Goal: Task Accomplishment & Management: Use online tool/utility

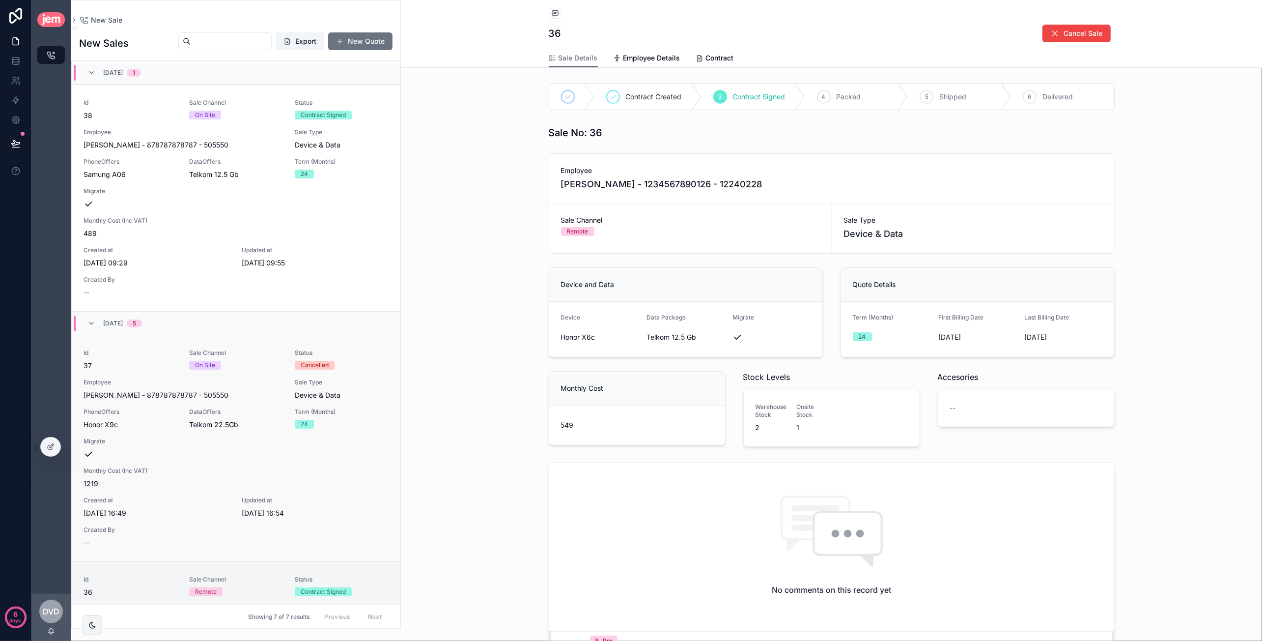
click at [346, 378] on span "Sale Type" at bounding box center [342, 382] width 94 height 8
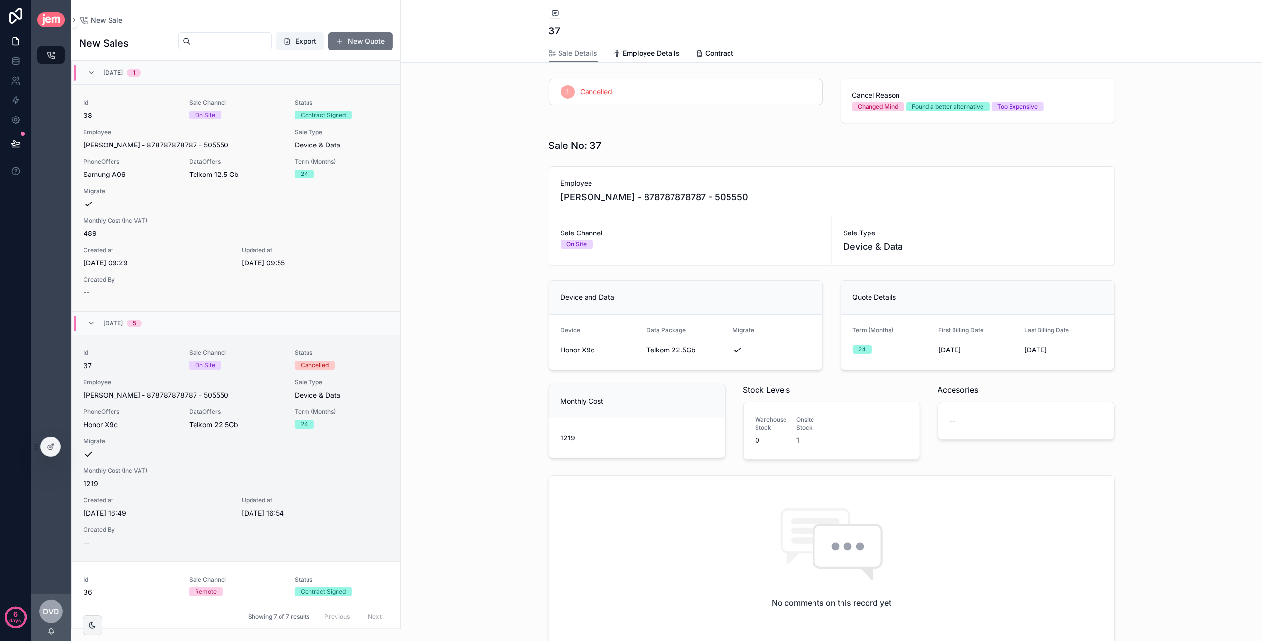
click at [322, 210] on div "Id 38 Sale Channel On Site Status Contract Signed Employee Dawie - van der West…" at bounding box center [236, 198] width 305 height 198
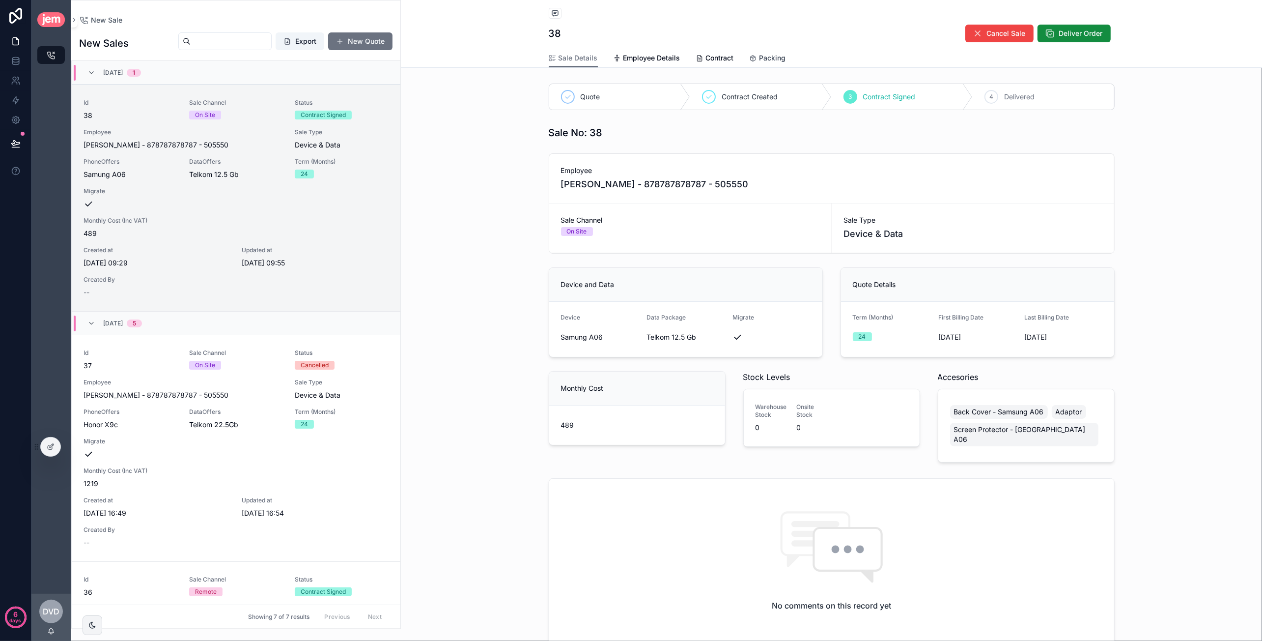
click at [762, 56] on span "Packing" at bounding box center [772, 58] width 27 height 10
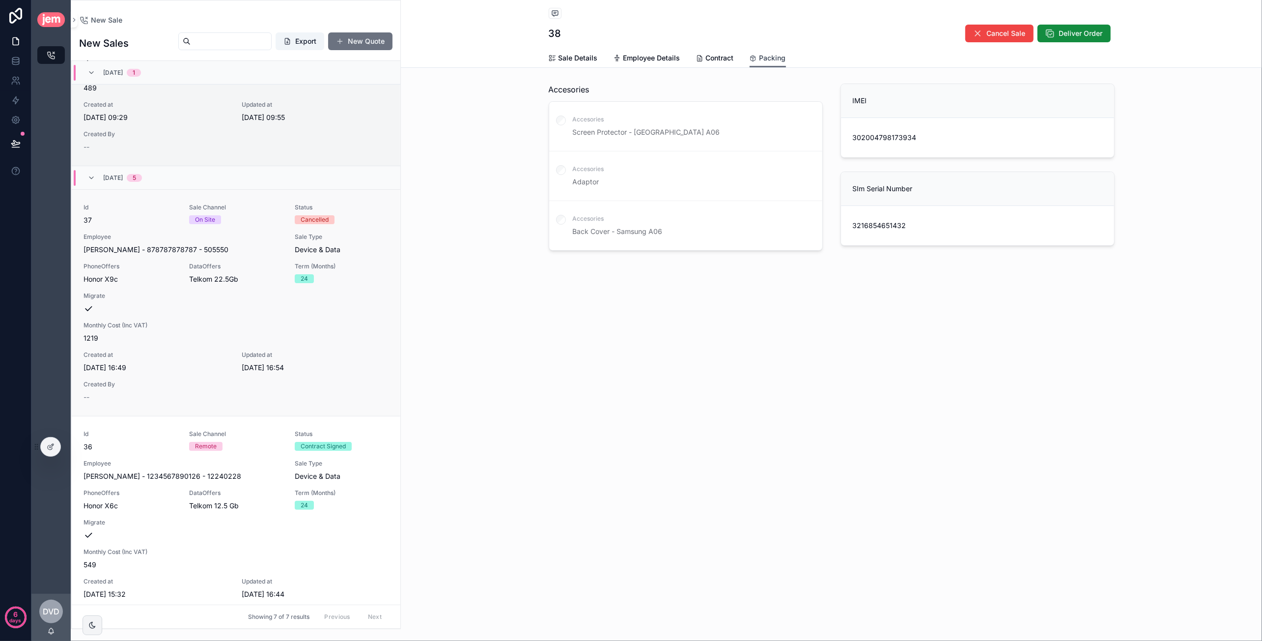
scroll to position [147, 0]
click at [286, 463] on div "Id 36 Sale Channel Remote Status Contract Signed Employee Caroline - van der Me…" at bounding box center [236, 527] width 305 height 198
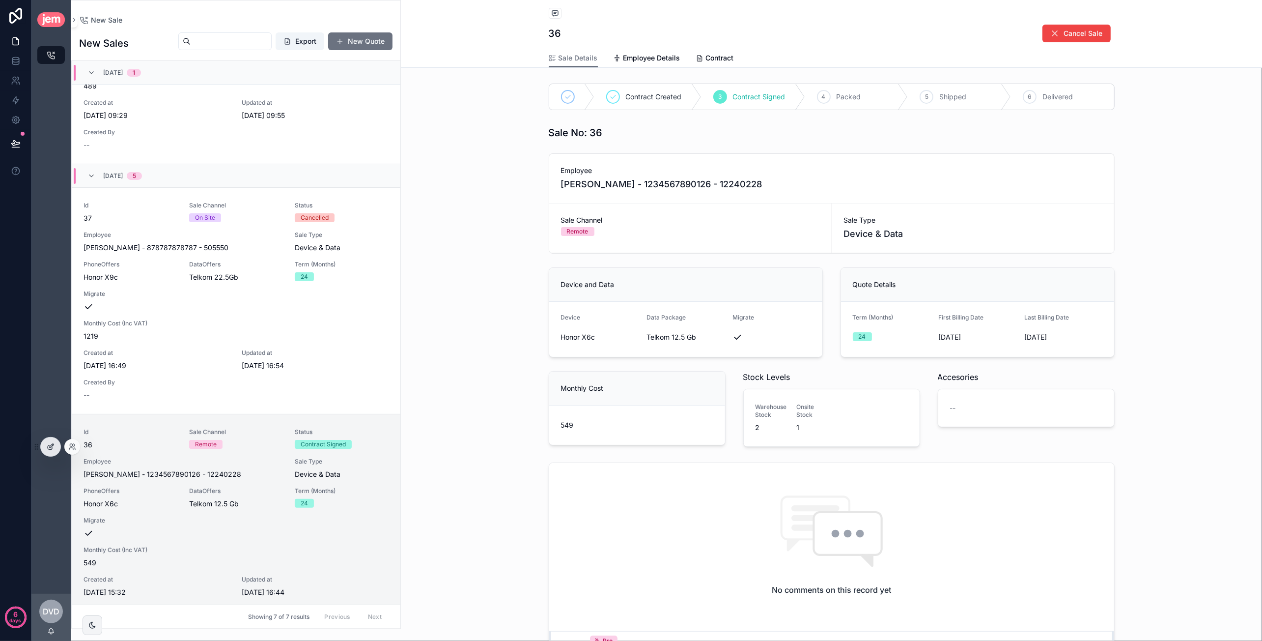
click at [57, 445] on div at bounding box center [51, 446] width 20 height 19
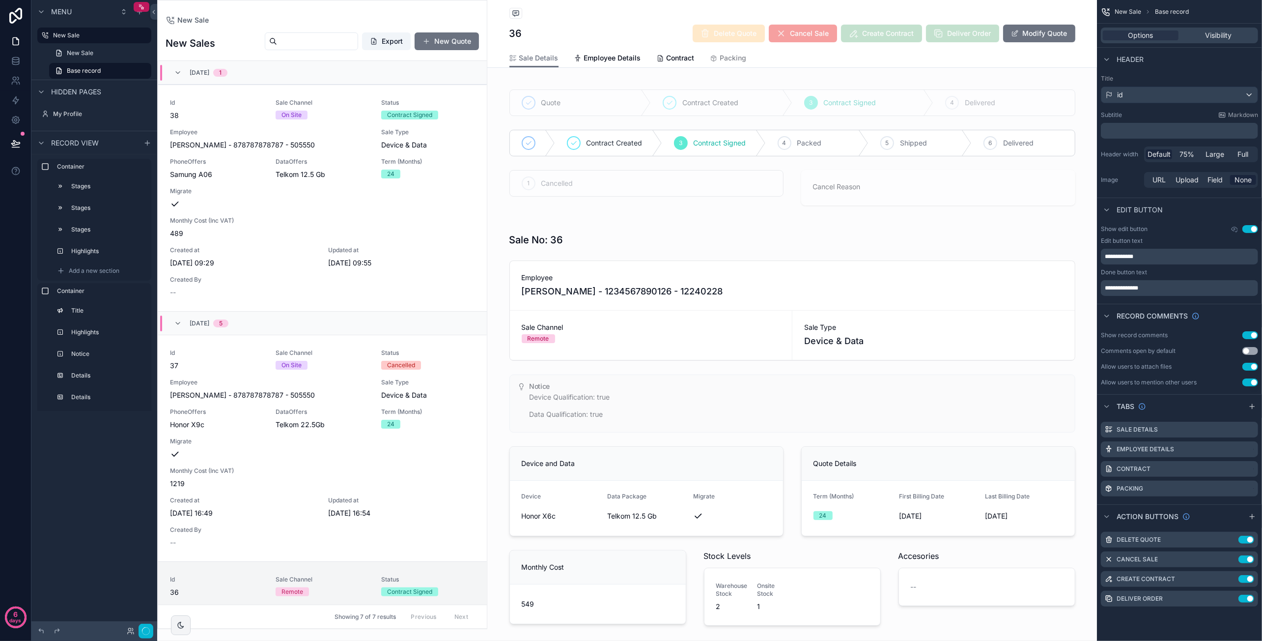
scroll to position [500, 0]
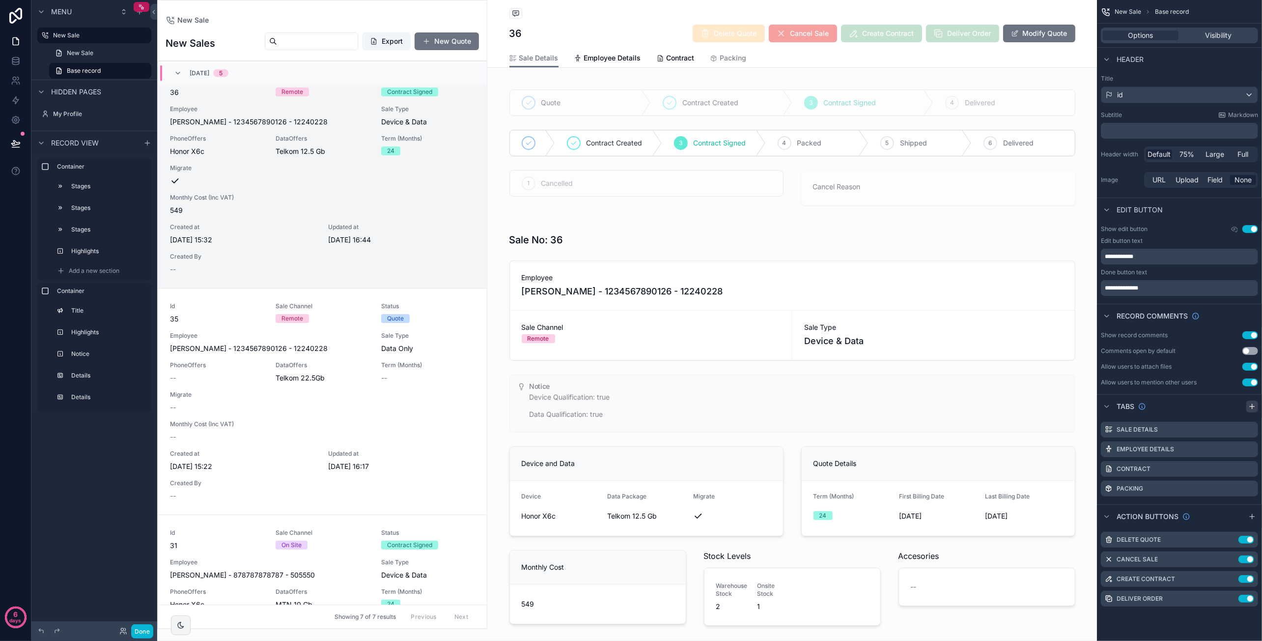
click at [1251, 404] on icon "scrollable content" at bounding box center [1252, 406] width 8 height 8
click at [1129, 508] on label "Tab 5" at bounding box center [1125, 508] width 17 height 8
click at [1229, 508] on icon "scrollable content" at bounding box center [1226, 509] width 4 height 4
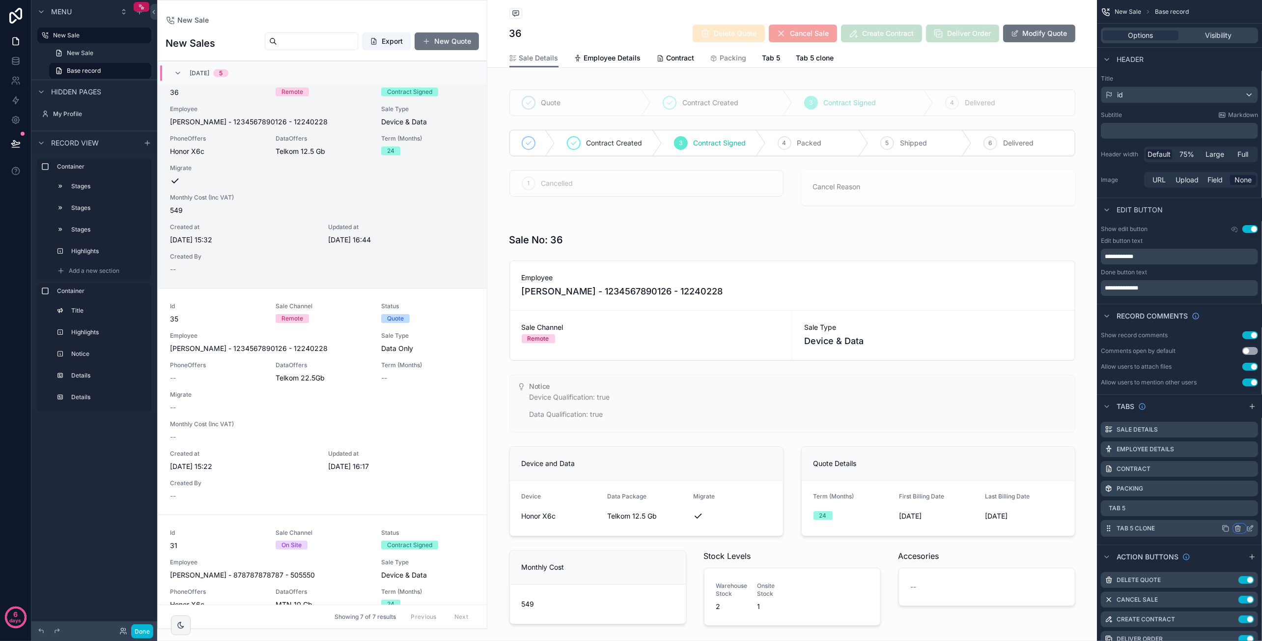
click at [1241, 526] on icon "scrollable content" at bounding box center [1238, 528] width 8 height 8
click at [1223, 543] on span "Remove tab and contents" at bounding box center [1196, 546] width 83 height 12
click at [1248, 509] on icon "scrollable content" at bounding box center [1250, 509] width 4 height 4
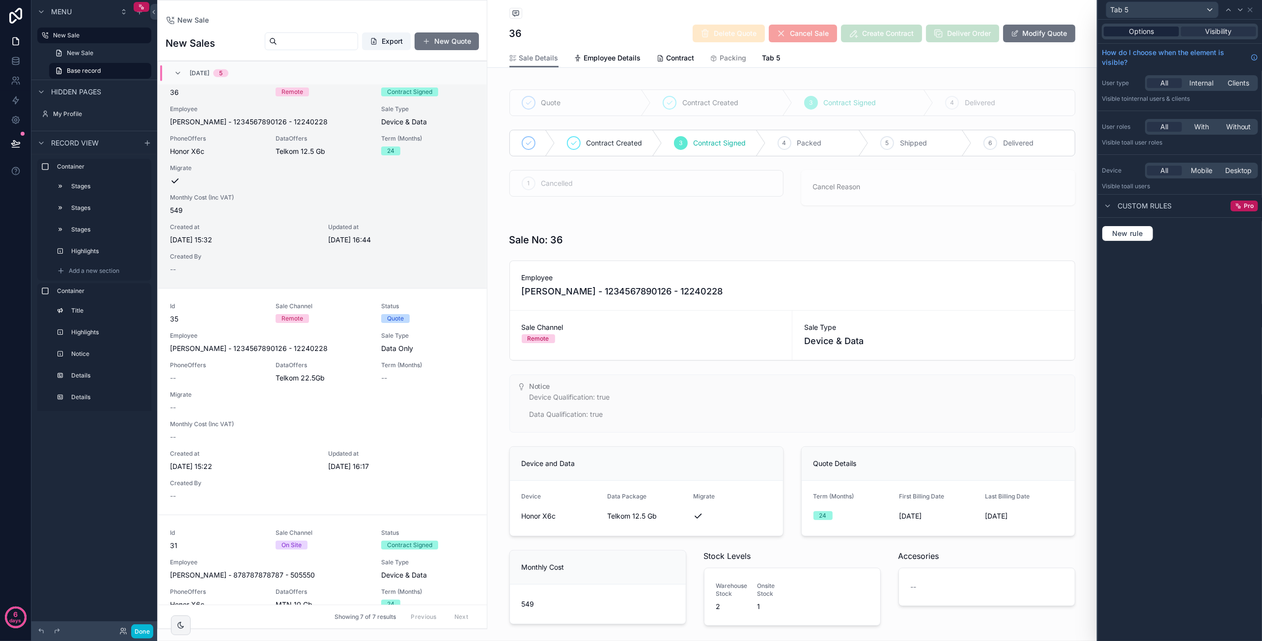
click at [1132, 35] on span "Options" at bounding box center [1141, 32] width 25 height 10
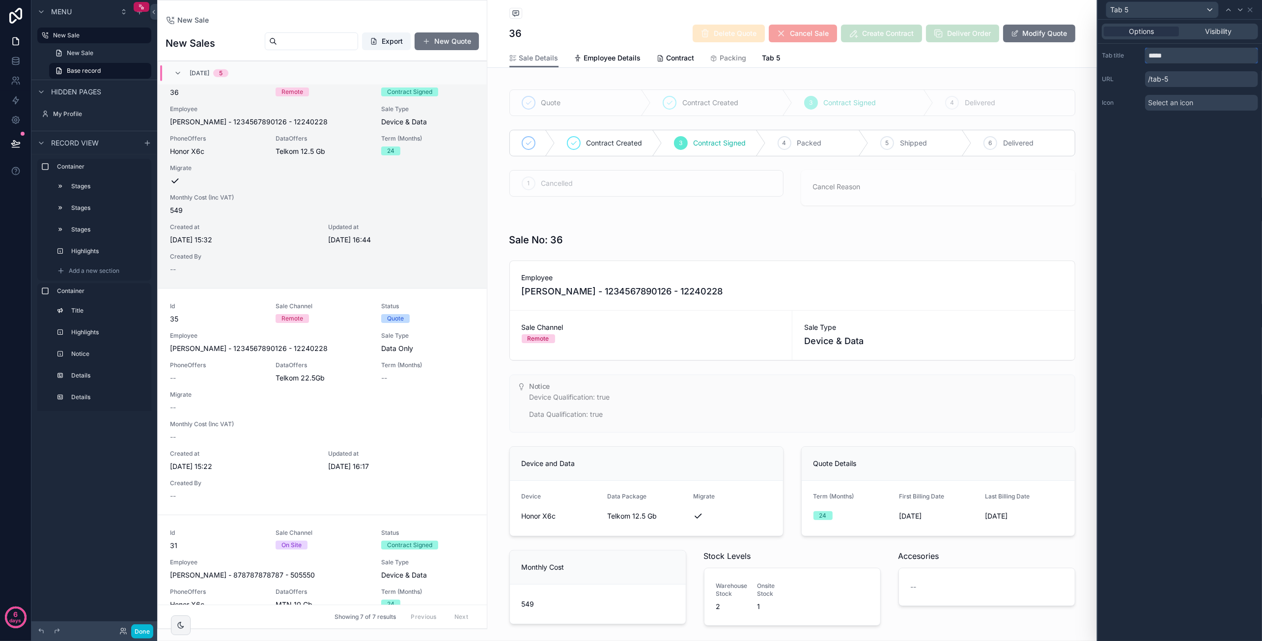
click at [1177, 61] on input "*****" at bounding box center [1201, 56] width 113 height 16
click at [1171, 56] on input "********" at bounding box center [1201, 56] width 113 height 16
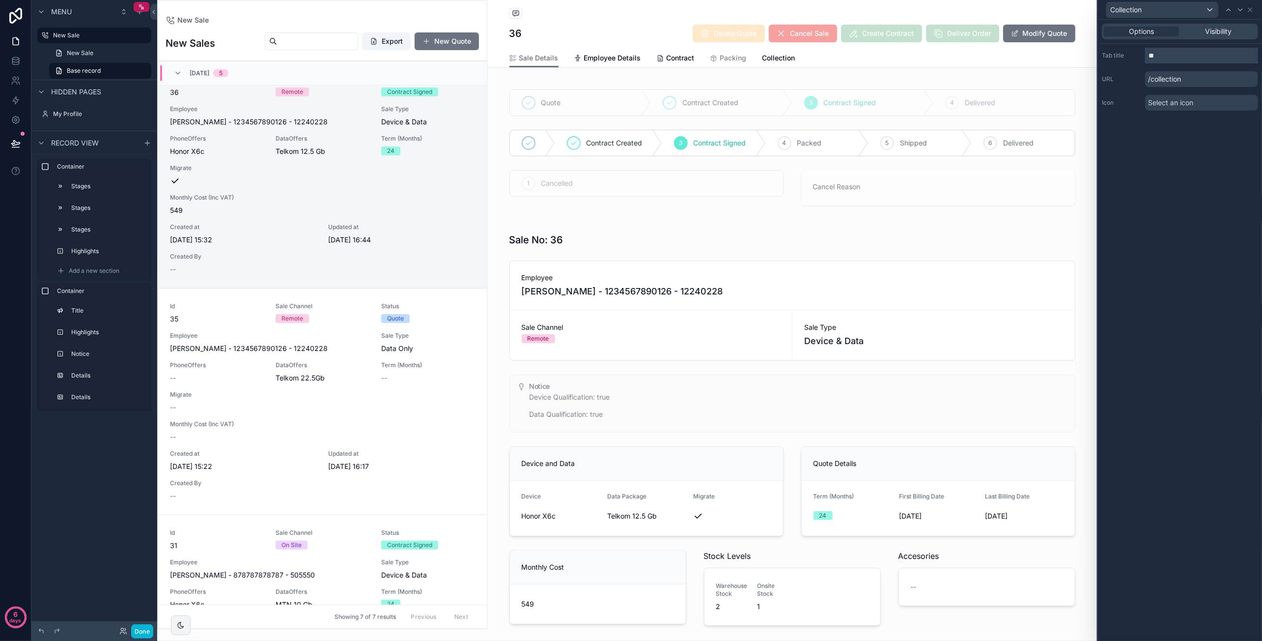
type input "*"
type input "**********"
click at [1168, 163] on div "**********" at bounding box center [1180, 330] width 164 height 621
click at [1208, 31] on span "Visibility" at bounding box center [1218, 32] width 27 height 10
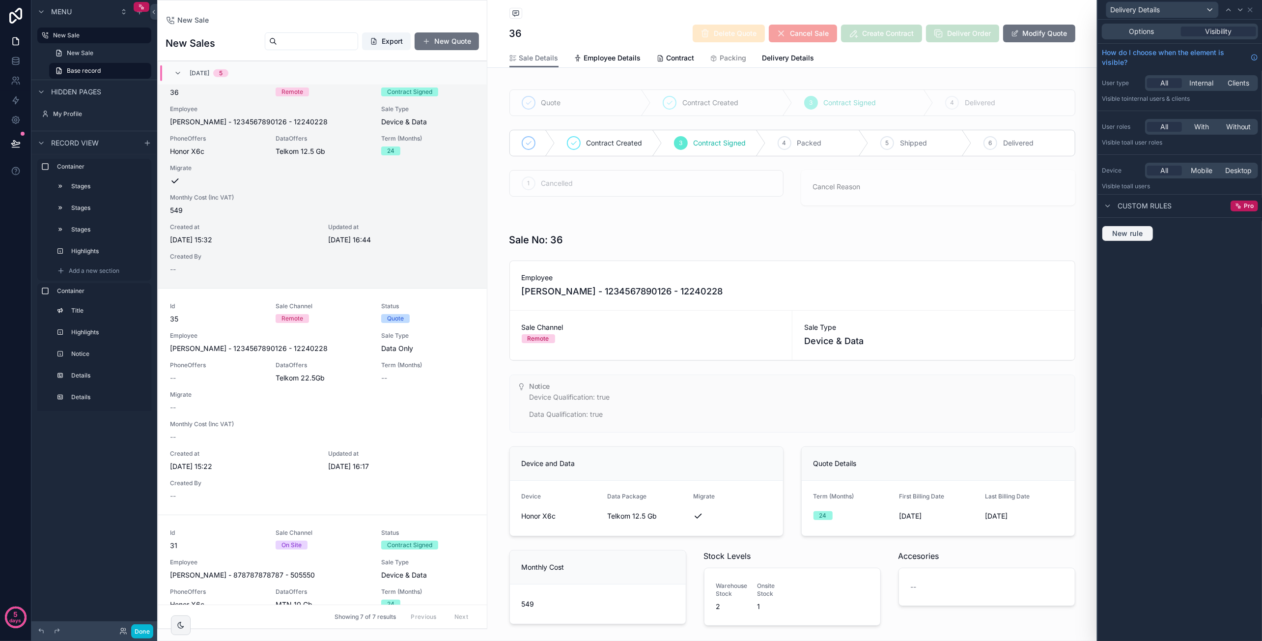
click at [1118, 231] on span "New rule" at bounding box center [1127, 233] width 39 height 9
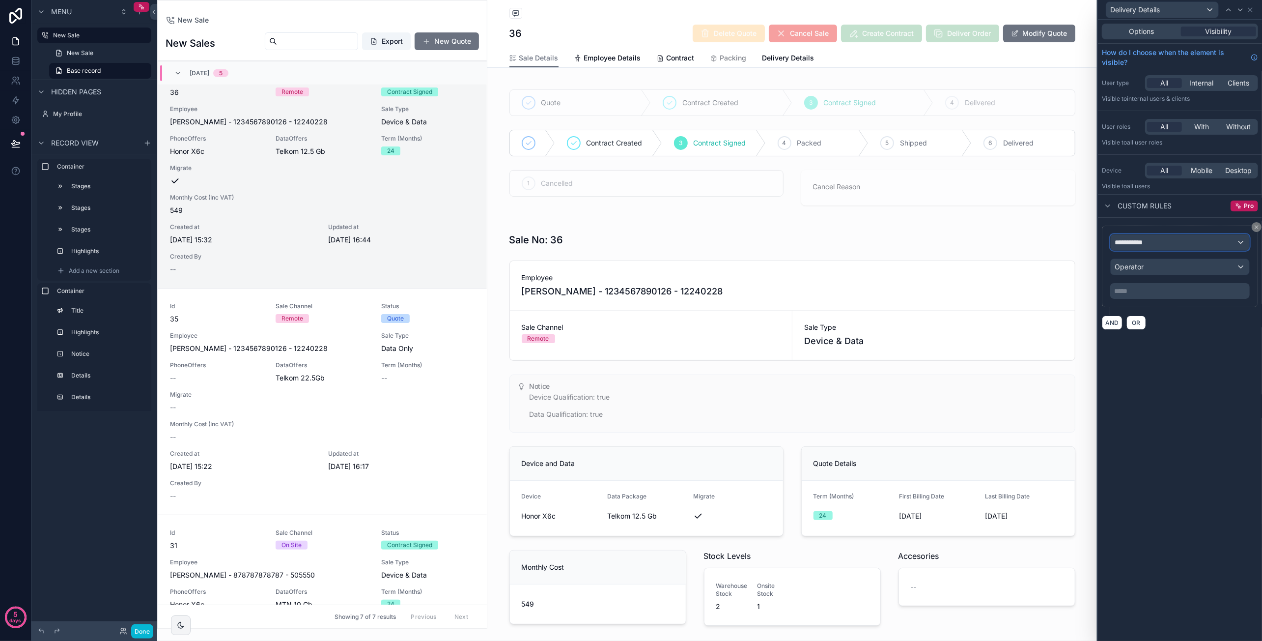
click at [1161, 241] on div "**********" at bounding box center [1180, 242] width 139 height 16
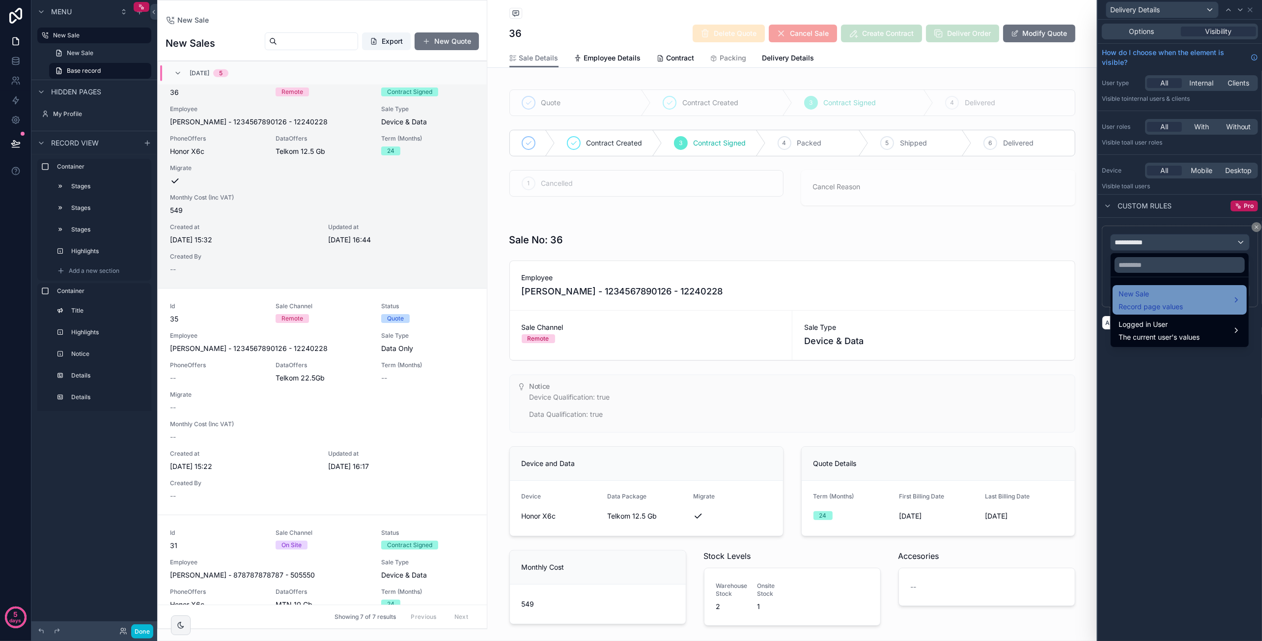
click at [1154, 305] on span "Record page values" at bounding box center [1151, 307] width 64 height 10
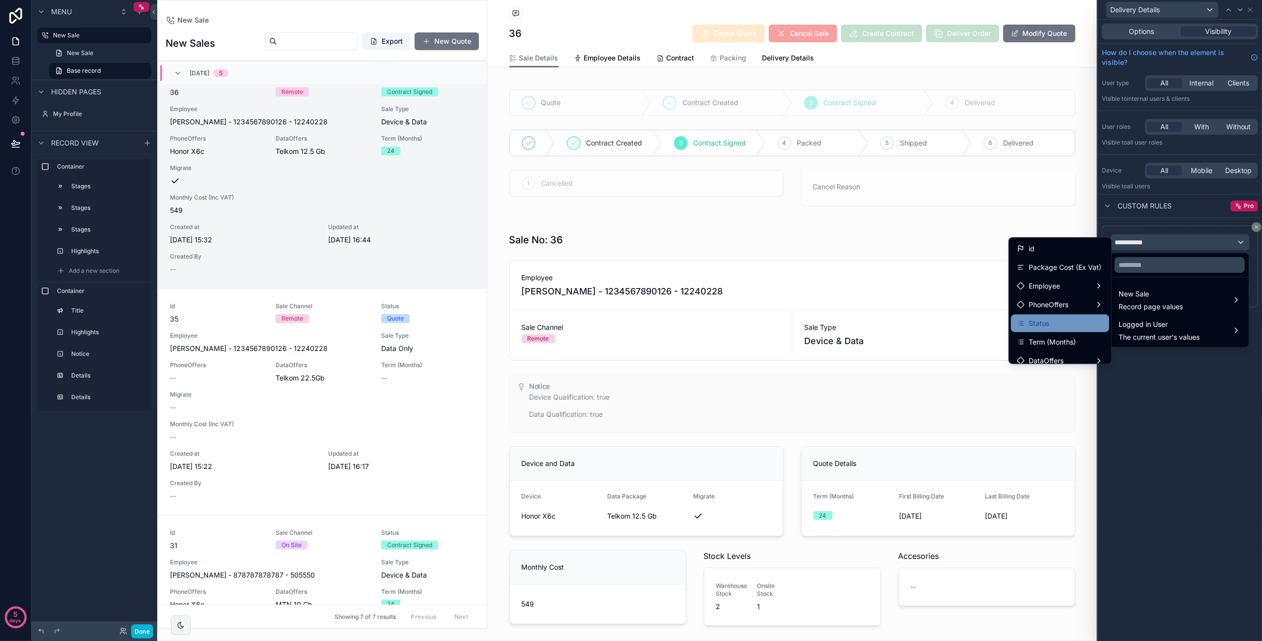
click at [1050, 321] on div "Status" at bounding box center [1060, 323] width 86 height 12
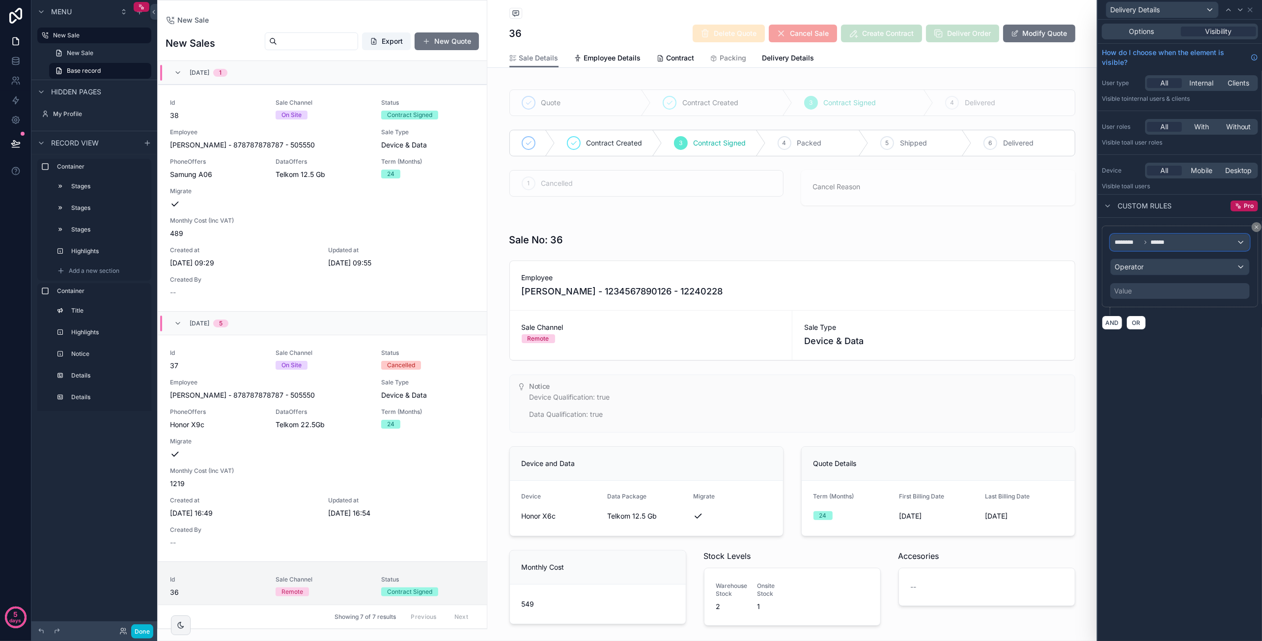
click at [1151, 244] on span "******" at bounding box center [1159, 242] width 18 height 8
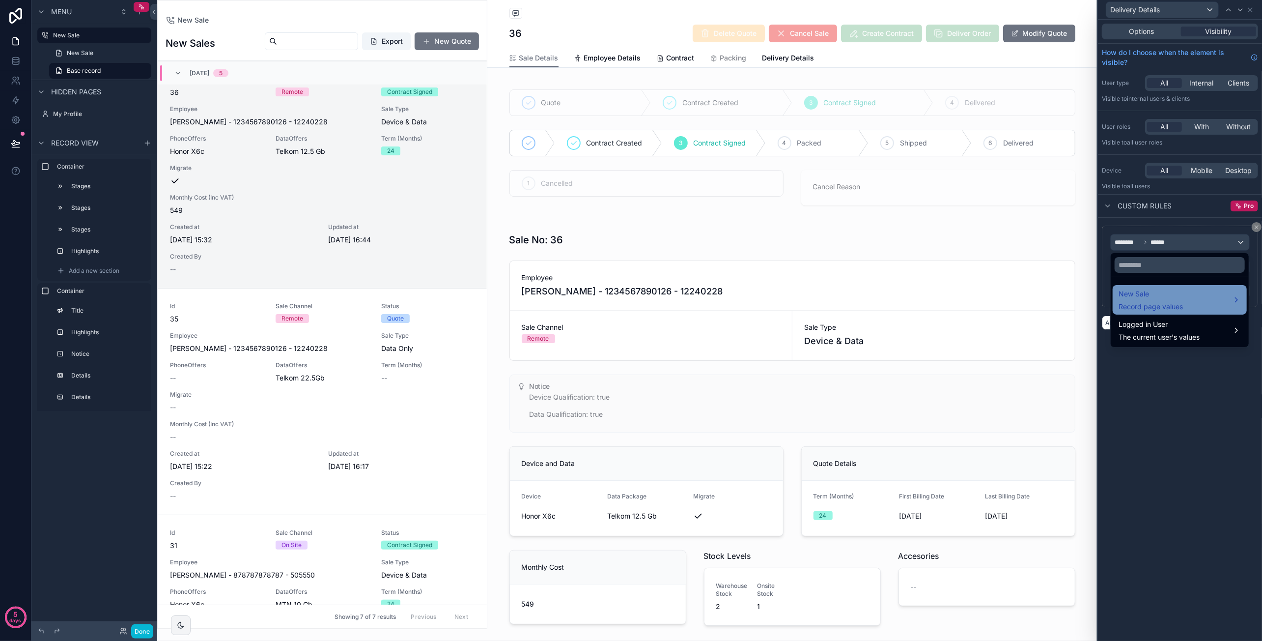
click at [1157, 294] on span "New Sale" at bounding box center [1151, 294] width 64 height 12
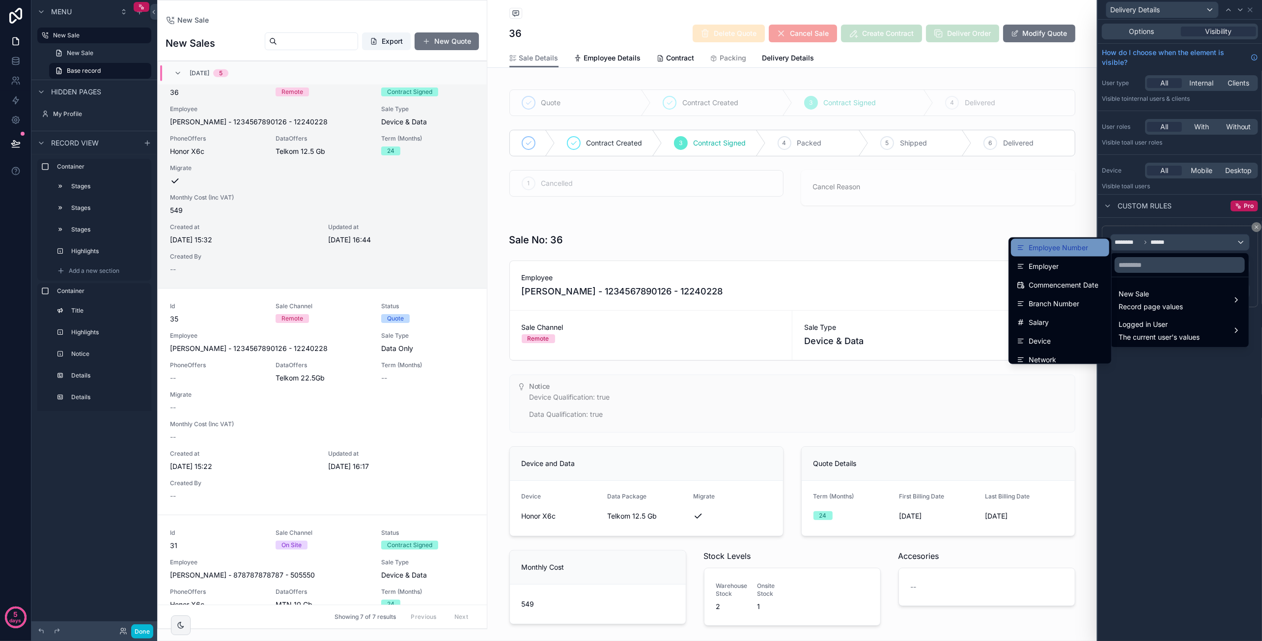
scroll to position [442, 0]
click at [1054, 339] on div "Sale Channel" at bounding box center [1060, 348] width 98 height 18
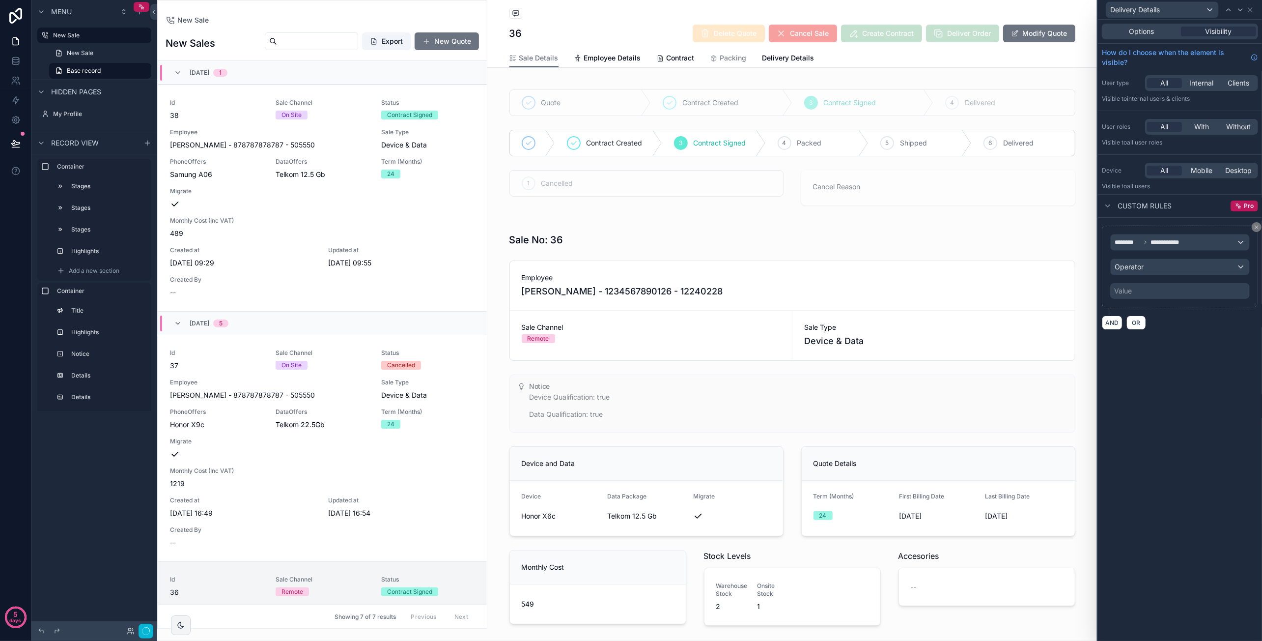
scroll to position [500, 0]
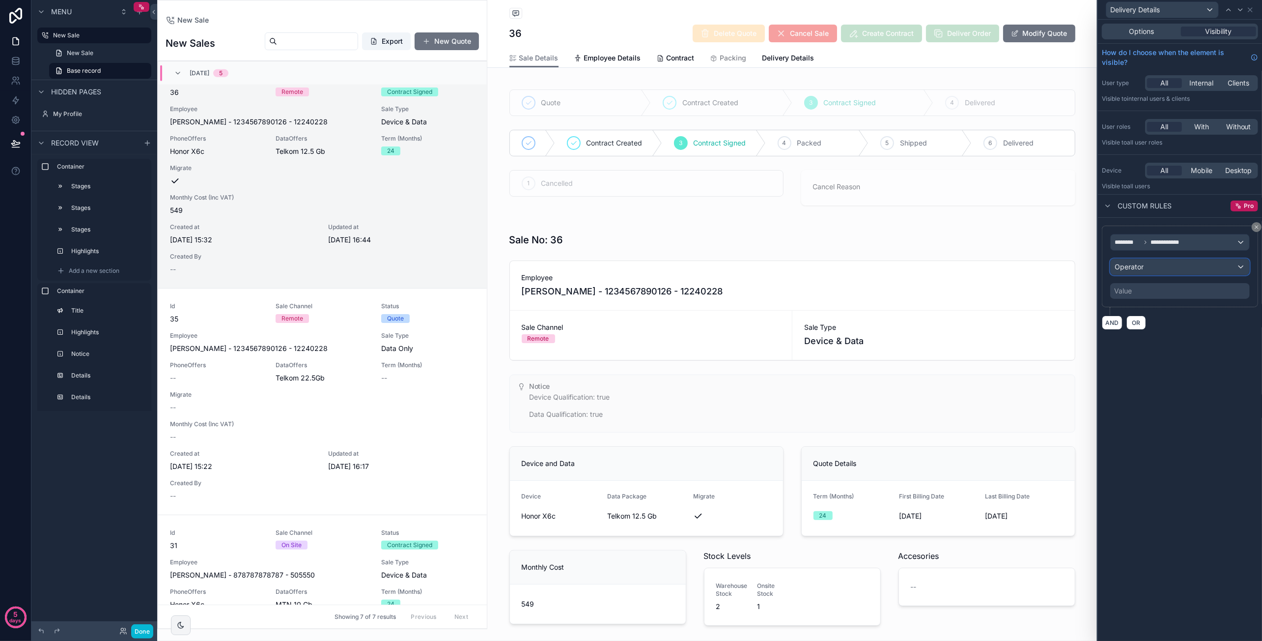
click at [1148, 270] on div "Operator" at bounding box center [1180, 267] width 139 height 16
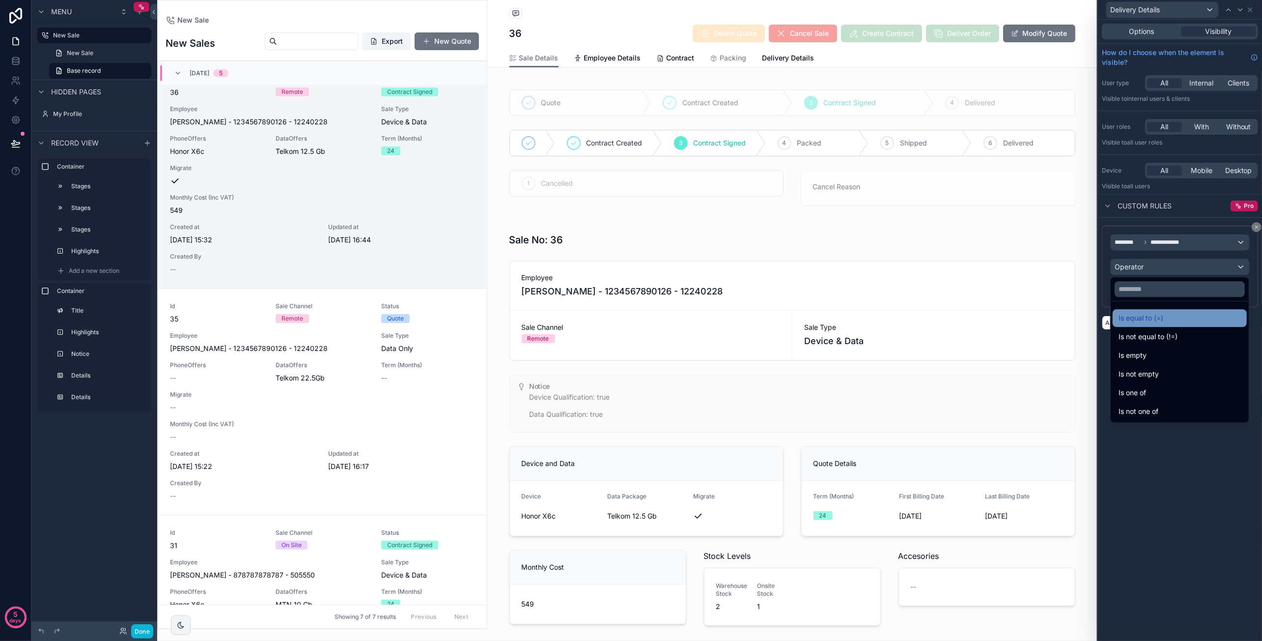
click at [1141, 314] on span "Is equal to (=)" at bounding box center [1141, 318] width 45 height 12
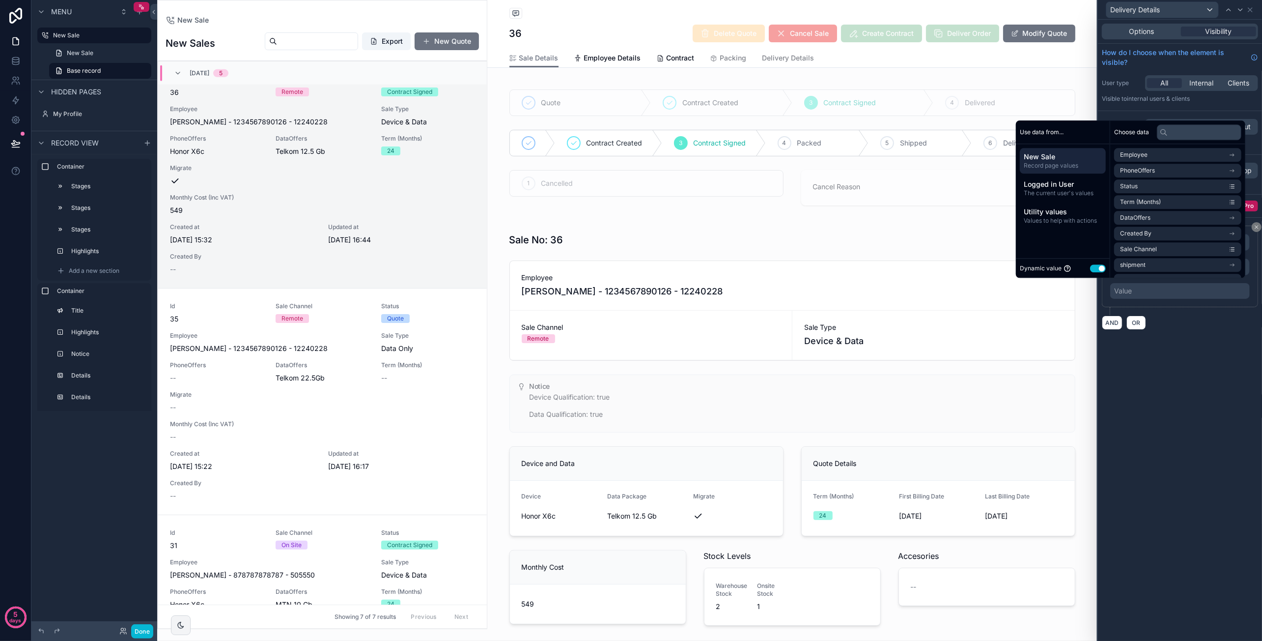
click at [1141, 290] on div "Value" at bounding box center [1180, 291] width 140 height 16
click at [1092, 265] on button "Use setting" at bounding box center [1098, 268] width 16 height 8
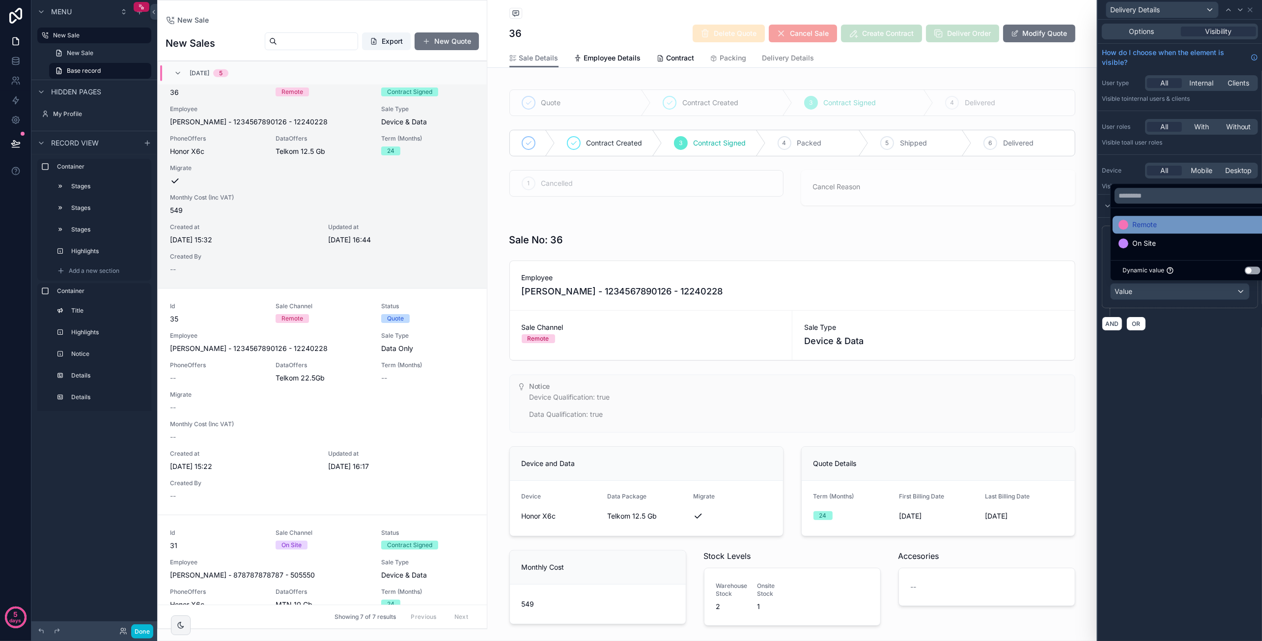
click at [1172, 226] on div "Remote" at bounding box center [1192, 225] width 146 height 12
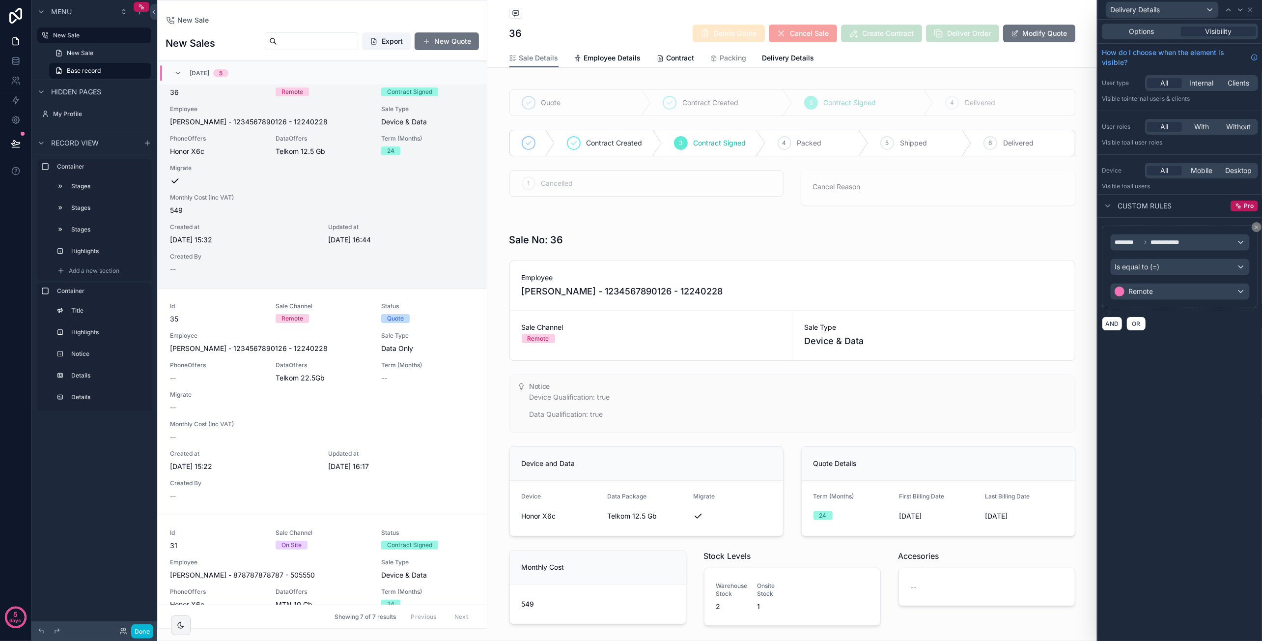
click at [1204, 416] on div "**********" at bounding box center [1180, 330] width 164 height 621
click at [1114, 321] on button "AND" at bounding box center [1112, 323] width 21 height 14
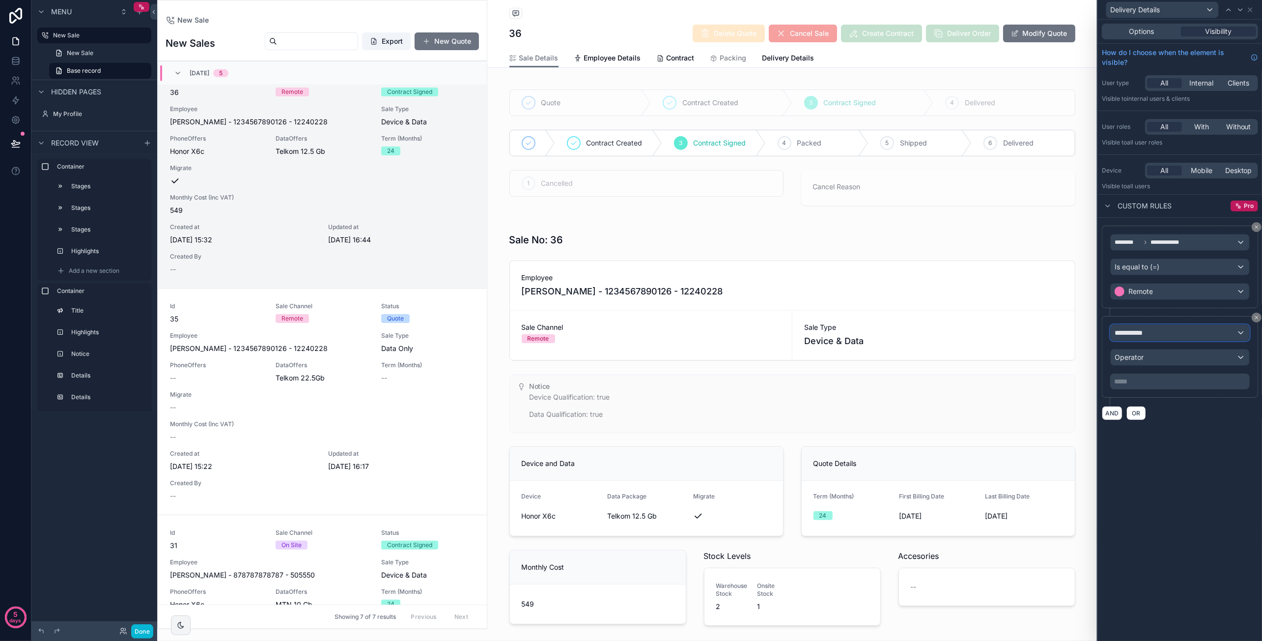
click at [1144, 332] on span "**********" at bounding box center [1133, 333] width 36 height 10
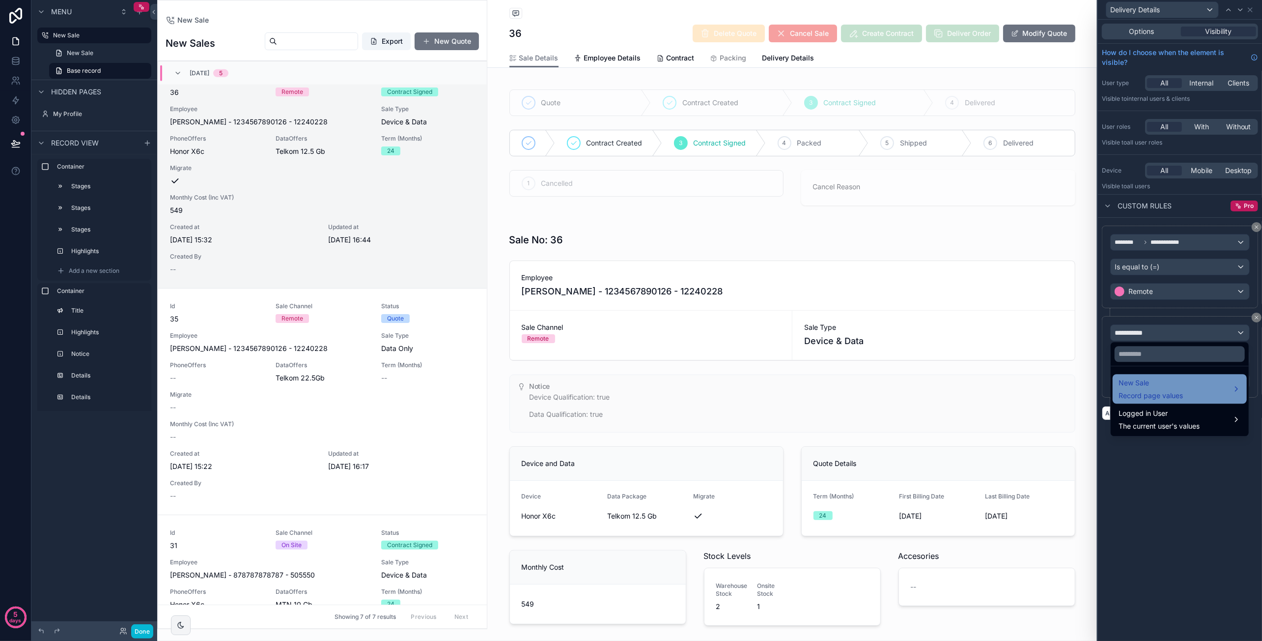
click at [1174, 387] on span "New Sale" at bounding box center [1151, 383] width 64 height 12
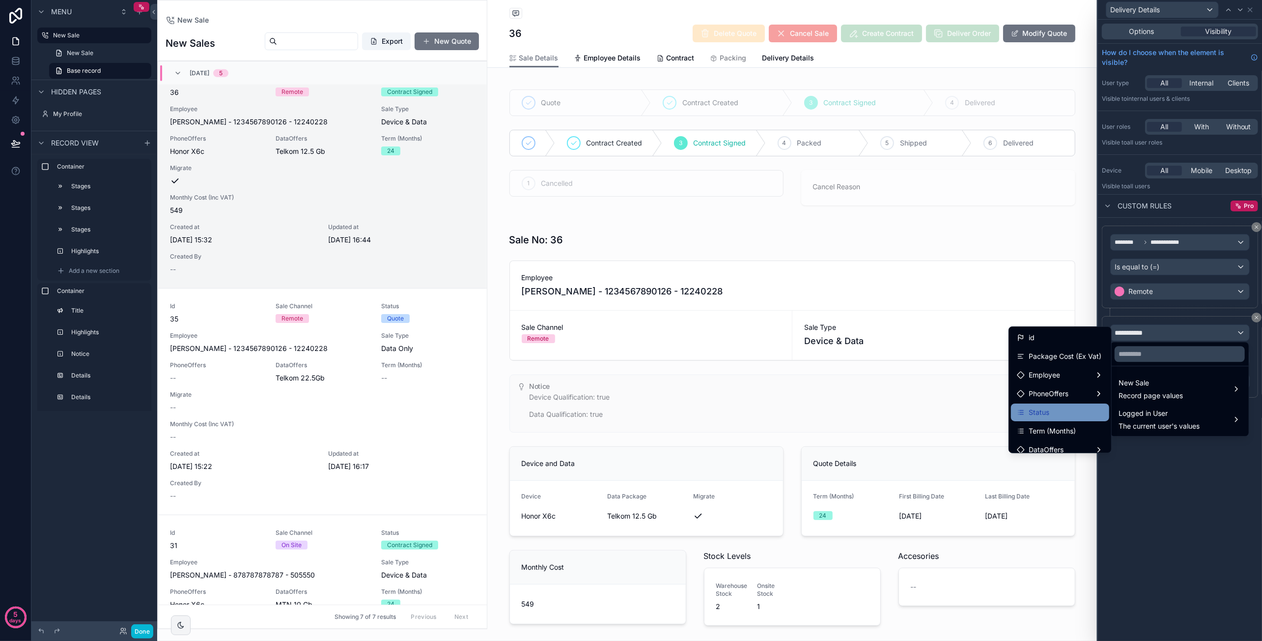
click at [1058, 413] on div "Status" at bounding box center [1060, 412] width 86 height 12
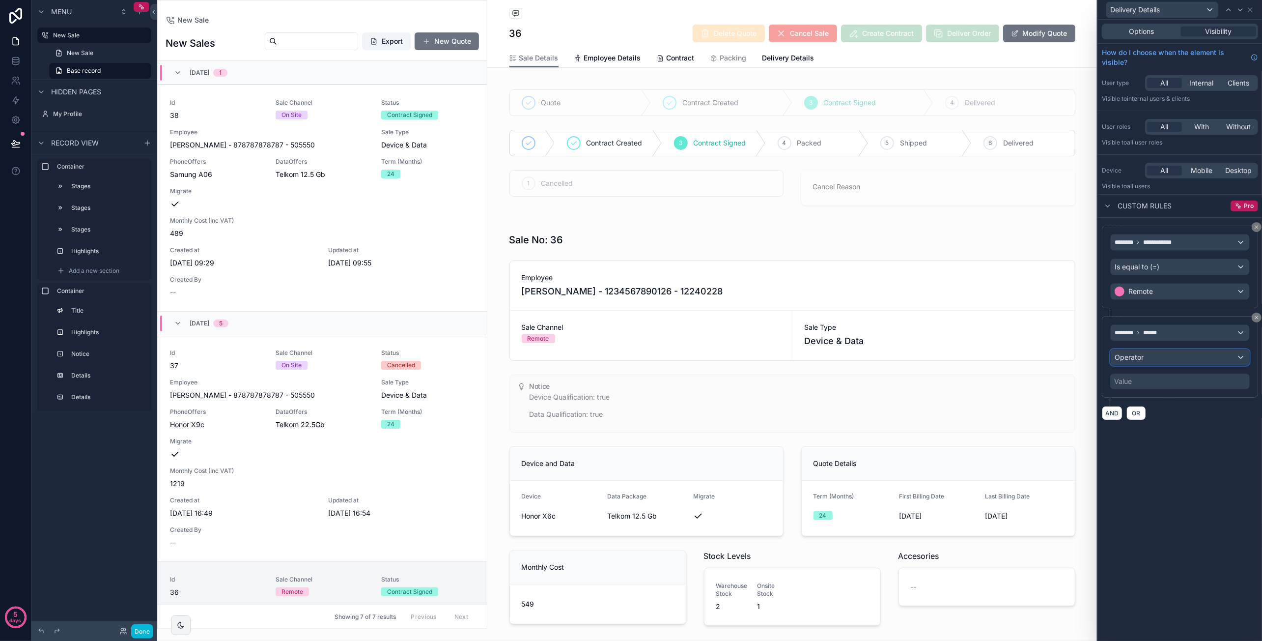
click at [1201, 355] on div "Operator" at bounding box center [1180, 357] width 139 height 16
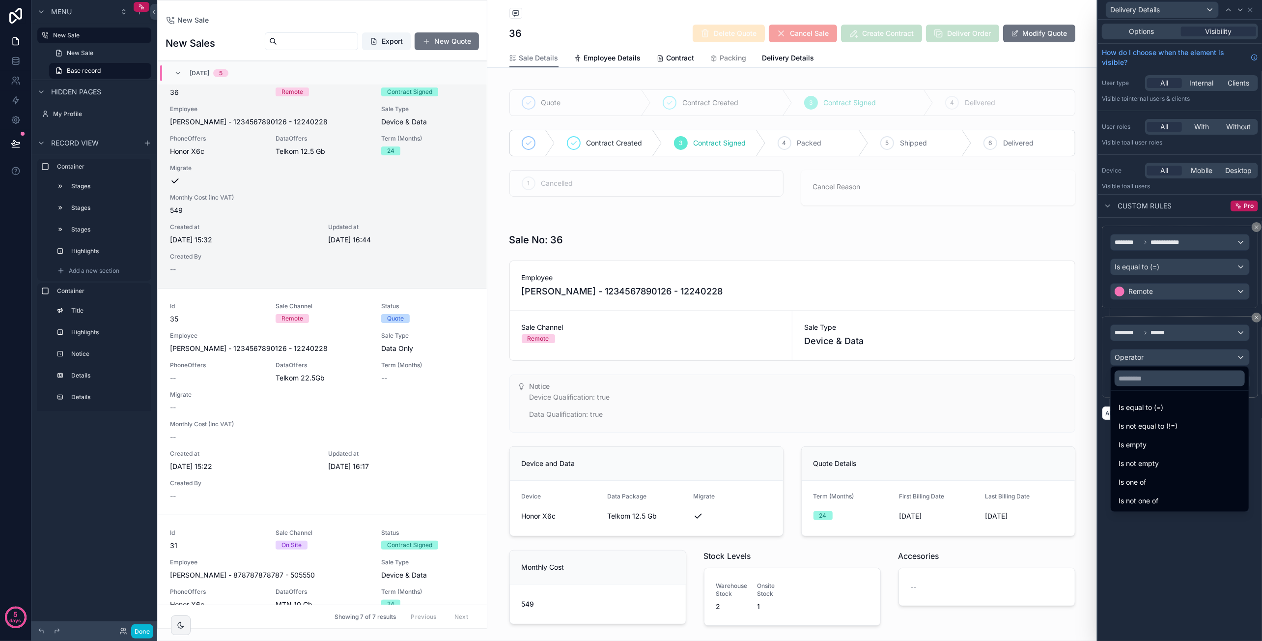
click at [1178, 481] on div "Is one of" at bounding box center [1180, 482] width 122 height 12
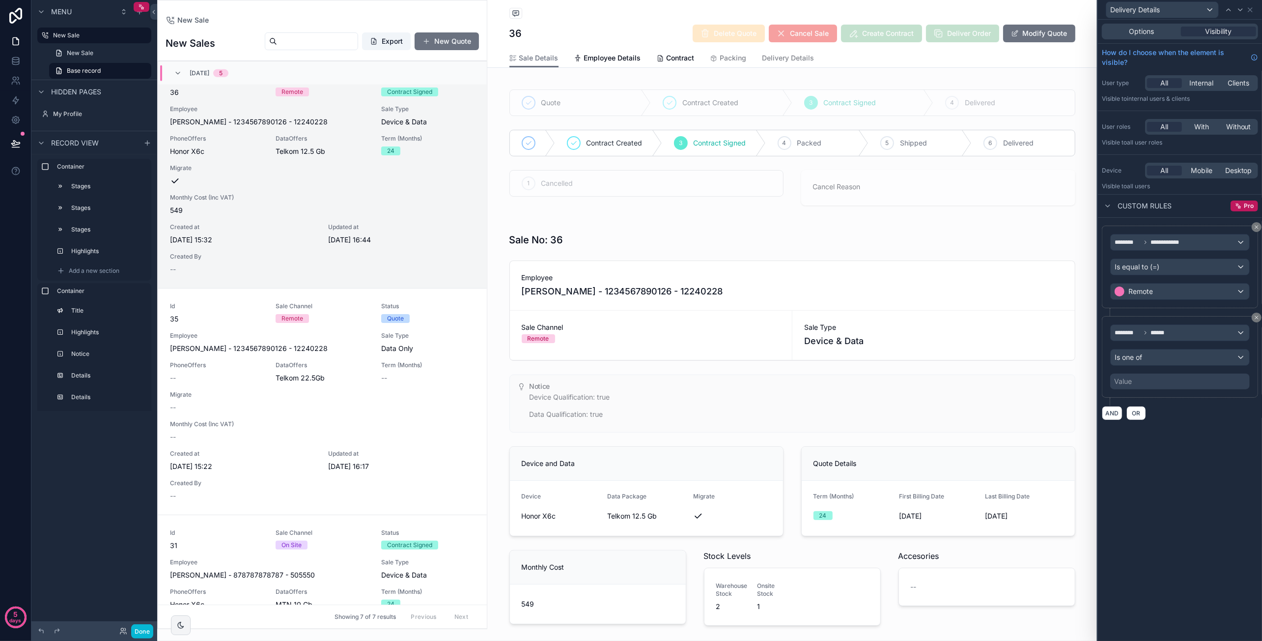
click at [1150, 380] on div "Value" at bounding box center [1180, 381] width 140 height 16
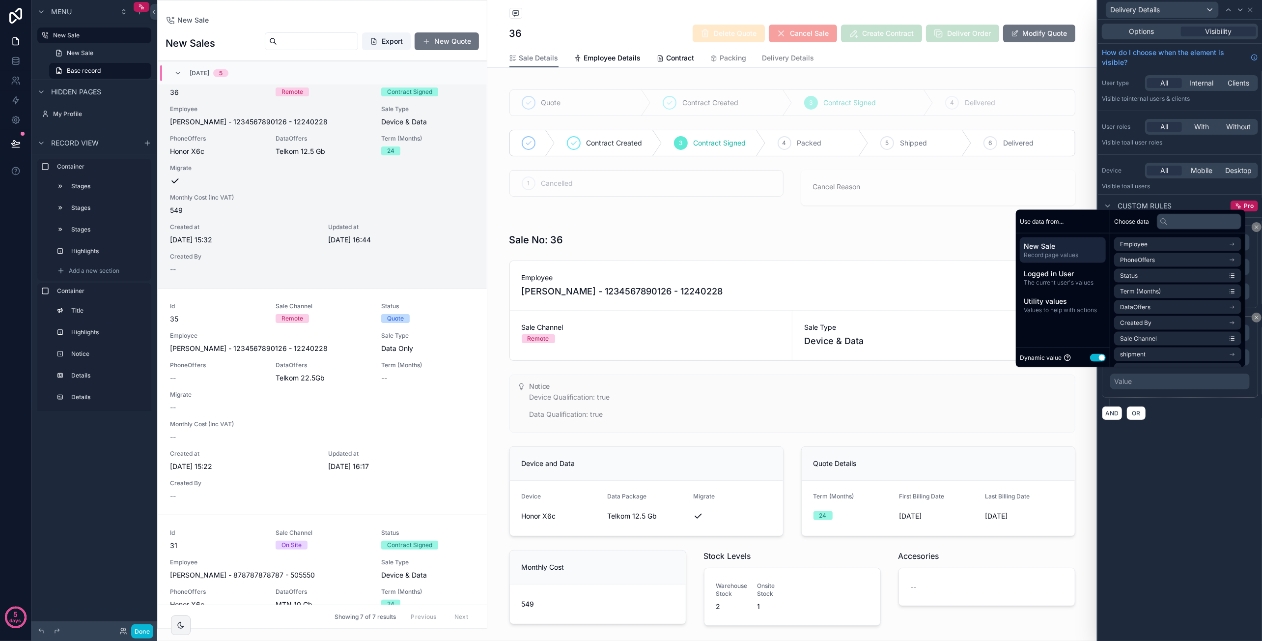
click at [1091, 353] on div "Dynamic value Use setting" at bounding box center [1063, 357] width 86 height 11
click at [1096, 356] on button "Use setting" at bounding box center [1098, 357] width 16 height 8
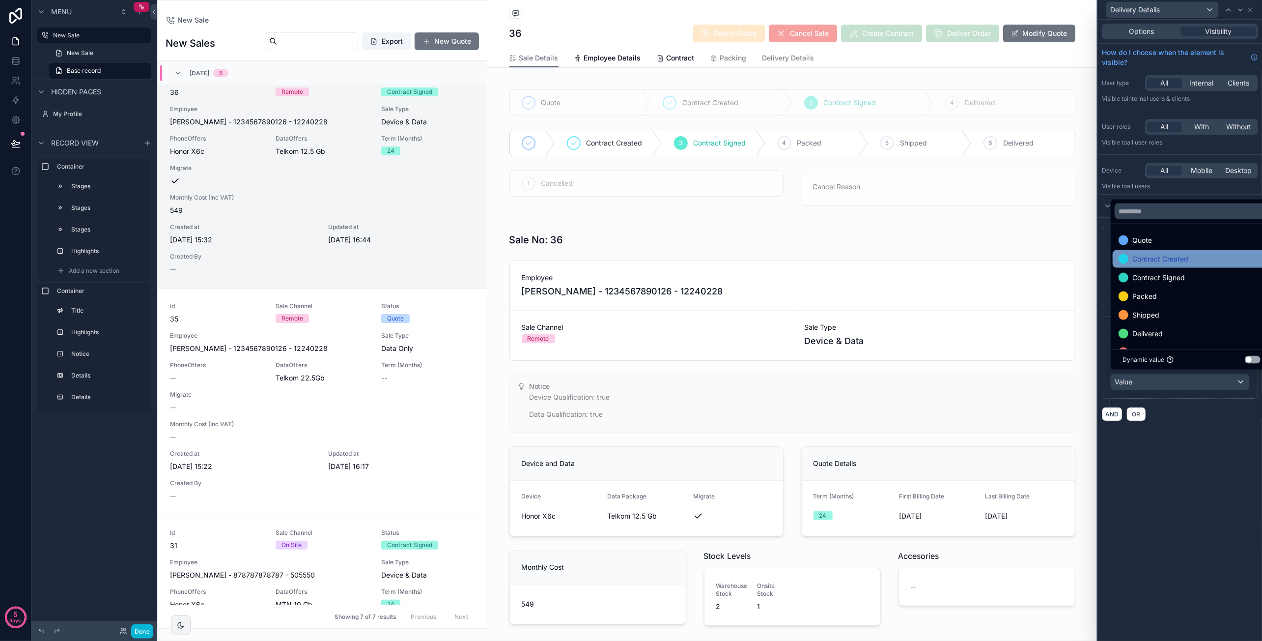
click at [1203, 263] on div "Contract Created" at bounding box center [1192, 259] width 146 height 12
click at [1197, 263] on div "Contract Signed" at bounding box center [1192, 259] width 146 height 12
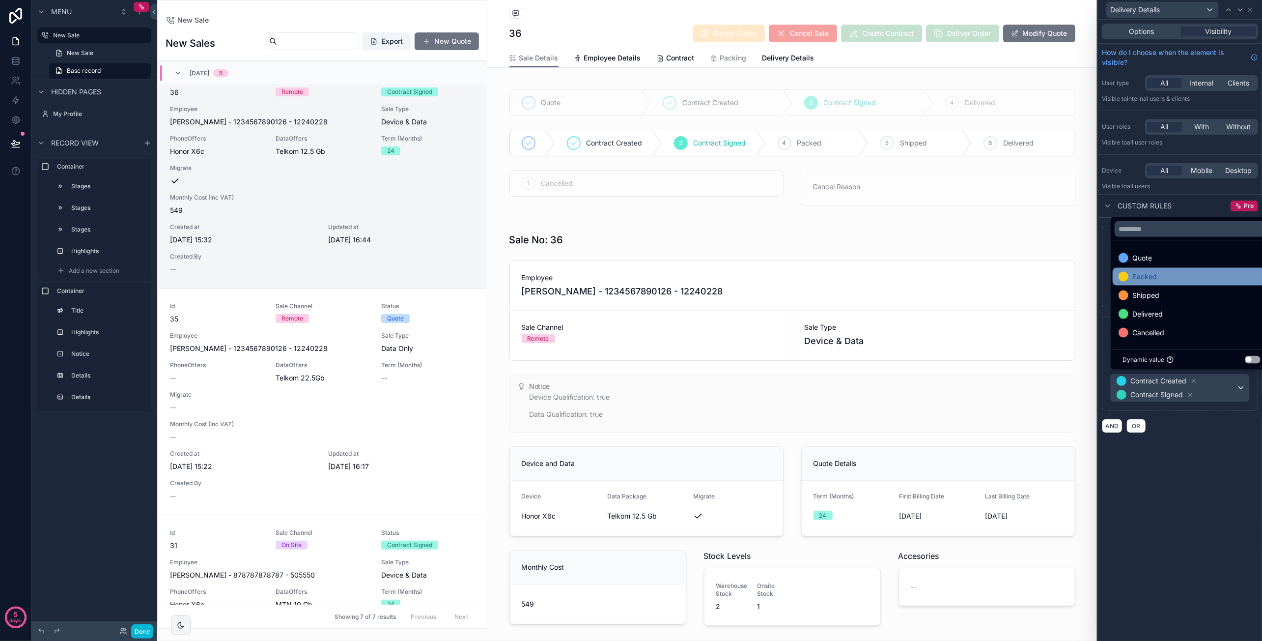
click at [1173, 269] on div "Packed" at bounding box center [1192, 277] width 158 height 18
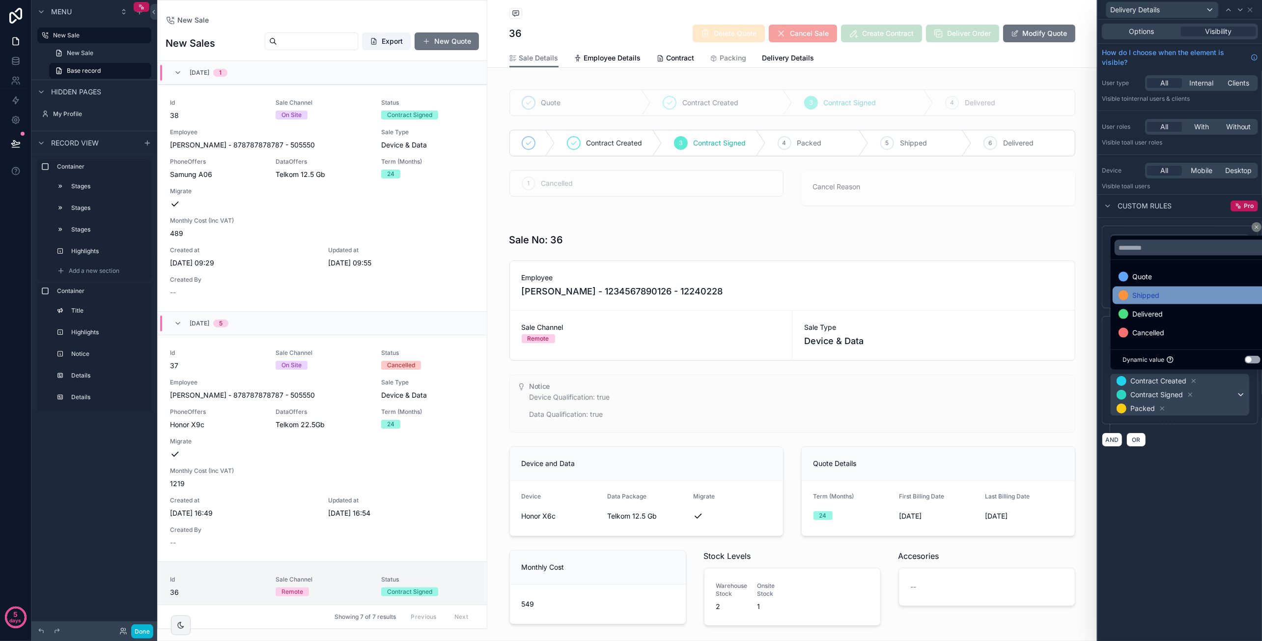
click at [1167, 294] on div "Shipped" at bounding box center [1192, 295] width 146 height 12
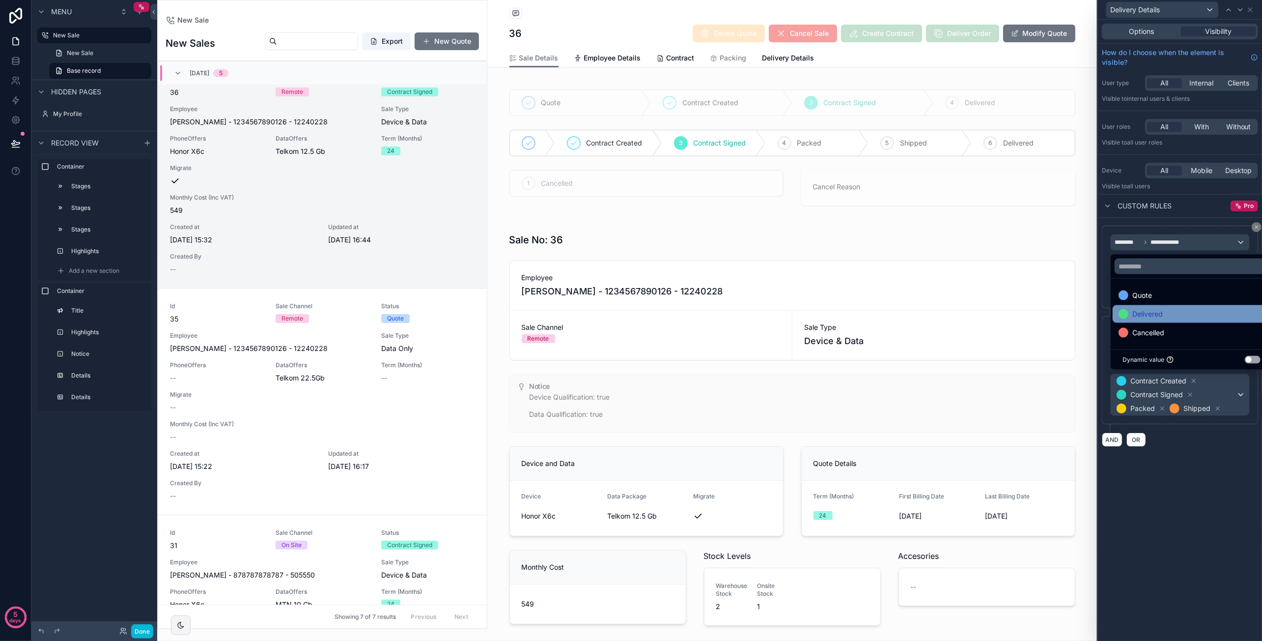
click at [1165, 312] on div "Delivered" at bounding box center [1192, 314] width 146 height 12
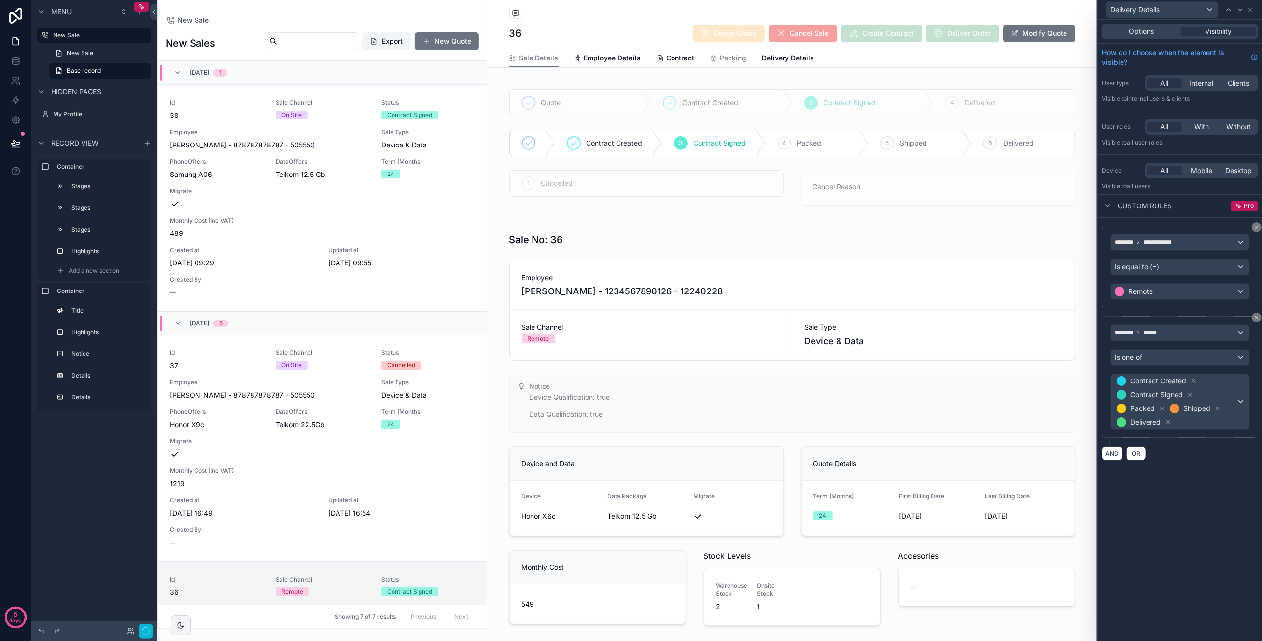
click at [1161, 468] on div "**********" at bounding box center [1180, 330] width 164 height 621
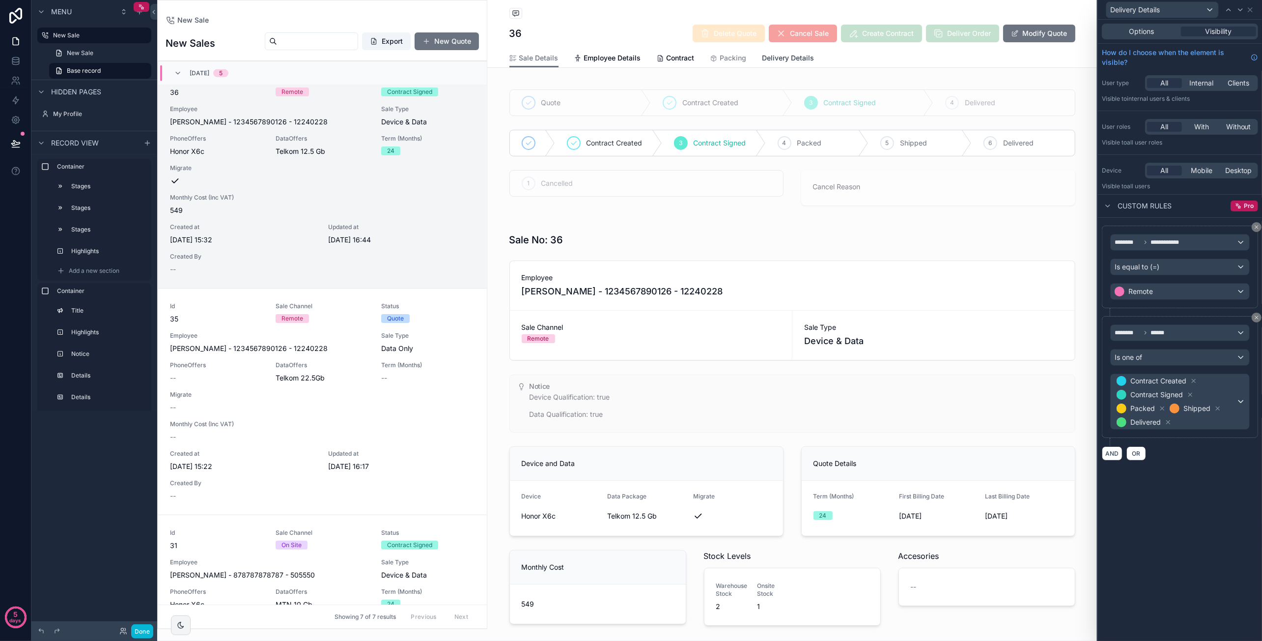
click at [778, 57] on span "Delivery Details" at bounding box center [788, 58] width 52 height 10
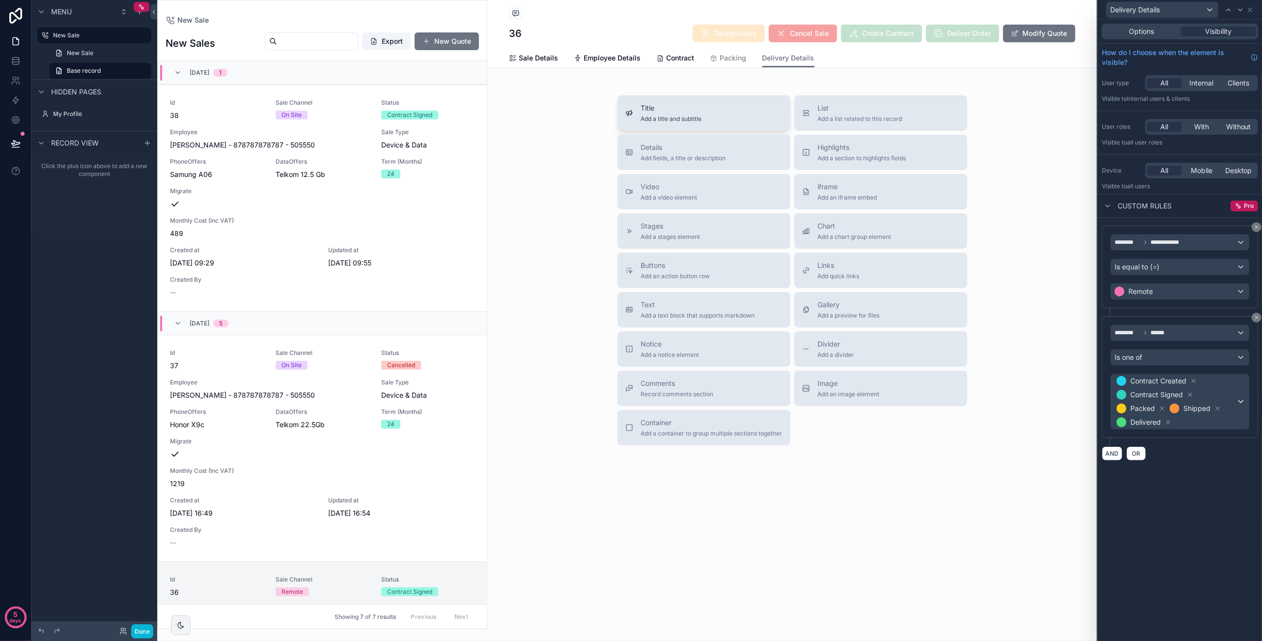
scroll to position [500, 0]
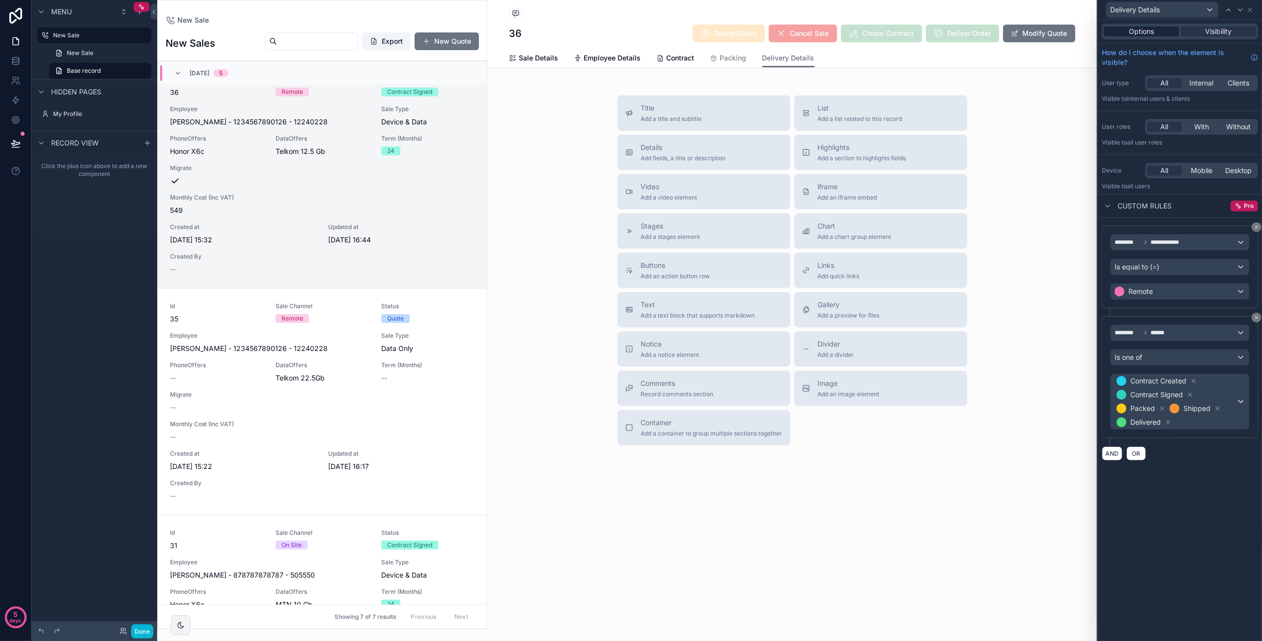
click at [1128, 28] on div "Options" at bounding box center [1141, 32] width 75 height 10
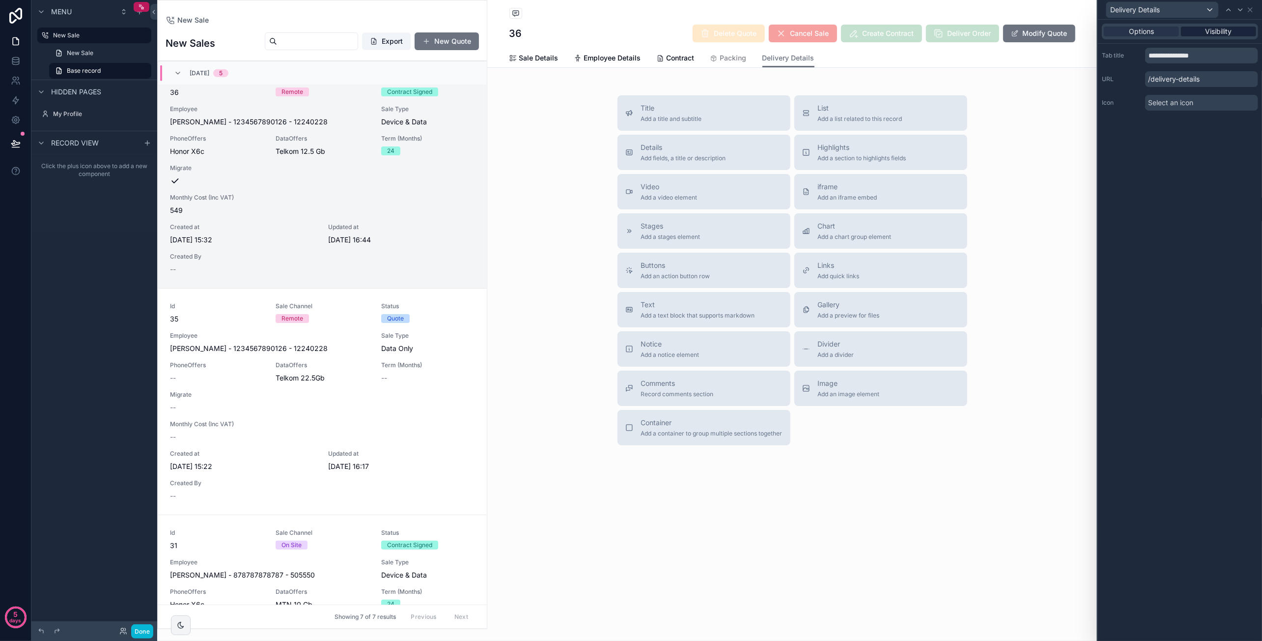
click at [1221, 29] on span "Visibility" at bounding box center [1218, 32] width 27 height 10
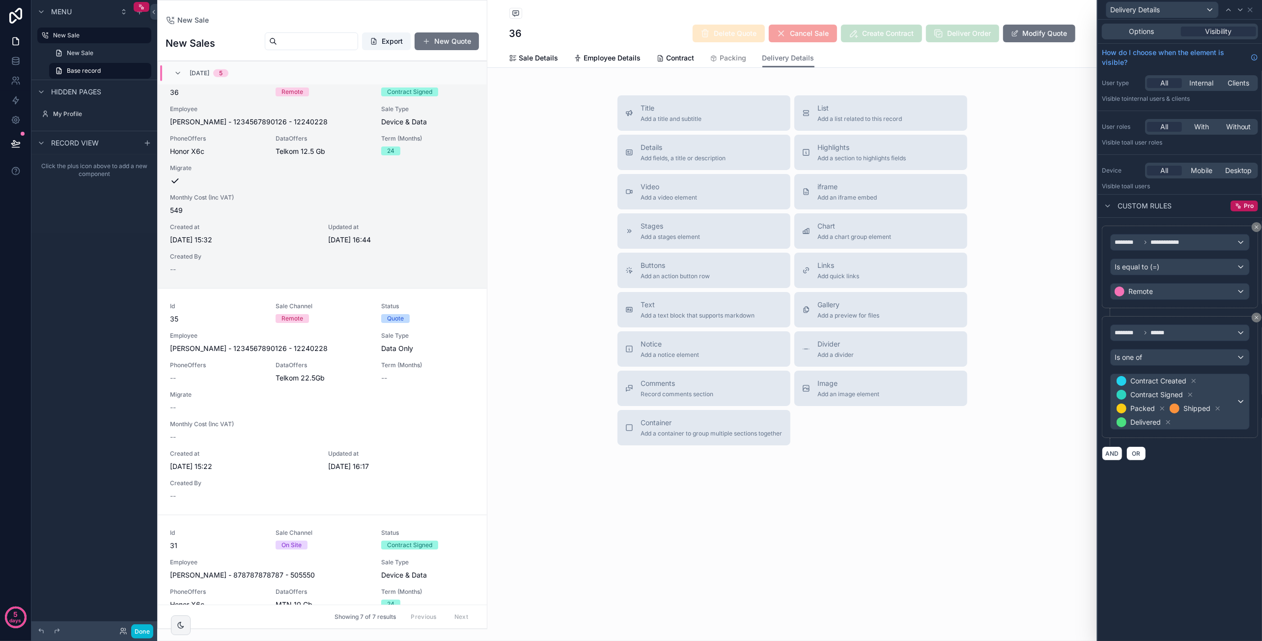
click at [1143, 36] on div "Options Visibility" at bounding box center [1180, 32] width 156 height 16
click at [1147, 31] on span "Options" at bounding box center [1141, 32] width 25 height 10
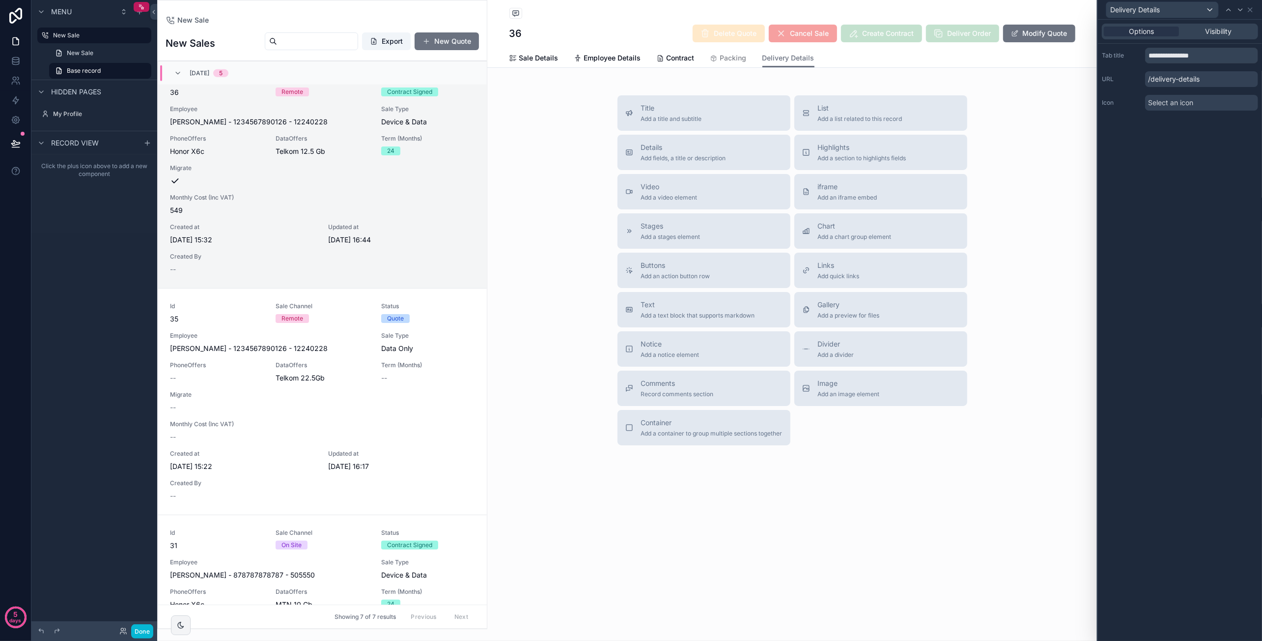
click at [1184, 103] on span "Select an icon" at bounding box center [1170, 103] width 45 height 10
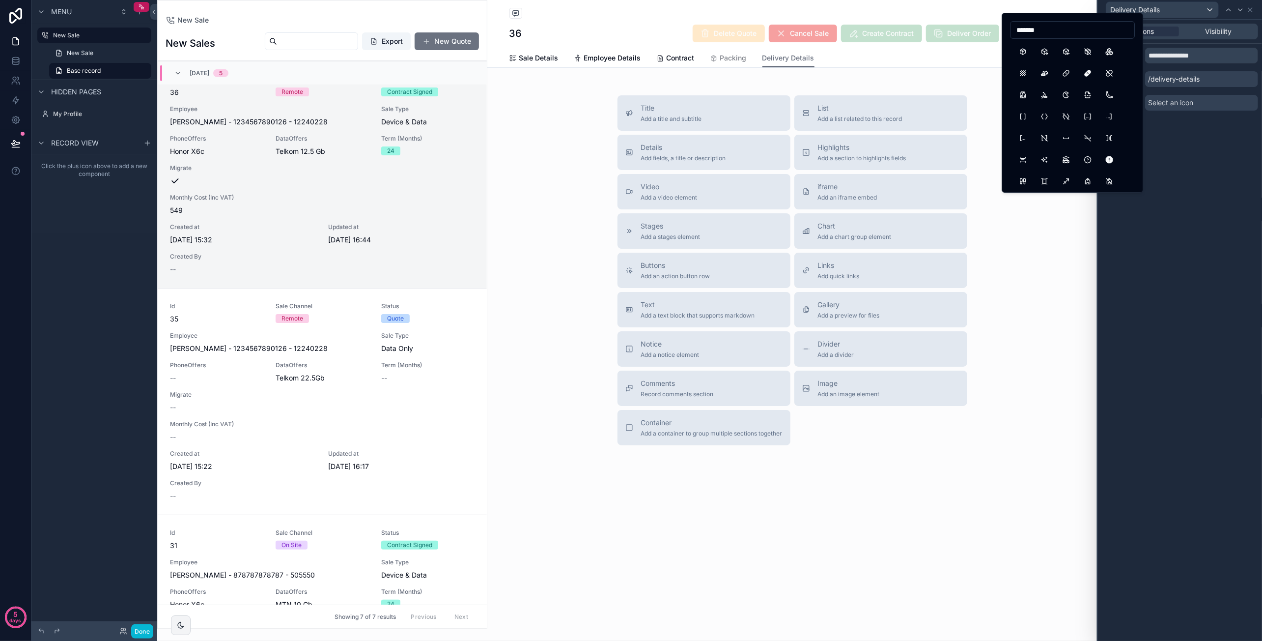
click at [1040, 34] on input "*******" at bounding box center [1072, 30] width 124 height 14
click at [1046, 24] on input "********" at bounding box center [1072, 30] width 124 height 14
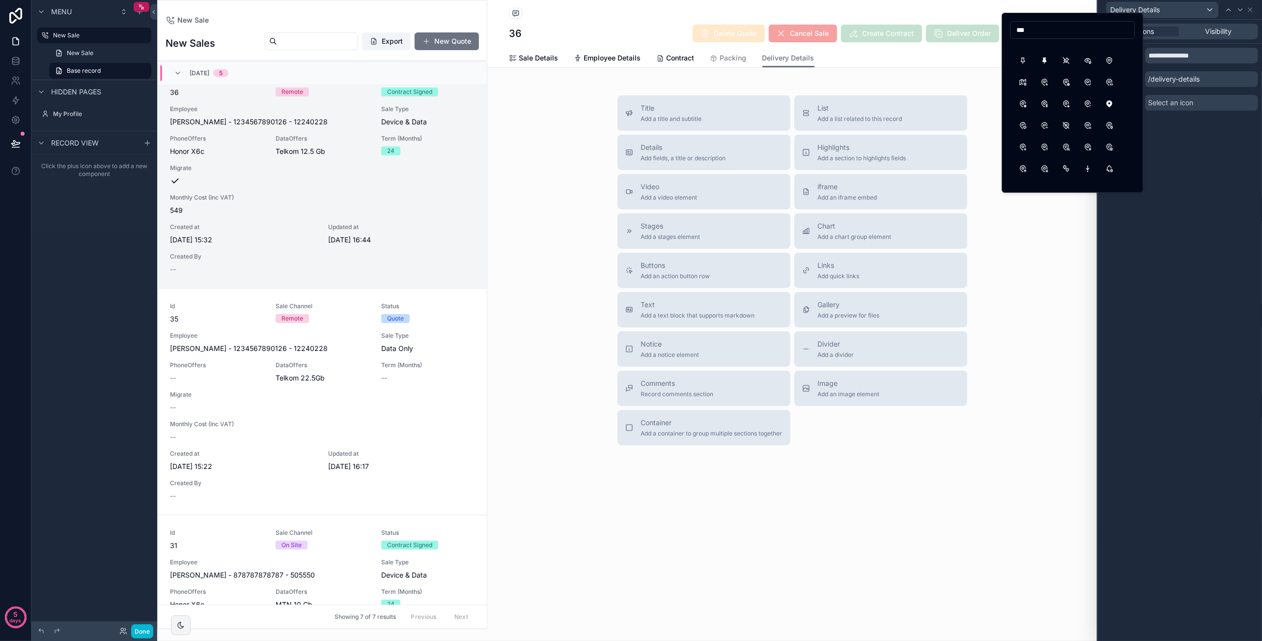
scroll to position [0, 0]
click at [1046, 33] on input "***" at bounding box center [1072, 30] width 124 height 14
type input "***"
click button "MapPinBolt"
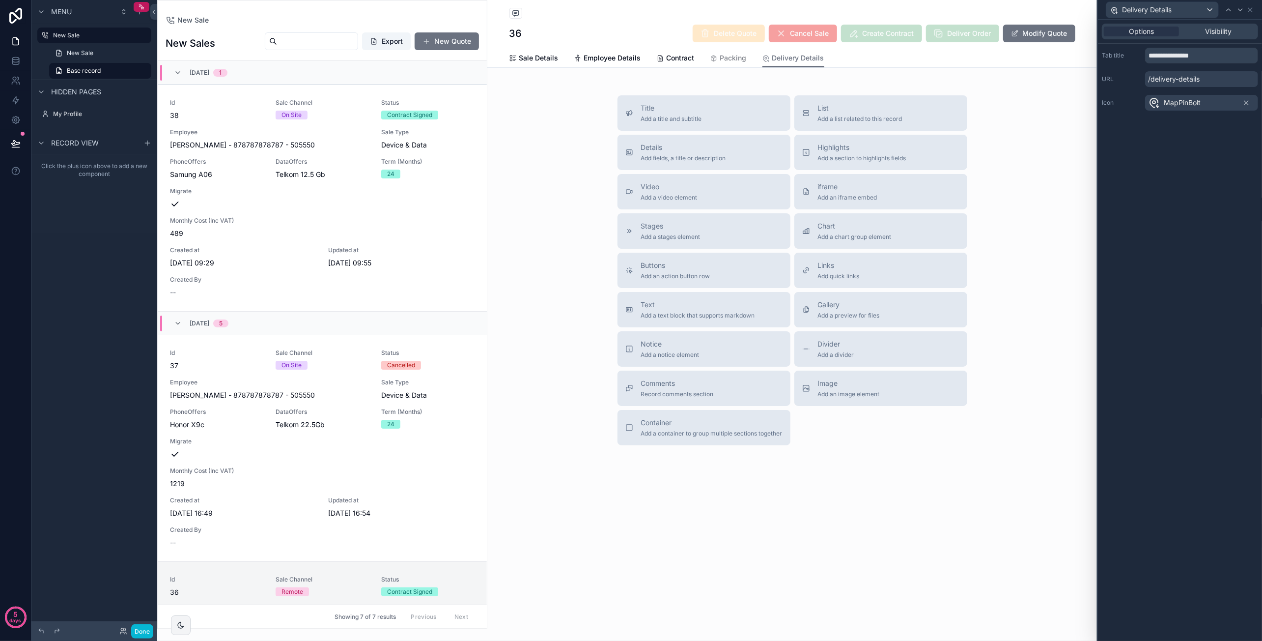
scroll to position [500, 0]
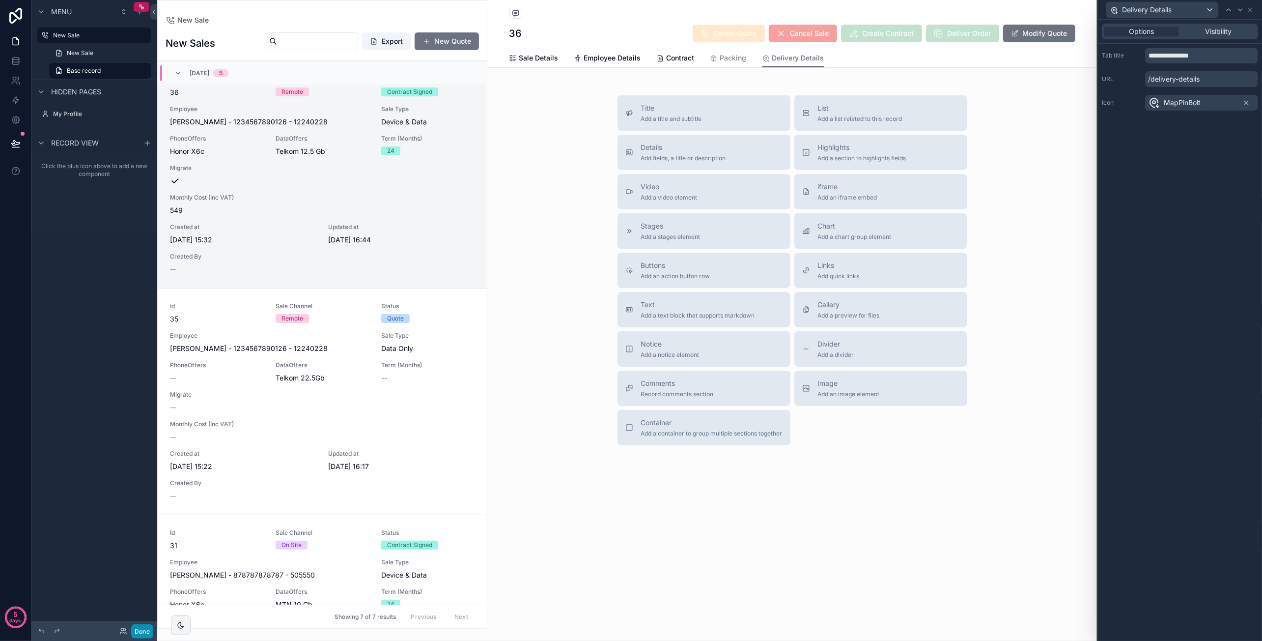
click button "Done"
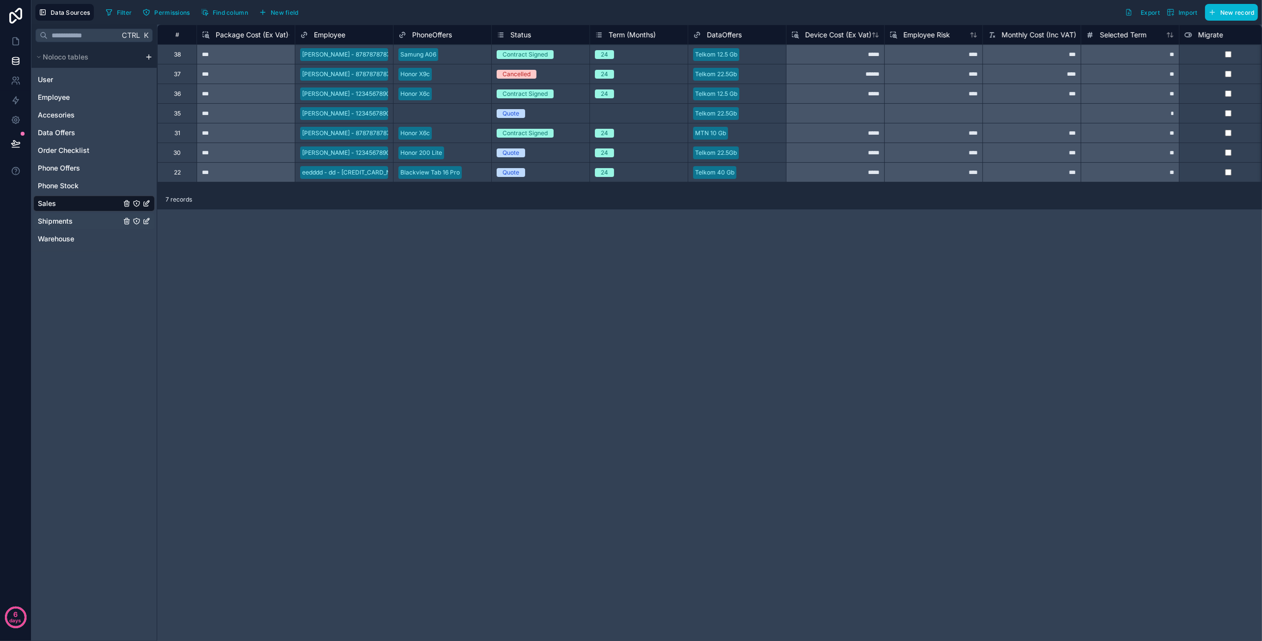
click at [71, 221] on span "Shipments" at bounding box center [55, 221] width 35 height 10
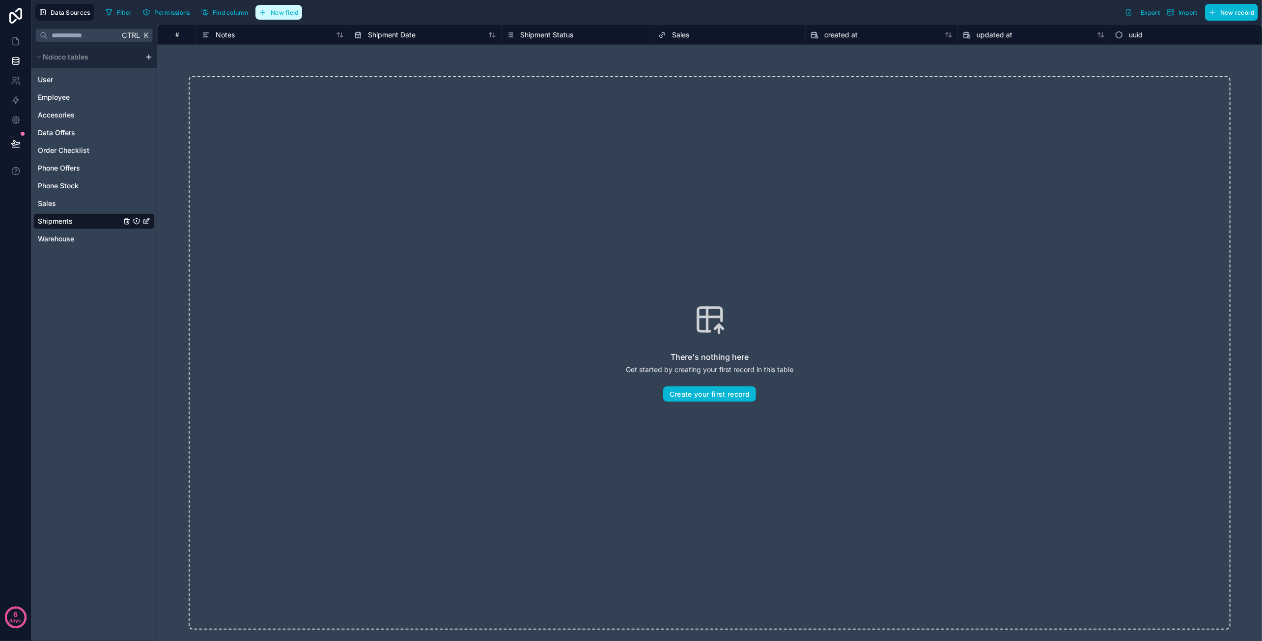
click at [295, 10] on span "New field" at bounding box center [285, 12] width 28 height 7
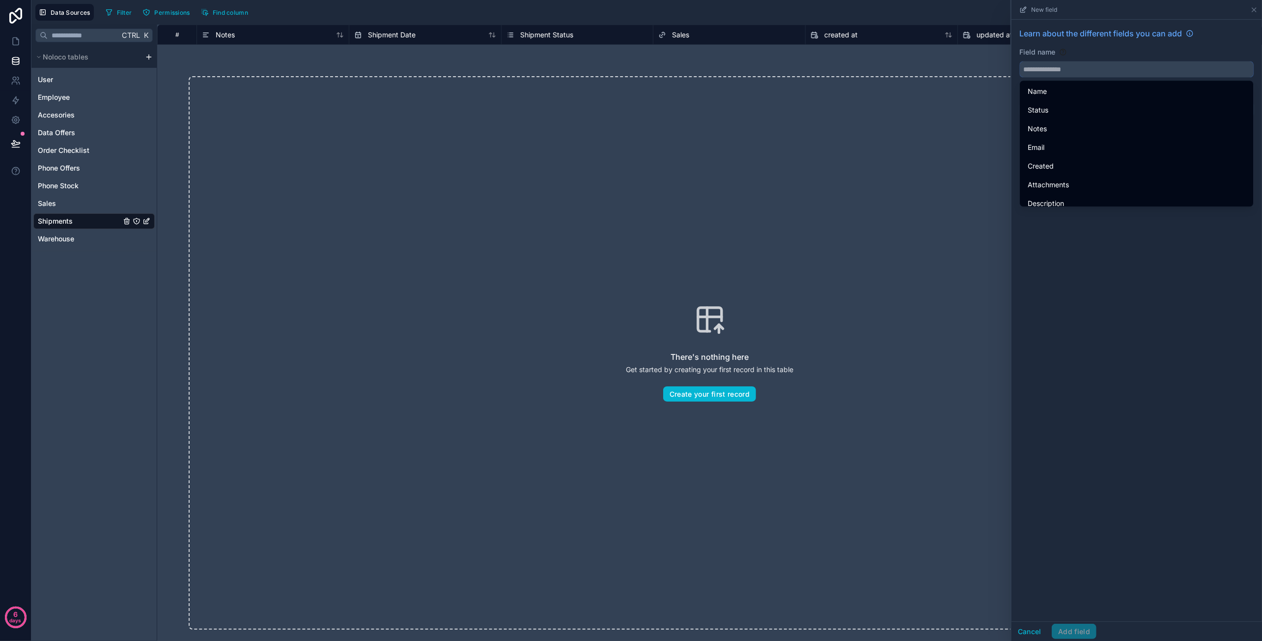
click at [1047, 71] on input "text" at bounding box center [1137, 69] width 234 height 16
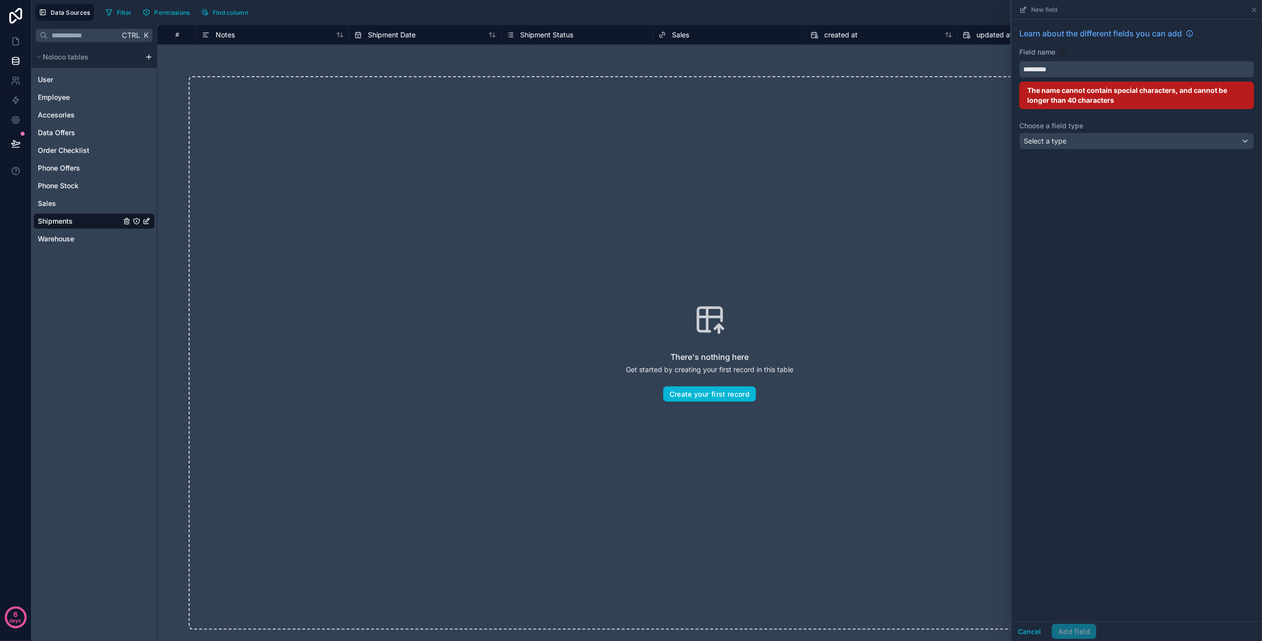
click at [1019, 61] on button "********" at bounding box center [1136, 69] width 235 height 17
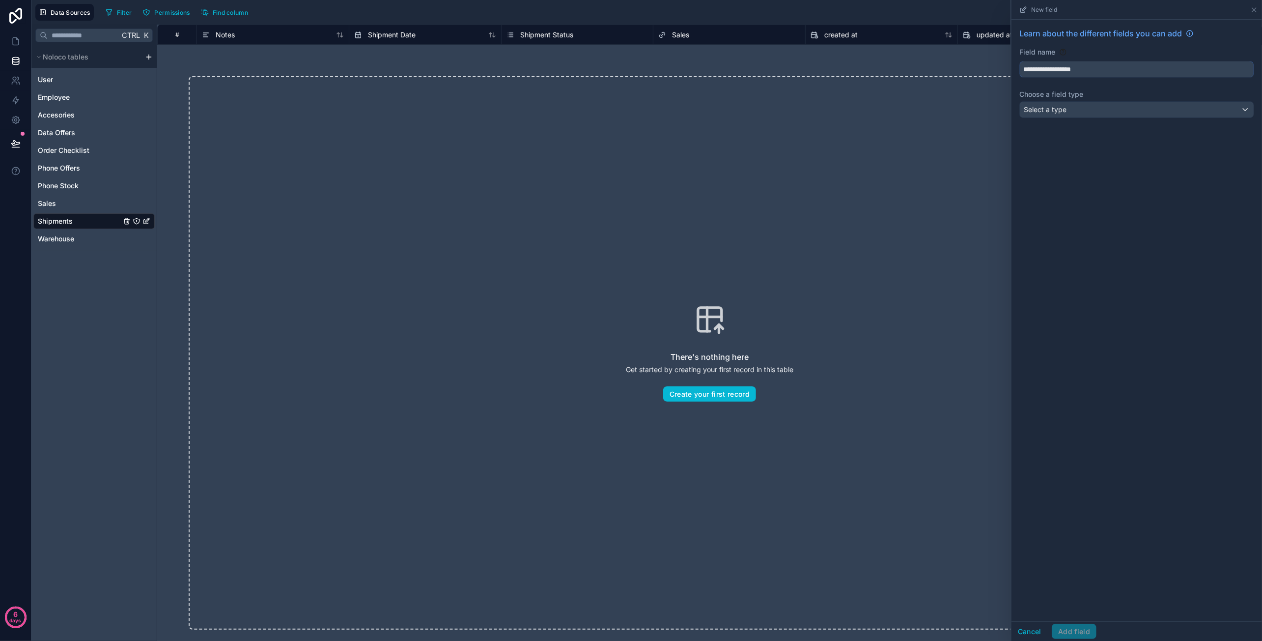
click at [1019, 61] on button "**********" at bounding box center [1136, 69] width 235 height 17
click at [1072, 111] on div "Select a type" at bounding box center [1137, 110] width 234 height 16
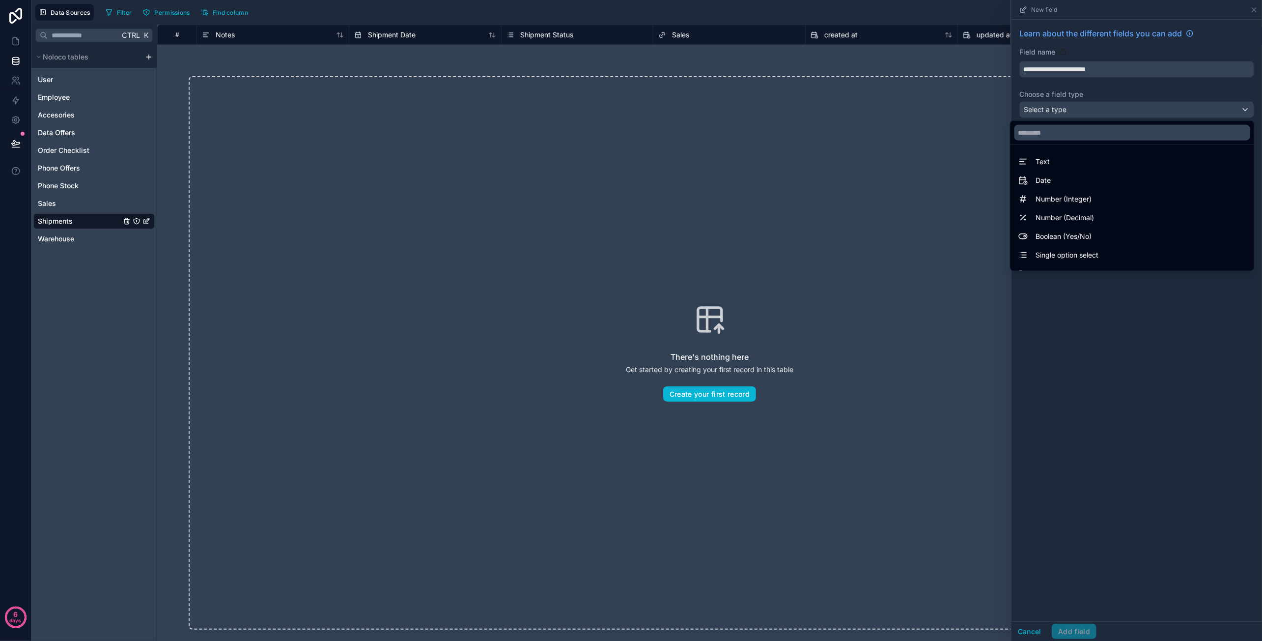
click at [972, 16] on div "**********" at bounding box center [680, 12] width 1156 height 17
click at [1075, 74] on div at bounding box center [1136, 320] width 251 height 641
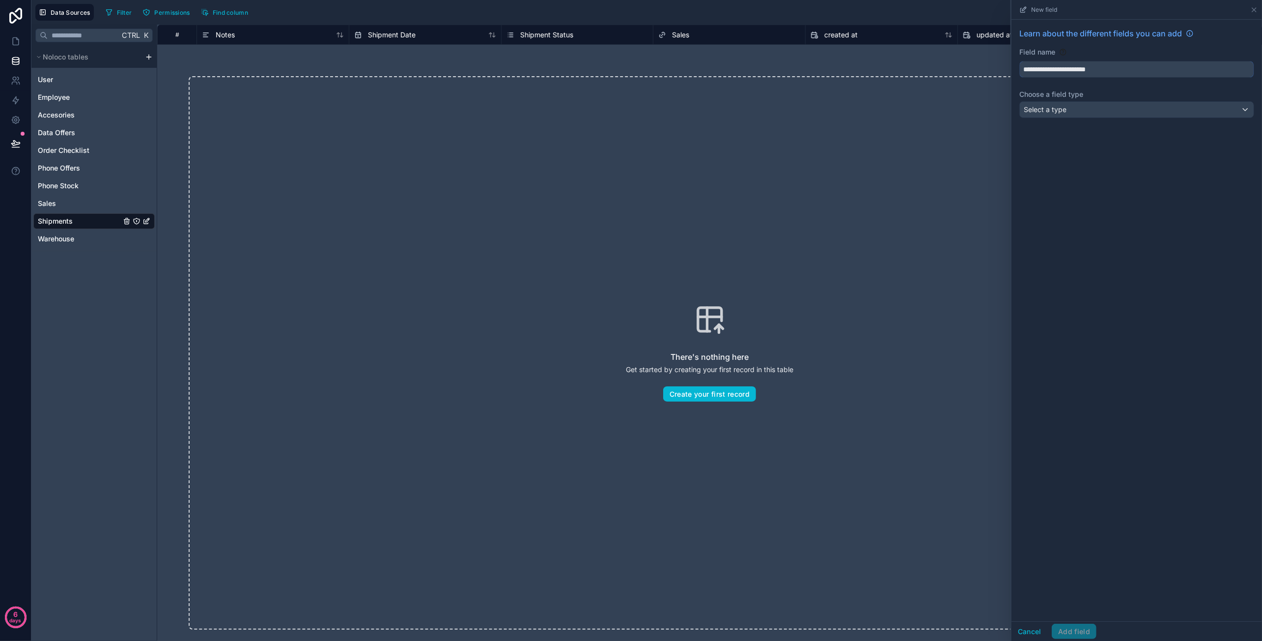
click at [1075, 74] on input "**********" at bounding box center [1137, 69] width 234 height 16
click at [1075, 71] on input "**********" at bounding box center [1137, 69] width 234 height 16
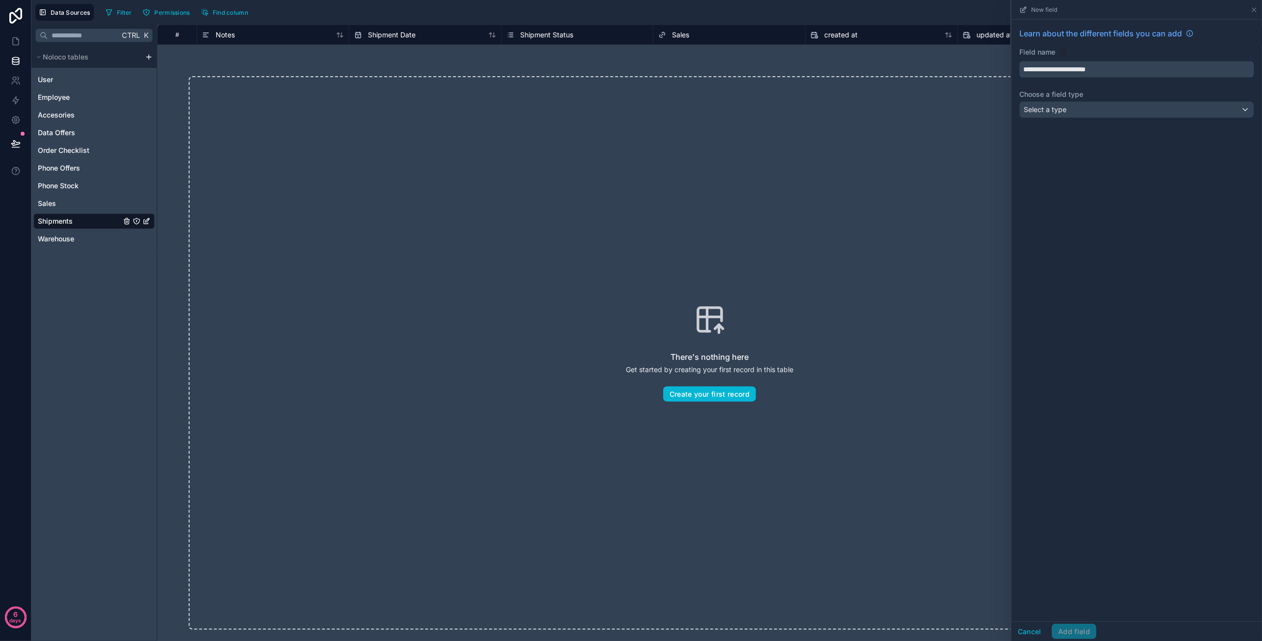
click at [1075, 71] on input "**********" at bounding box center [1137, 69] width 234 height 16
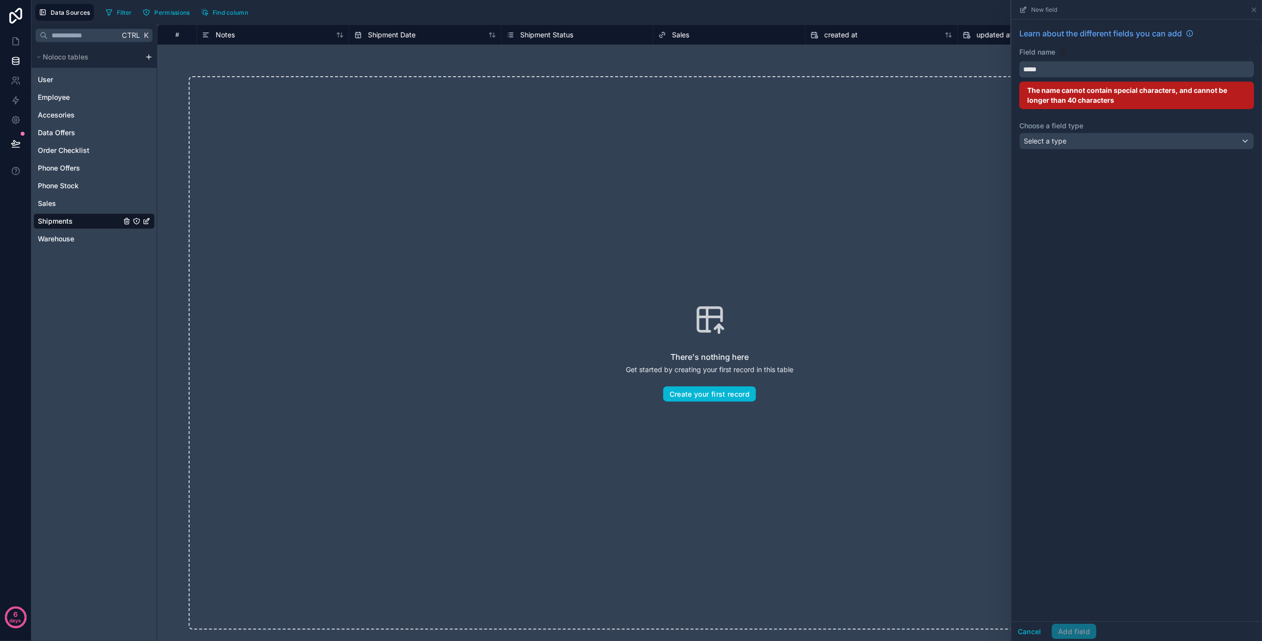
click at [1019, 61] on button "****" at bounding box center [1136, 69] width 235 height 17
click at [1019, 61] on button "*******" at bounding box center [1136, 69] width 235 height 17
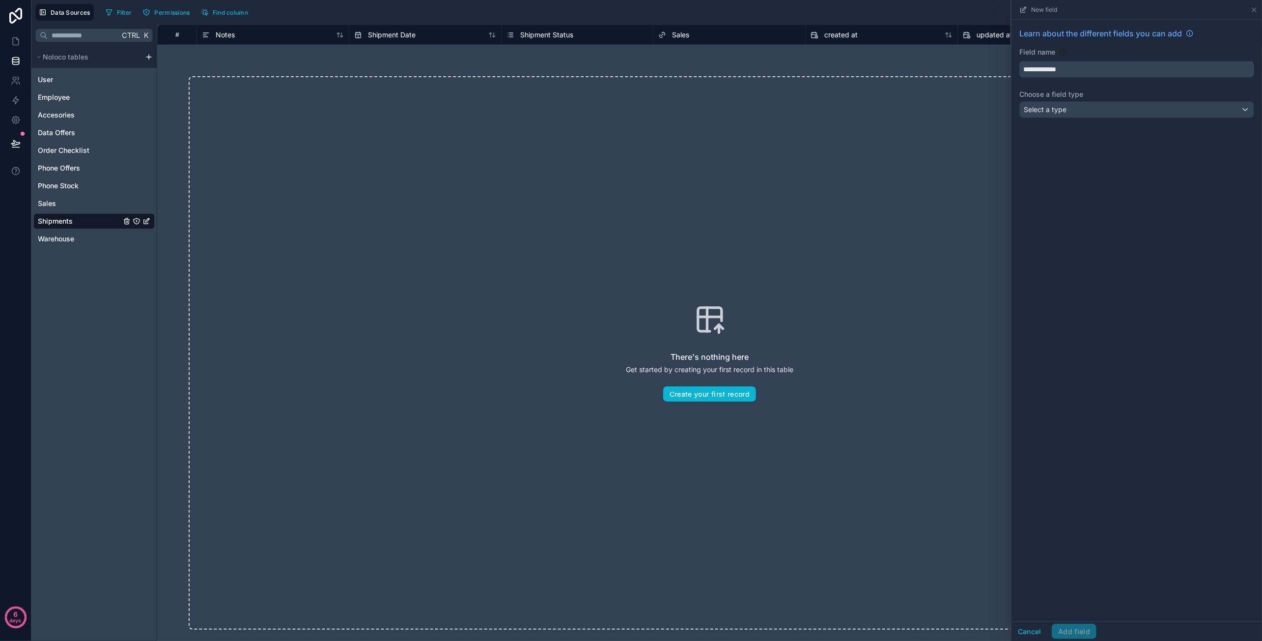
click at [1170, 74] on input "**********" at bounding box center [1137, 69] width 234 height 16
click at [1042, 69] on input "**********" at bounding box center [1137, 69] width 234 height 16
paste input "****"
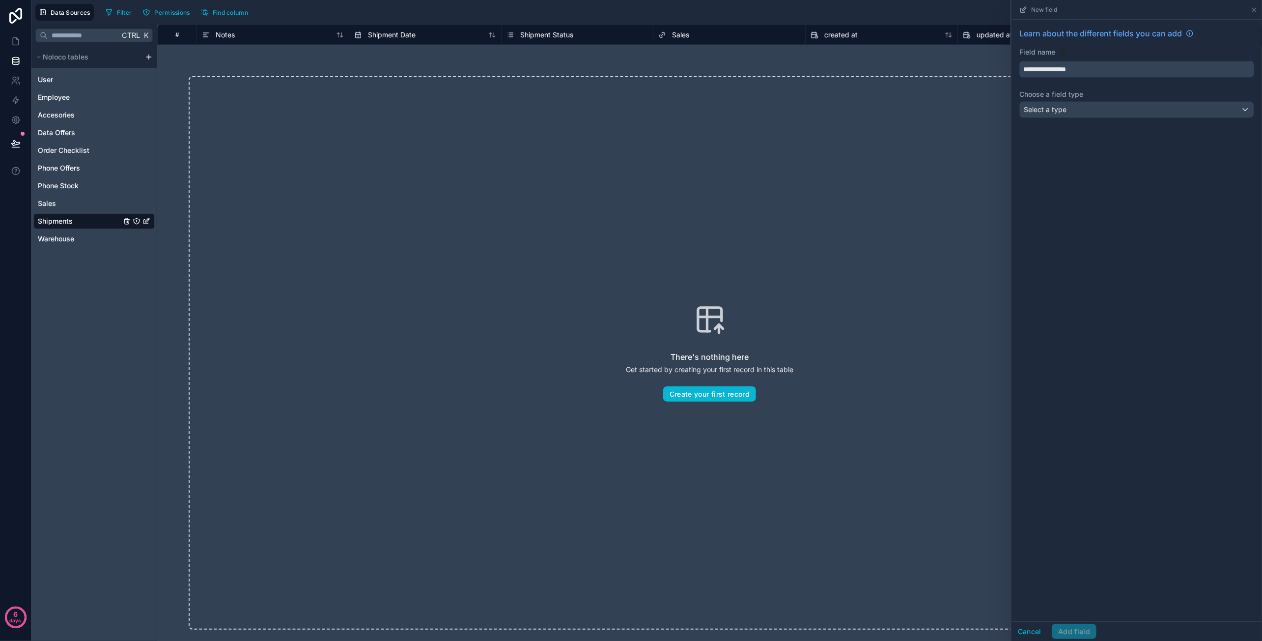
type input "**********"
click at [1102, 111] on div "Select a type" at bounding box center [1137, 110] width 234 height 16
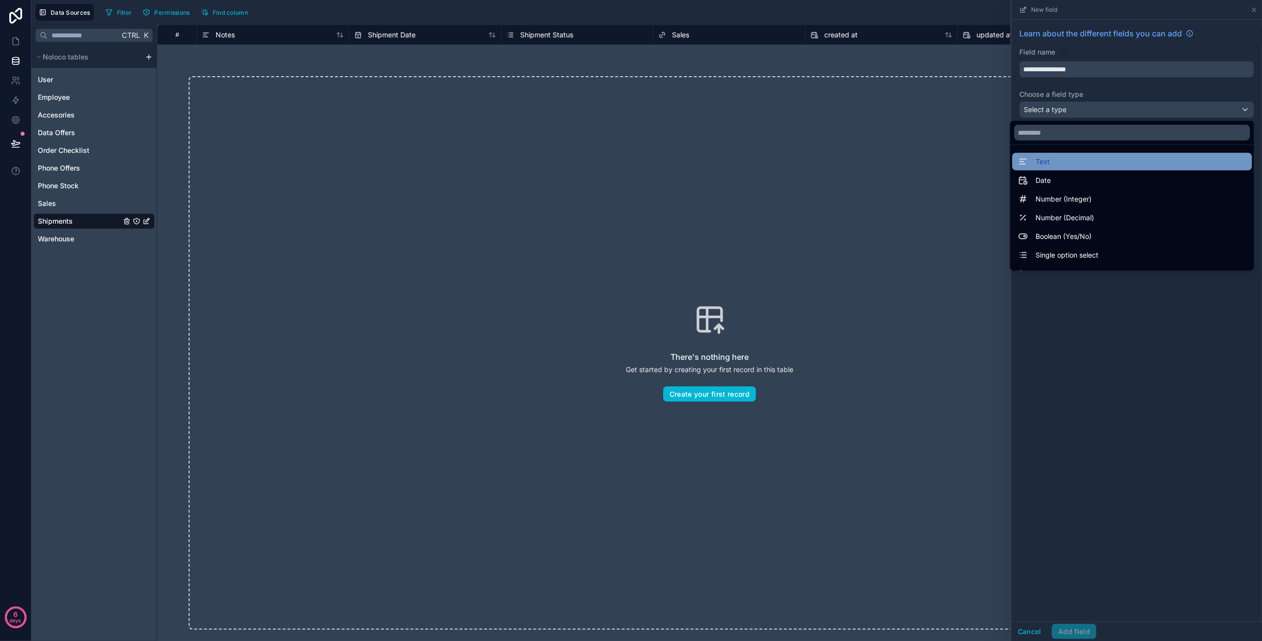
click at [1067, 157] on div "Text" at bounding box center [1132, 162] width 228 height 12
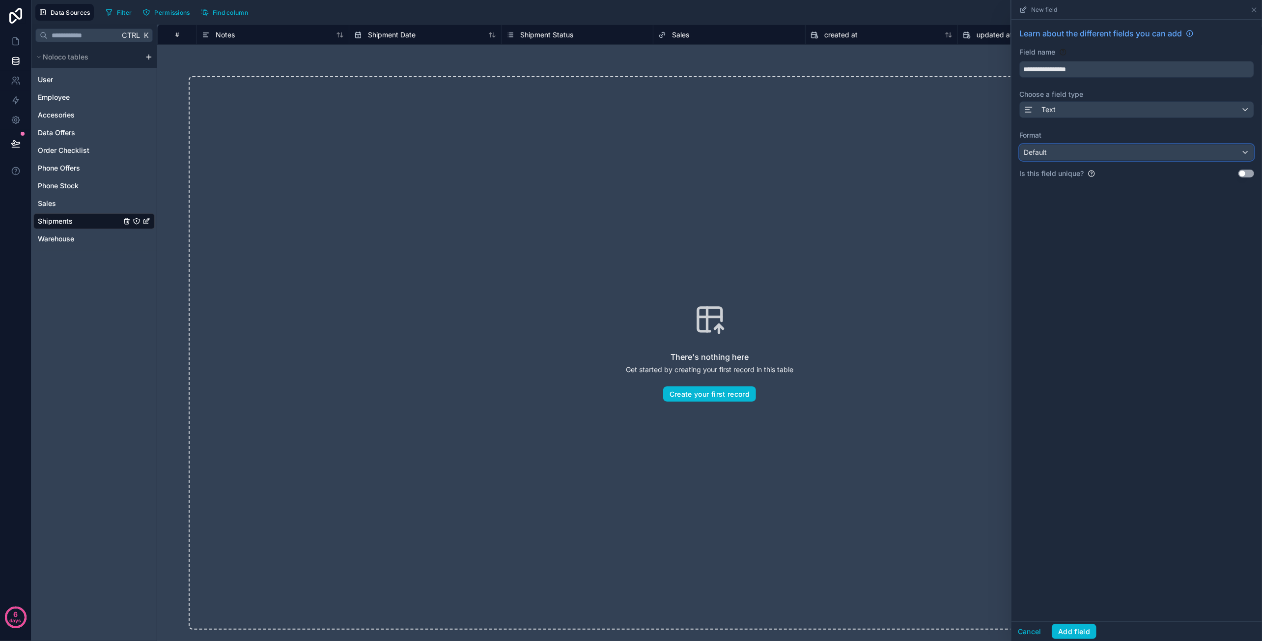
click at [1087, 151] on div "Default" at bounding box center [1137, 152] width 234 height 16
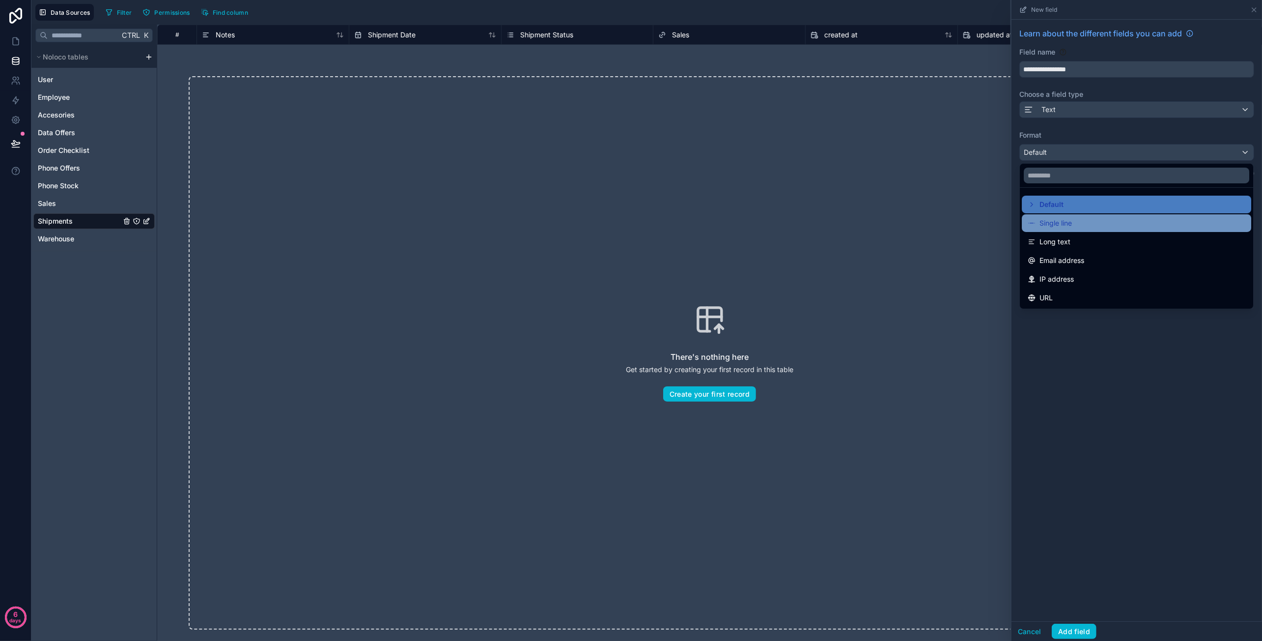
click at [1077, 219] on div "Single line" at bounding box center [1137, 223] width 218 height 12
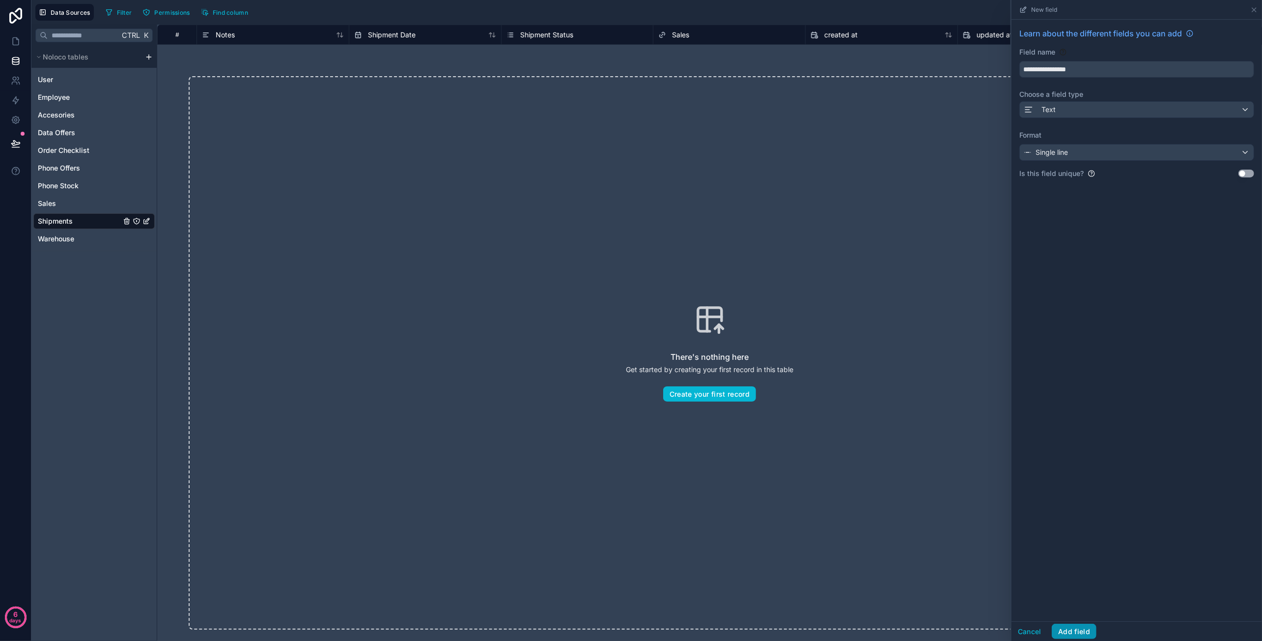
click at [1075, 635] on button "Add field" at bounding box center [1074, 631] width 45 height 16
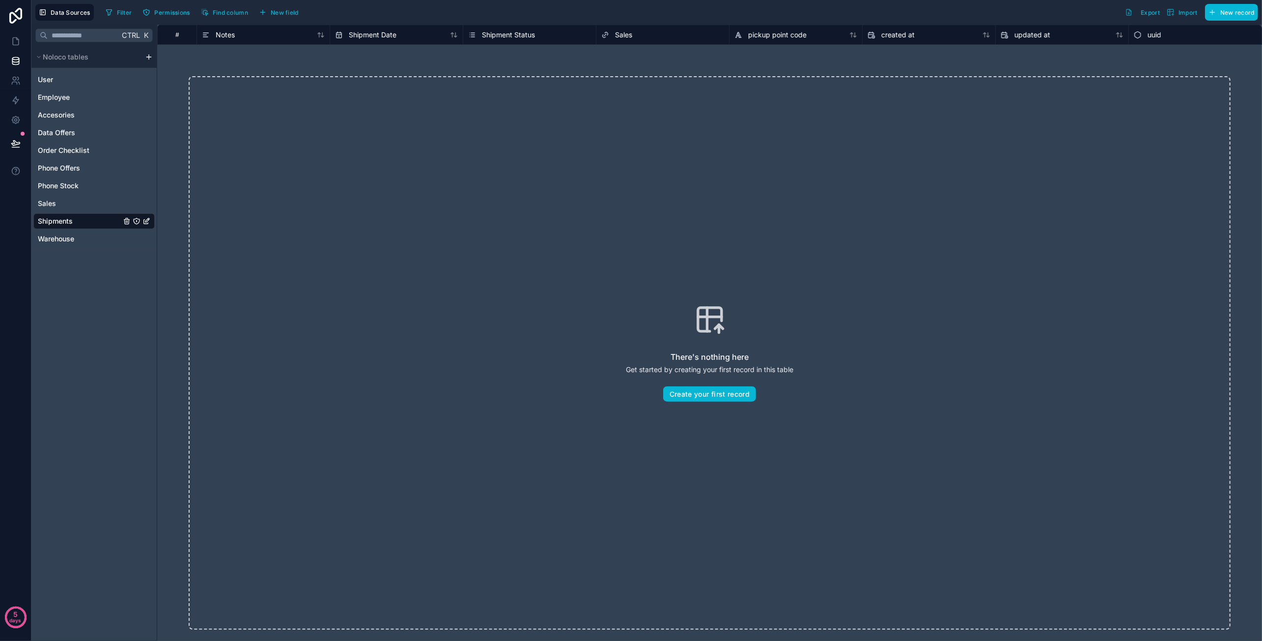
click at [1107, 64] on div "There's nothing here Get started by creating your first record in this table Cr…" at bounding box center [709, 353] width 1105 height 616
click at [288, 13] on span "New field" at bounding box center [285, 12] width 28 height 7
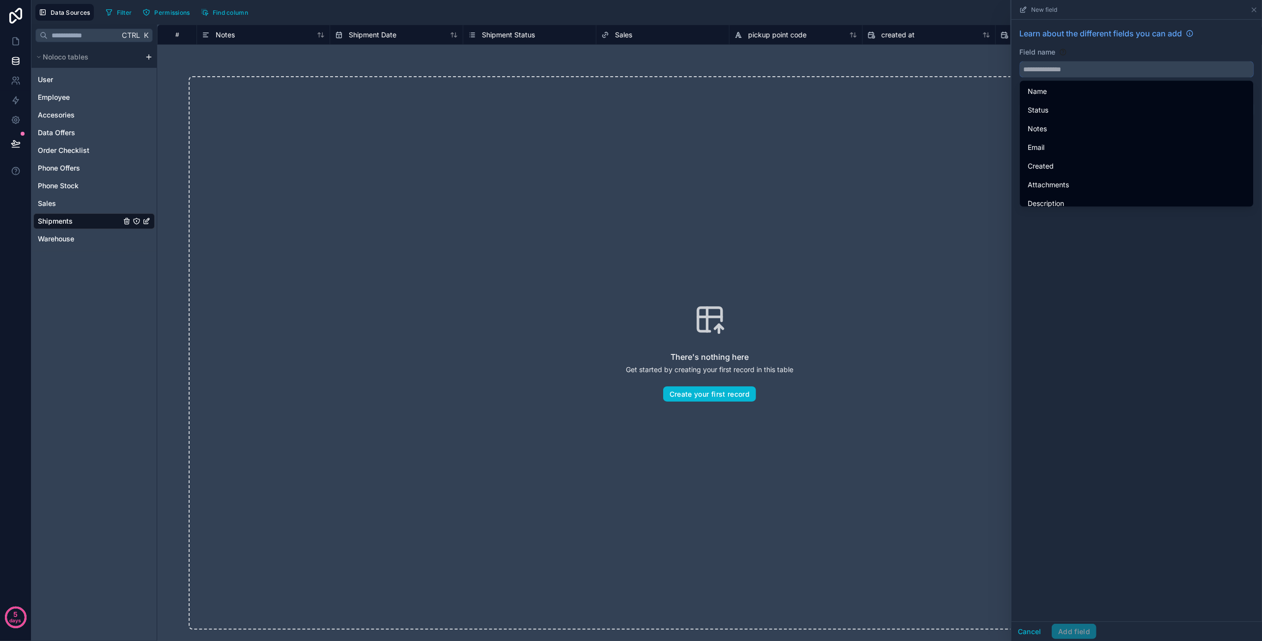
click at [1036, 62] on input "text" at bounding box center [1137, 69] width 234 height 16
paste input "**********"
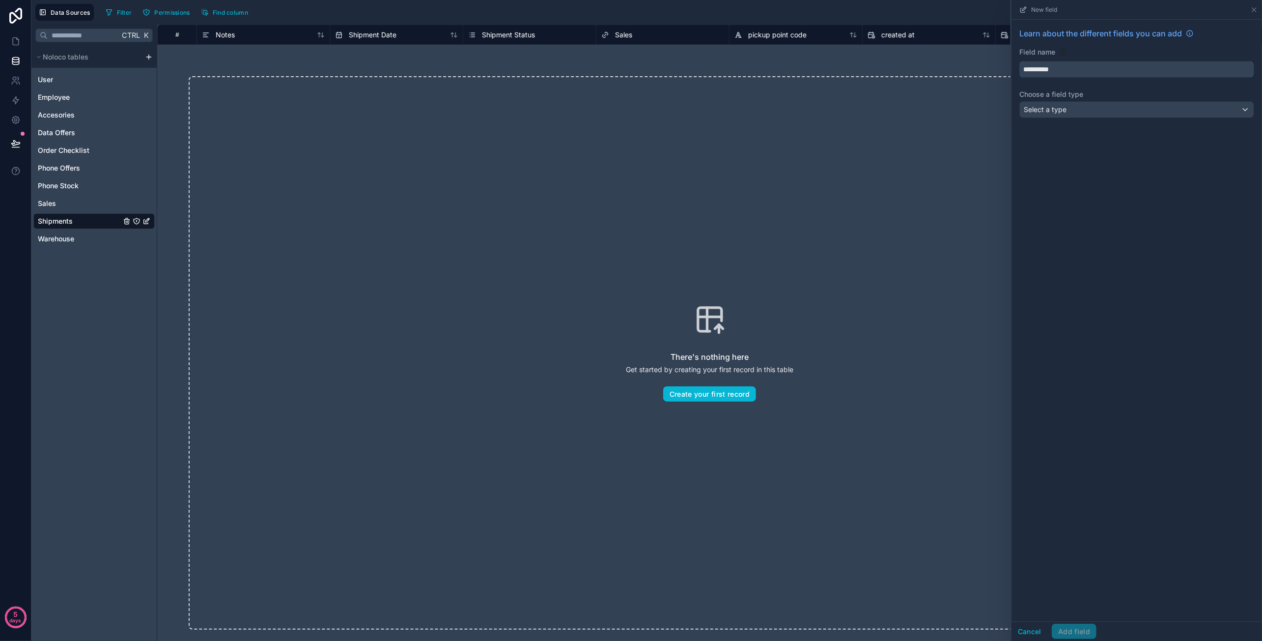
type input "**********"
click at [1074, 102] on div "Select a type" at bounding box center [1137, 110] width 234 height 16
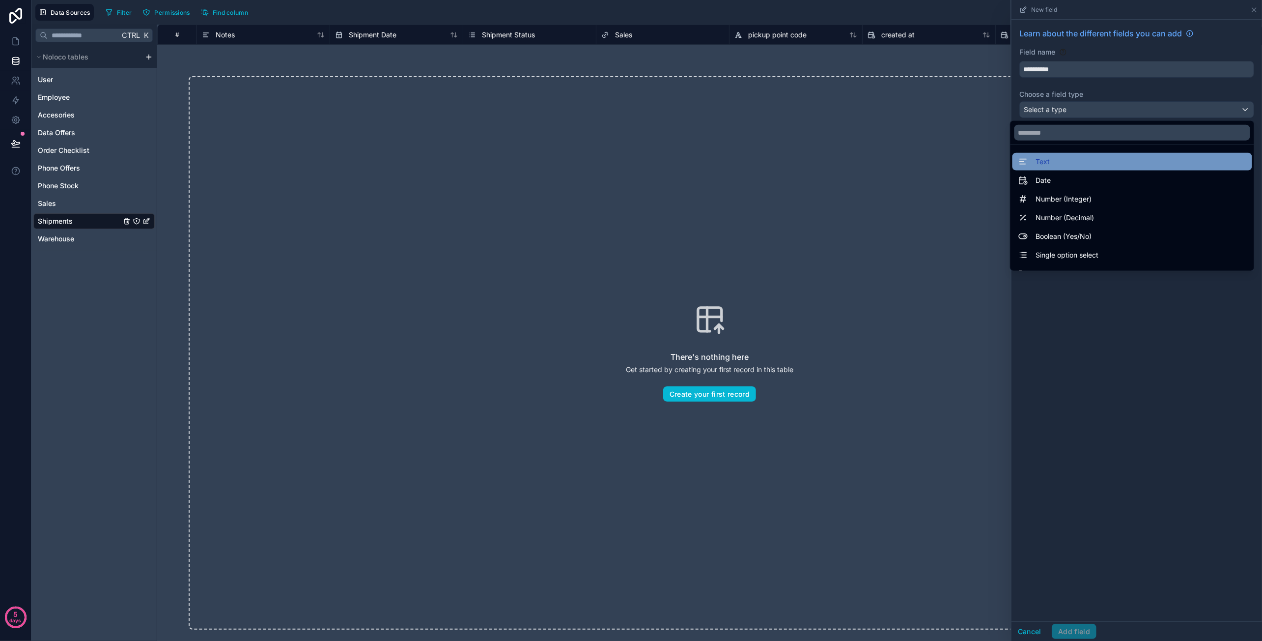
click at [1067, 160] on div "Text" at bounding box center [1132, 162] width 228 height 12
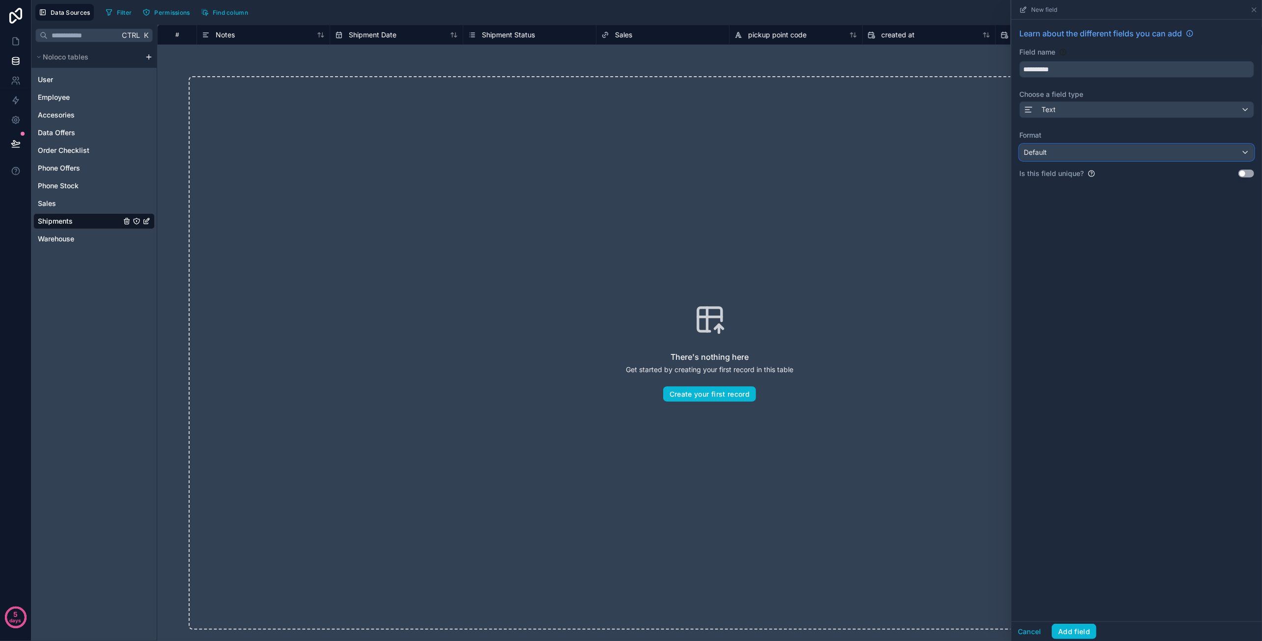
click at [1067, 150] on div "Default" at bounding box center [1137, 152] width 234 height 16
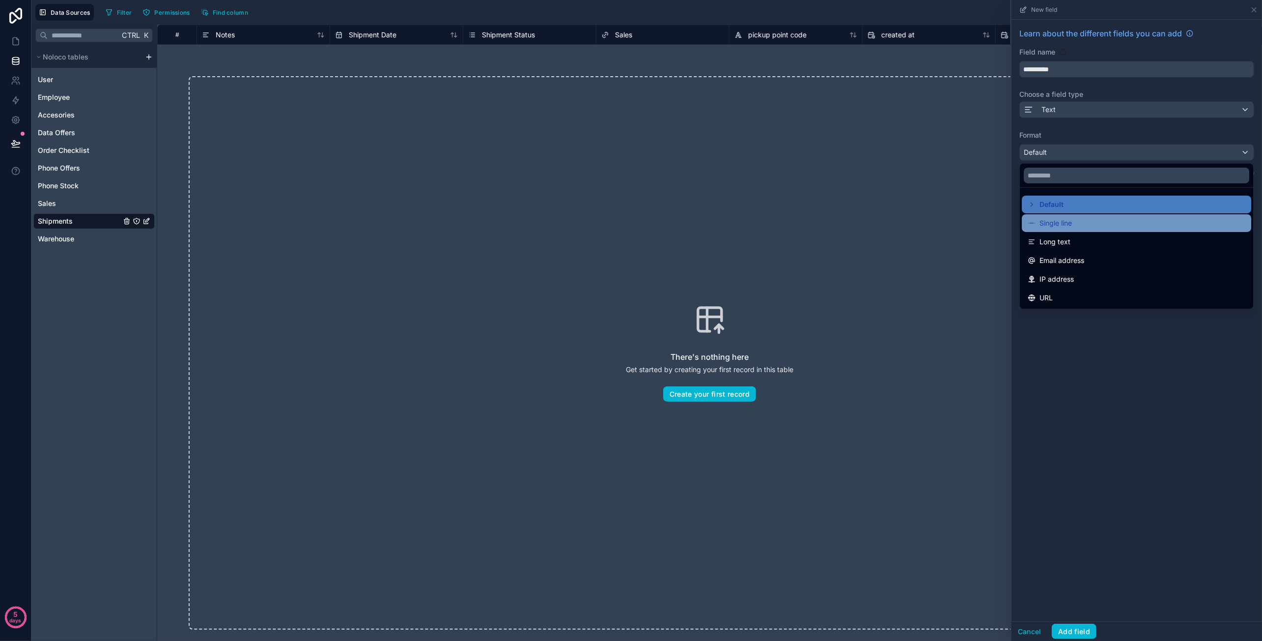
click at [1069, 218] on span "Single line" at bounding box center [1055, 223] width 32 height 12
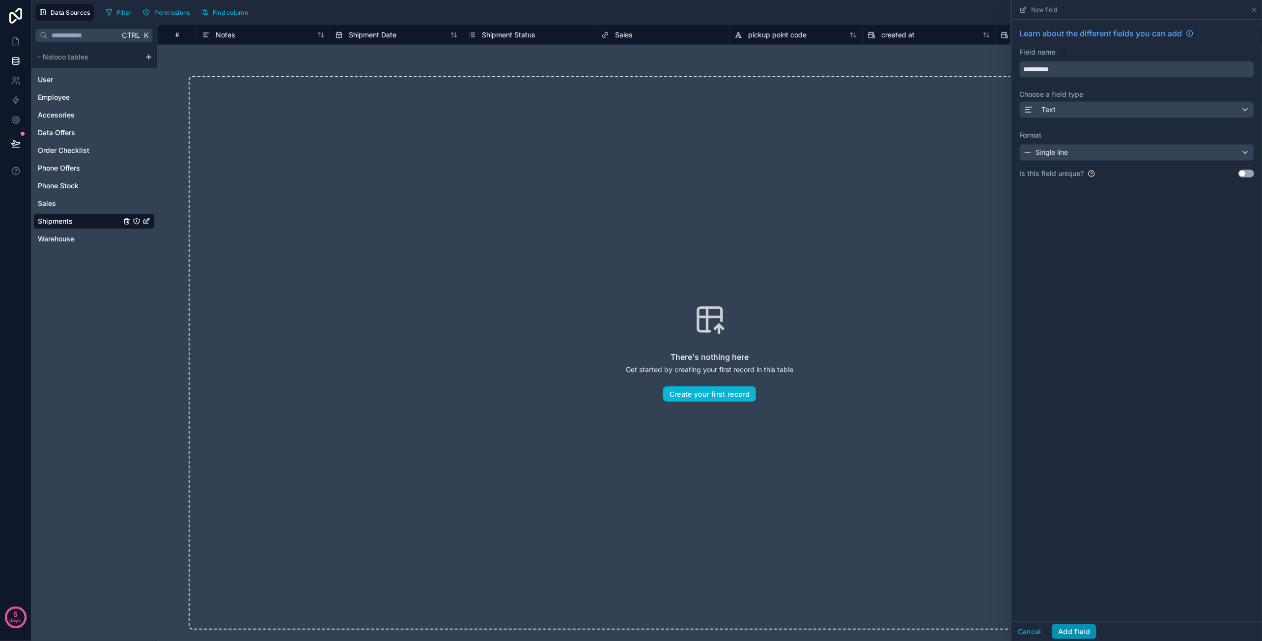
click at [1070, 630] on button "Add field" at bounding box center [1074, 631] width 45 height 16
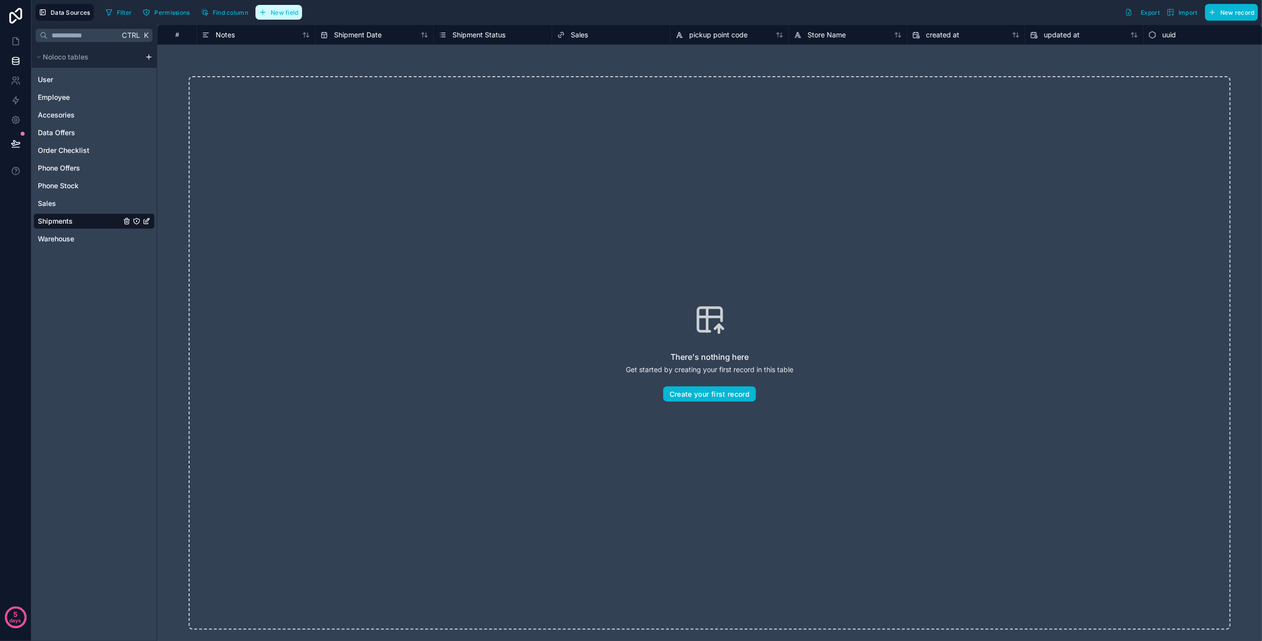
click at [289, 11] on span "New field" at bounding box center [285, 12] width 28 height 7
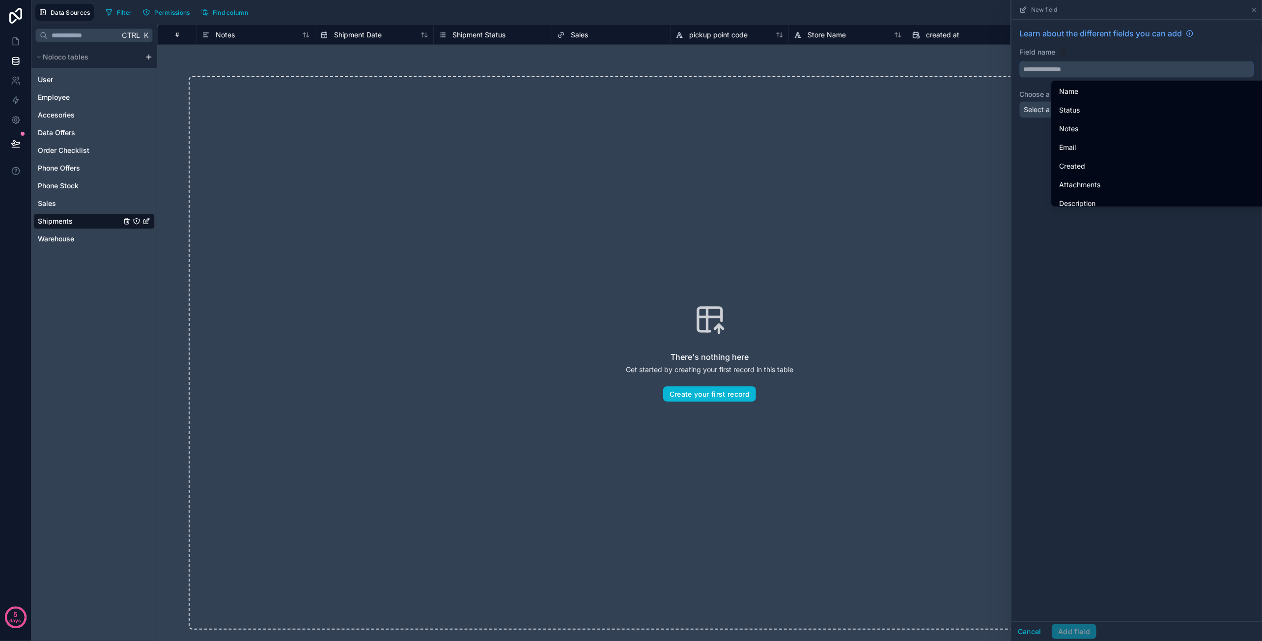
click at [1074, 62] on input "text" at bounding box center [1137, 69] width 234 height 16
paste input "********"
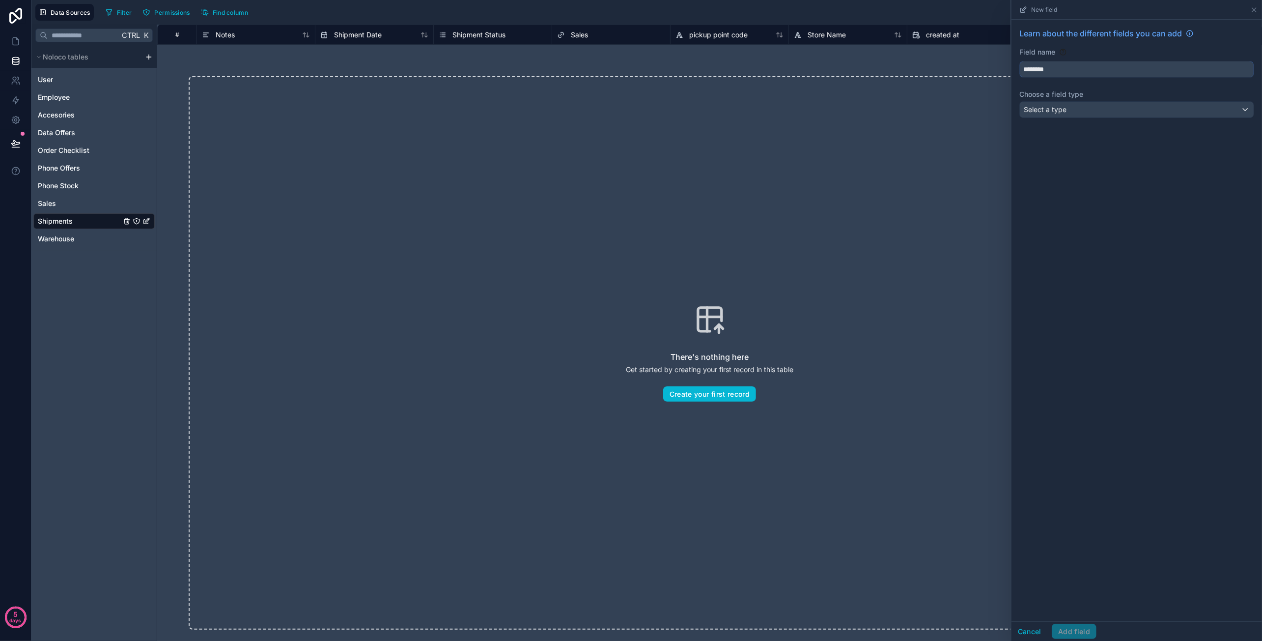
type input "********"
click at [1073, 104] on div "Select a type" at bounding box center [1137, 110] width 234 height 16
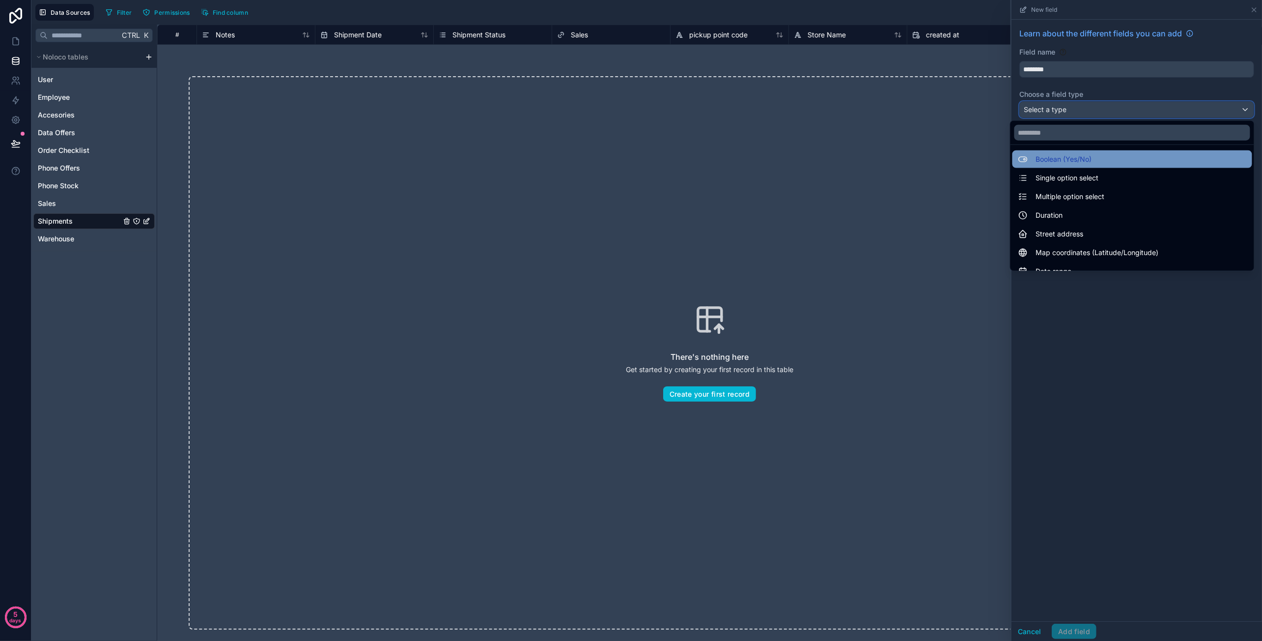
scroll to position [98, 0]
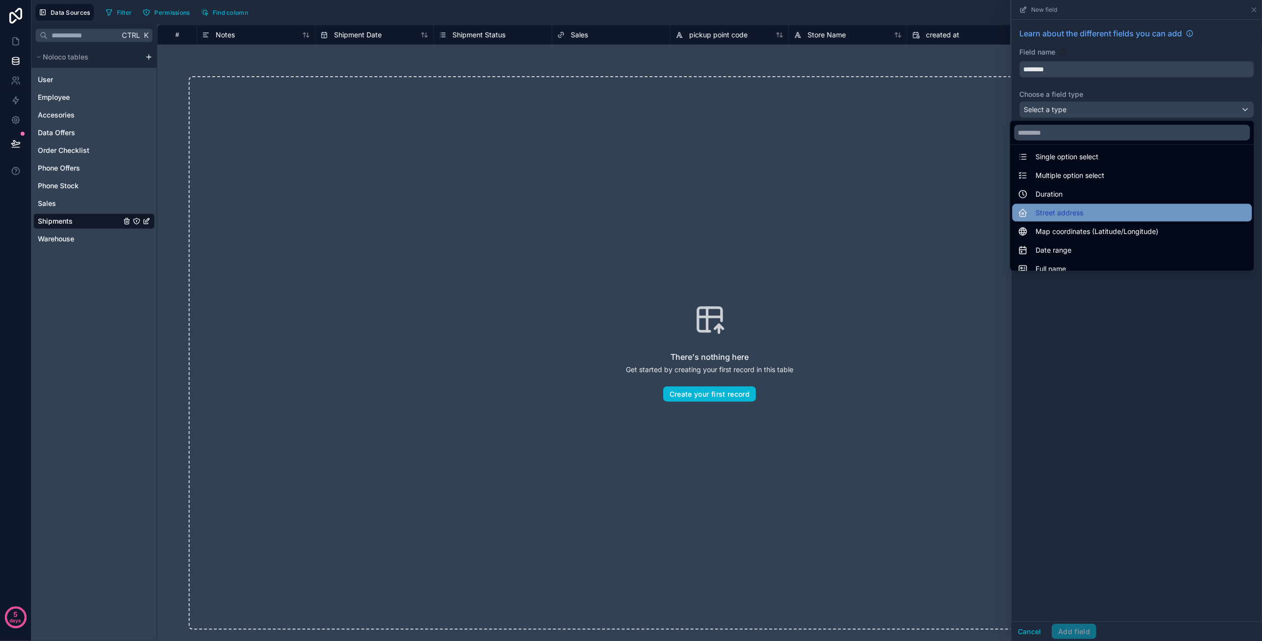
click at [1077, 207] on div "Street address" at bounding box center [1132, 213] width 228 height 12
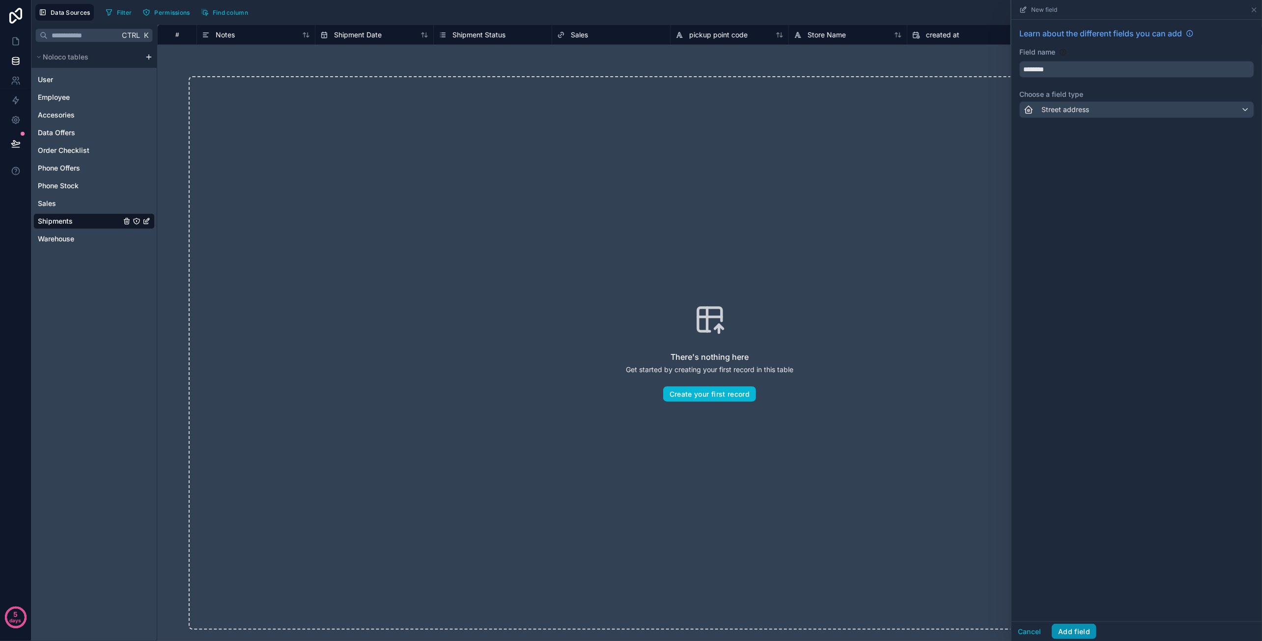
click at [1062, 627] on button "Add field" at bounding box center [1074, 631] width 45 height 16
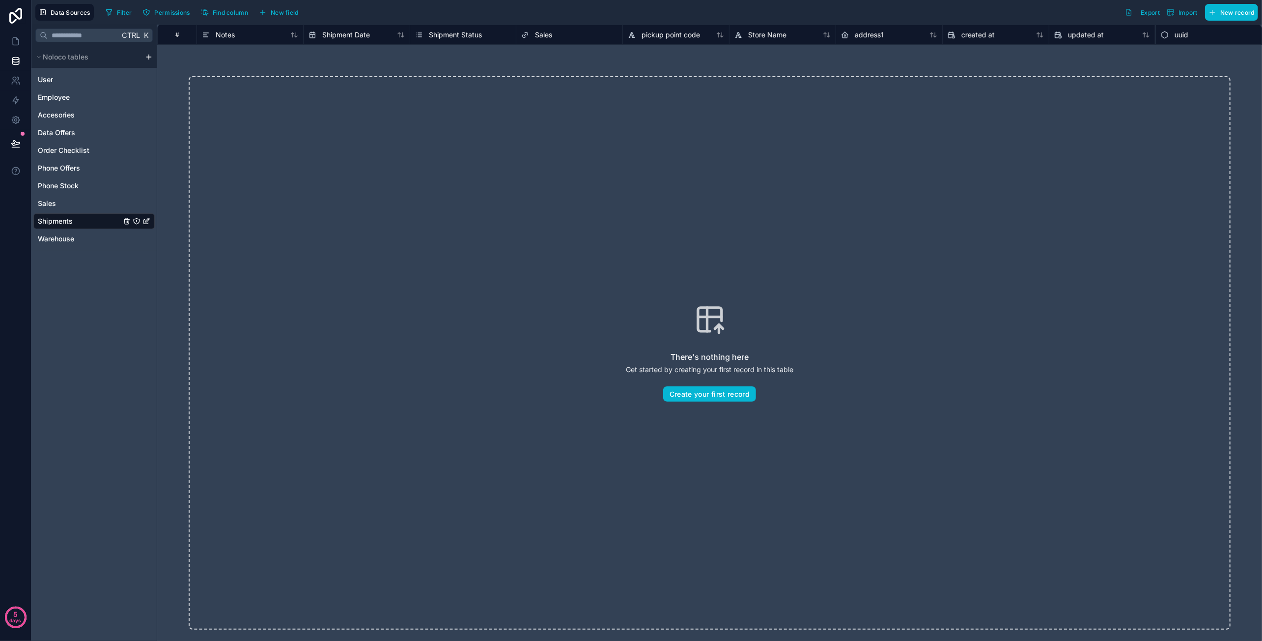
drag, startPoint x: 1130, startPoint y: 59, endPoint x: 1121, endPoint y: 64, distance: 10.1
click at [1130, 59] on div "There's nothing here Get started by creating your first record in this table Cr…" at bounding box center [709, 353] width 1105 height 616
click at [288, 15] on span "New field" at bounding box center [285, 12] width 28 height 7
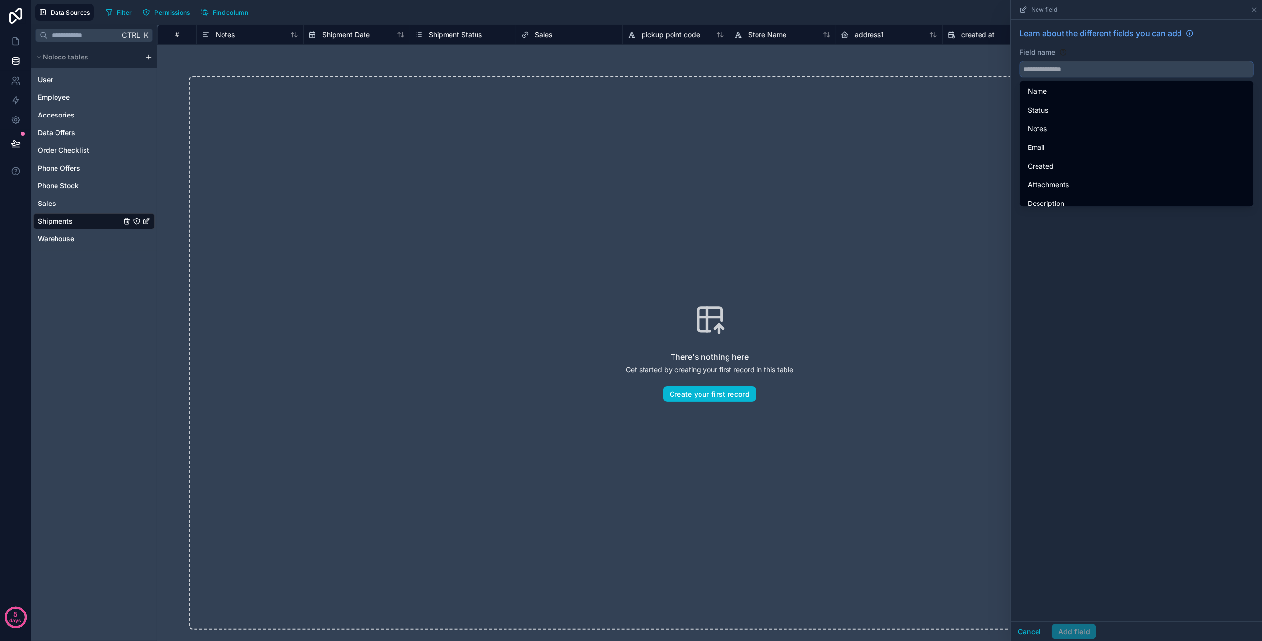
click at [1155, 74] on input "text" at bounding box center [1137, 69] width 234 height 16
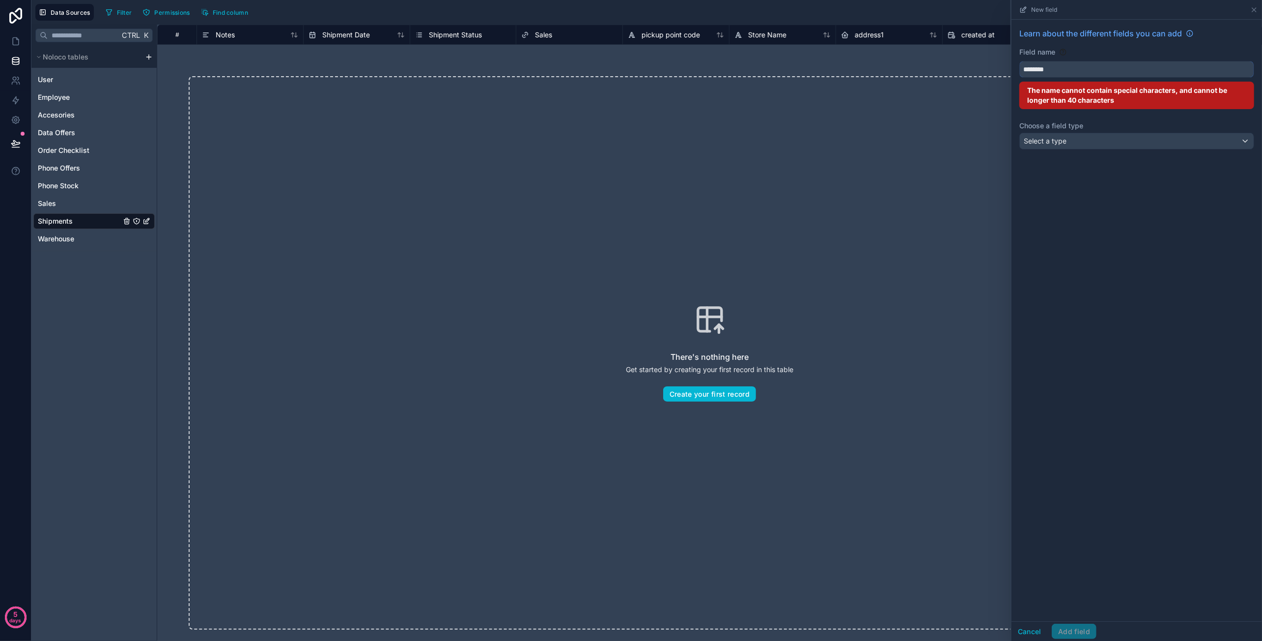
click at [1019, 61] on button "*******" at bounding box center [1136, 69] width 235 height 17
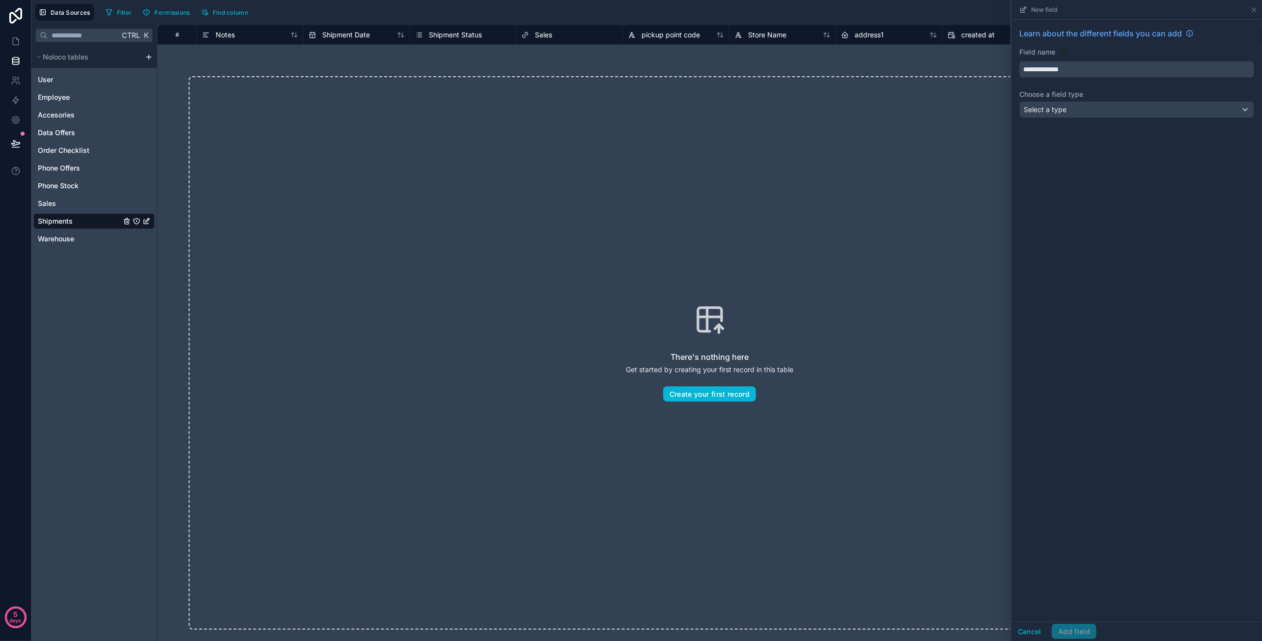
type input "**********"
click at [1100, 108] on div "Select a type" at bounding box center [1137, 110] width 234 height 16
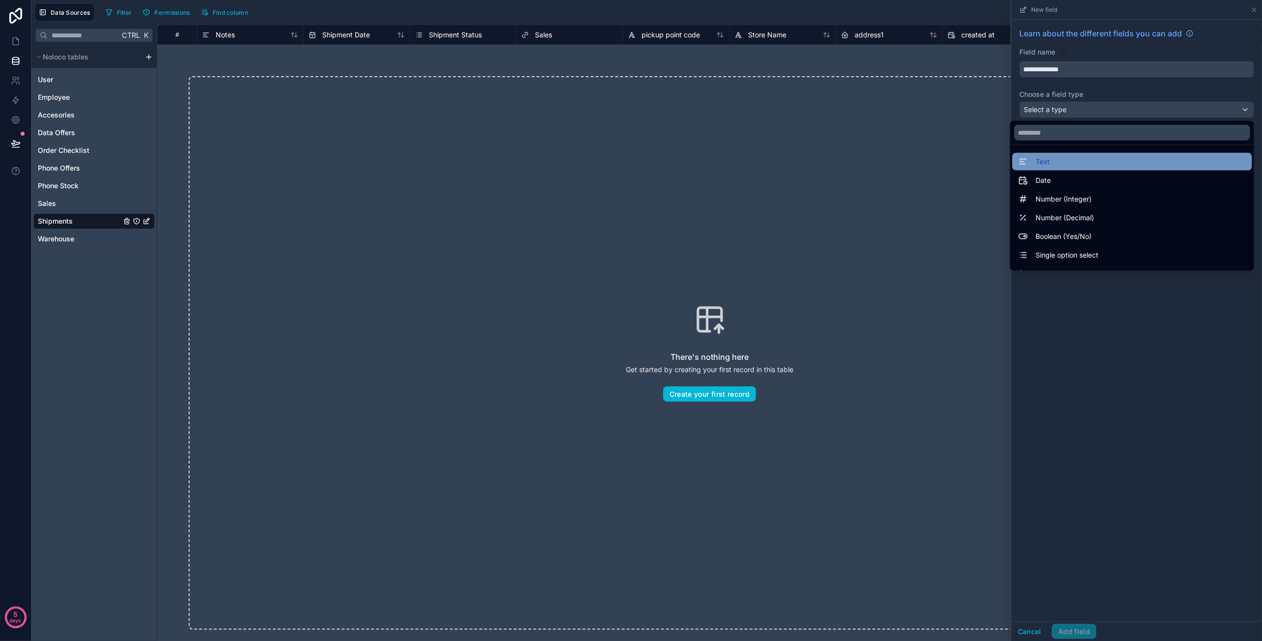
click at [1072, 159] on div "Text" at bounding box center [1132, 162] width 228 height 12
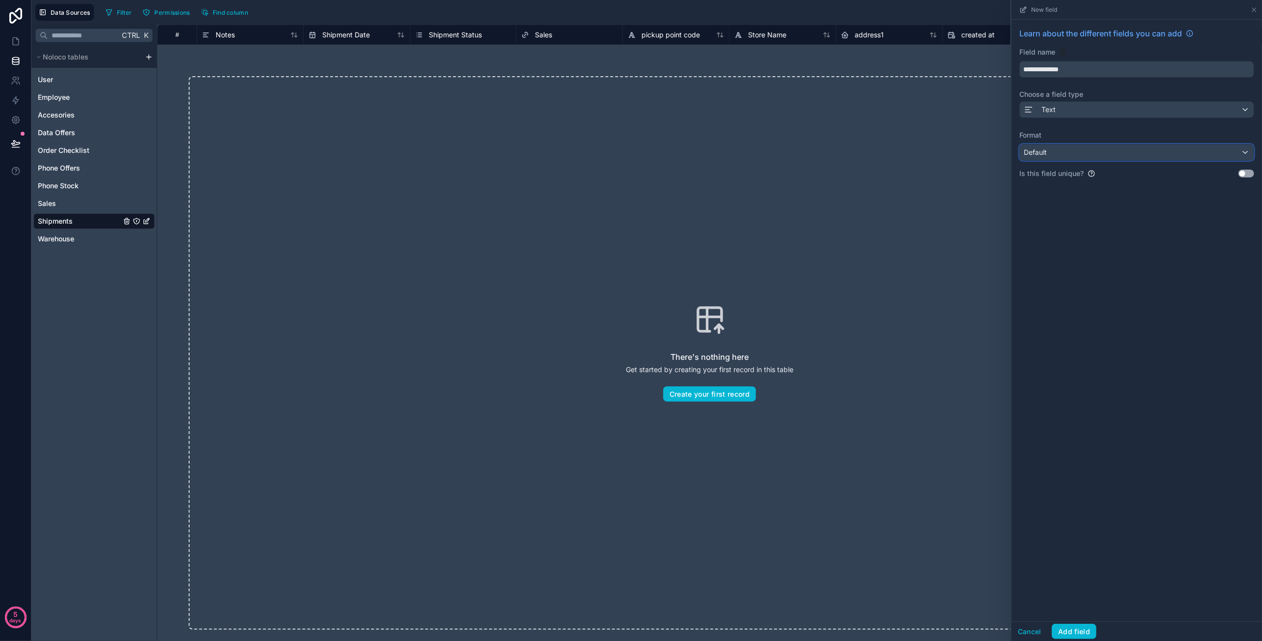
click at [1091, 150] on div "Default" at bounding box center [1137, 152] width 234 height 16
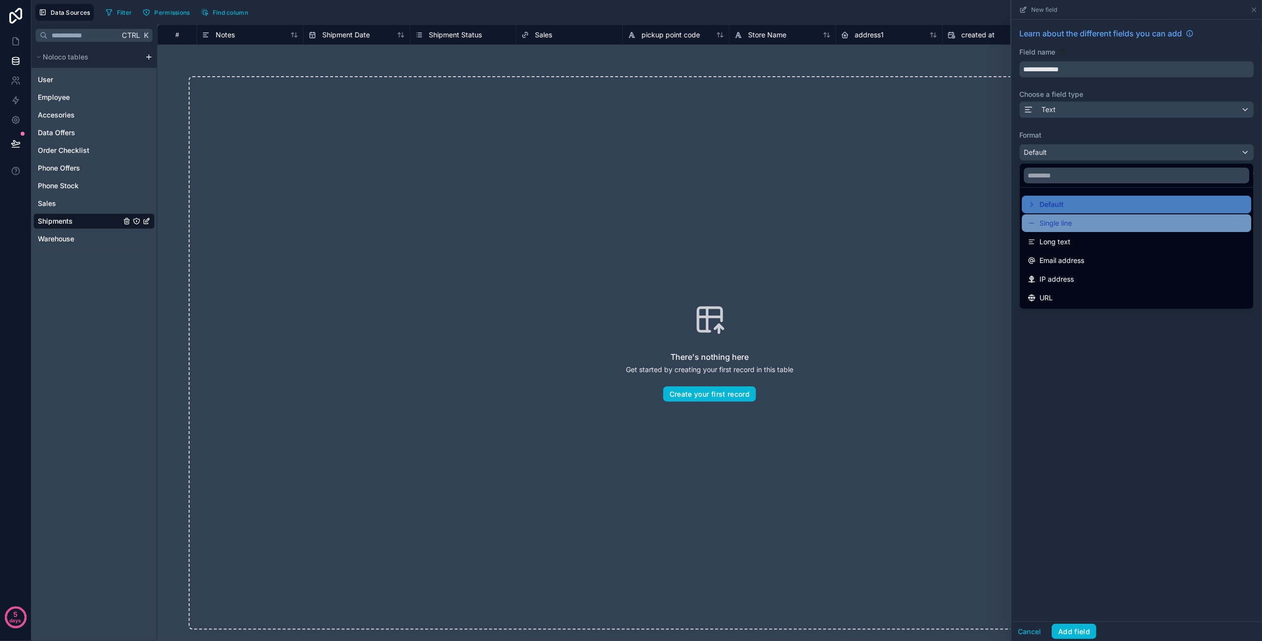
click at [1088, 227] on div "Single line" at bounding box center [1137, 223] width 218 height 12
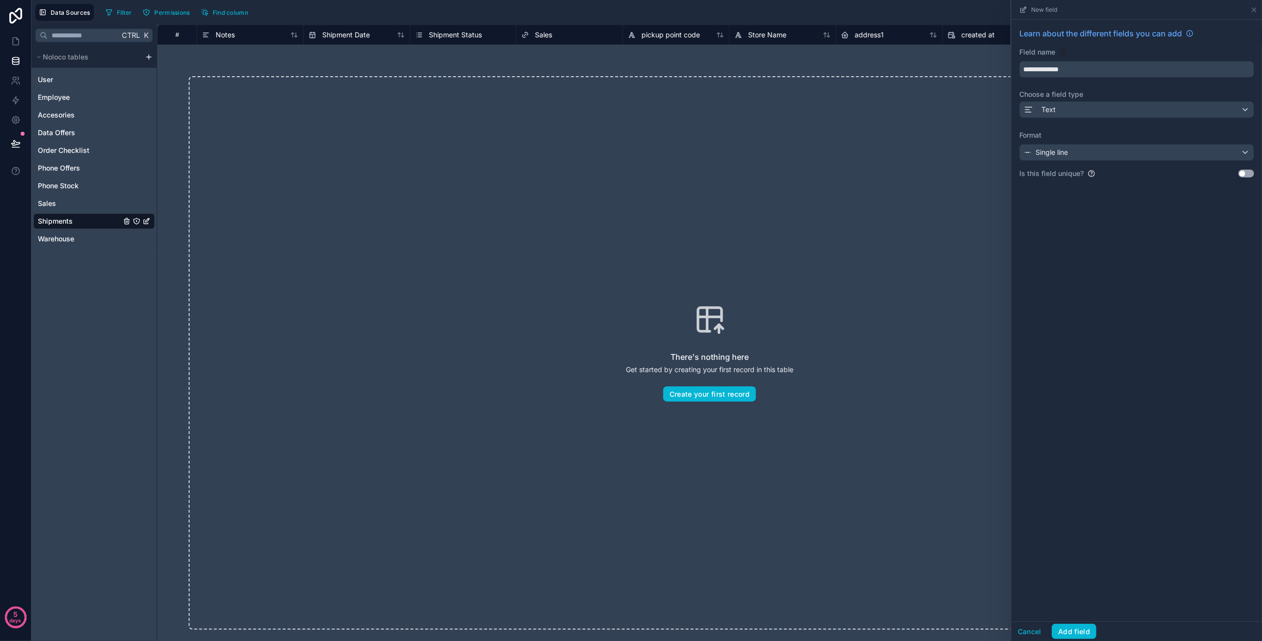
click at [1247, 173] on button "Use setting" at bounding box center [1246, 173] width 16 height 8
click at [1082, 626] on button "Add field" at bounding box center [1074, 631] width 45 height 16
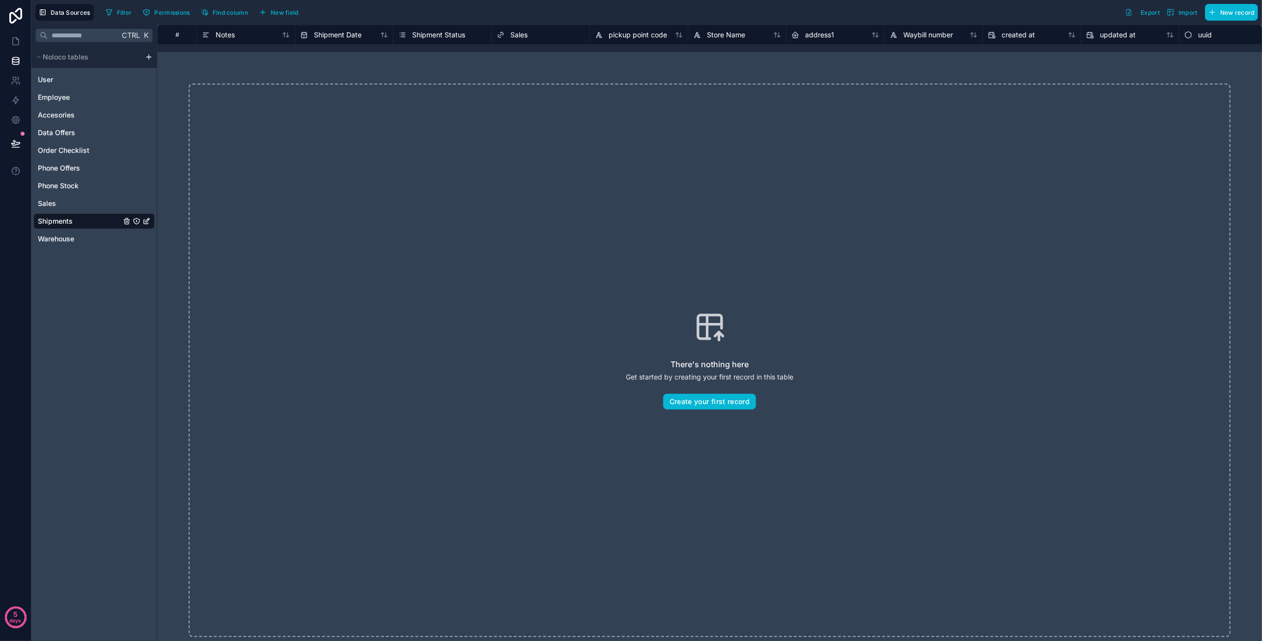
drag, startPoint x: 909, startPoint y: 168, endPoint x: 783, endPoint y: 168, distance: 126.2
click at [543, 37] on div "Sales" at bounding box center [541, 35] width 88 height 12
click at [518, 35] on span "Sales" at bounding box center [518, 35] width 17 height 10
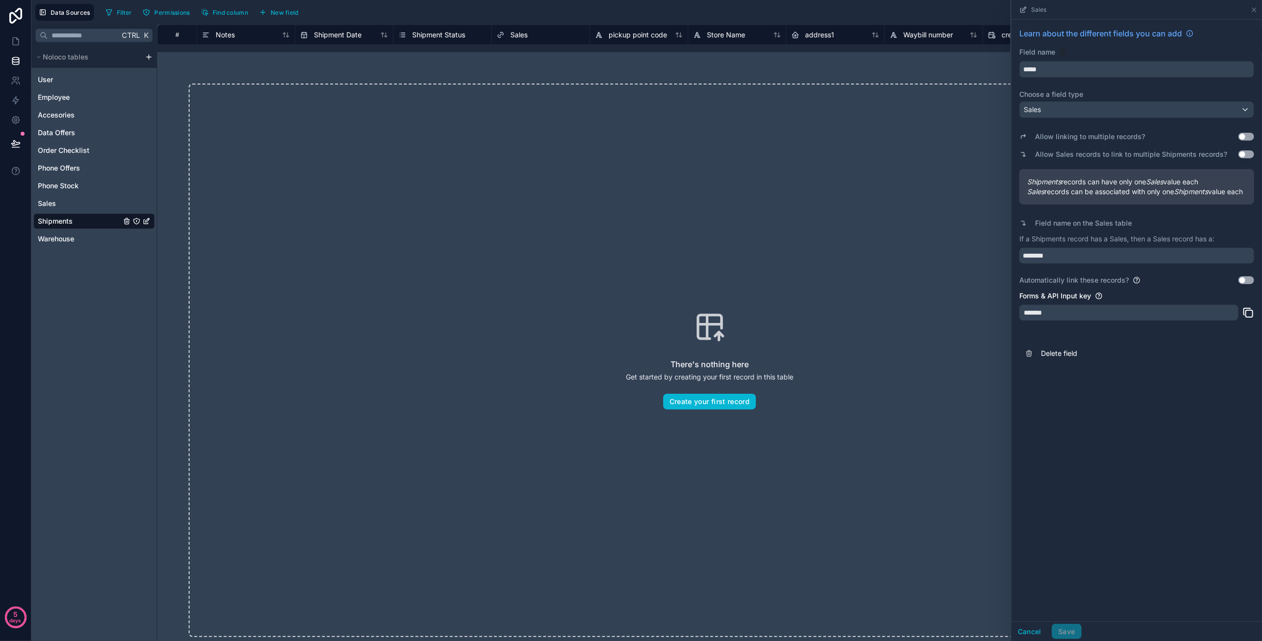
click at [867, 10] on div "Filter Permissions Find column New field Export Import New record" at bounding box center [680, 12] width 1156 height 17
click at [1252, 12] on icon at bounding box center [1254, 10] width 8 height 8
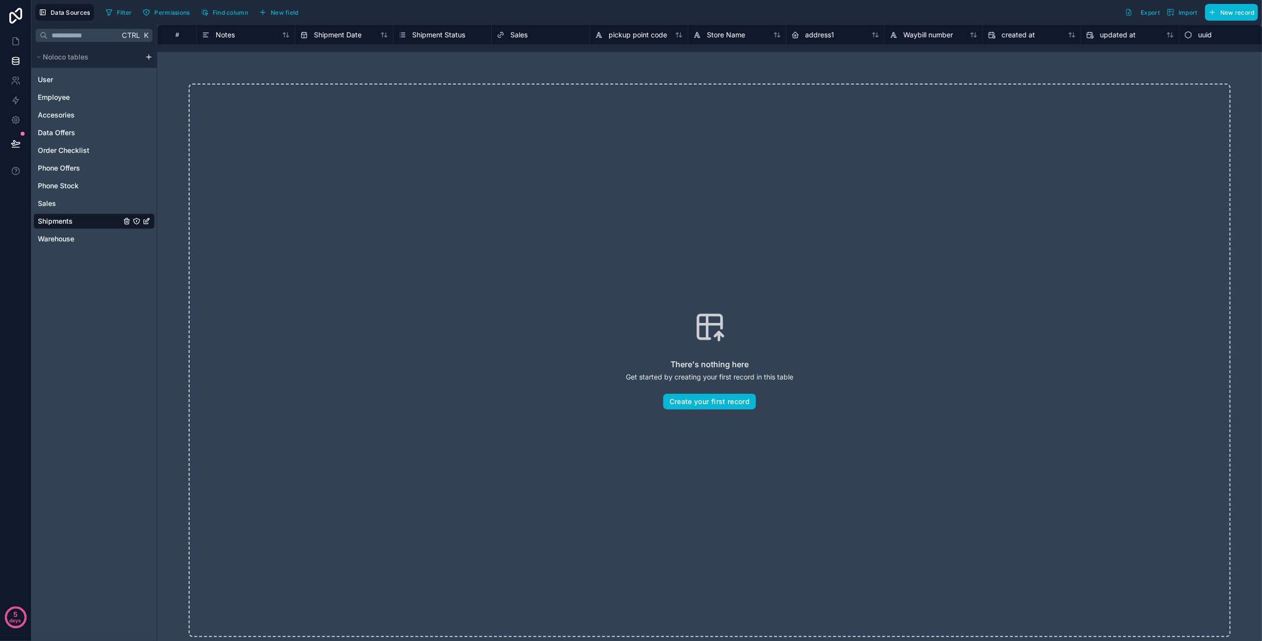
click at [445, 39] on span "Shipment Status" at bounding box center [438, 35] width 53 height 10
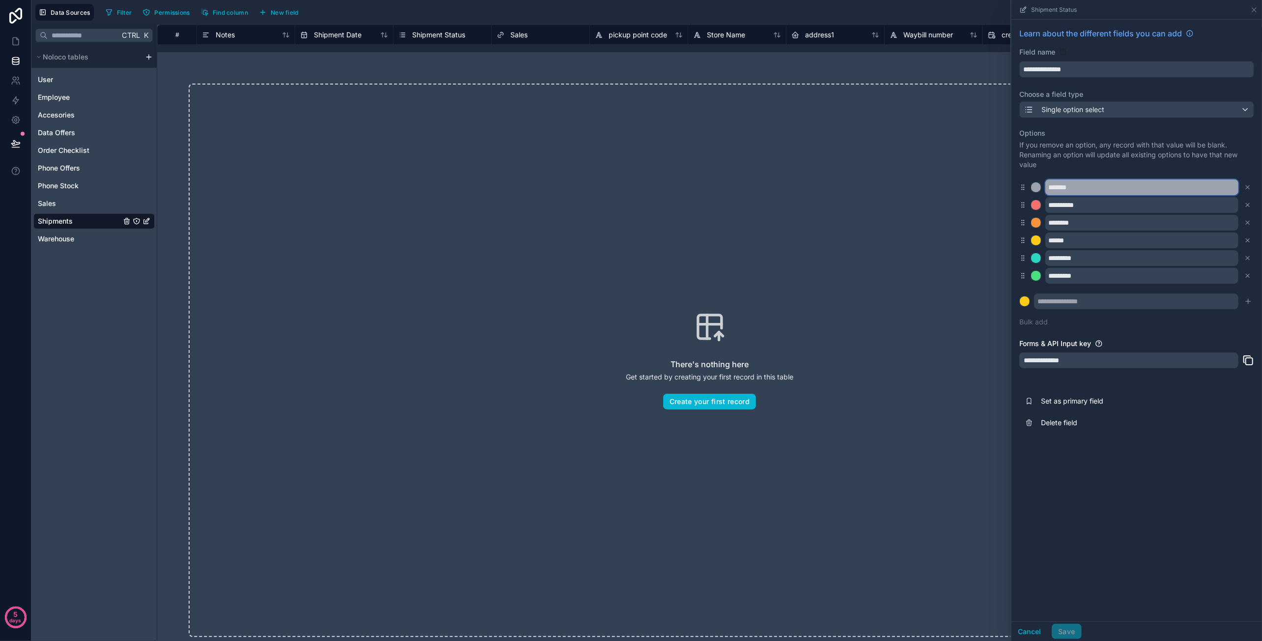
click at [1114, 189] on input "*******" at bounding box center [1141, 187] width 193 height 16
click at [1078, 185] on input "*******" at bounding box center [1141, 187] width 193 height 16
click at [1091, 171] on div "**********" at bounding box center [1136, 227] width 235 height 210
click at [1067, 185] on input "*****" at bounding box center [1141, 187] width 193 height 16
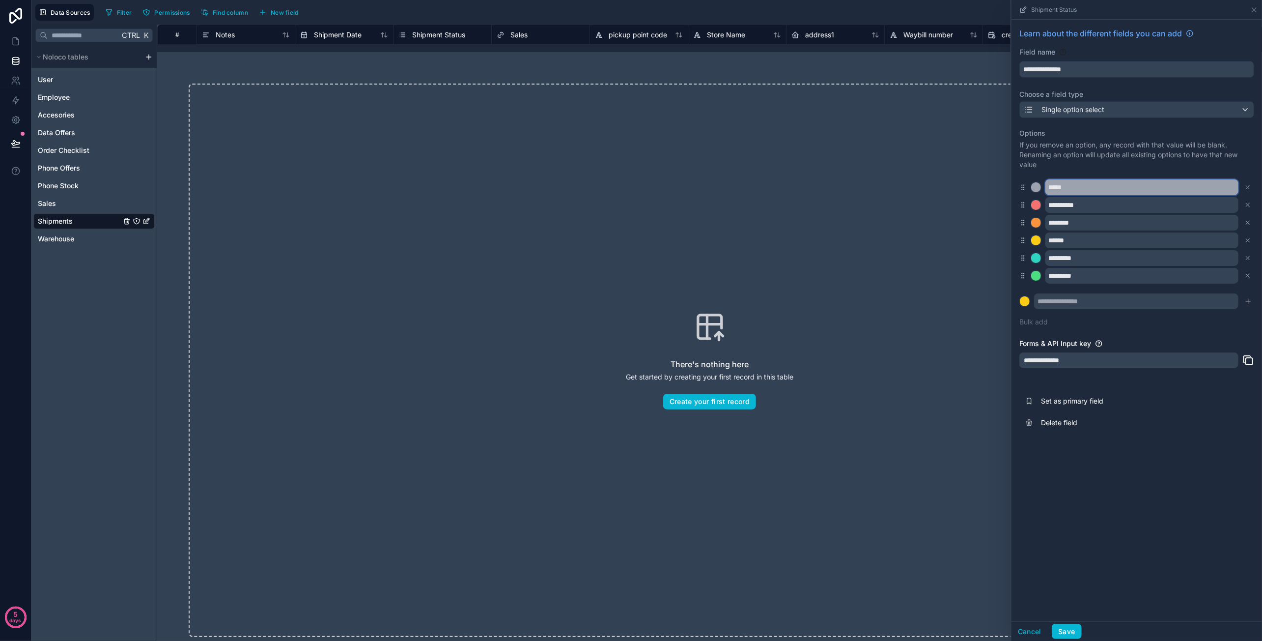
click at [1067, 185] on input "*****" at bounding box center [1141, 187] width 193 height 16
type input "***"
click at [1074, 204] on input "**********" at bounding box center [1141, 205] width 193 height 16
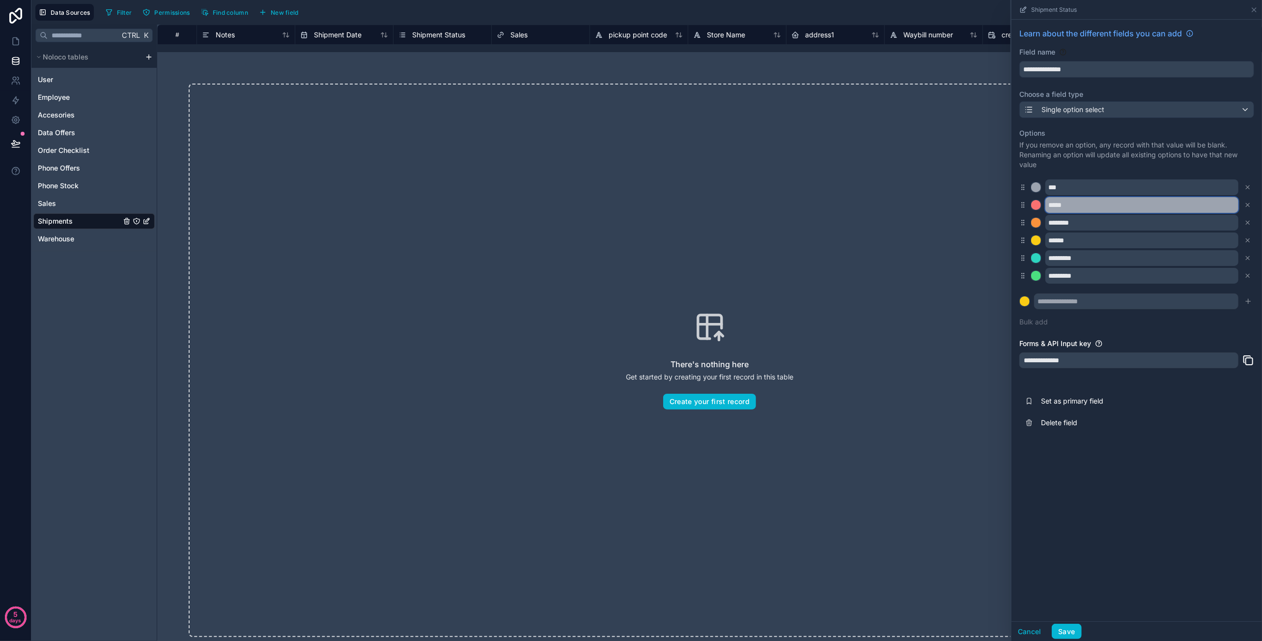
type input "*****"
click at [1125, 173] on div "Options If you remove an option, any record with that value will be blank. Rena…" at bounding box center [1136, 227] width 235 height 210
click at [1072, 629] on button "Save" at bounding box center [1066, 631] width 29 height 16
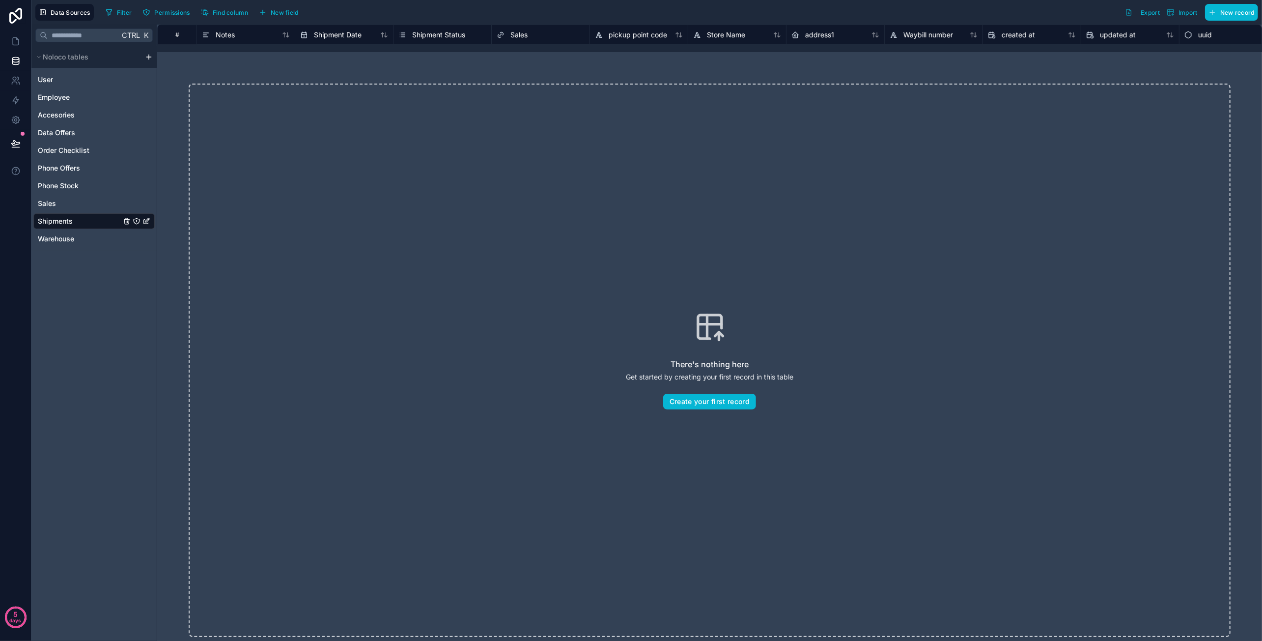
click at [457, 38] on span "Shipment Status" at bounding box center [438, 35] width 53 height 10
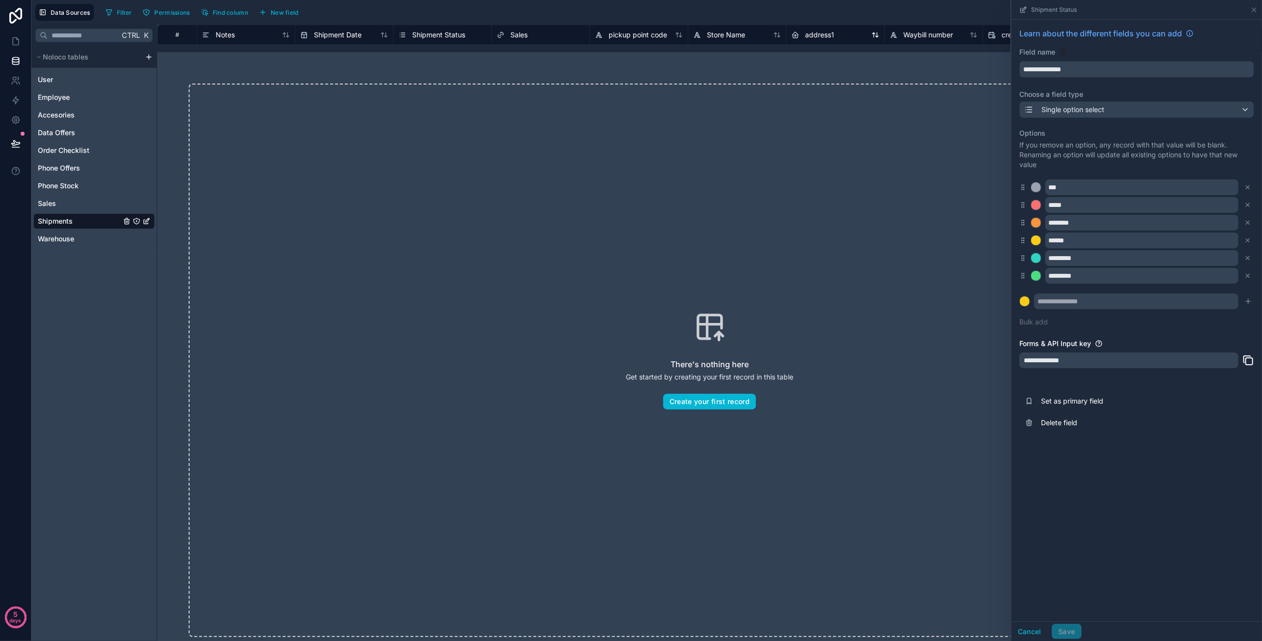
click at [823, 31] on span "address1" at bounding box center [819, 35] width 29 height 10
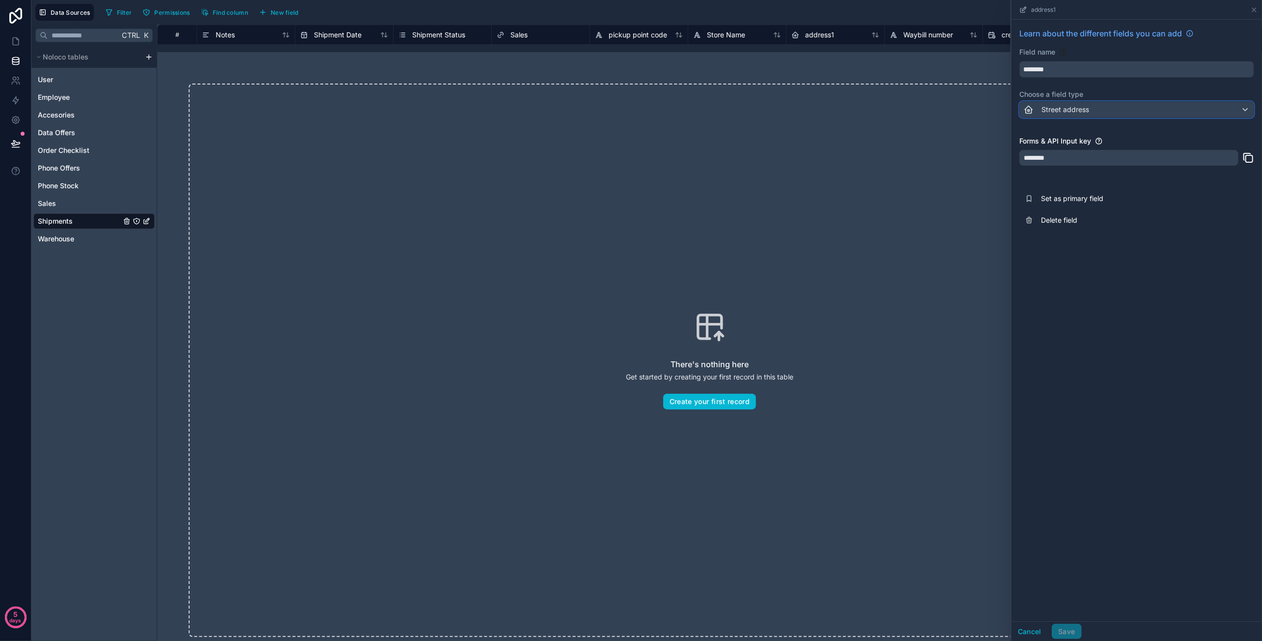
click at [1153, 107] on div "Street address" at bounding box center [1137, 110] width 234 height 16
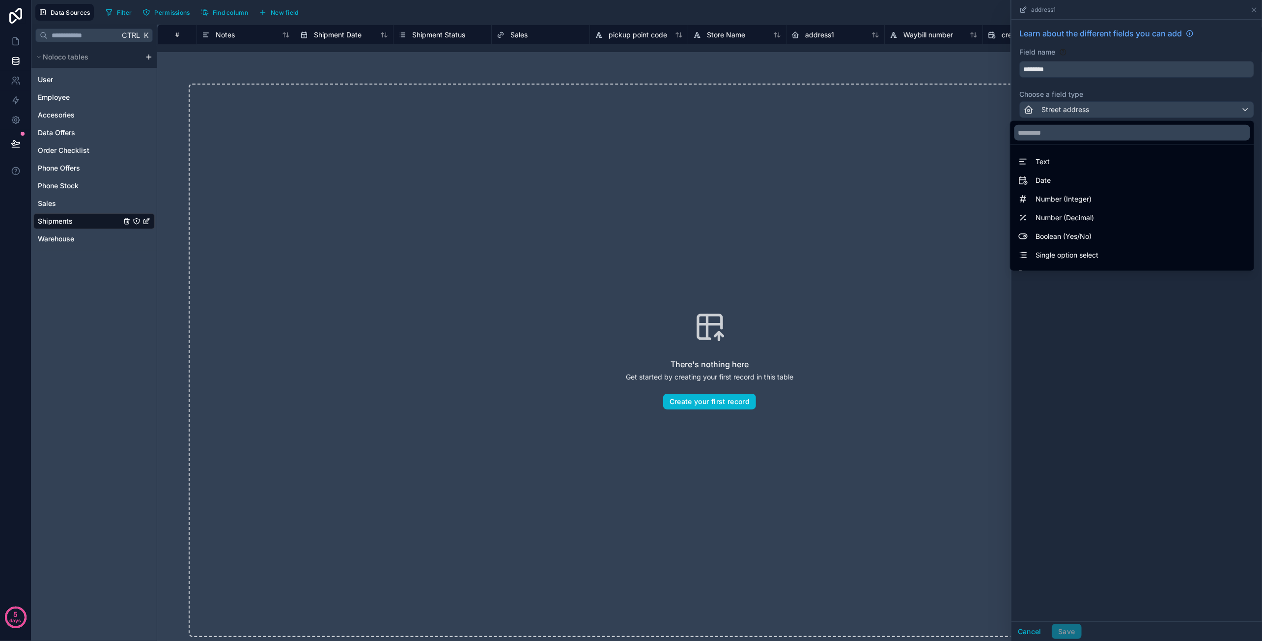
click at [1171, 84] on div at bounding box center [1136, 320] width 251 height 641
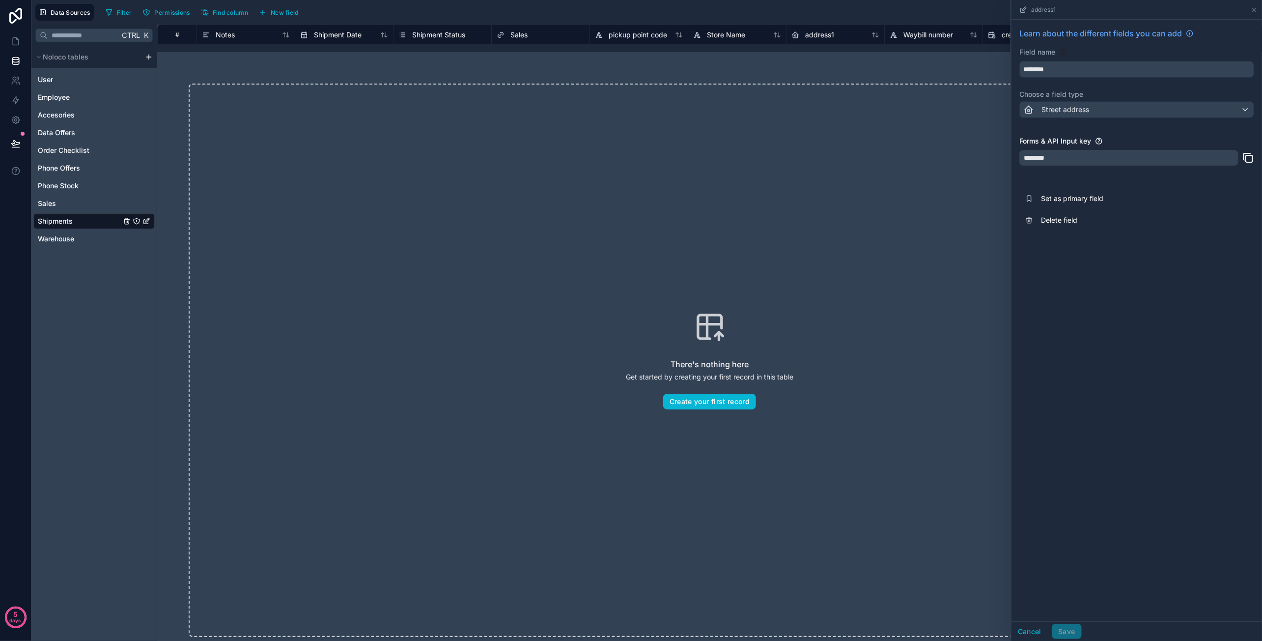
click at [1162, 158] on div "********" at bounding box center [1128, 158] width 219 height 16
click at [1149, 102] on div "Street address" at bounding box center [1137, 110] width 234 height 16
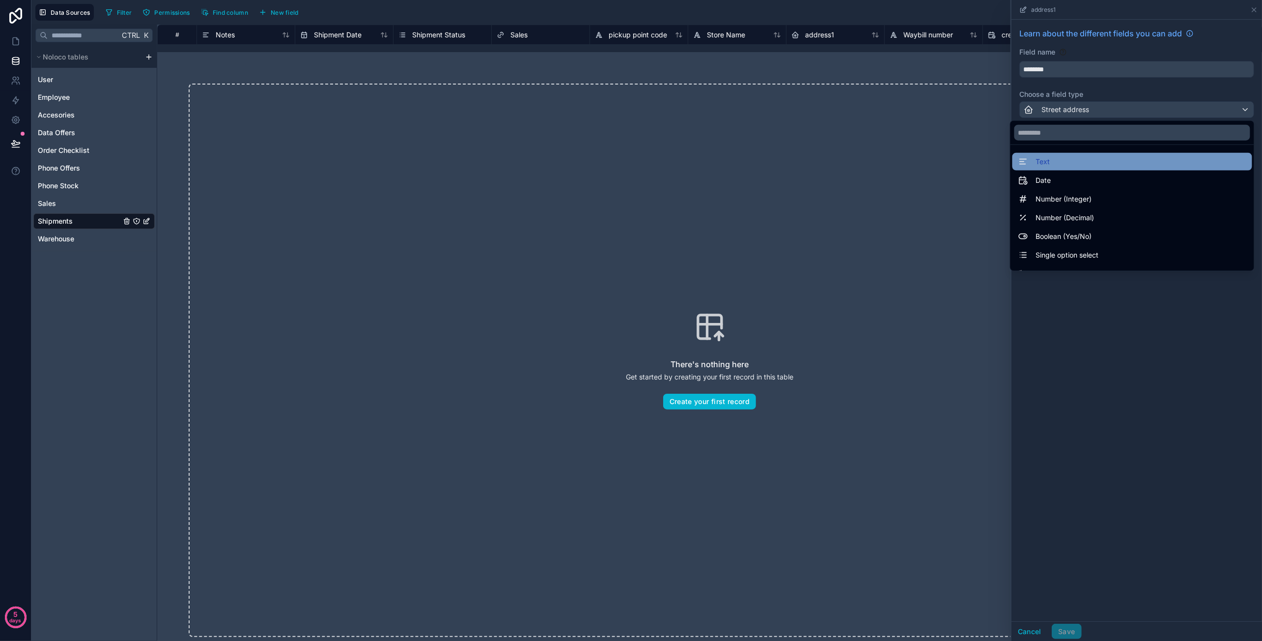
click at [1082, 166] on div "Text" at bounding box center [1132, 162] width 228 height 12
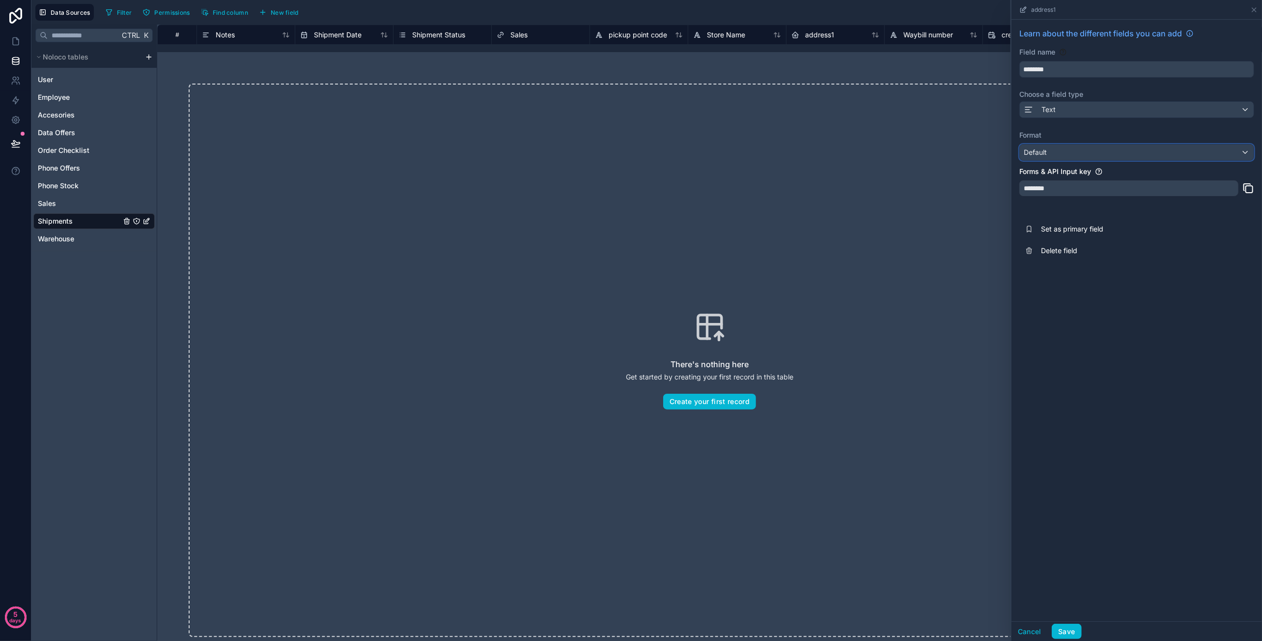
click at [1093, 157] on div "Default" at bounding box center [1137, 152] width 234 height 16
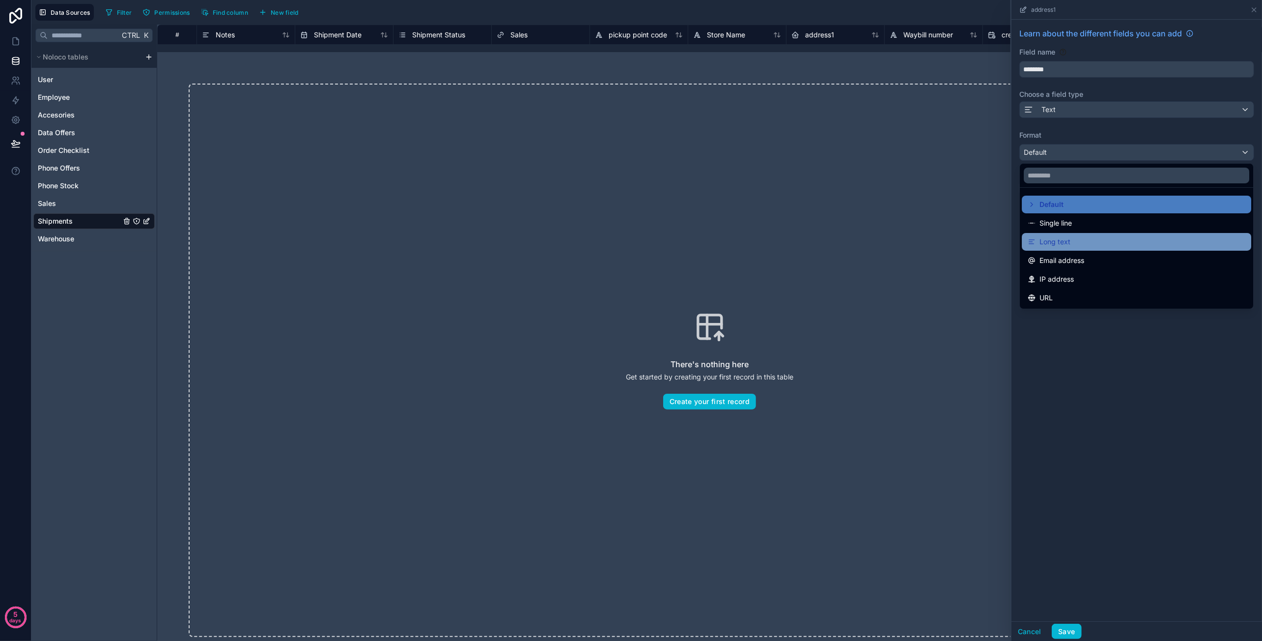
click at [1107, 239] on div "Long text" at bounding box center [1137, 242] width 218 height 12
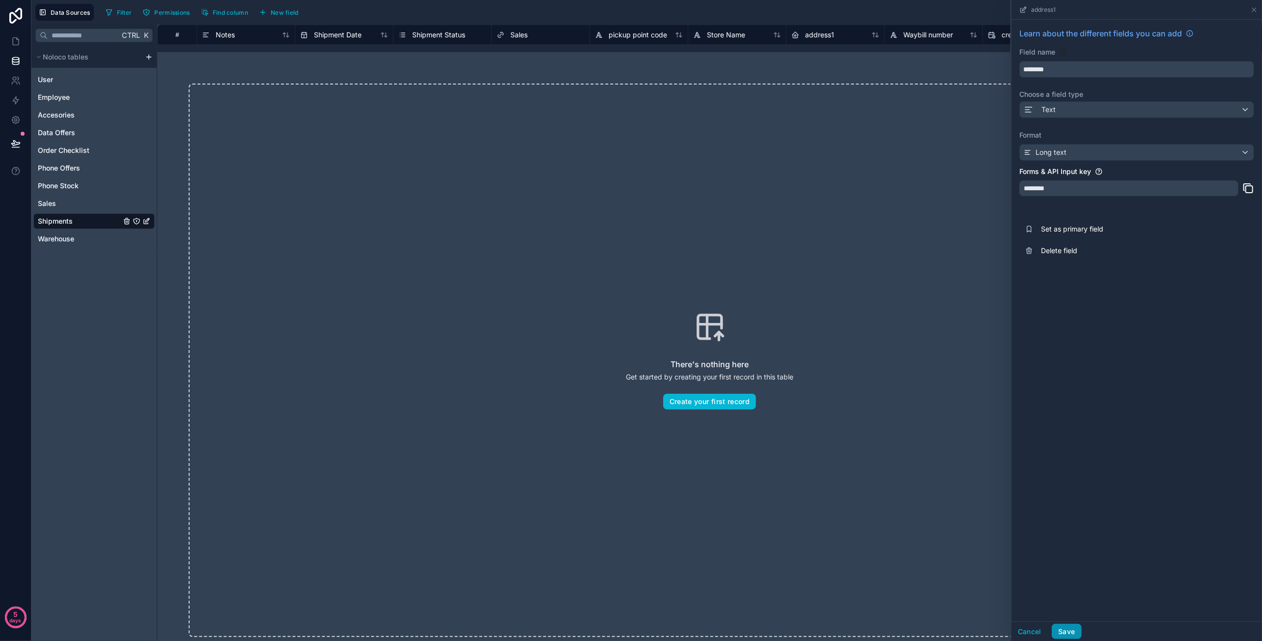
click at [1062, 629] on button "Save" at bounding box center [1066, 631] width 29 height 16
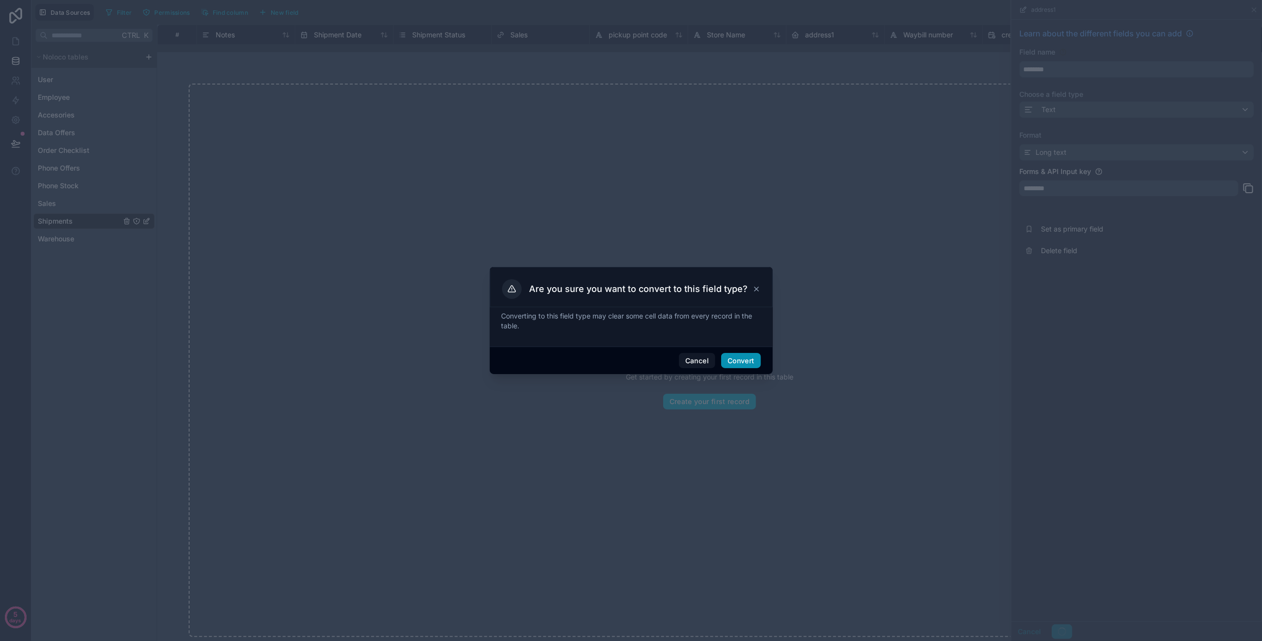
click at [755, 363] on button "Convert" at bounding box center [740, 361] width 39 height 16
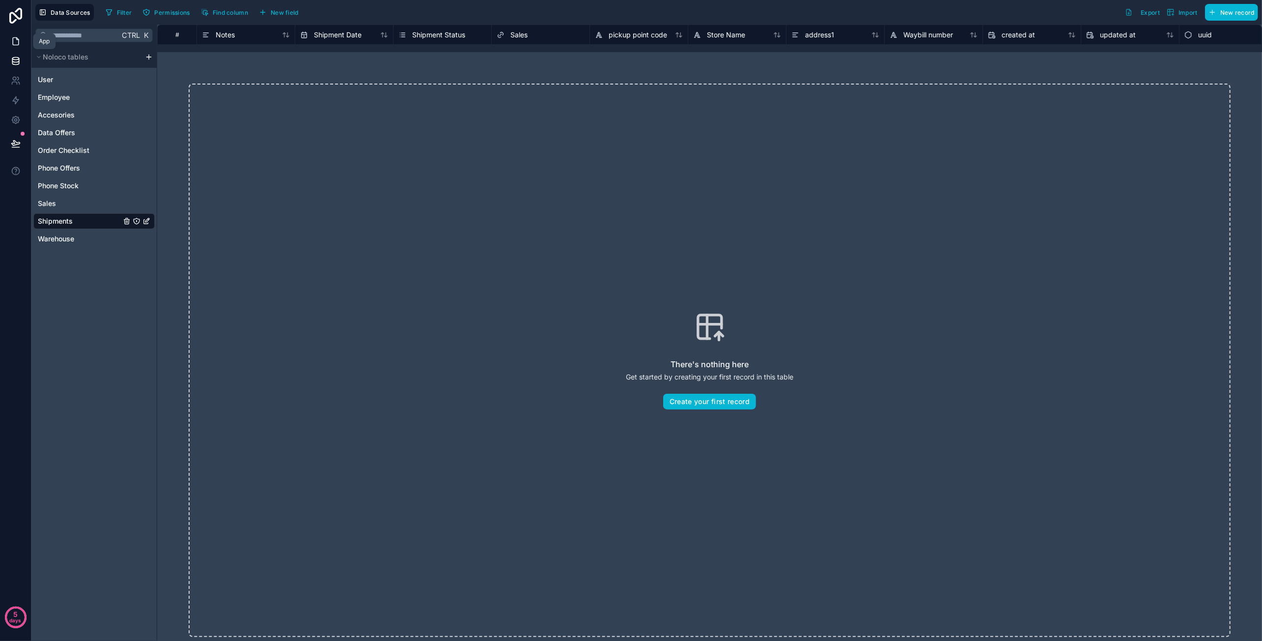
click at [20, 42] on icon at bounding box center [16, 41] width 10 height 10
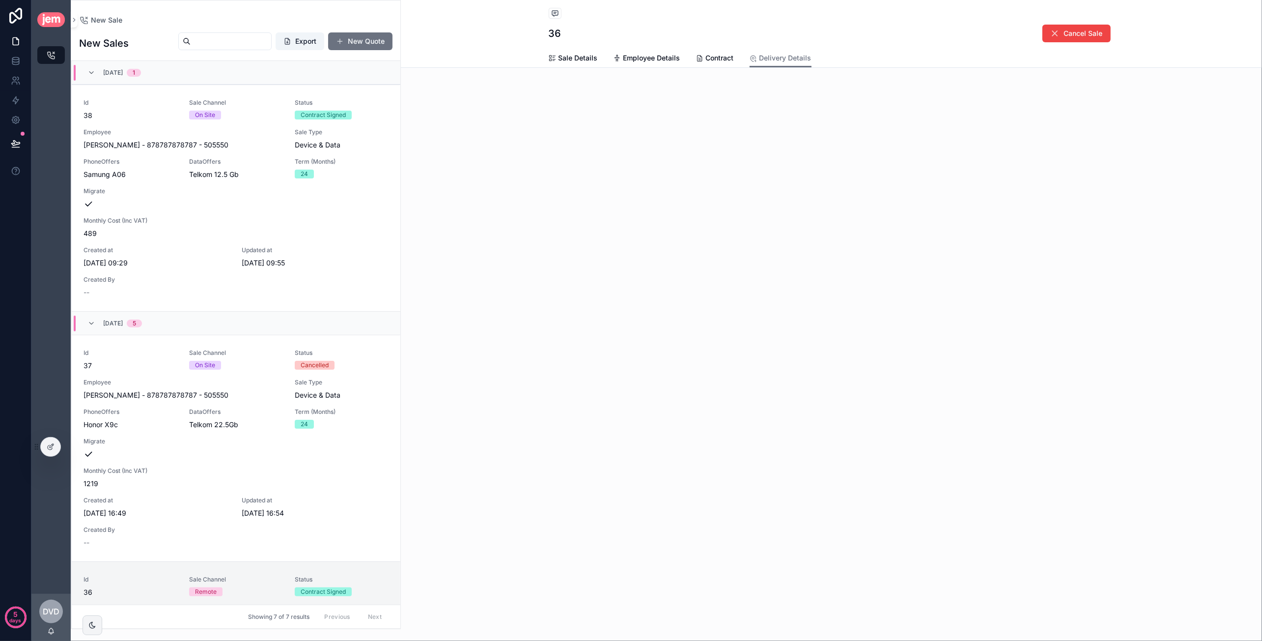
scroll to position [500, 0]
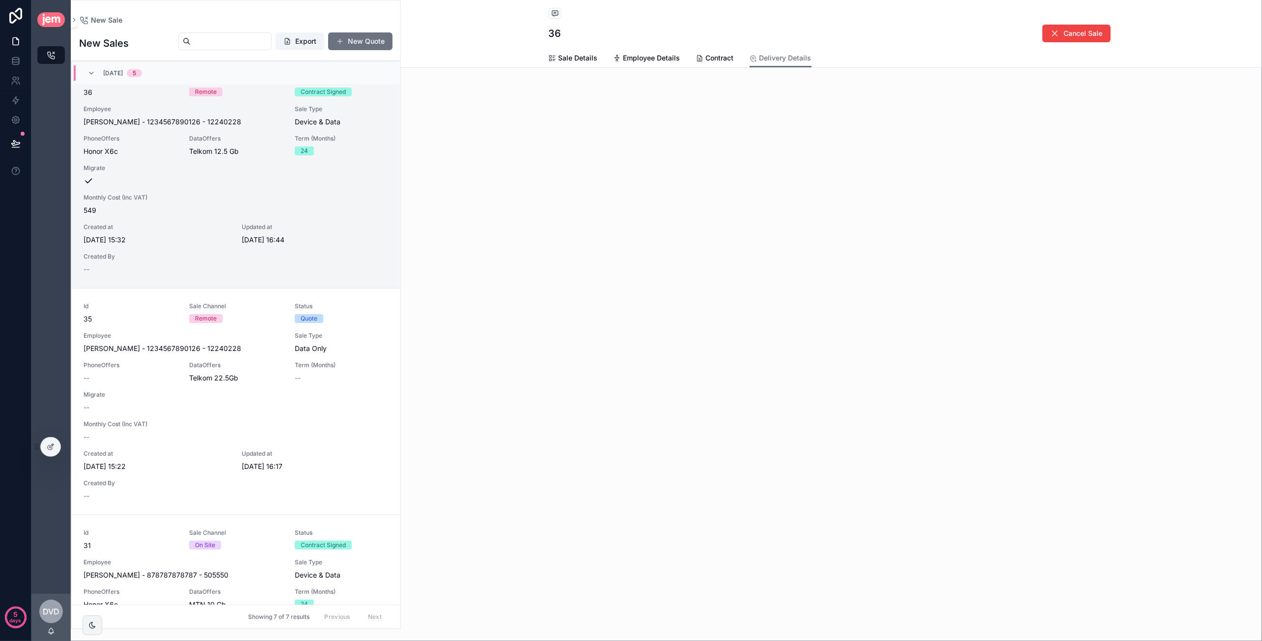
click at [657, 130] on div "Back to New Sale New Sale 36 Cancel Sale Delivery Details Sale Details Employee…" at bounding box center [831, 71] width 861 height 142
click at [648, 195] on div "Back to New Sale New Sale 36 Cancel Sale Delivery Details Sale Details Employee…" at bounding box center [831, 320] width 861 height 641
click at [56, 448] on div at bounding box center [51, 446] width 20 height 19
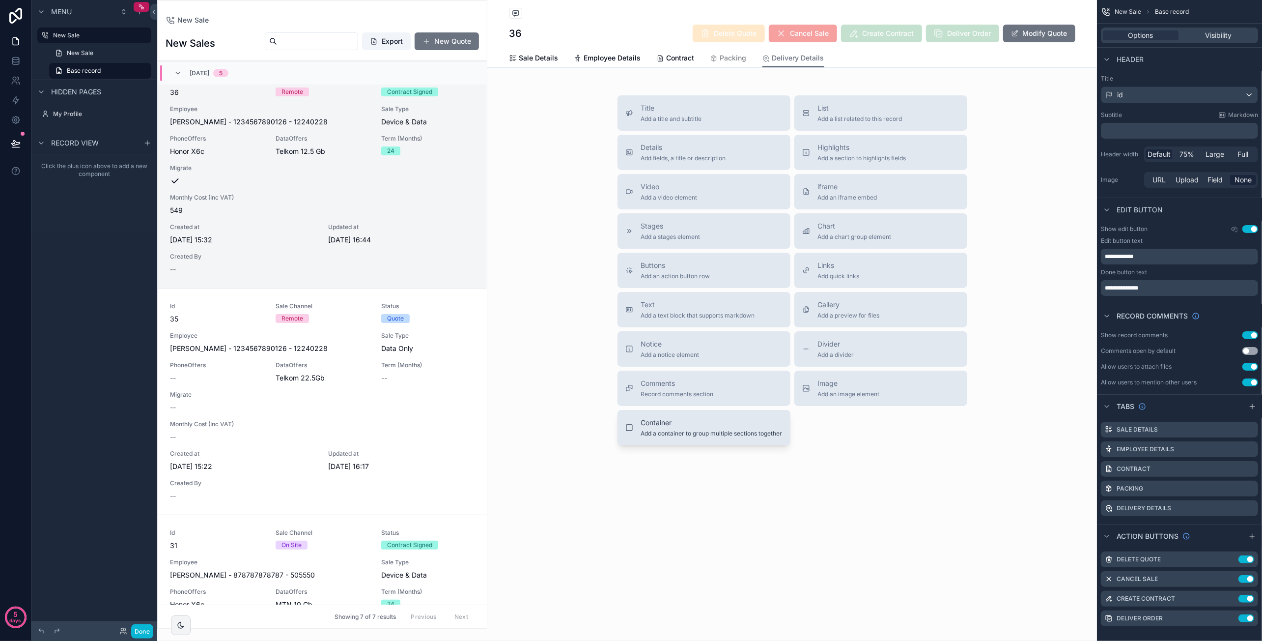
click at [722, 421] on span "Container" at bounding box center [711, 423] width 141 height 10
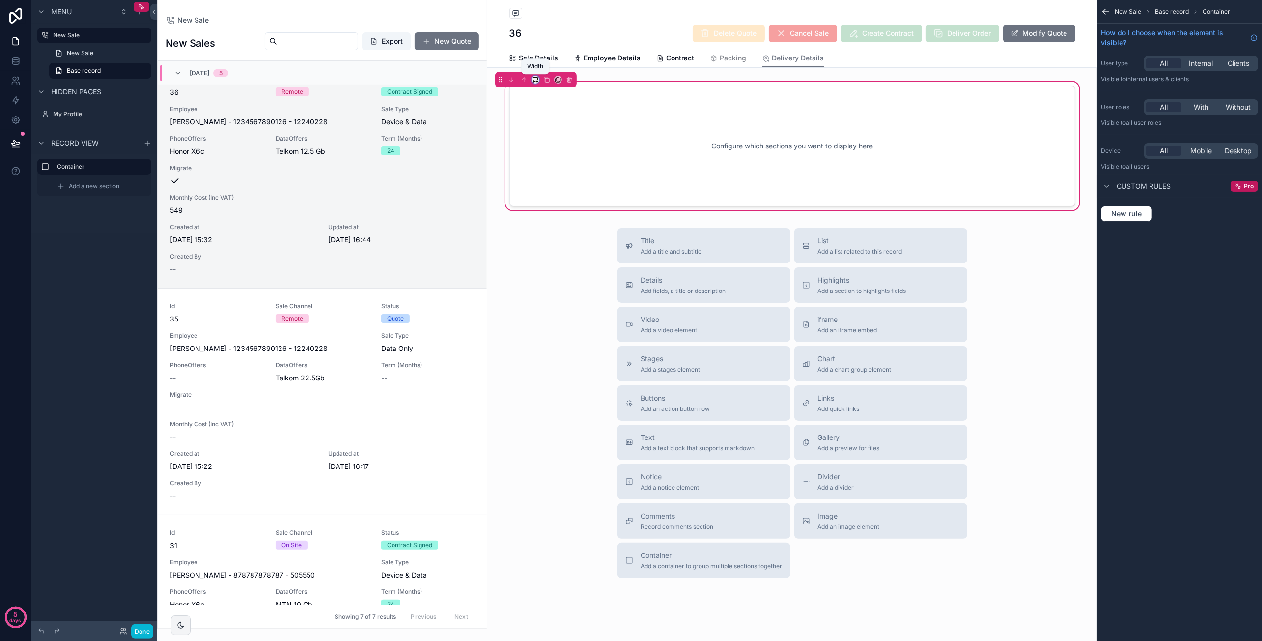
click at [536, 80] on icon "scrollable content" at bounding box center [535, 79] width 7 height 7
click at [548, 96] on span "Default" at bounding box center [552, 98] width 24 height 12
click at [141, 166] on icon "scrollable content" at bounding box center [144, 167] width 8 height 8
click at [127, 151] on div "Record view" at bounding box center [94, 143] width 126 height 24
click at [147, 146] on icon "scrollable content" at bounding box center [147, 143] width 8 height 8
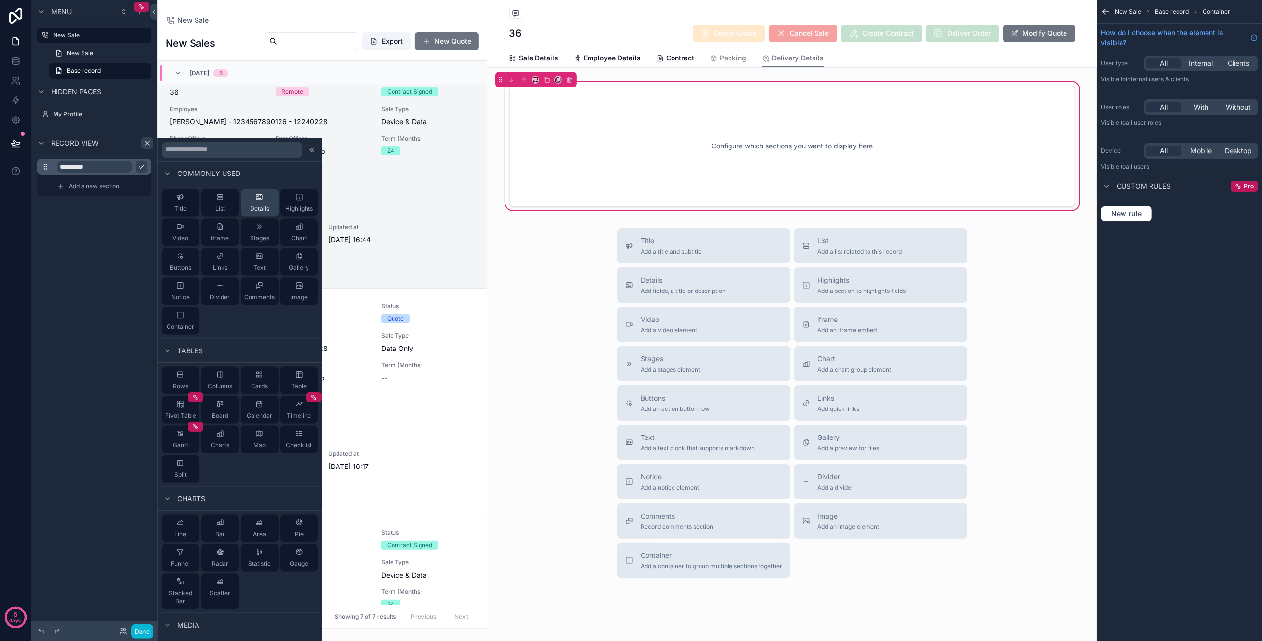
click at [262, 198] on div "Details" at bounding box center [259, 203] width 19 height 20
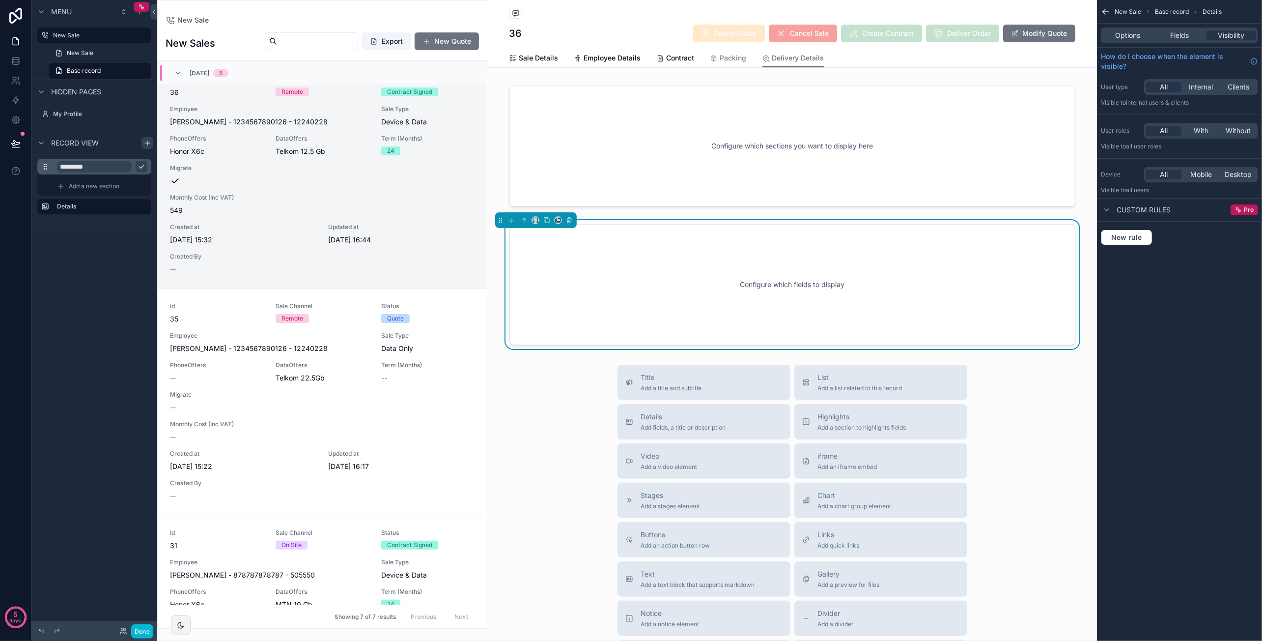
click at [875, 280] on div "Configure which fields to display" at bounding box center [792, 284] width 533 height 88
click at [1131, 36] on span "Options" at bounding box center [1127, 35] width 25 height 10
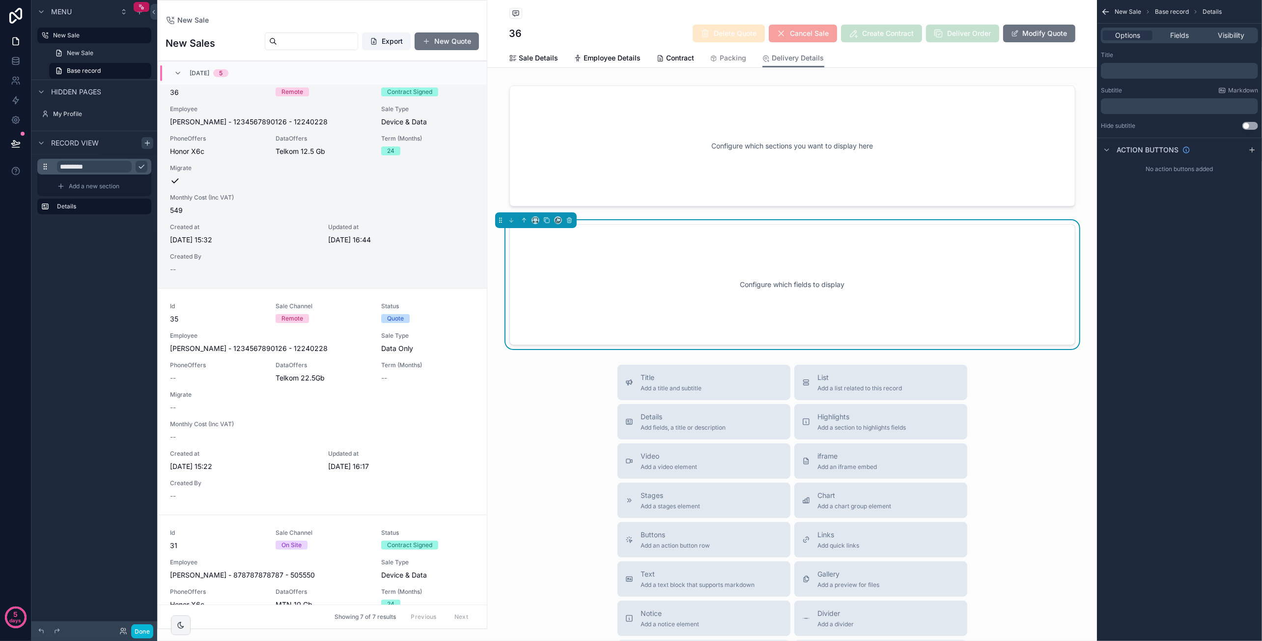
click at [1148, 71] on p "﻿" at bounding box center [1180, 71] width 151 height 8
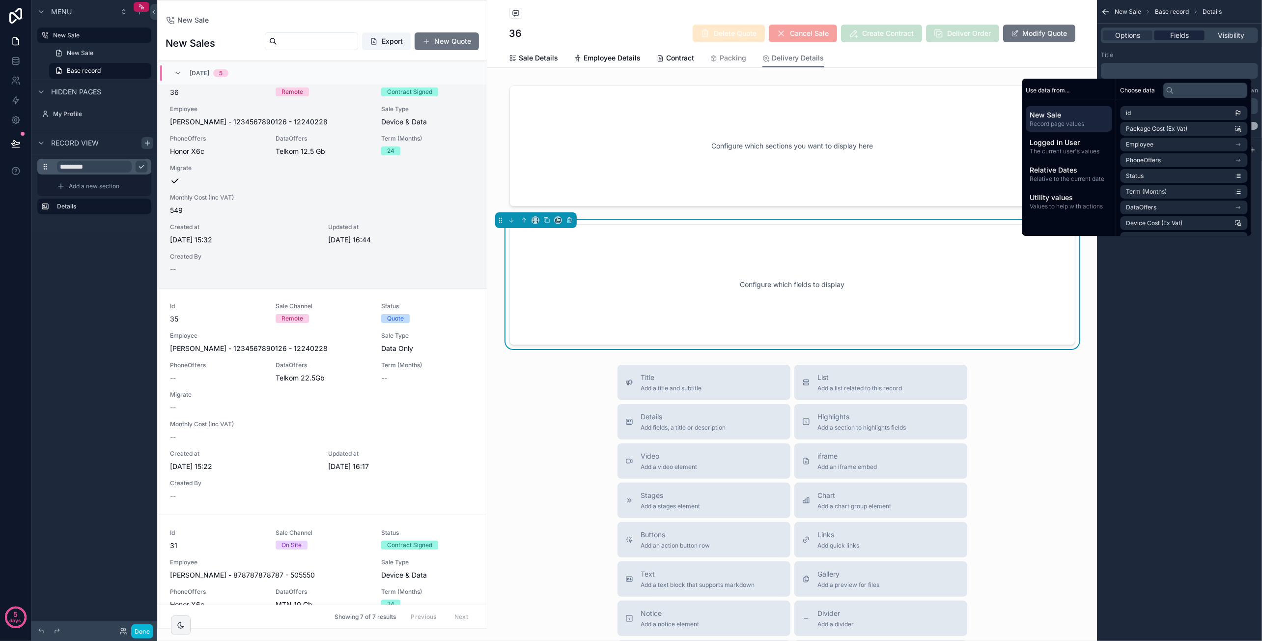
click at [1185, 31] on span "Fields" at bounding box center [1179, 35] width 19 height 10
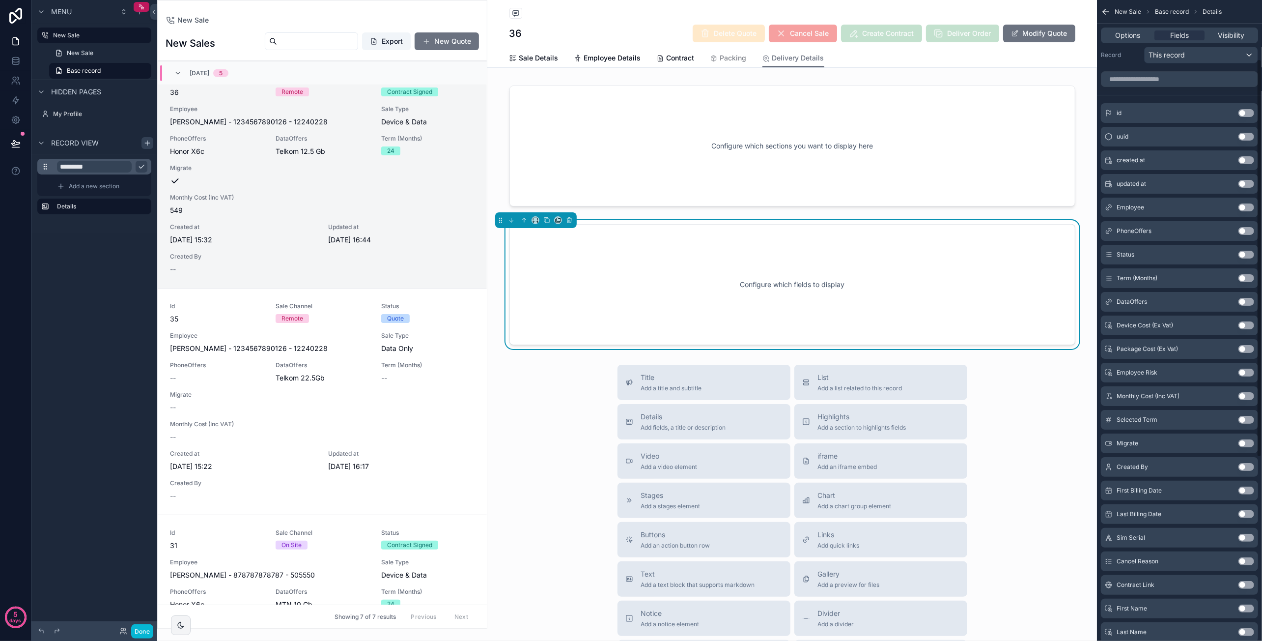
scroll to position [0, 0]
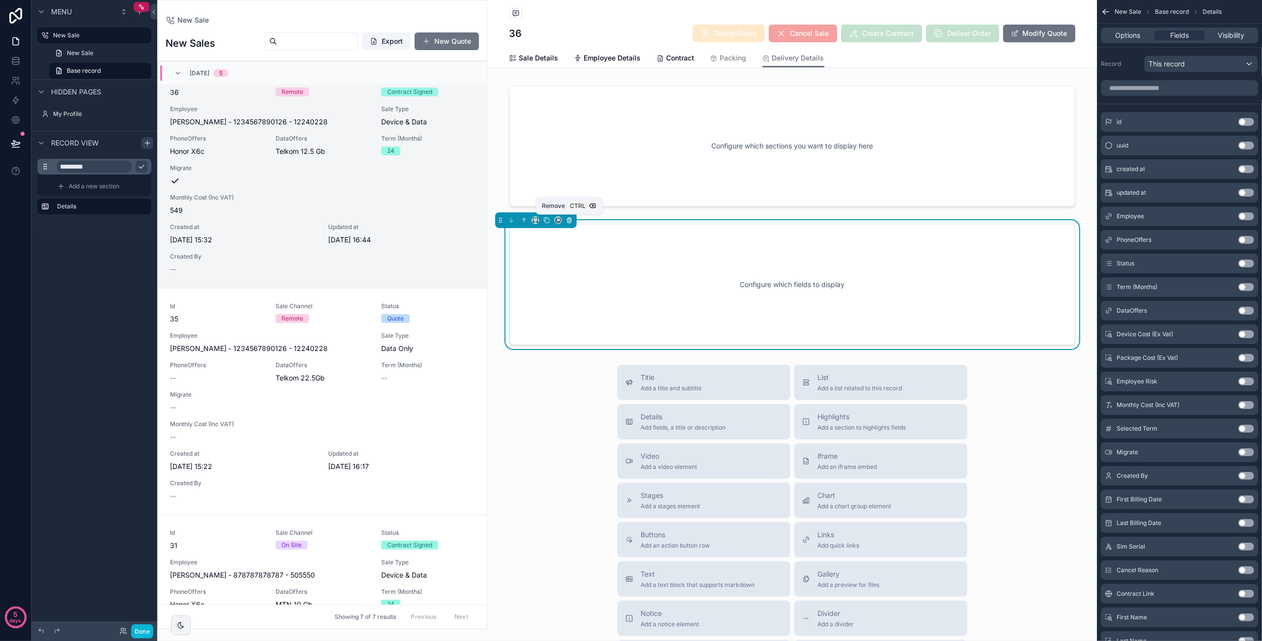
click at [569, 220] on icon "scrollable content" at bounding box center [569, 221] width 0 height 2
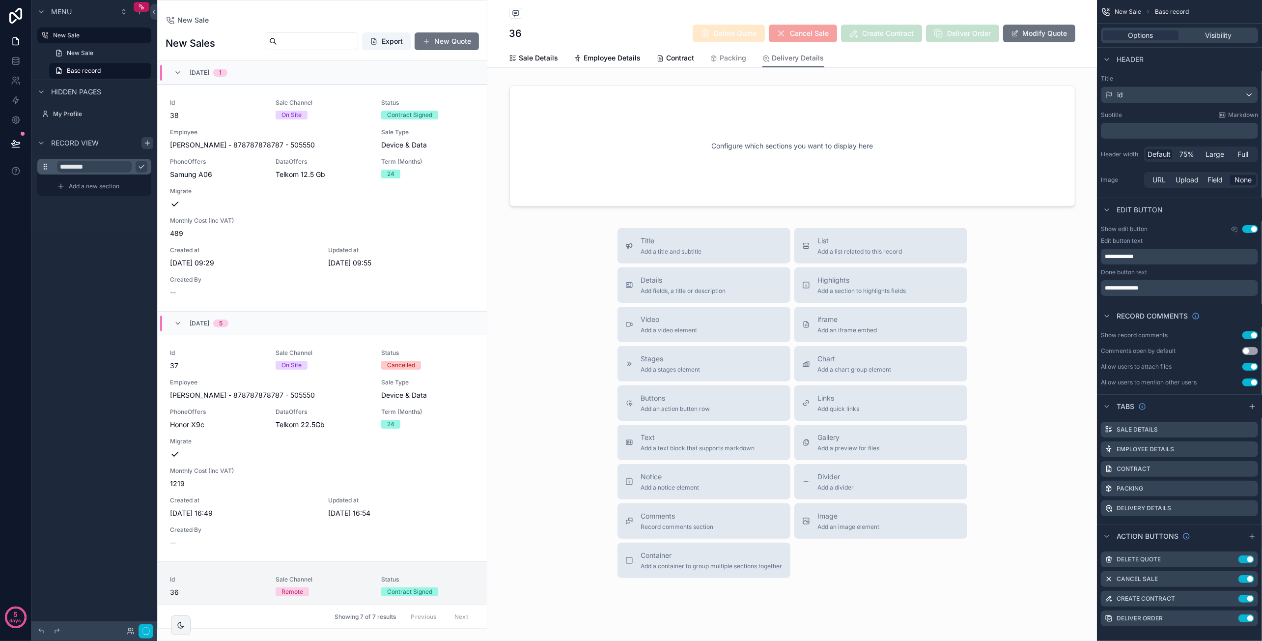
scroll to position [500, 0]
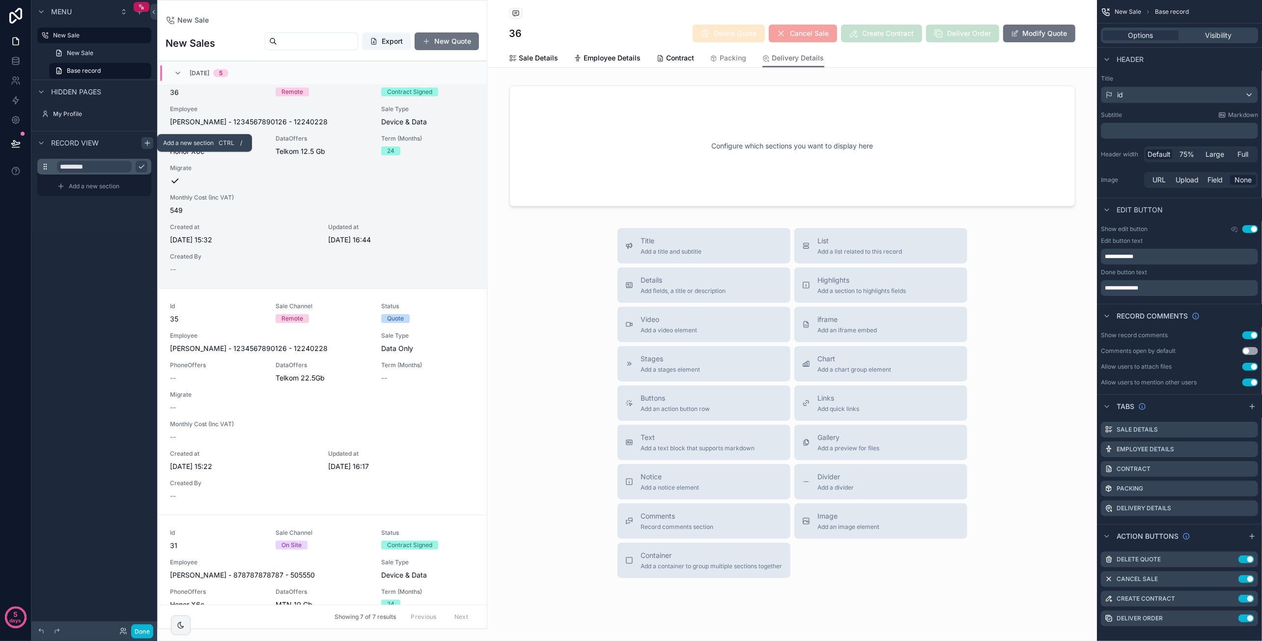
click at [141, 145] on div "scrollable content" at bounding box center [147, 143] width 12 height 12
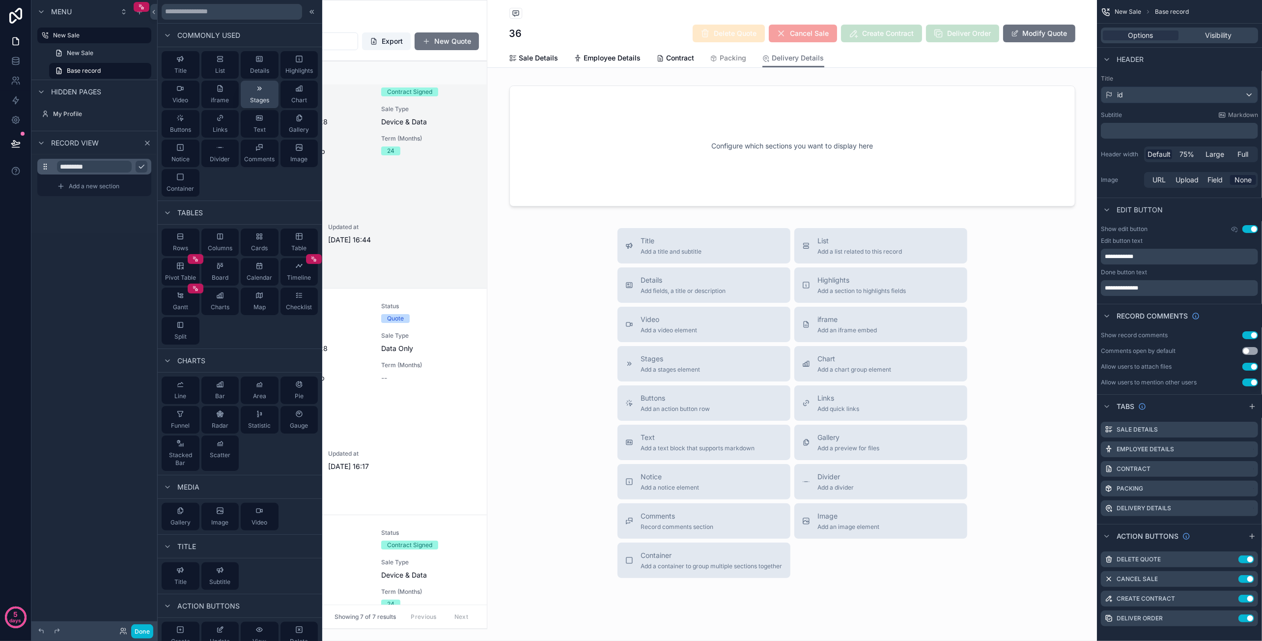
click at [250, 87] on div "Stages" at bounding box center [259, 94] width 19 height 20
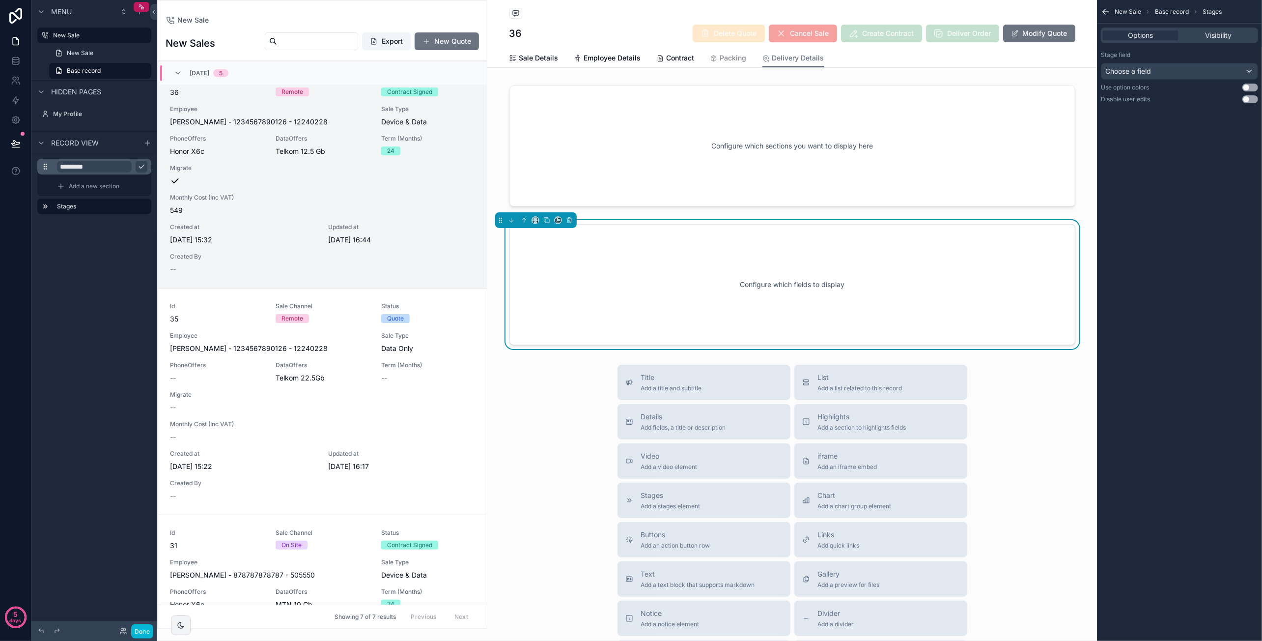
click at [982, 273] on div "Configure which fields to display" at bounding box center [792, 284] width 533 height 88
click at [1140, 76] on span "Choose a field" at bounding box center [1128, 71] width 46 height 10
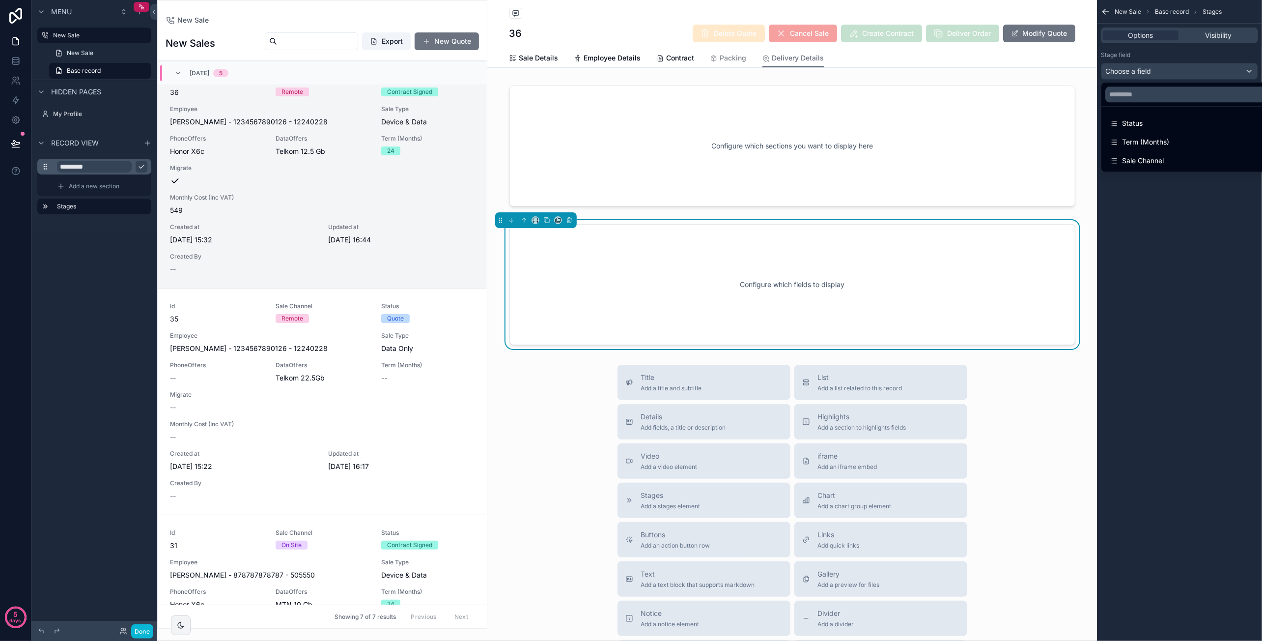
click at [1178, 227] on div "scrollable content" at bounding box center [631, 320] width 1262 height 641
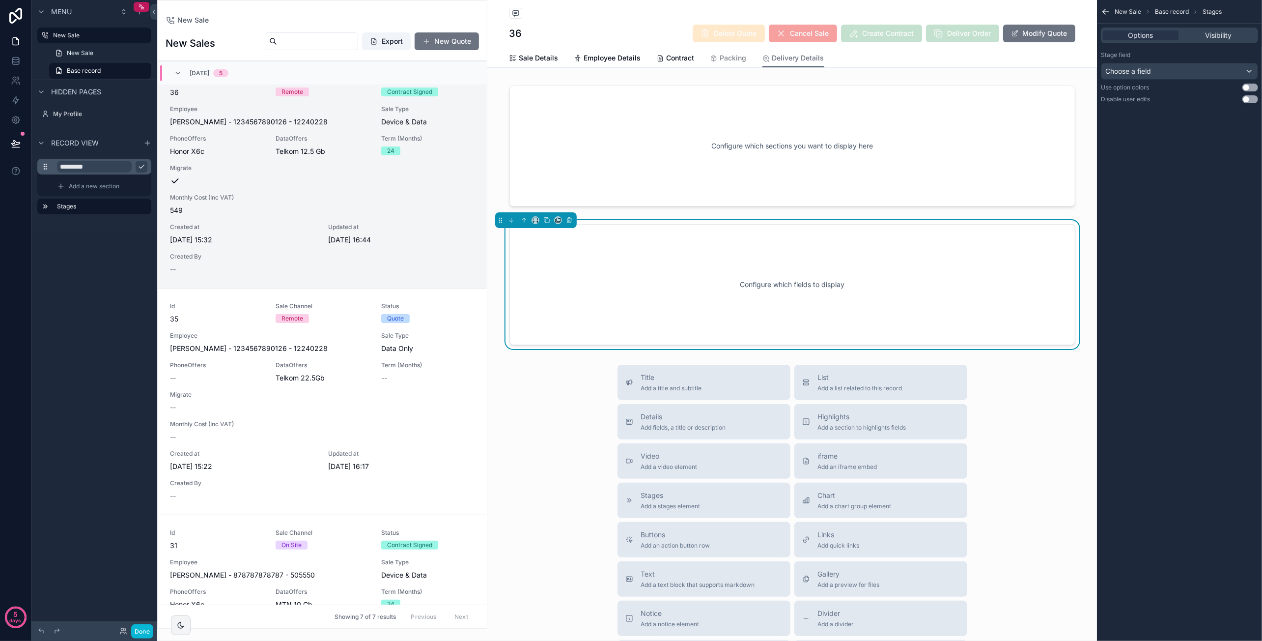
click at [1001, 239] on div "Configure which fields to display" at bounding box center [792, 284] width 566 height 121
click at [569, 221] on icon "scrollable content" at bounding box center [569, 221] width 0 height 2
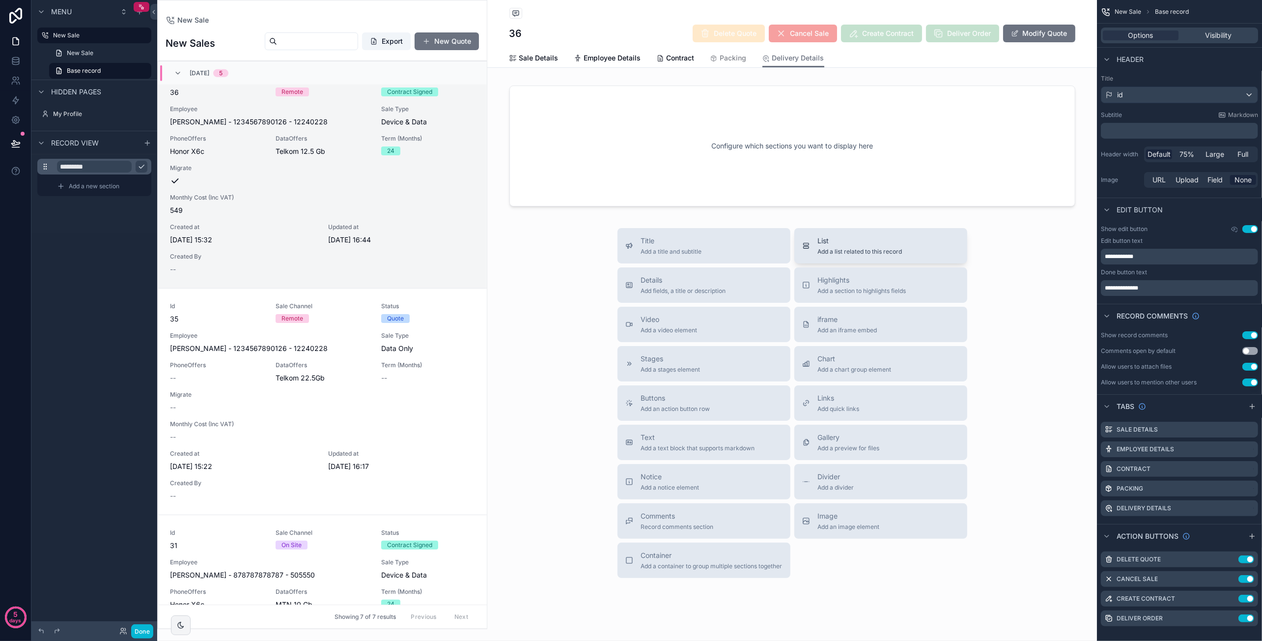
click at [854, 243] on span "List" at bounding box center [860, 241] width 84 height 10
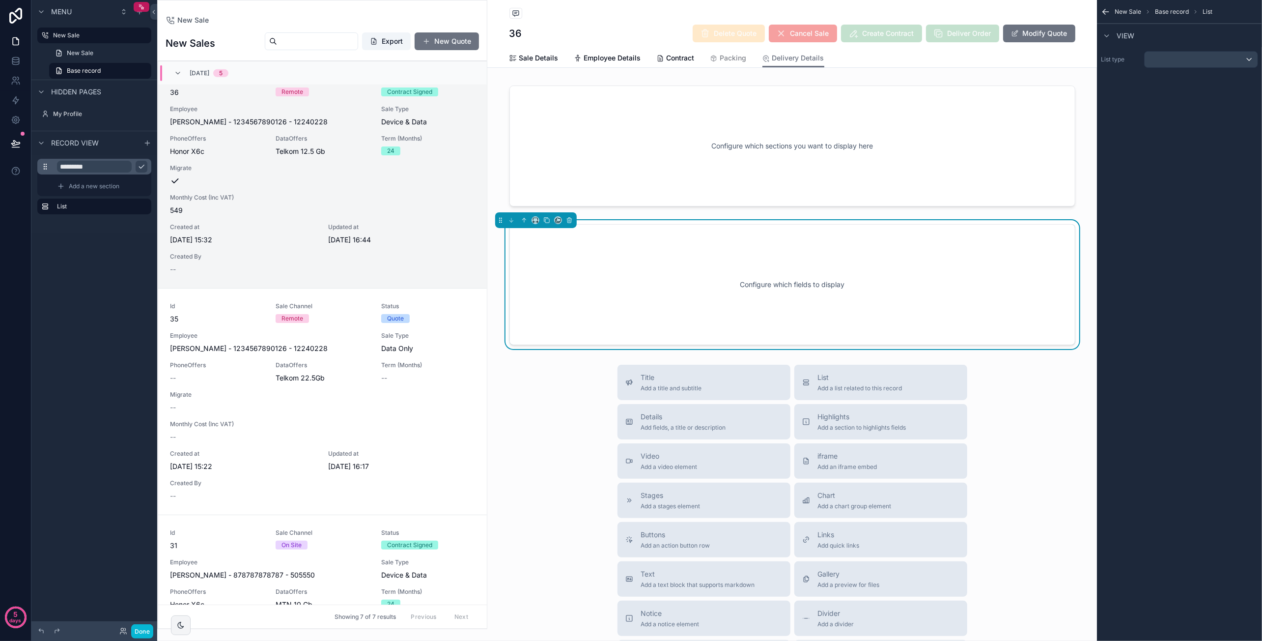
click at [839, 251] on div "Configure which fields to display" at bounding box center [792, 284] width 533 height 88
click at [1210, 55] on div "scrollable content" at bounding box center [1201, 60] width 113 height 16
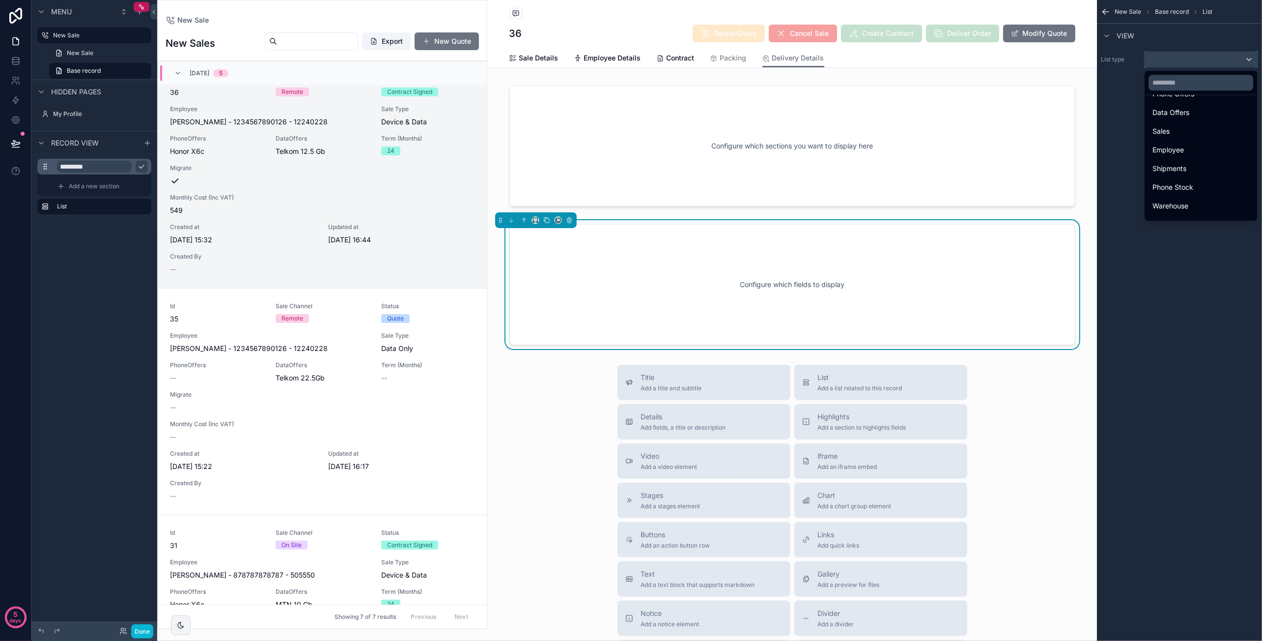
scroll to position [84, 0]
click at [1198, 129] on div "Shipments" at bounding box center [1200, 135] width 97 height 12
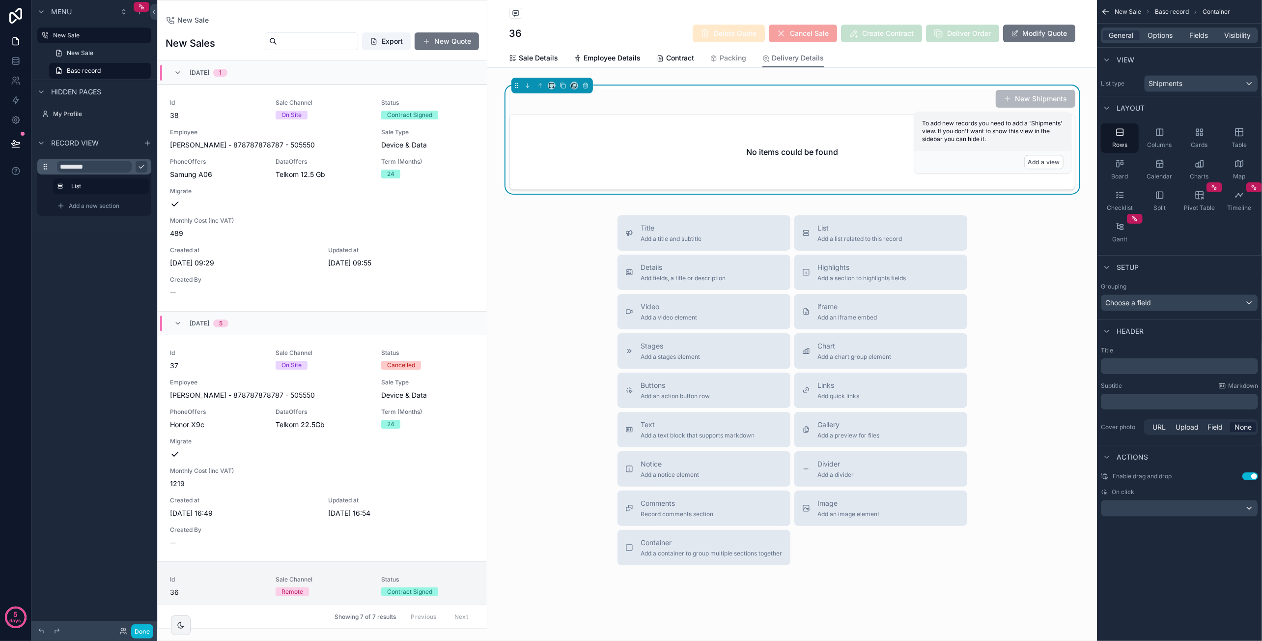
scroll to position [500, 0]
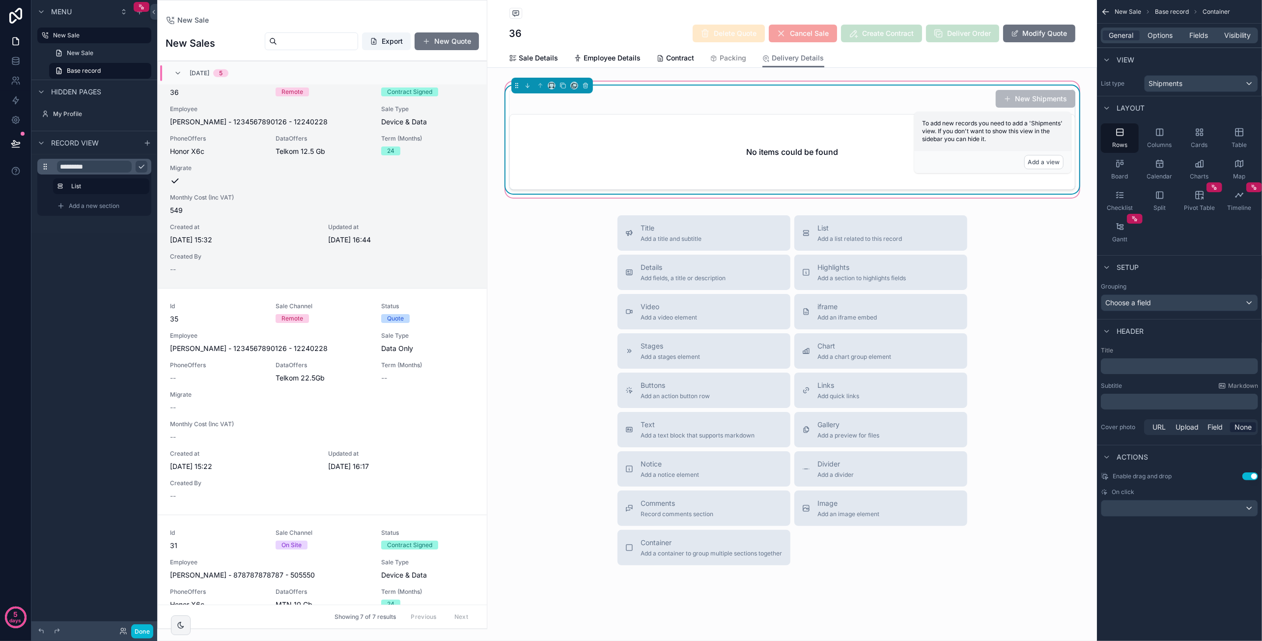
click at [956, 103] on div "New Shipments" at bounding box center [792, 98] width 566 height 19
click at [1172, 35] on span "Options" at bounding box center [1159, 35] width 25 height 10
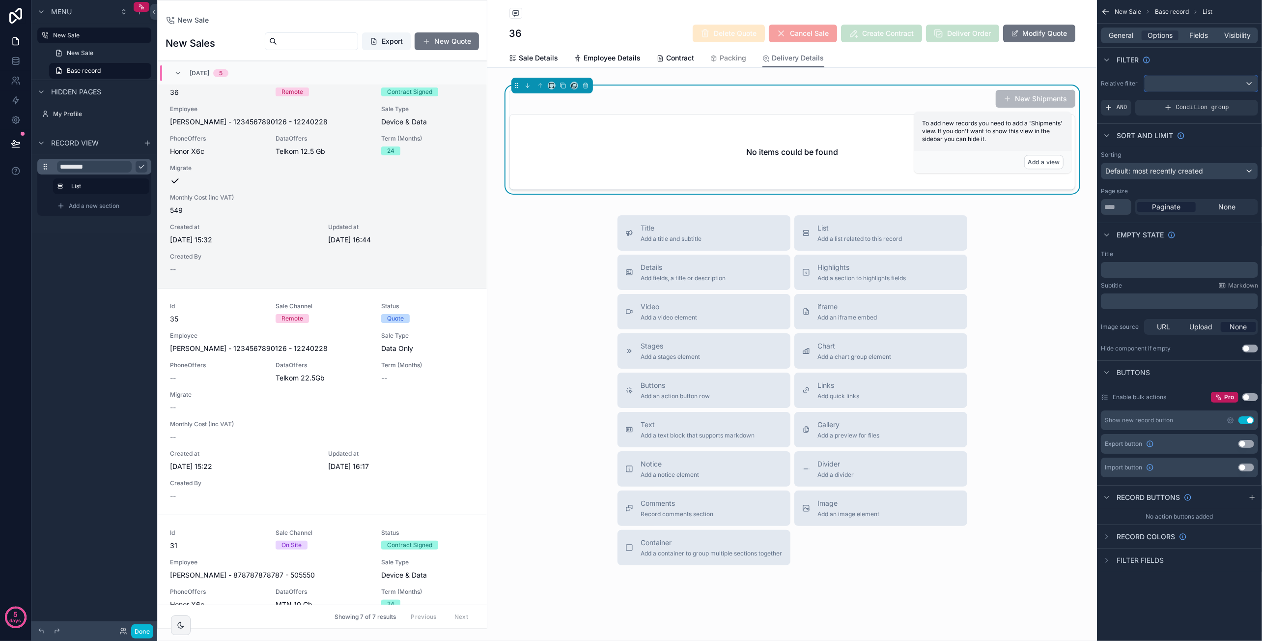
click at [1248, 84] on div "scrollable content" at bounding box center [1201, 84] width 113 height 16
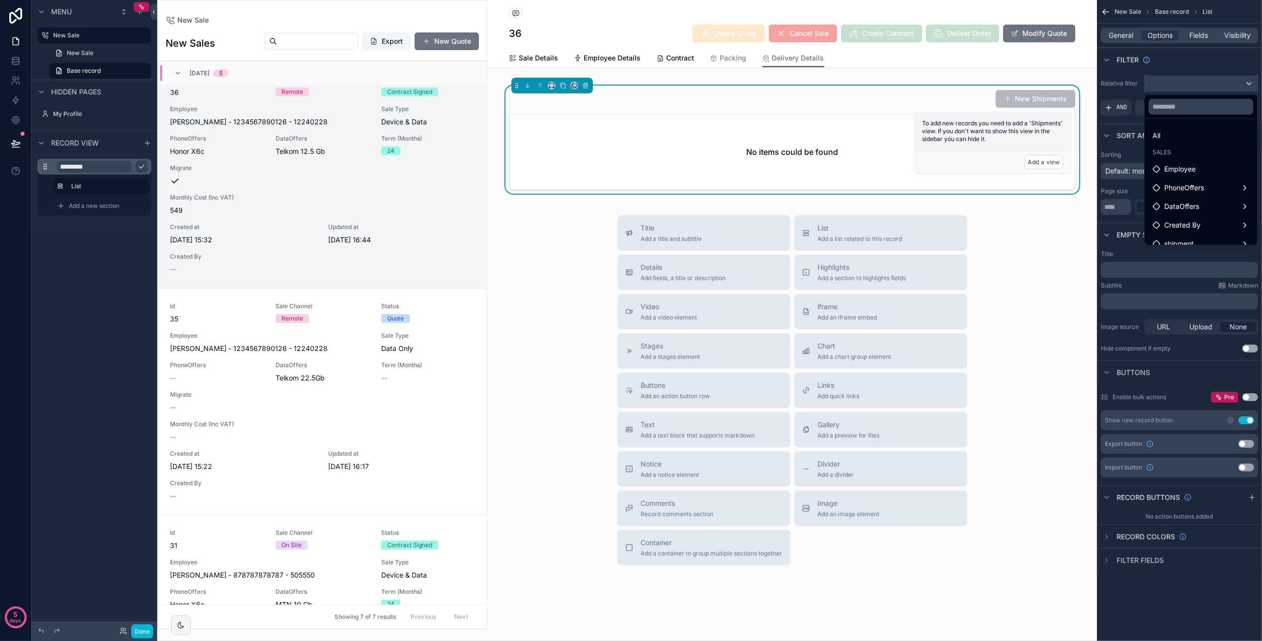
scroll to position [47, 0]
click at [1207, 192] on div "shipment" at bounding box center [1200, 197] width 97 height 12
click at [1130, 190] on div "Sales" at bounding box center [1117, 198] width 54 height 18
click at [1216, 86] on div "scrollable content" at bounding box center [631, 320] width 1262 height 641
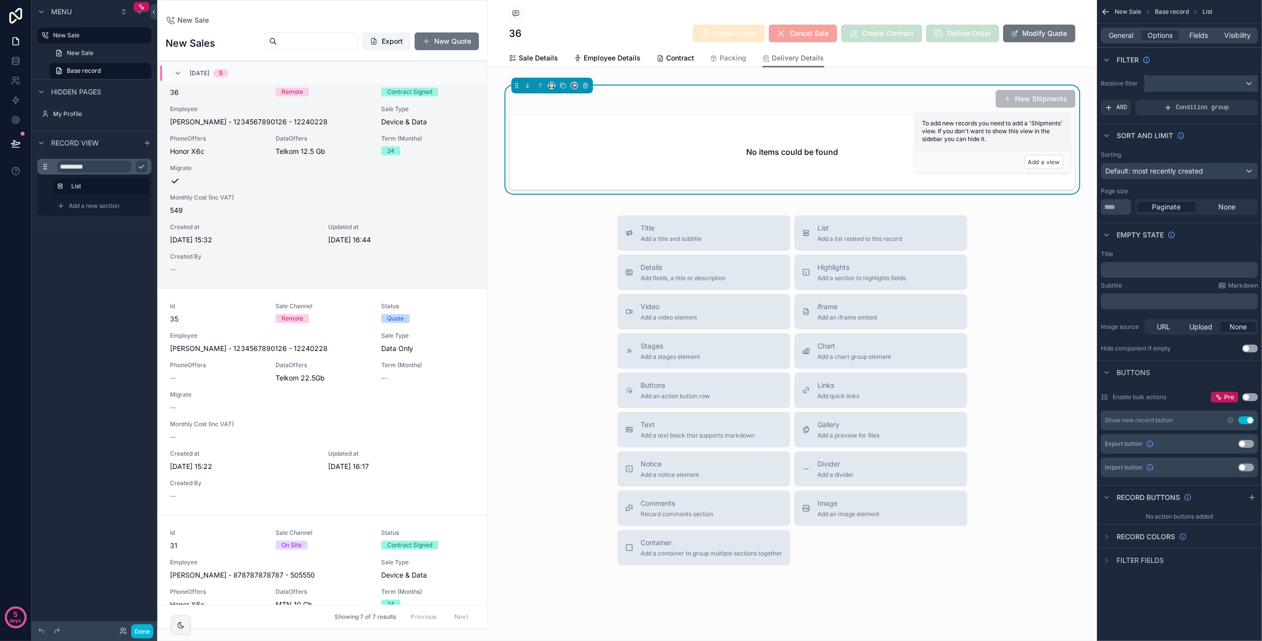
click at [1211, 85] on div "scrollable content" at bounding box center [1201, 84] width 113 height 16
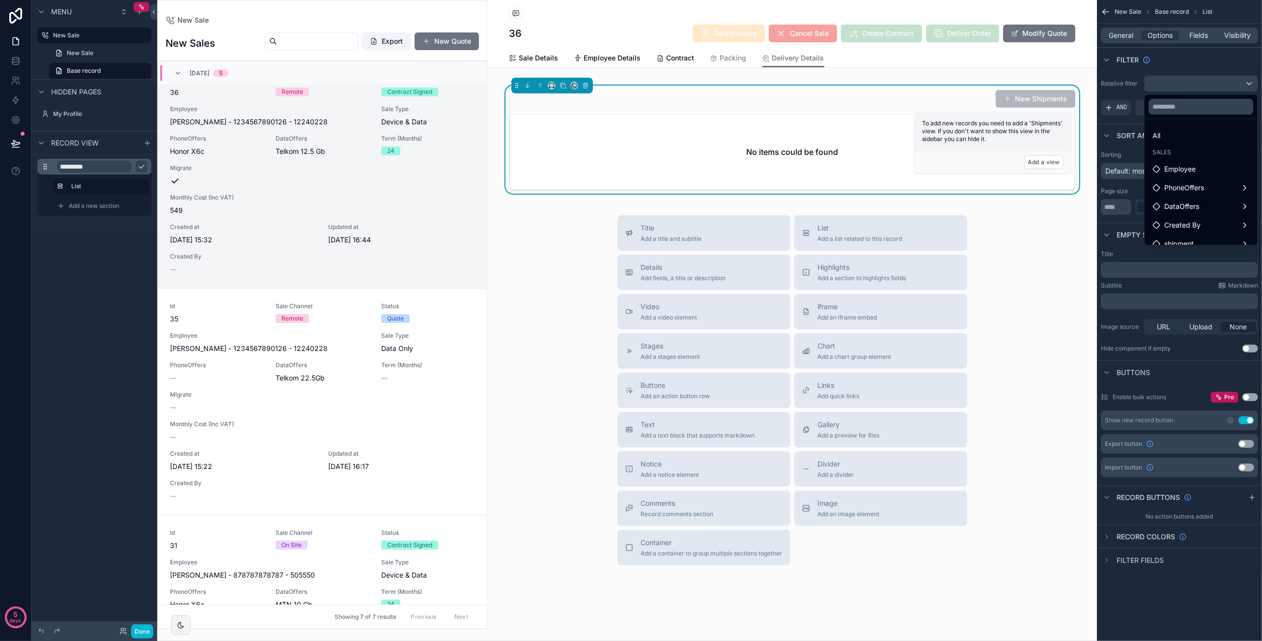
click at [1204, 84] on div "scrollable content" at bounding box center [631, 320] width 1262 height 641
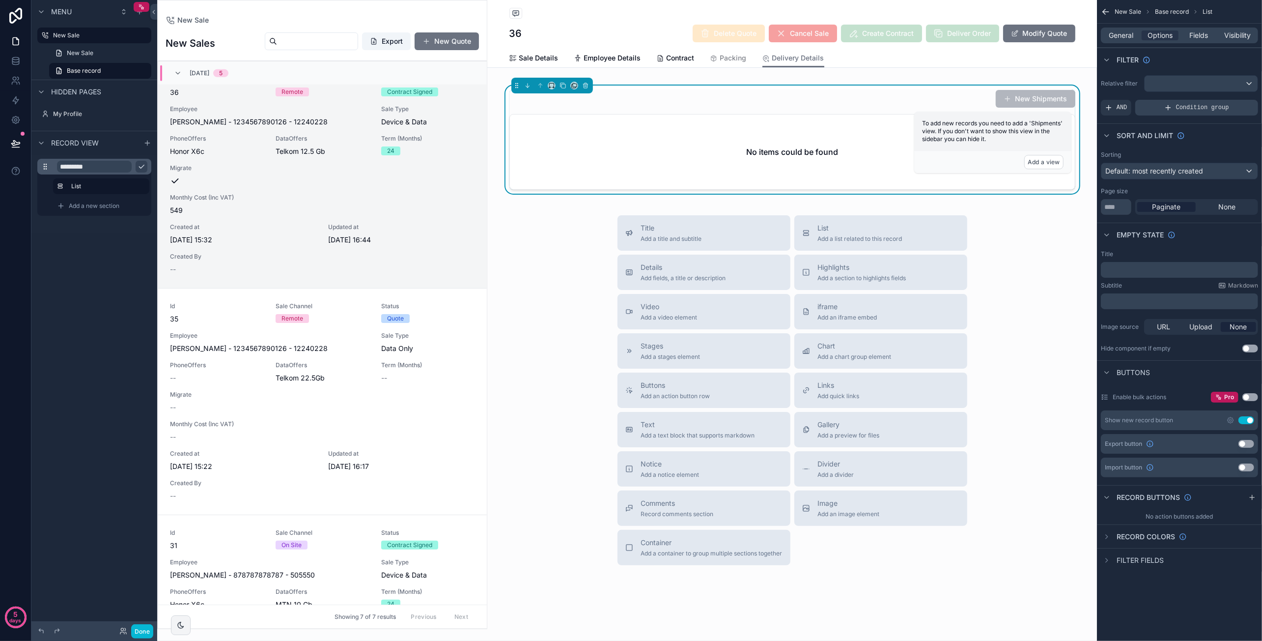
click at [1197, 108] on span "Condition group" at bounding box center [1202, 108] width 53 height 8
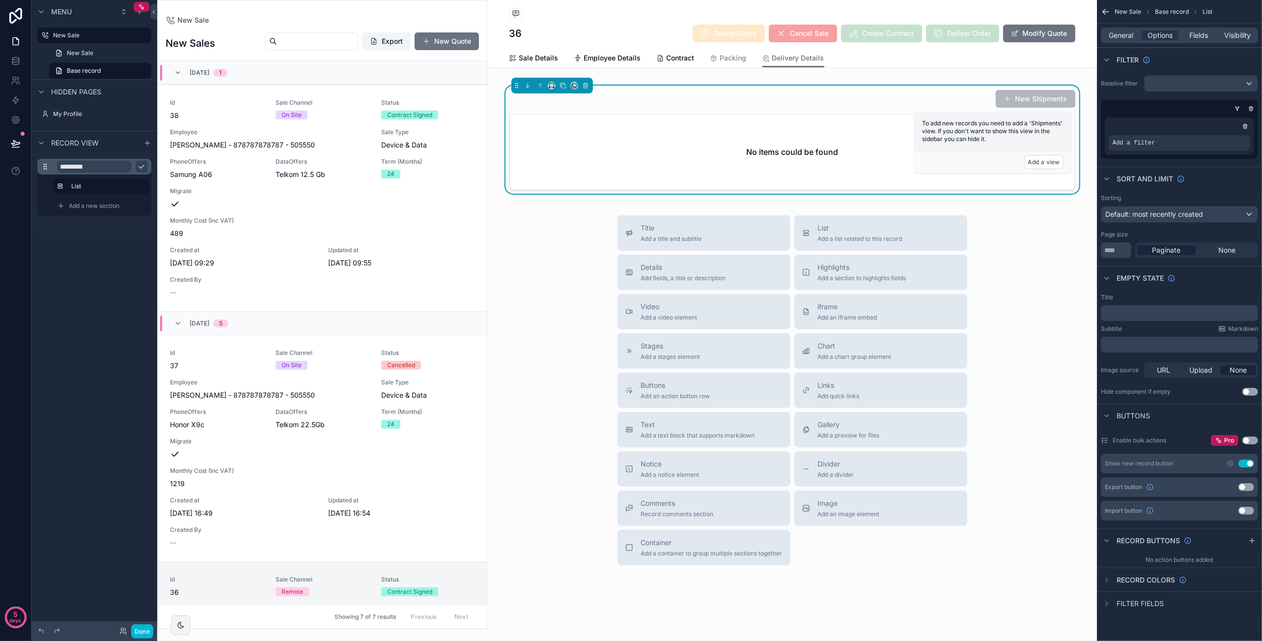
scroll to position [500, 0]
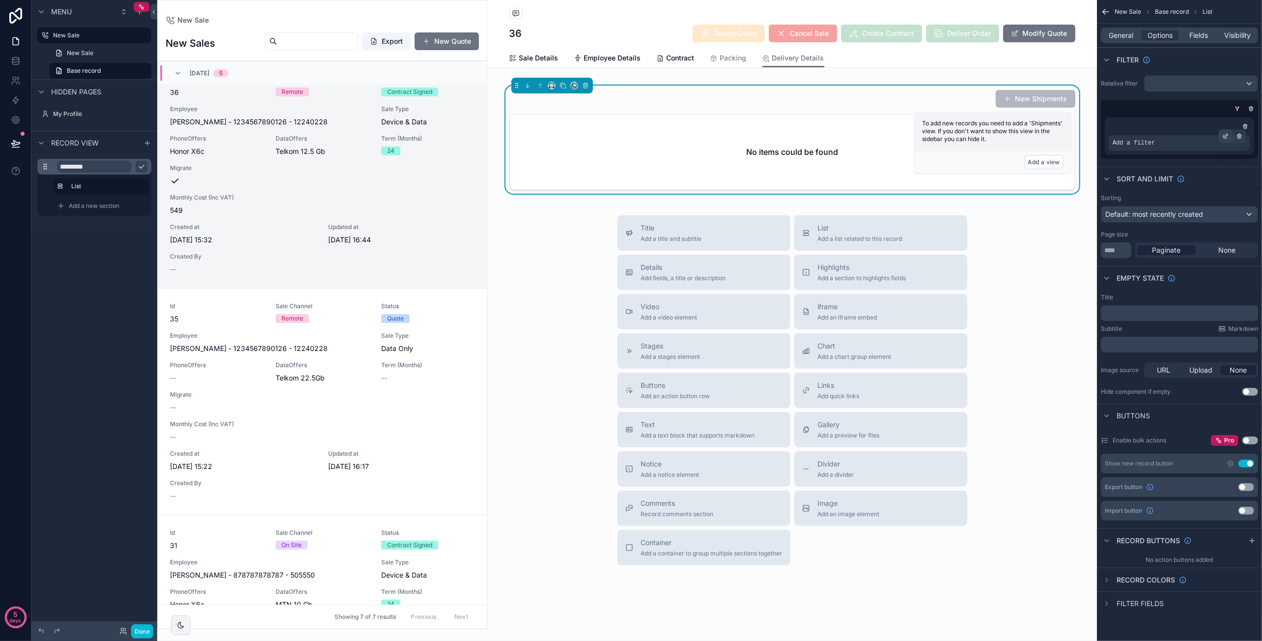
click at [1225, 135] on icon "scrollable content" at bounding box center [1226, 135] width 3 height 3
click at [1030, 128] on span "Select a field" at bounding box center [1010, 128] width 42 height 8
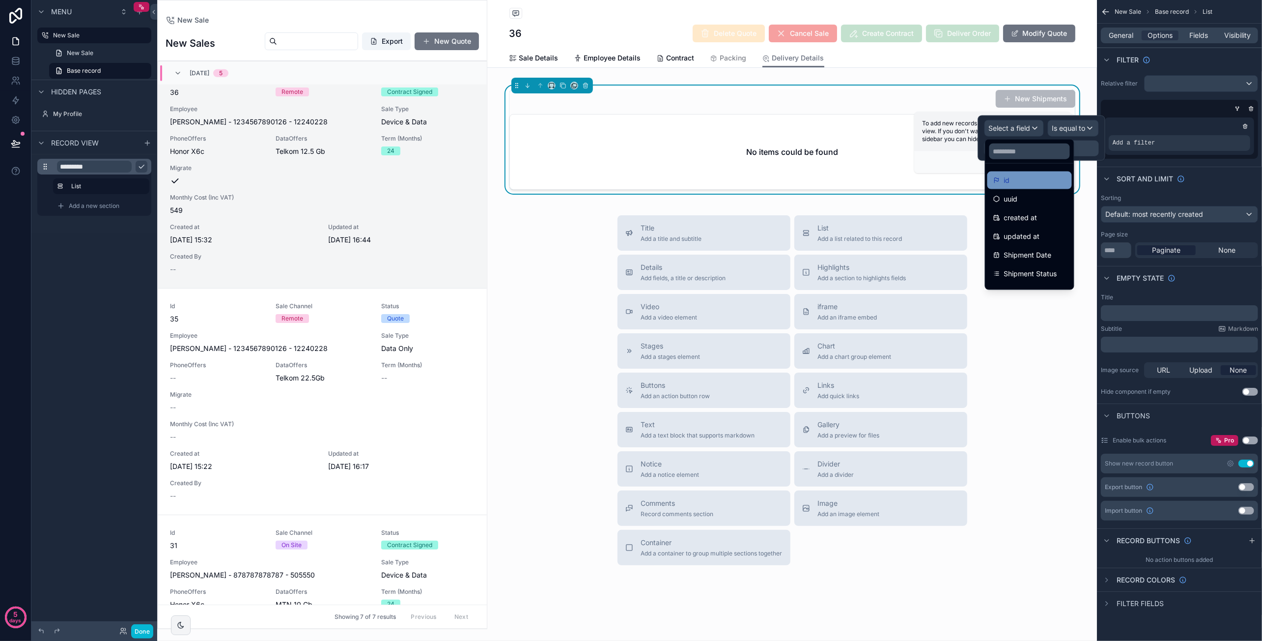
click at [1030, 179] on div "id" at bounding box center [1029, 180] width 73 height 12
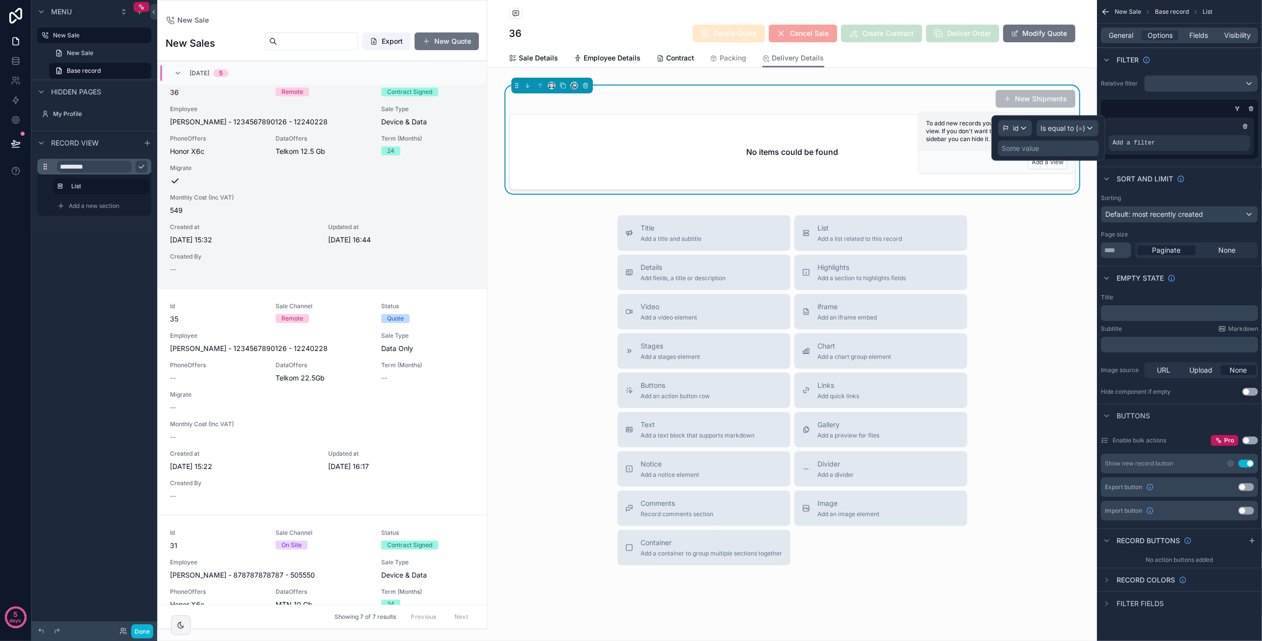
click at [1057, 152] on div "Some value" at bounding box center [1048, 148] width 101 height 16
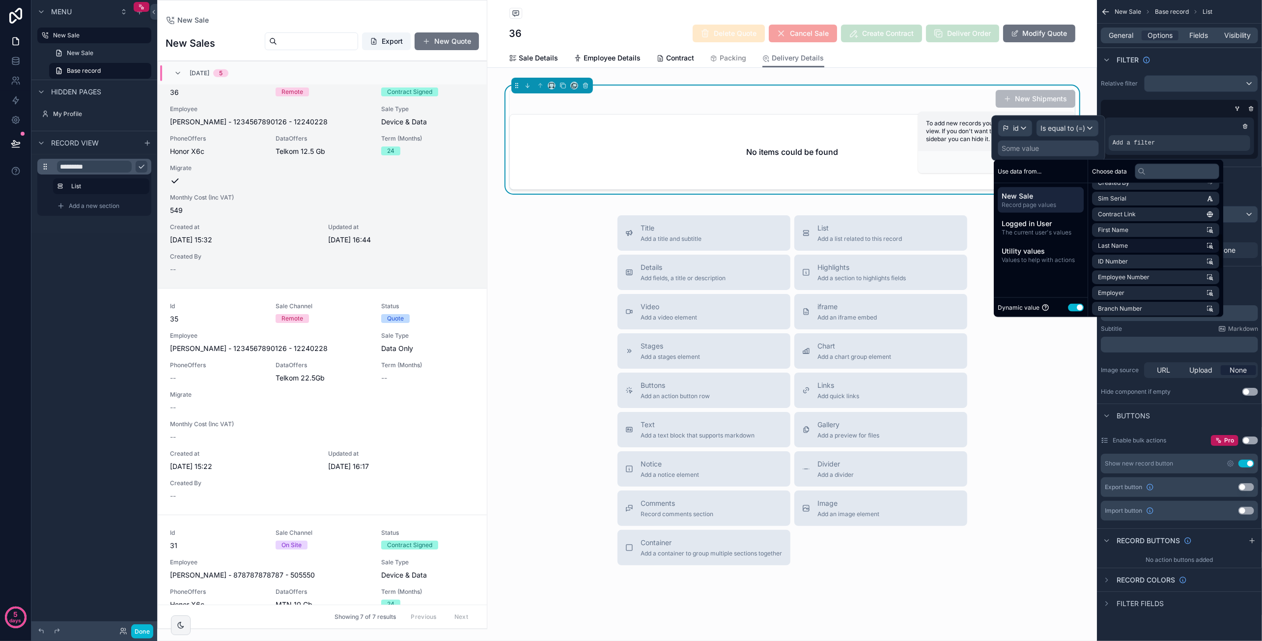
scroll to position [163, 0]
click at [1171, 173] on input "text" at bounding box center [1177, 171] width 84 height 16
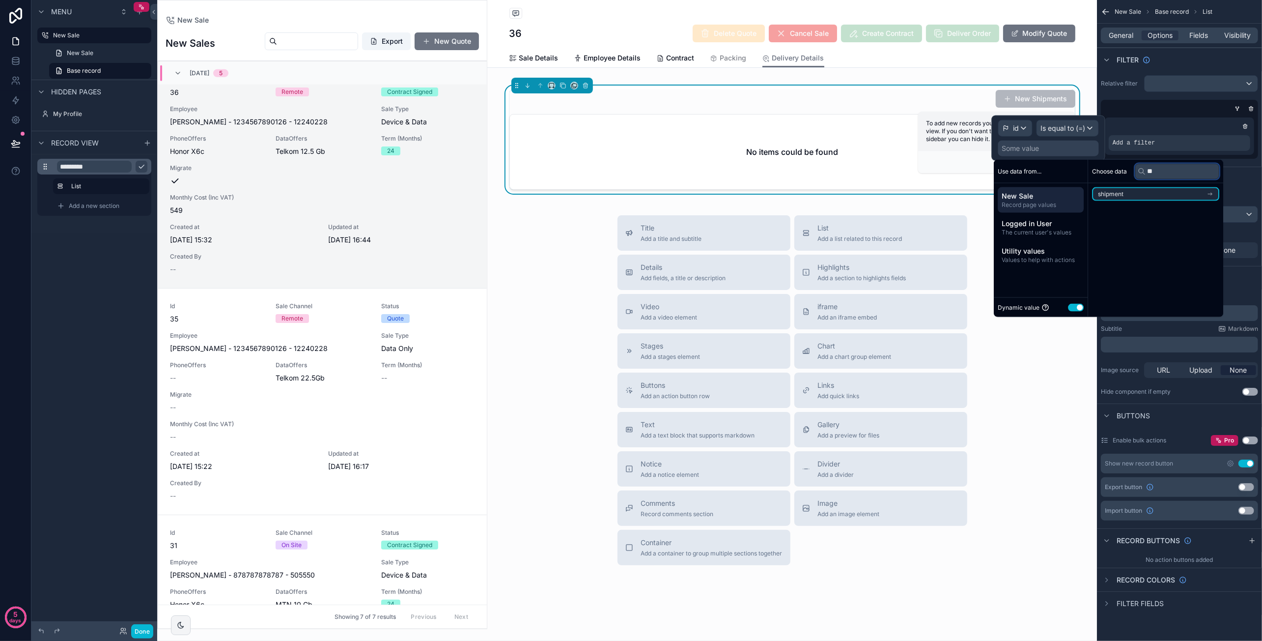
scroll to position [0, 0]
type input "****"
click at [1146, 193] on li "shipment" at bounding box center [1155, 194] width 127 height 14
click at [1232, 172] on div "Sort And Limit" at bounding box center [1179, 179] width 165 height 24
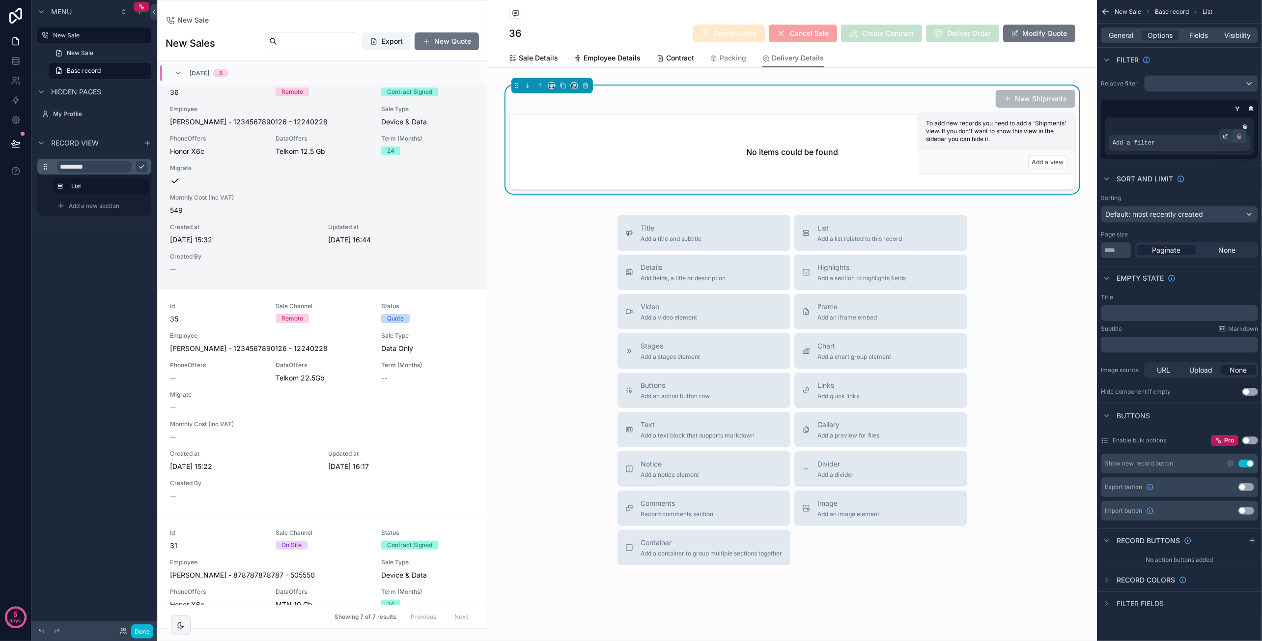
click at [1240, 135] on icon "scrollable content" at bounding box center [1239, 136] width 6 height 6
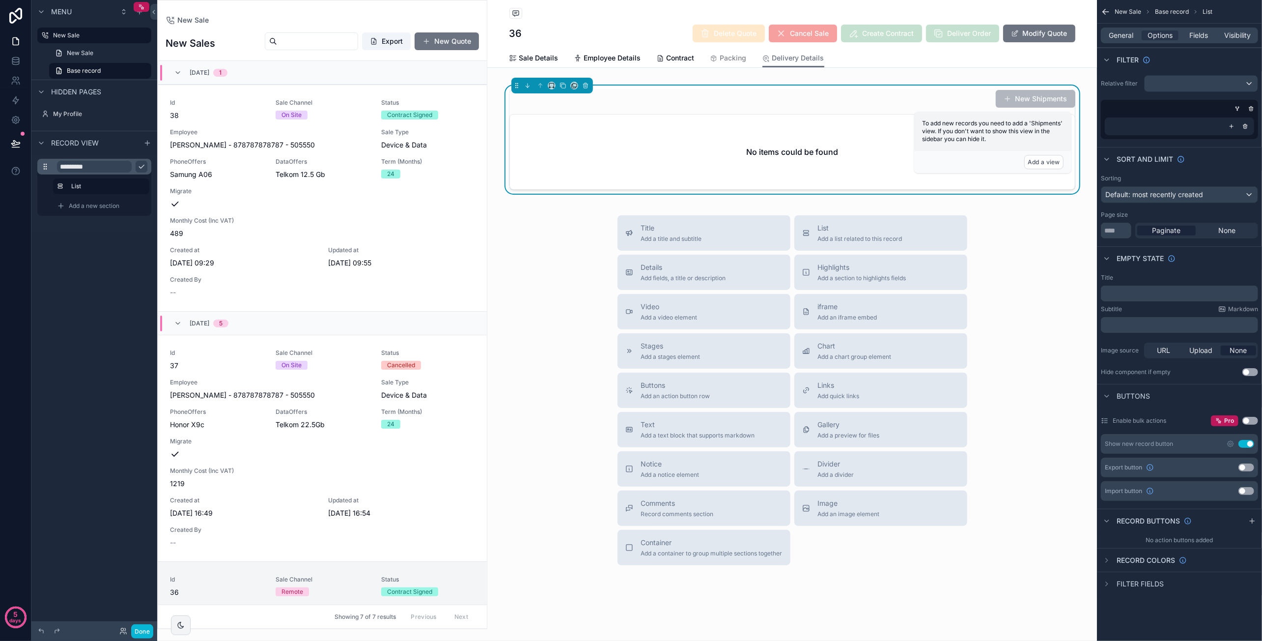
scroll to position [500, 0]
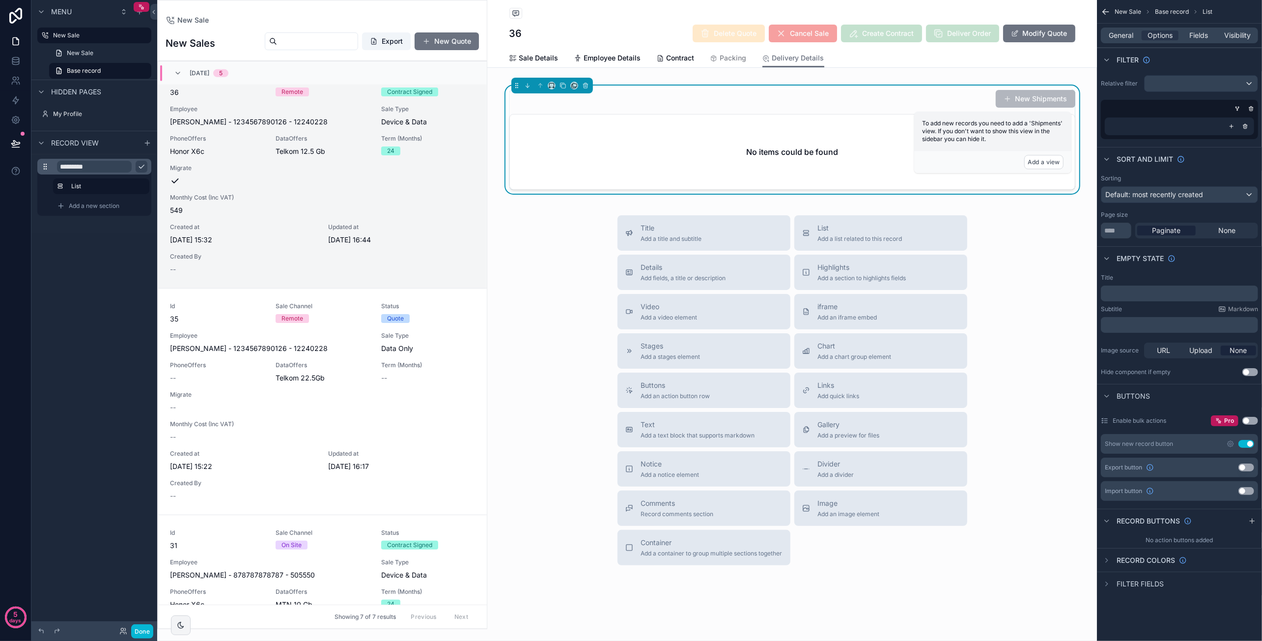
click at [1162, 126] on div "scrollable content" at bounding box center [1179, 126] width 141 height 10
click at [1235, 127] on div "scrollable content" at bounding box center [1232, 126] width 10 height 10
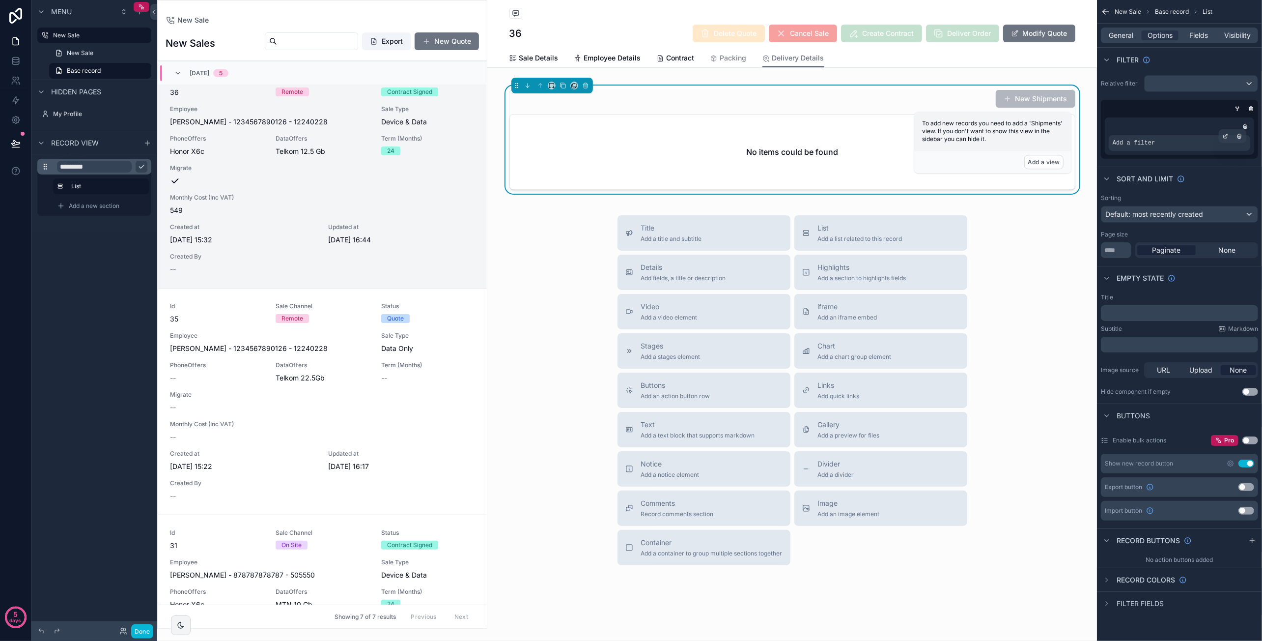
click at [1138, 143] on span "Add a filter" at bounding box center [1134, 143] width 42 height 8
click at [1224, 136] on icon "scrollable content" at bounding box center [1225, 136] width 3 height 3
click at [1033, 130] on div "Select a field" at bounding box center [1014, 128] width 58 height 16
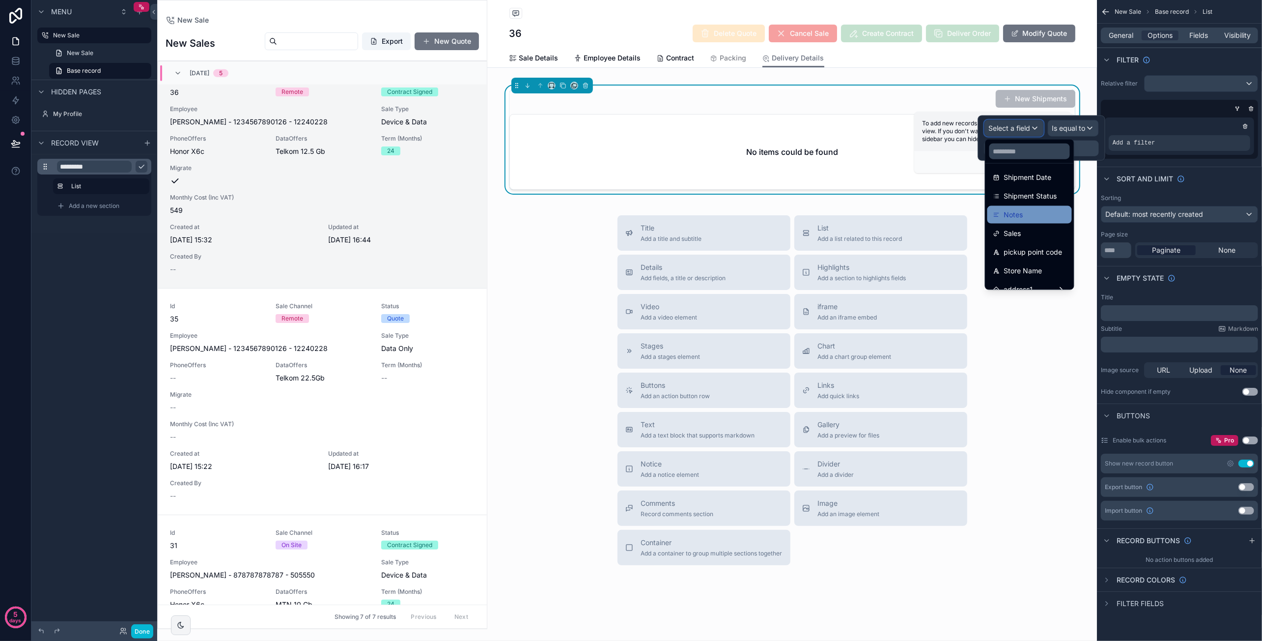
scroll to position [98, 0]
click at [1035, 208] on div "Sales" at bounding box center [1029, 213] width 73 height 12
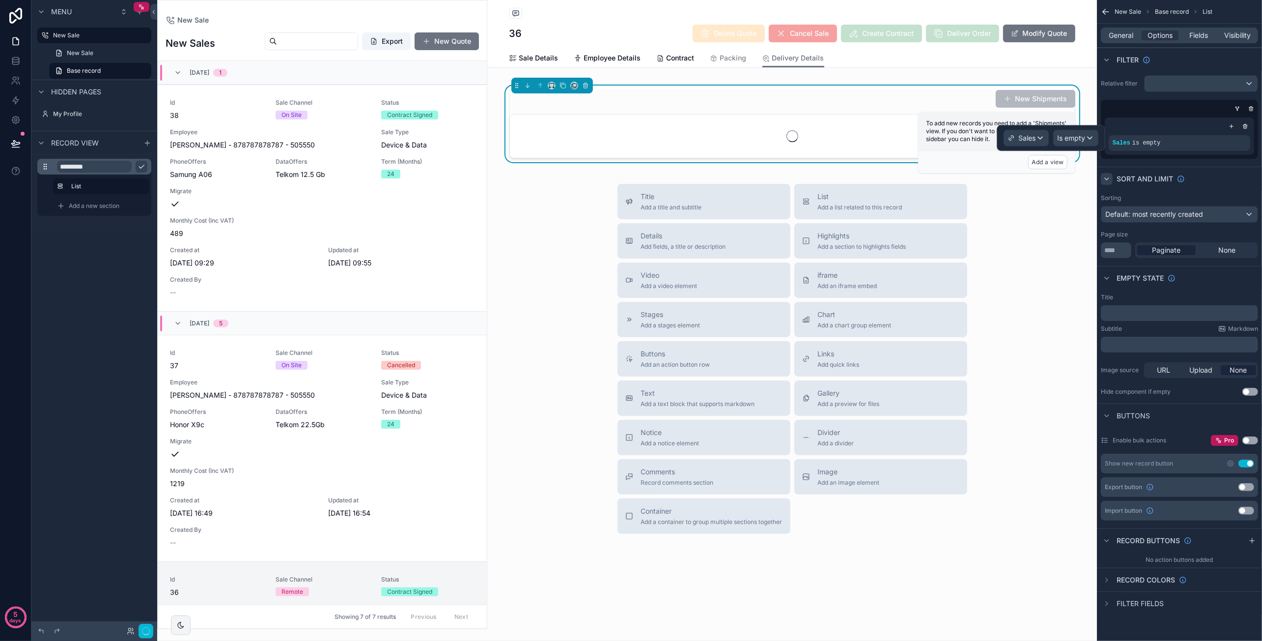
scroll to position [500, 0]
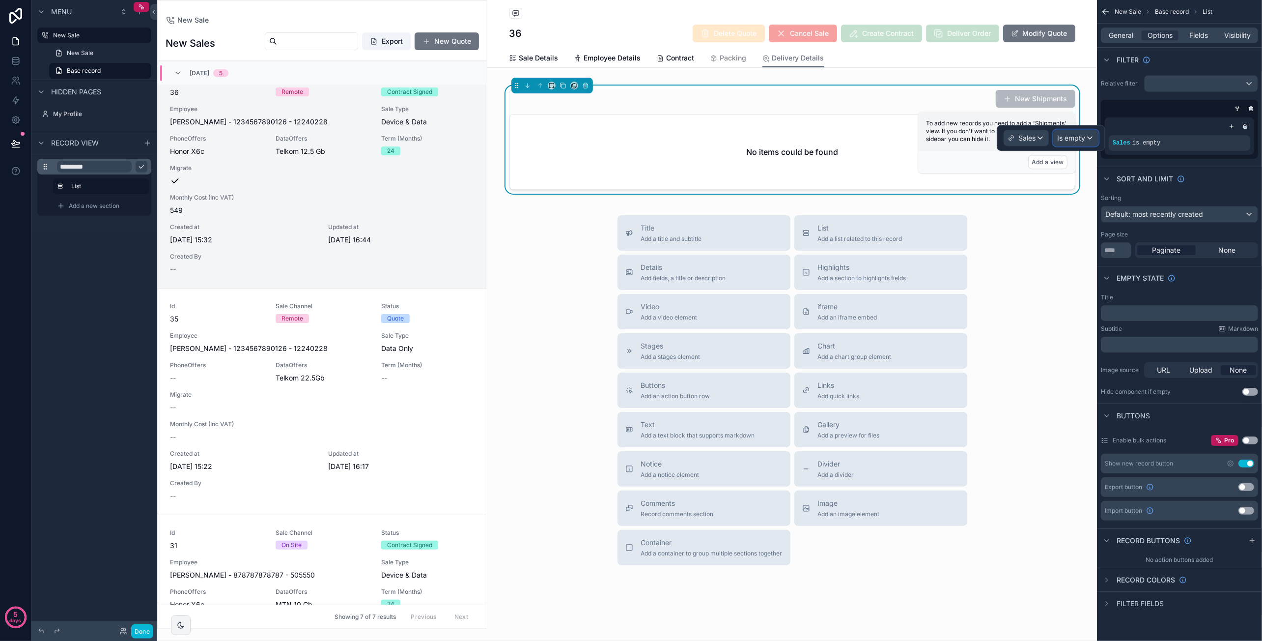
click at [1091, 138] on div "Is empty" at bounding box center [1076, 138] width 45 height 16
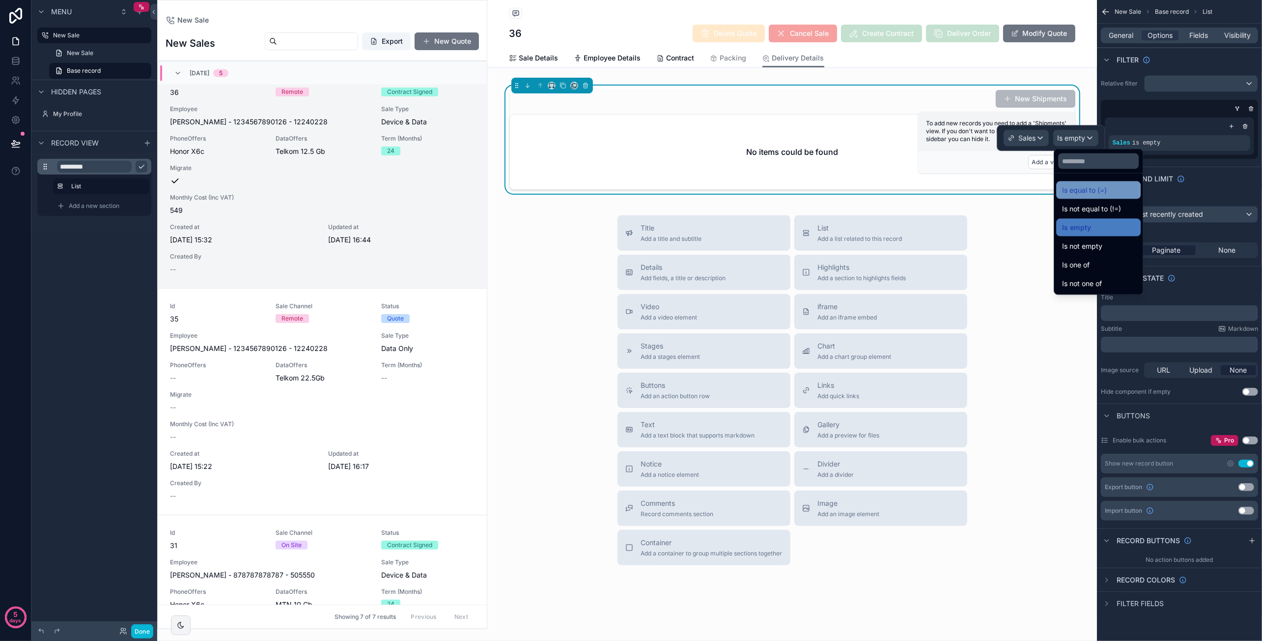
click at [1097, 183] on div "Is equal to (=)" at bounding box center [1098, 190] width 84 height 18
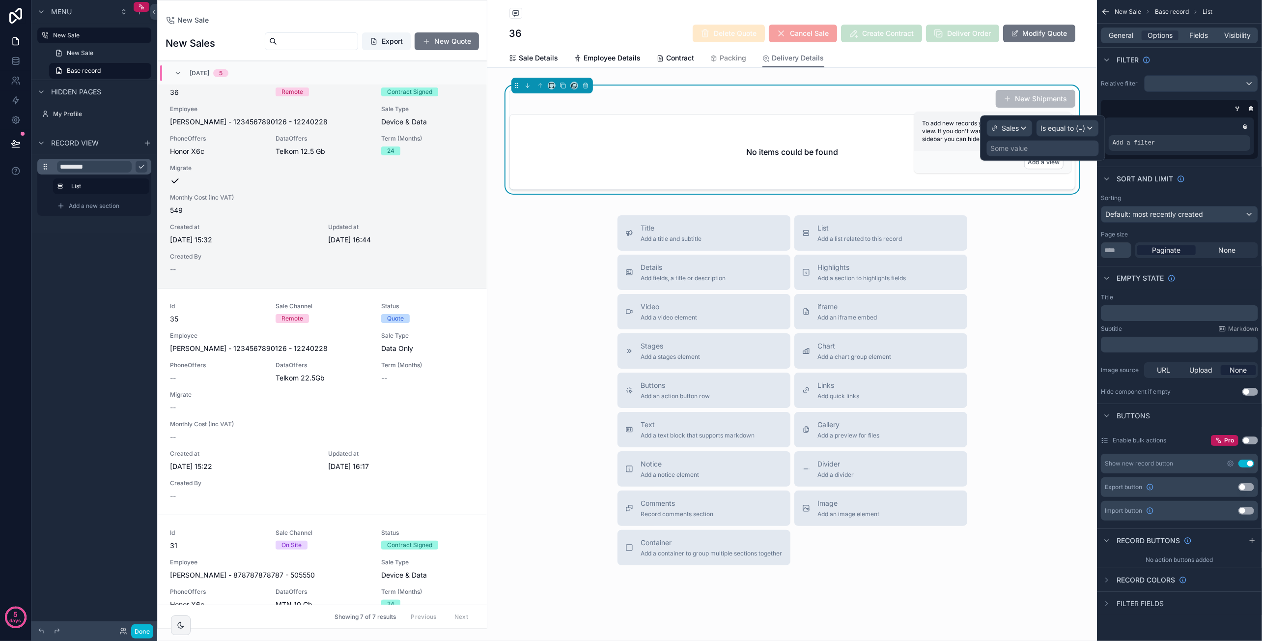
click at [1029, 151] on div "Some value" at bounding box center [1043, 148] width 112 height 16
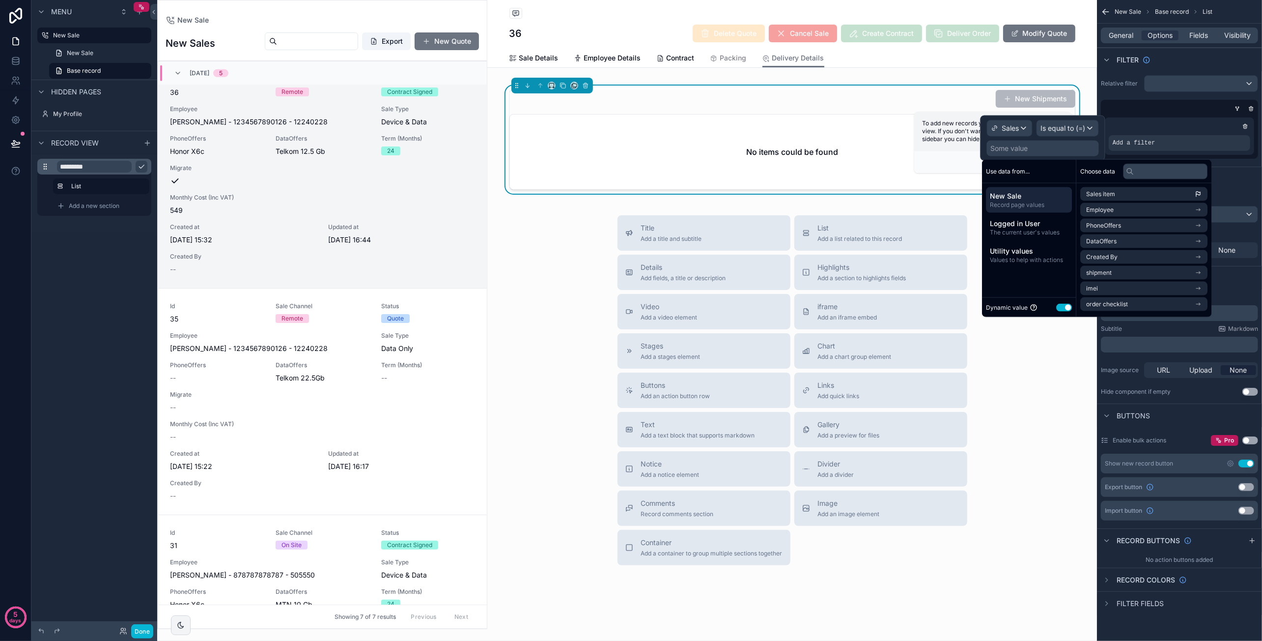
click at [1034, 194] on span "New Sale" at bounding box center [1029, 196] width 78 height 10
click at [1165, 193] on li "Sales item" at bounding box center [1143, 194] width 127 height 14
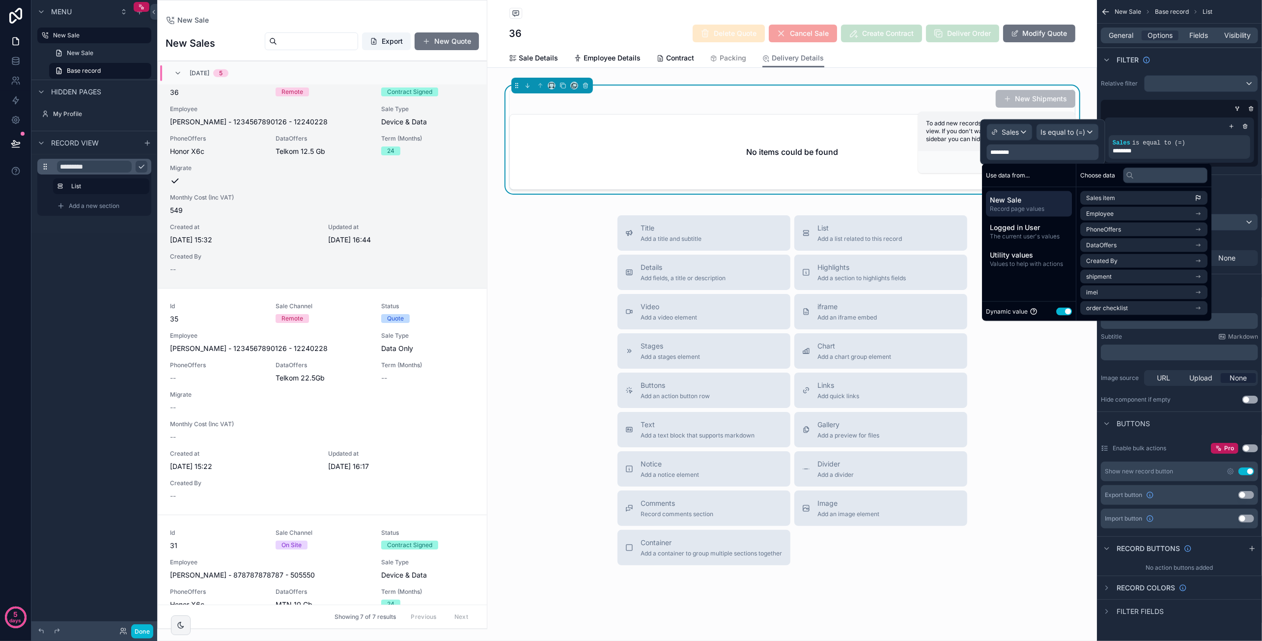
click at [1122, 113] on div "Sales is equal to (=) ********" at bounding box center [1179, 139] width 157 height 53
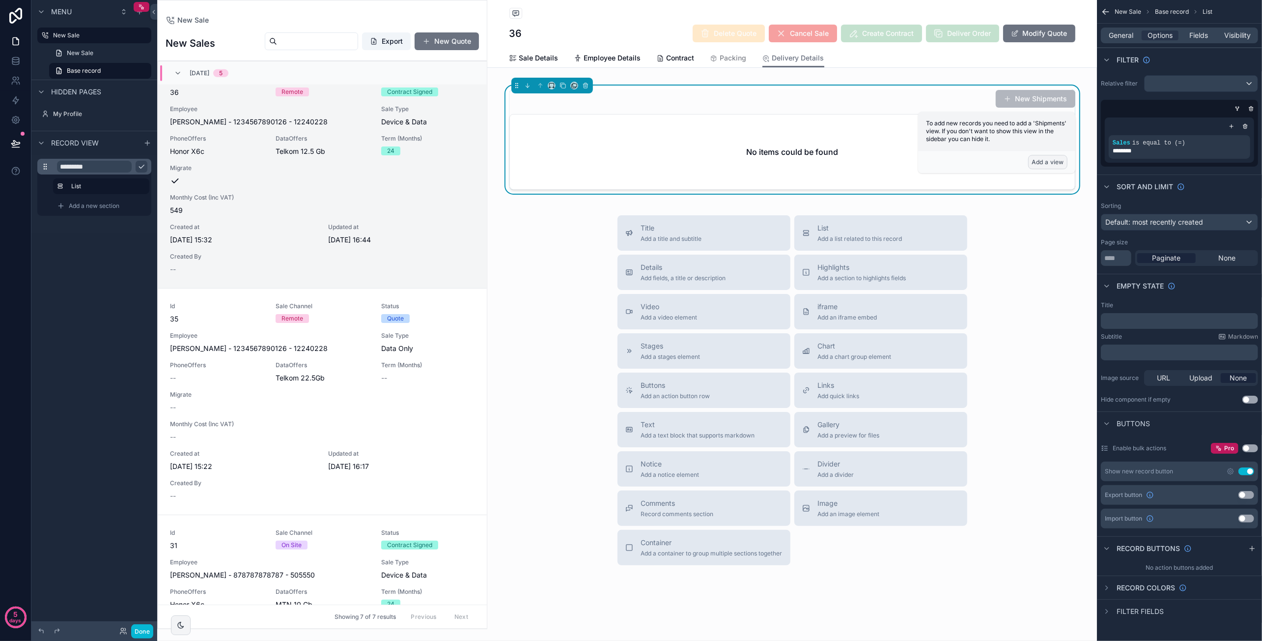
click at [1040, 162] on button "Add a view" at bounding box center [1047, 162] width 39 height 14
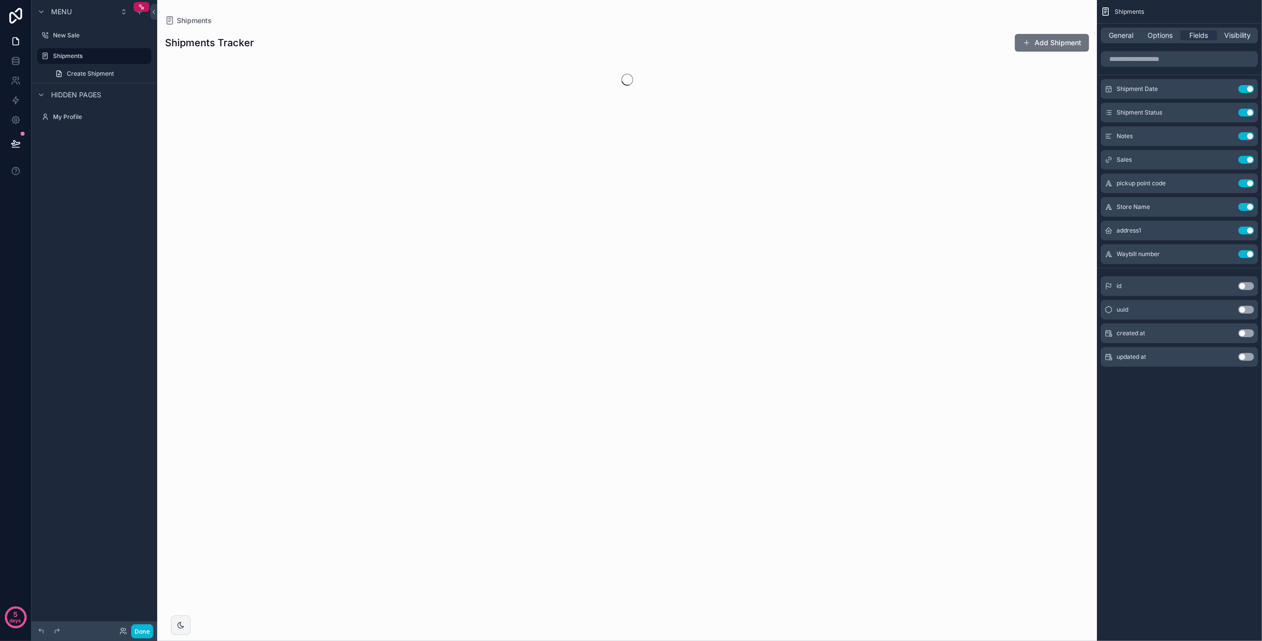
click at [834, 142] on div "scrollable content" at bounding box center [627, 320] width 940 height 641
drag, startPoint x: 114, startPoint y: 72, endPoint x: 192, endPoint y: 83, distance: 77.9
click at [114, 72] on link "Create Shipment" at bounding box center [100, 74] width 102 height 16
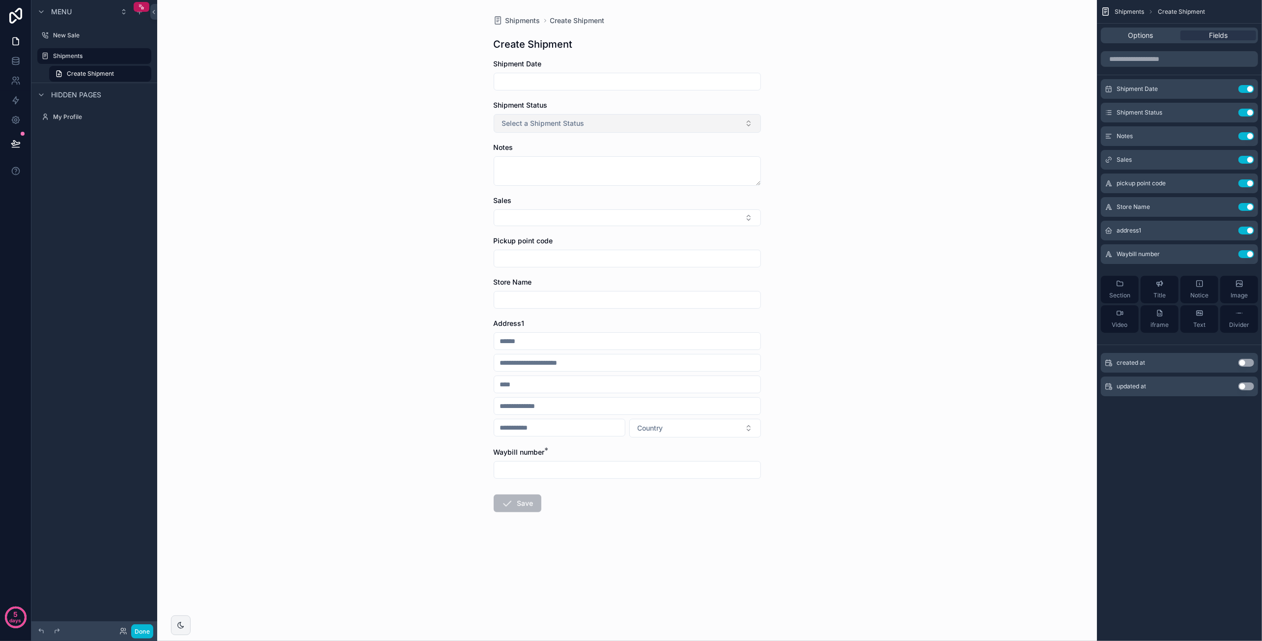
click at [647, 121] on button "Select a Shipment Status" at bounding box center [627, 123] width 267 height 19
click at [803, 145] on div "Shipments Create Shipment Create Shipment Shipment Date Shipment Status Select …" at bounding box center [627, 320] width 940 height 641
click at [609, 124] on button "Select a Shipment Status" at bounding box center [627, 123] width 267 height 19
click at [375, 134] on div "Shipments Create Shipment Create Shipment Shipment Date Shipment Status Select …" at bounding box center [627, 320] width 940 height 641
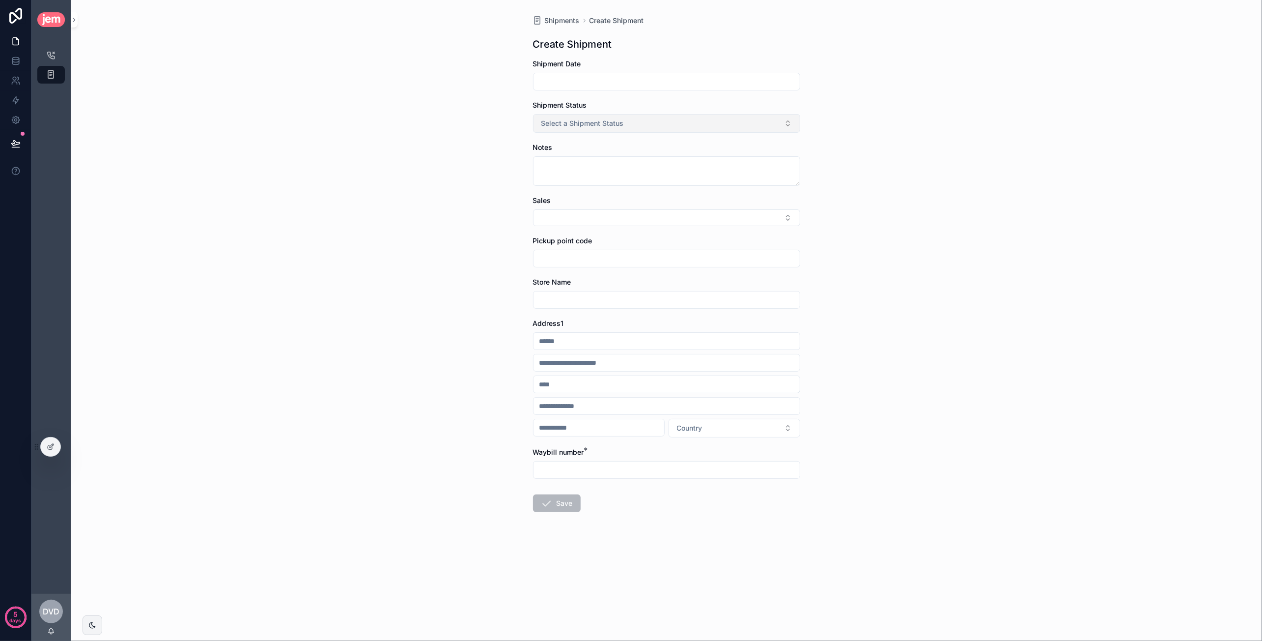
click at [612, 121] on span "Select a Shipment Status" at bounding box center [582, 123] width 83 height 10
click at [582, 161] on div "New" at bounding box center [666, 162] width 262 height 15
click at [891, 158] on div "Shipments Create Shipment Create Shipment Shipment Date Shipment Status New Not…" at bounding box center [666, 320] width 1191 height 641
click at [56, 447] on div at bounding box center [51, 446] width 20 height 19
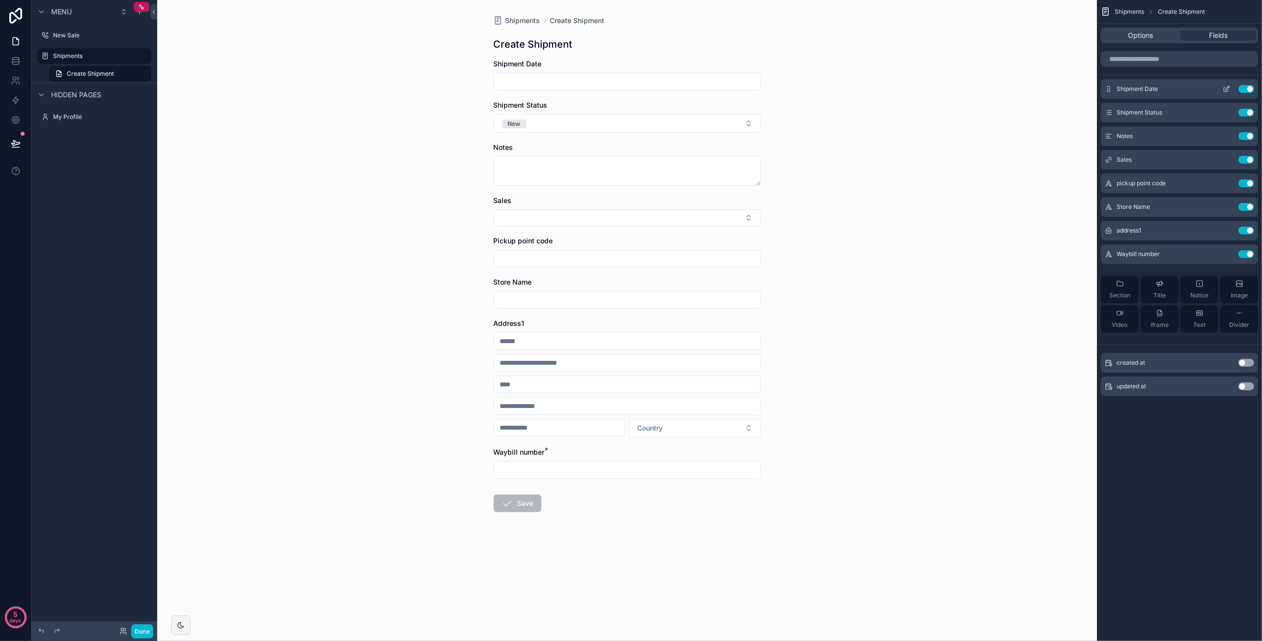
click at [1250, 87] on button "Use setting" at bounding box center [1246, 89] width 16 height 8
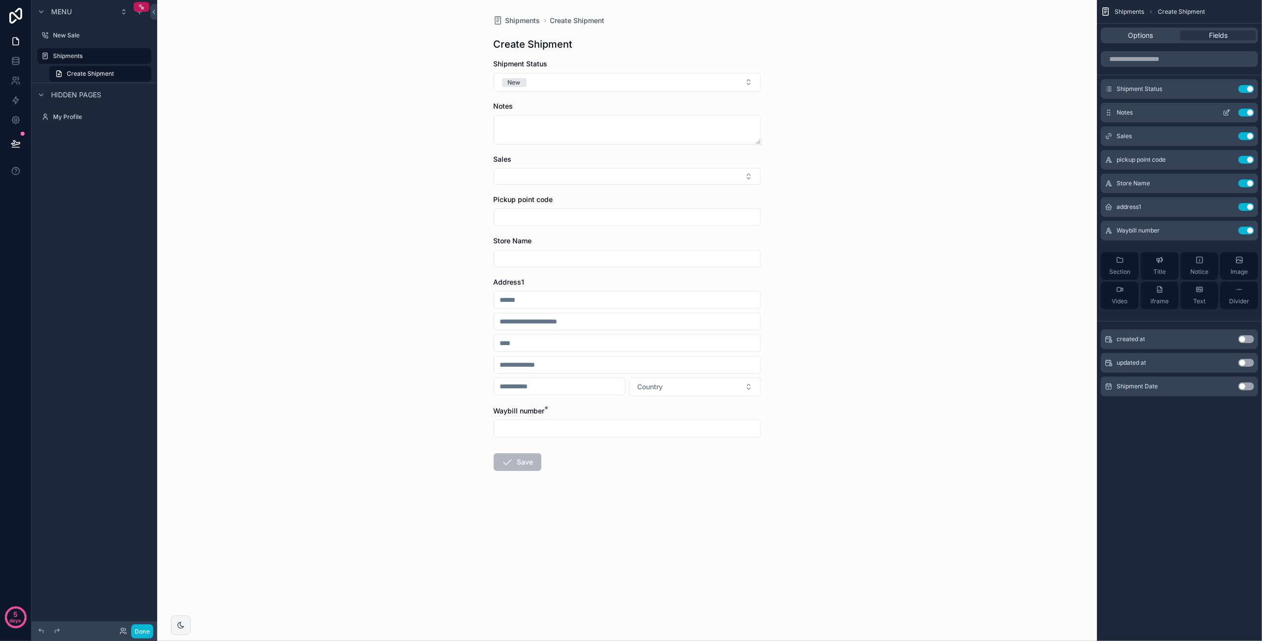
click at [1247, 112] on button "Use setting" at bounding box center [1246, 113] width 16 height 8
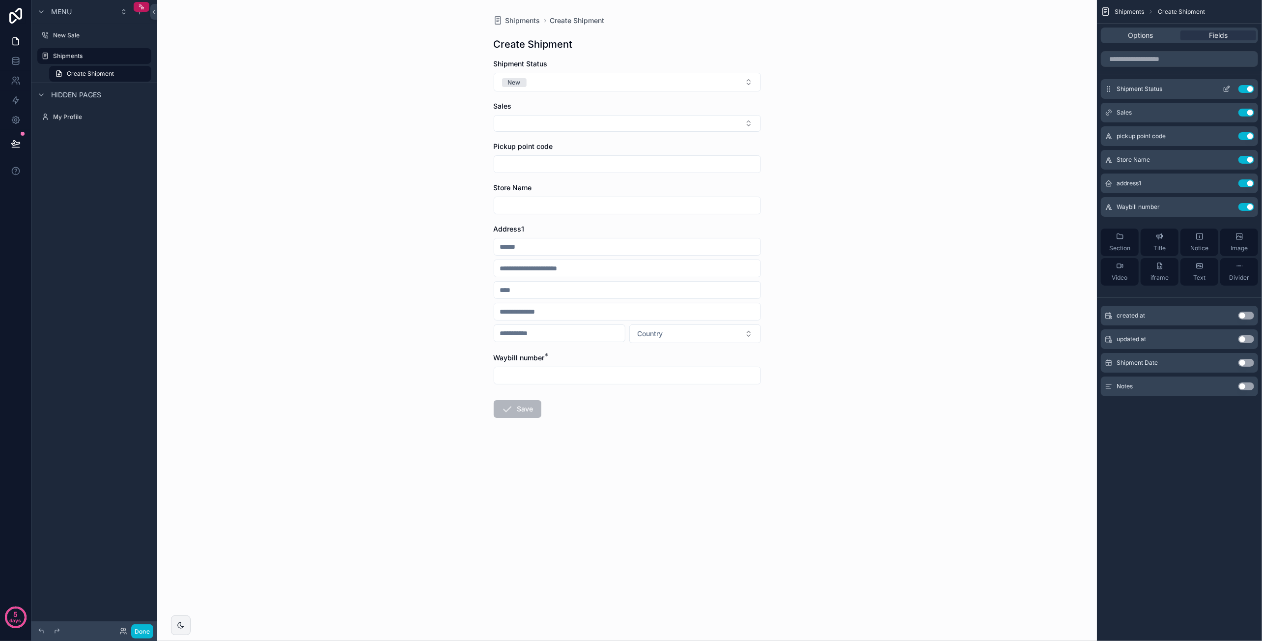
click at [1225, 86] on icon "scrollable content" at bounding box center [1227, 89] width 8 height 8
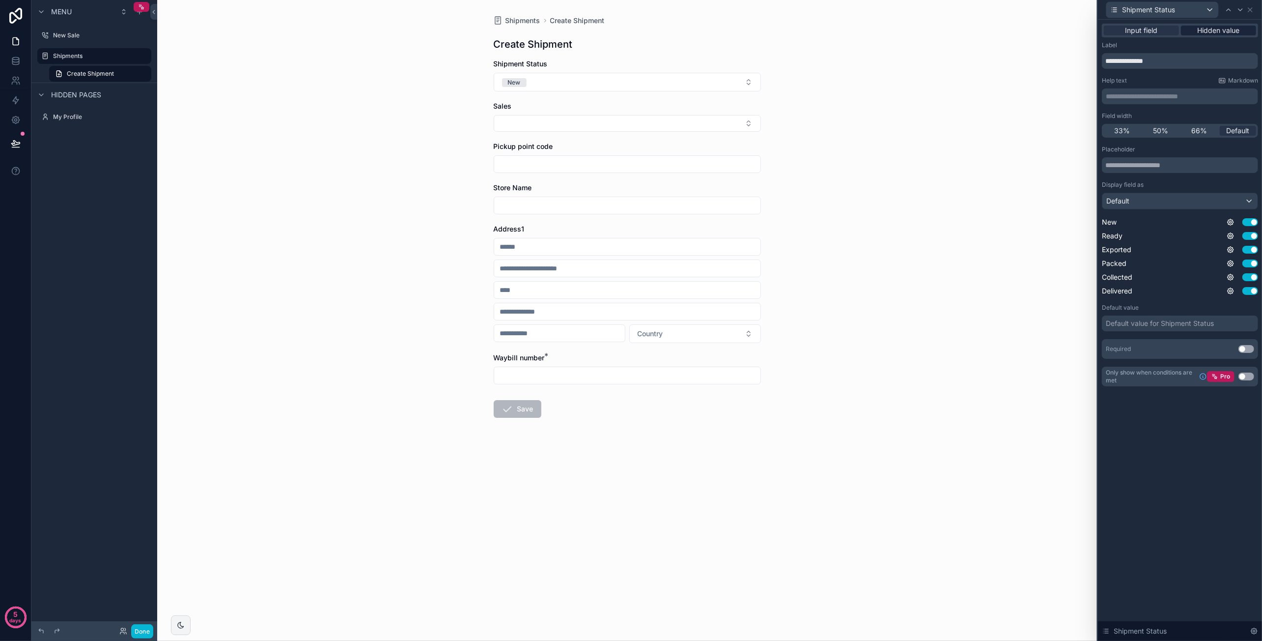
click at [1217, 27] on span "Hidden value" at bounding box center [1219, 31] width 42 height 10
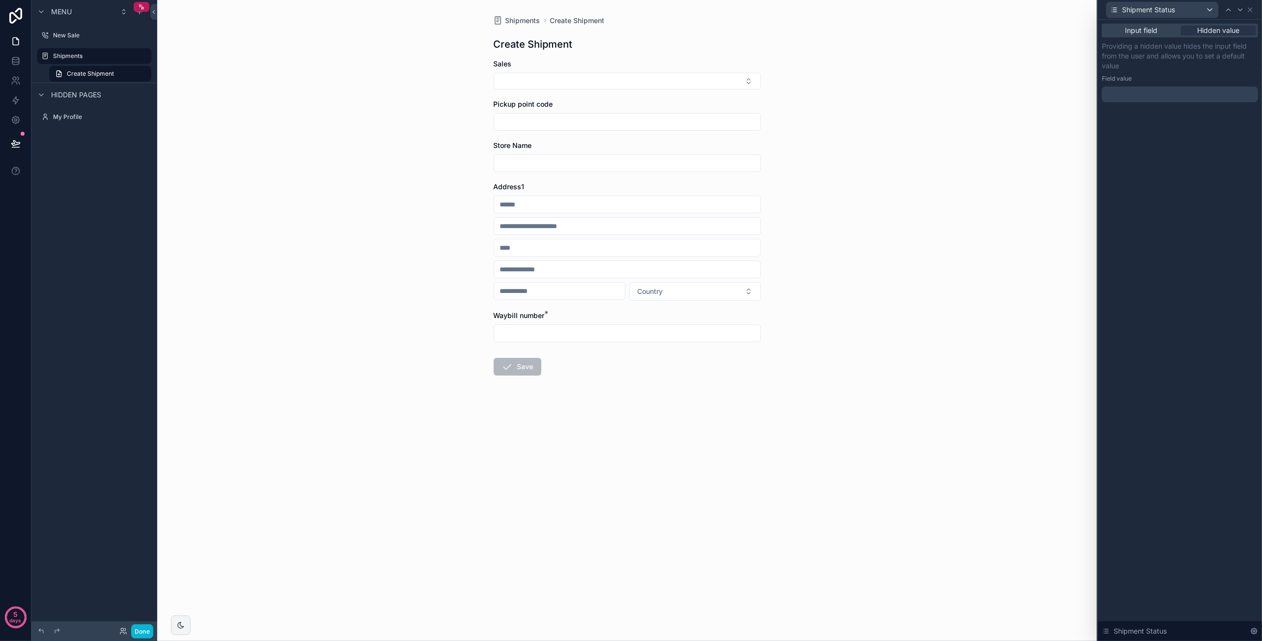
click at [1143, 94] on div at bounding box center [1180, 94] width 156 height 16
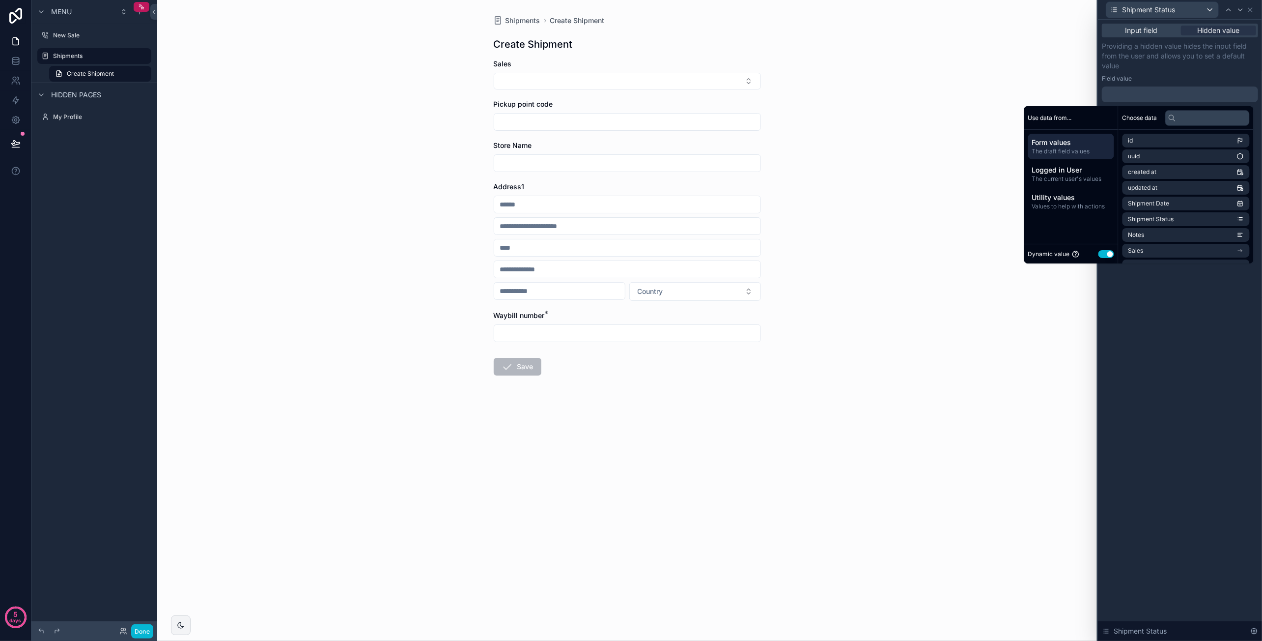
click at [1098, 254] on button "Use setting" at bounding box center [1106, 254] width 16 height 8
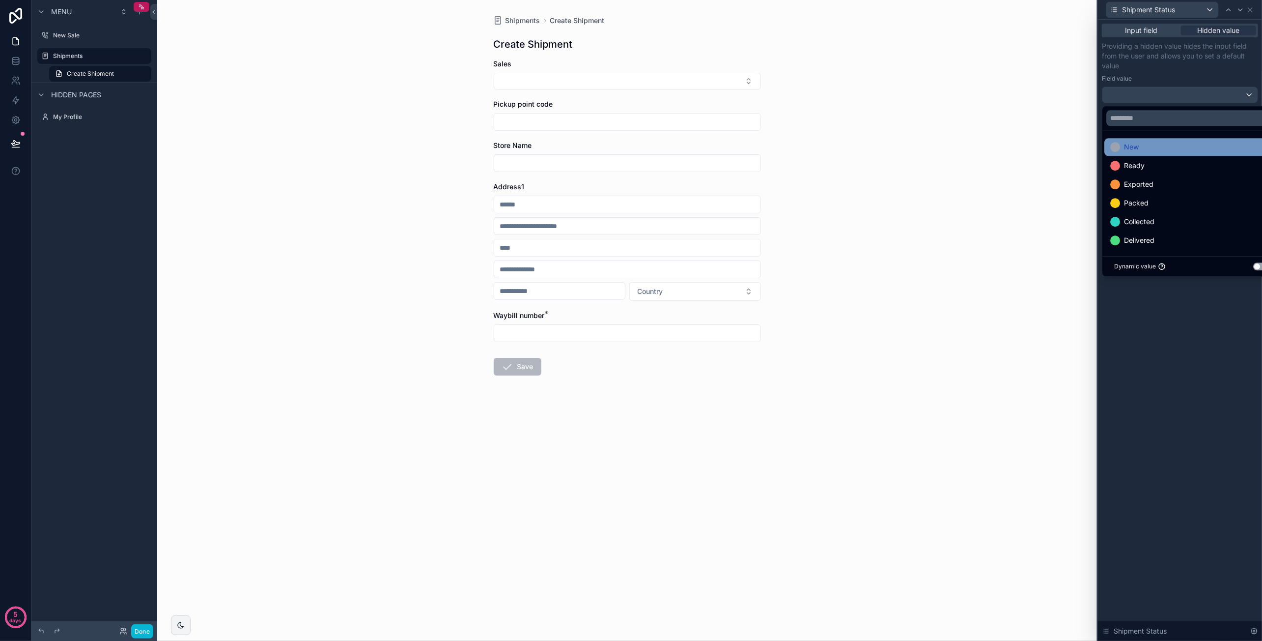
click at [1155, 149] on div "New" at bounding box center [1191, 147] width 163 height 12
click at [1061, 136] on div "Shipments Create Shipment Create Shipment Sales Pickup point code Store Name Ad…" at bounding box center [627, 320] width 940 height 641
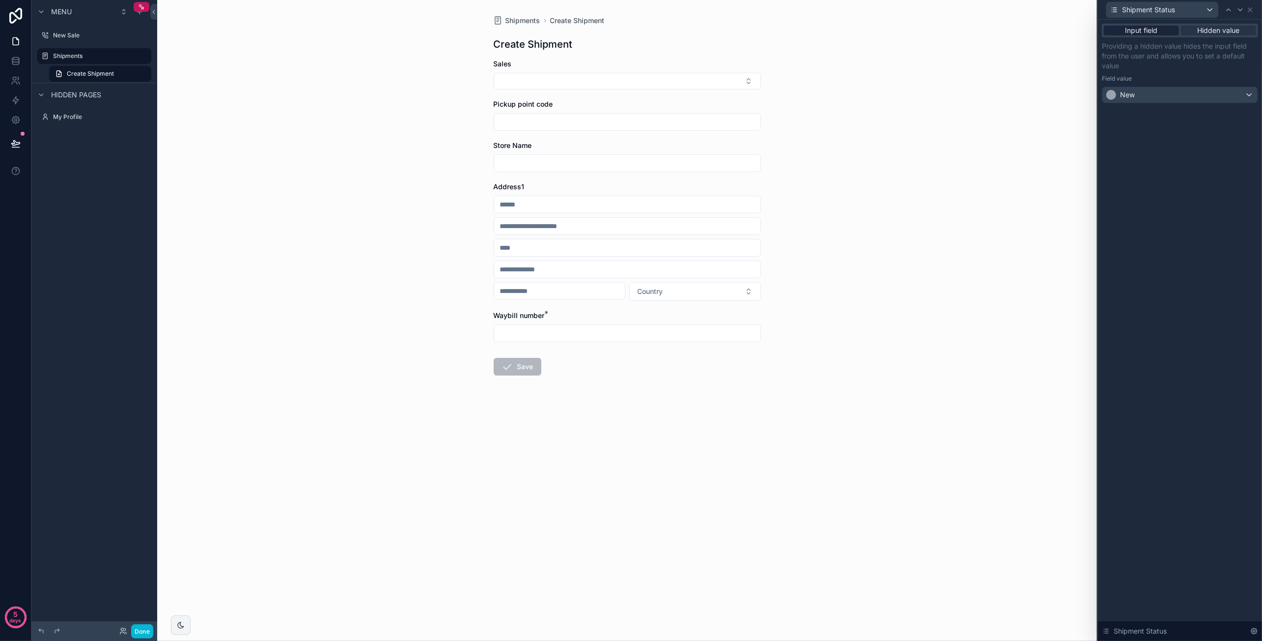
click at [1160, 32] on div "Input field" at bounding box center [1141, 31] width 75 height 10
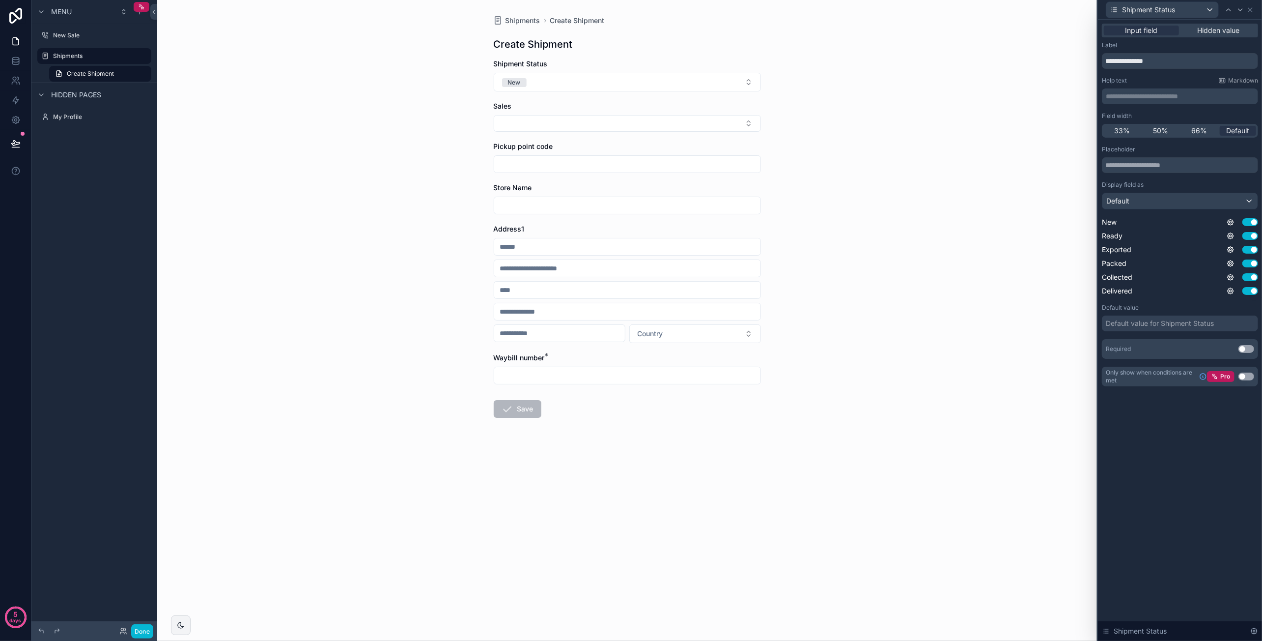
click at [657, 105] on div "Sales" at bounding box center [627, 106] width 267 height 10
click at [657, 118] on button "Select Button" at bounding box center [627, 123] width 267 height 17
click at [938, 118] on div "Shipments Create Shipment Create Shipment Shipment Status New Sales Pickup poin…" at bounding box center [627, 320] width 940 height 641
click at [694, 116] on button "Select Button" at bounding box center [627, 123] width 267 height 17
click at [939, 116] on div "Shipments Create Shipment Create Shipment Shipment Status New Sales Pickup poin…" at bounding box center [627, 320] width 940 height 641
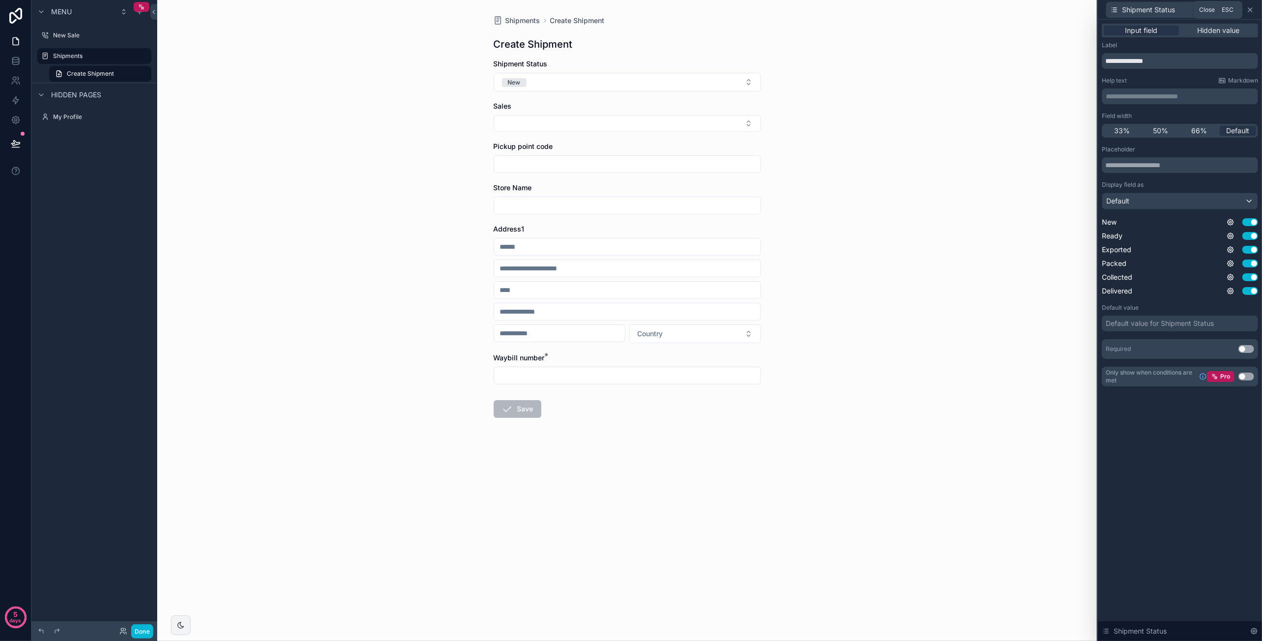
click at [1251, 8] on icon at bounding box center [1250, 10] width 8 height 8
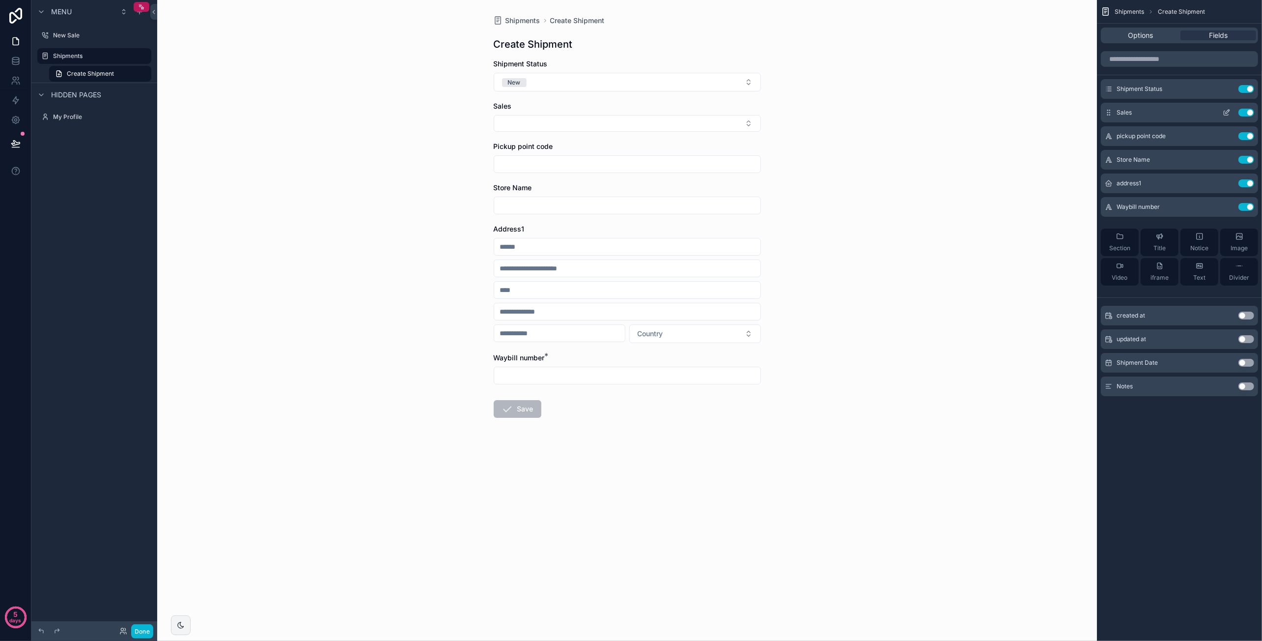
click at [1231, 112] on button "scrollable content" at bounding box center [1227, 113] width 16 height 8
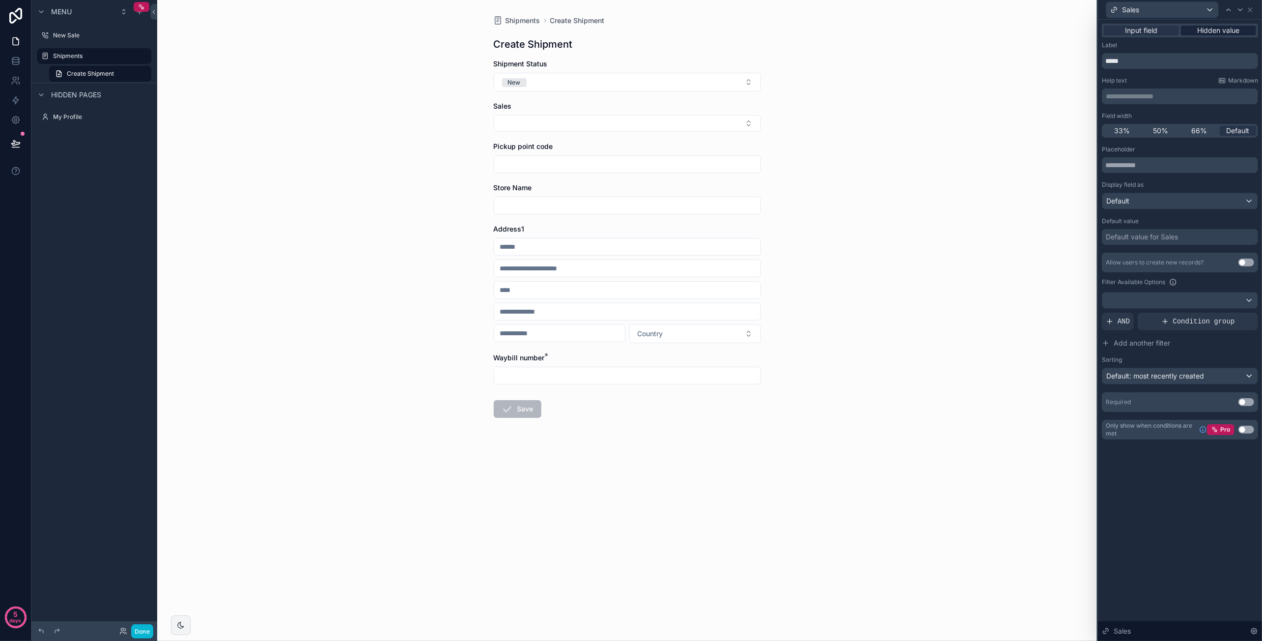
click at [1225, 32] on span "Hidden value" at bounding box center [1219, 31] width 42 height 10
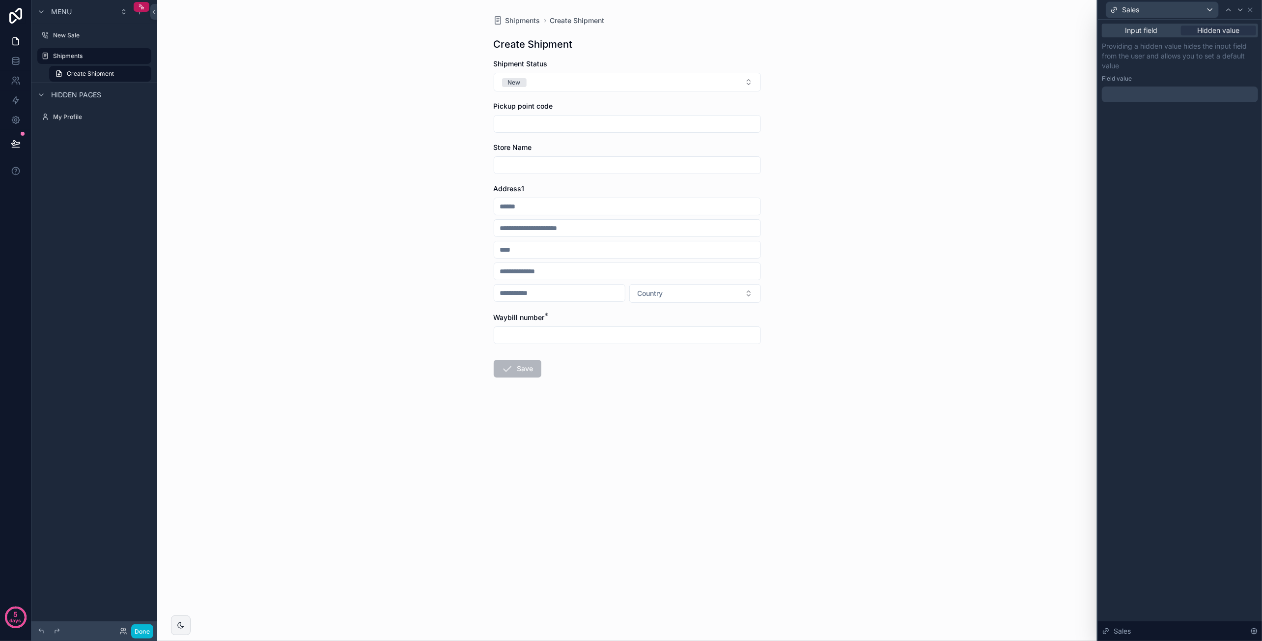
click at [1144, 92] on div at bounding box center [1180, 94] width 156 height 16
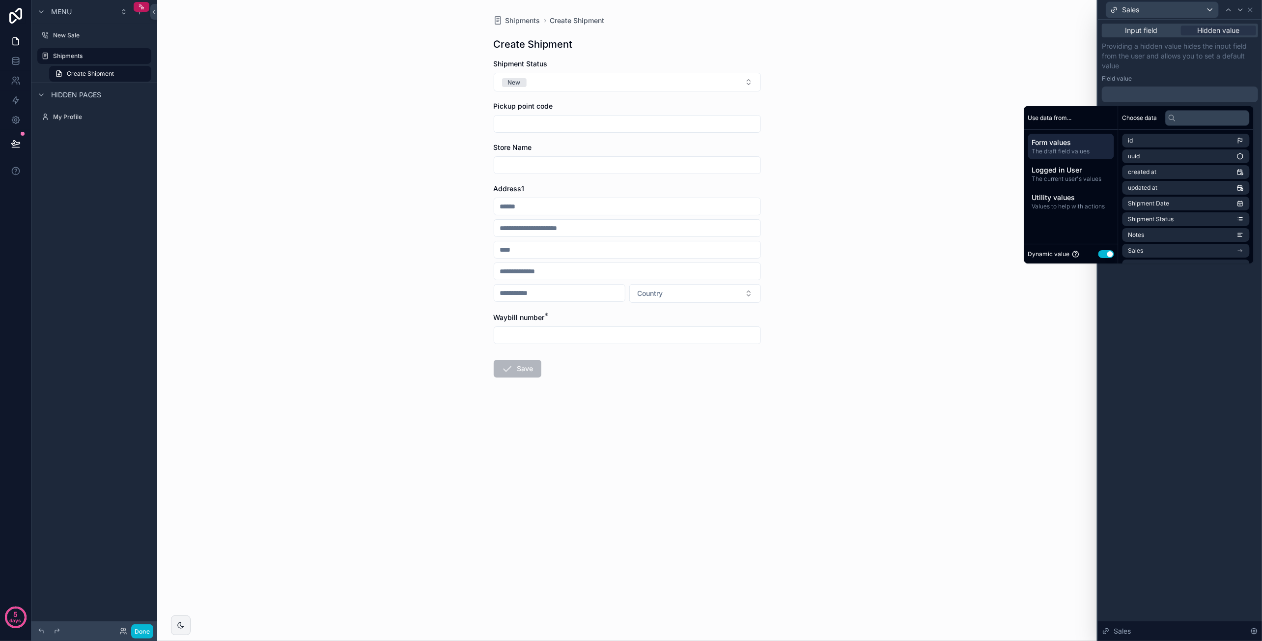
click at [1098, 253] on button "Use setting" at bounding box center [1106, 254] width 16 height 8
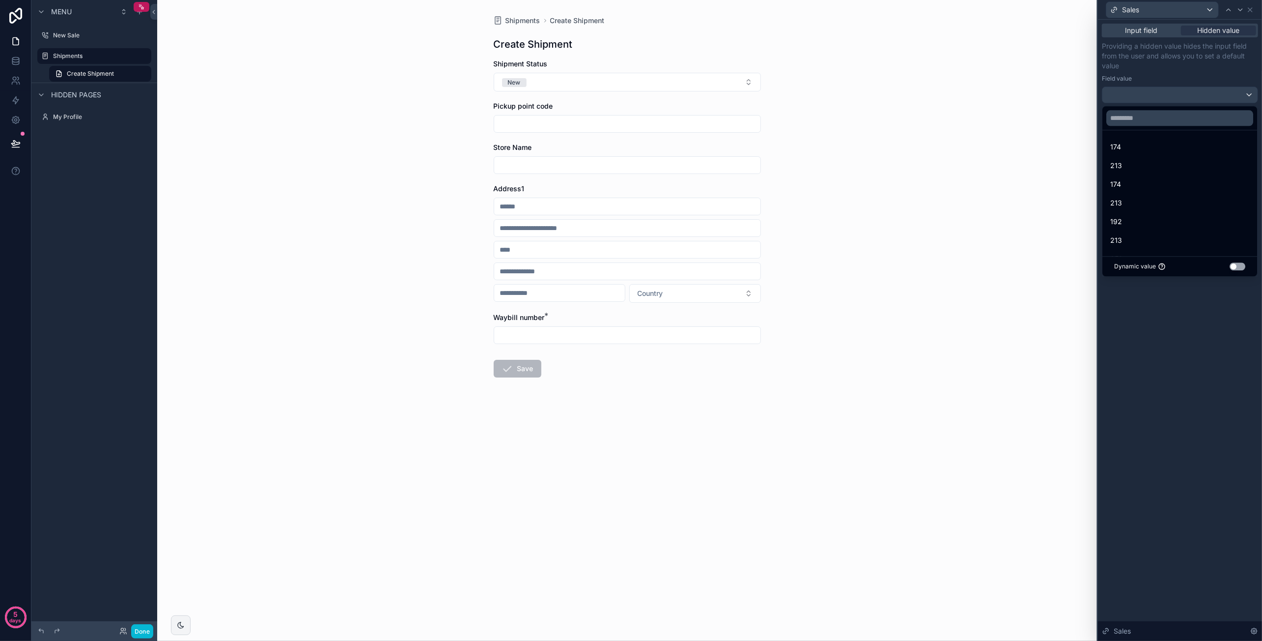
click at [1240, 268] on button "Use setting" at bounding box center [1238, 266] width 16 height 8
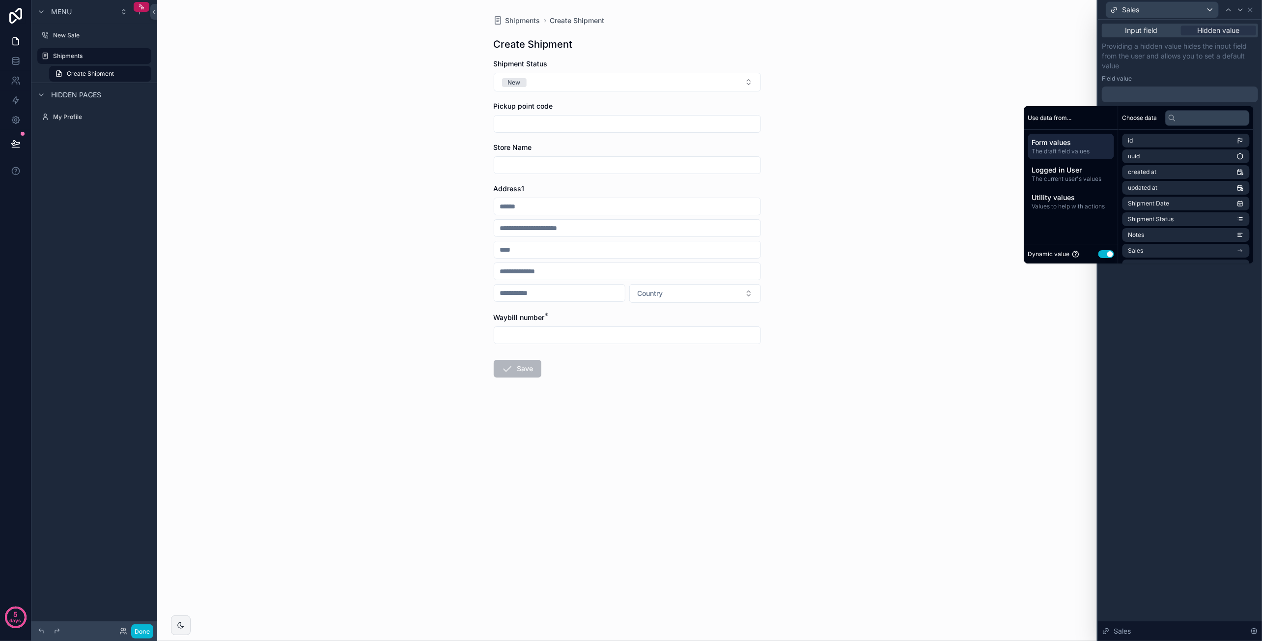
click at [1084, 148] on span "The draft field values" at bounding box center [1071, 151] width 78 height 8
click at [1073, 148] on span "The draft field values" at bounding box center [1071, 151] width 78 height 8
click at [1146, 146] on li "id" at bounding box center [1185, 141] width 127 height 14
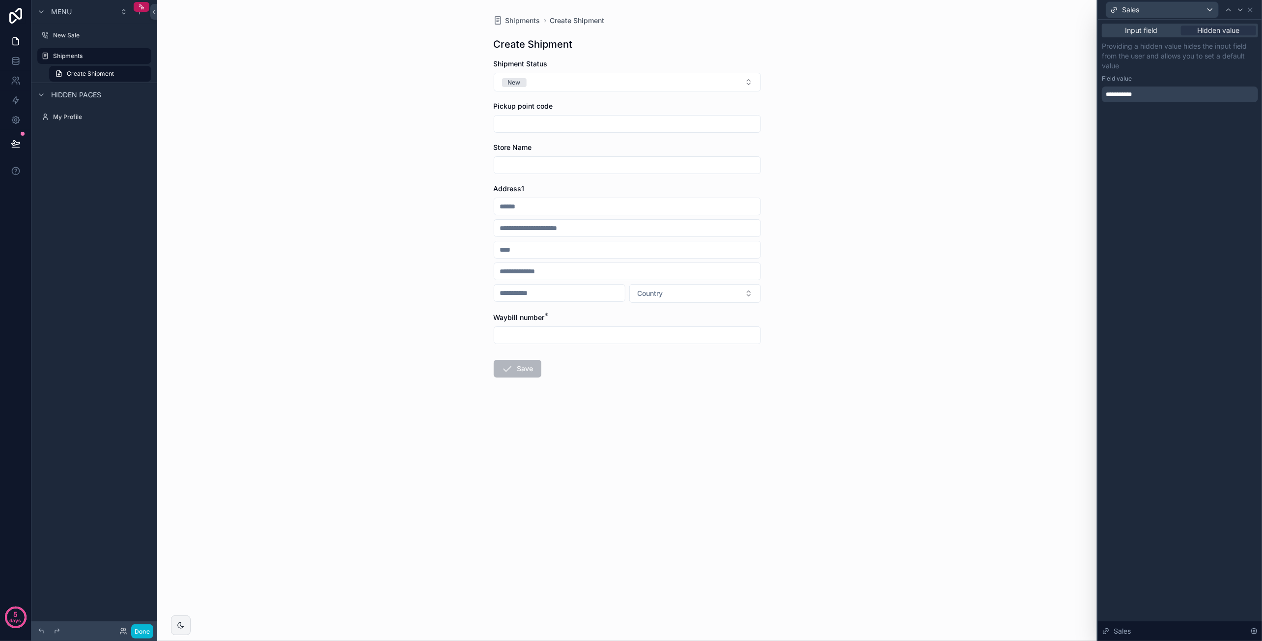
click at [992, 189] on div "Shipments Create Shipment Create Shipment Shipment Status New Pickup point code…" at bounding box center [627, 320] width 940 height 641
click at [1251, 10] on icon at bounding box center [1250, 10] width 8 height 8
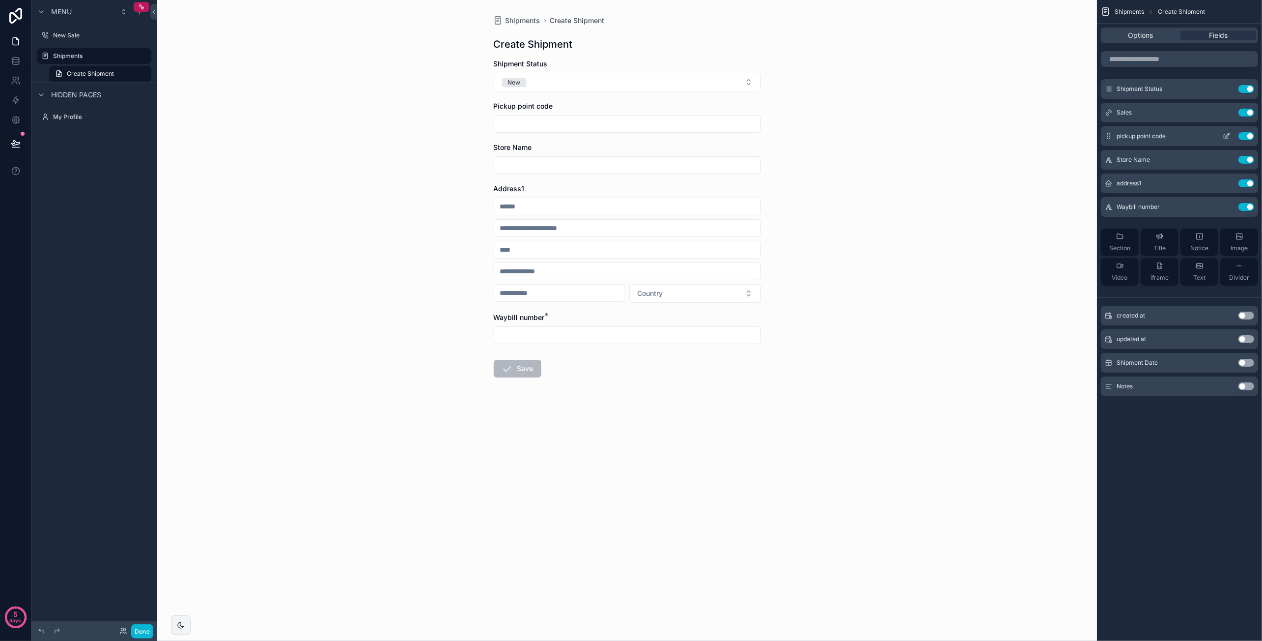
click at [1227, 134] on icon "scrollable content" at bounding box center [1227, 136] width 8 height 8
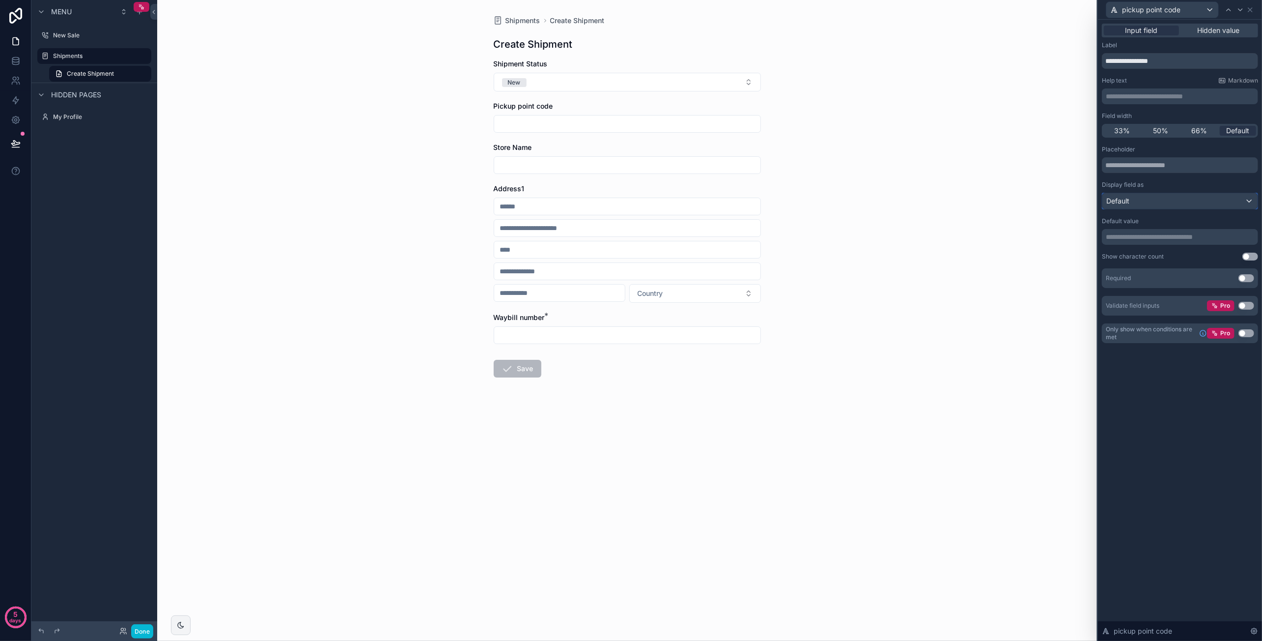
click at [1248, 200] on div "Default" at bounding box center [1179, 201] width 155 height 16
click at [1235, 187] on div at bounding box center [1180, 320] width 164 height 641
click at [1247, 278] on button "Use setting" at bounding box center [1246, 278] width 16 height 8
click at [910, 138] on div "Shipments Create Shipment Create Shipment Shipment Status New Pickup point code…" at bounding box center [627, 320] width 940 height 641
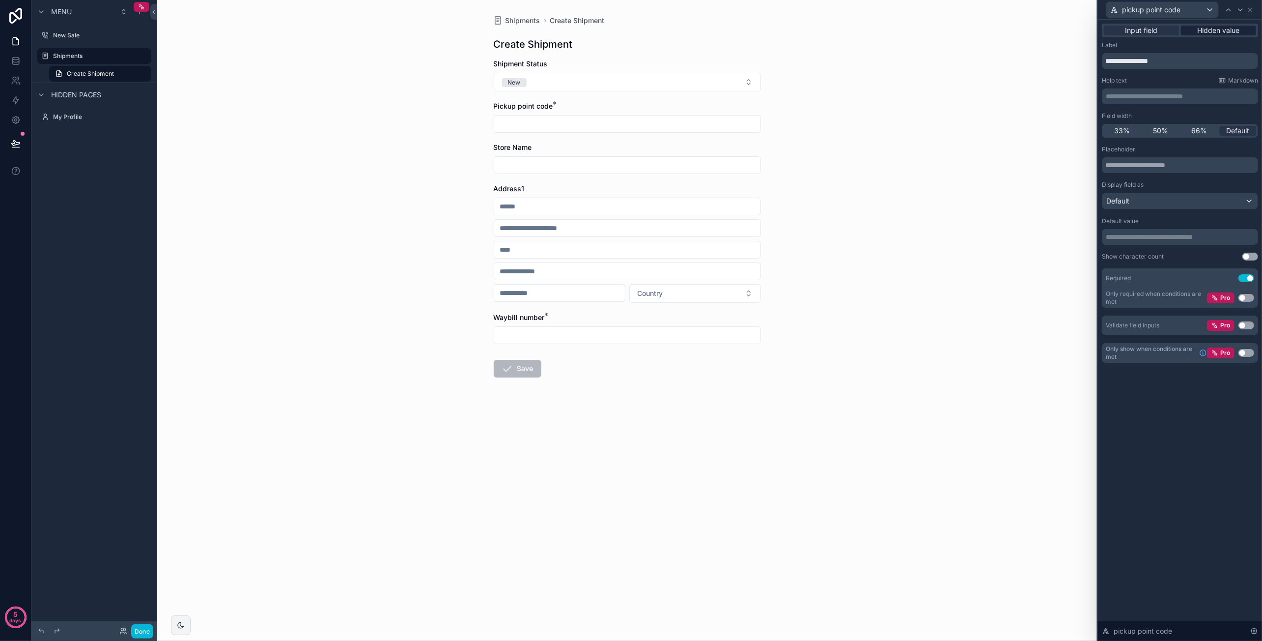
click at [1206, 31] on span "Hidden value" at bounding box center [1219, 31] width 42 height 10
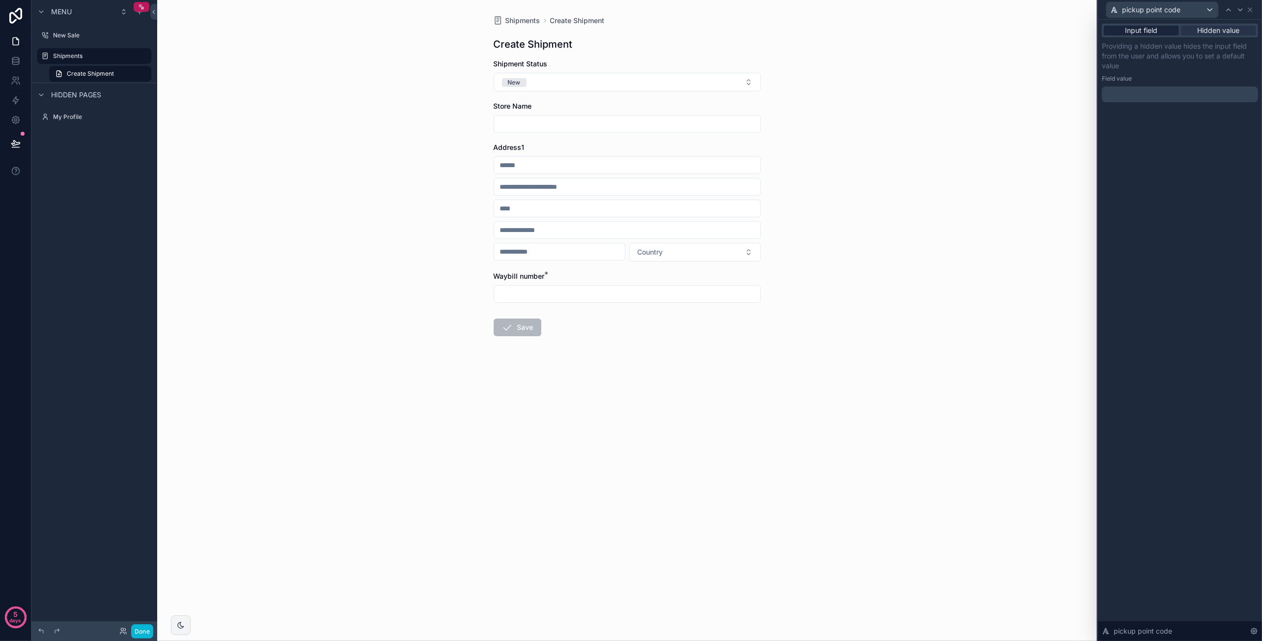
click at [1146, 32] on span "Input field" at bounding box center [1141, 31] width 32 height 10
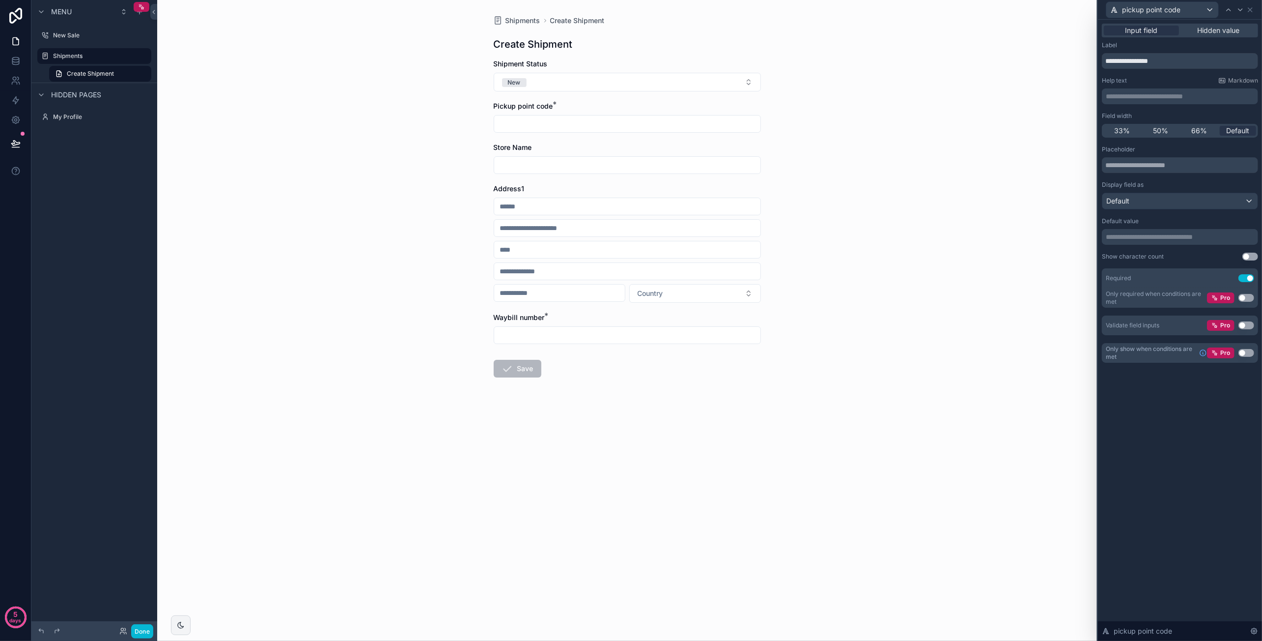
click at [1041, 109] on div "Shipments Create Shipment Create Shipment Shipment Status New Pickup point code…" at bounding box center [627, 320] width 940 height 641
click at [1249, 9] on icon at bounding box center [1250, 10] width 8 height 8
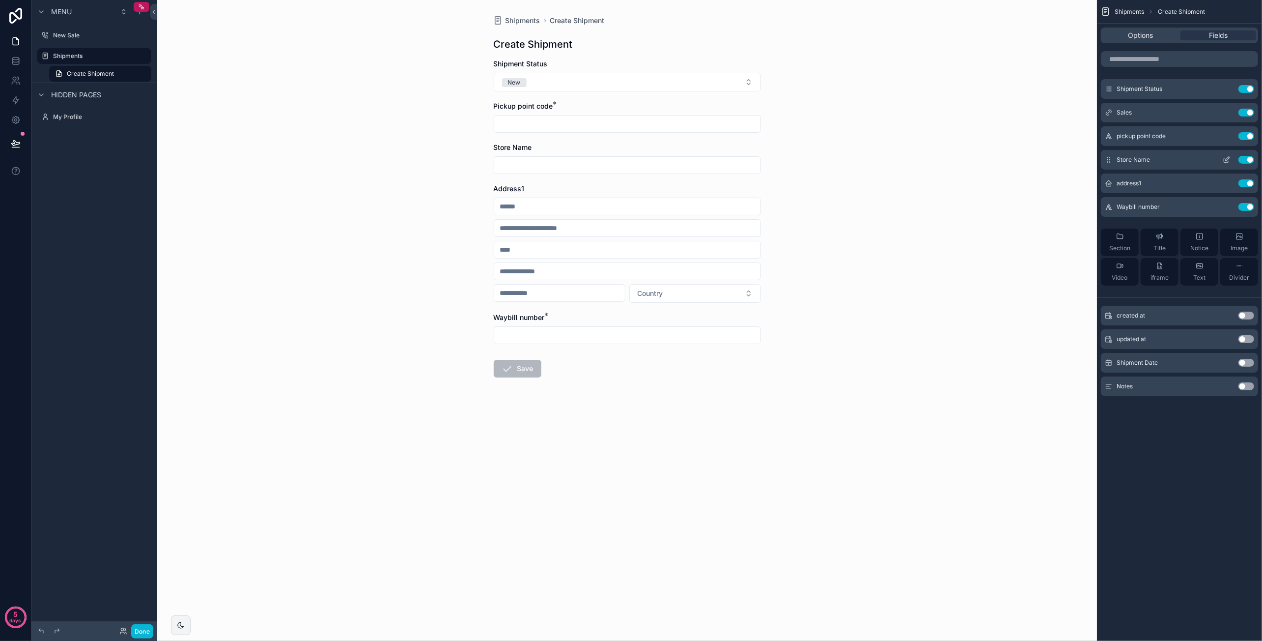
click at [1226, 160] on icon "scrollable content" at bounding box center [1228, 159] width 4 height 4
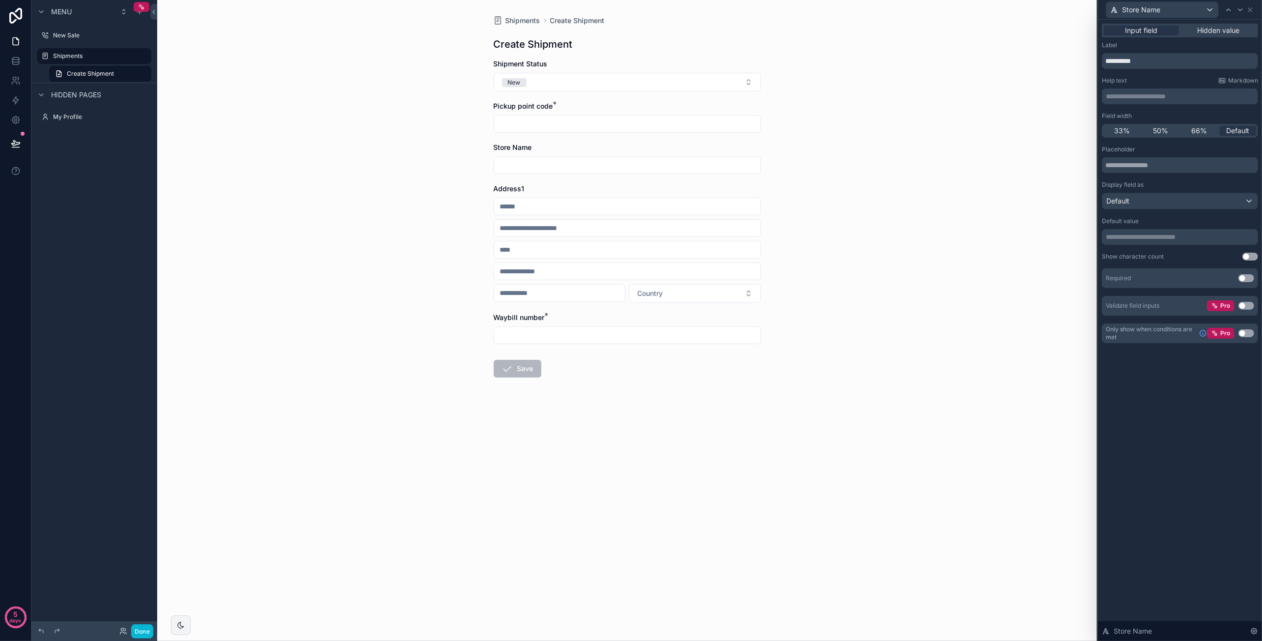
click at [1248, 276] on button "Use setting" at bounding box center [1246, 278] width 16 height 8
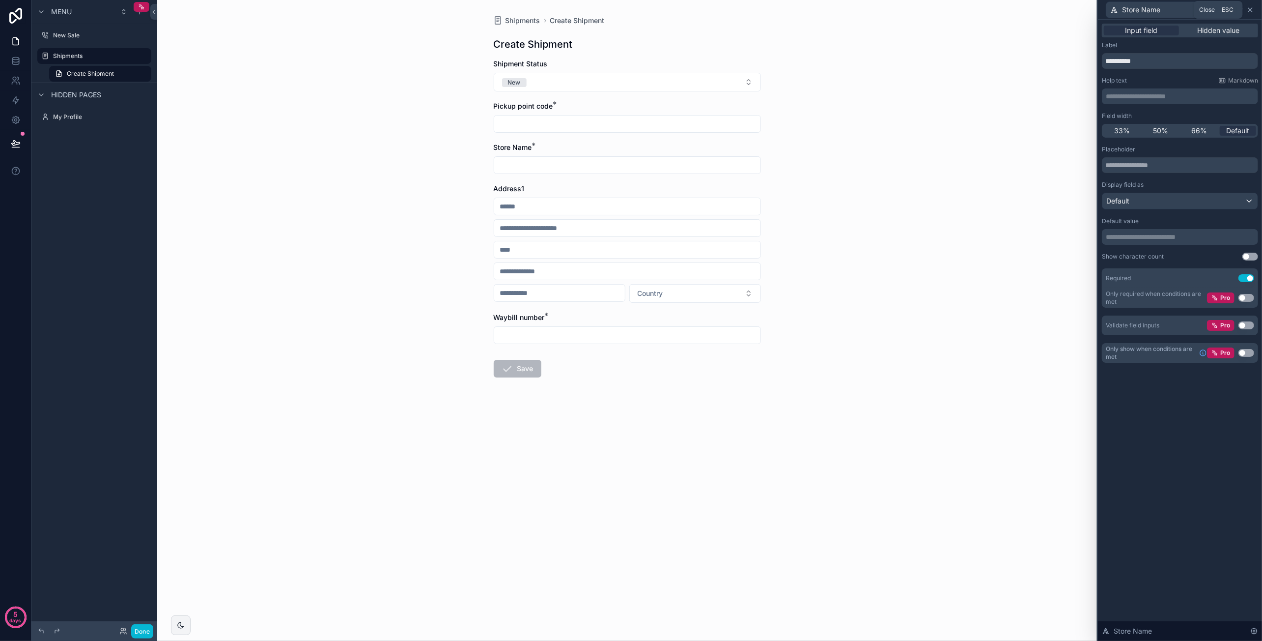
click at [1248, 10] on icon at bounding box center [1250, 10] width 8 height 8
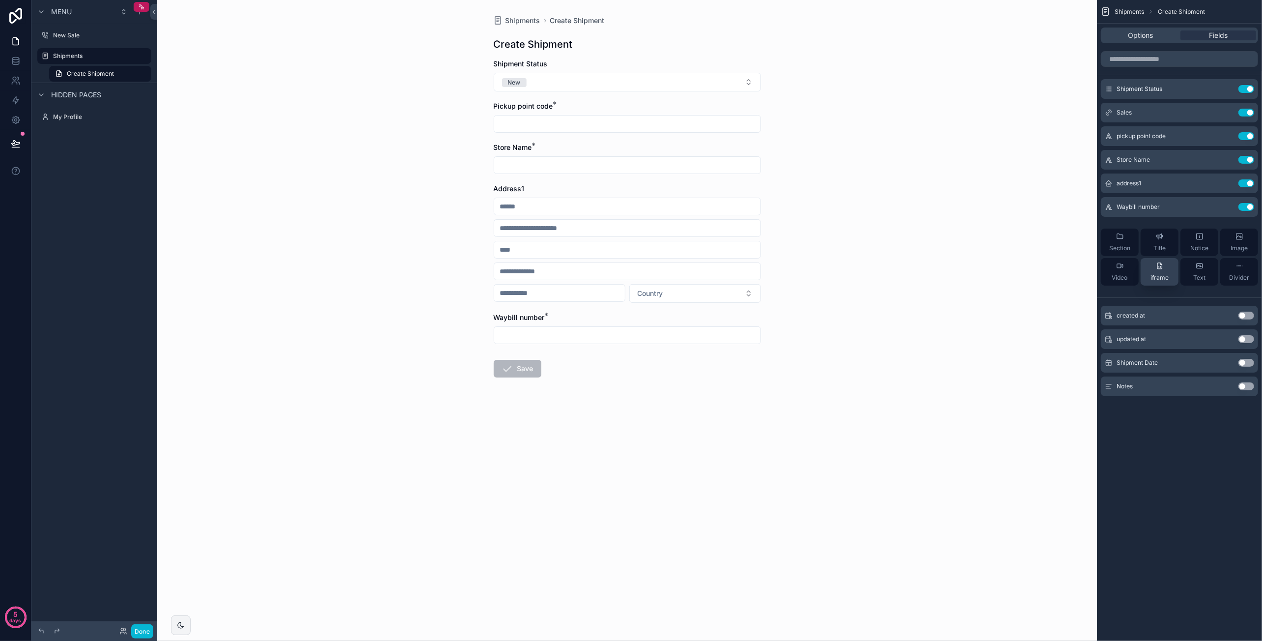
click at [1154, 268] on div "iframe" at bounding box center [1159, 272] width 18 height 20
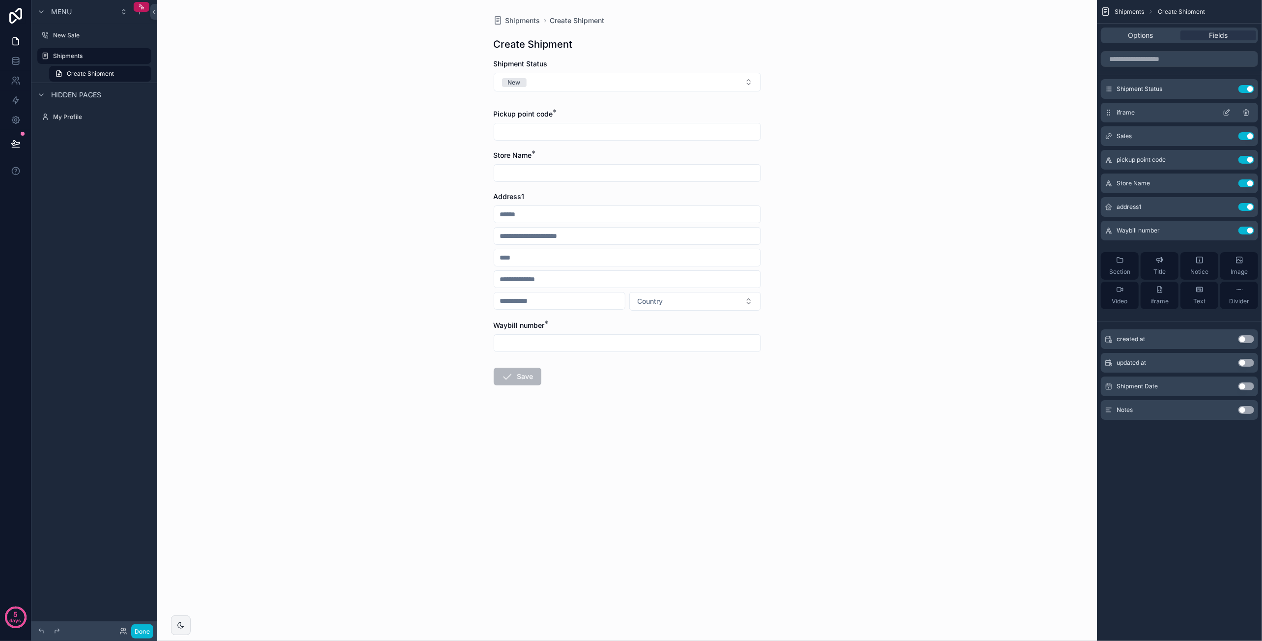
click at [1228, 114] on icon "scrollable content" at bounding box center [1226, 113] width 4 height 4
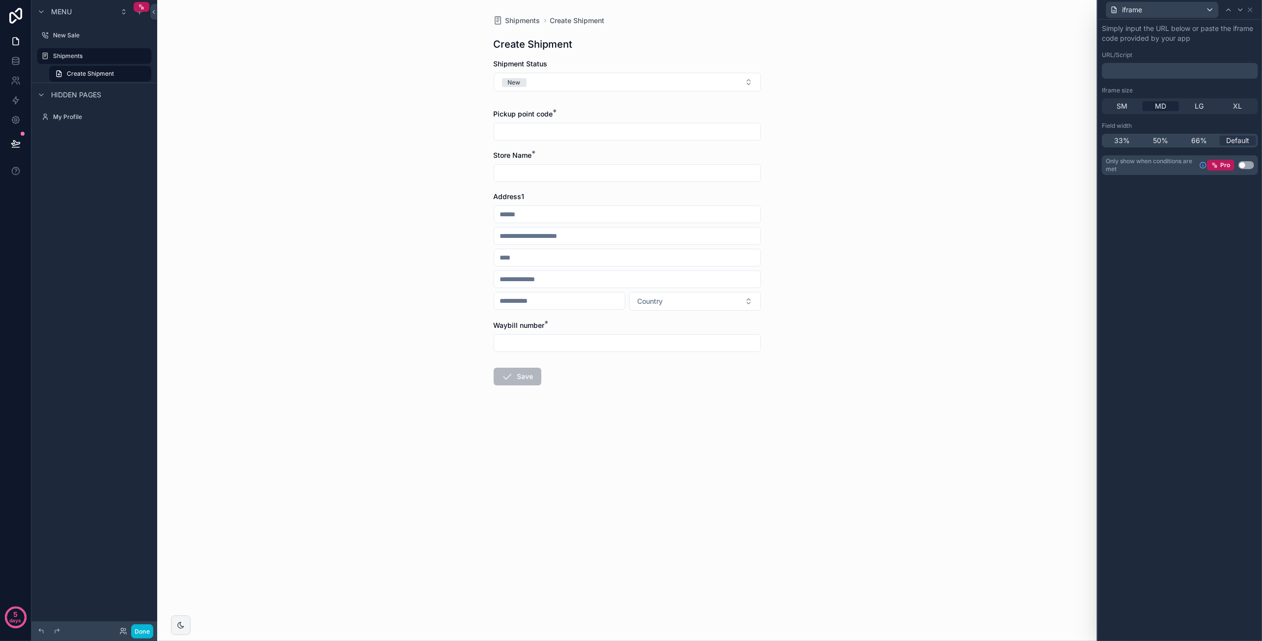
click at [1138, 70] on p "﻿" at bounding box center [1181, 71] width 150 height 10
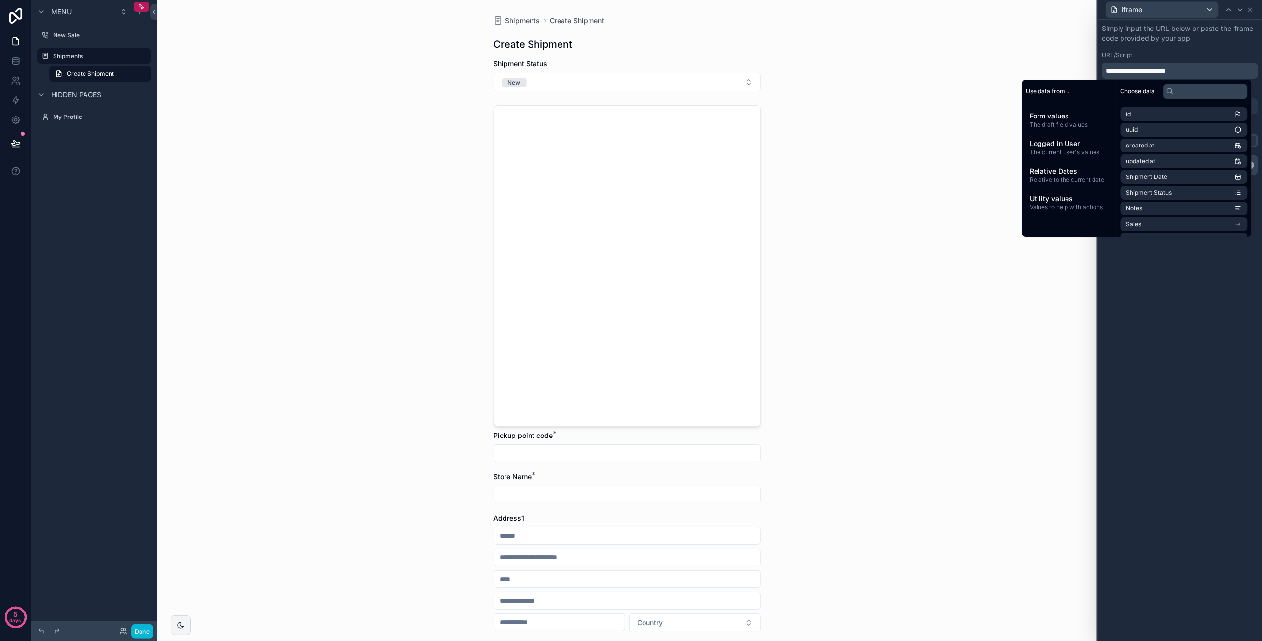
click at [1225, 353] on div "**********" at bounding box center [1180, 330] width 164 height 621
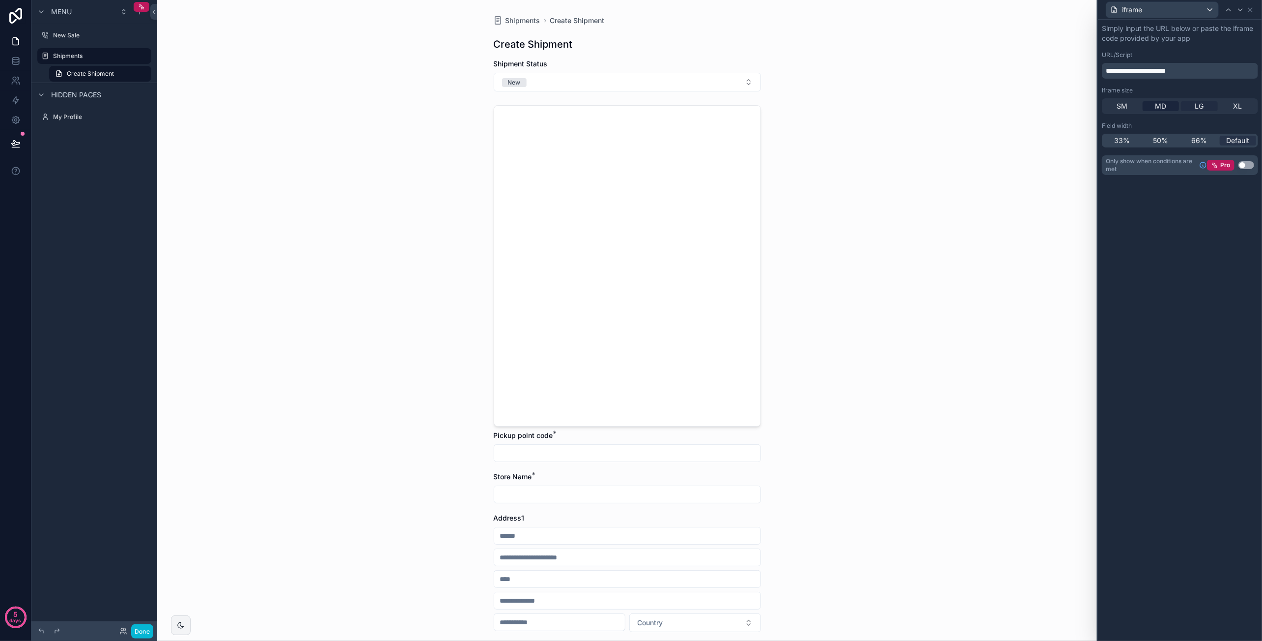
click at [1200, 102] on span "LG" at bounding box center [1199, 106] width 9 height 10
click at [1163, 107] on span "MD" at bounding box center [1160, 106] width 11 height 10
click at [565, 455] on input "scrollable content" at bounding box center [627, 453] width 266 height 14
paste input "*******"
type input "*******"
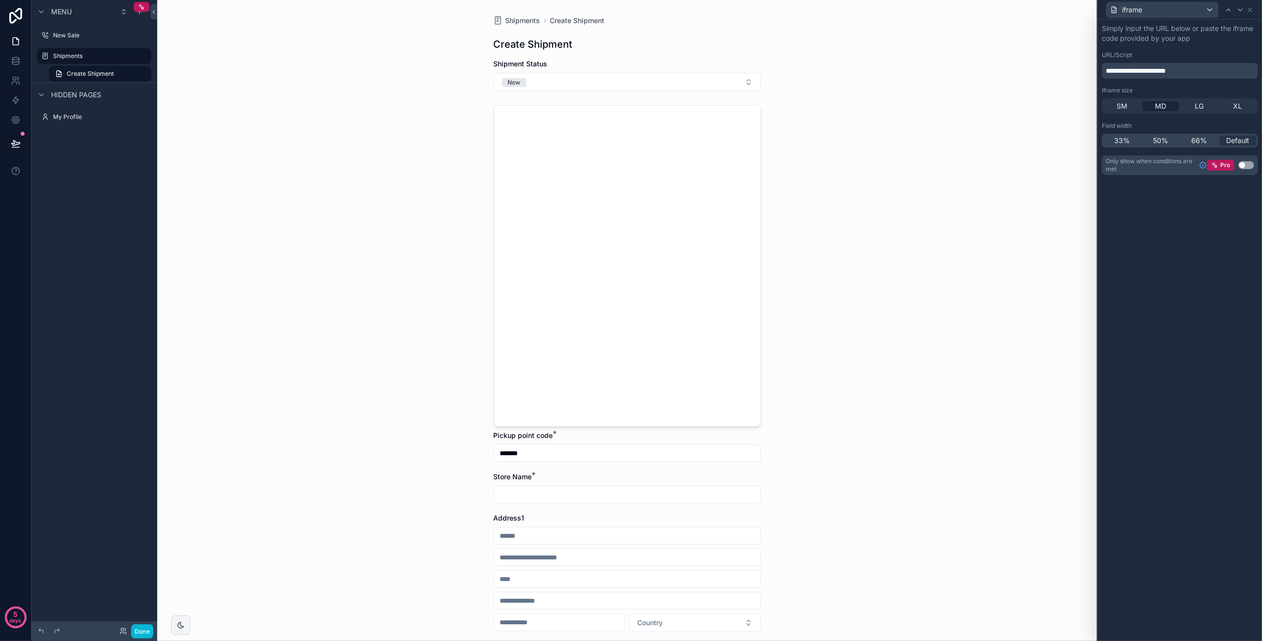
click at [567, 496] on input "scrollable content" at bounding box center [627, 494] width 266 height 14
type input "**********"
click at [540, 543] on div "scrollable content" at bounding box center [627, 536] width 267 height 18
click at [544, 535] on input "scrollable content" at bounding box center [627, 536] width 266 height 14
paste input "**********"
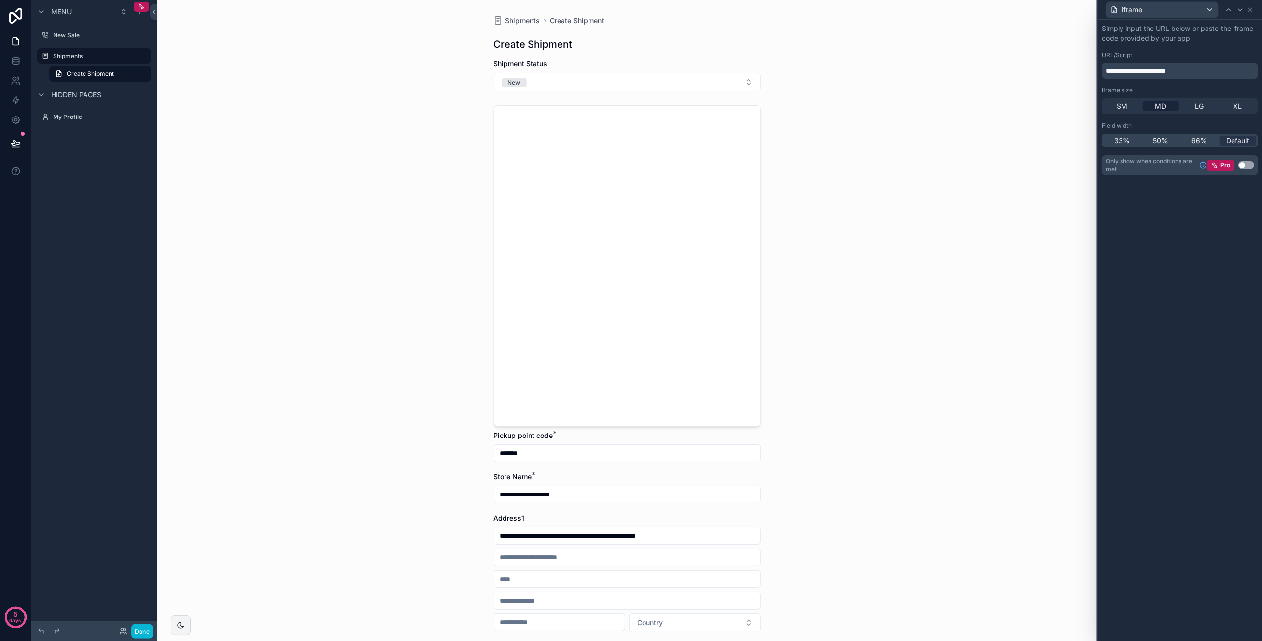
type input "**********"
click at [716, 527] on div "**********" at bounding box center [627, 536] width 267 height 18
click at [707, 533] on input "**********" at bounding box center [627, 536] width 266 height 14
click at [798, 506] on div "**********" at bounding box center [627, 320] width 940 height 641
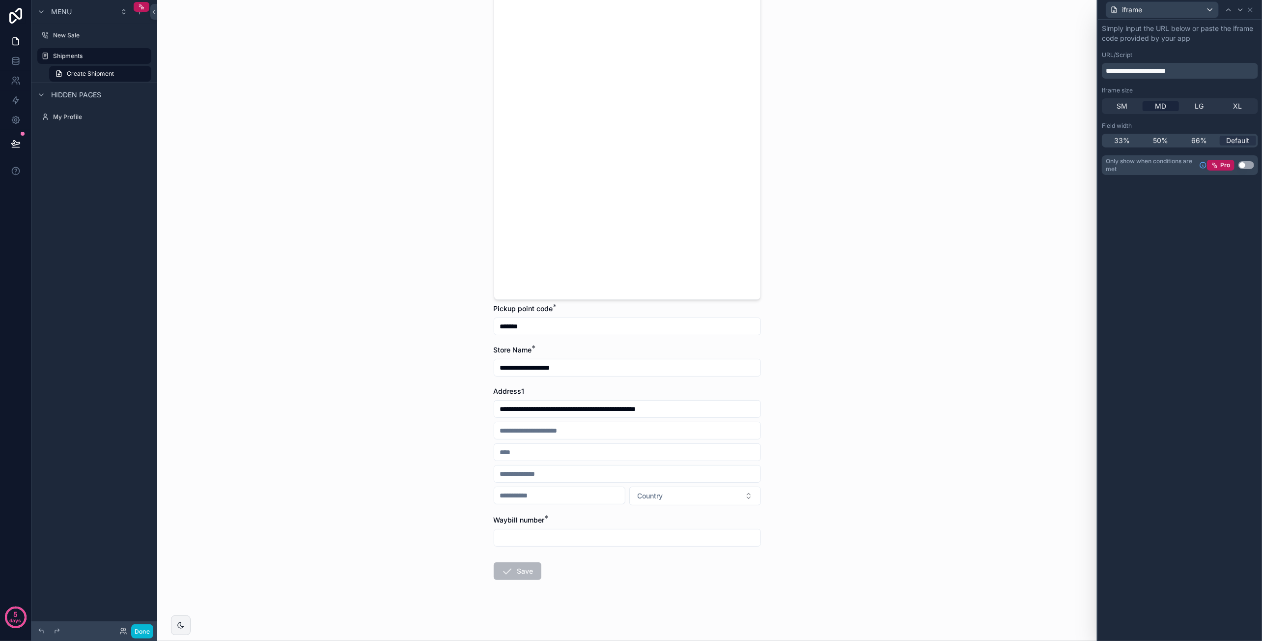
scroll to position [128, 0]
click at [533, 516] on span "Waybill number" at bounding box center [519, 518] width 51 height 8
click at [1252, 11] on icon at bounding box center [1250, 10] width 4 height 4
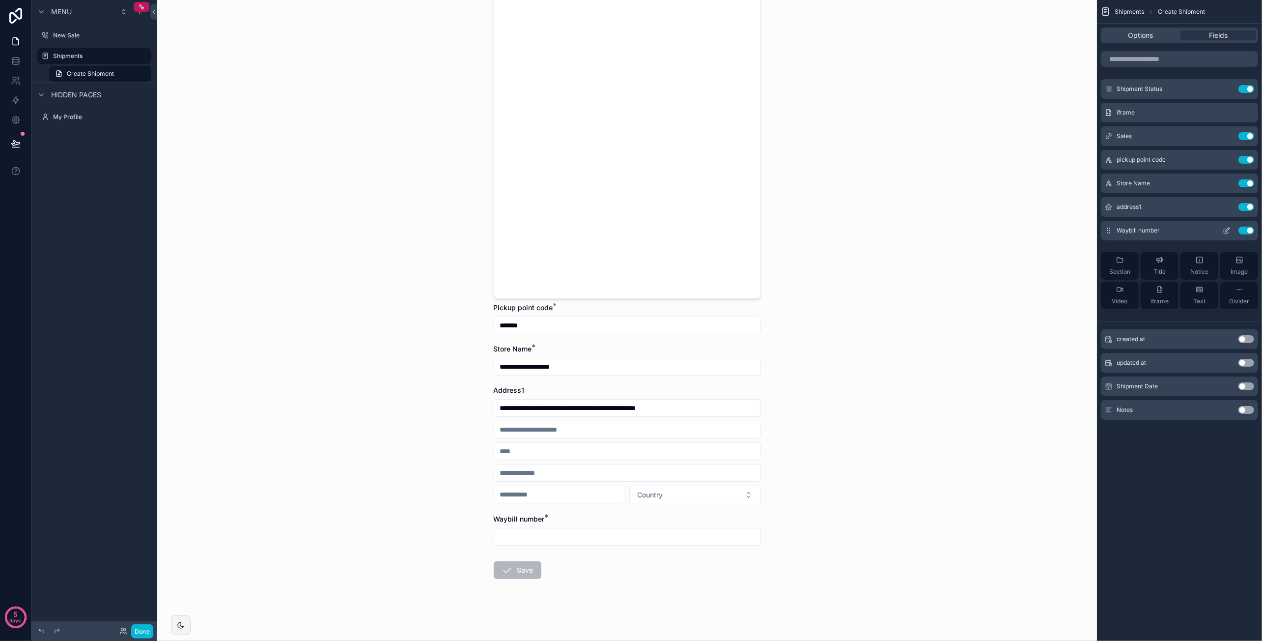
click at [1250, 230] on button "Use setting" at bounding box center [1246, 230] width 16 height 8
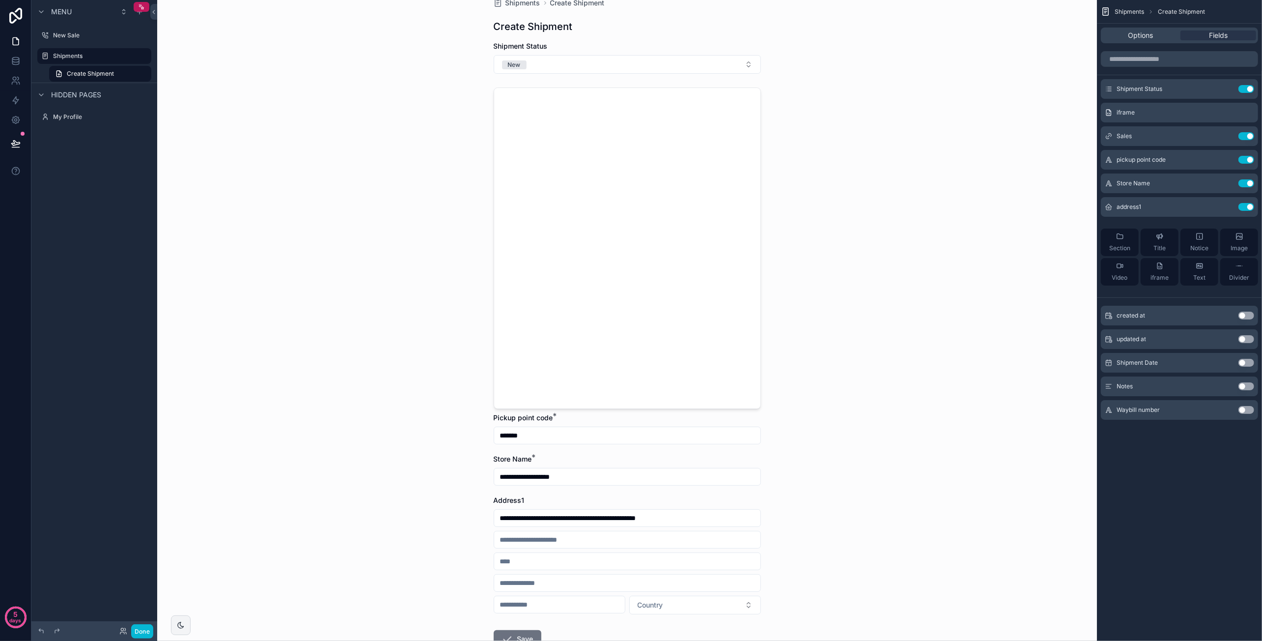
scroll to position [0, 0]
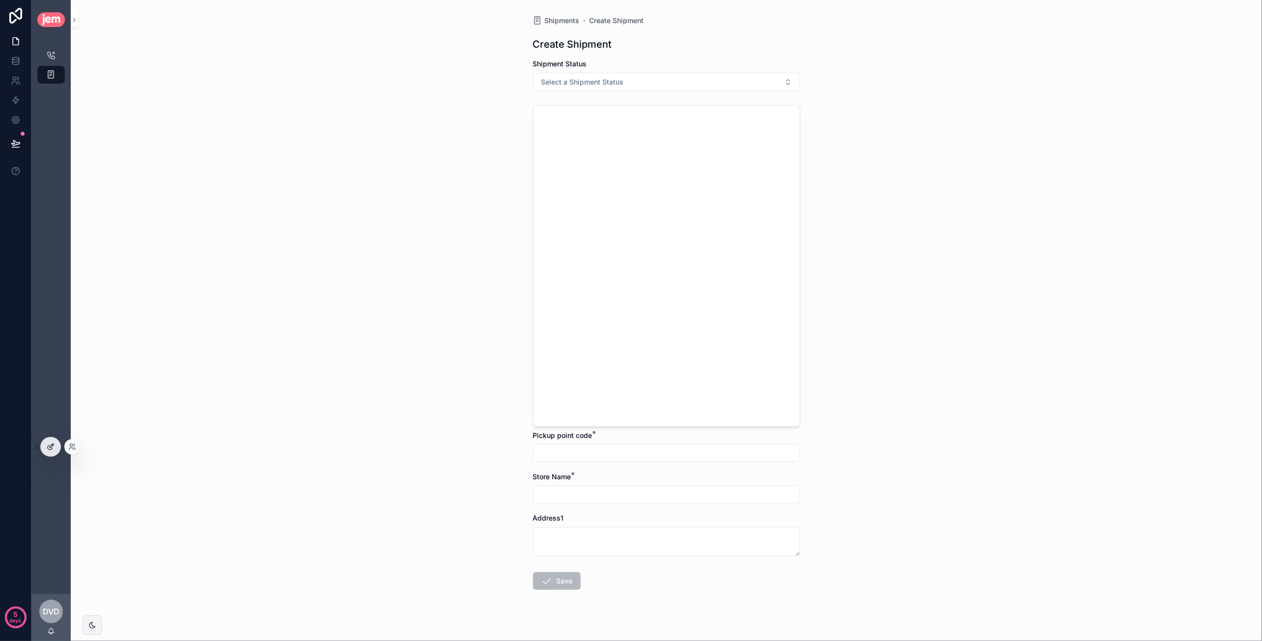
click at [44, 448] on div at bounding box center [51, 446] width 20 height 19
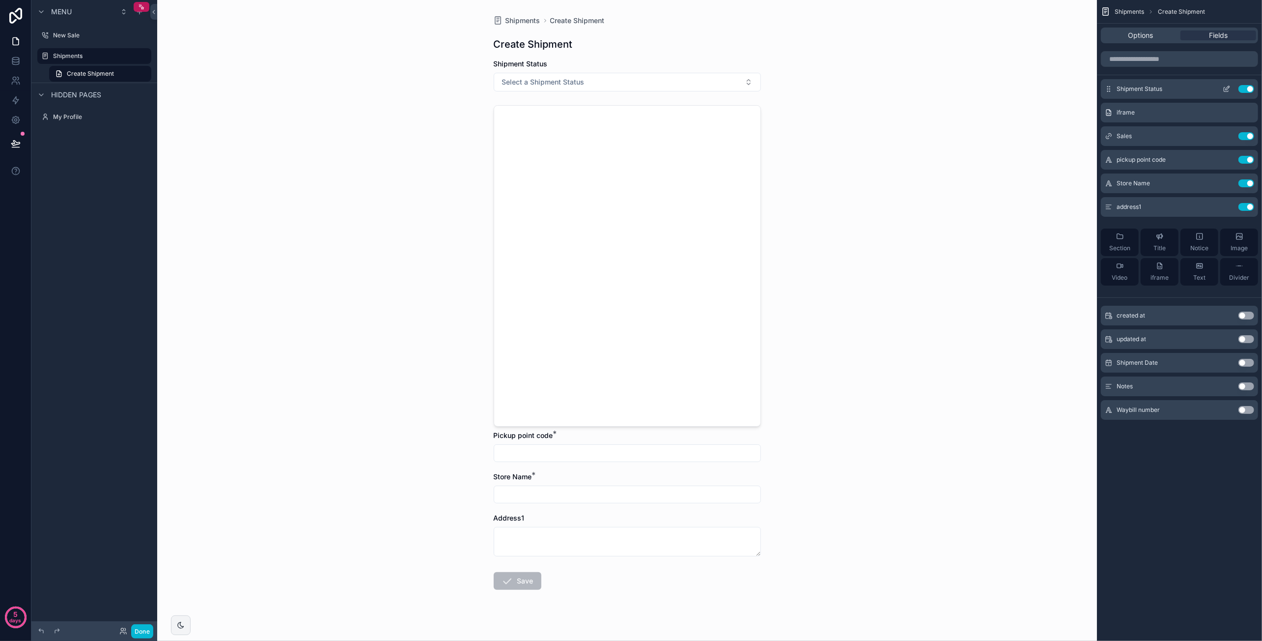
click at [1227, 89] on icon "scrollable content" at bounding box center [1227, 89] width 8 height 8
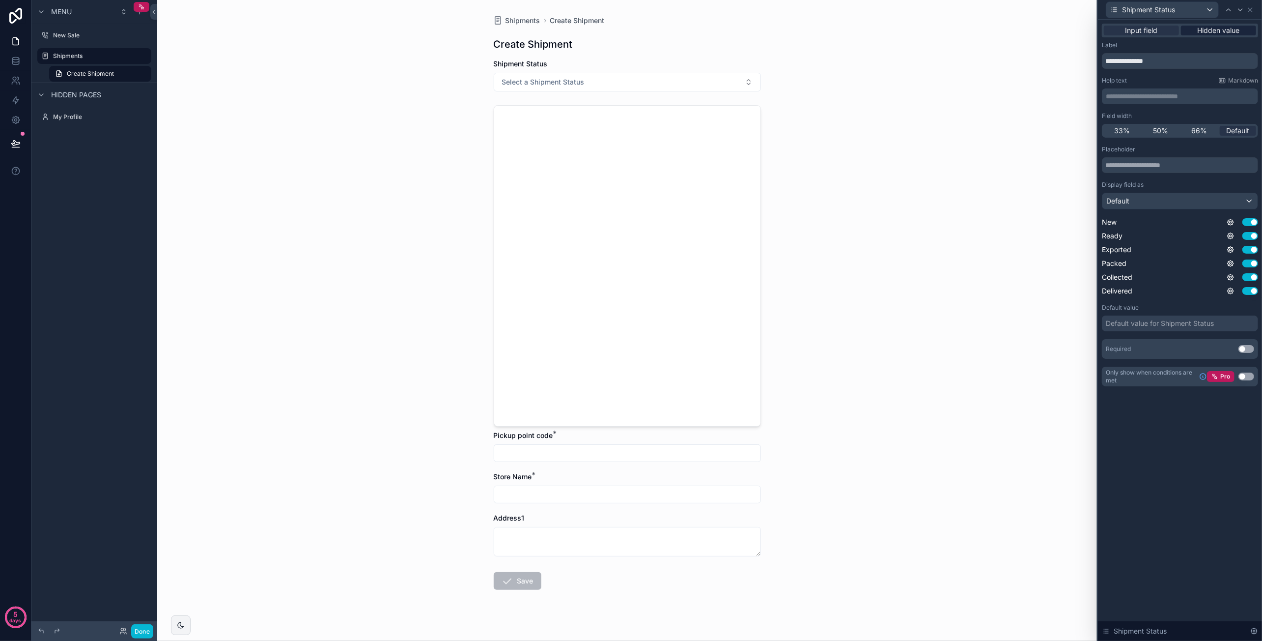
click at [1223, 31] on span "Hidden value" at bounding box center [1219, 31] width 42 height 10
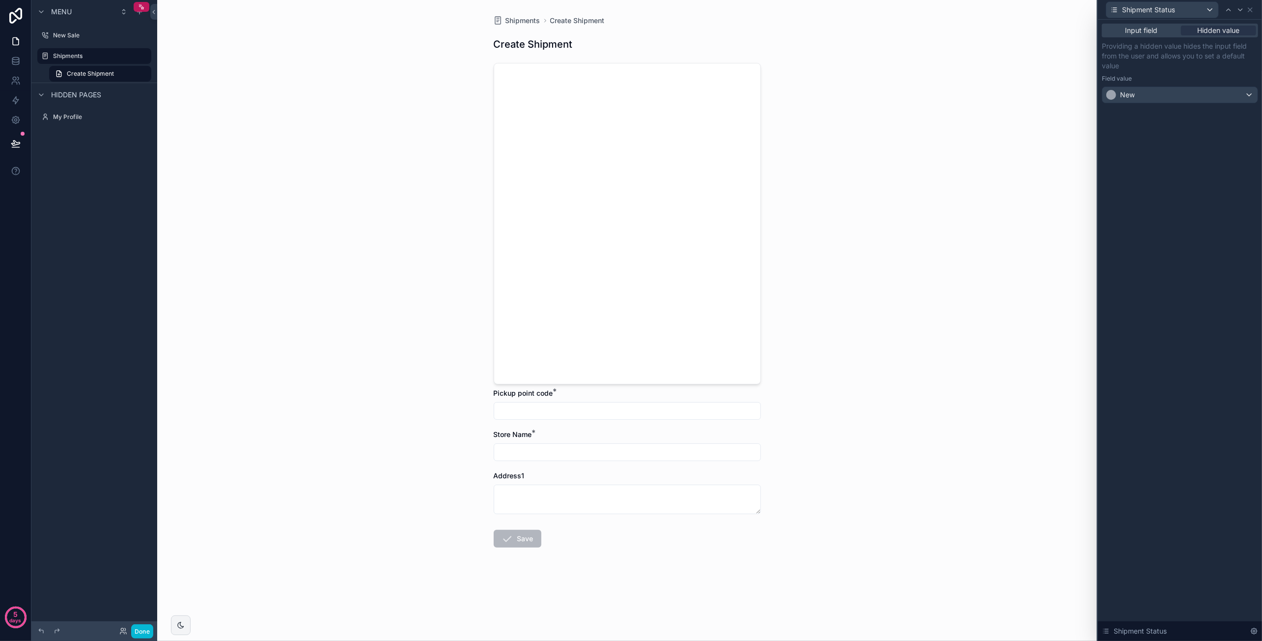
click at [926, 115] on div "Shipments Create Shipment Create Shipment Pickup point code * Store Name * Addr…" at bounding box center [627, 320] width 940 height 641
click at [1249, 11] on icon at bounding box center [1250, 10] width 4 height 4
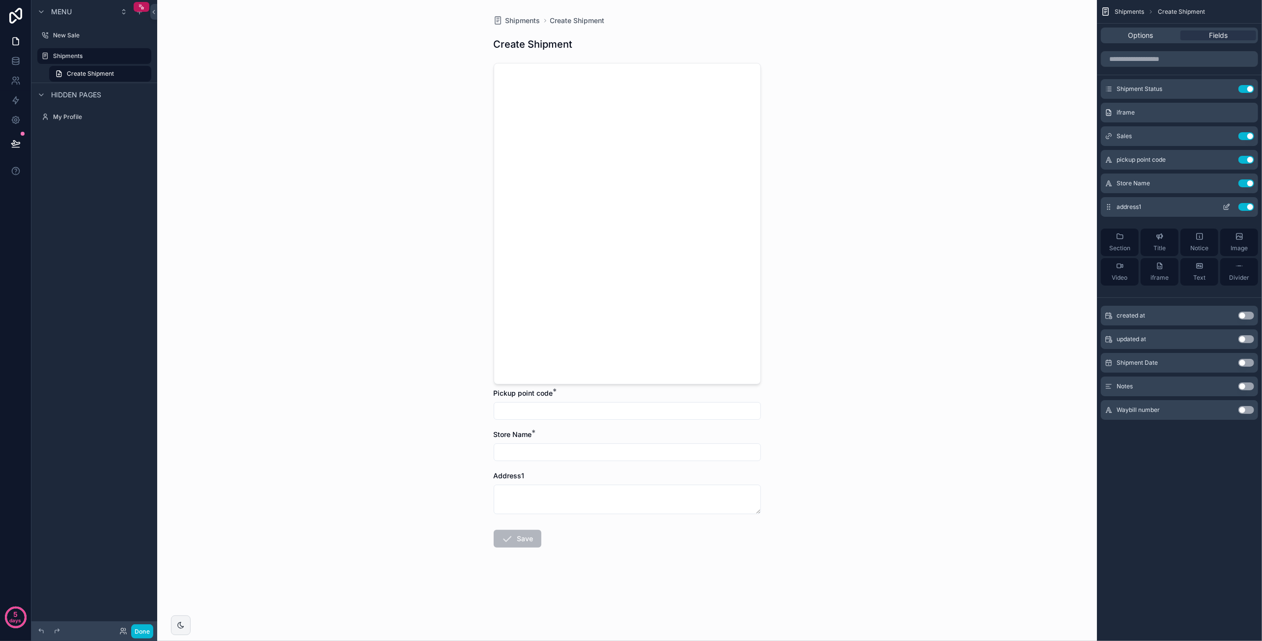
click at [1228, 207] on icon "scrollable content" at bounding box center [1227, 207] width 8 height 8
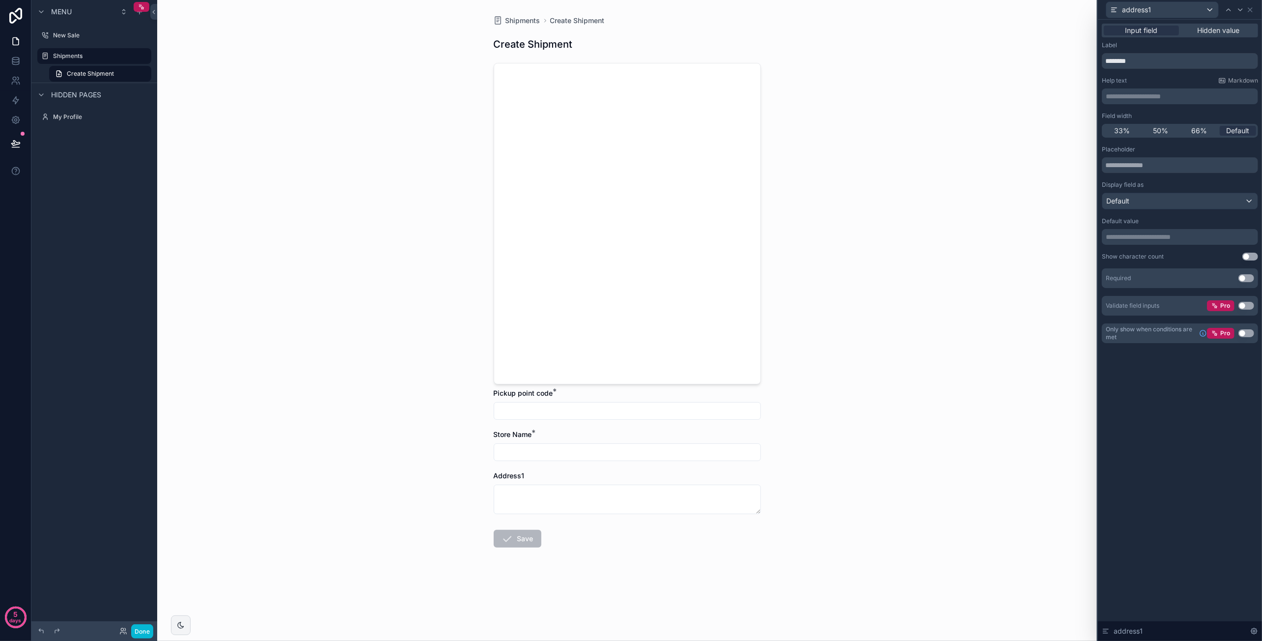
click at [1248, 279] on button "Use setting" at bounding box center [1246, 278] width 16 height 8
click at [969, 284] on div "Shipments Create Shipment Create Shipment Pickup point code * Store Name * Addr…" at bounding box center [627, 320] width 940 height 641
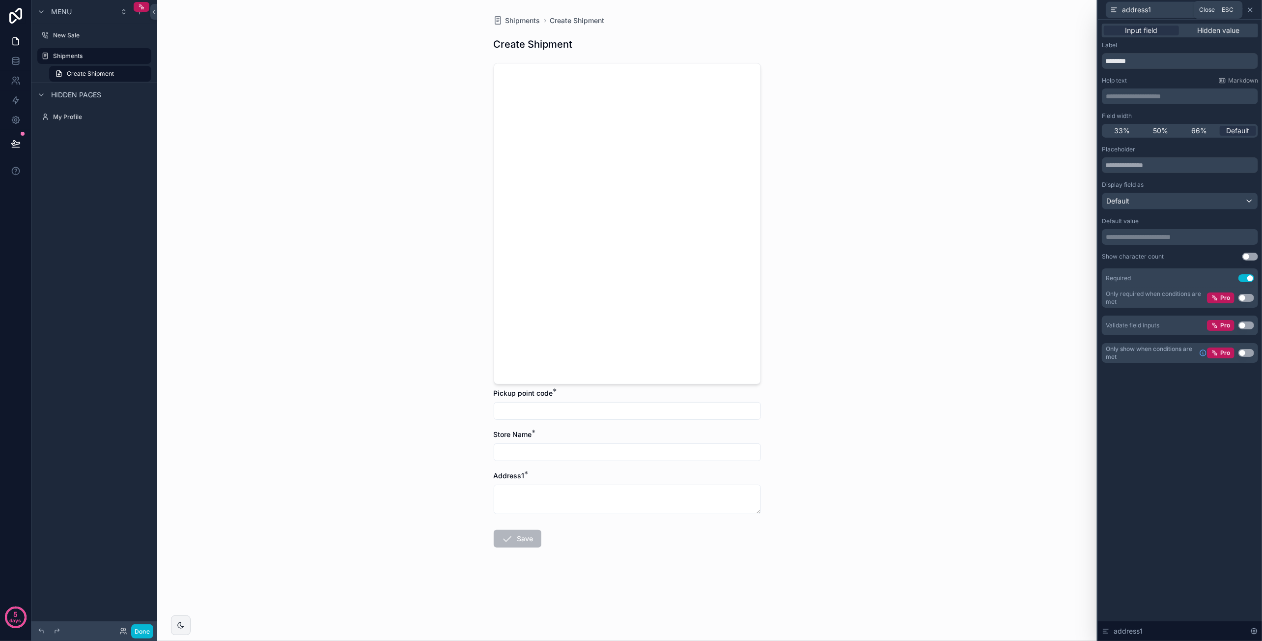
click at [1251, 8] on icon at bounding box center [1250, 10] width 4 height 4
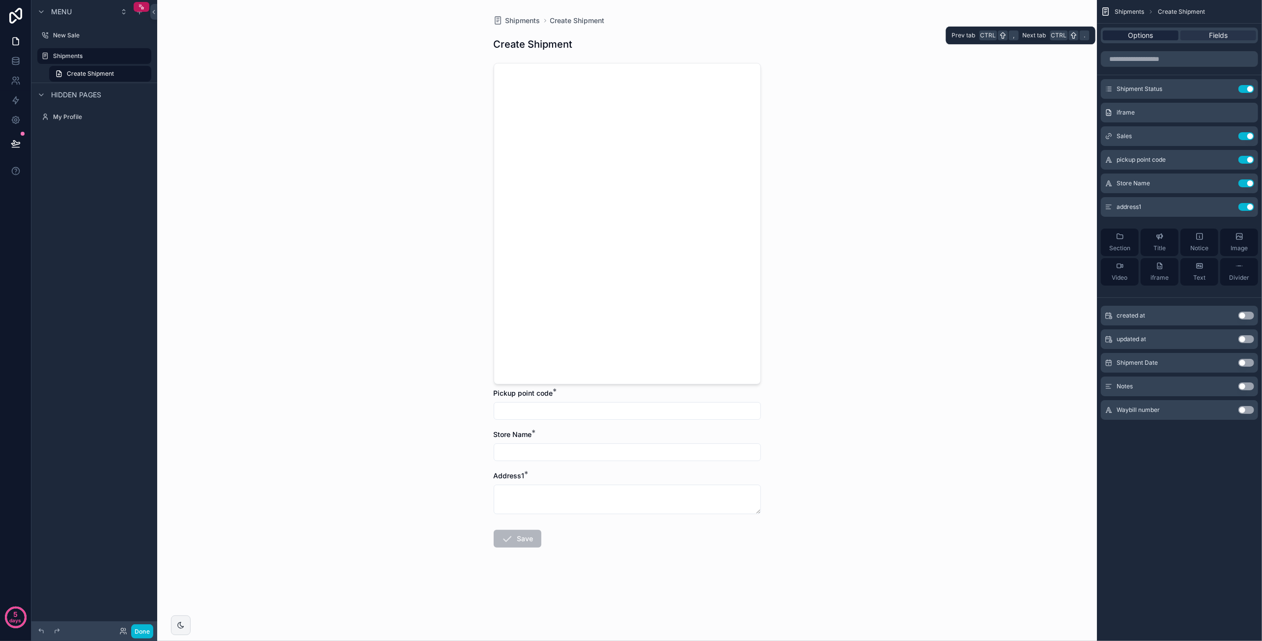
click at [1140, 34] on span "Options" at bounding box center [1140, 35] width 25 height 10
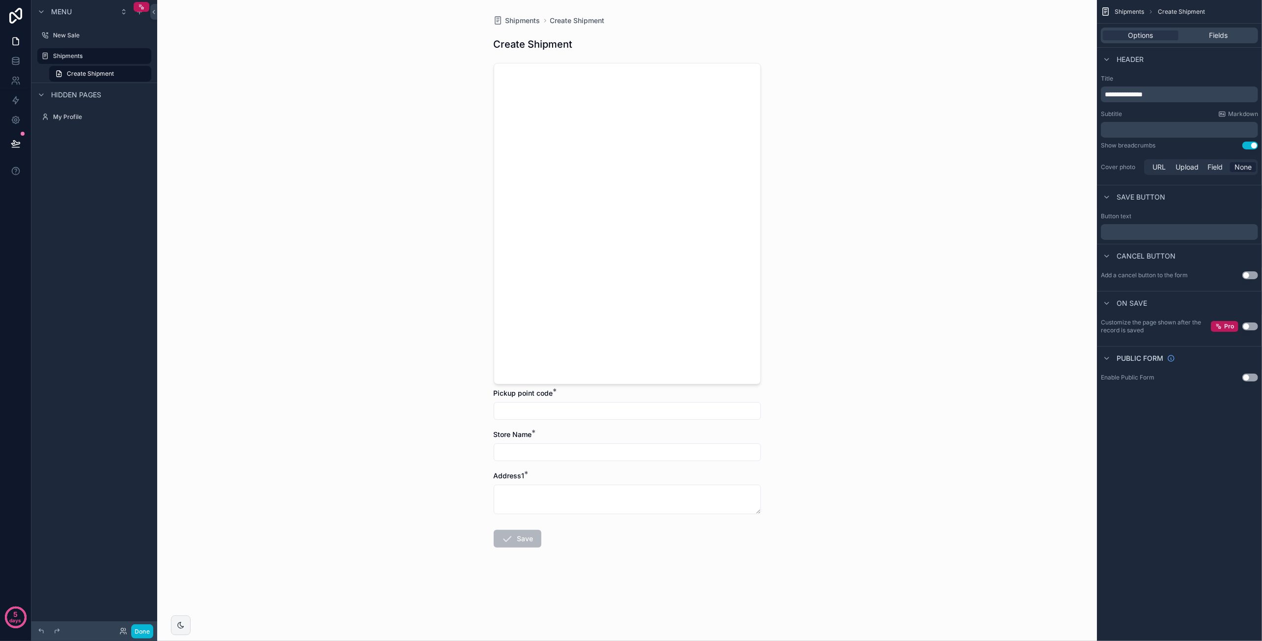
click at [1250, 325] on button "Use setting" at bounding box center [1250, 326] width 16 height 8
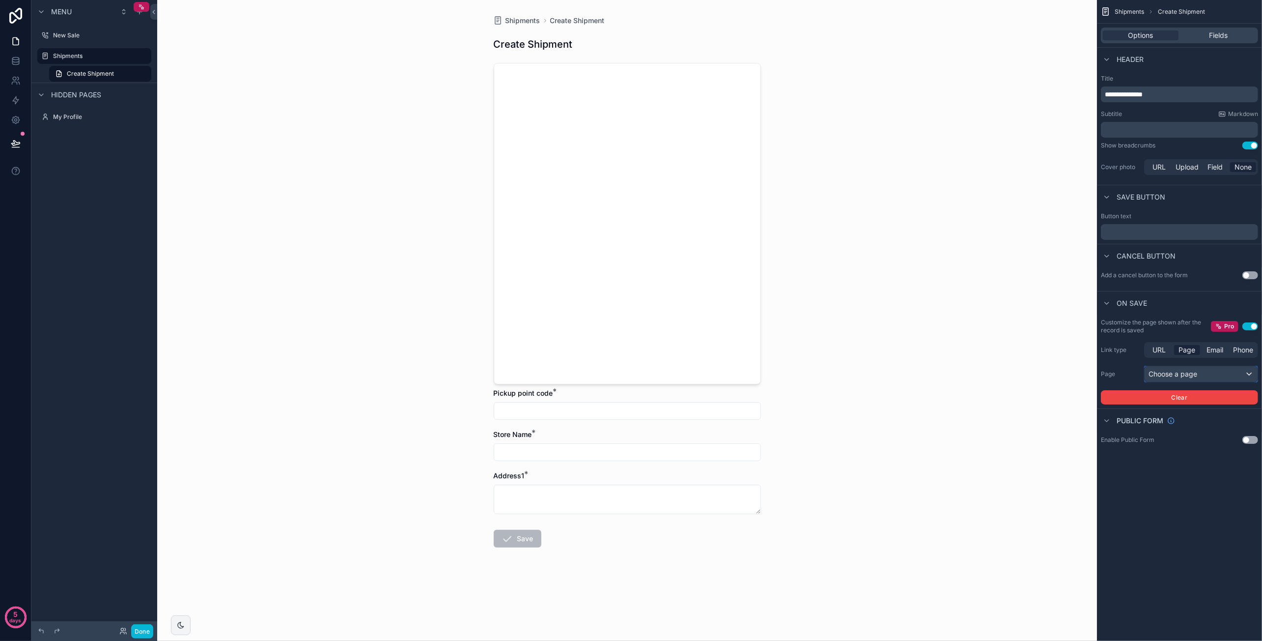
click at [1192, 376] on div "Choose a page" at bounding box center [1201, 374] width 113 height 16
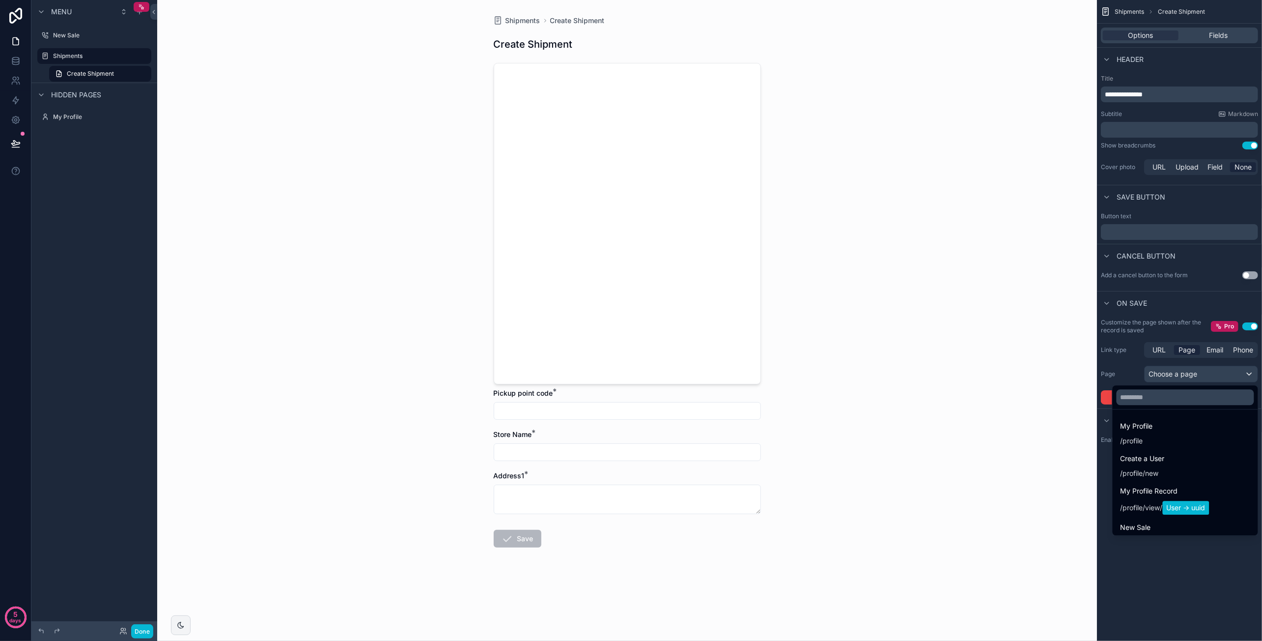
click at [1167, 331] on div "scrollable content" at bounding box center [631, 320] width 1262 height 641
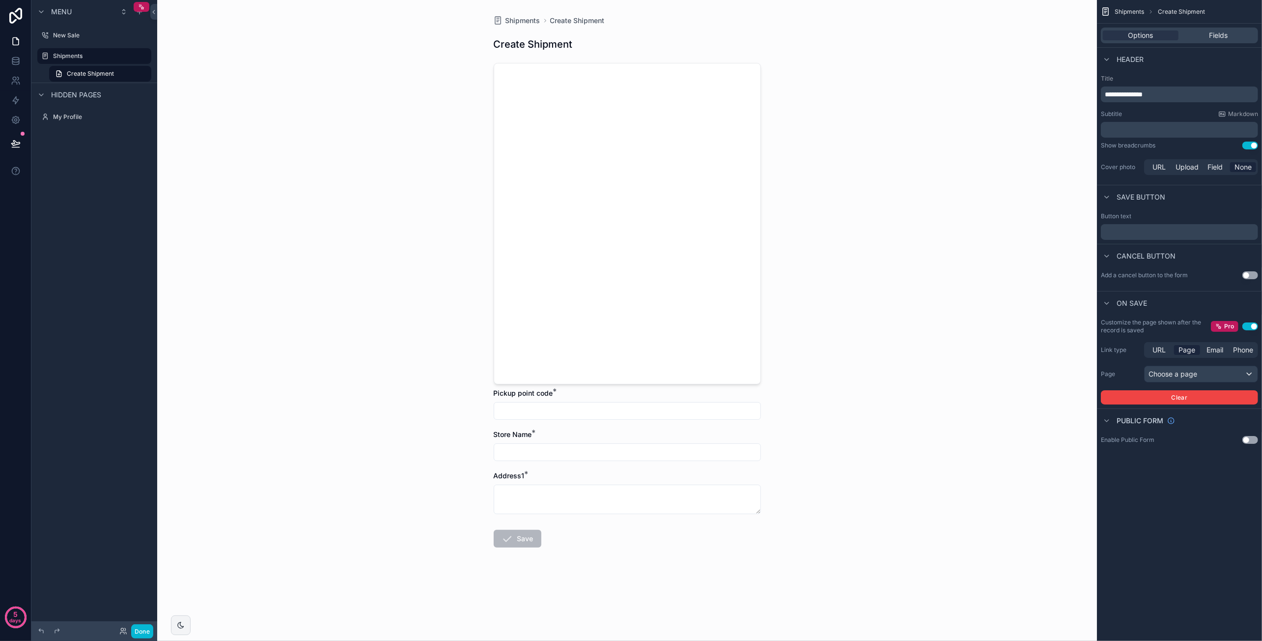
click at [1249, 325] on button "Use setting" at bounding box center [1250, 326] width 16 height 8
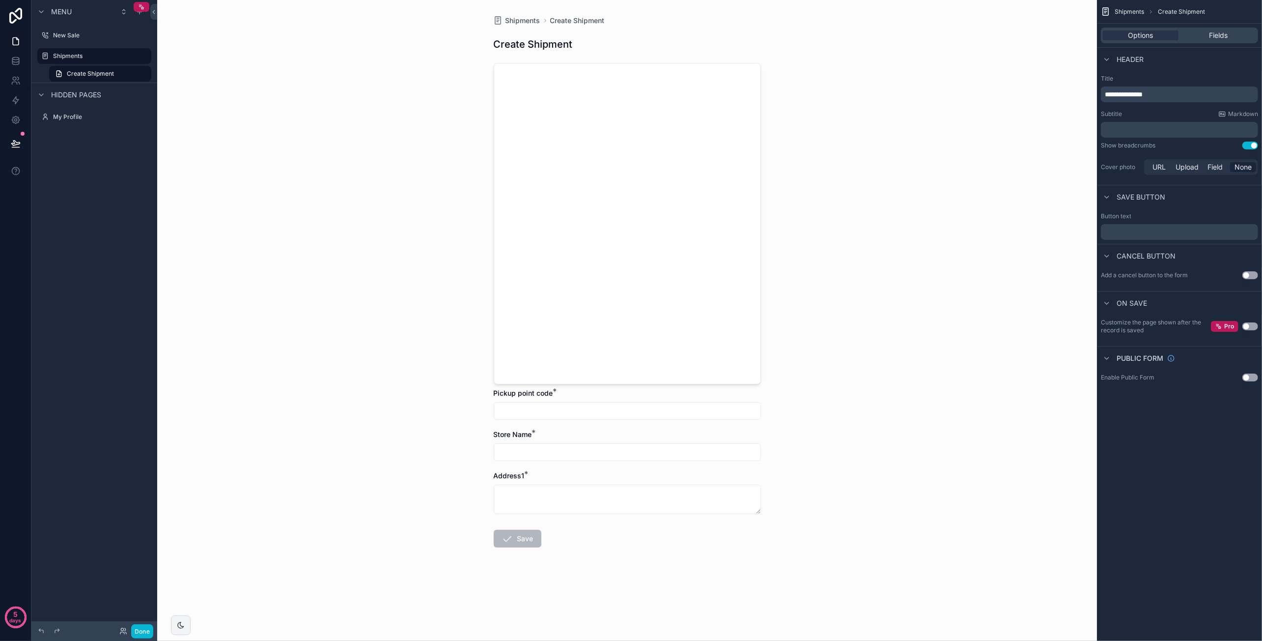
click at [1250, 325] on button "Use setting" at bounding box center [1250, 326] width 16 height 8
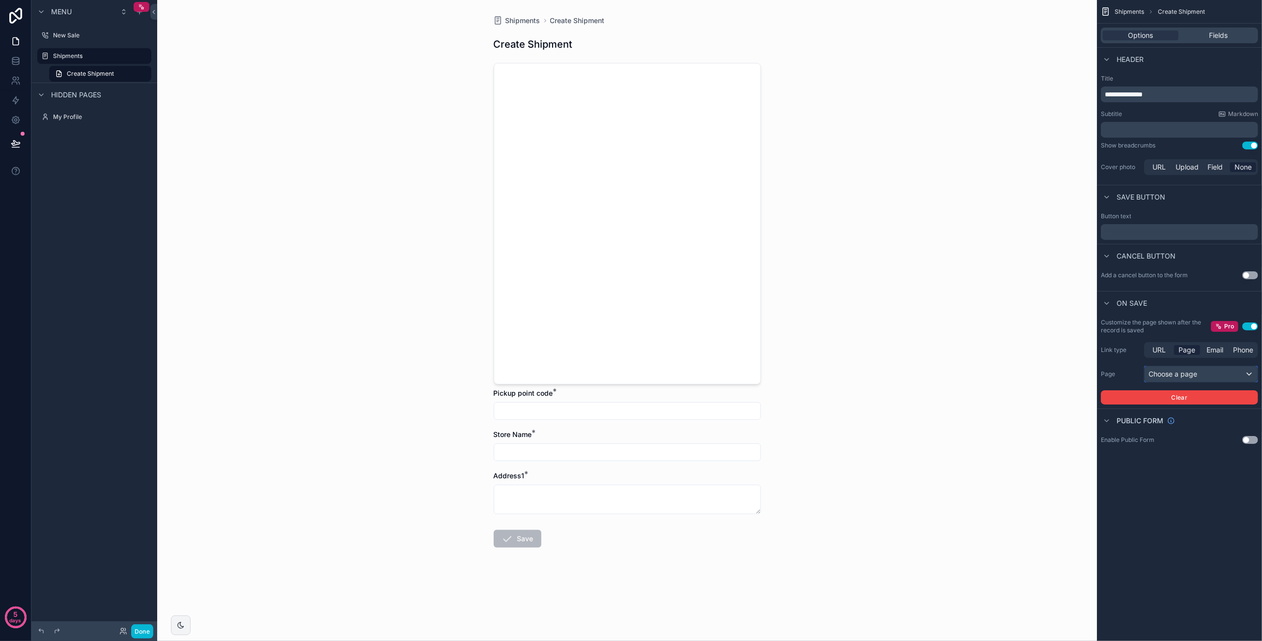
click at [1220, 372] on div "Choose a page" at bounding box center [1201, 374] width 113 height 16
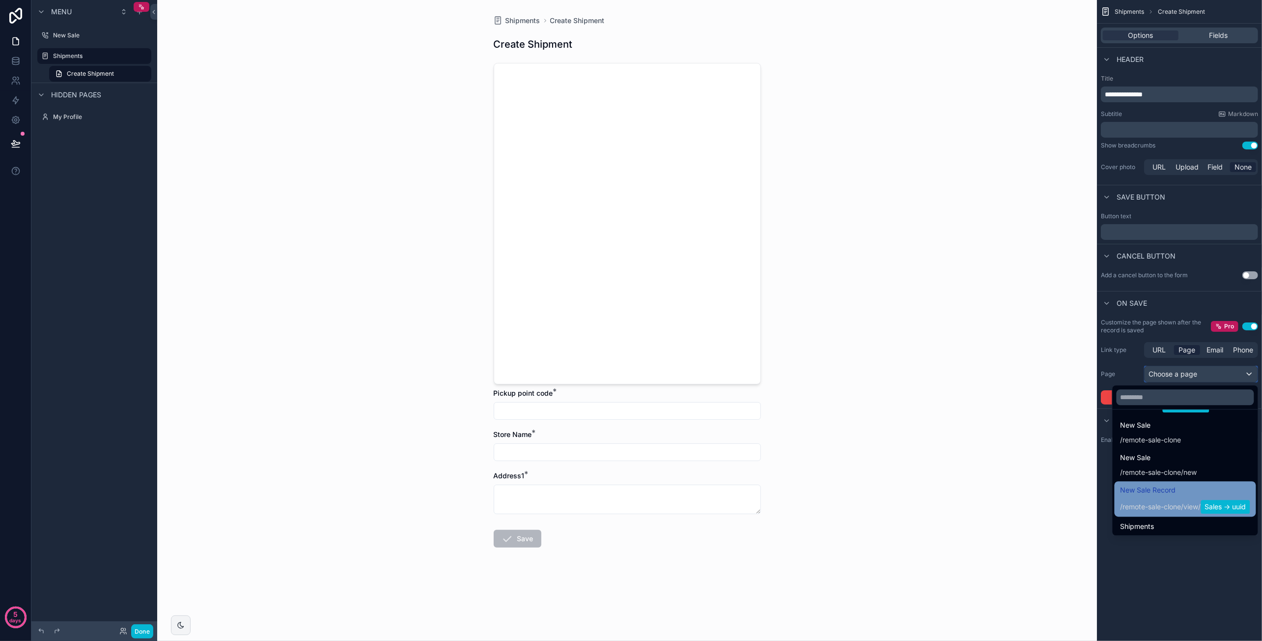
scroll to position [88, 0]
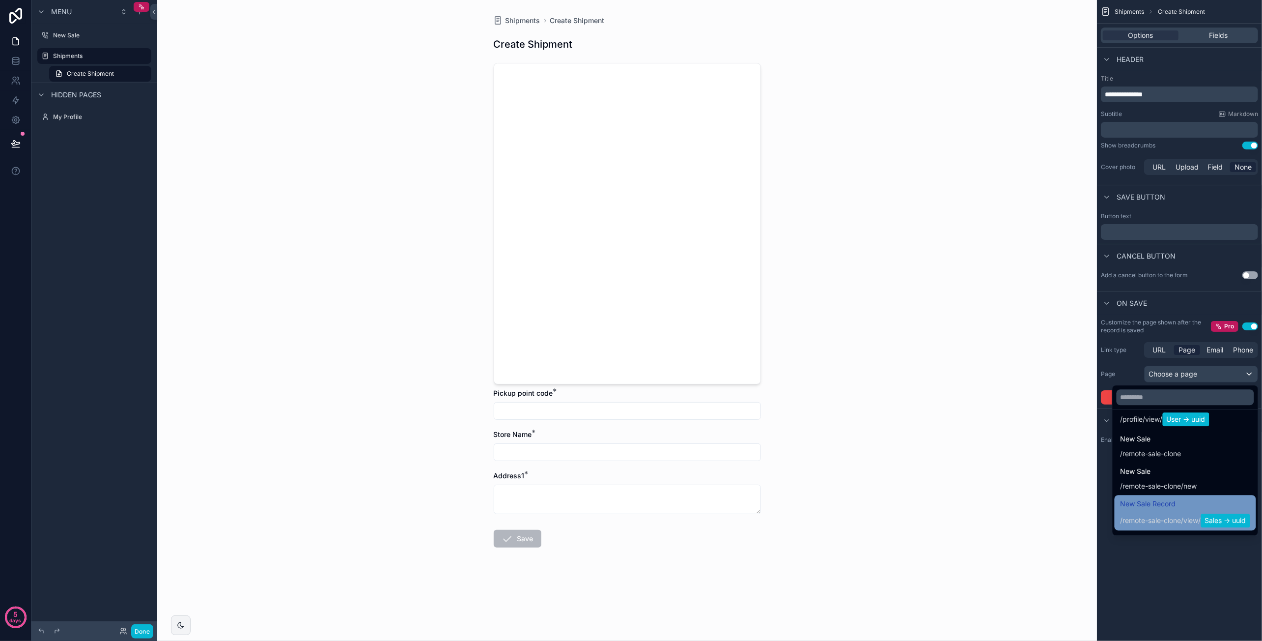
click at [1171, 503] on span "New Sale Record" at bounding box center [1185, 504] width 130 height 12
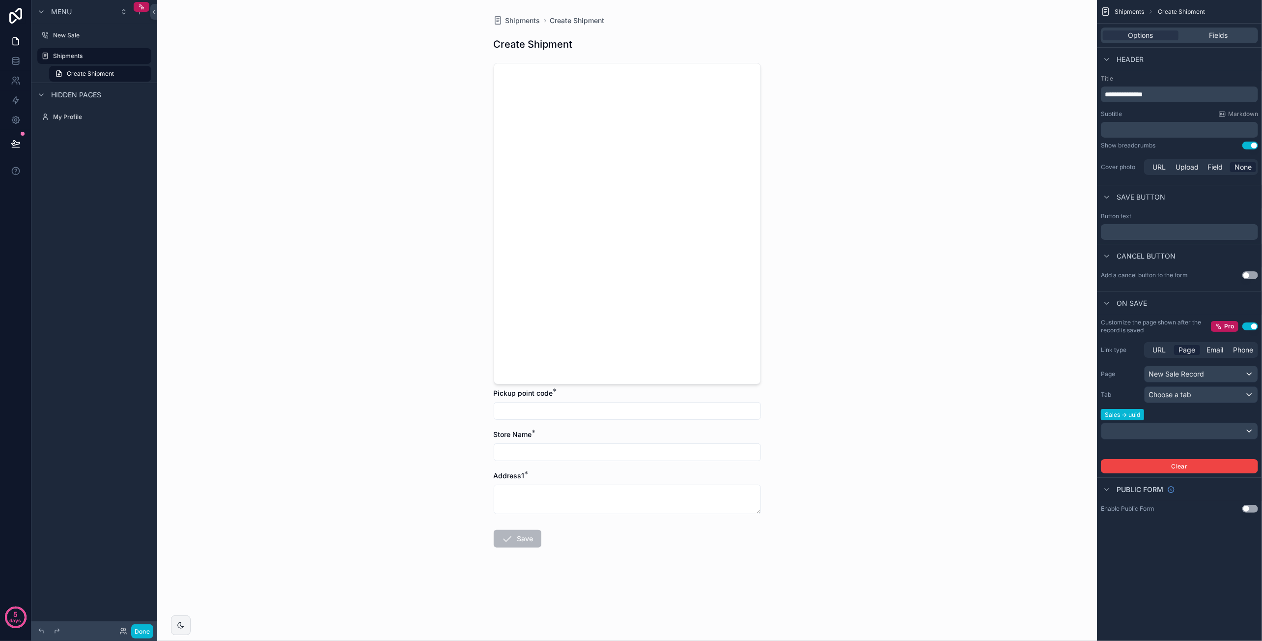
click at [1251, 276] on button "Use setting" at bounding box center [1250, 275] width 16 height 8
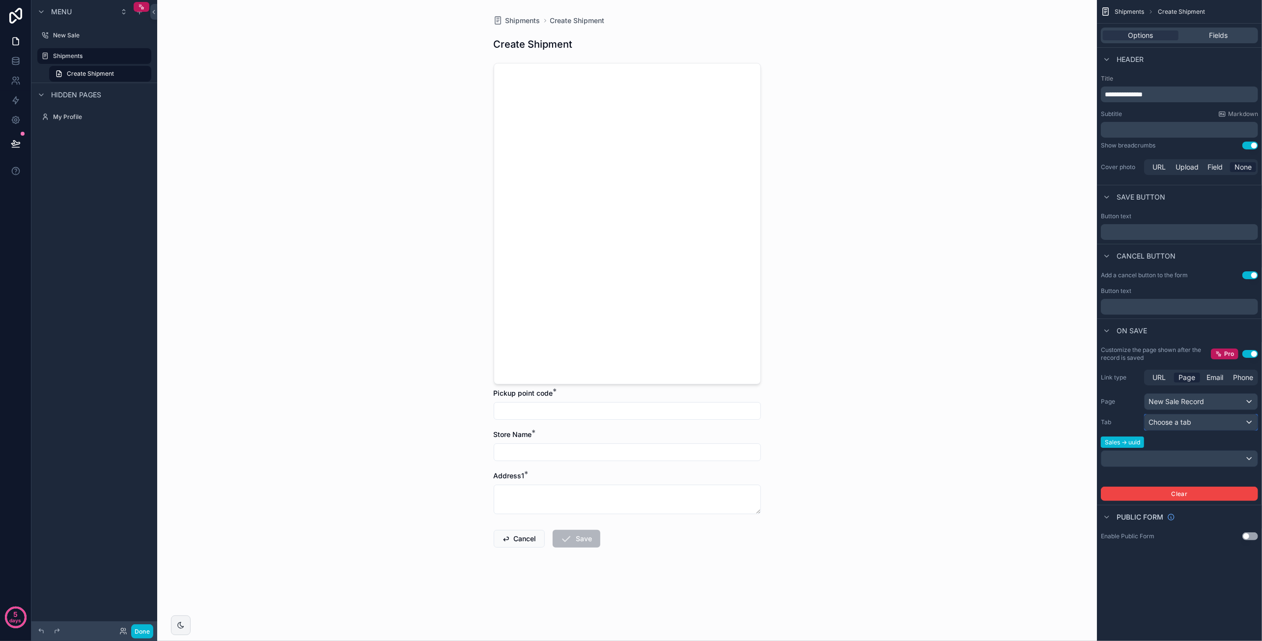
click at [1206, 422] on div "Choose a tab" at bounding box center [1201, 422] width 113 height 16
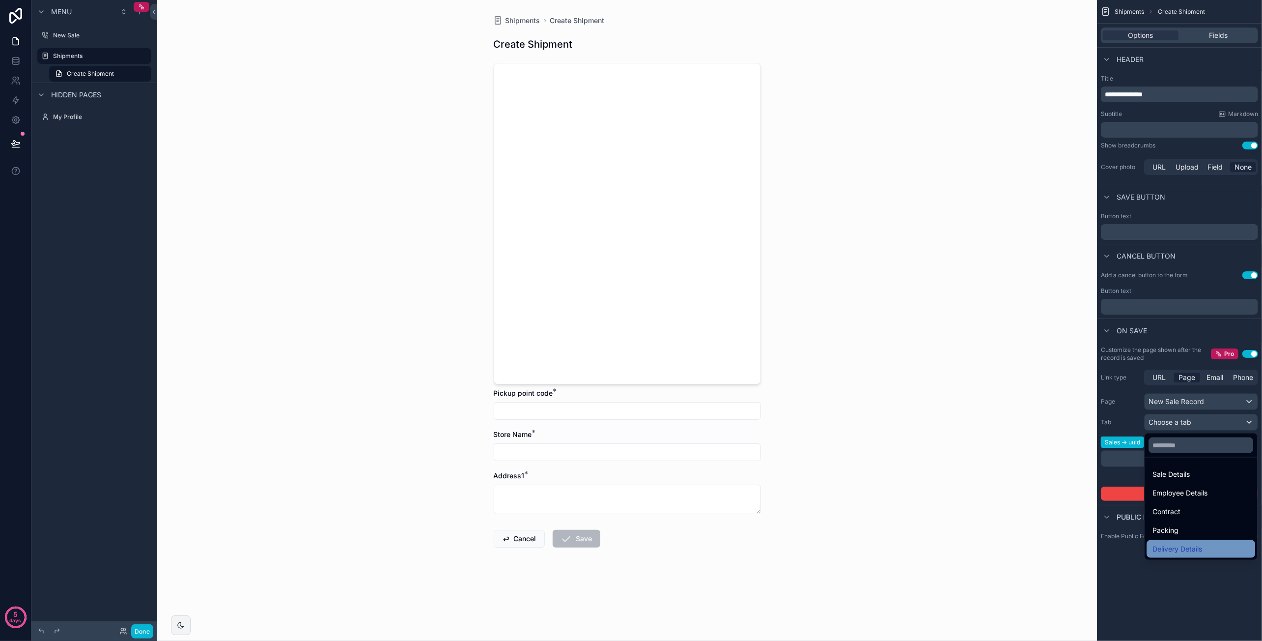
click at [1202, 543] on span "Delivery Details" at bounding box center [1177, 549] width 50 height 12
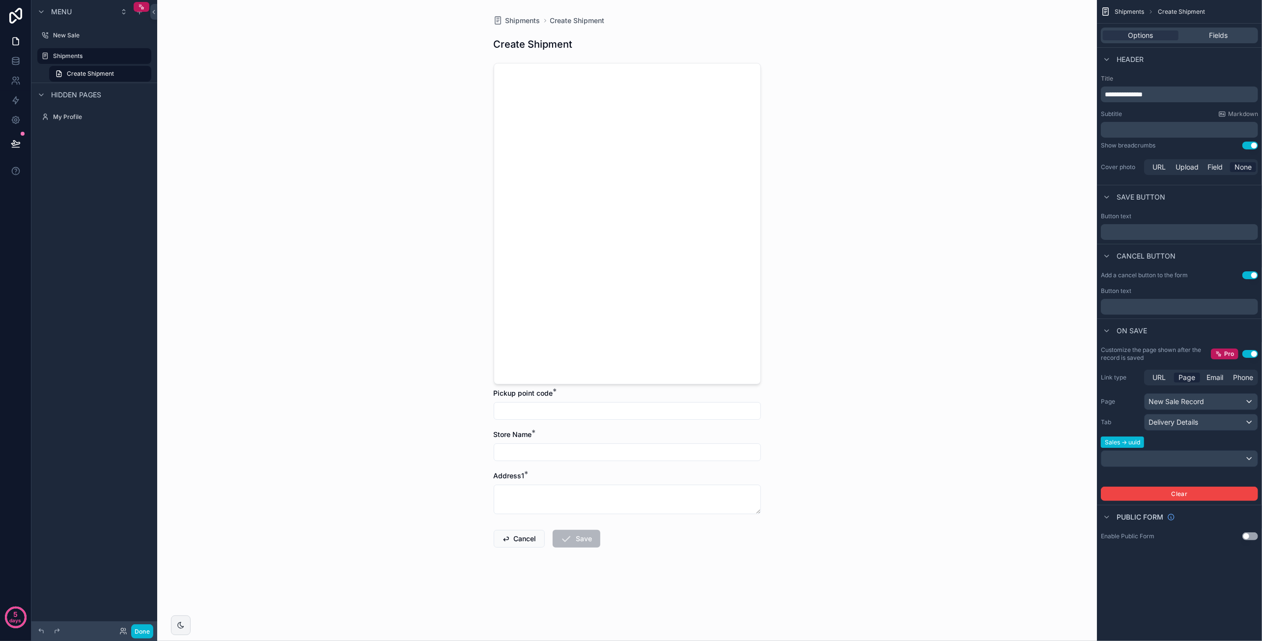
click at [1170, 303] on p "﻿" at bounding box center [1180, 307] width 151 height 8
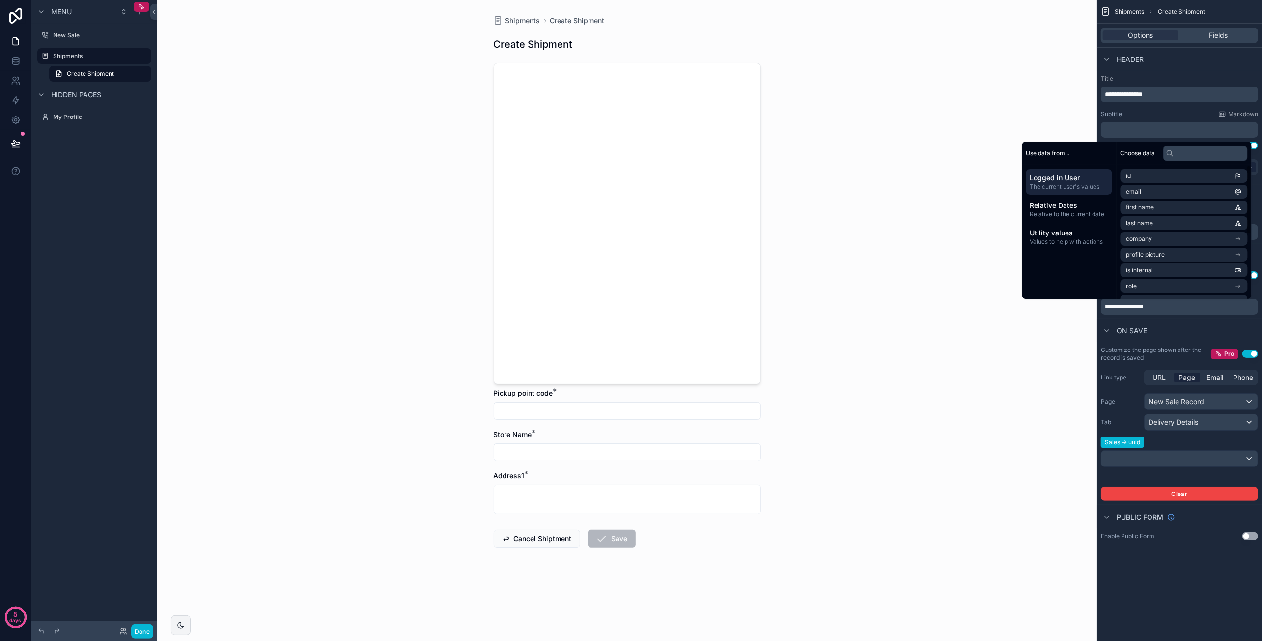
click at [1203, 330] on div "On save" at bounding box center [1179, 330] width 165 height 24
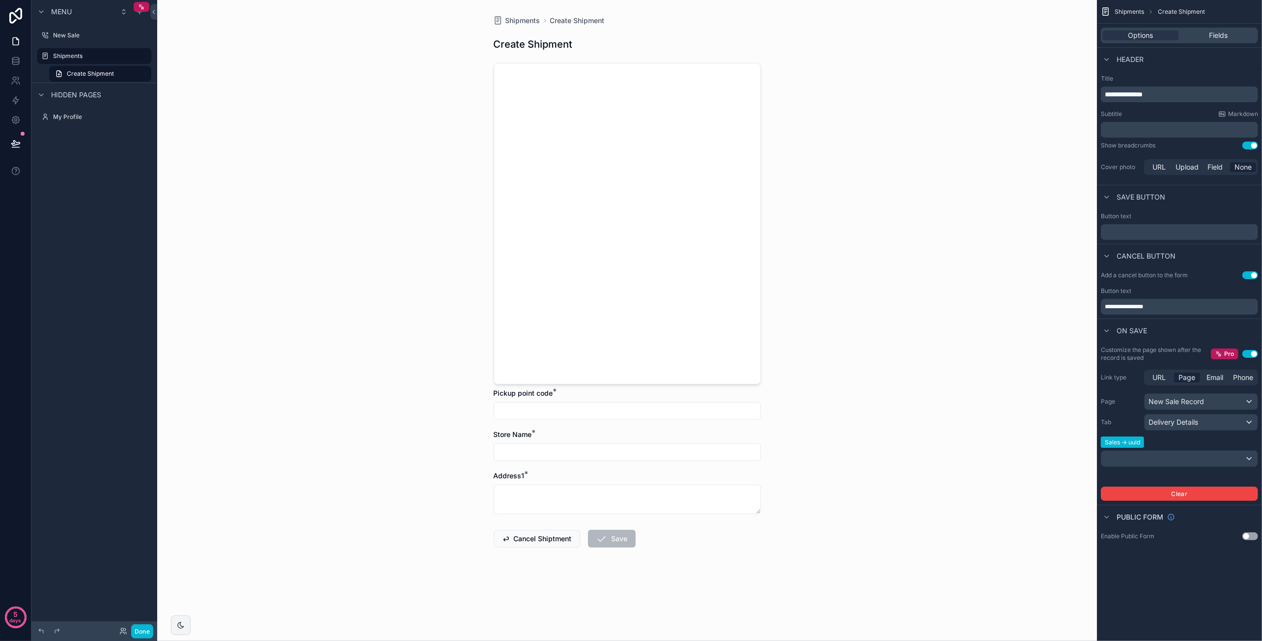
click at [1151, 229] on p "﻿" at bounding box center [1180, 232] width 151 height 8
click at [1057, 260] on div "Shipments Create Shipment Create Shipment Pickup point code * Store Name * Addr…" at bounding box center [627, 320] width 940 height 641
click at [950, 209] on div "Shipments Create Shipment Create Shipment Pickup point code * Store Name * Addr…" at bounding box center [627, 320] width 940 height 641
click at [141, 632] on button "Done" at bounding box center [142, 631] width 22 height 14
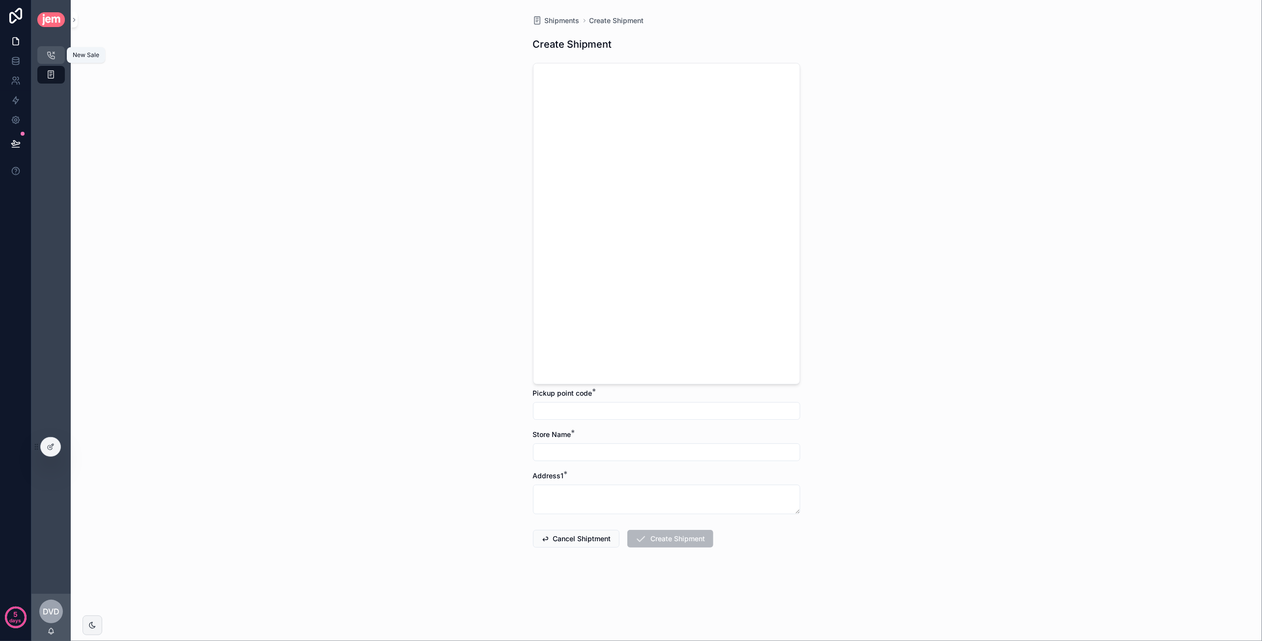
click at [48, 51] on icon "scrollable content" at bounding box center [51, 55] width 10 height 10
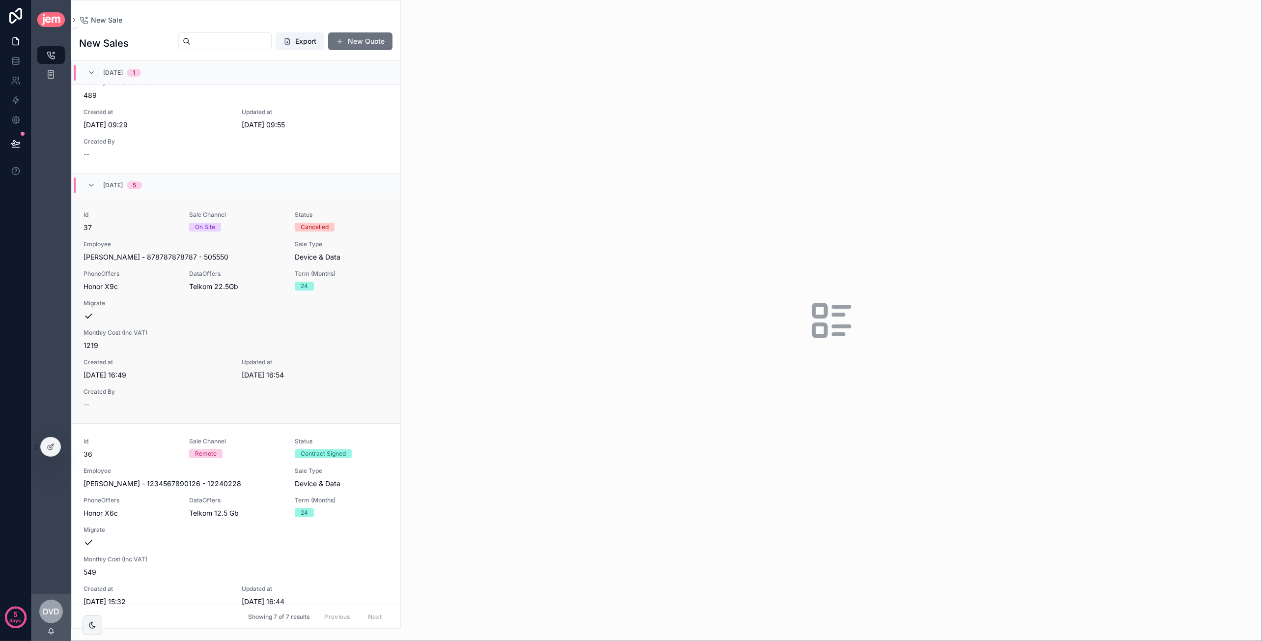
scroll to position [196, 0]
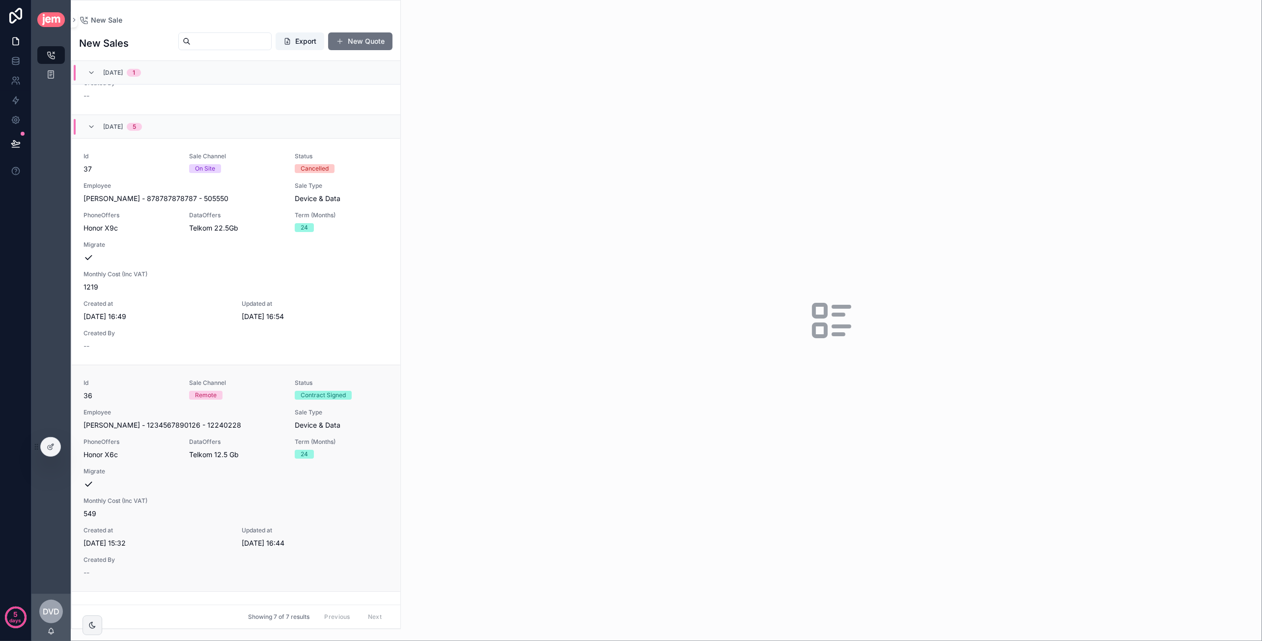
click at [283, 421] on div "Id 36 Sale Channel Remote Status [DEMOGRAPHIC_DATA] Signed Employee [PERSON_NAM…" at bounding box center [236, 478] width 305 height 198
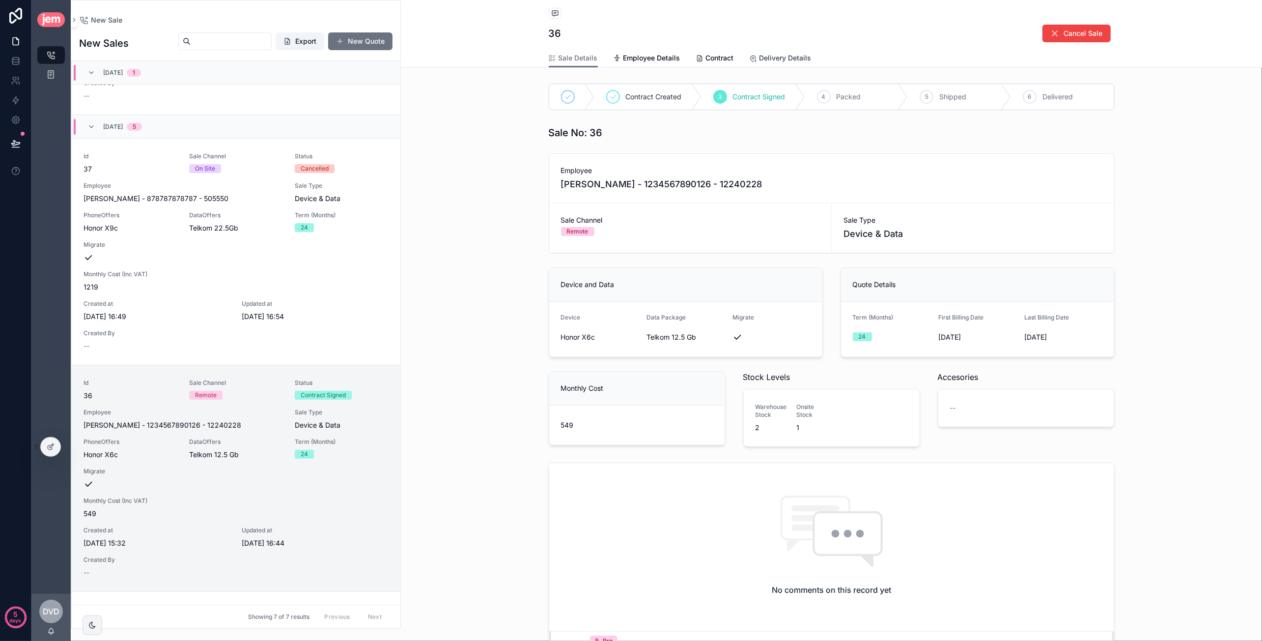
click at [777, 60] on span "Delivery Details" at bounding box center [785, 58] width 52 height 10
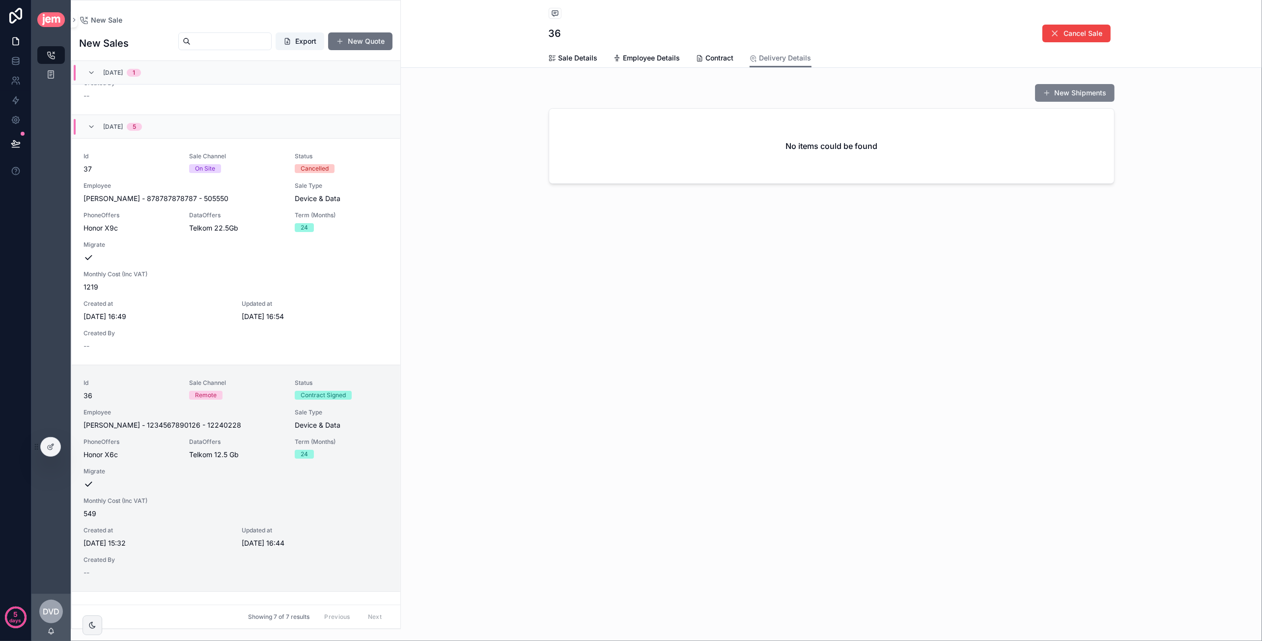
click at [1070, 84] on button "New Shipments" at bounding box center [1075, 93] width 80 height 18
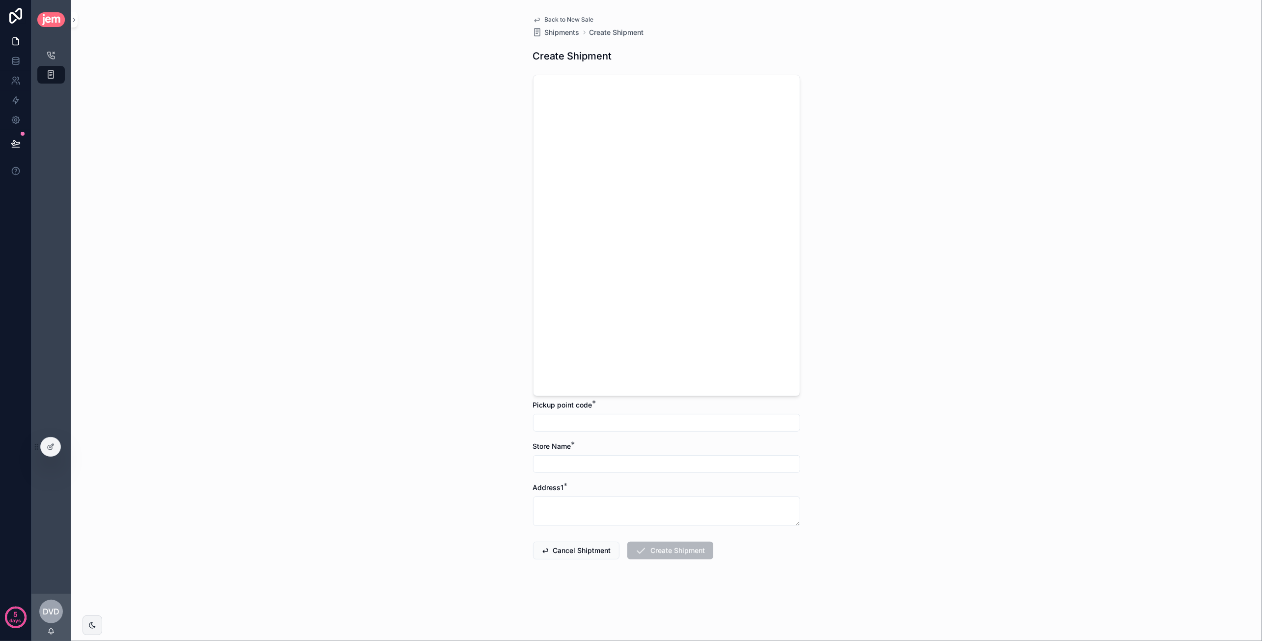
click at [637, 417] on input "scrollable content" at bounding box center [666, 423] width 266 height 14
paste input "*******"
type input "*******"
click at [597, 501] on textarea "scrollable content" at bounding box center [666, 510] width 267 height 29
paste textarea "**********"
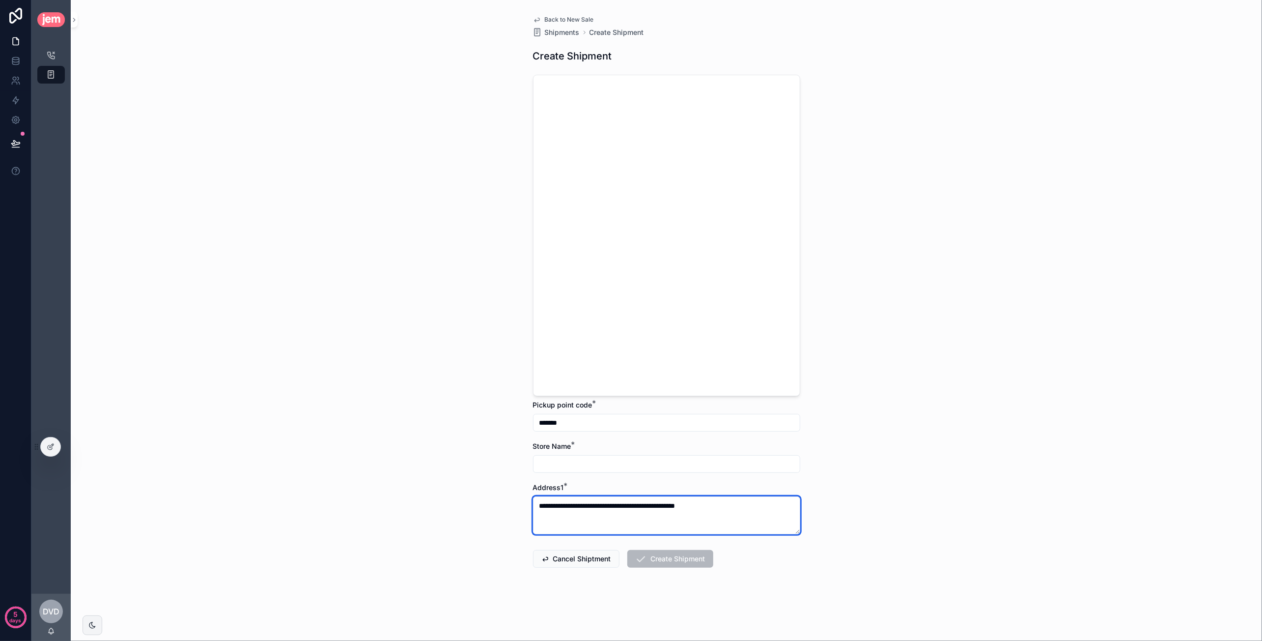
type textarea "**********"
click at [597, 463] on input "scrollable content" at bounding box center [666, 464] width 266 height 14
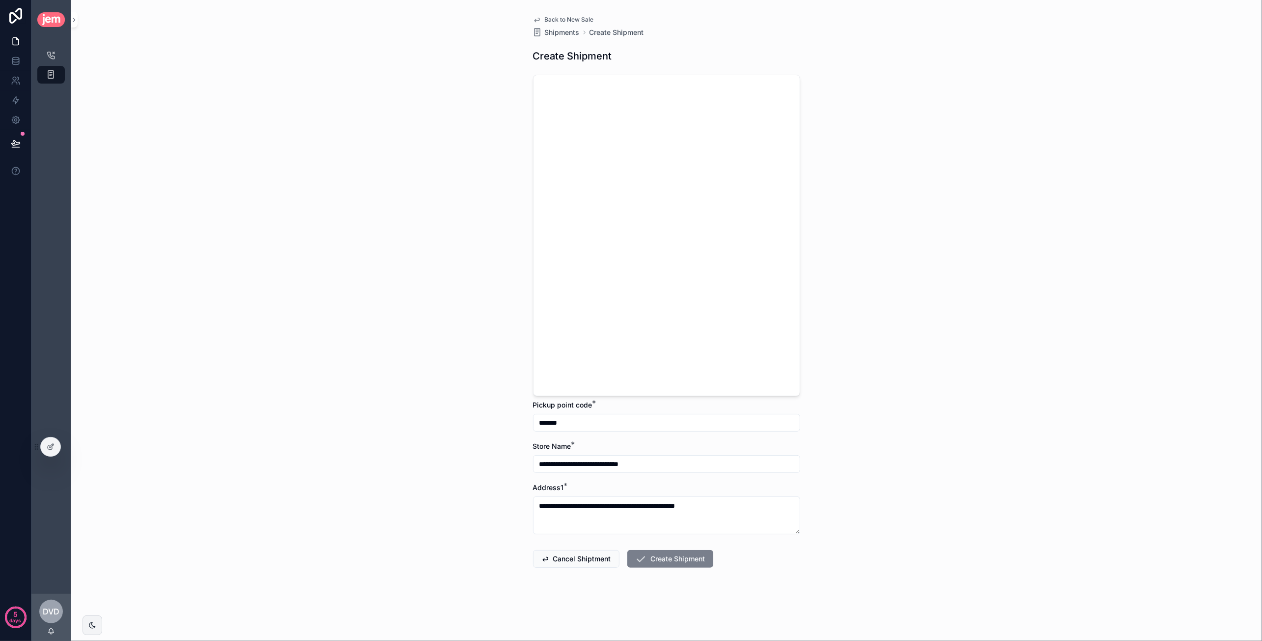
type input "**********"
click at [656, 555] on button "Create Shipment" at bounding box center [670, 559] width 86 height 18
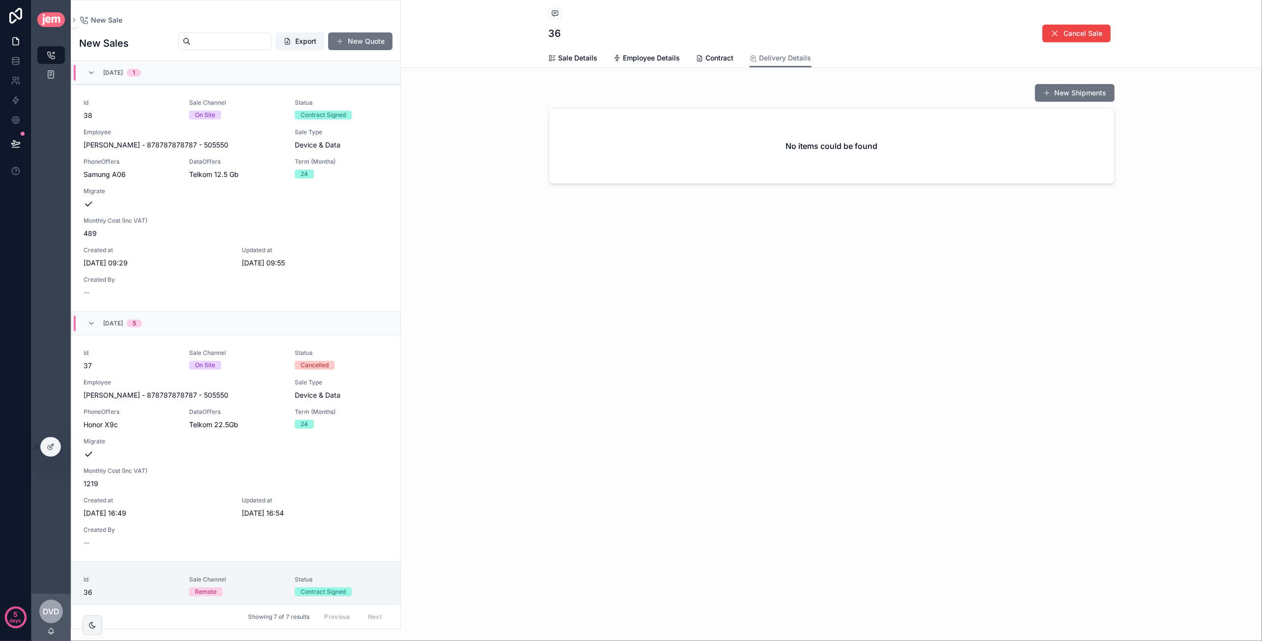
scroll to position [500, 0]
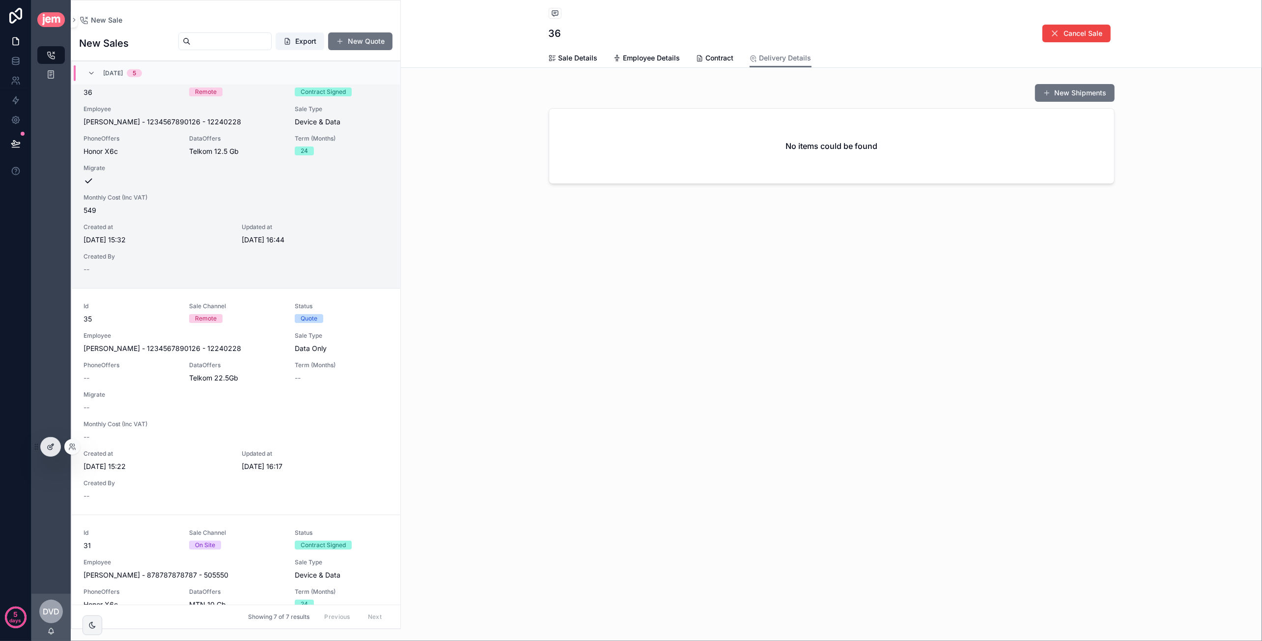
click at [53, 448] on icon at bounding box center [51, 447] width 8 height 8
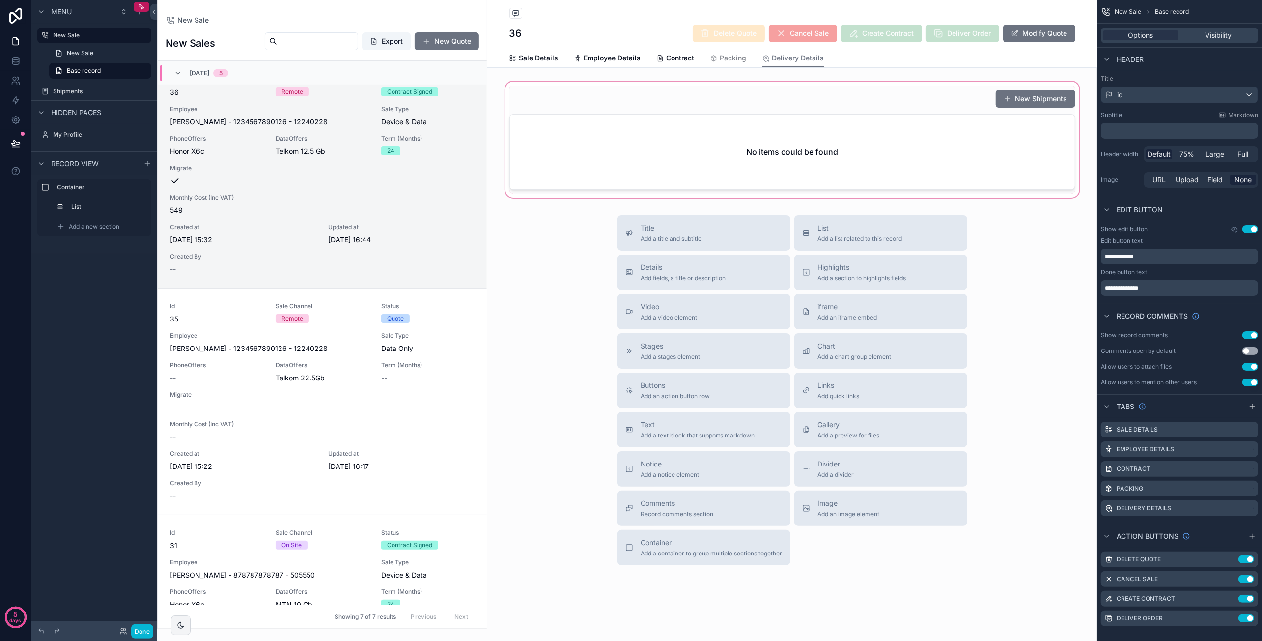
click at [803, 142] on div "scrollable content" at bounding box center [792, 140] width 610 height 120
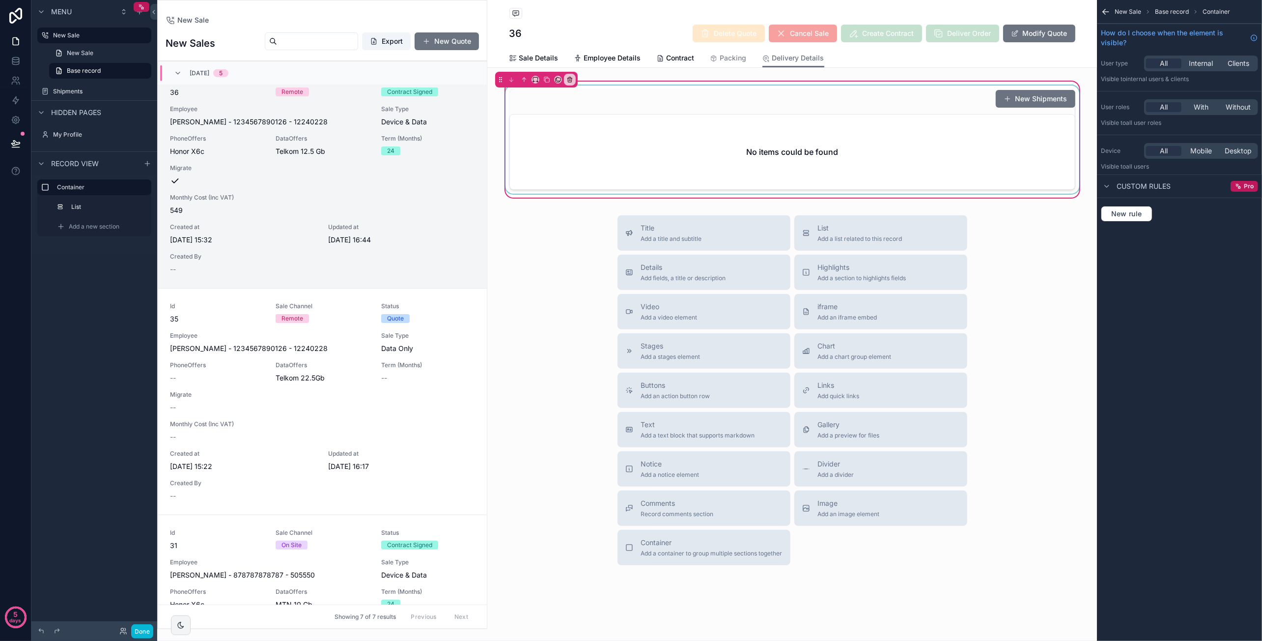
click at [807, 160] on div "scrollable content" at bounding box center [793, 139] width 578 height 108
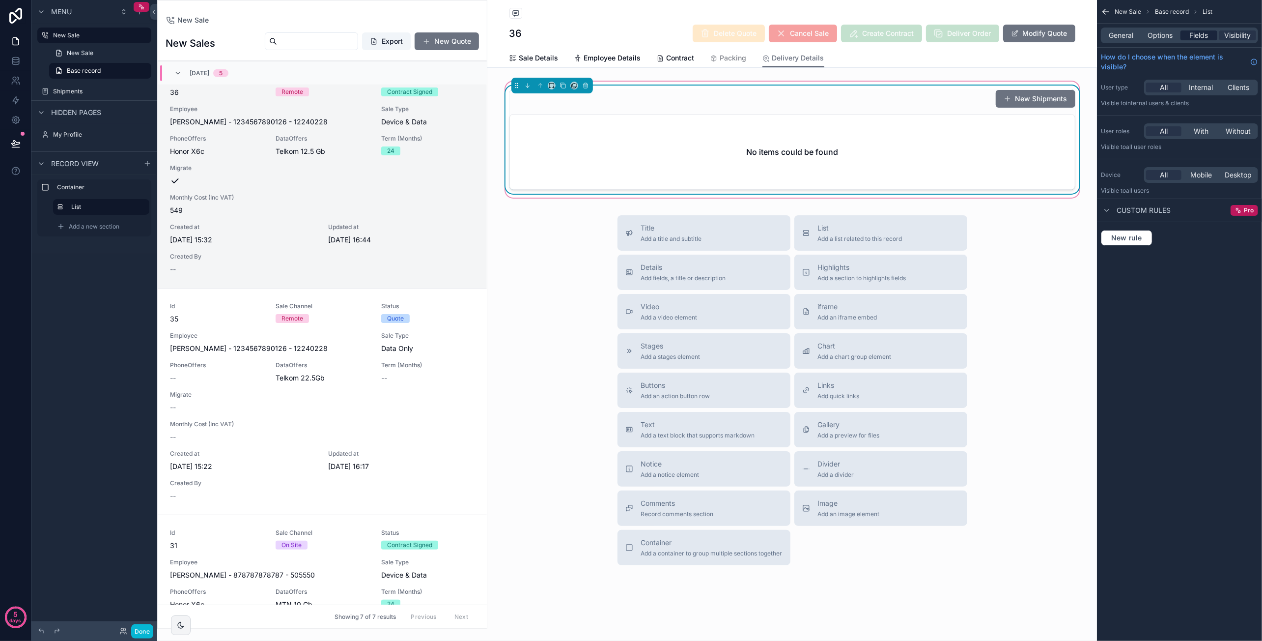
click at [1203, 36] on span "Fields" at bounding box center [1199, 35] width 19 height 10
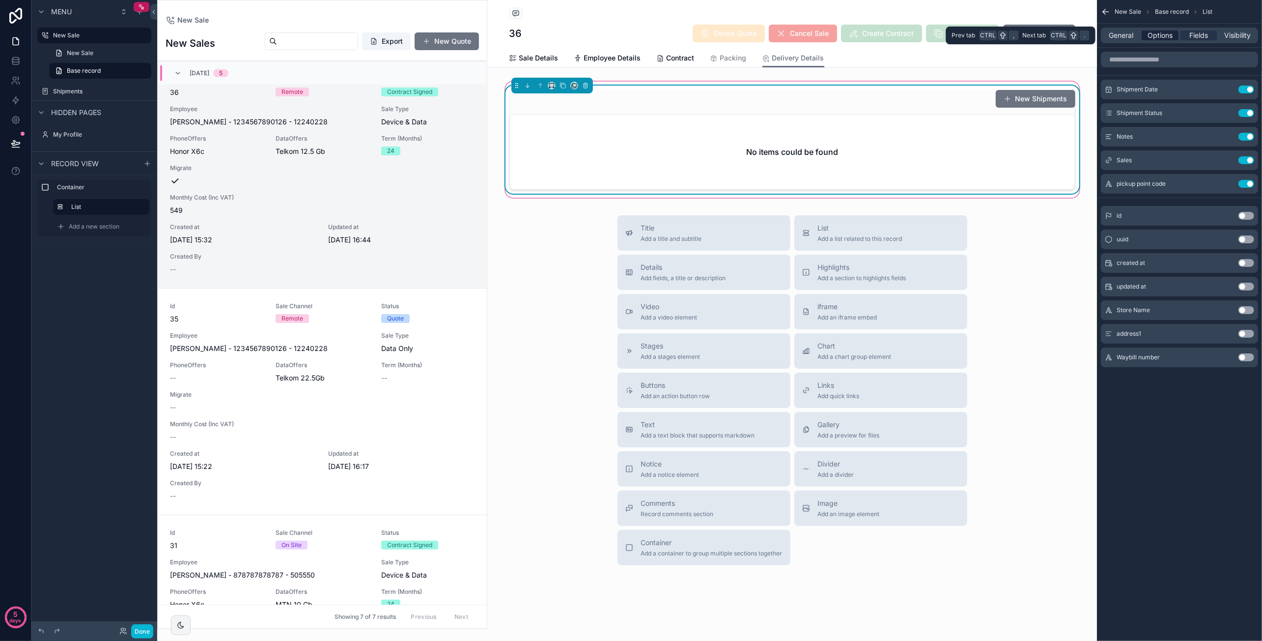
click at [1168, 36] on span "Options" at bounding box center [1159, 35] width 25 height 10
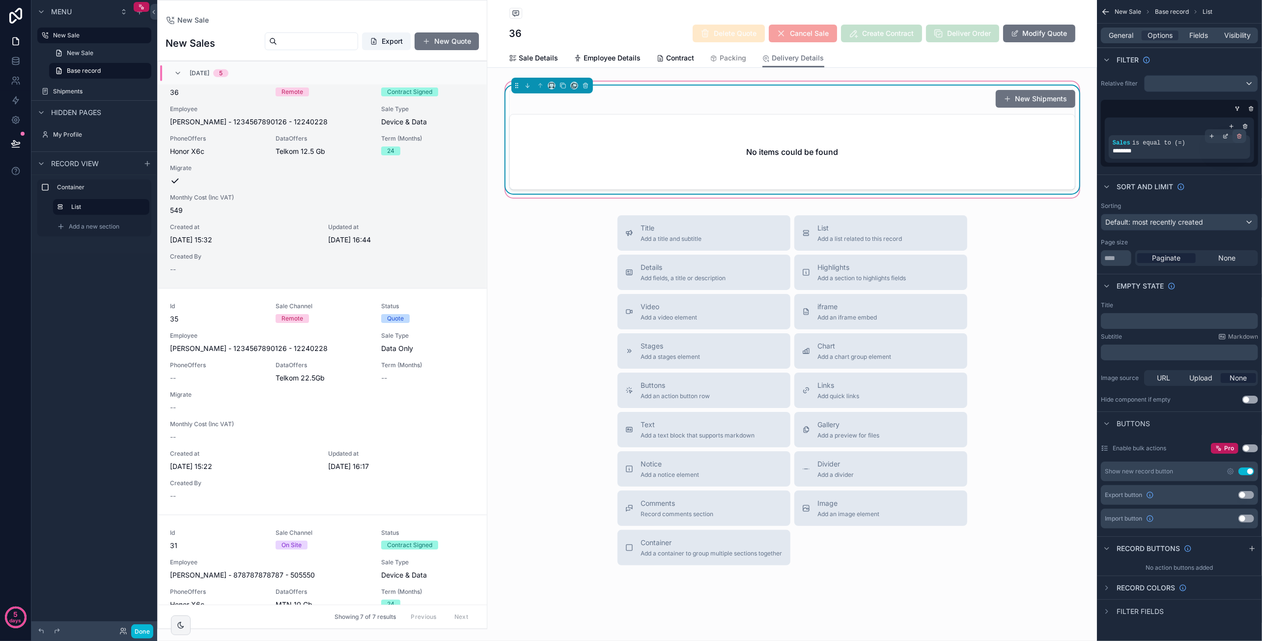
click at [1240, 137] on icon "scrollable content" at bounding box center [1239, 136] width 6 height 6
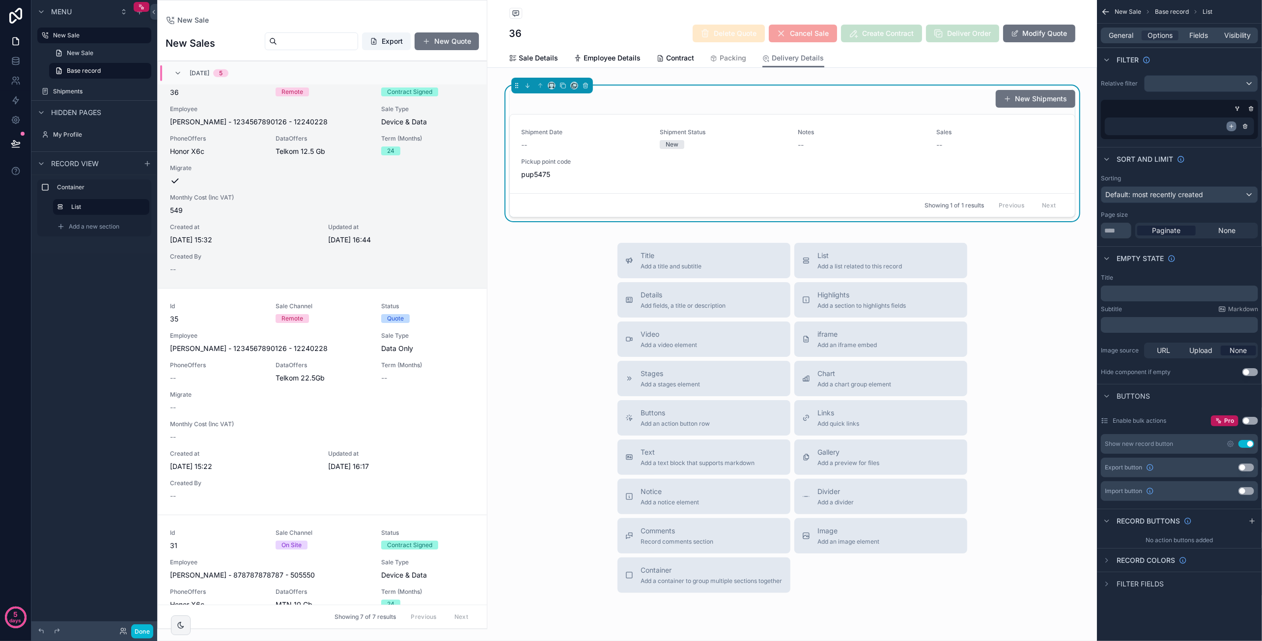
click at [1233, 126] on icon "scrollable content" at bounding box center [1232, 126] width 6 height 6
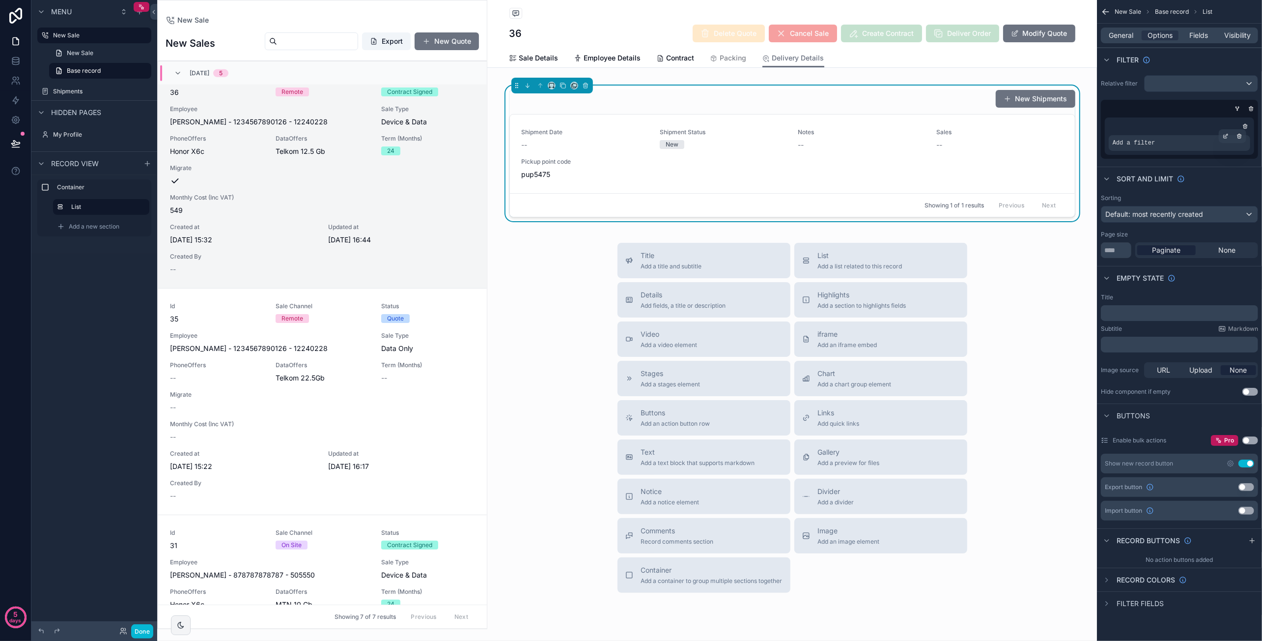
click at [1189, 144] on div "Add a filter" at bounding box center [1179, 143] width 141 height 16
click at [1221, 135] on div "scrollable content" at bounding box center [1226, 136] width 14 height 14
click at [1026, 127] on span "Select a field" at bounding box center [1010, 128] width 42 height 8
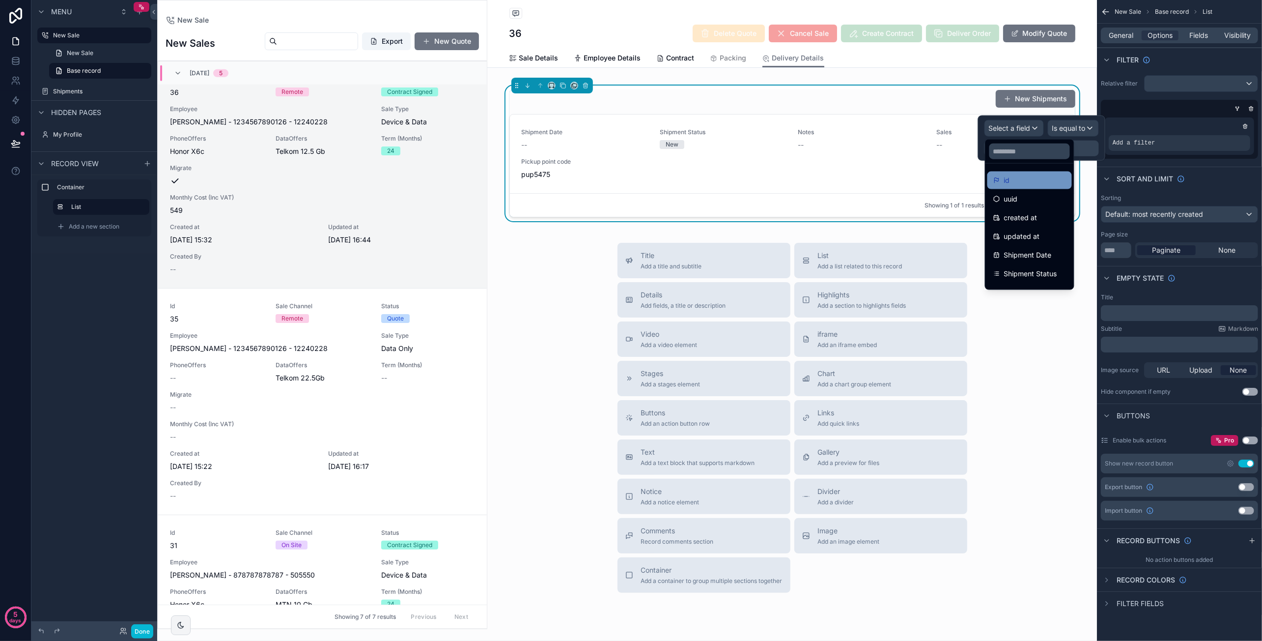
click at [1032, 173] on div "id" at bounding box center [1029, 180] width 84 height 18
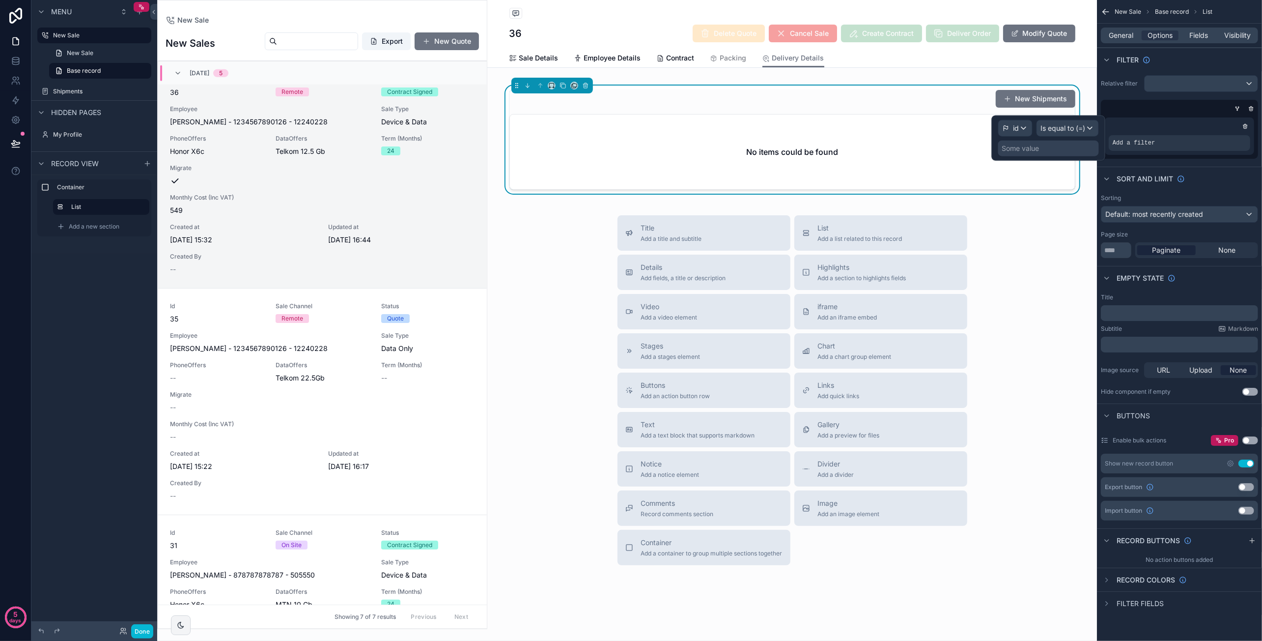
click at [1076, 146] on div "Some value" at bounding box center [1048, 148] width 101 height 16
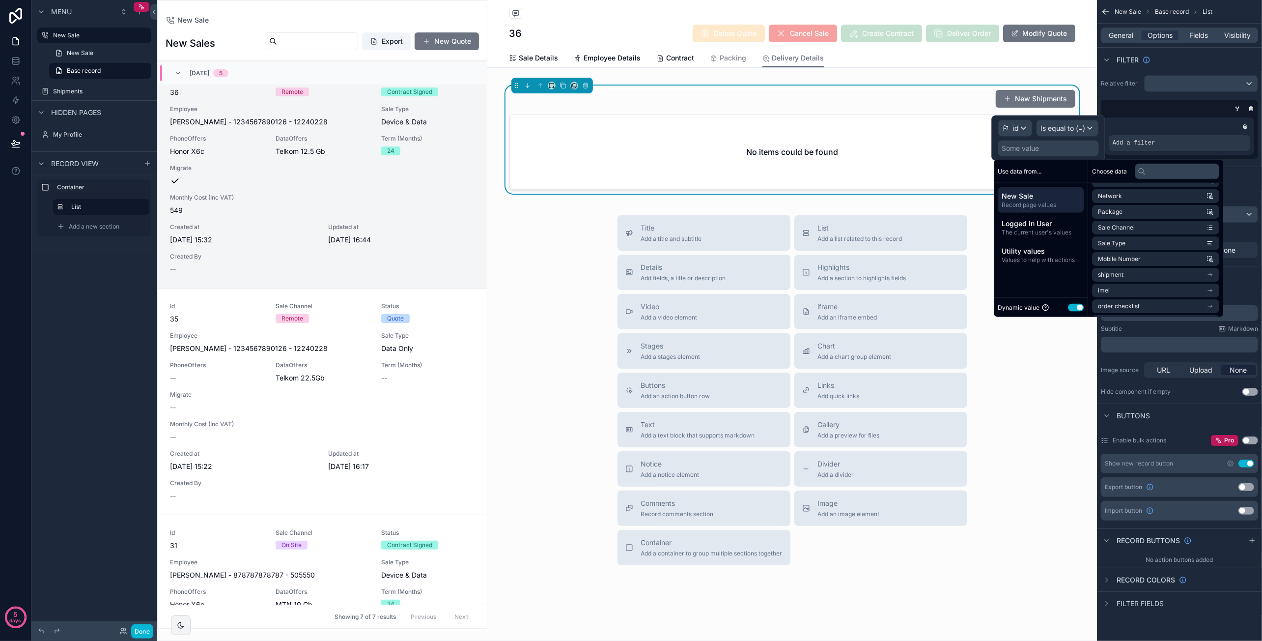
scroll to position [360, 0]
click at [1144, 259] on li "shipment" at bounding box center [1155, 259] width 127 height 14
click at [1152, 209] on li "id" at bounding box center [1155, 212] width 127 height 14
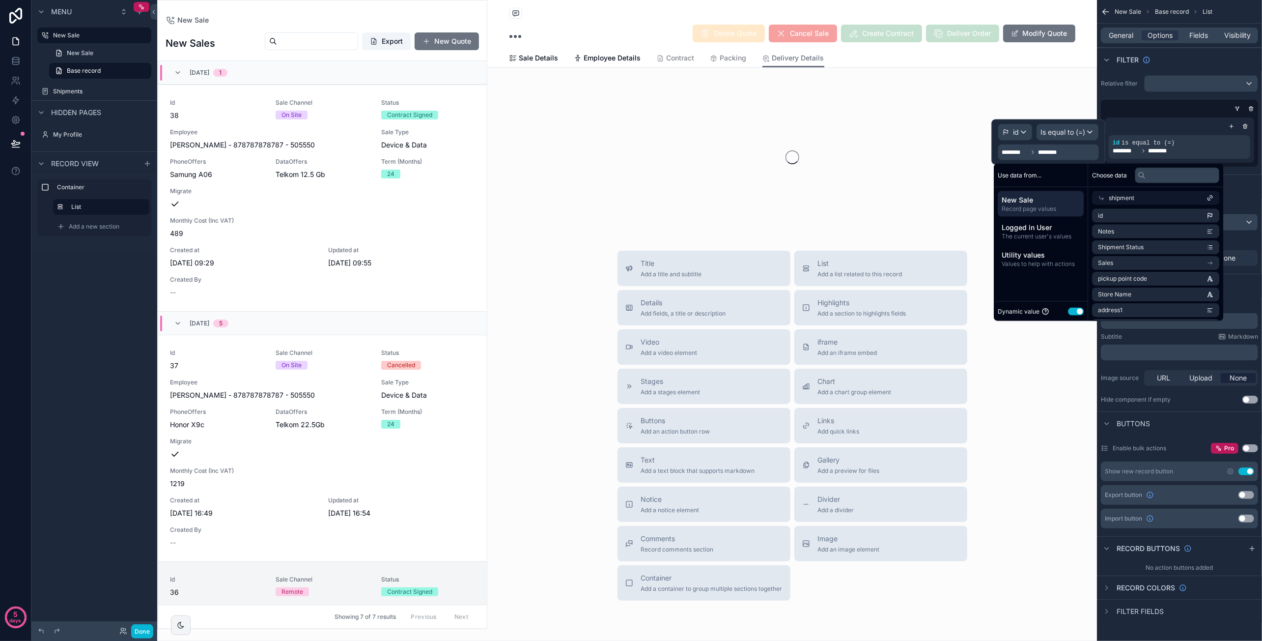
scroll to position [500, 0]
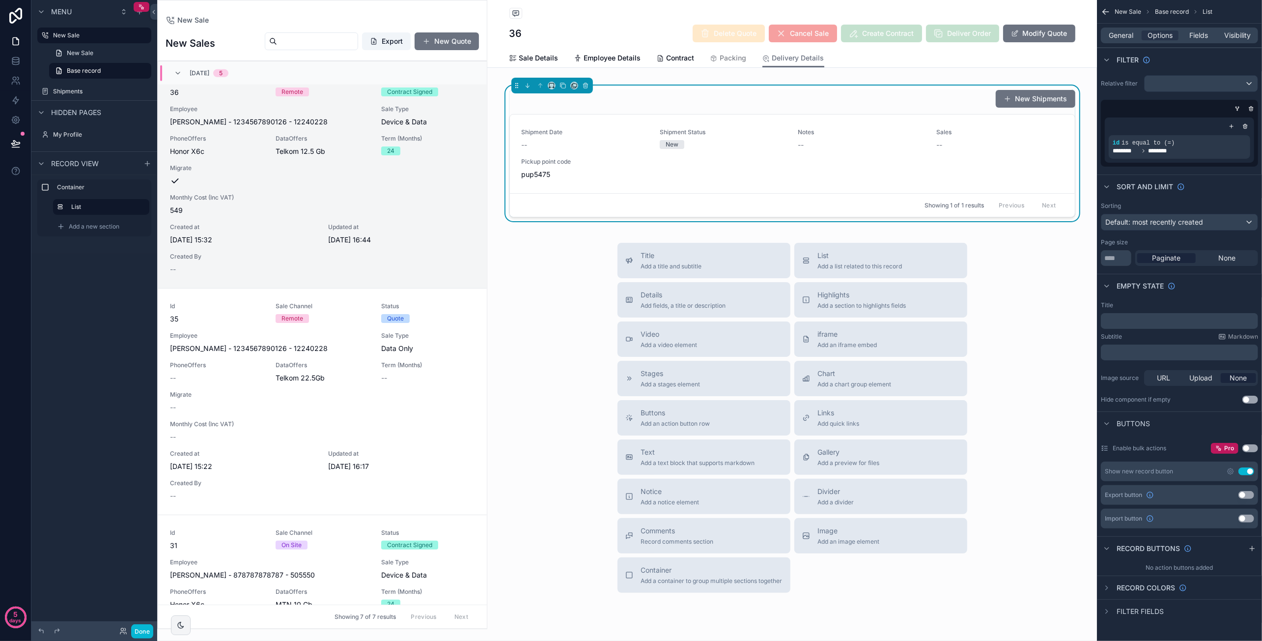
click at [983, 271] on div "Title Add a title and subtitle List Add a list related to this record Details A…" at bounding box center [792, 418] width 610 height 350
click at [1248, 547] on div "scrollable content" at bounding box center [1252, 548] width 12 height 12
click at [1252, 570] on icon "scrollable content" at bounding box center [1250, 571] width 8 height 8
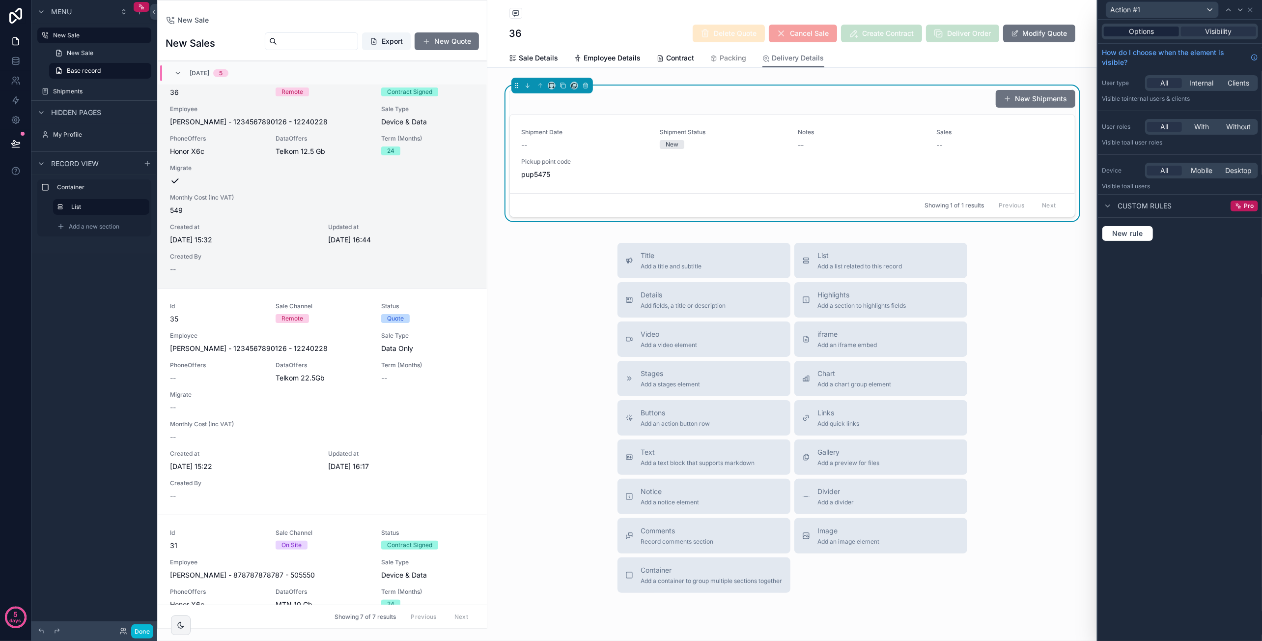
click at [1141, 34] on span "Options" at bounding box center [1141, 32] width 25 height 10
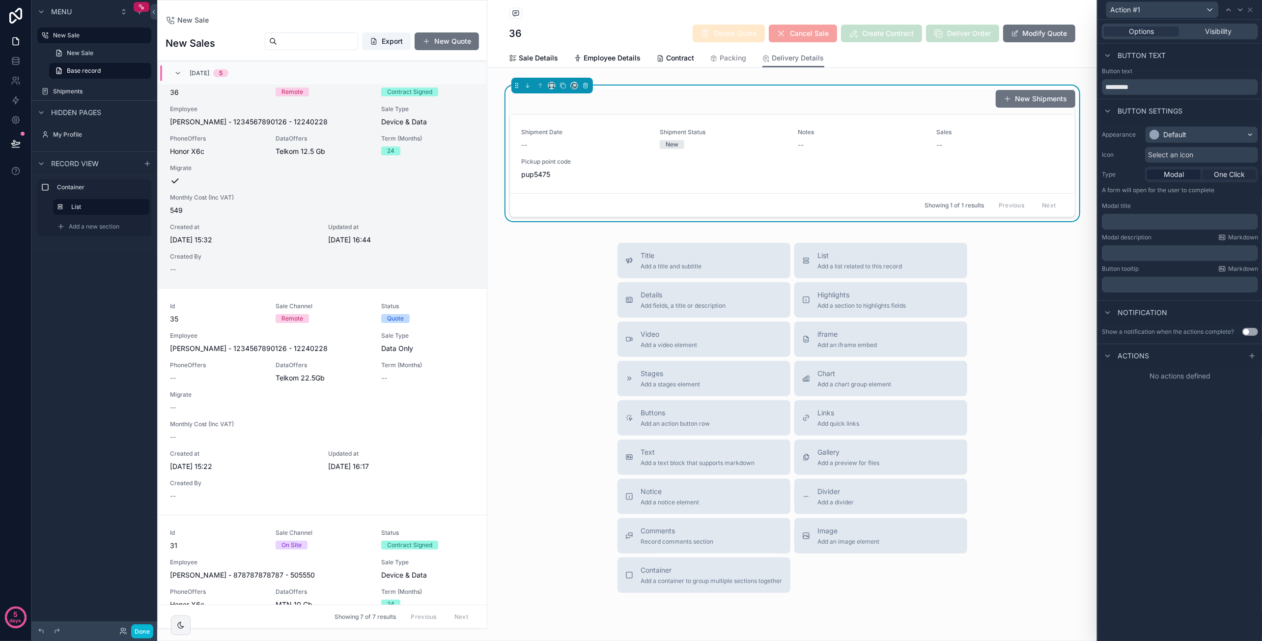
click at [1227, 175] on span "One Click" at bounding box center [1229, 174] width 31 height 10
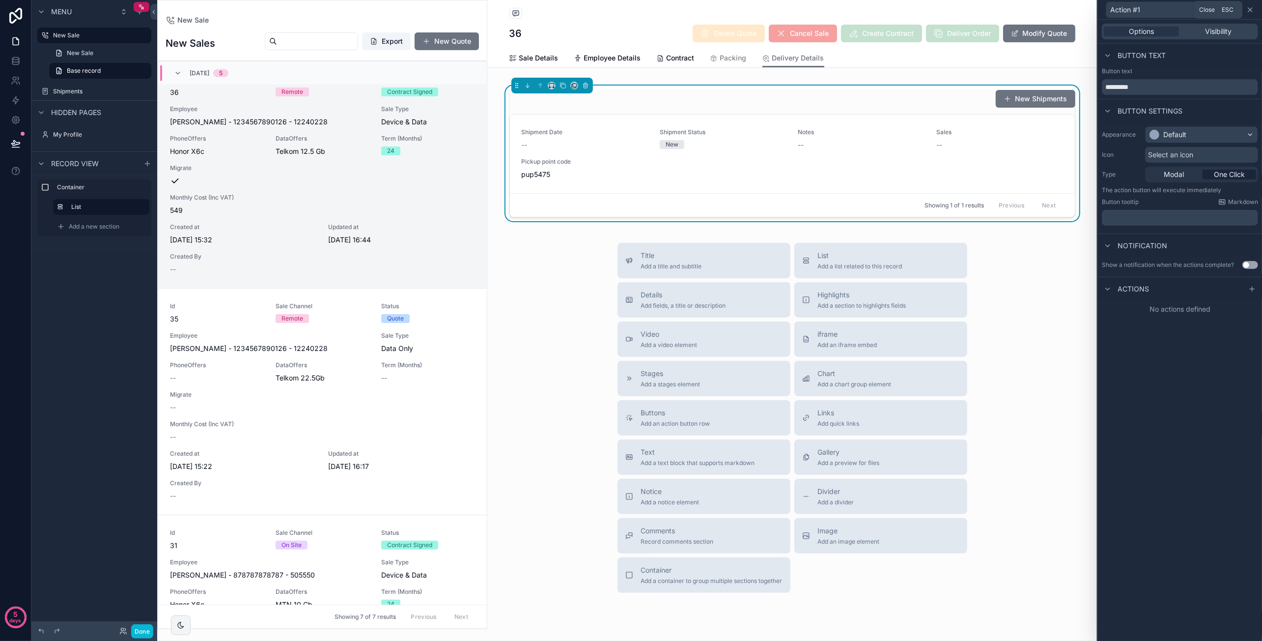
click at [1251, 8] on icon at bounding box center [1250, 10] width 4 height 4
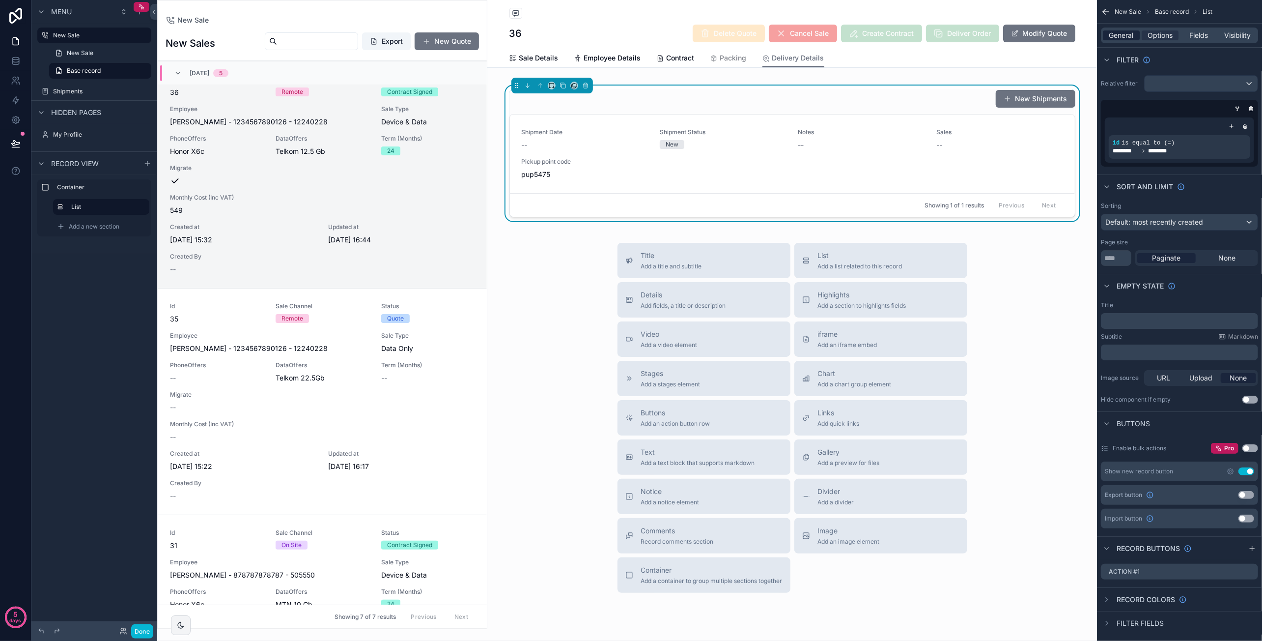
click at [1117, 35] on span "General" at bounding box center [1121, 35] width 25 height 10
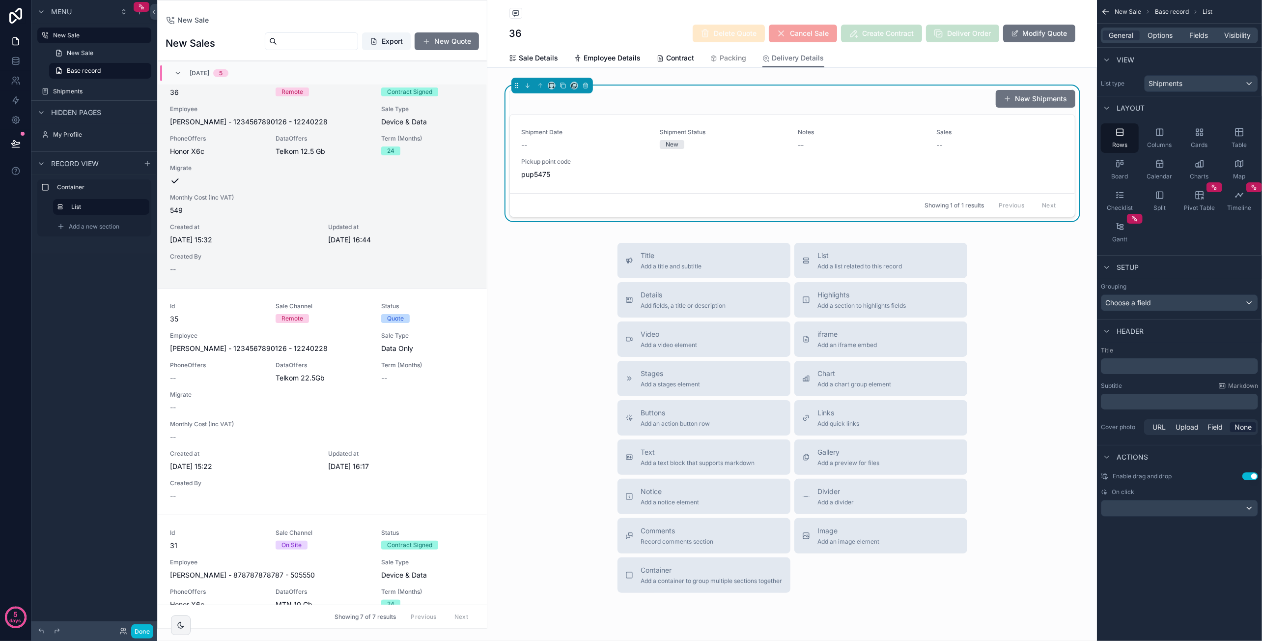
click at [1251, 473] on button "Use setting" at bounding box center [1250, 476] width 16 height 8
click at [1167, 31] on span "Options" at bounding box center [1159, 35] width 25 height 10
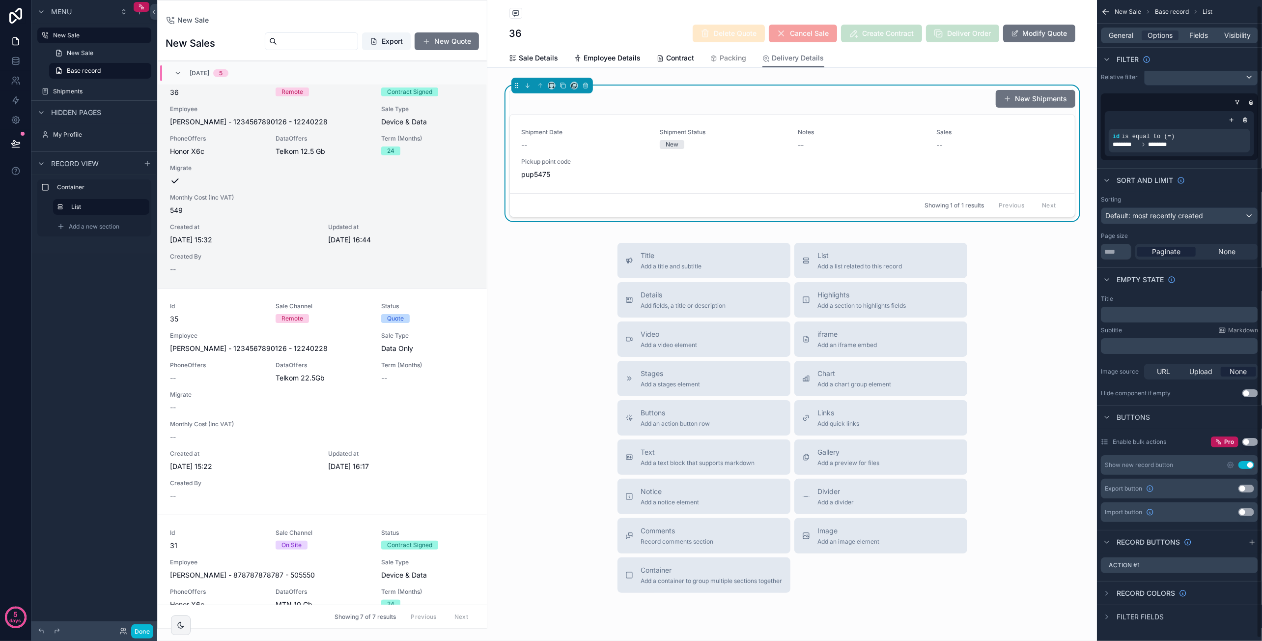
scroll to position [8, 0]
click at [1197, 33] on span "Fields" at bounding box center [1199, 35] width 19 height 10
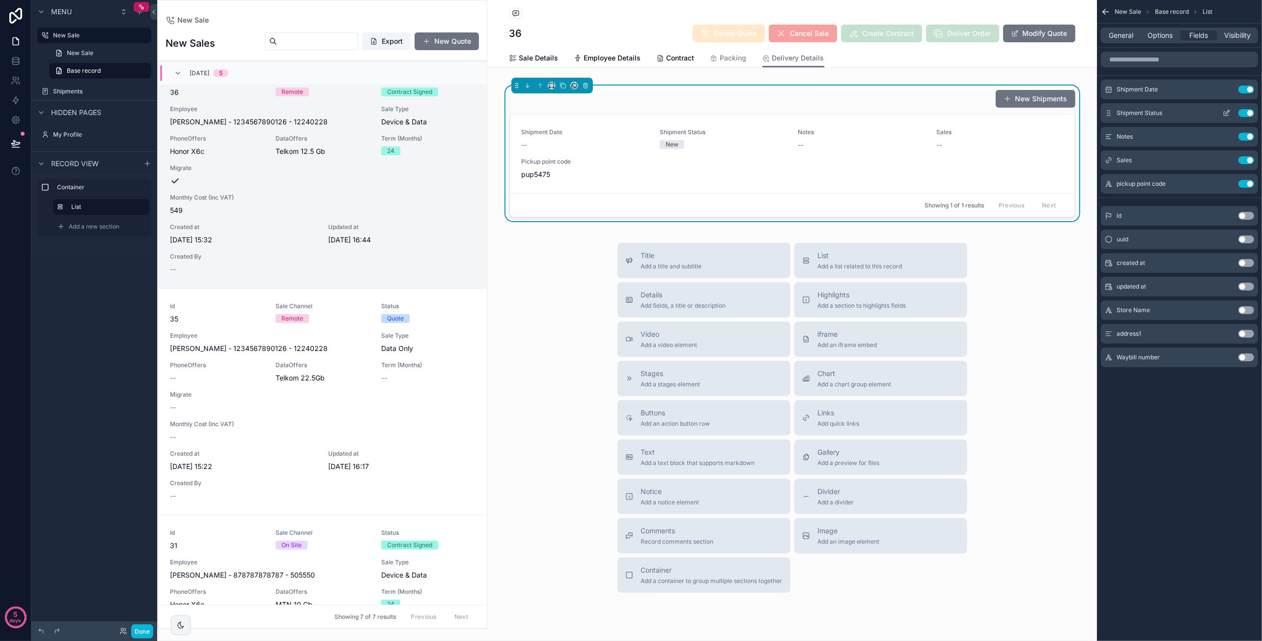
click at [1245, 88] on button "Use setting" at bounding box center [1246, 89] width 16 height 8
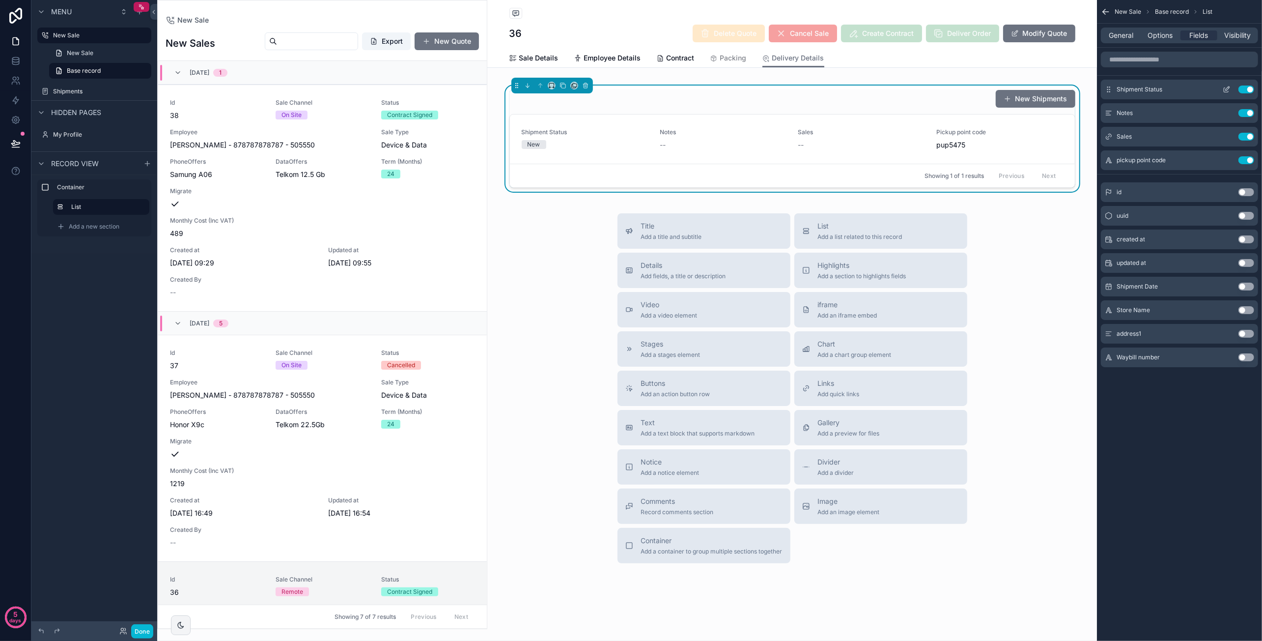
scroll to position [500, 0]
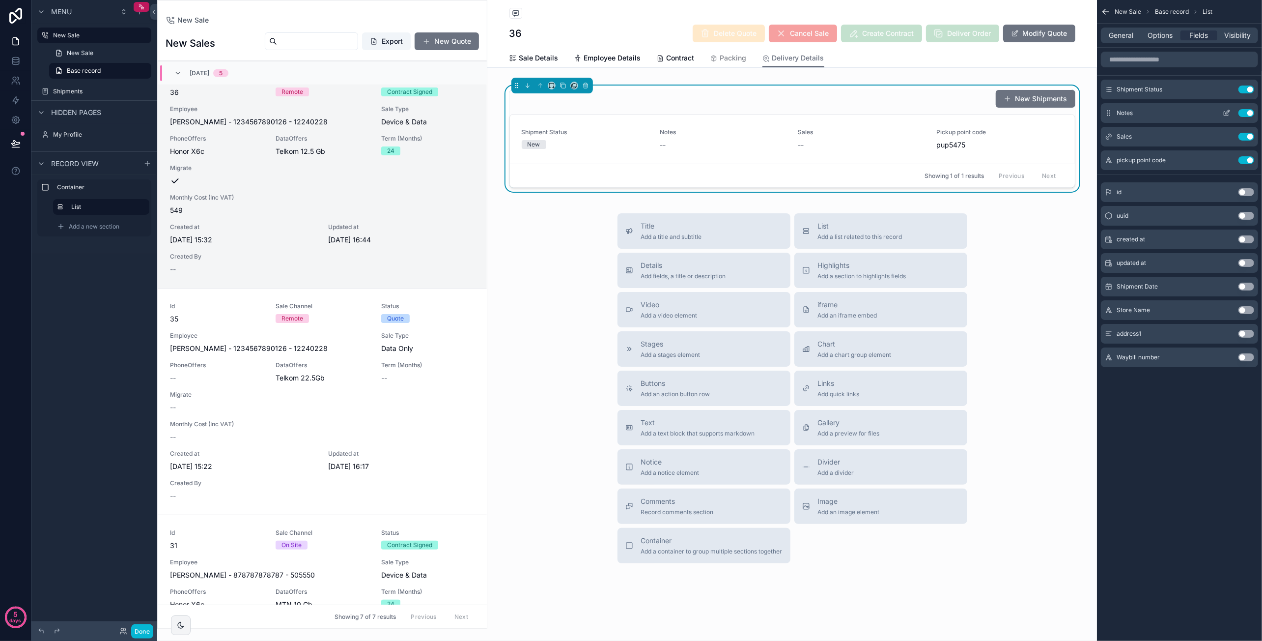
click at [1246, 112] on button "Use setting" at bounding box center [1246, 113] width 16 height 8
click at [1245, 308] on button "Use setting" at bounding box center [1246, 310] width 16 height 8
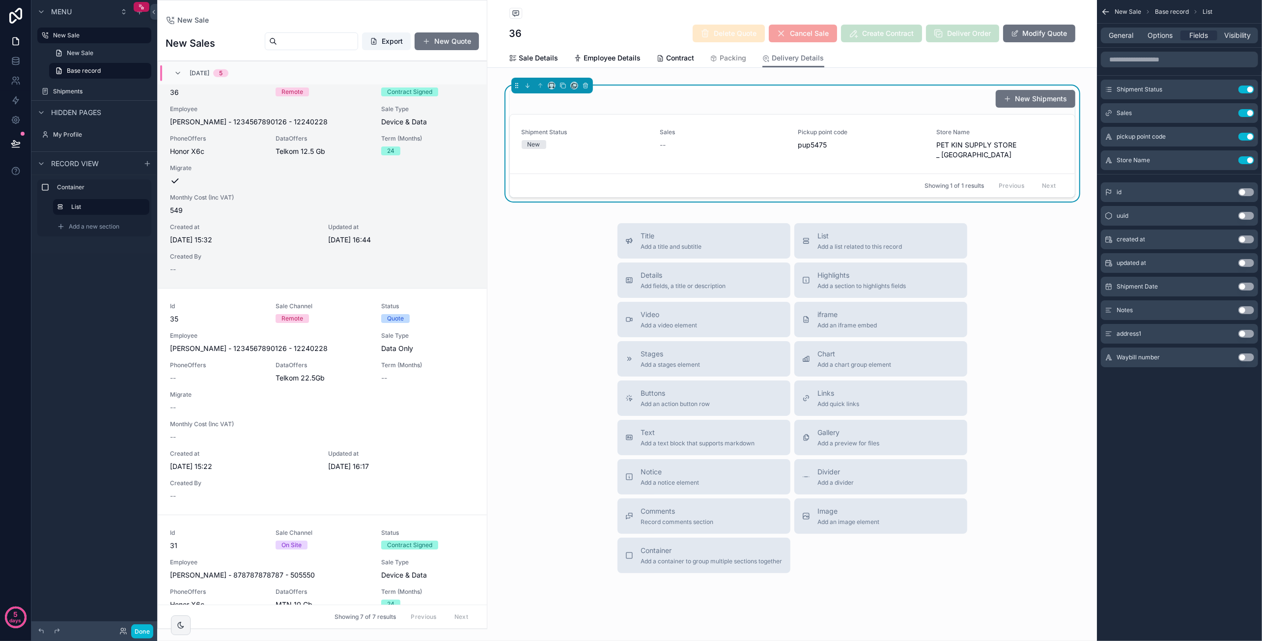
click at [1246, 334] on button "Use setting" at bounding box center [1246, 334] width 16 height 8
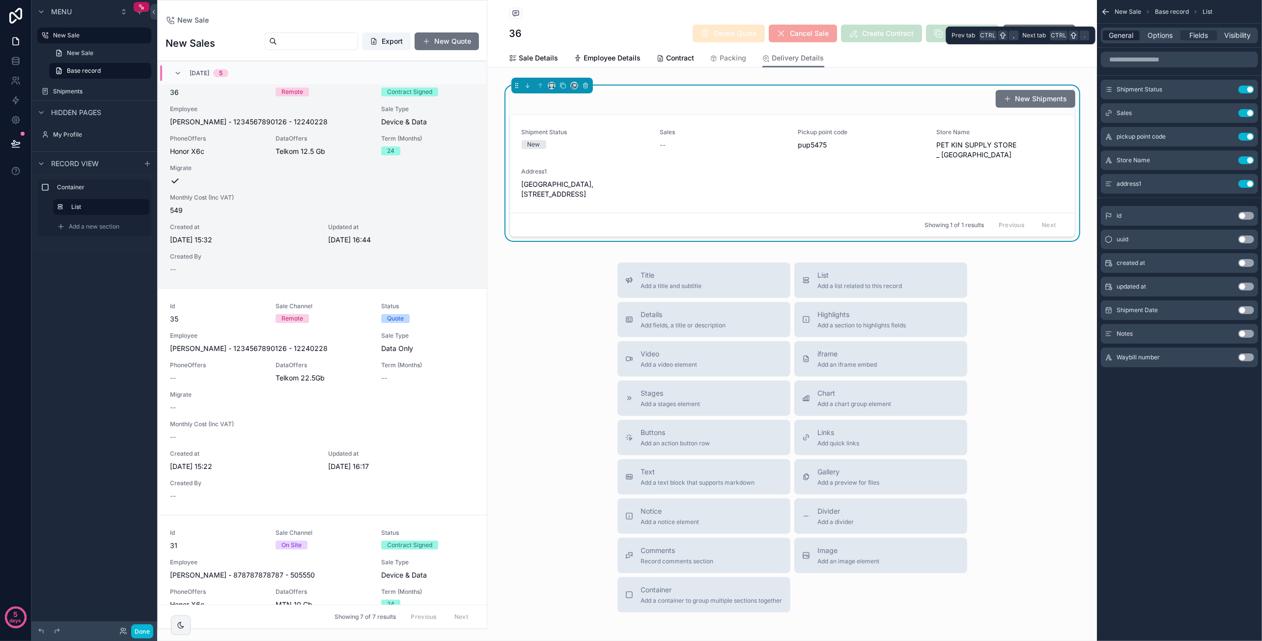
click at [1118, 35] on span "General" at bounding box center [1121, 35] width 25 height 10
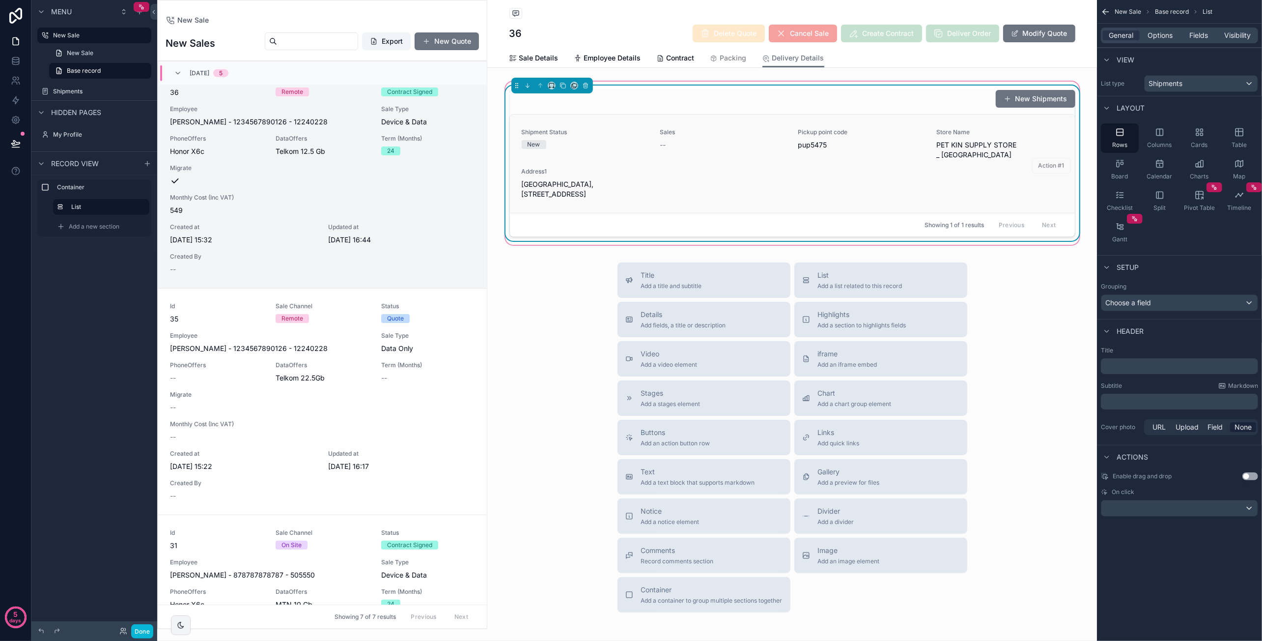
click at [855, 166] on div "Shipment Status New Sales -- Pickup point code pup5475 Store Name PET KIN SUPPL…" at bounding box center [792, 163] width 541 height 71
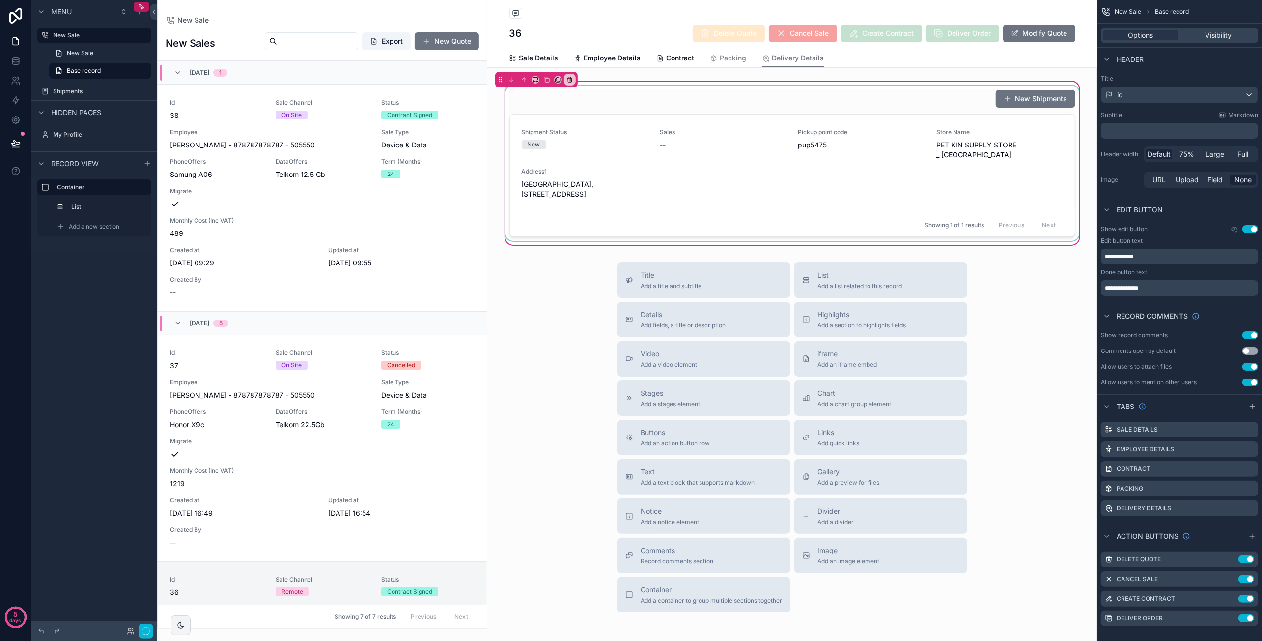
scroll to position [500, 0]
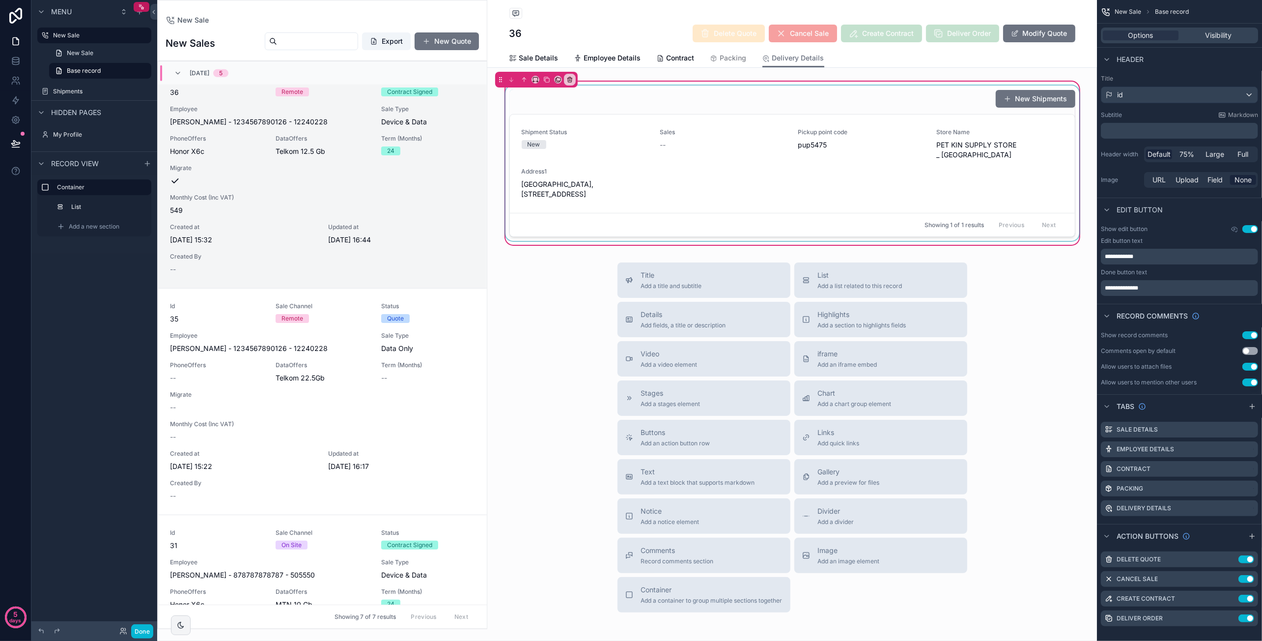
click at [817, 166] on div "scrollable content" at bounding box center [793, 162] width 578 height 155
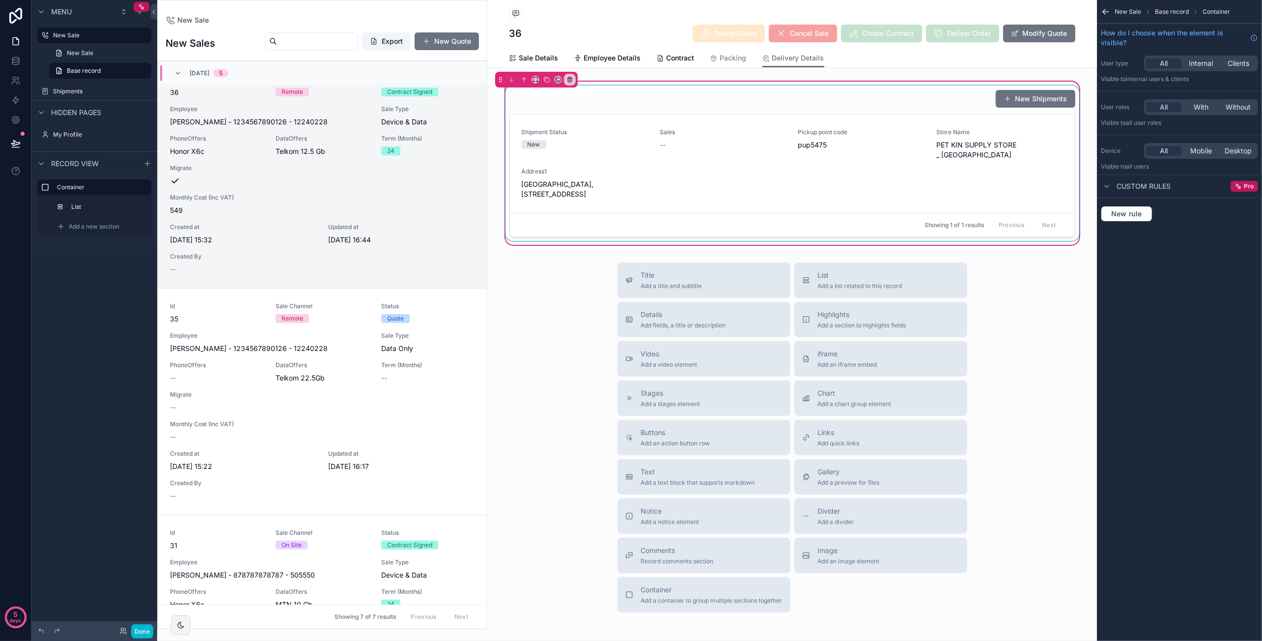
click at [807, 173] on div "scrollable content" at bounding box center [793, 162] width 578 height 155
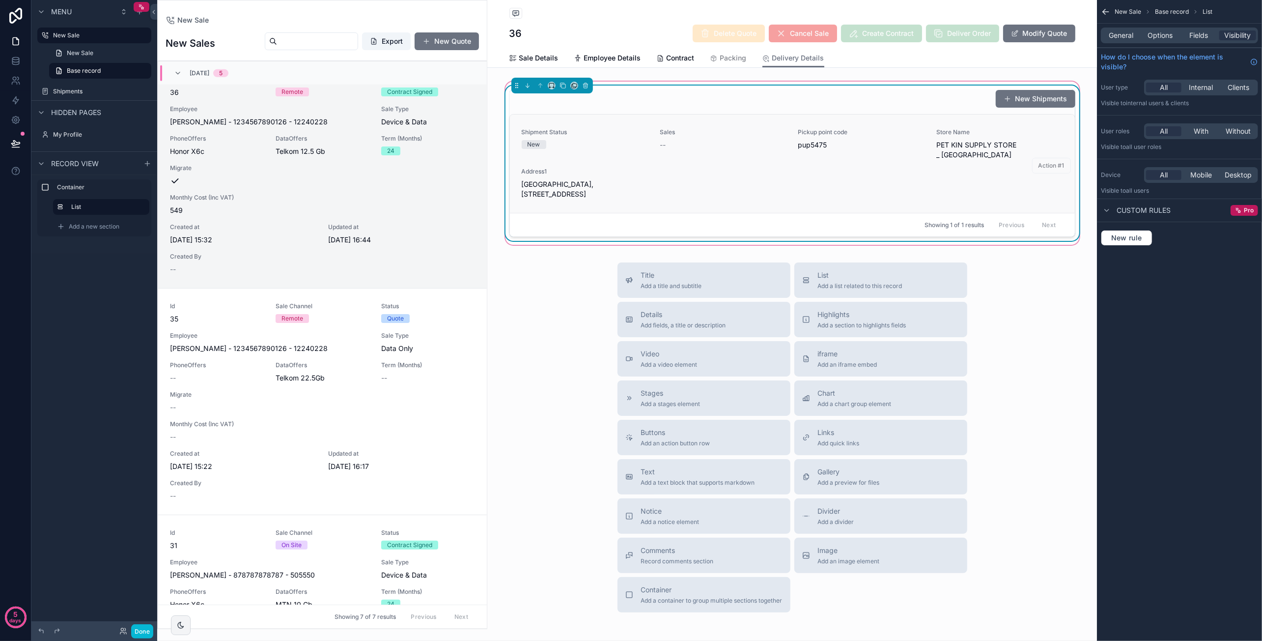
click at [945, 178] on div "Shipment Status New Sales -- Pickup point code pup5475 Store Name PET KIN SUPPL…" at bounding box center [792, 163] width 541 height 71
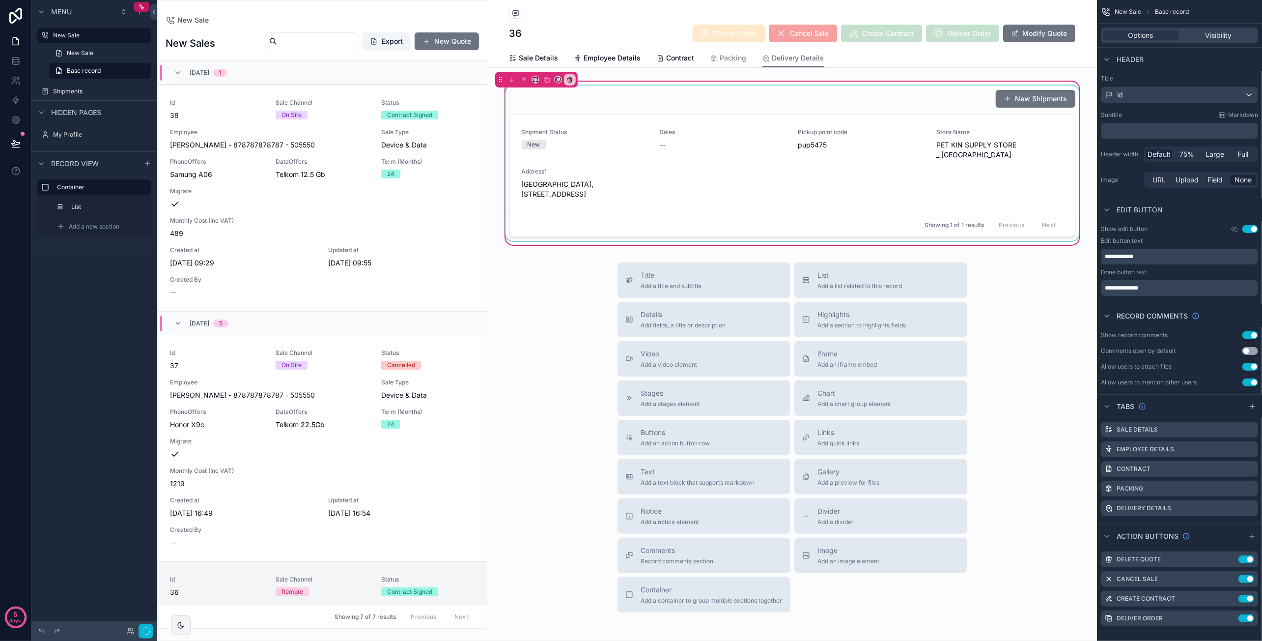
scroll to position [500, 0]
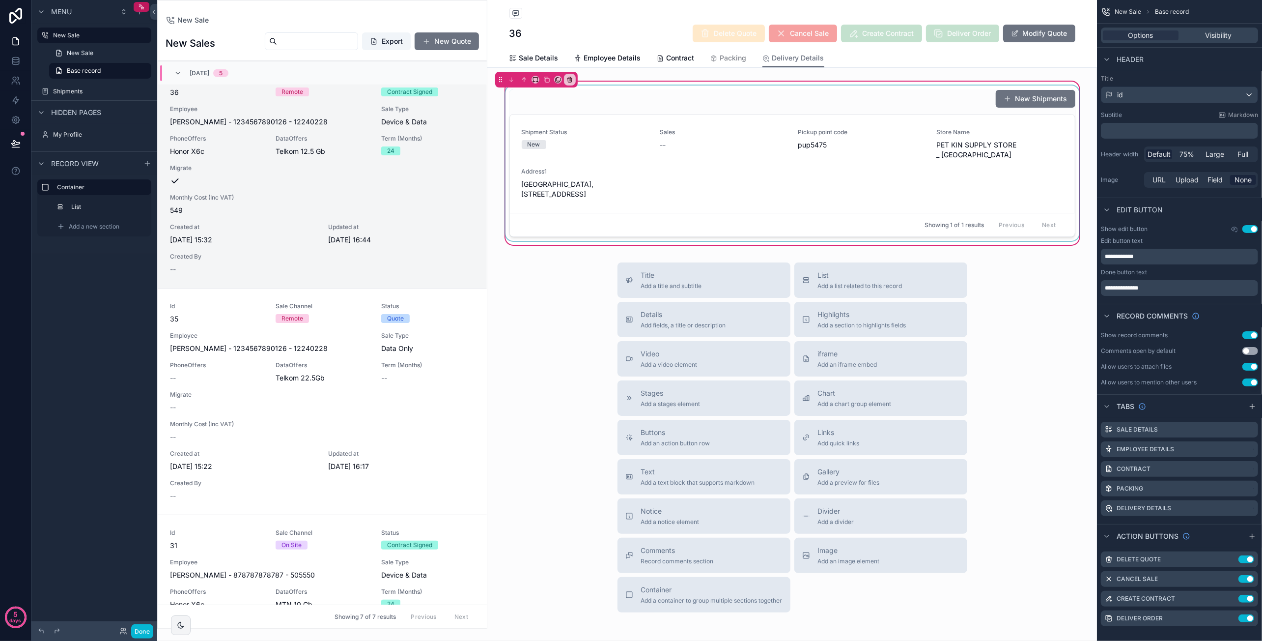
click at [796, 195] on div "scrollable content" at bounding box center [793, 162] width 578 height 155
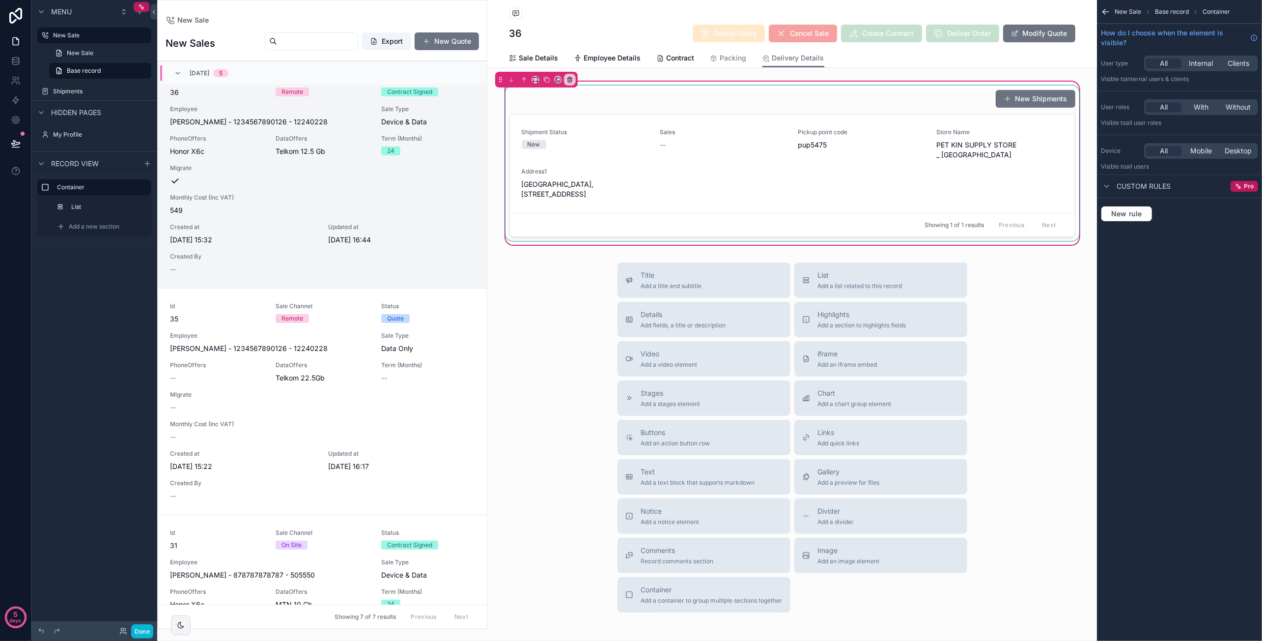
click at [826, 121] on div "scrollable content" at bounding box center [793, 162] width 578 height 155
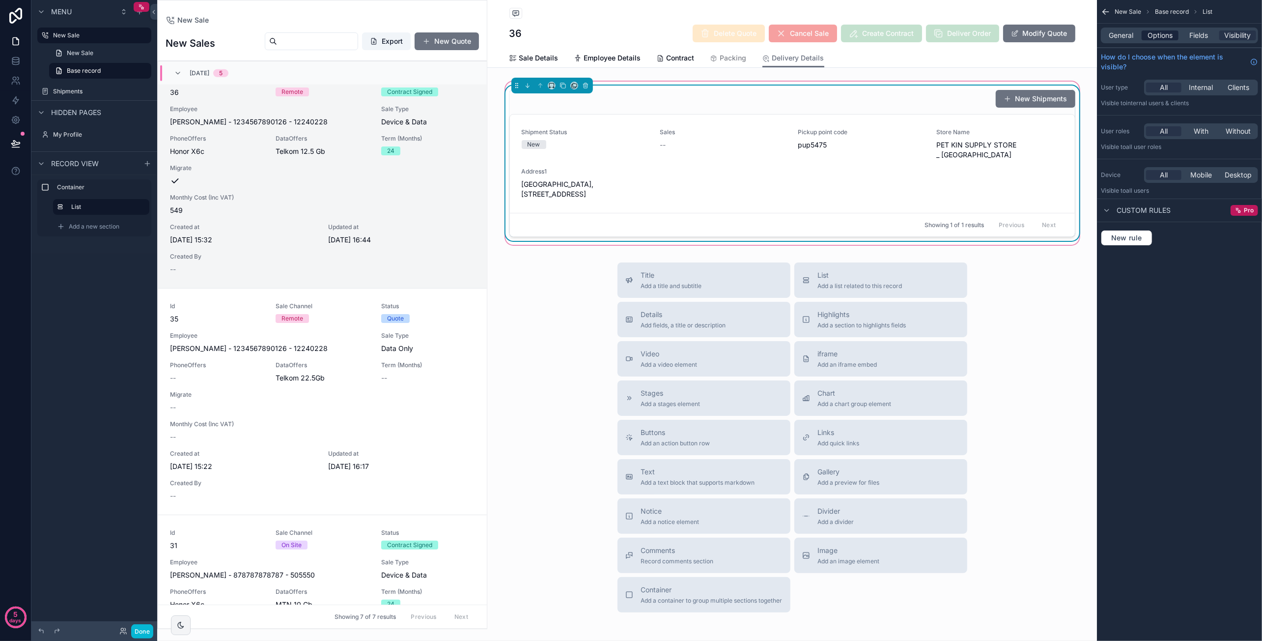
click at [1159, 38] on span "Options" at bounding box center [1159, 35] width 25 height 10
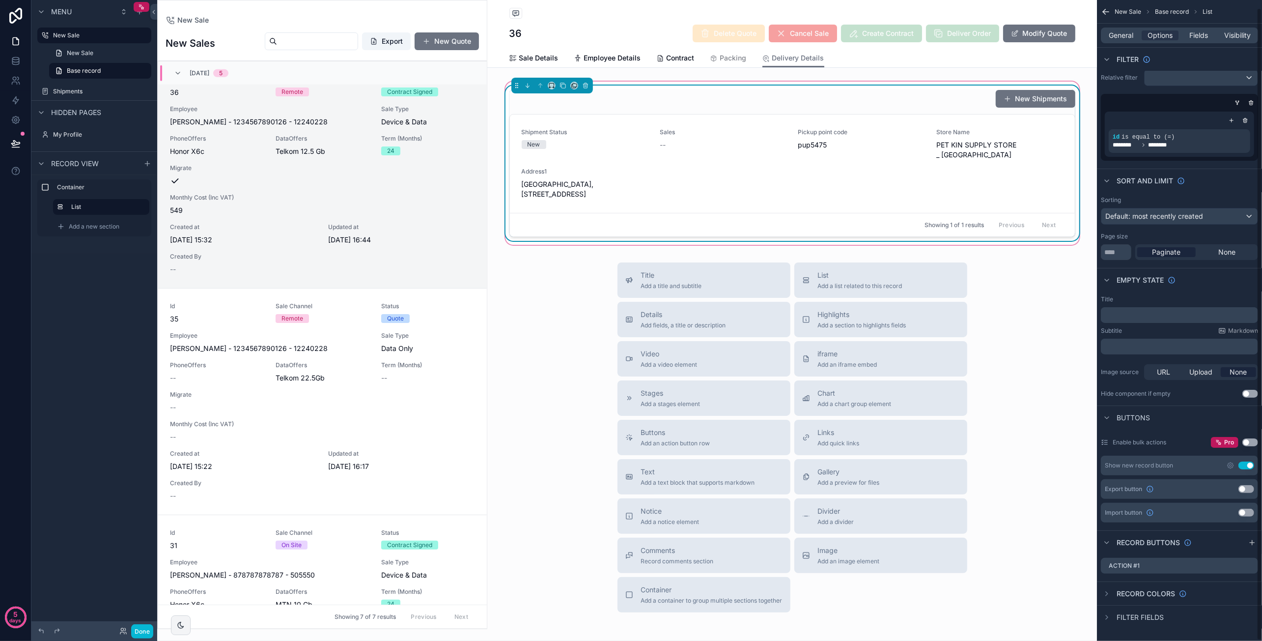
scroll to position [8, 0]
click at [1119, 36] on span "General" at bounding box center [1121, 35] width 25 height 10
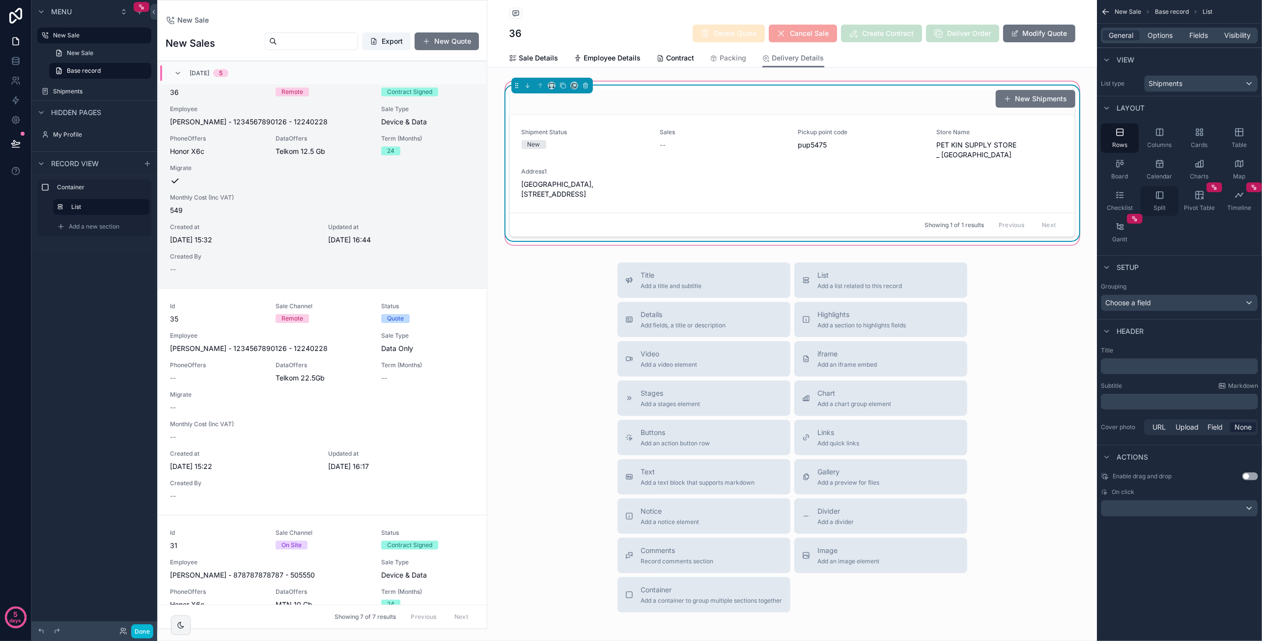
click at [1159, 197] on icon "scrollable content" at bounding box center [1160, 195] width 10 height 10
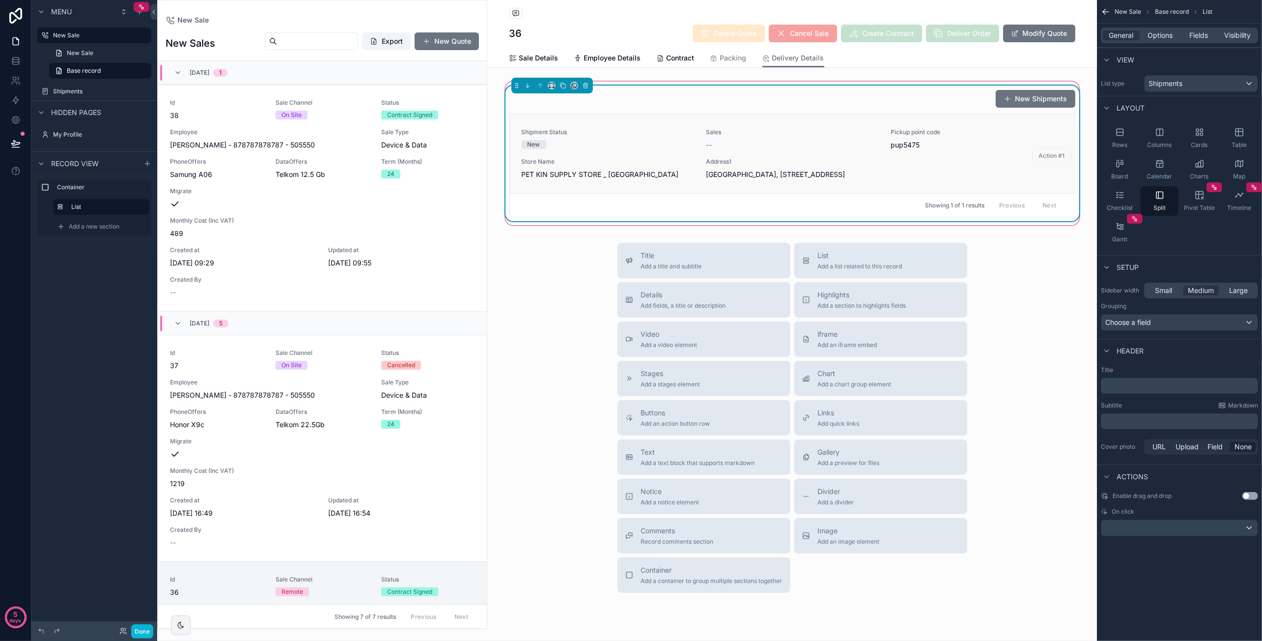
scroll to position [500, 0]
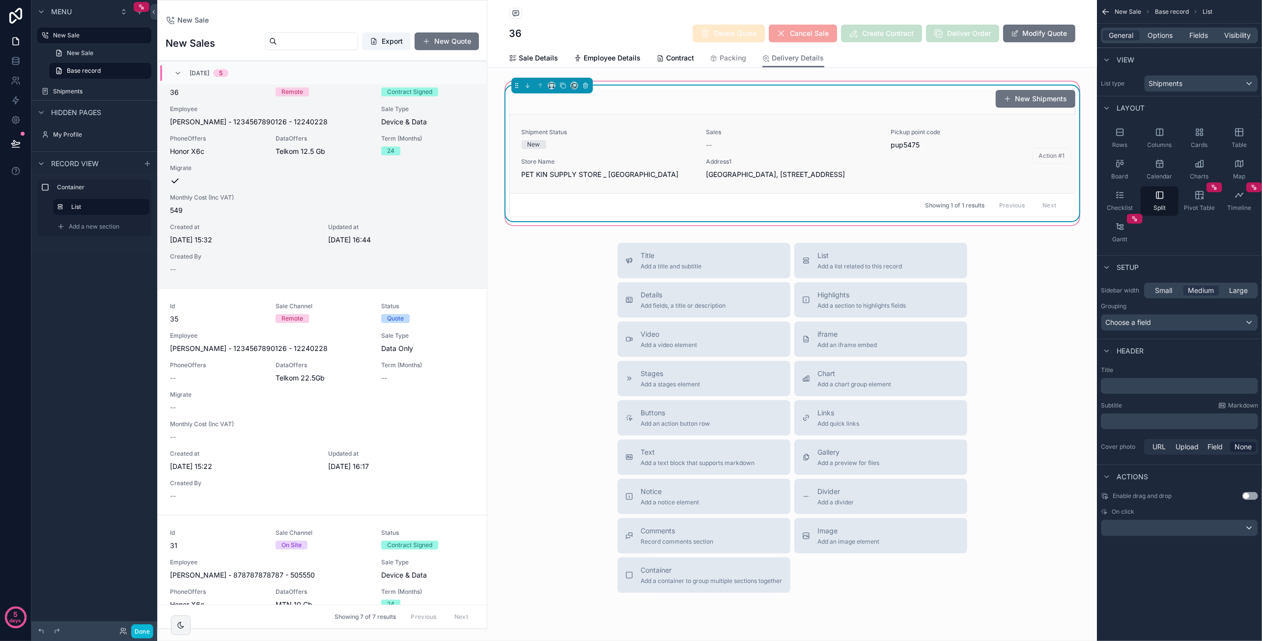
click at [1005, 164] on div "Shipment Status New Sales -- Pickup point code pup5475 Store Name PET KIN SUPPL…" at bounding box center [793, 153] width 542 height 51
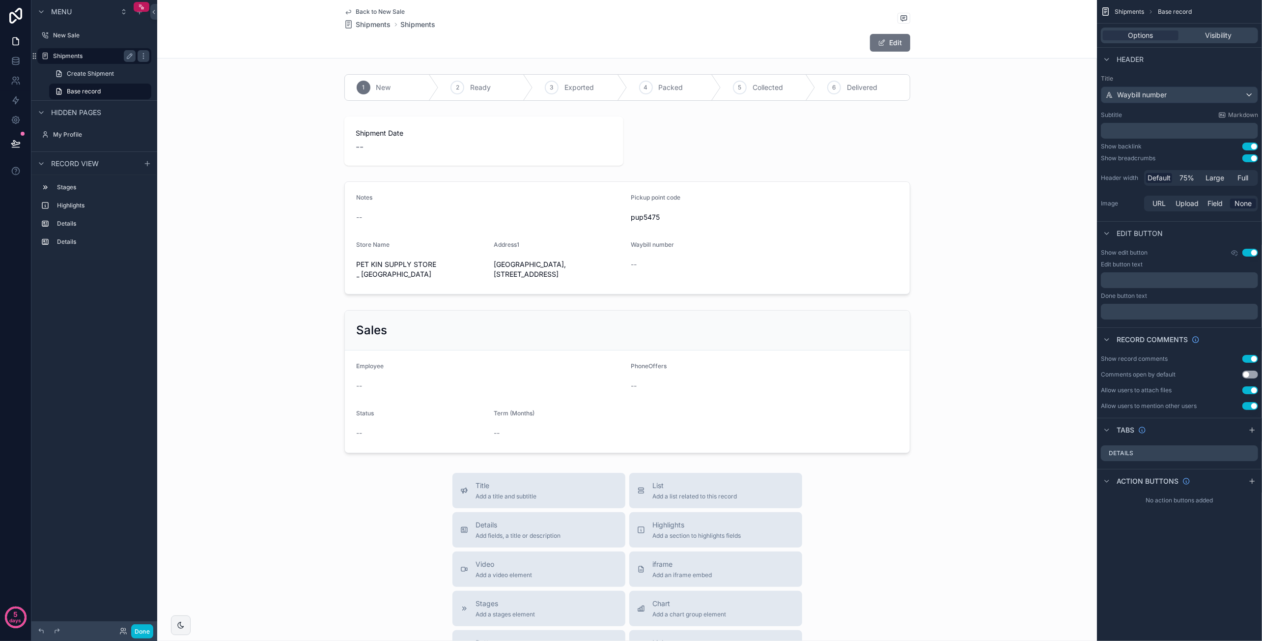
click at [87, 56] on label "Shipments" at bounding box center [92, 56] width 79 height 8
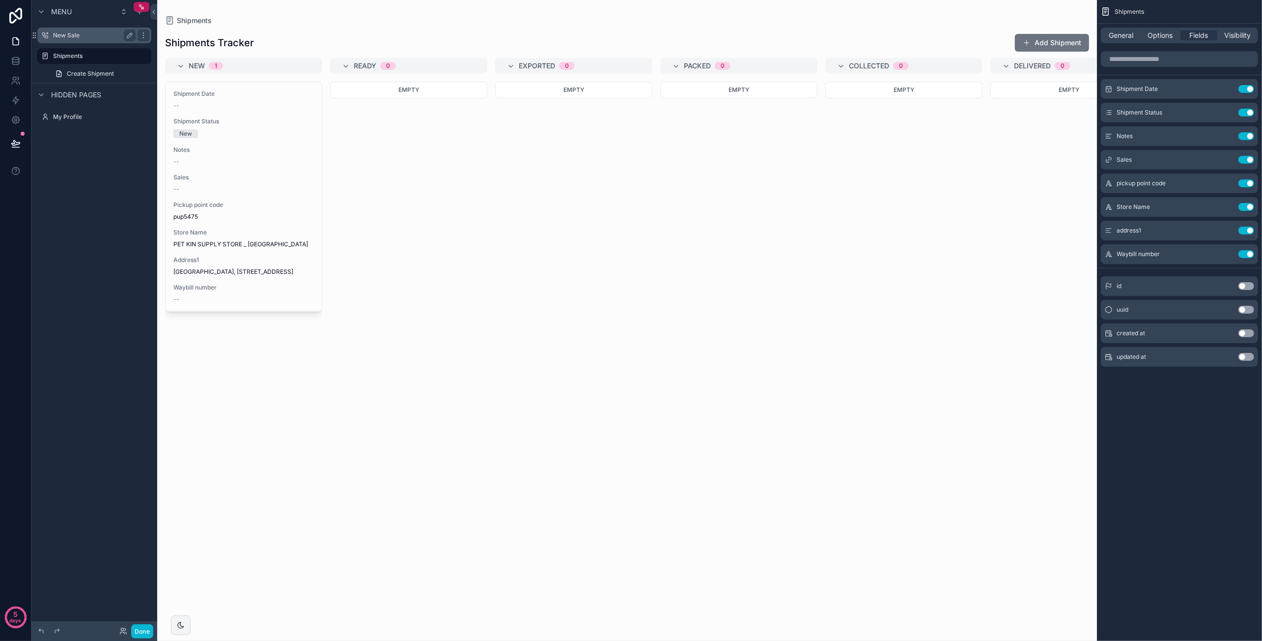
click at [81, 35] on label "New Sale" at bounding box center [92, 35] width 79 height 8
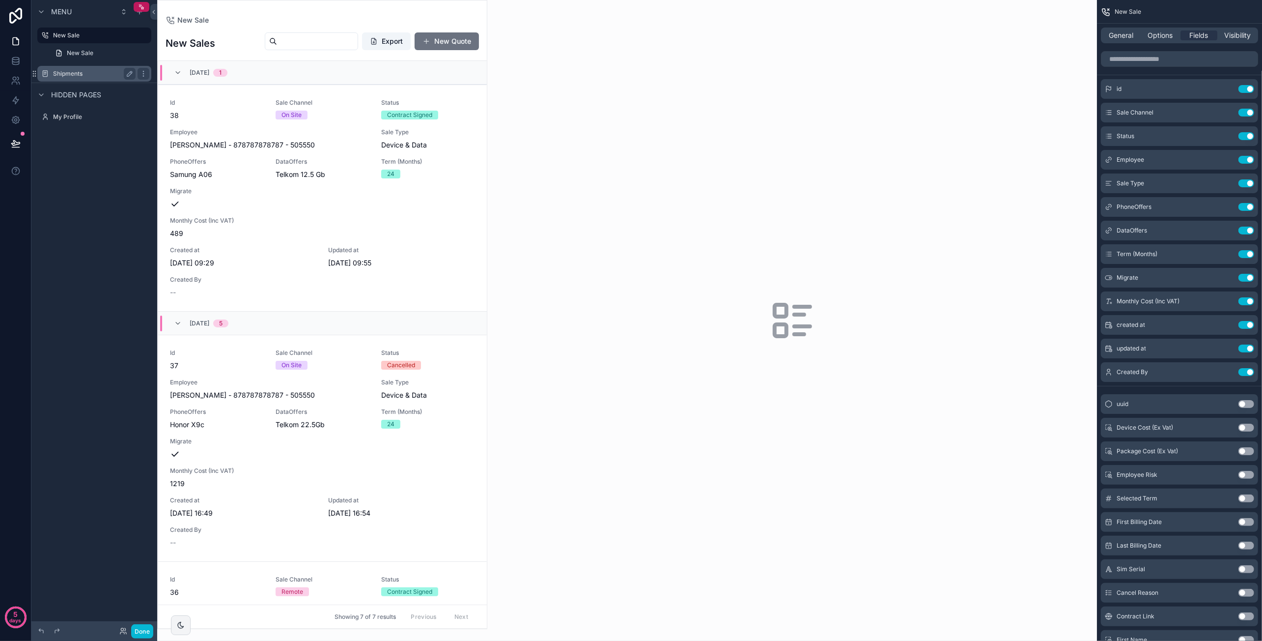
click at [88, 67] on div "Shipments" at bounding box center [94, 74] width 110 height 16
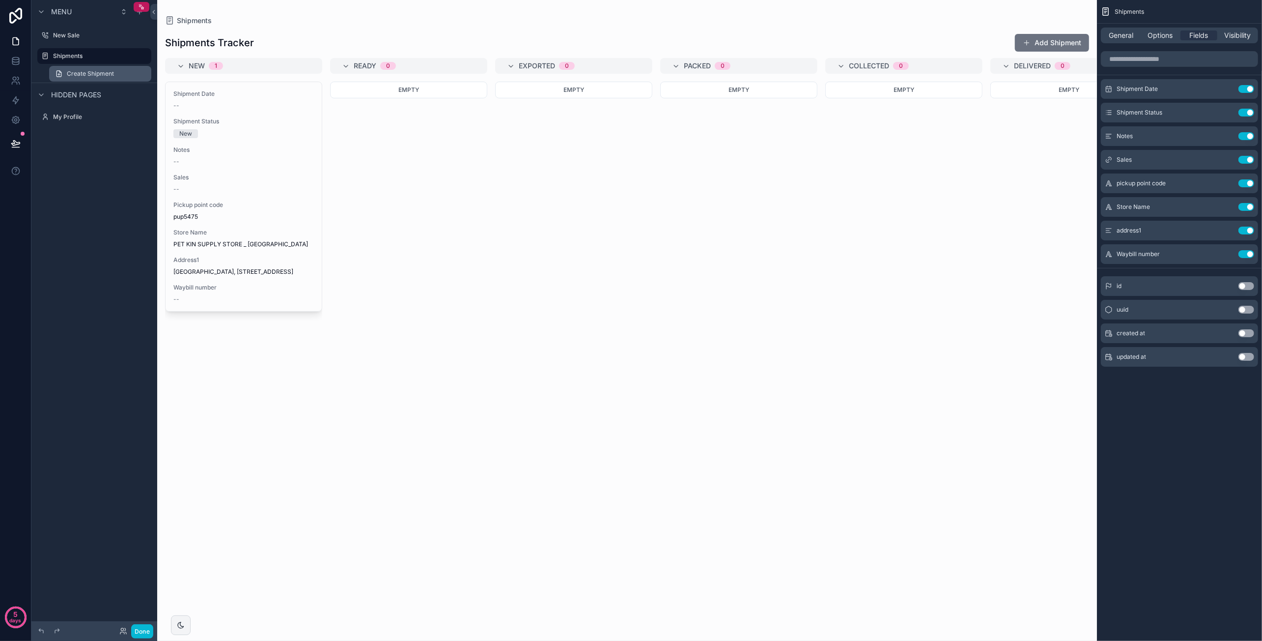
click at [104, 79] on link "Create Shipment" at bounding box center [100, 74] width 102 height 16
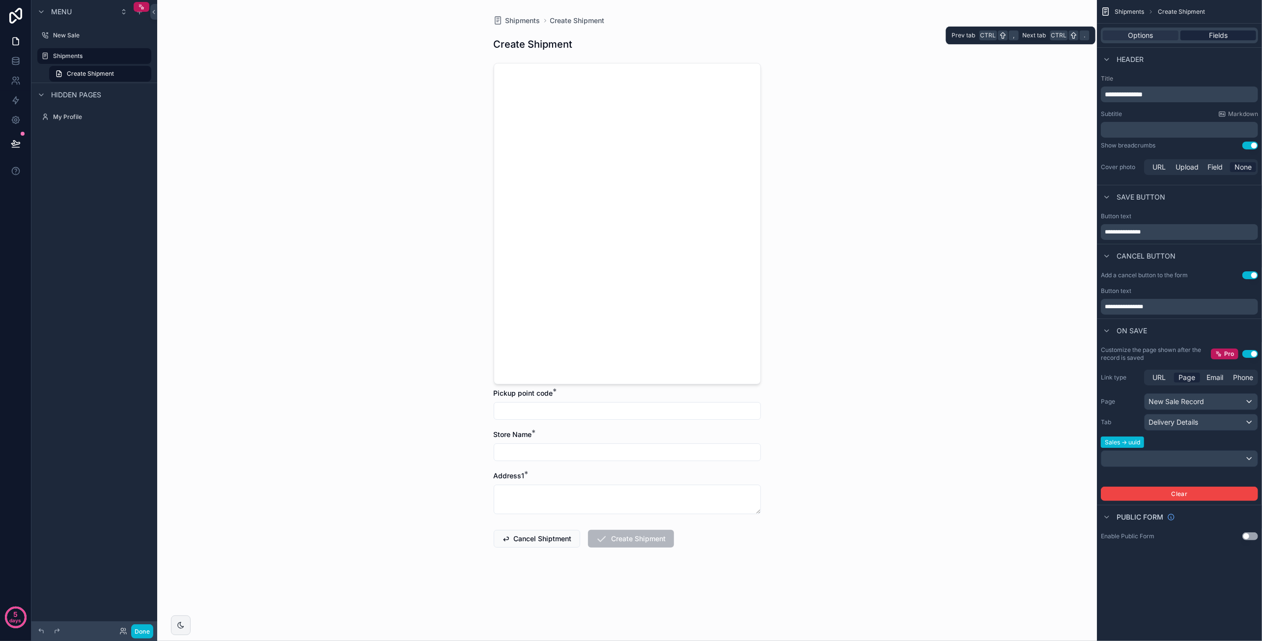
click at [1216, 34] on span "Fields" at bounding box center [1218, 35] width 19 height 10
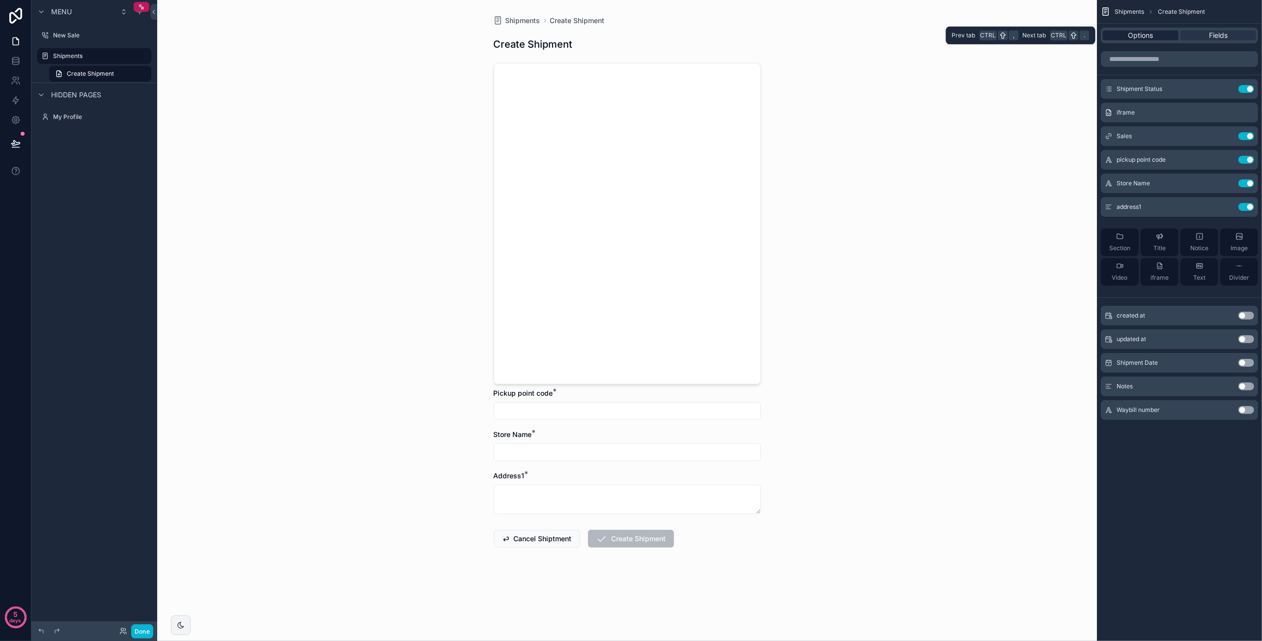
click at [1147, 33] on span "Options" at bounding box center [1140, 35] width 25 height 10
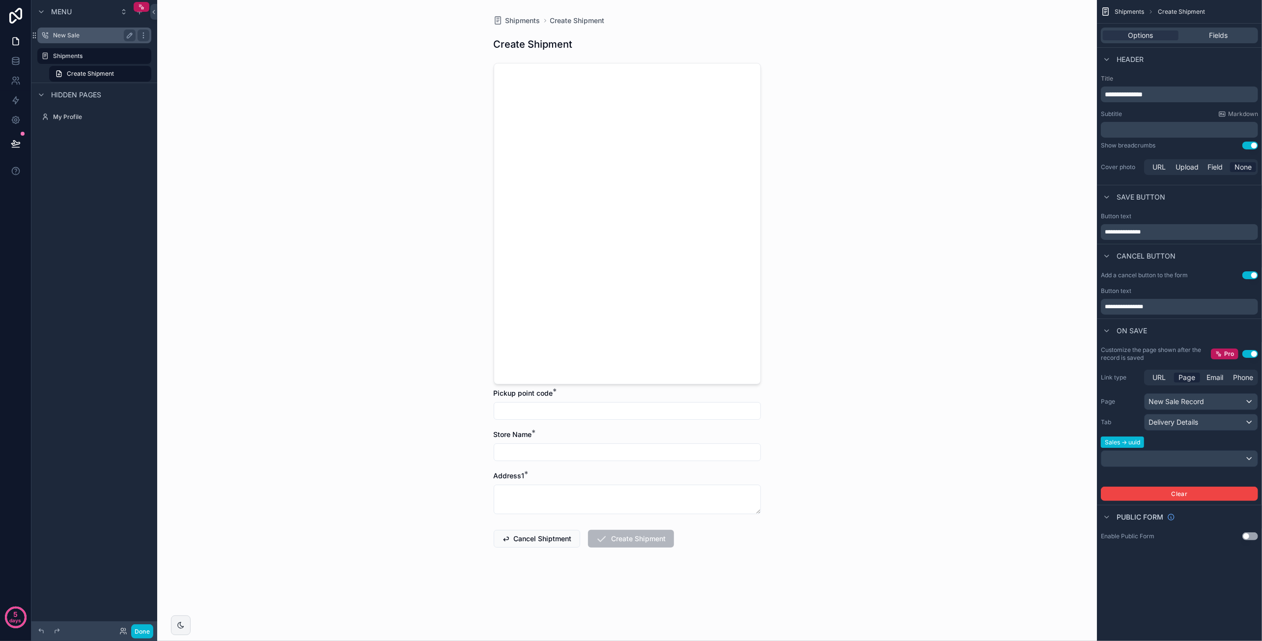
click at [77, 35] on label "New Sale" at bounding box center [92, 35] width 79 height 8
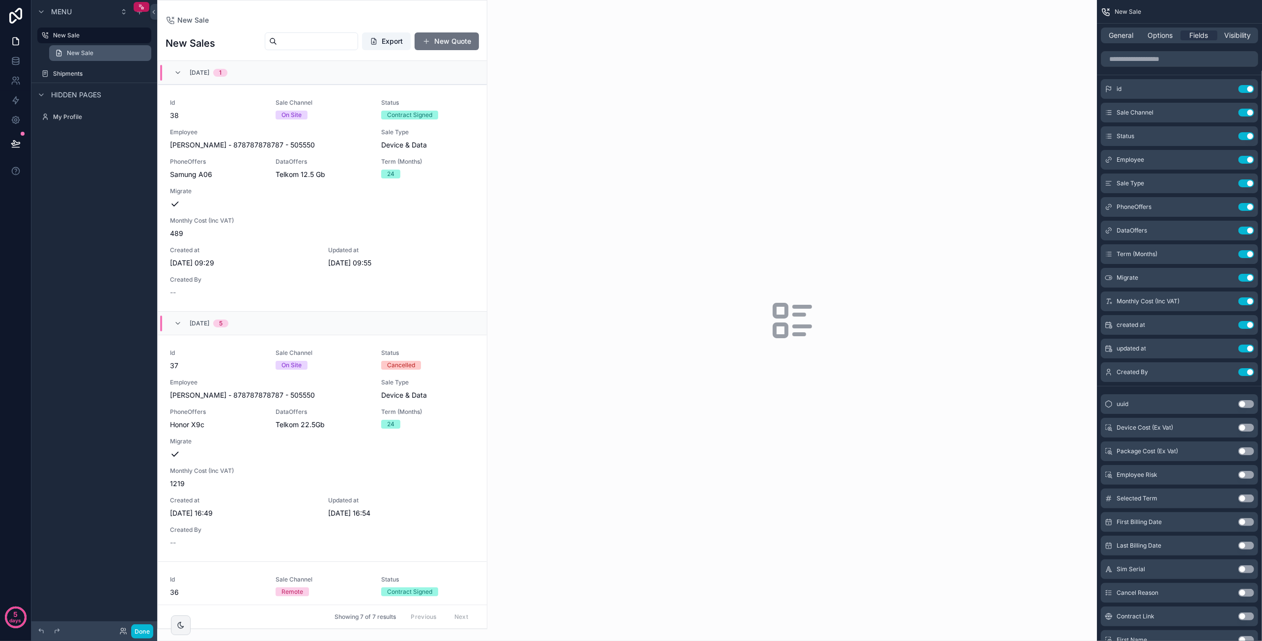
click at [87, 50] on span "New Sale" at bounding box center [80, 53] width 27 height 8
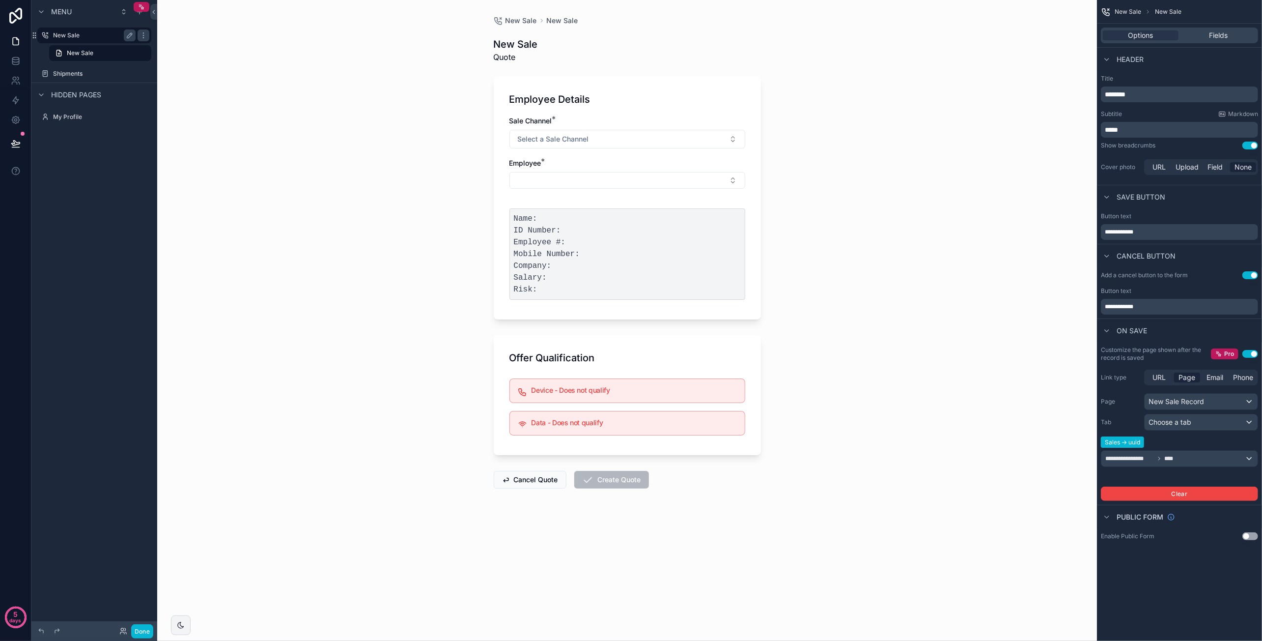
click at [63, 34] on label "New Sale" at bounding box center [92, 35] width 79 height 8
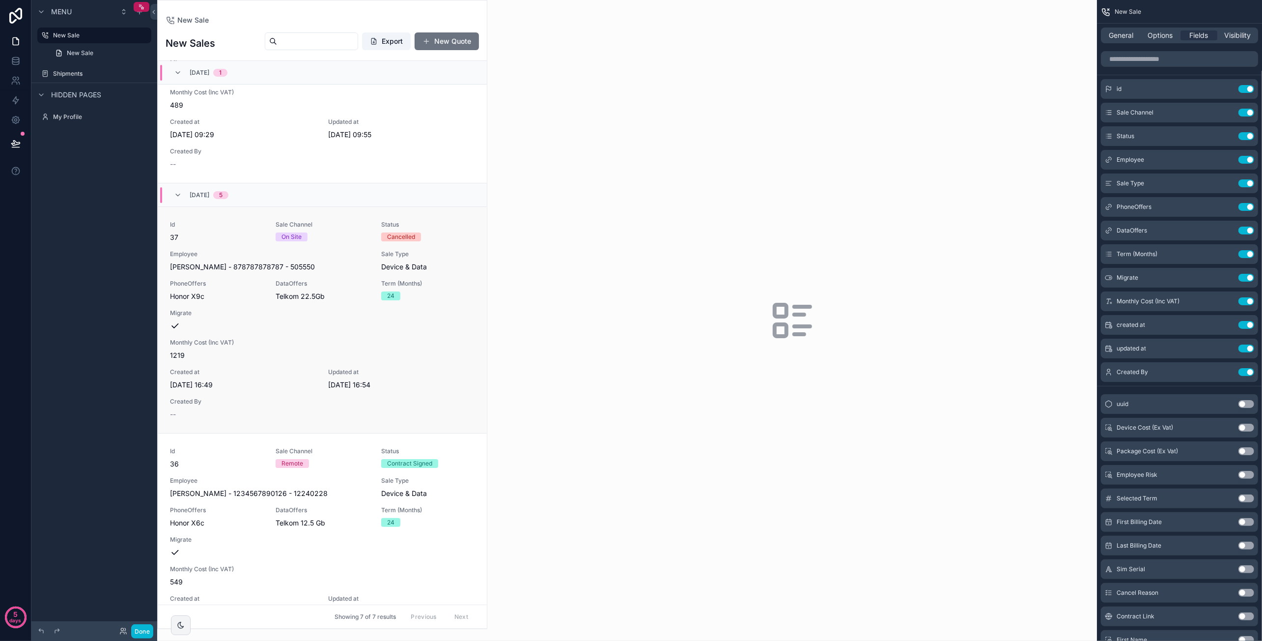
scroll to position [147, 0]
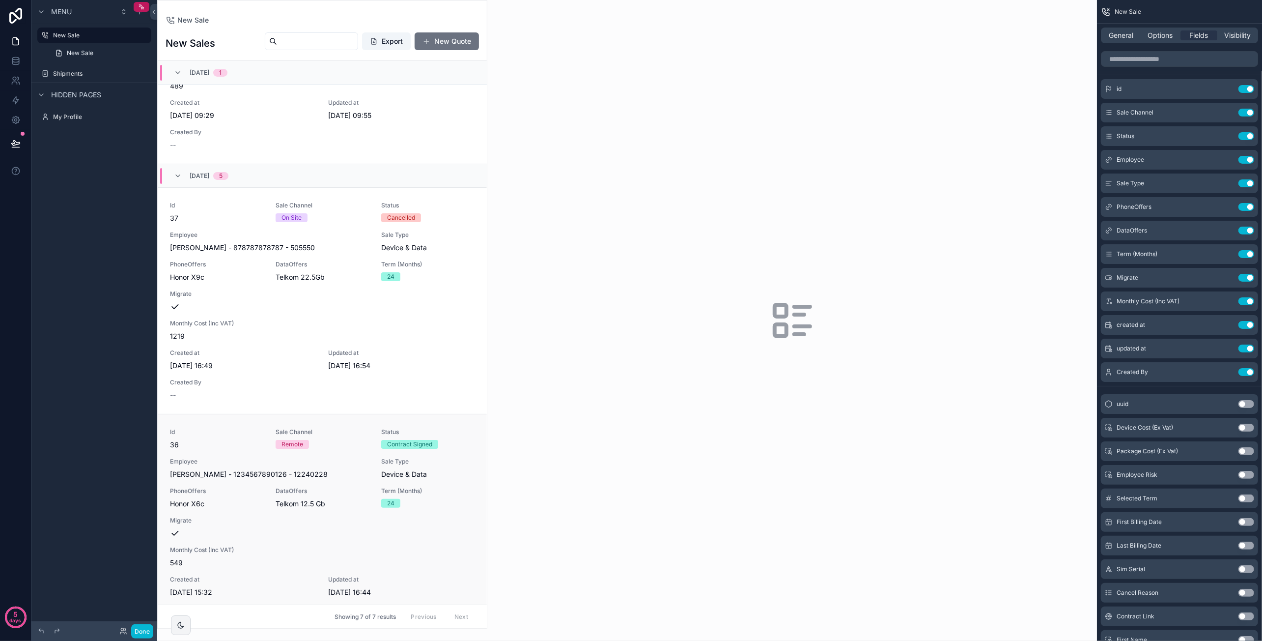
click at [370, 447] on div "Id 36 Sale Channel Remote Status Contract Signed Employee Caroline - van der Me…" at bounding box center [322, 527] width 305 height 198
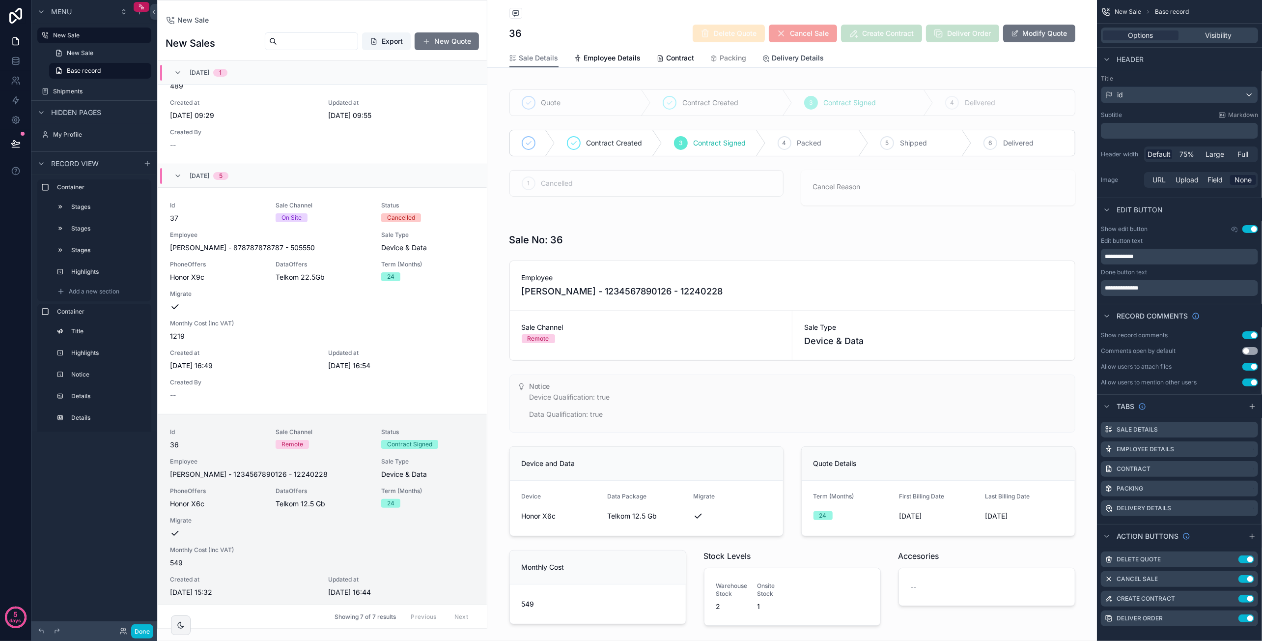
click at [791, 65] on link "Delivery Details" at bounding box center [793, 59] width 62 height 20
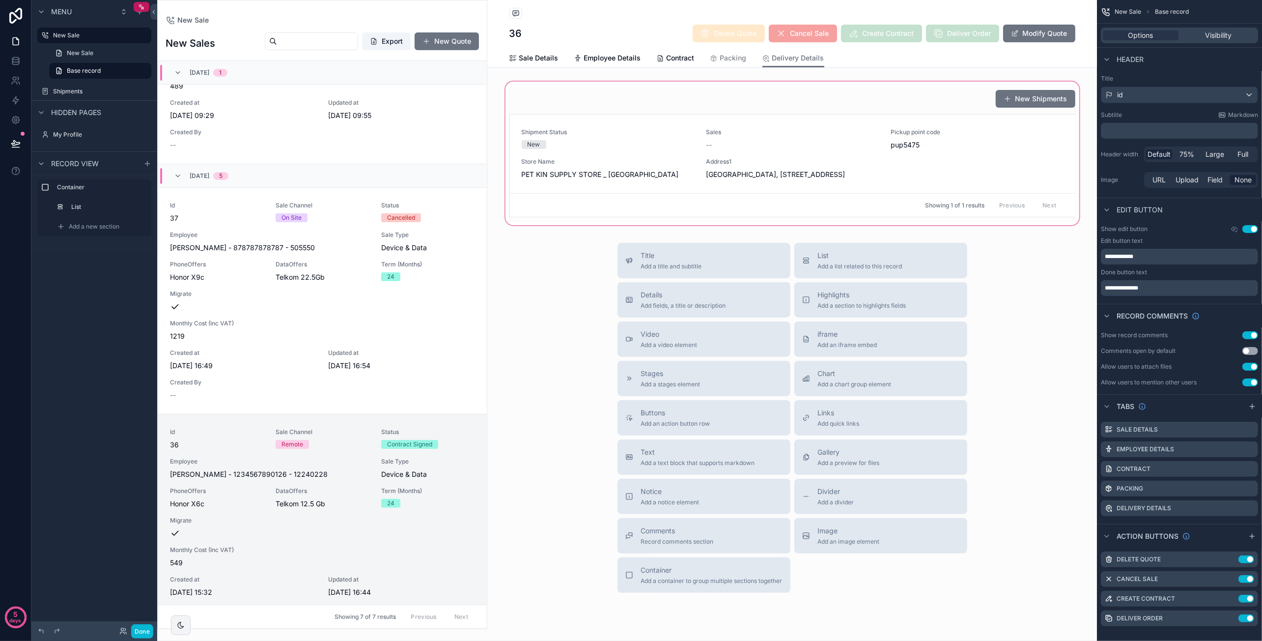
click at [915, 103] on div "scrollable content" at bounding box center [792, 153] width 610 height 147
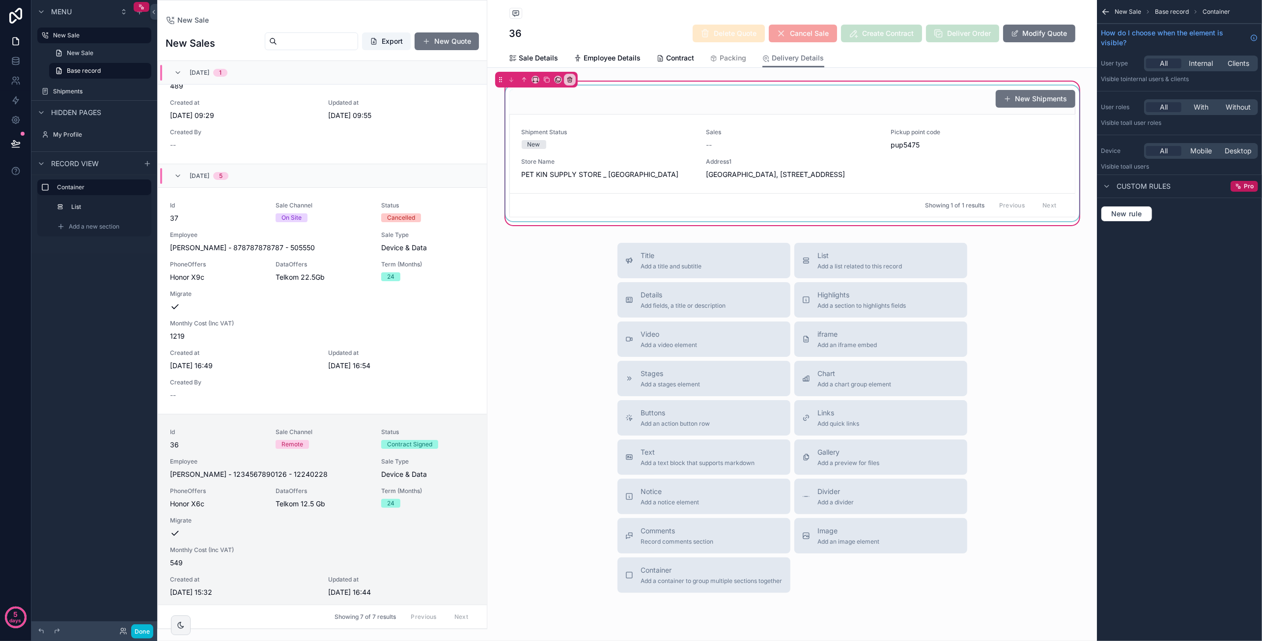
click at [797, 111] on div "scrollable content" at bounding box center [793, 153] width 578 height 136
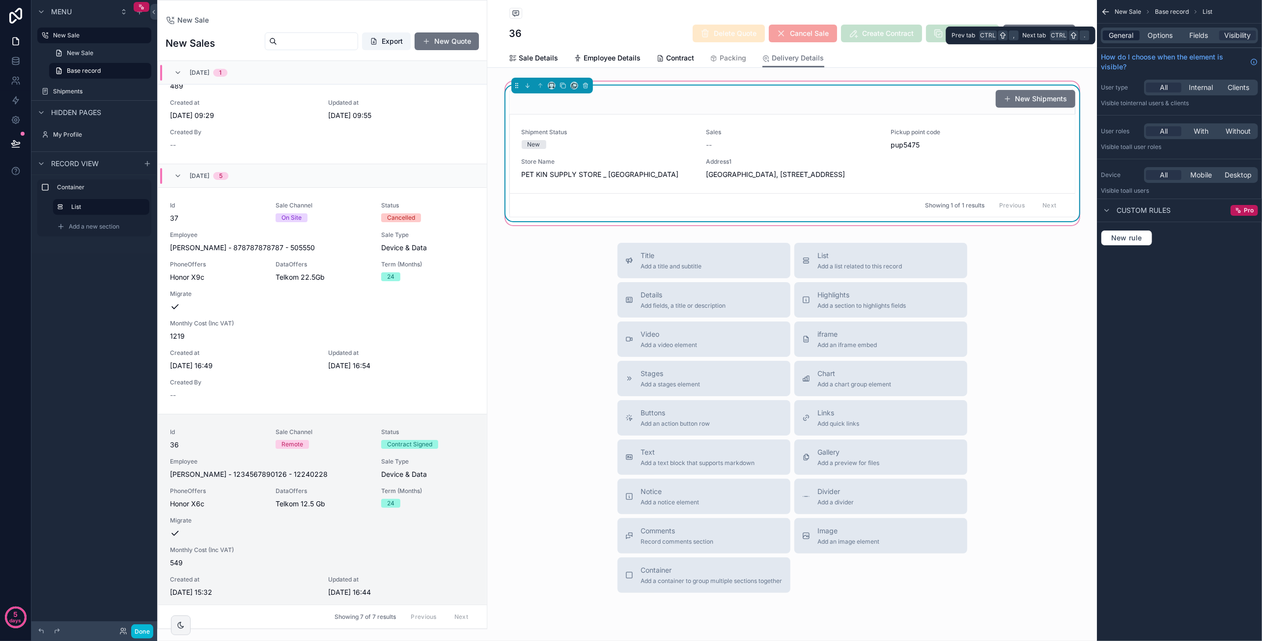
click at [1134, 36] on div "General" at bounding box center [1121, 35] width 37 height 10
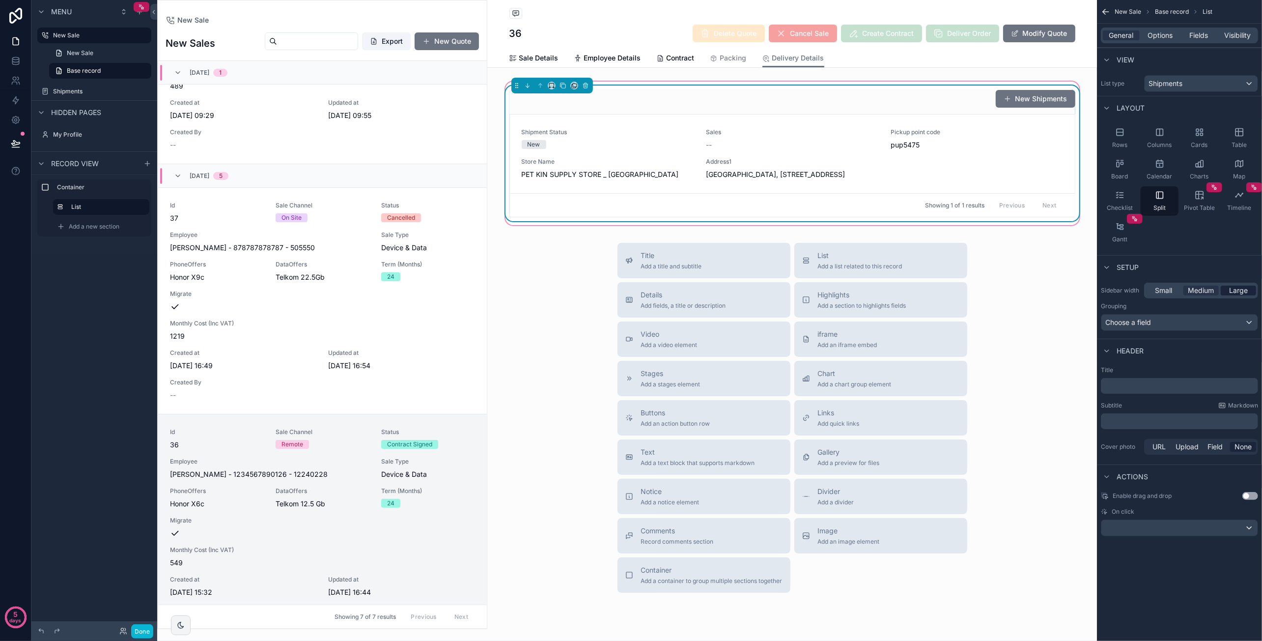
click at [1244, 290] on span "Large" at bounding box center [1238, 290] width 19 height 10
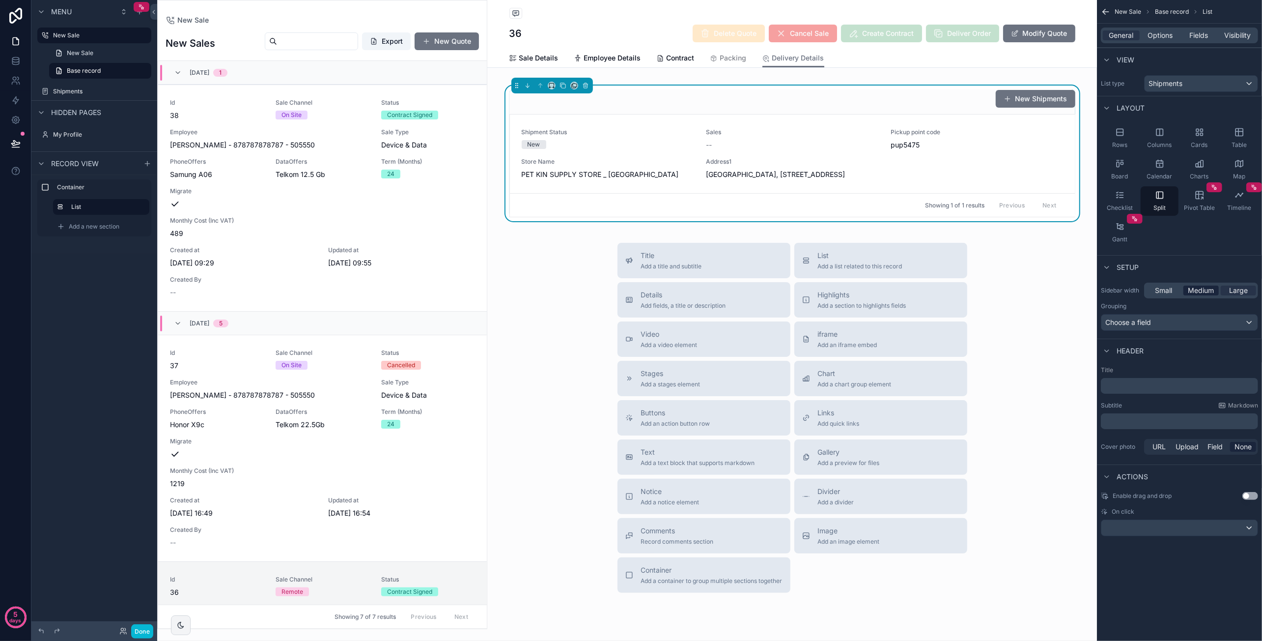
scroll to position [500, 0]
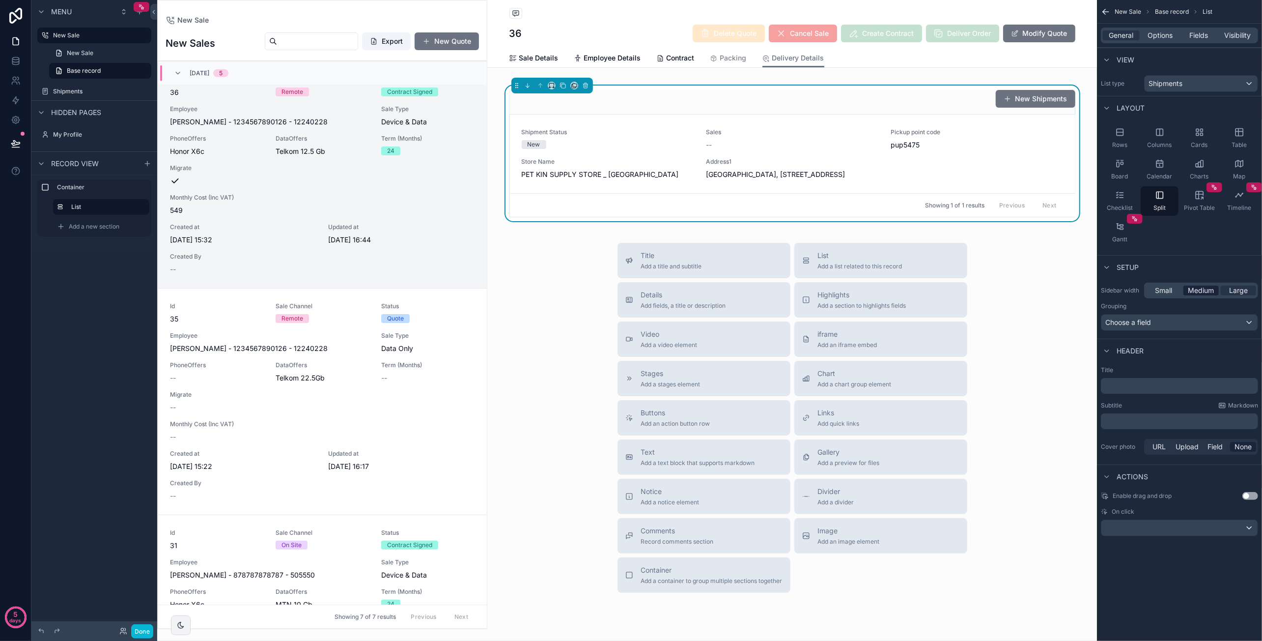
click at [1198, 289] on span "Medium" at bounding box center [1201, 290] width 26 height 10
click at [1126, 136] on div "Rows" at bounding box center [1120, 137] width 38 height 29
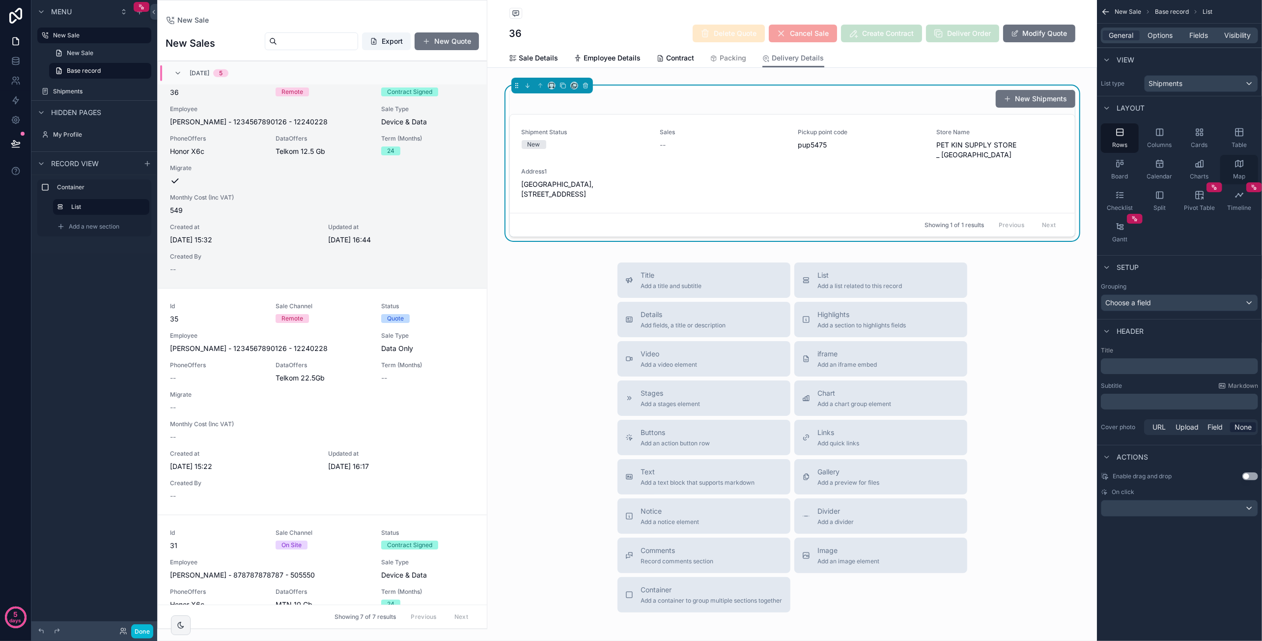
click at [1244, 161] on icon "scrollable content" at bounding box center [1239, 164] width 10 height 10
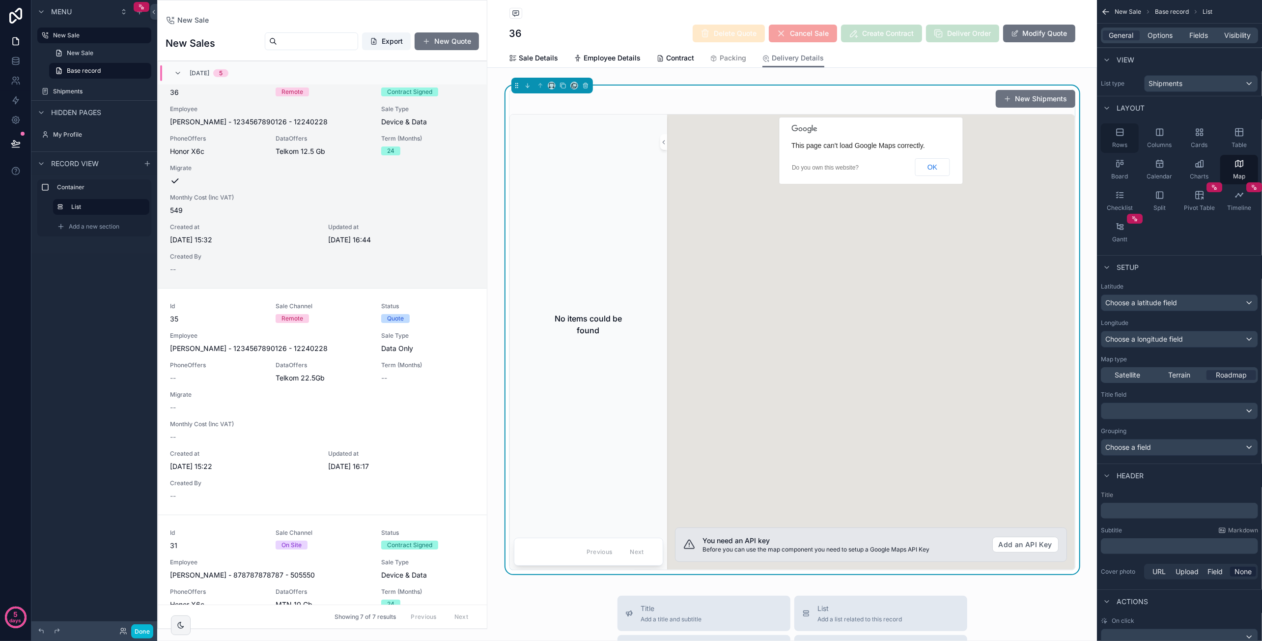
click at [1122, 134] on icon "scrollable content" at bounding box center [1120, 132] width 10 height 10
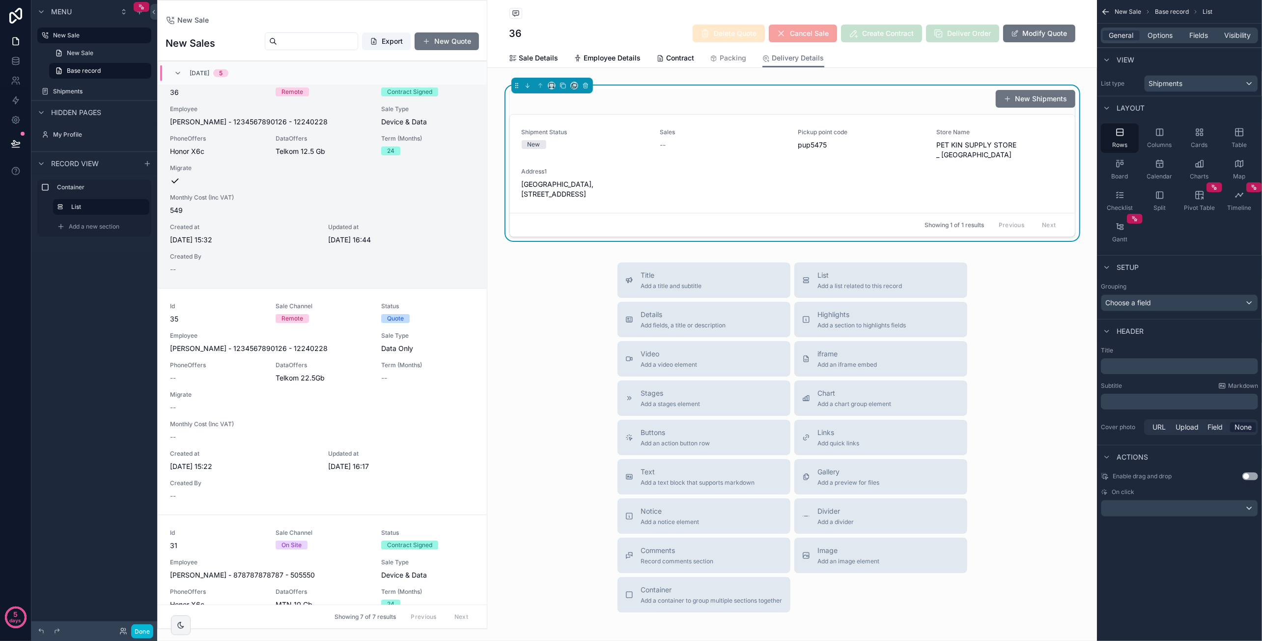
click at [1252, 472] on button "Use setting" at bounding box center [1250, 476] width 16 height 8
click at [1177, 511] on div "scrollable content" at bounding box center [1179, 508] width 156 height 16
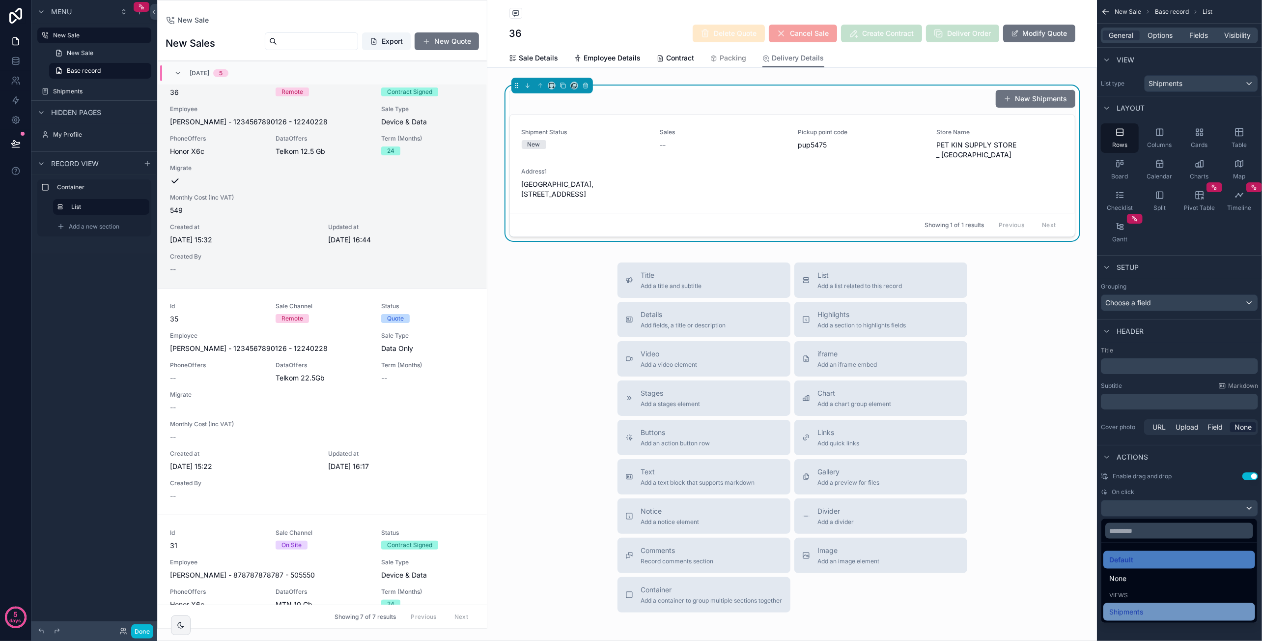
click at [1173, 610] on div "Shipments" at bounding box center [1179, 612] width 140 height 12
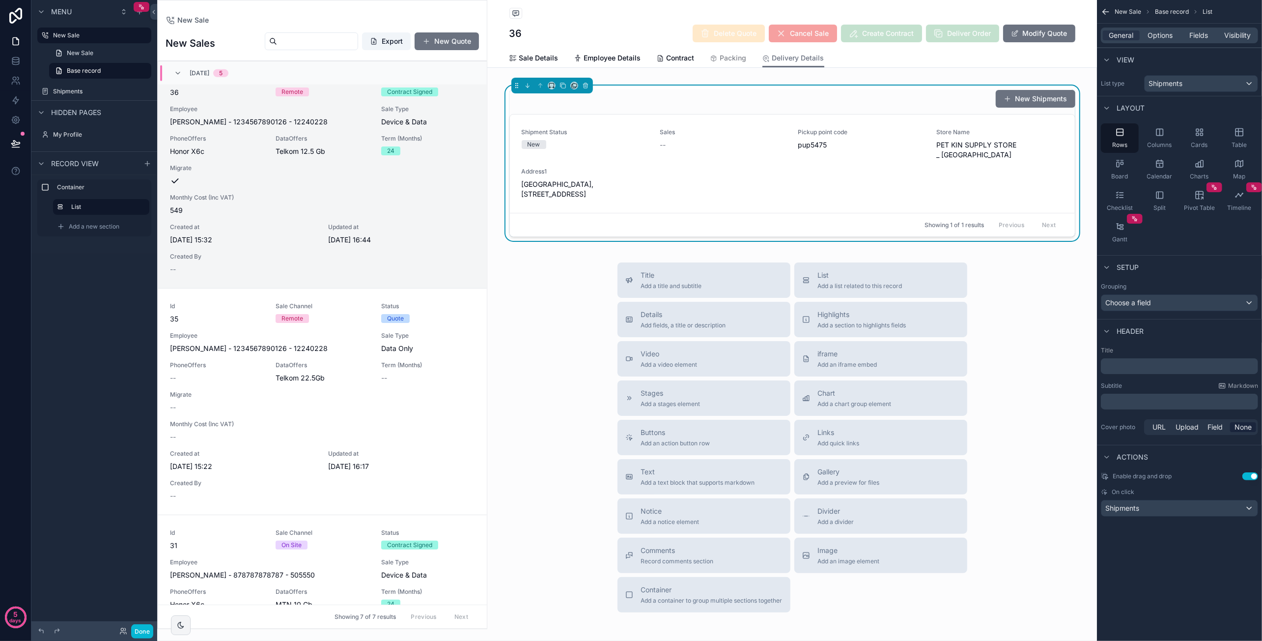
click at [1247, 476] on button "Use setting" at bounding box center [1250, 476] width 16 height 8
click at [1167, 40] on span "Options" at bounding box center [1159, 35] width 25 height 10
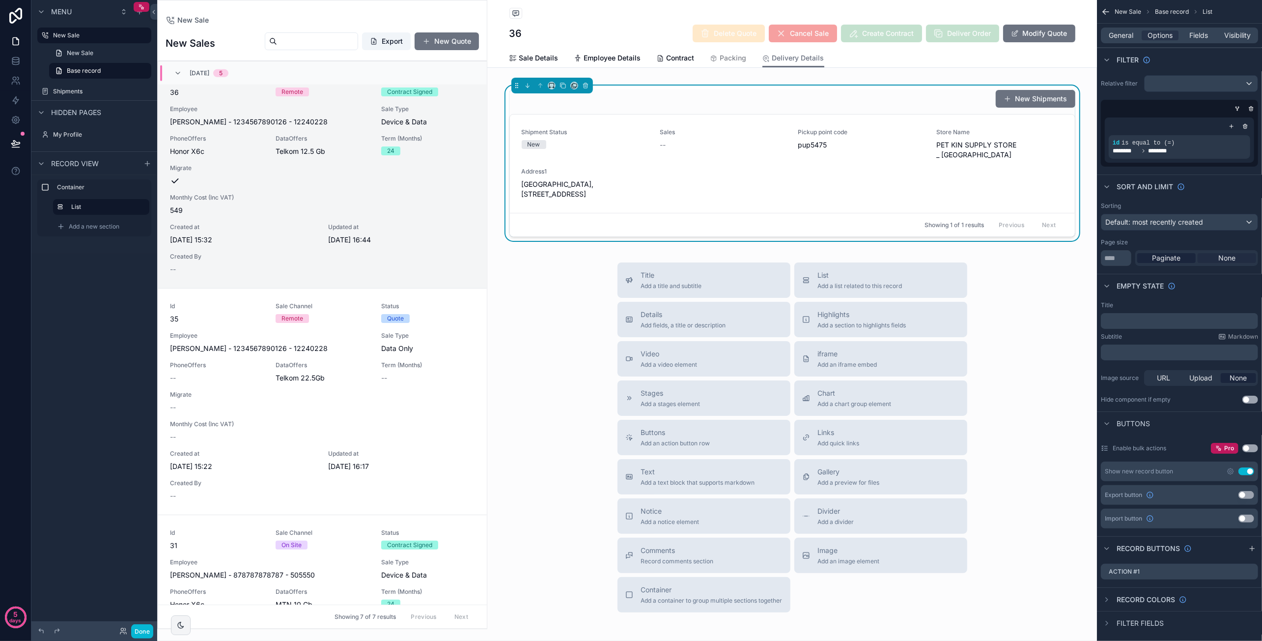
click at [1219, 257] on span "None" at bounding box center [1226, 258] width 17 height 10
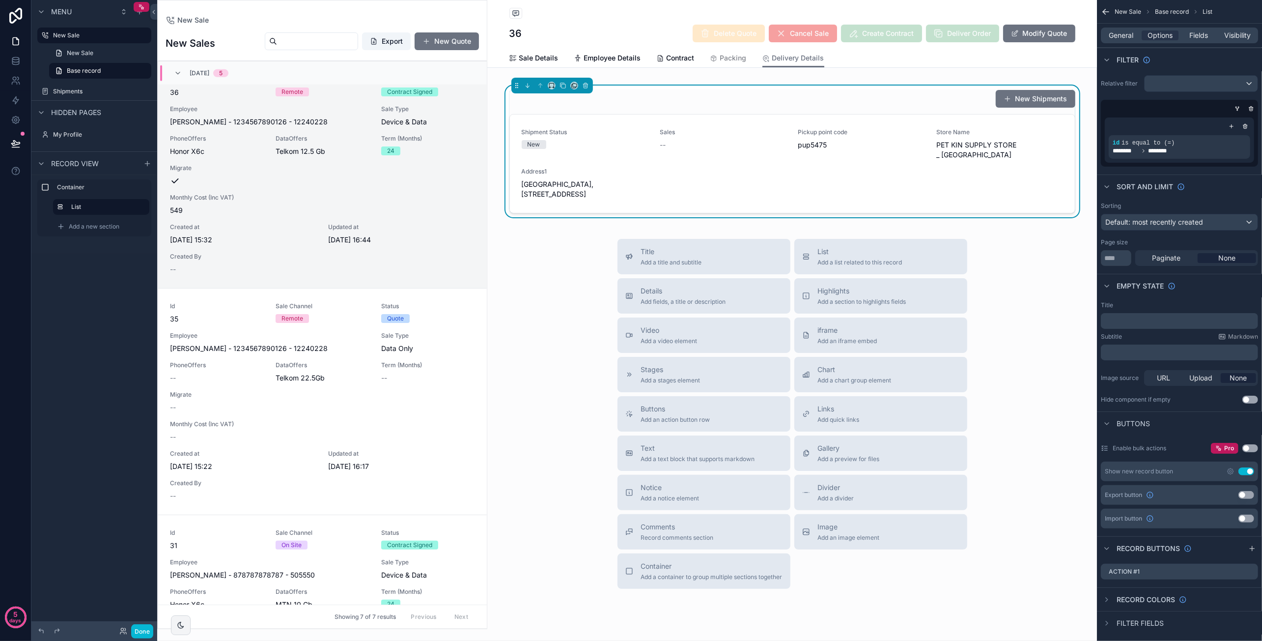
click at [1177, 319] on p "﻿" at bounding box center [1180, 321] width 151 height 8
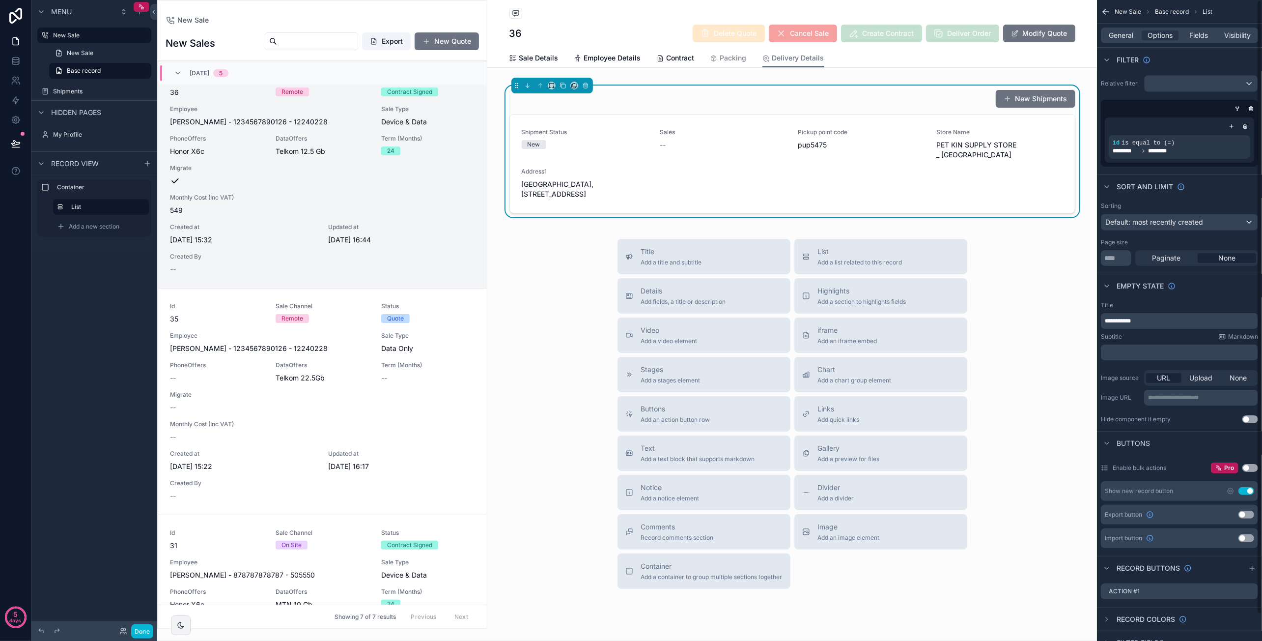
click at [1156, 349] on p "﻿" at bounding box center [1180, 352] width 151 height 8
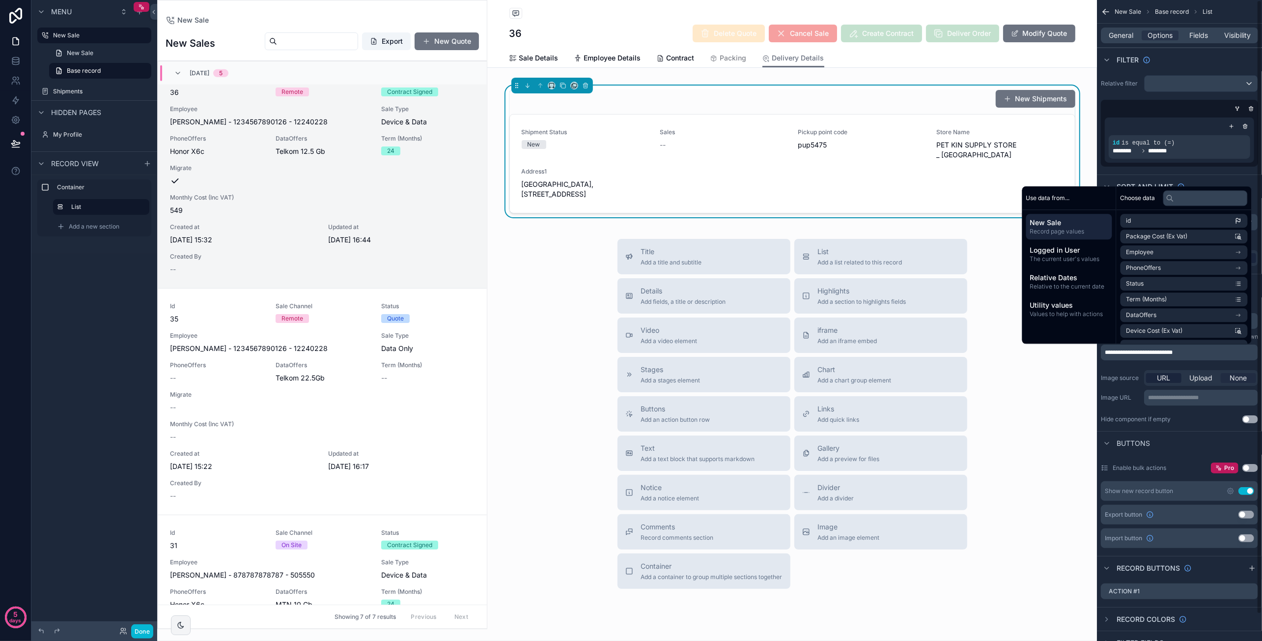
click at [1233, 377] on span "None" at bounding box center [1238, 378] width 17 height 10
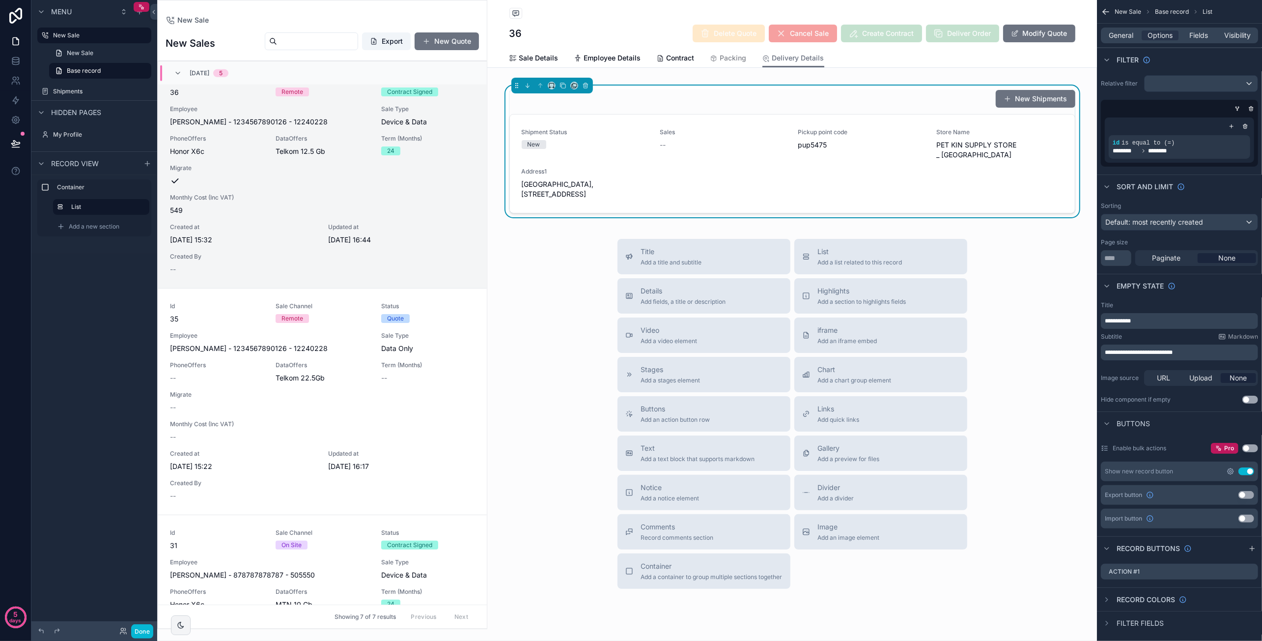
click at [1229, 469] on icon "scrollable content" at bounding box center [1231, 471] width 6 height 6
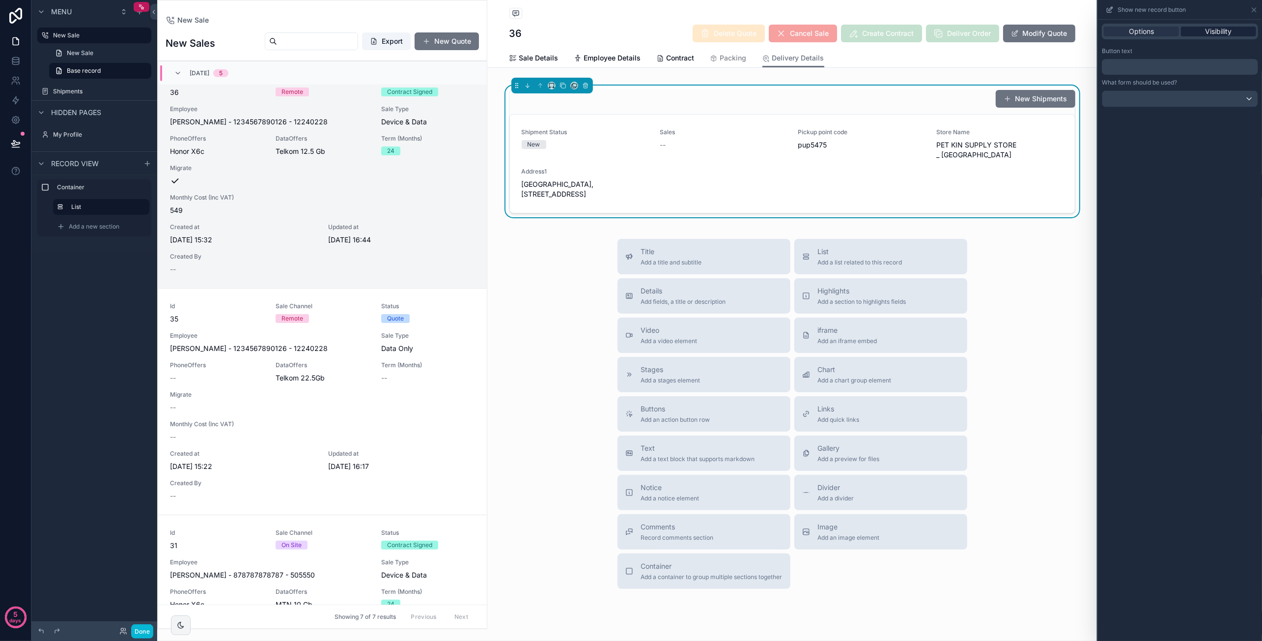
click at [1216, 34] on span "Visibility" at bounding box center [1218, 32] width 27 height 10
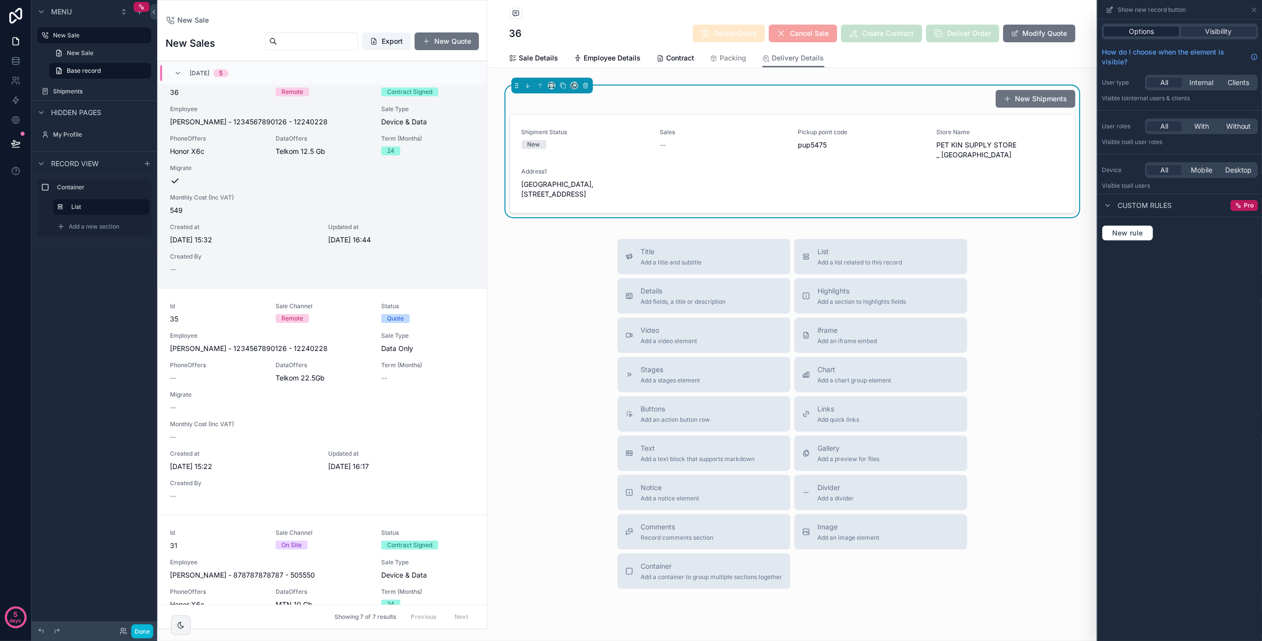
click at [1168, 33] on div "Options" at bounding box center [1141, 32] width 75 height 10
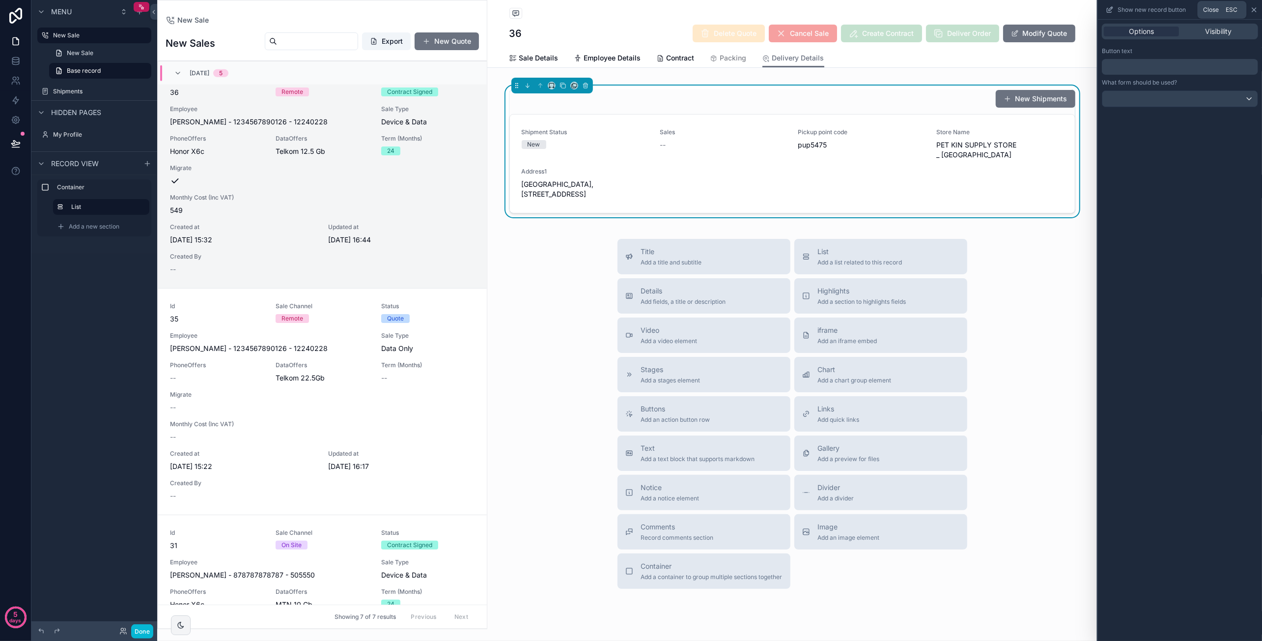
click at [1258, 10] on icon at bounding box center [1254, 10] width 8 height 8
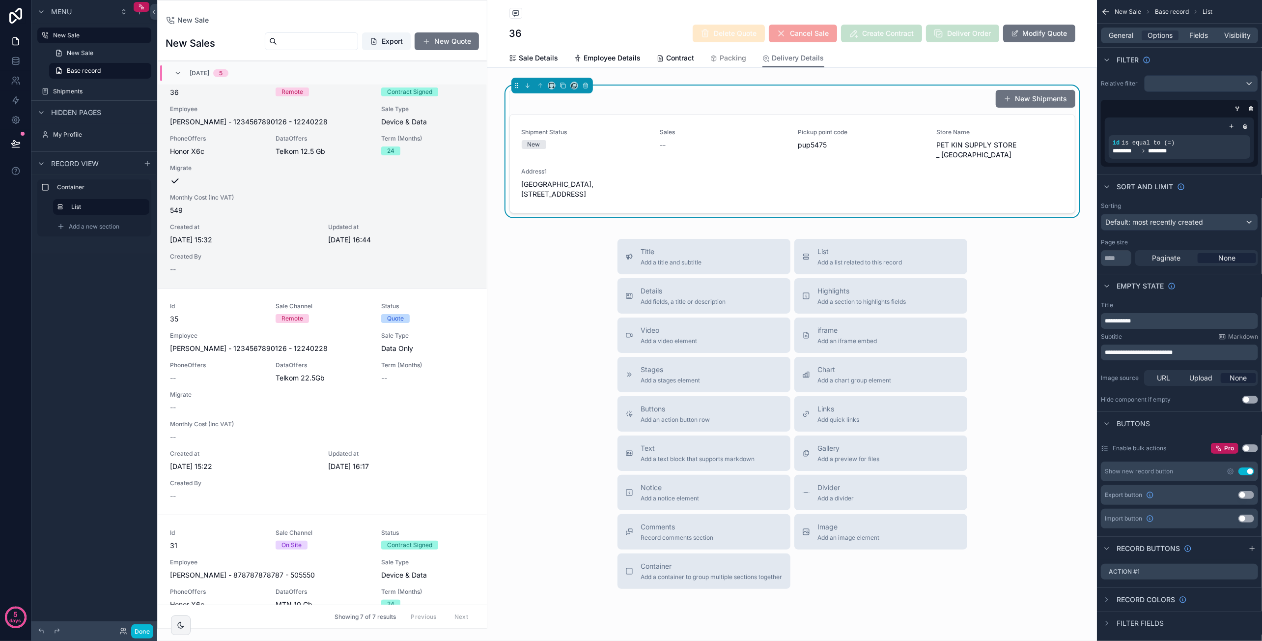
drag, startPoint x: 1258, startPoint y: 10, endPoint x: 1191, endPoint y: 419, distance: 414.1
click at [1191, 419] on div "Buttons" at bounding box center [1179, 423] width 165 height 24
click at [1230, 470] on icon "scrollable content" at bounding box center [1231, 471] width 2 height 2
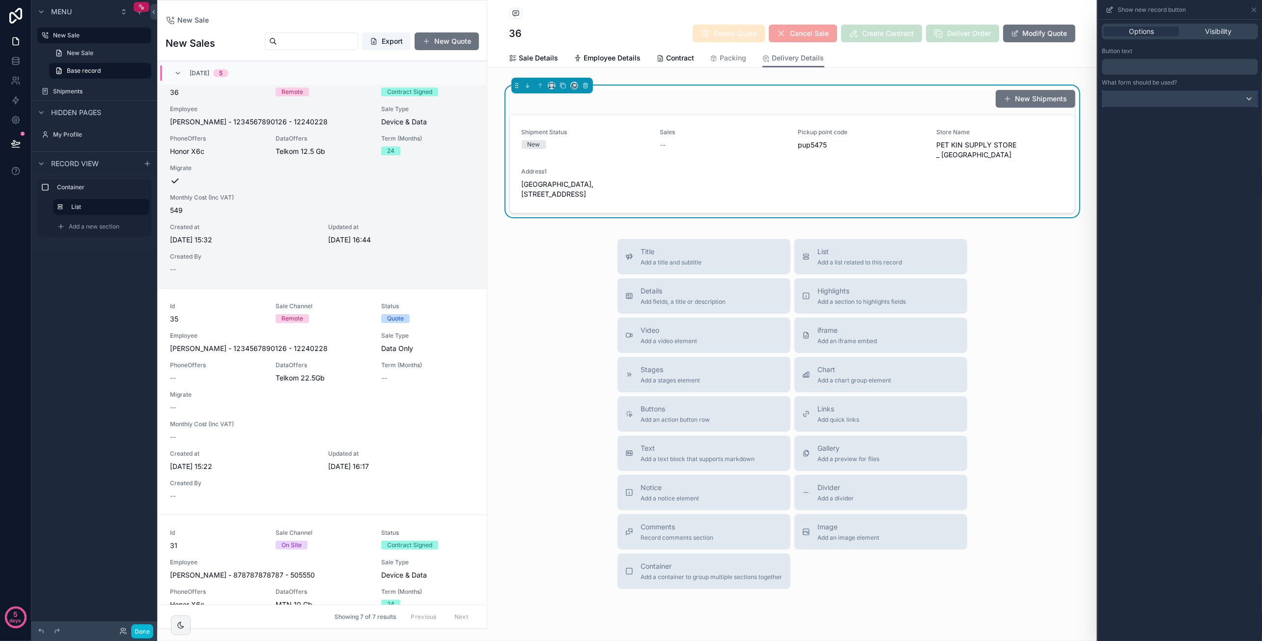
click at [1170, 99] on div at bounding box center [1179, 99] width 155 height 16
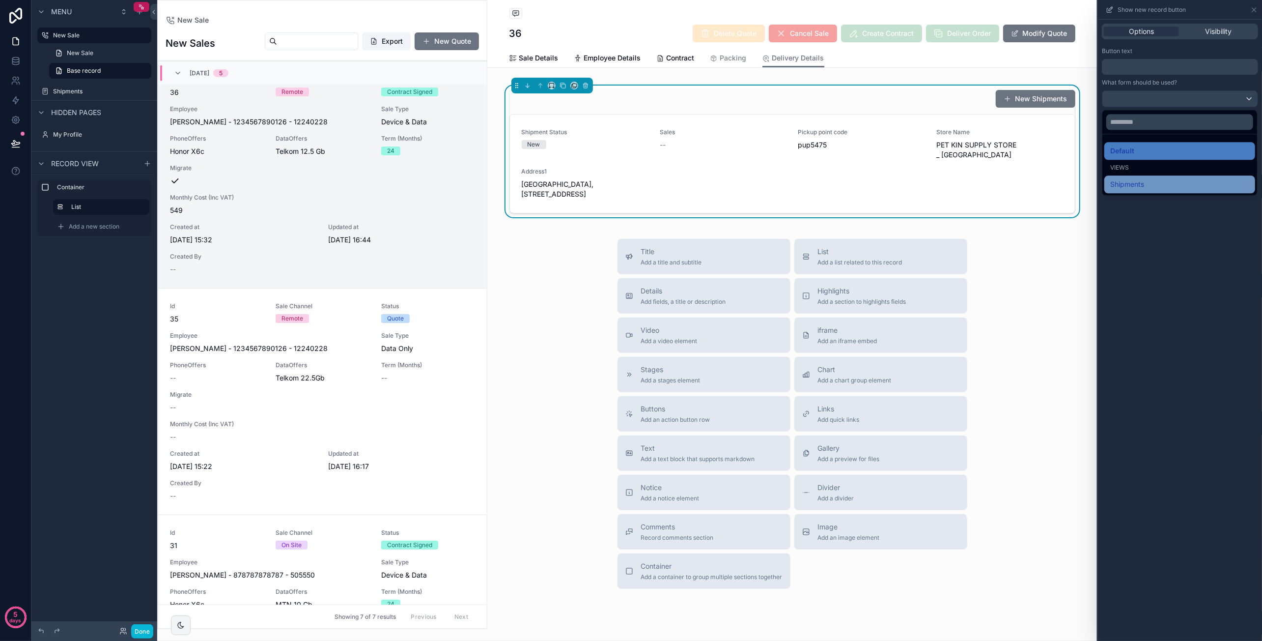
click at [1166, 182] on div "Shipments" at bounding box center [1179, 184] width 139 height 12
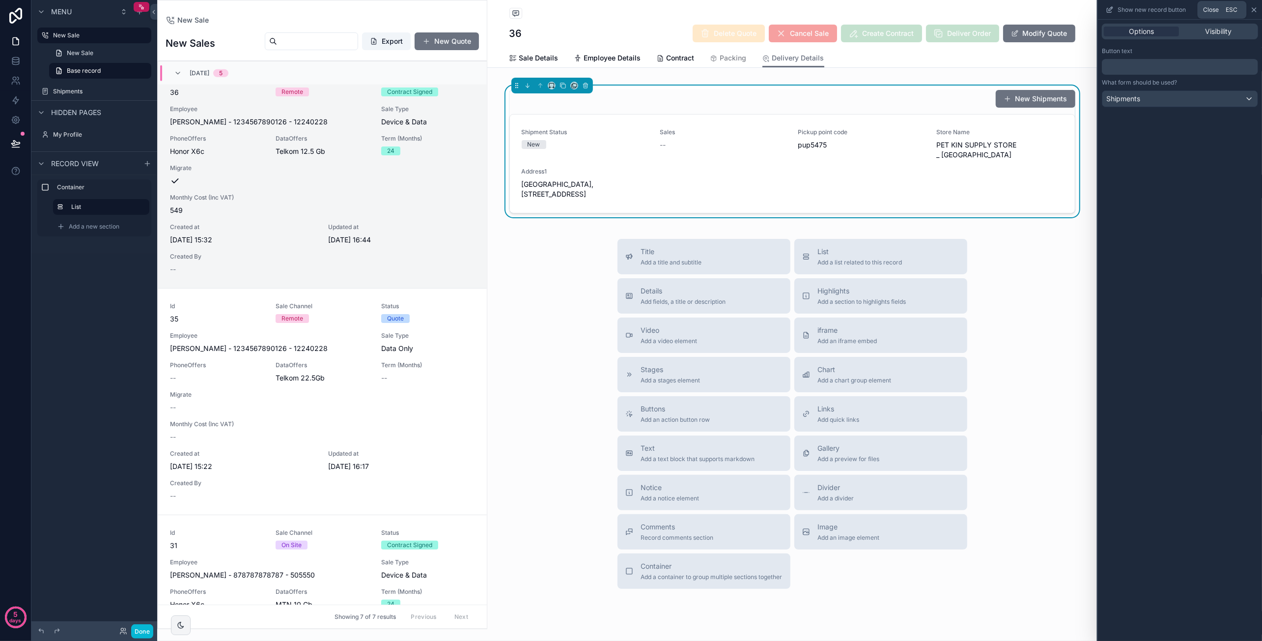
click at [1254, 9] on icon at bounding box center [1254, 10] width 8 height 8
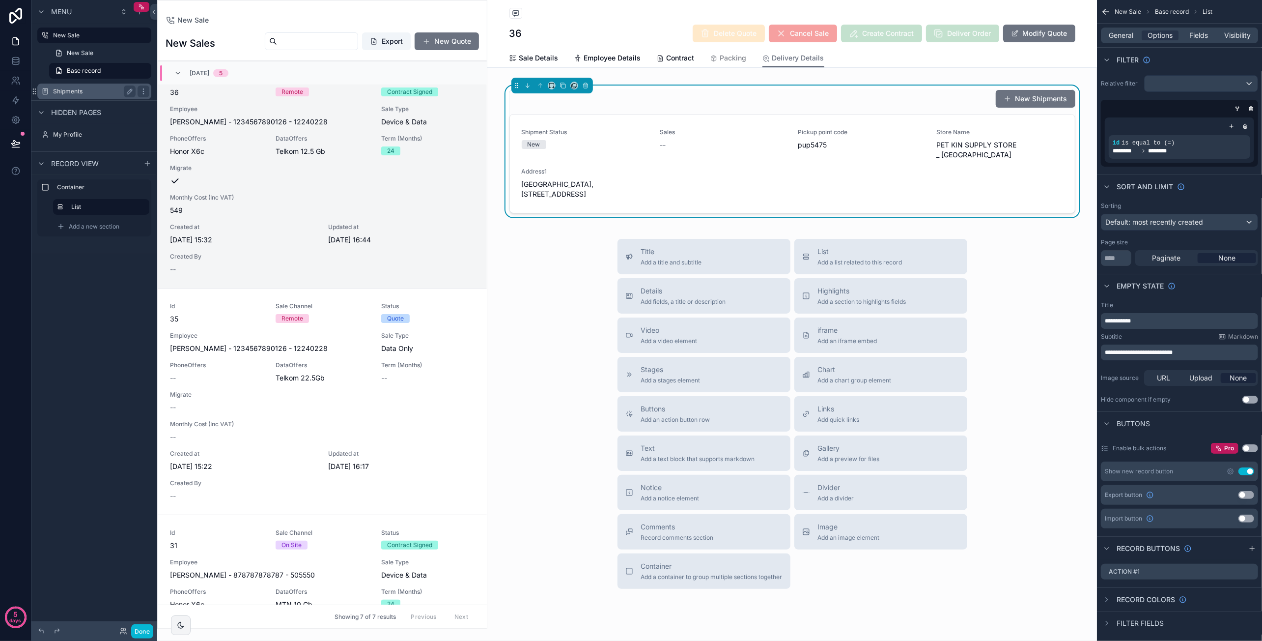
click at [96, 95] on label "Shipments" at bounding box center [92, 91] width 79 height 8
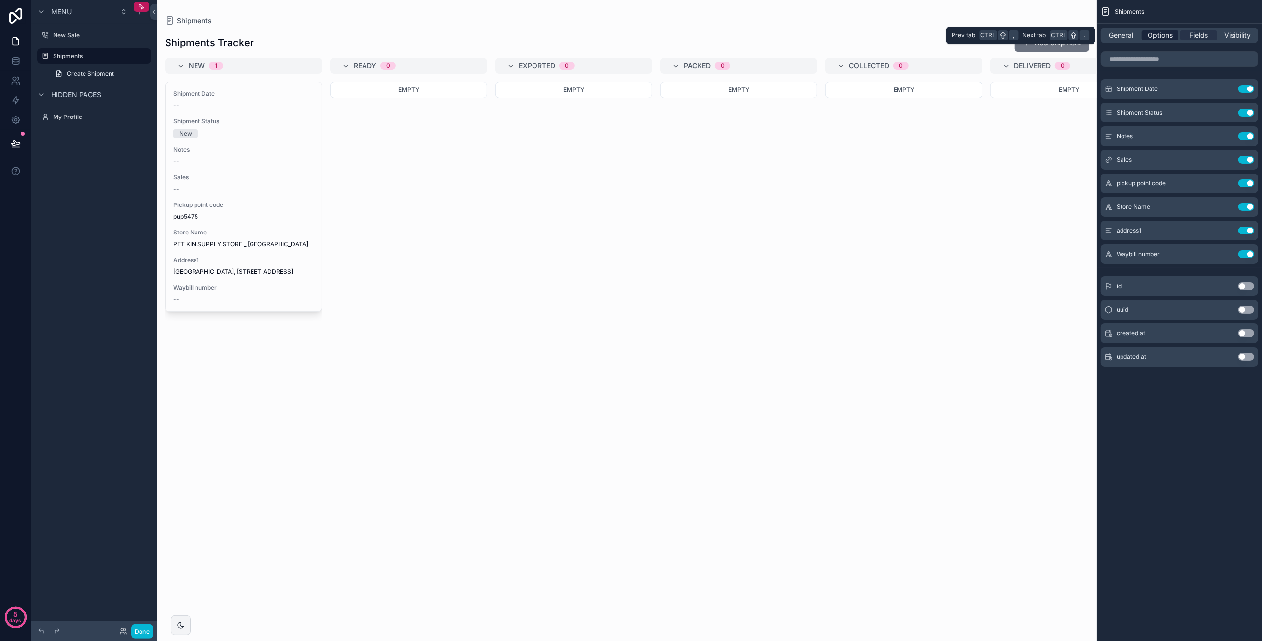
click at [1154, 38] on span "Options" at bounding box center [1159, 35] width 25 height 10
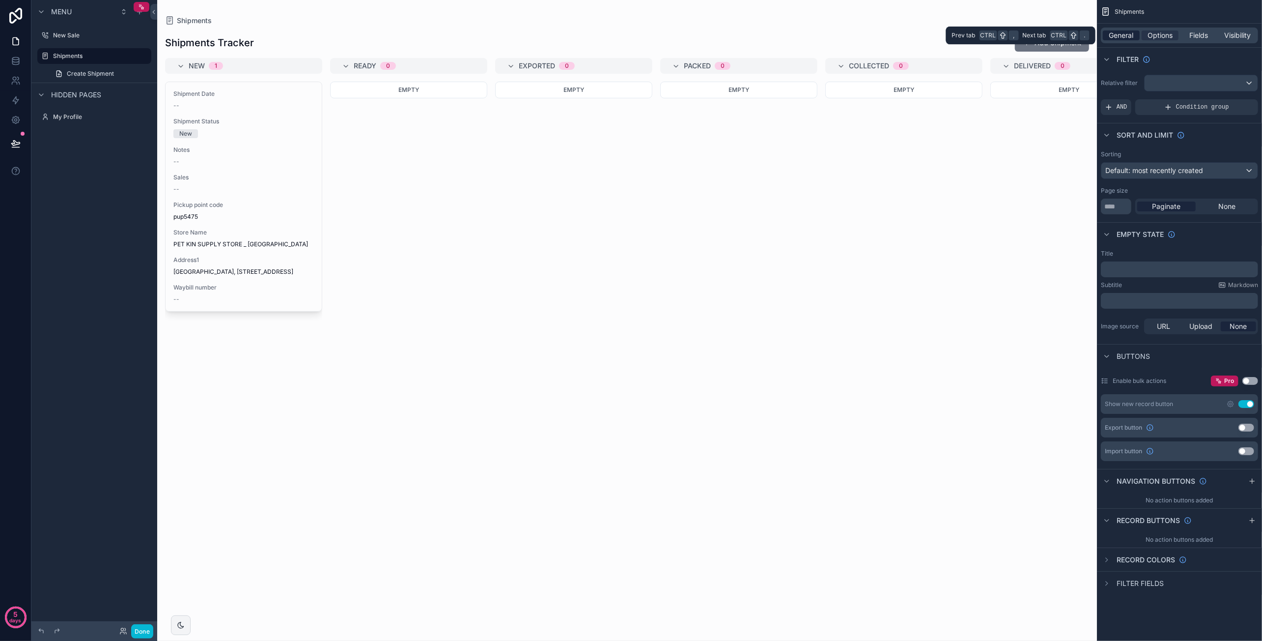
click at [1115, 38] on span "General" at bounding box center [1121, 35] width 25 height 10
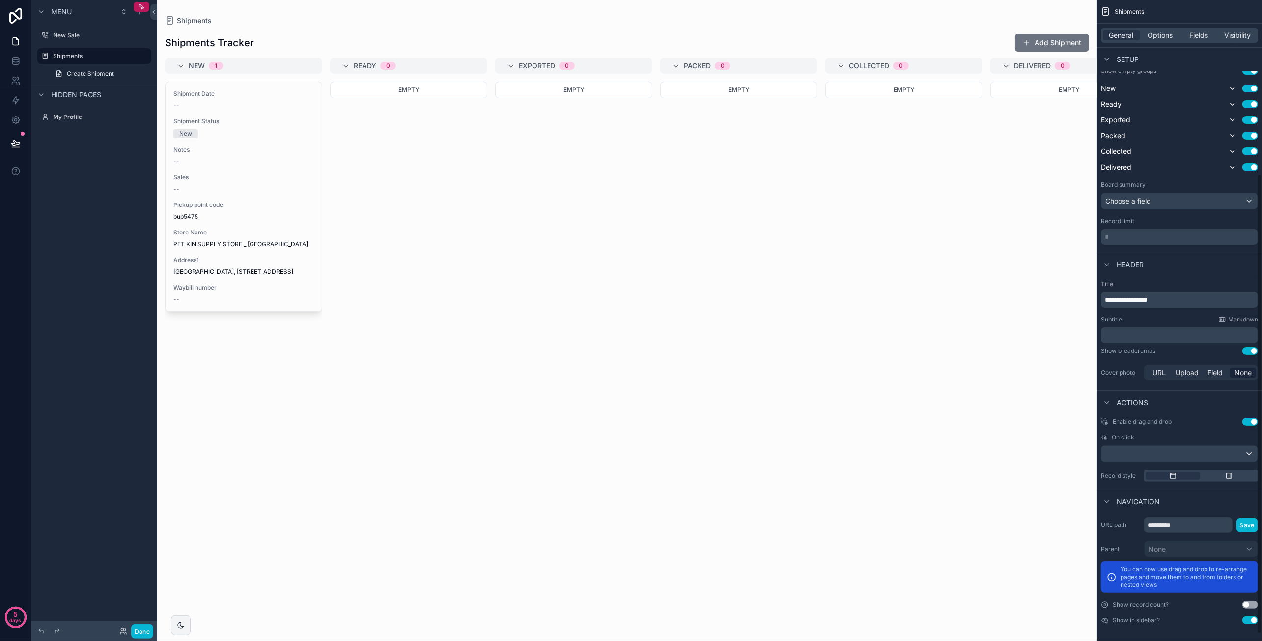
scroll to position [252, 0]
click at [1173, 453] on div "scrollable content" at bounding box center [1179, 452] width 156 height 16
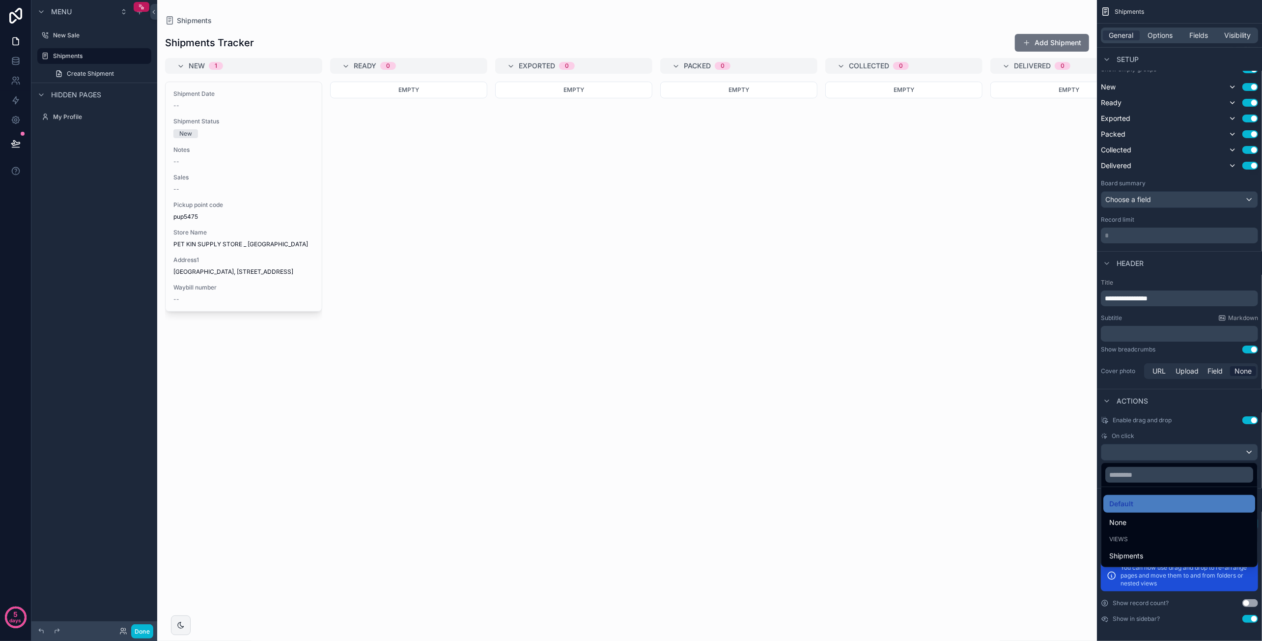
click at [1185, 428] on div "scrollable content" at bounding box center [631, 320] width 1262 height 641
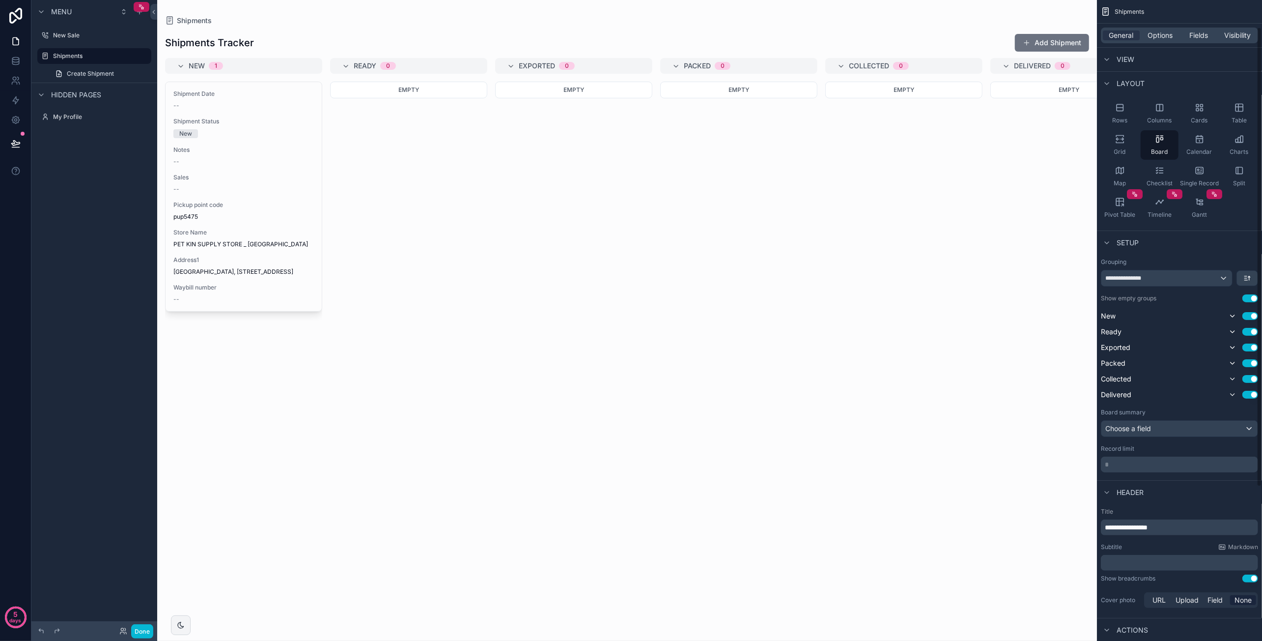
scroll to position [0, 0]
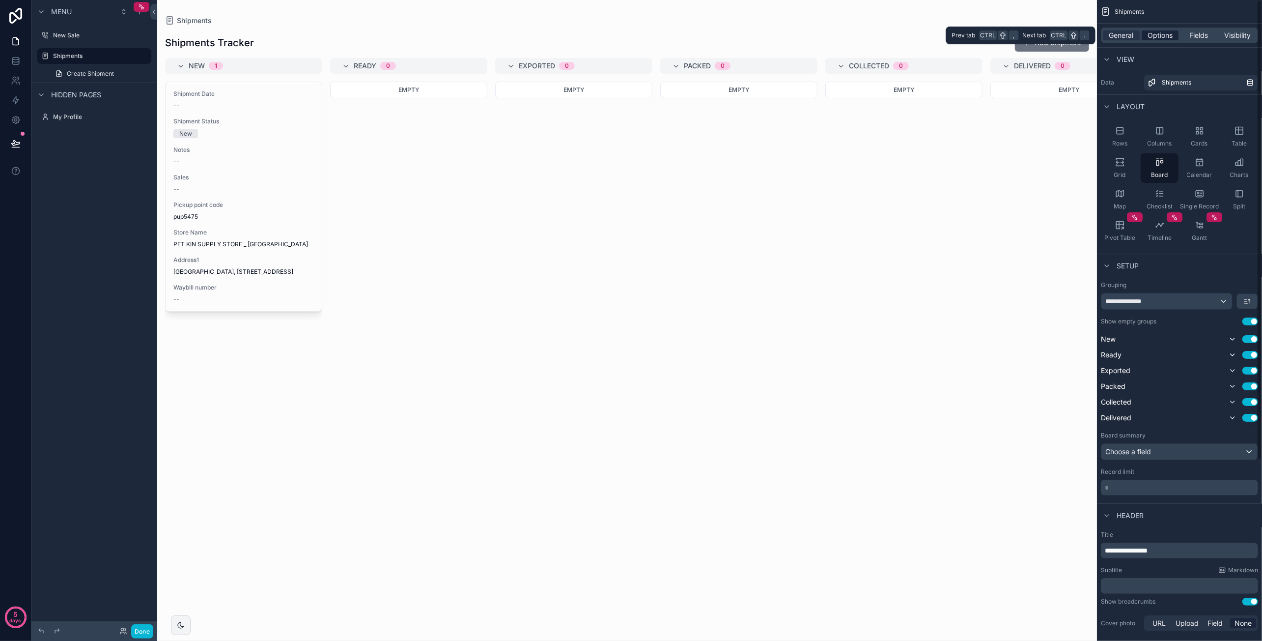
click at [1167, 39] on span "Options" at bounding box center [1159, 35] width 25 height 10
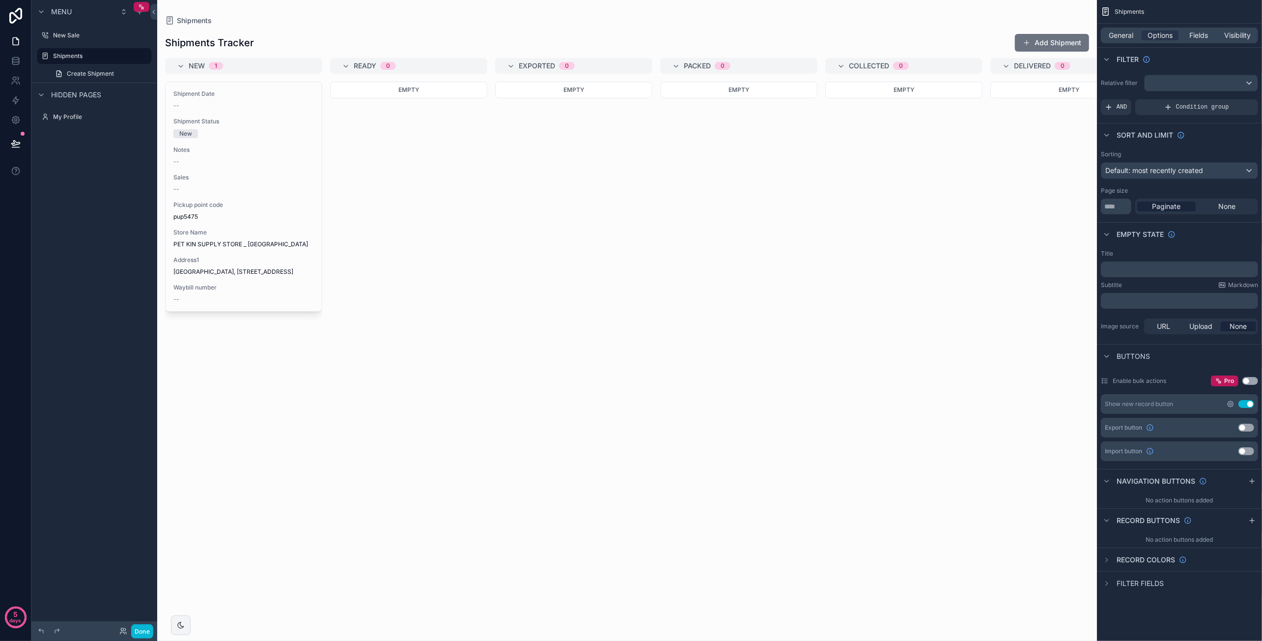
click at [1230, 400] on icon "scrollable content" at bounding box center [1231, 404] width 8 height 8
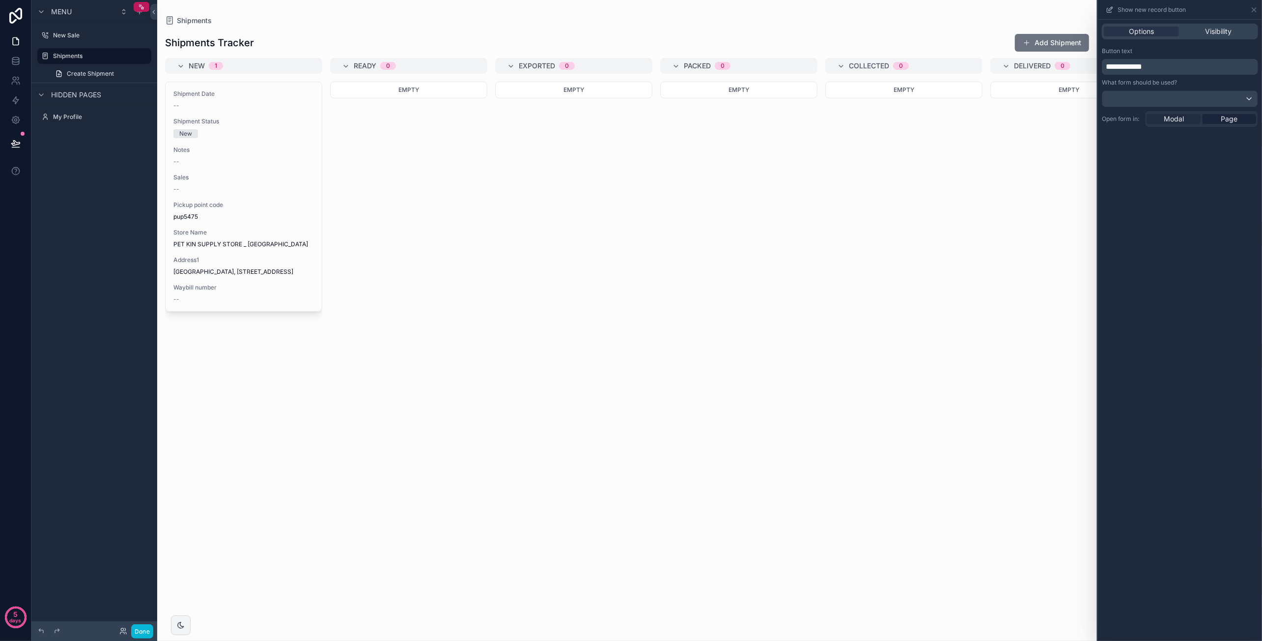
click at [1182, 119] on span "Modal" at bounding box center [1174, 119] width 20 height 10
click at [1115, 66] on span "**********" at bounding box center [1124, 66] width 36 height 7
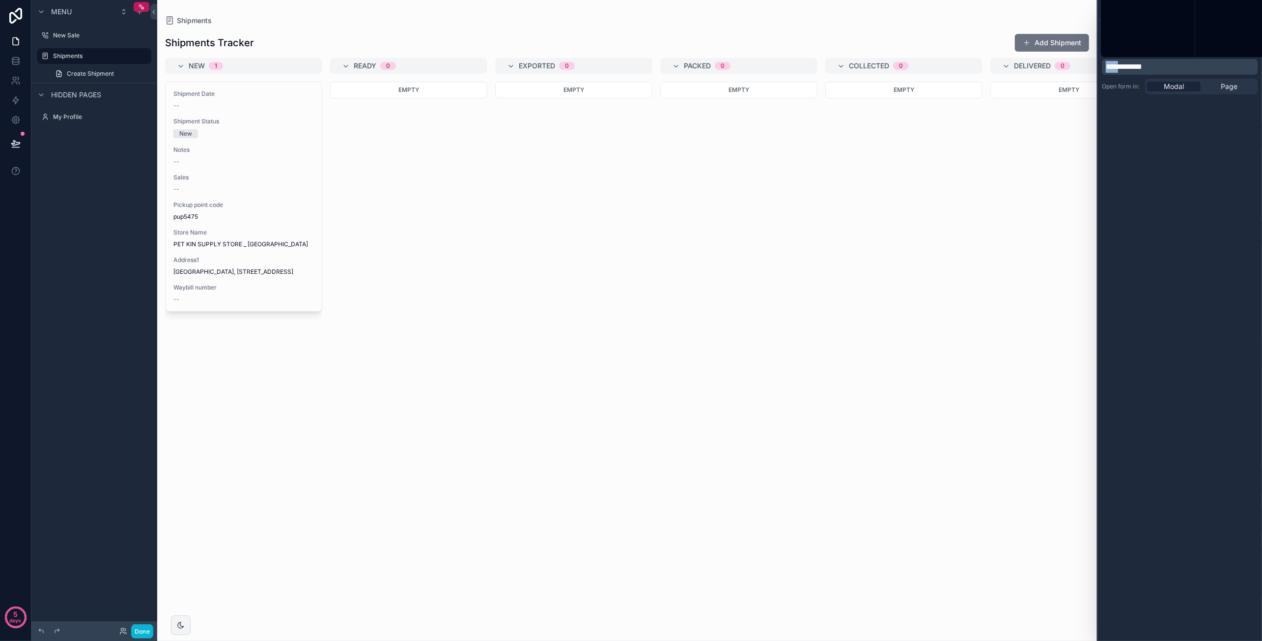
click at [1115, 66] on span "**********" at bounding box center [1124, 66] width 36 height 7
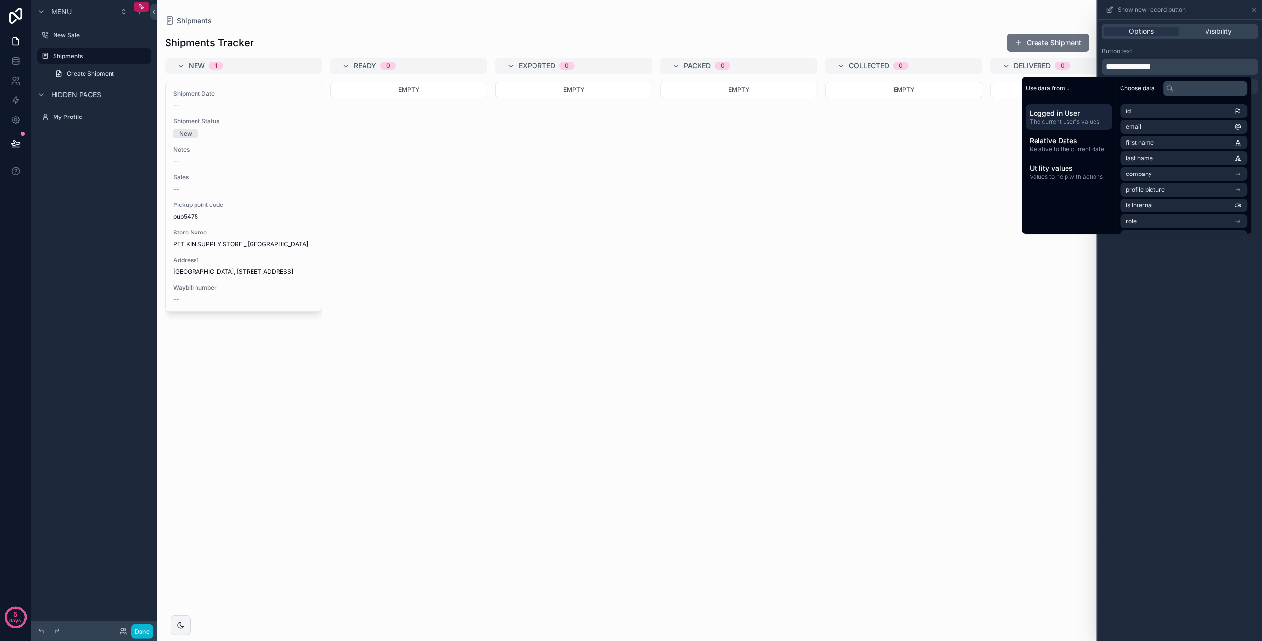
click at [1191, 49] on div "Button text" at bounding box center [1180, 51] width 156 height 8
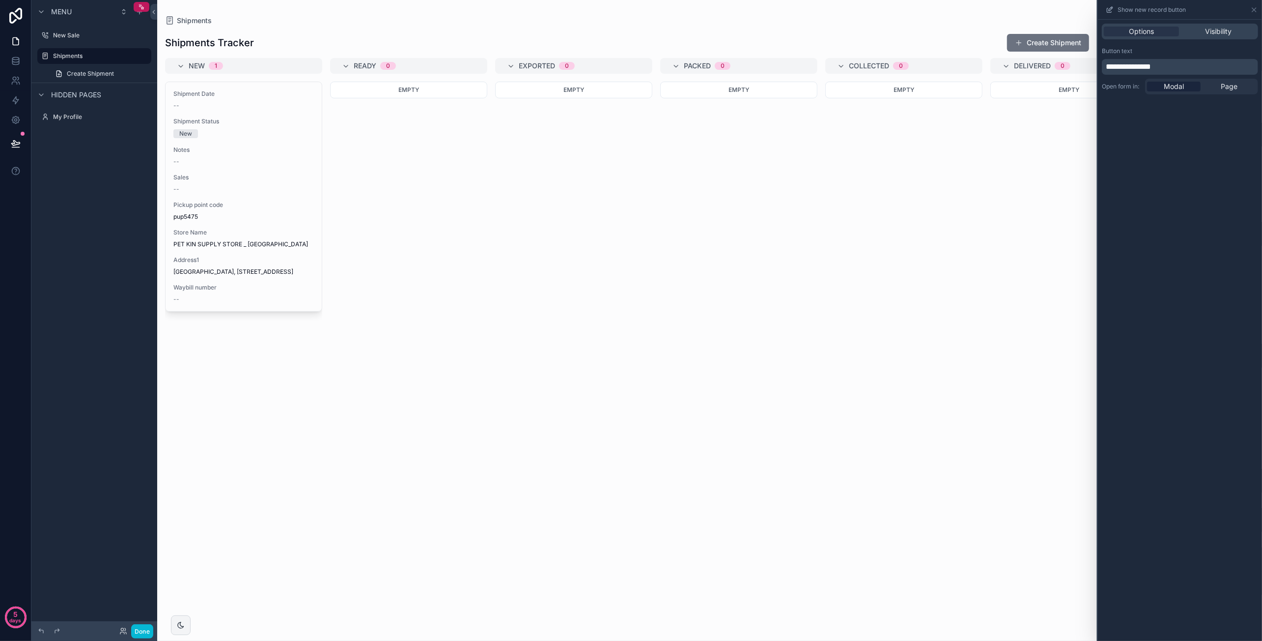
click at [1180, 66] on p "**********" at bounding box center [1181, 67] width 150 height 12
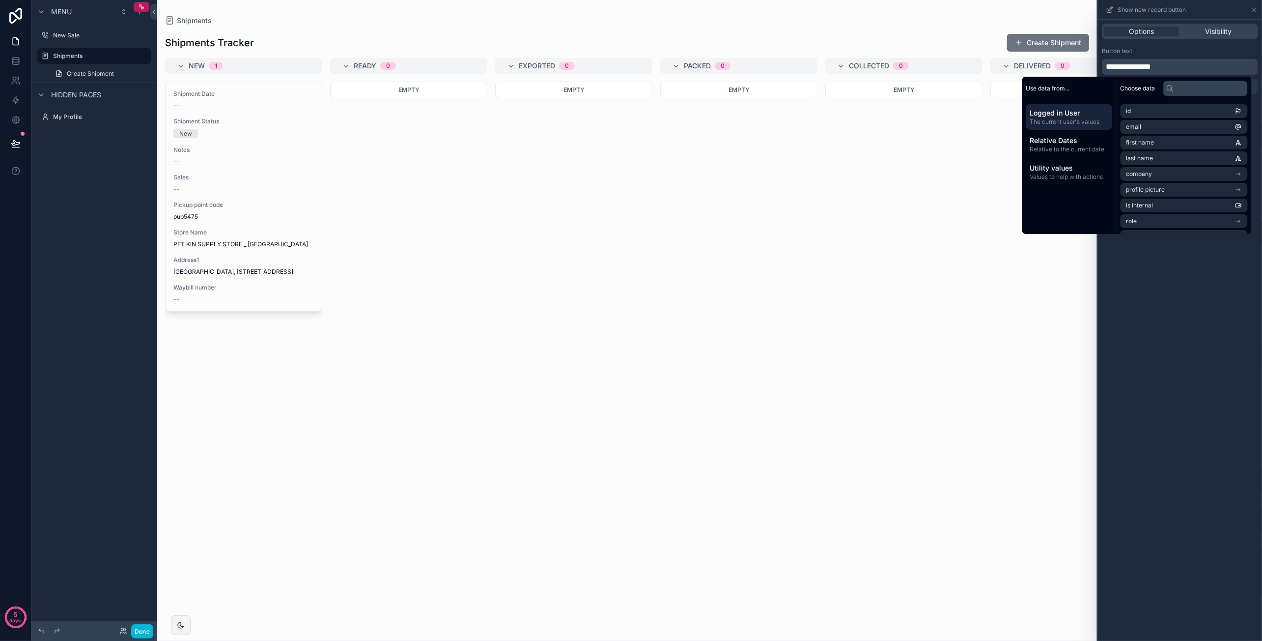
click at [1208, 54] on div "Button text" at bounding box center [1180, 51] width 156 height 8
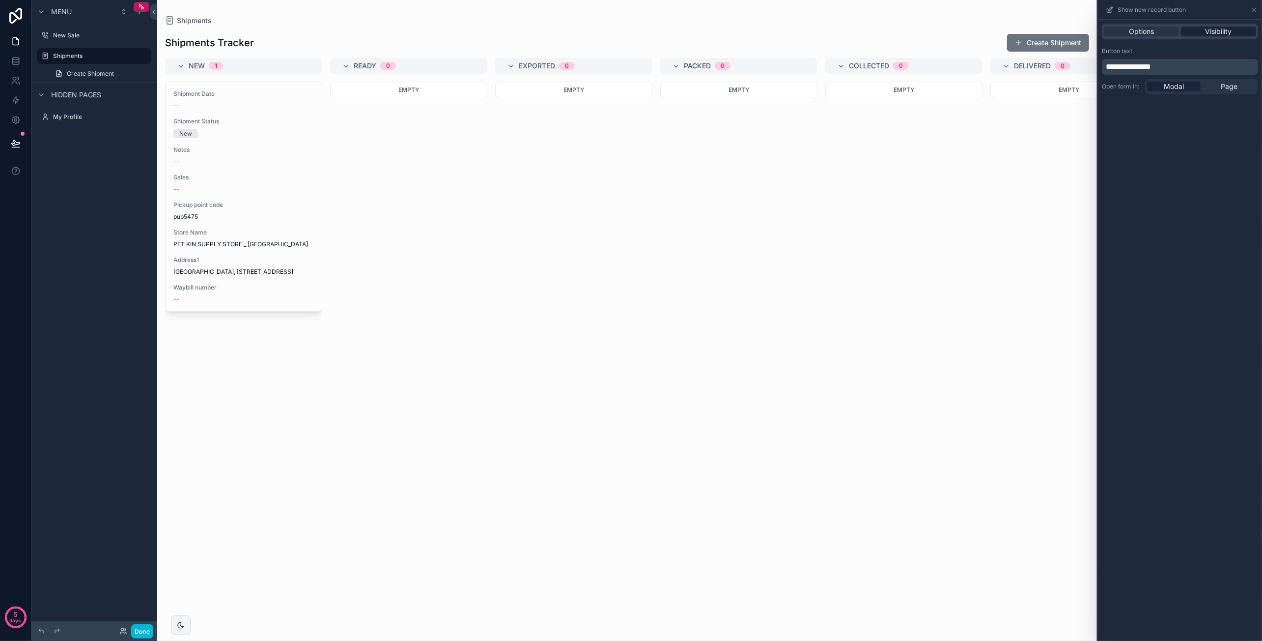
click at [1219, 31] on span "Visibility" at bounding box center [1218, 32] width 27 height 10
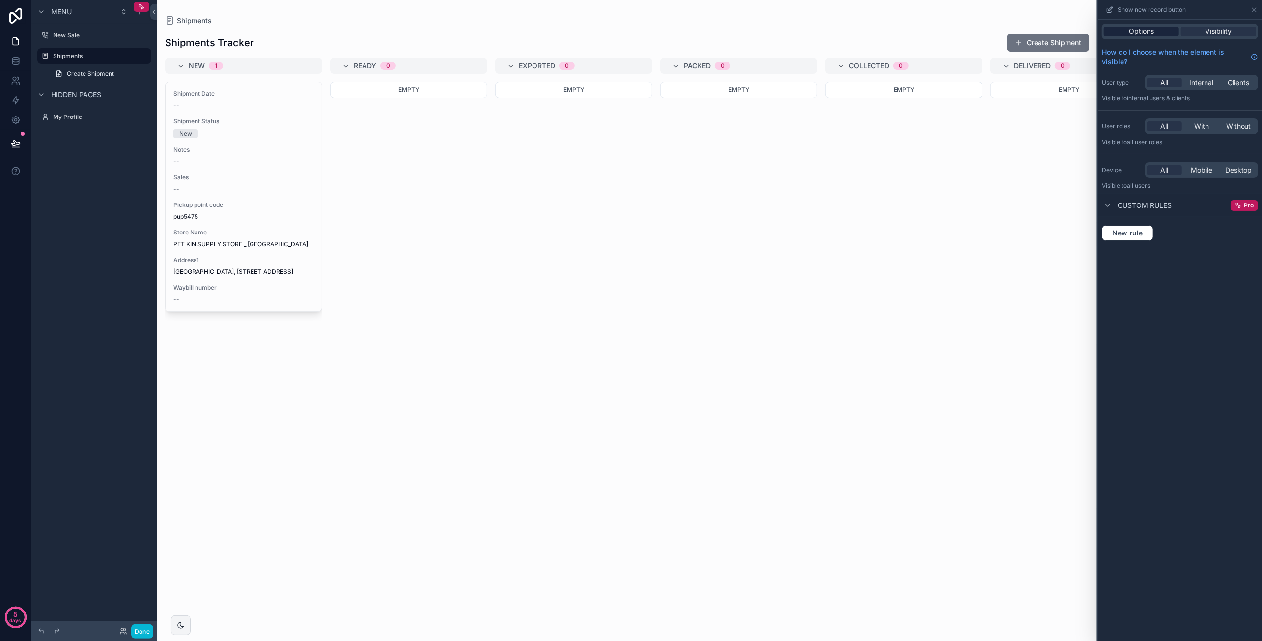
click at [1155, 34] on div "Options" at bounding box center [1141, 32] width 75 height 10
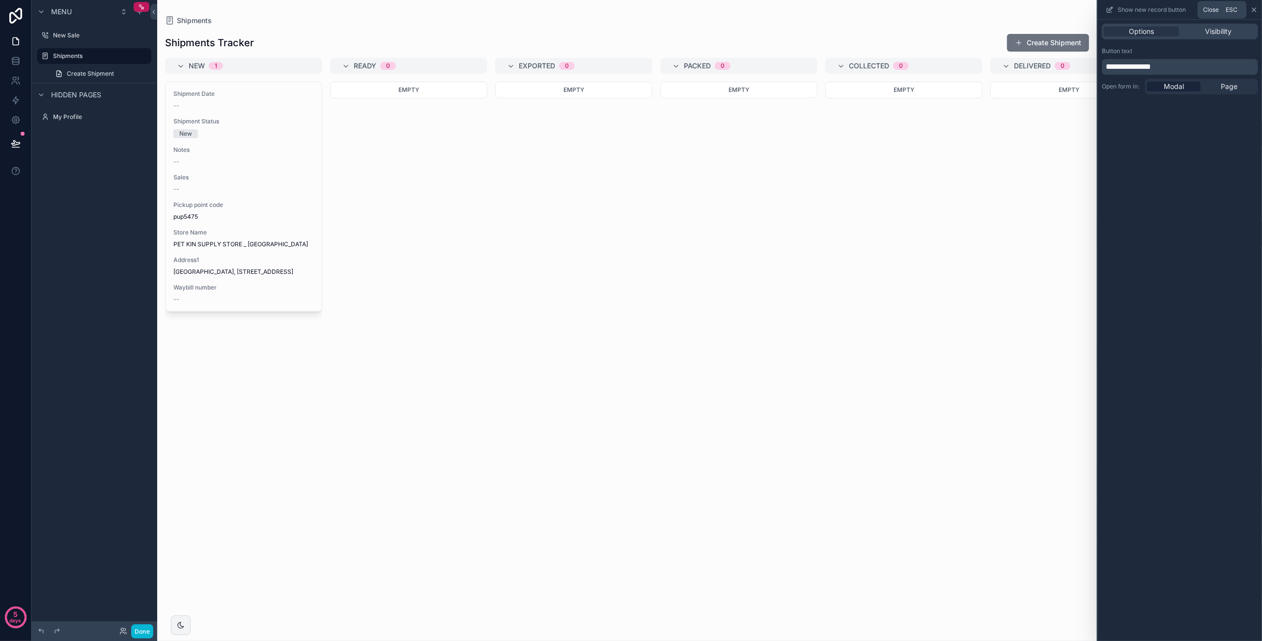
click at [1251, 10] on icon at bounding box center [1254, 10] width 8 height 8
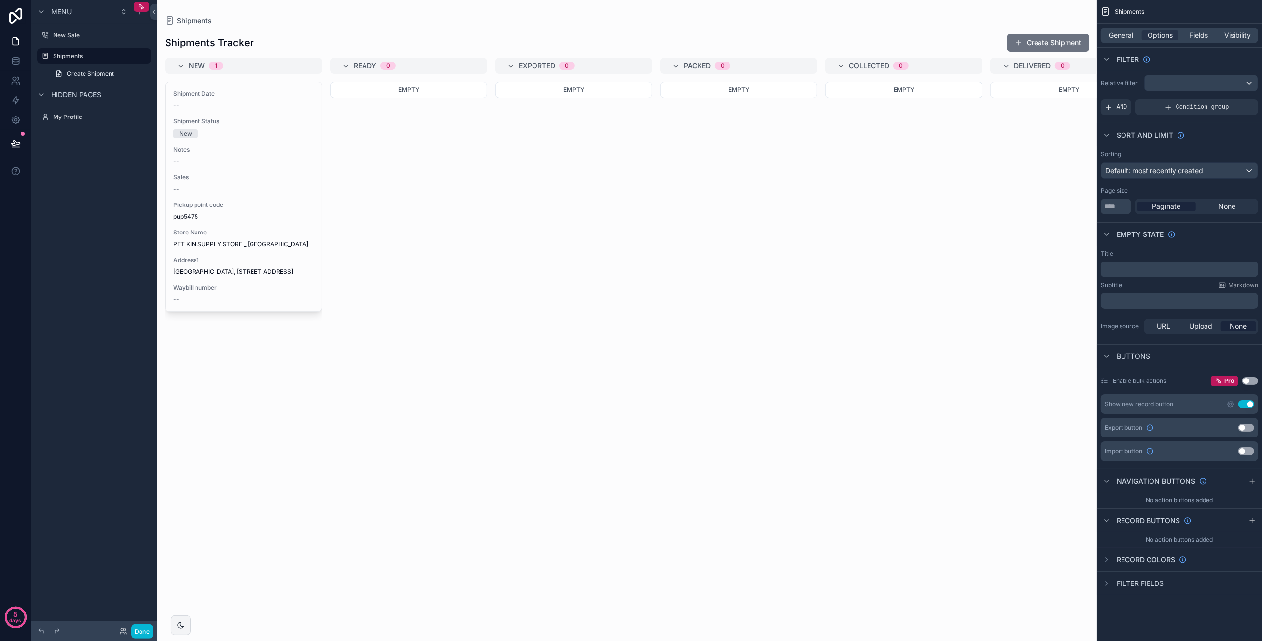
click at [1051, 48] on div "scrollable content" at bounding box center [627, 320] width 940 height 641
click at [1057, 43] on button "Create Shipment" at bounding box center [1048, 43] width 82 height 18
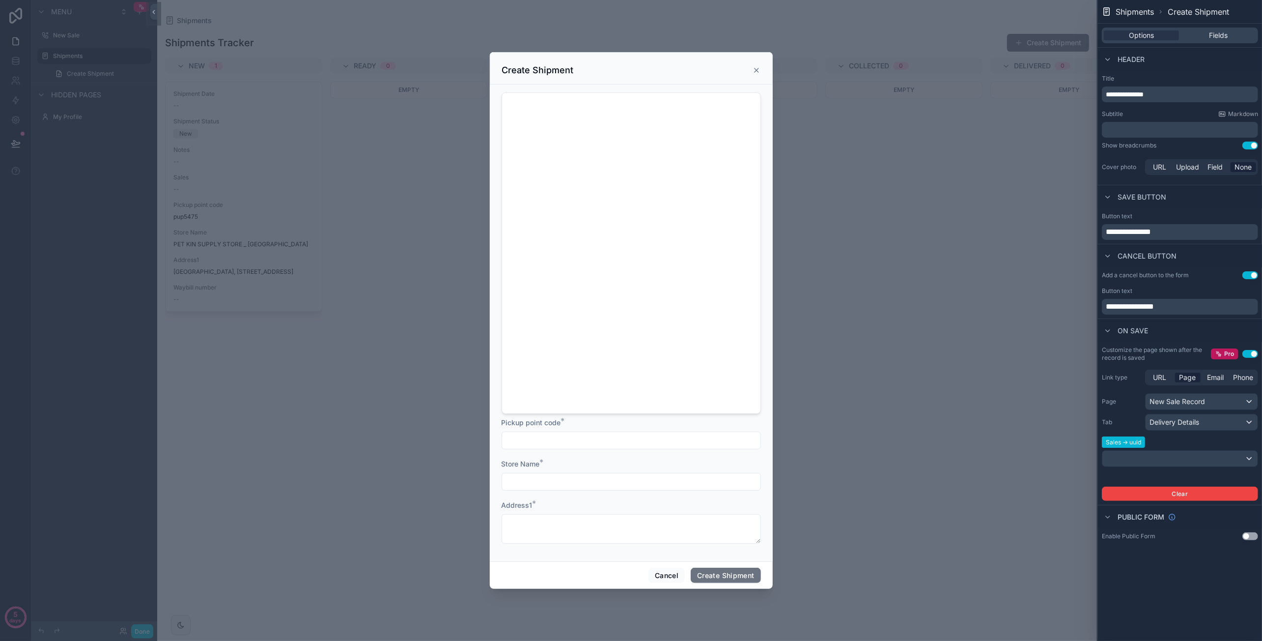
click at [757, 68] on icon "scrollable content" at bounding box center [757, 70] width 8 height 8
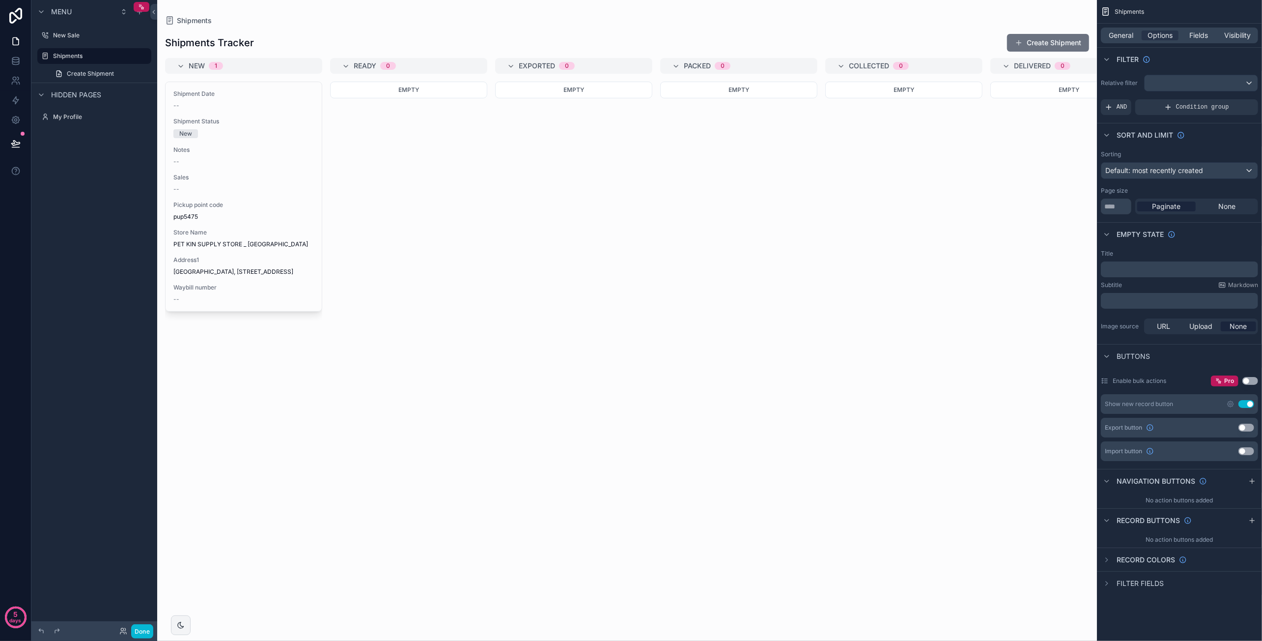
click at [437, 168] on div "Empty" at bounding box center [408, 355] width 157 height 547
click at [1231, 403] on icon "scrollable content" at bounding box center [1231, 404] width 8 height 8
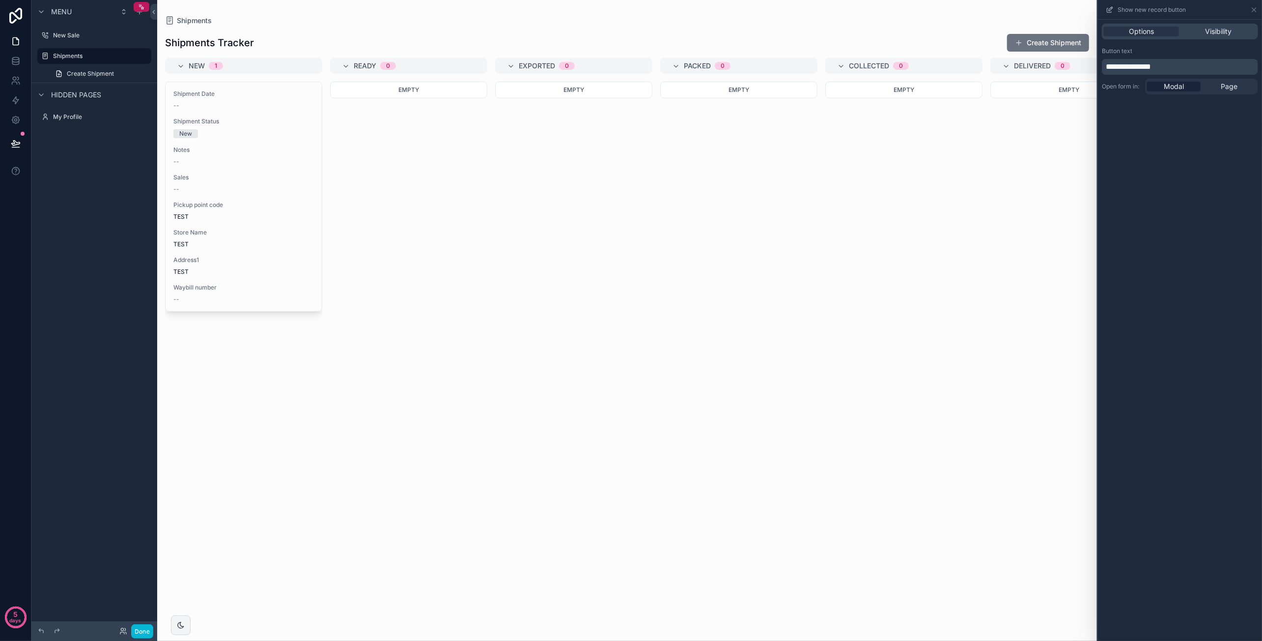
click at [1056, 177] on div "Empty" at bounding box center [1068, 355] width 157 height 547
click at [1257, 10] on icon at bounding box center [1254, 10] width 8 height 8
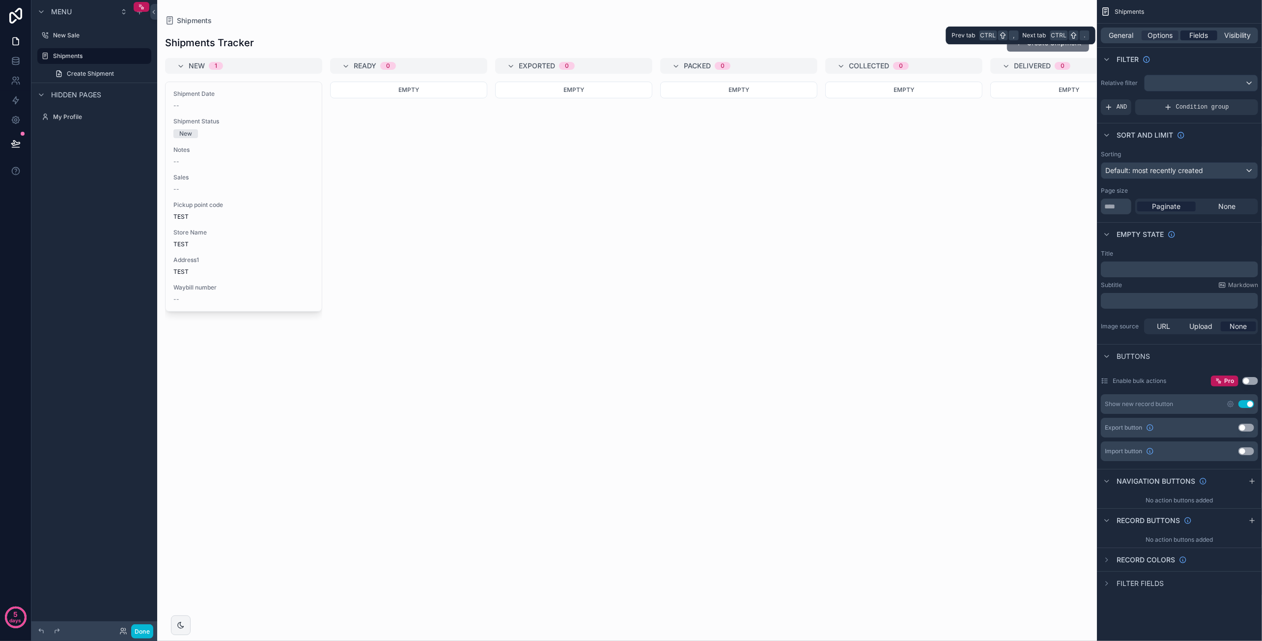
click at [1204, 38] on span "Fields" at bounding box center [1199, 35] width 19 height 10
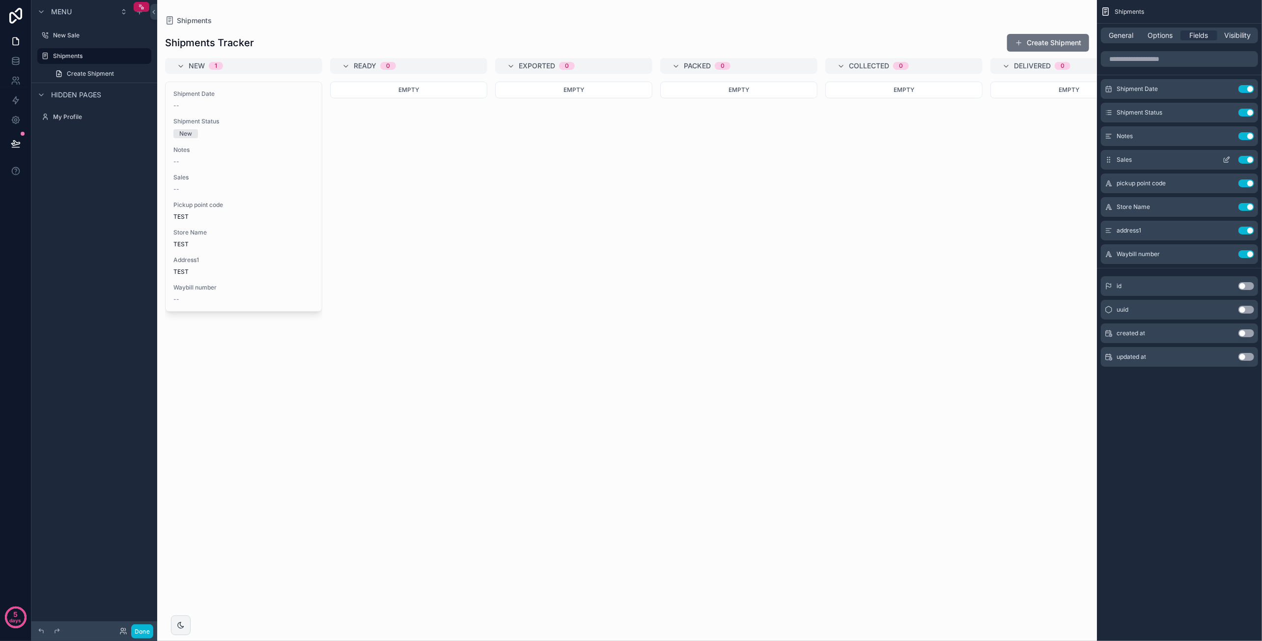
click at [1224, 159] on icon "scrollable content" at bounding box center [1226, 160] width 4 height 4
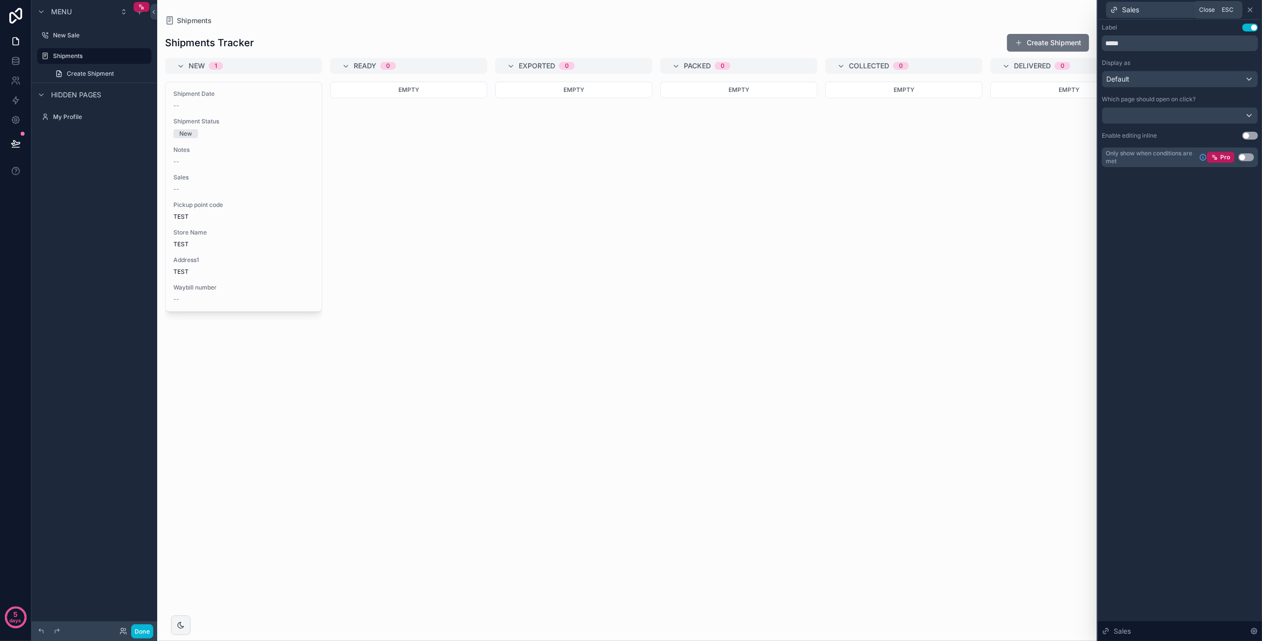
click at [1253, 11] on icon at bounding box center [1250, 10] width 8 height 8
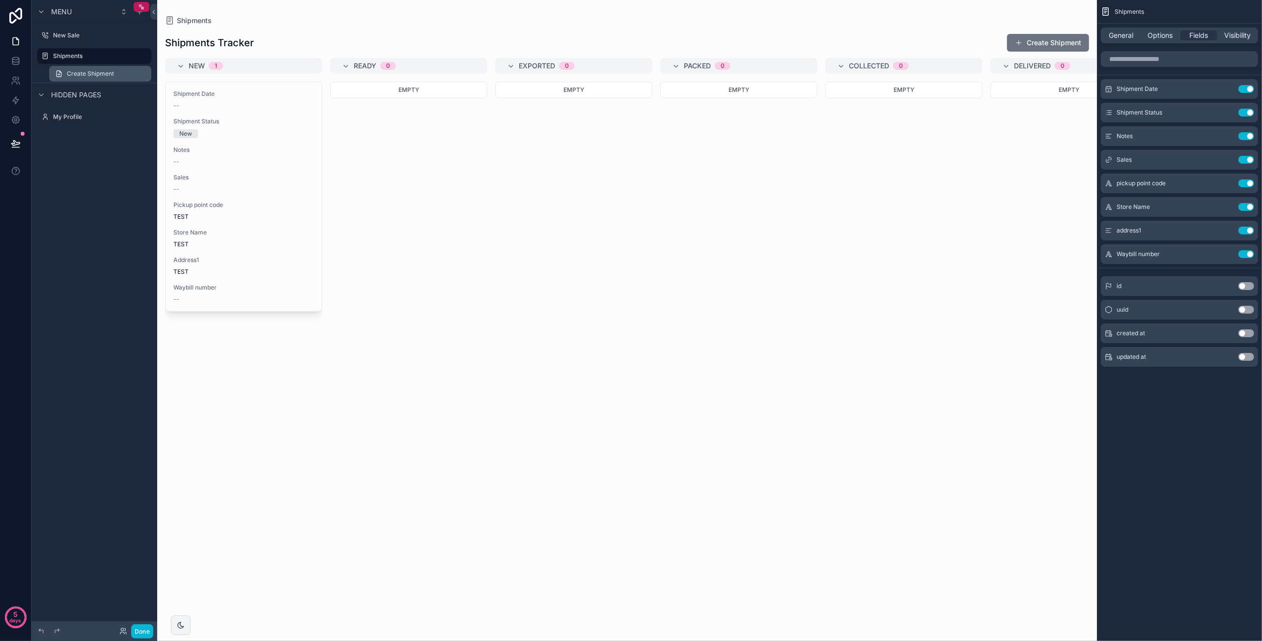
click at [89, 72] on span "Create Shipment" at bounding box center [90, 74] width 47 height 8
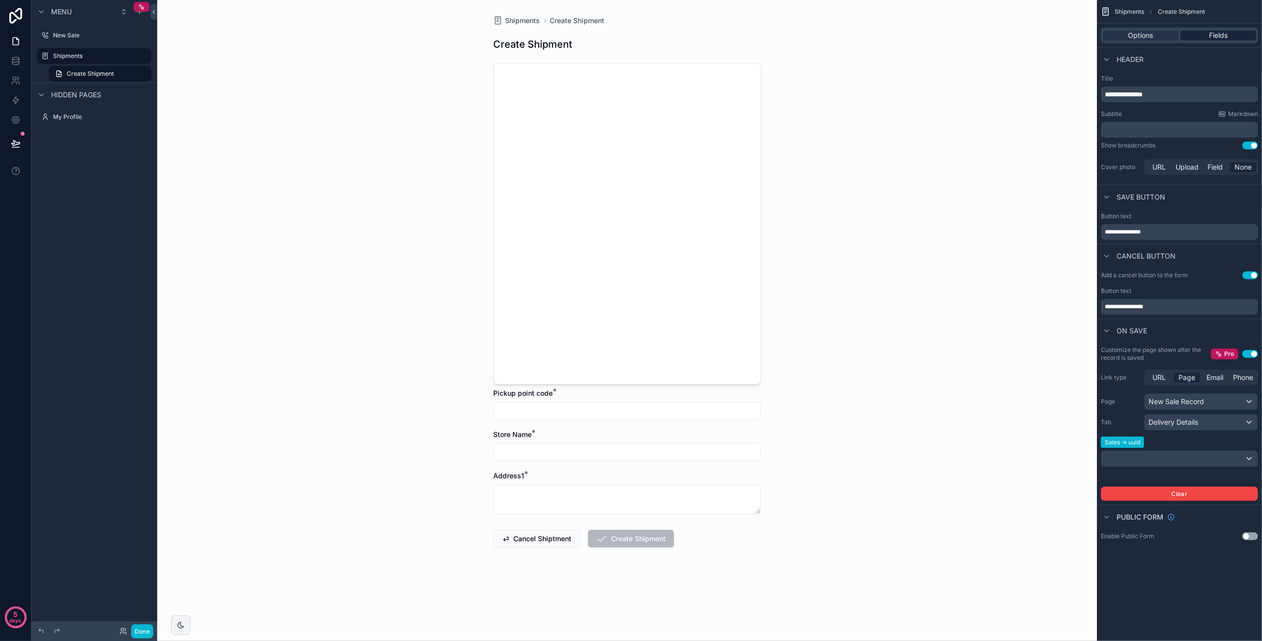
click at [1205, 39] on div "Fields" at bounding box center [1218, 35] width 76 height 10
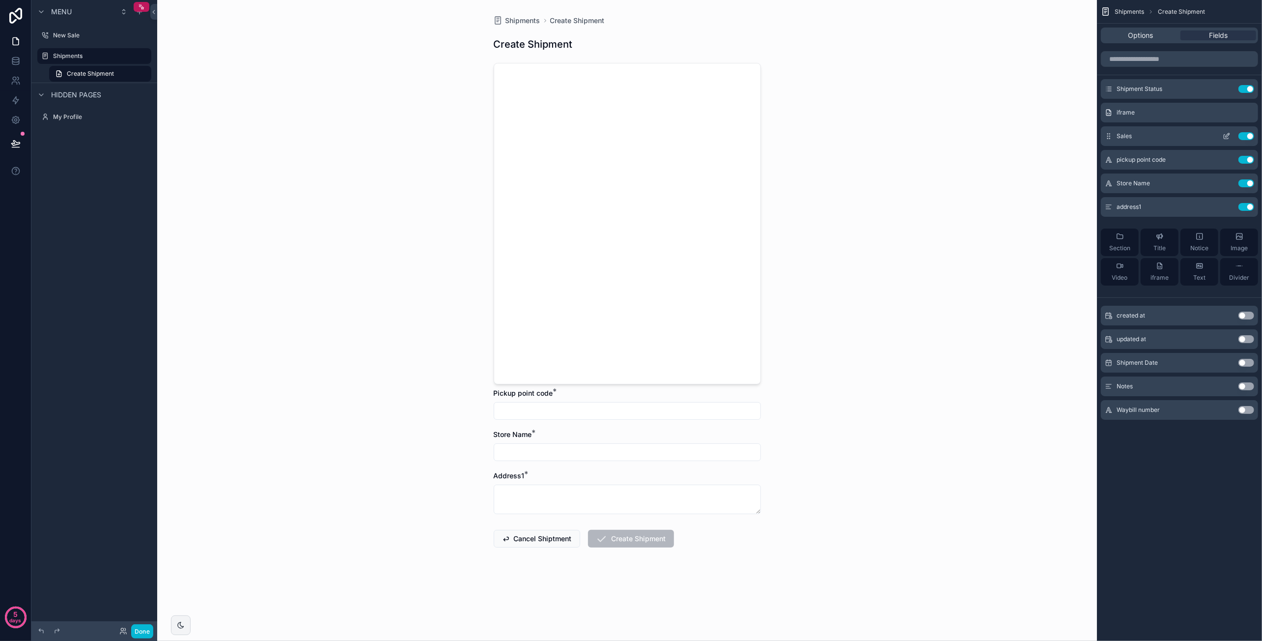
click at [1228, 135] on icon "scrollable content" at bounding box center [1227, 136] width 8 height 8
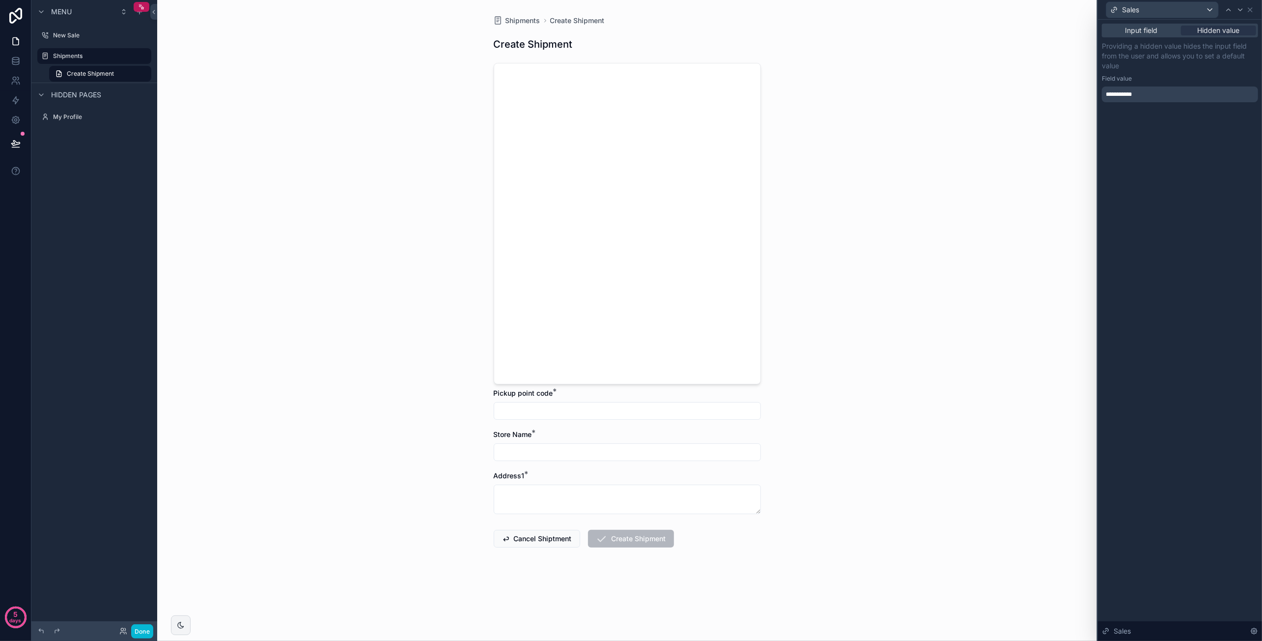
click at [1169, 93] on div "**********" at bounding box center [1180, 94] width 156 height 16
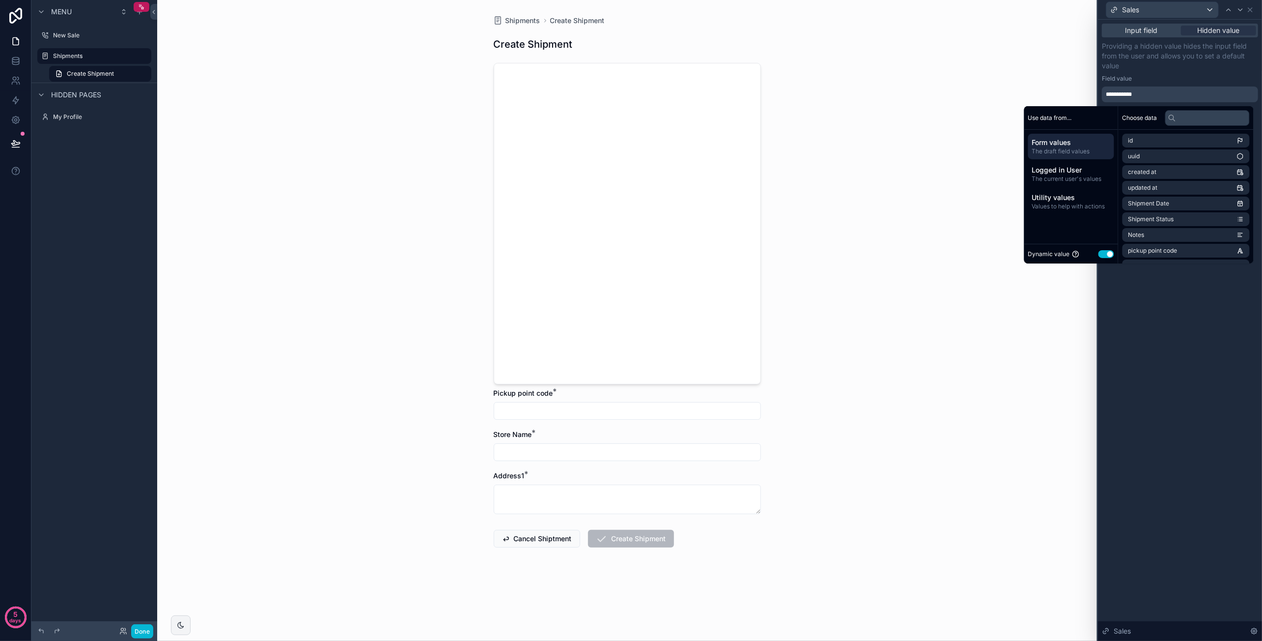
click at [1057, 140] on span "Form values" at bounding box center [1071, 143] width 78 height 10
click at [1072, 198] on span "Utility values" at bounding box center [1071, 198] width 78 height 10
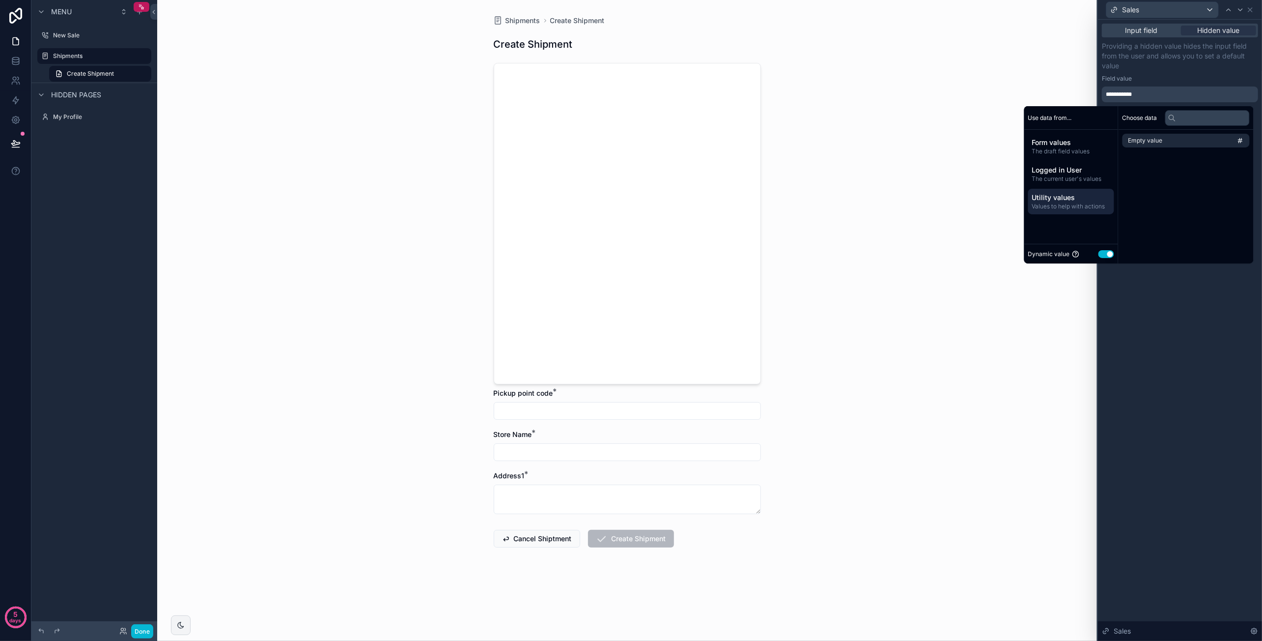
click at [1098, 262] on div "Dynamic value Use setting" at bounding box center [1071, 254] width 94 height 20
click at [1098, 254] on button "Use setting" at bounding box center [1106, 254] width 16 height 8
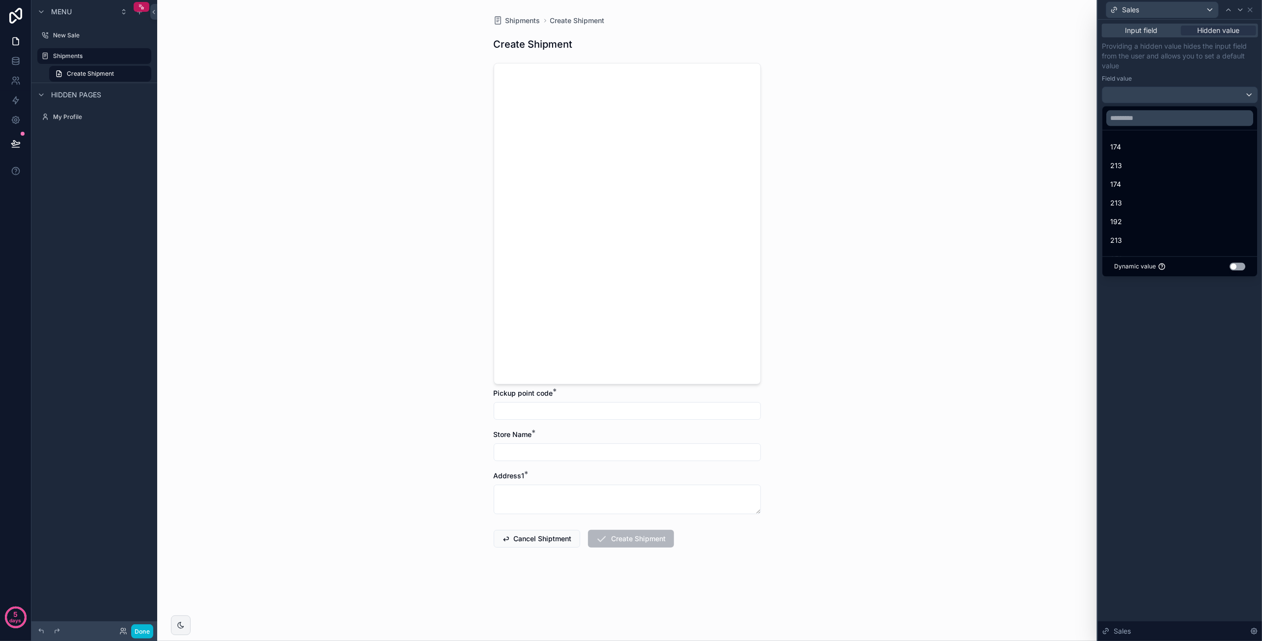
click at [1159, 31] on div at bounding box center [1180, 320] width 164 height 641
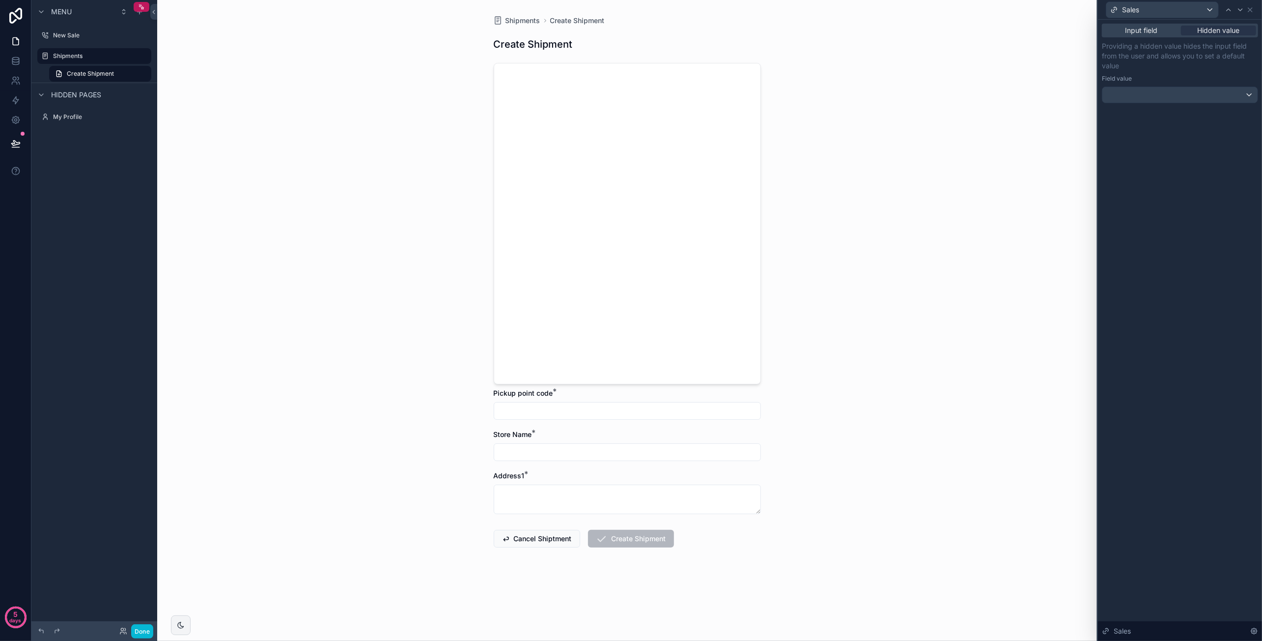
click at [1159, 31] on div "Input field" at bounding box center [1141, 31] width 75 height 10
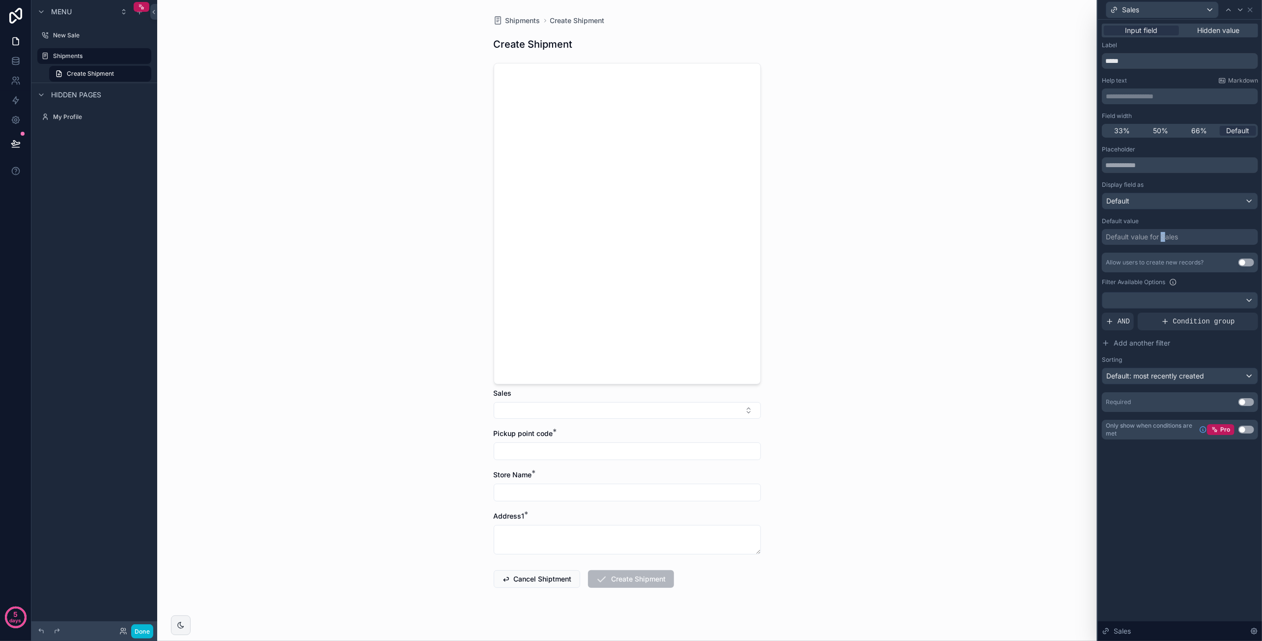
click at [1163, 232] on div "Default value for Sales" at bounding box center [1142, 237] width 72 height 10
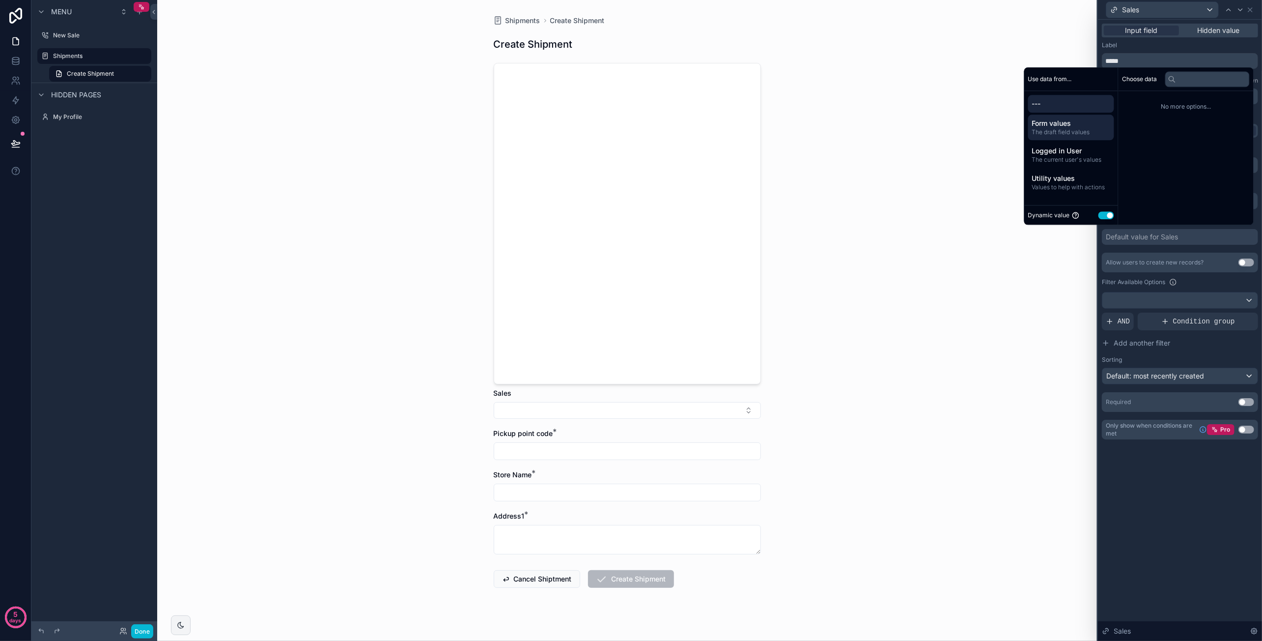
click at [1082, 123] on span "Form values" at bounding box center [1071, 123] width 78 height 10
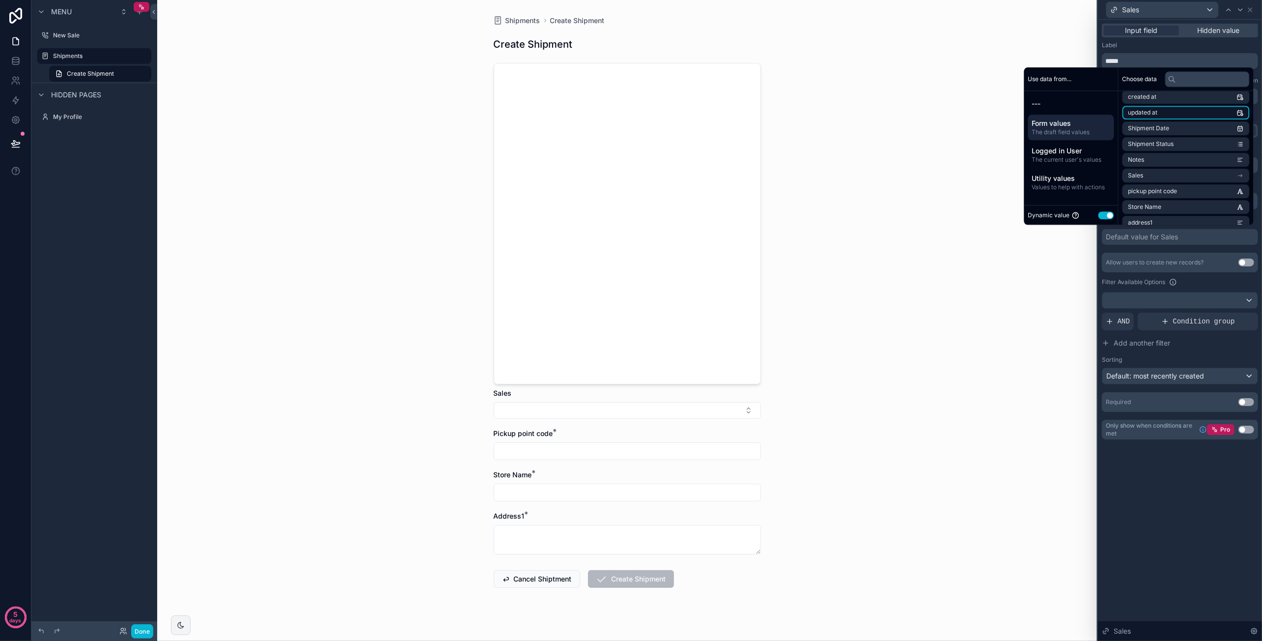
scroll to position [49, 0]
click at [1199, 48] on div "Label" at bounding box center [1180, 45] width 156 height 8
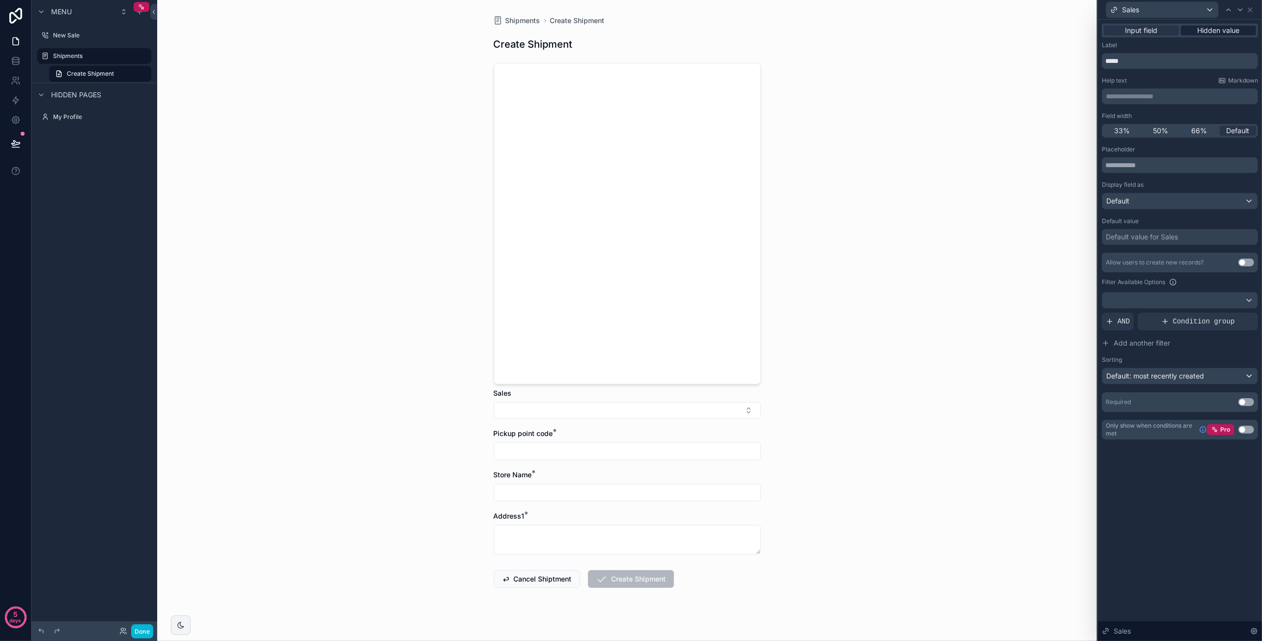
click at [1210, 34] on span "Hidden value" at bounding box center [1219, 31] width 42 height 10
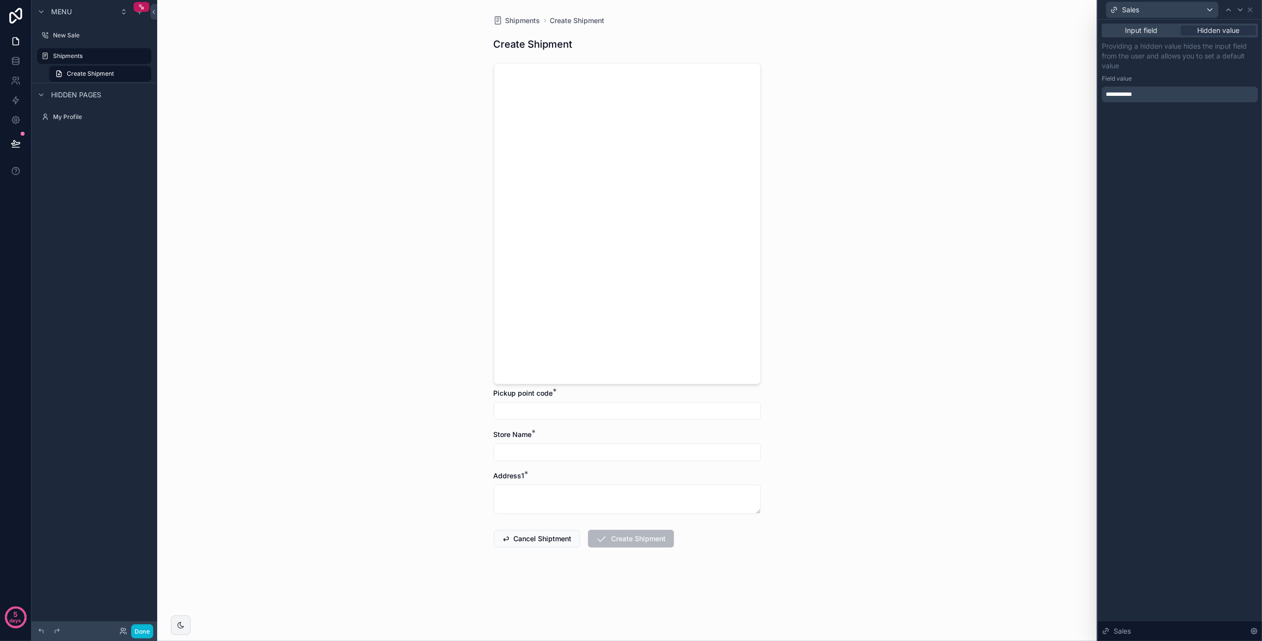
click at [1163, 93] on div "**********" at bounding box center [1180, 94] width 156 height 16
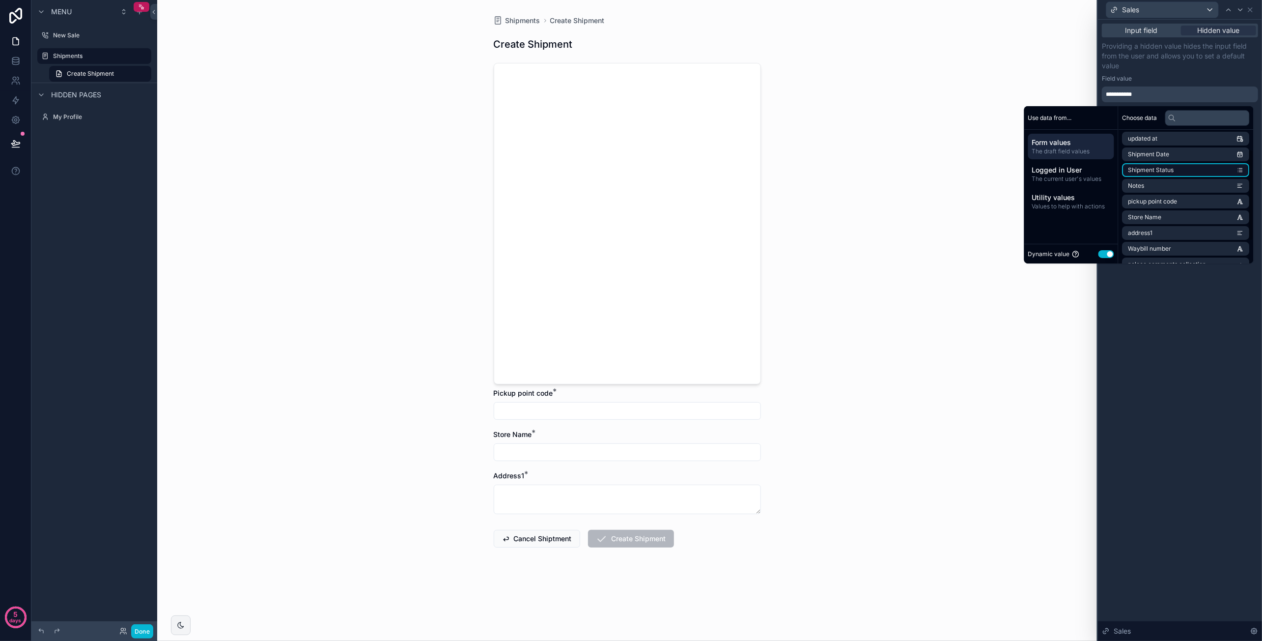
scroll to position [0, 0]
click at [1155, 37] on div "Input field Hidden value" at bounding box center [1180, 31] width 156 height 14
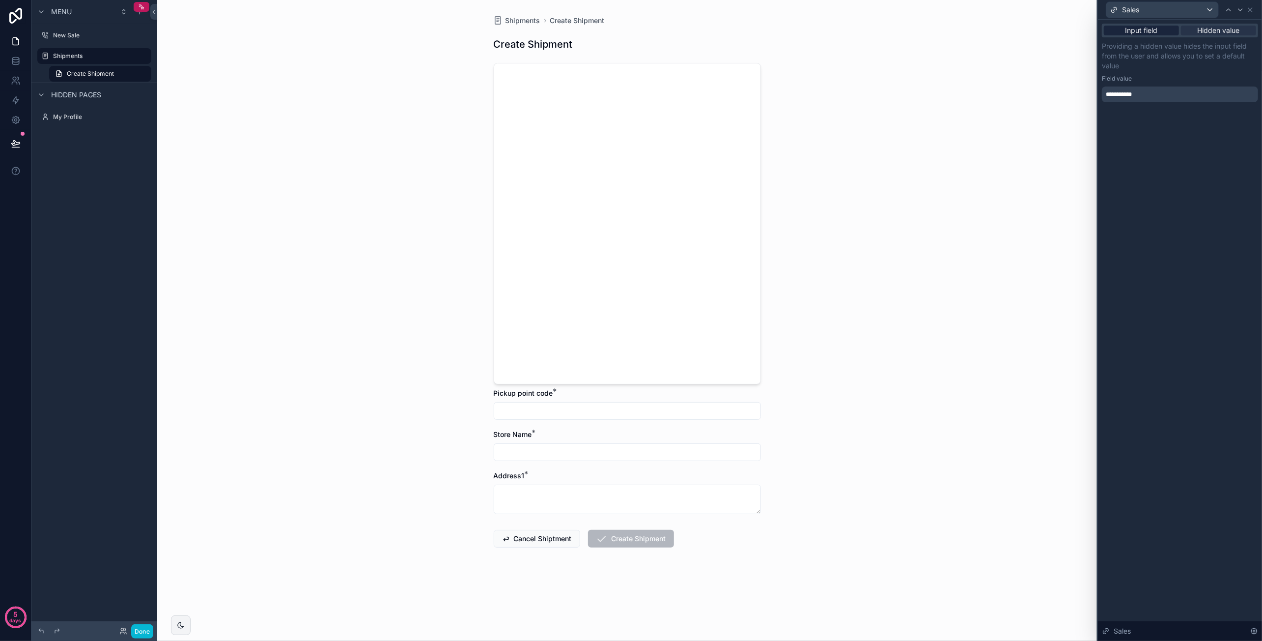
click at [1155, 33] on span "Input field" at bounding box center [1141, 31] width 32 height 10
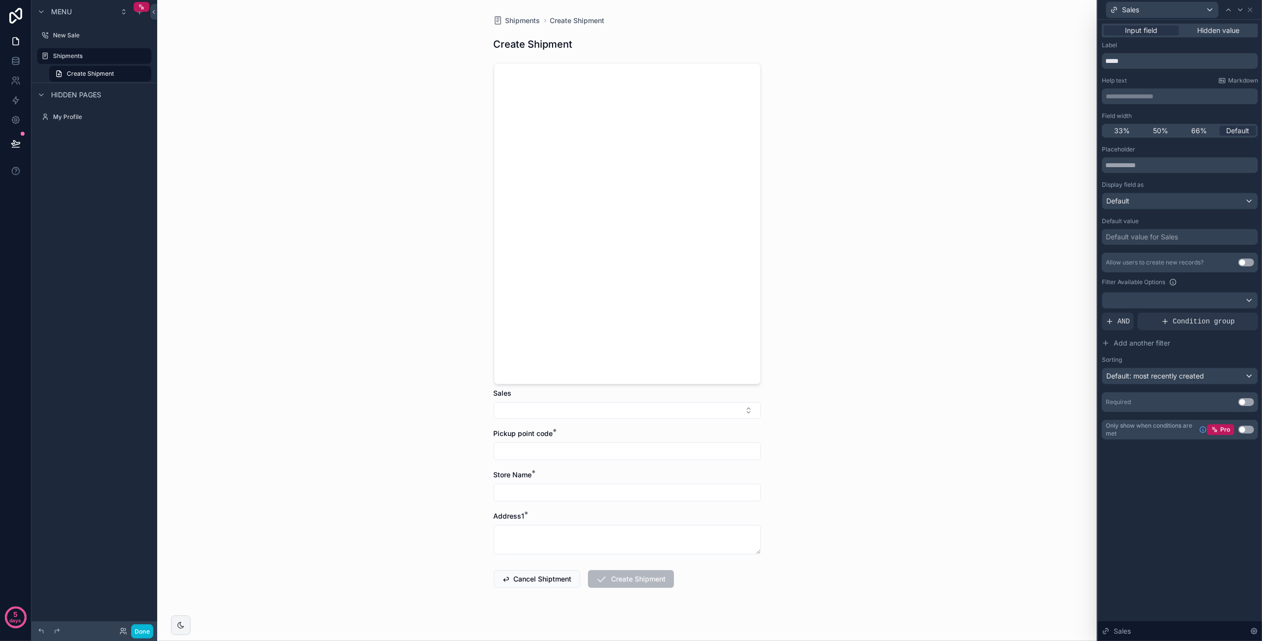
click at [1169, 233] on div "Default value for Sales" at bounding box center [1142, 237] width 72 height 10
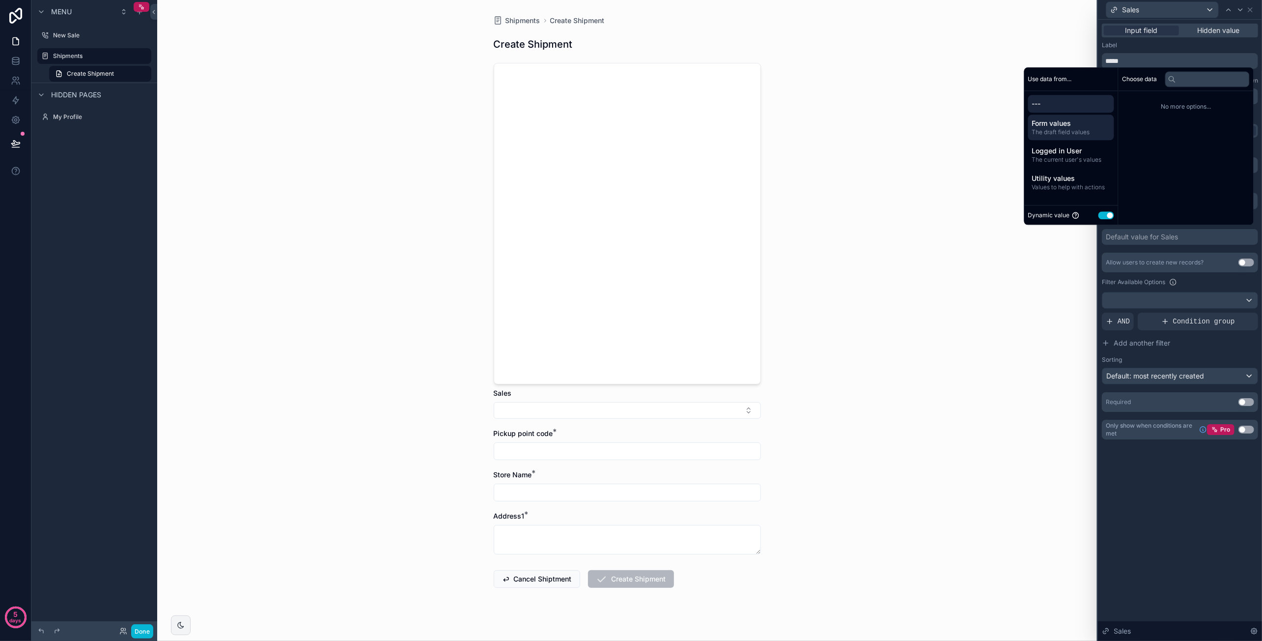
click at [1085, 135] on span "The draft field values" at bounding box center [1071, 132] width 78 height 8
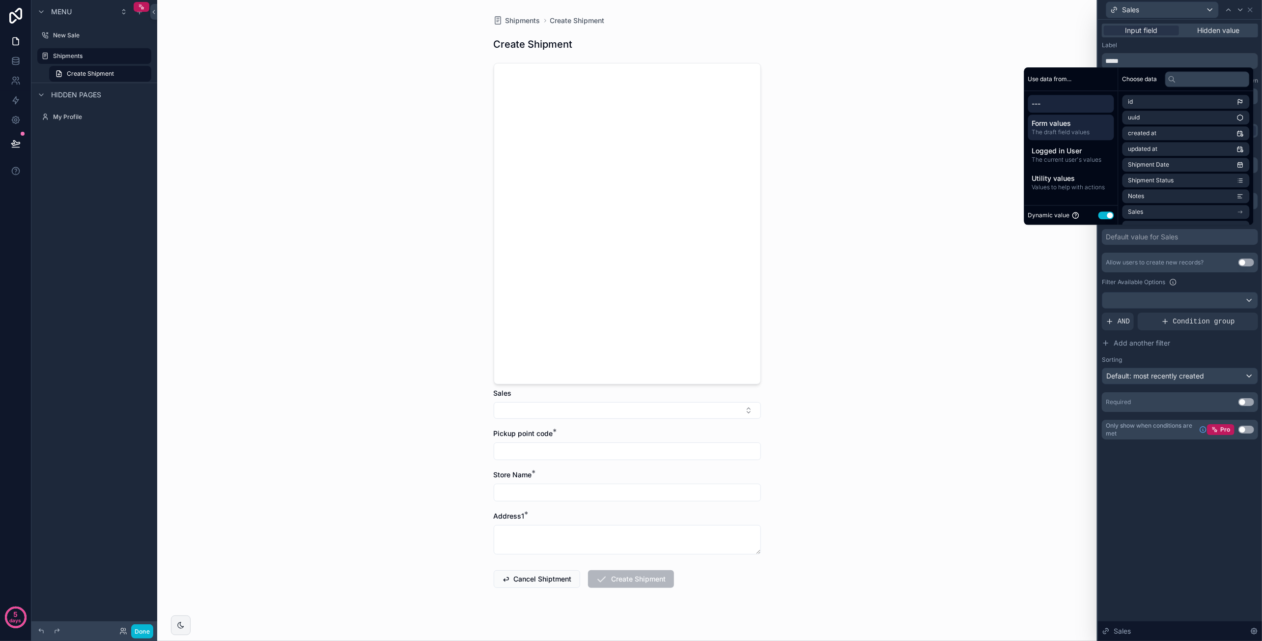
click at [1090, 101] on span "---" at bounding box center [1071, 104] width 78 height 10
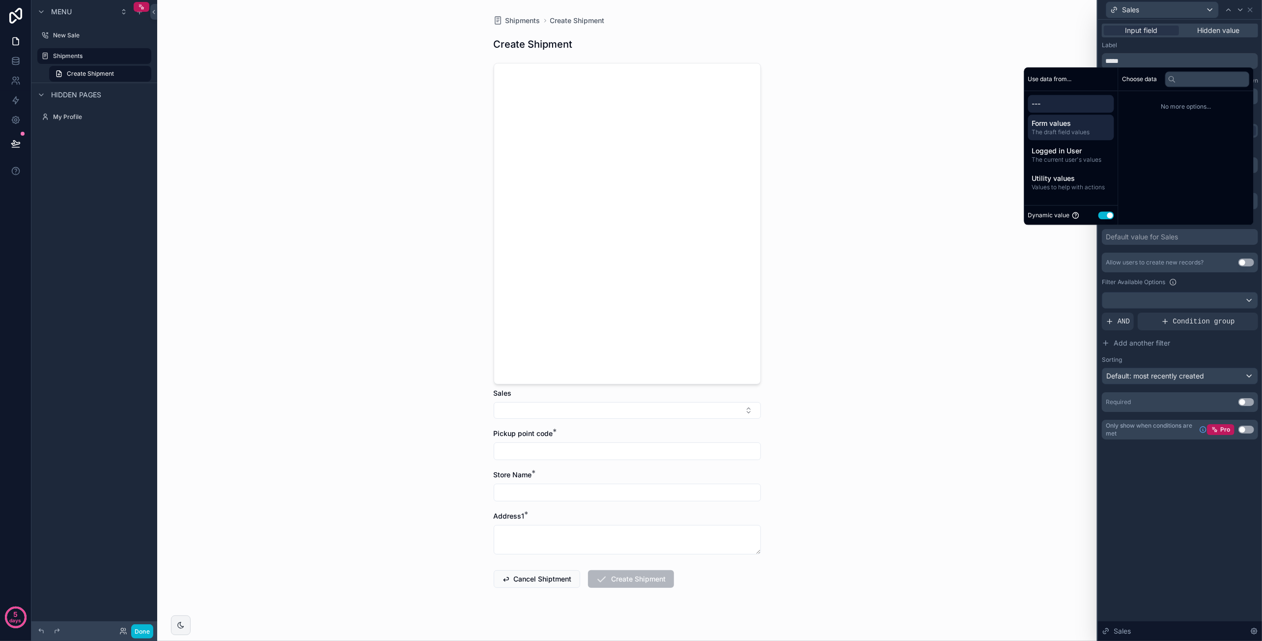
click at [1083, 126] on span "Form values" at bounding box center [1071, 123] width 78 height 10
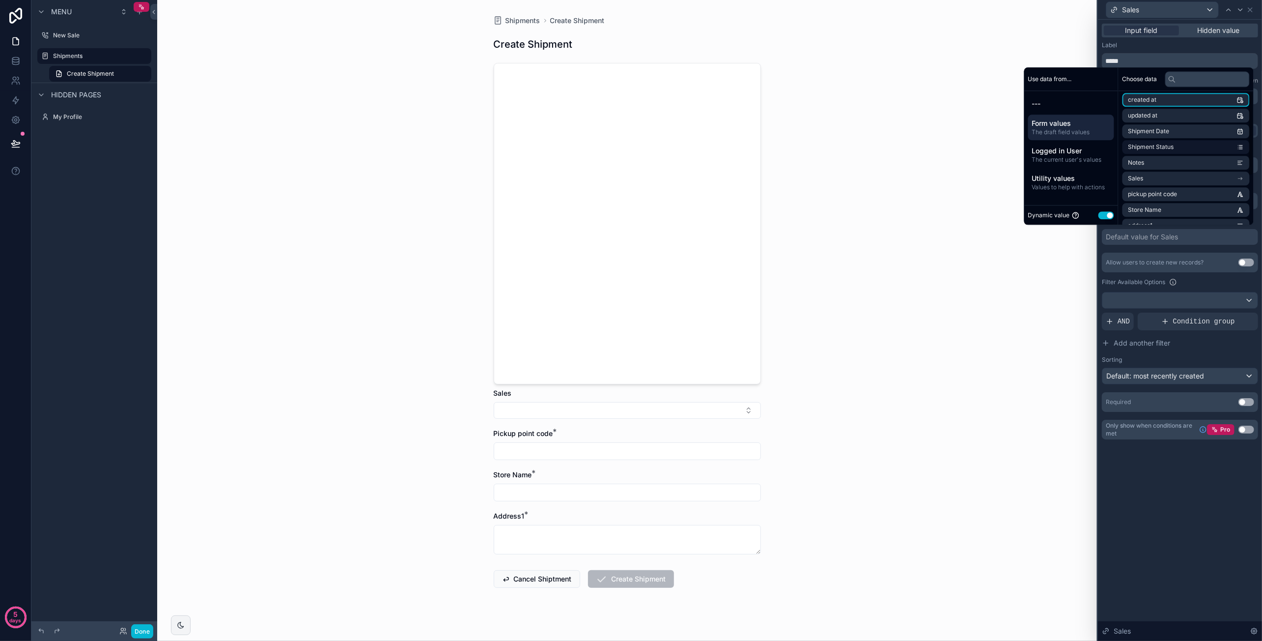
scroll to position [49, 0]
click at [1172, 159] on li "Sales" at bounding box center [1185, 163] width 127 height 14
click at [1190, 125] on li "id" at bounding box center [1185, 119] width 127 height 14
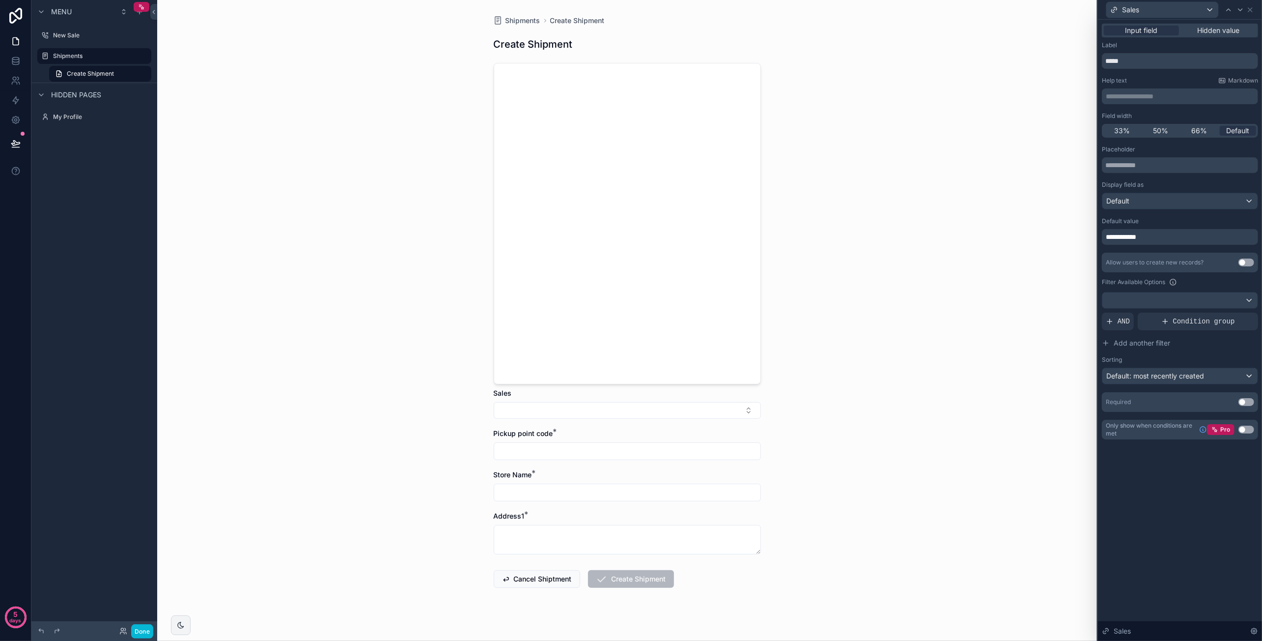
click at [1192, 461] on div "**********" at bounding box center [1180, 241] width 164 height 443
click at [1243, 399] on button "Use setting" at bounding box center [1246, 402] width 16 height 8
click at [1041, 267] on div "Shipments Create Shipment Create Shipment Sales * Pickup point code * Store Nam…" at bounding box center [627, 320] width 940 height 641
click at [150, 627] on button "Done" at bounding box center [142, 631] width 22 height 14
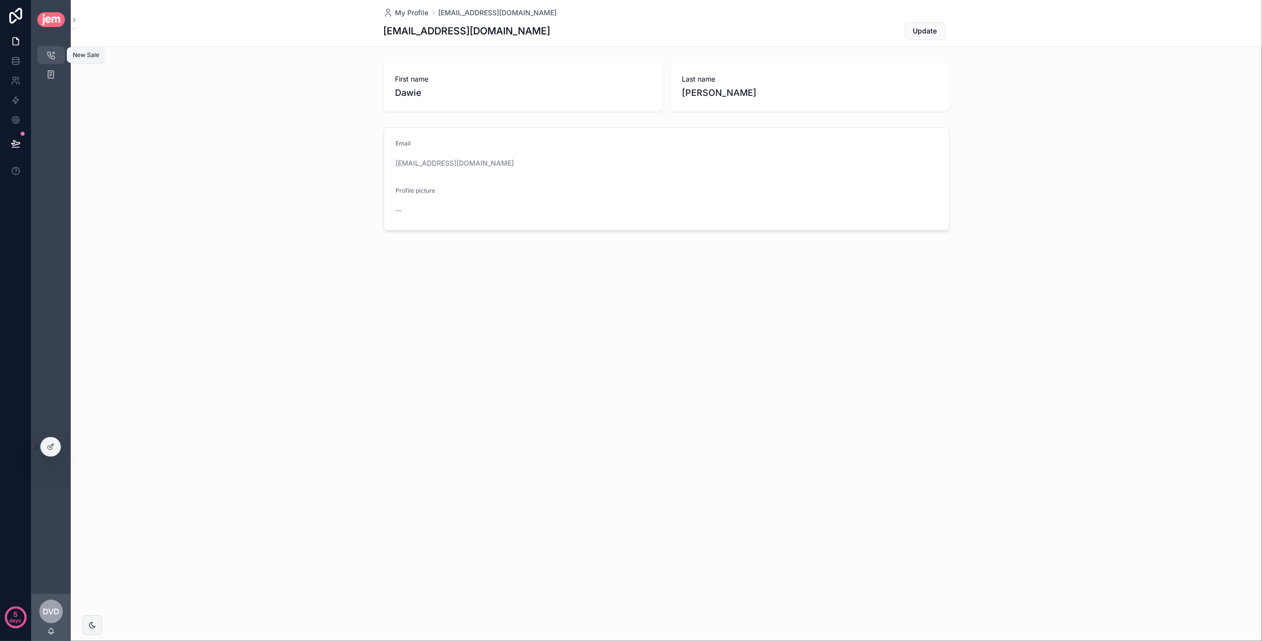
click at [52, 57] on icon "scrollable content" at bounding box center [51, 55] width 10 height 10
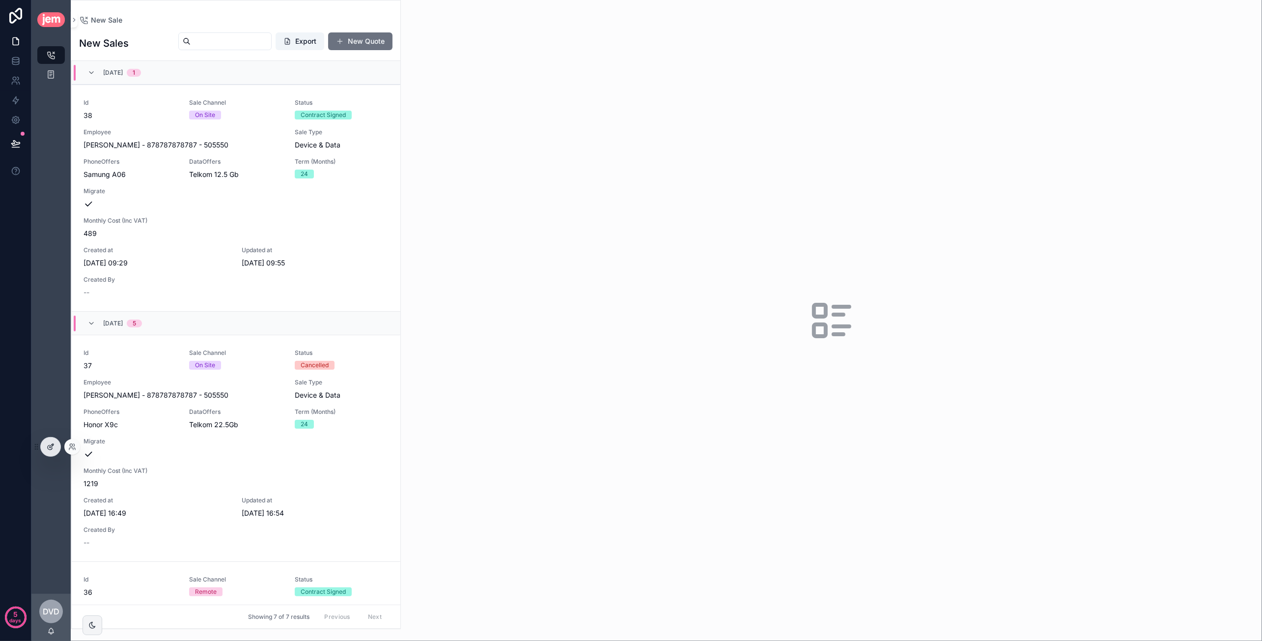
click at [55, 449] on div at bounding box center [51, 446] width 20 height 19
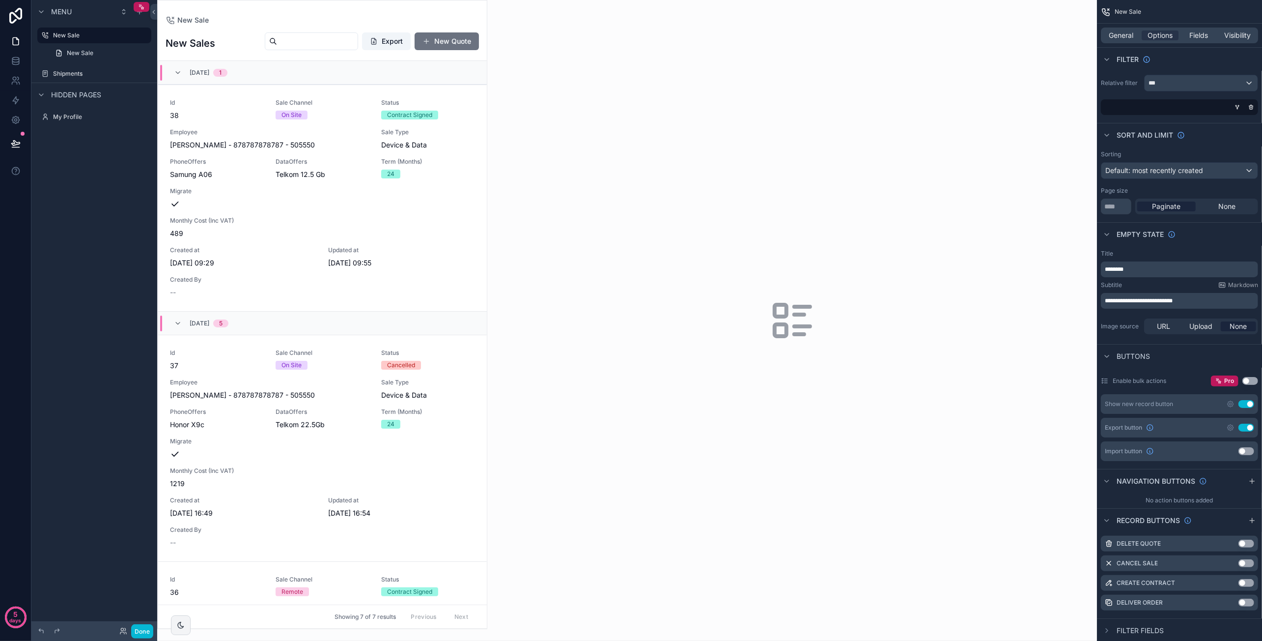
click at [554, 350] on div "scrollable content" at bounding box center [792, 320] width 610 height 641
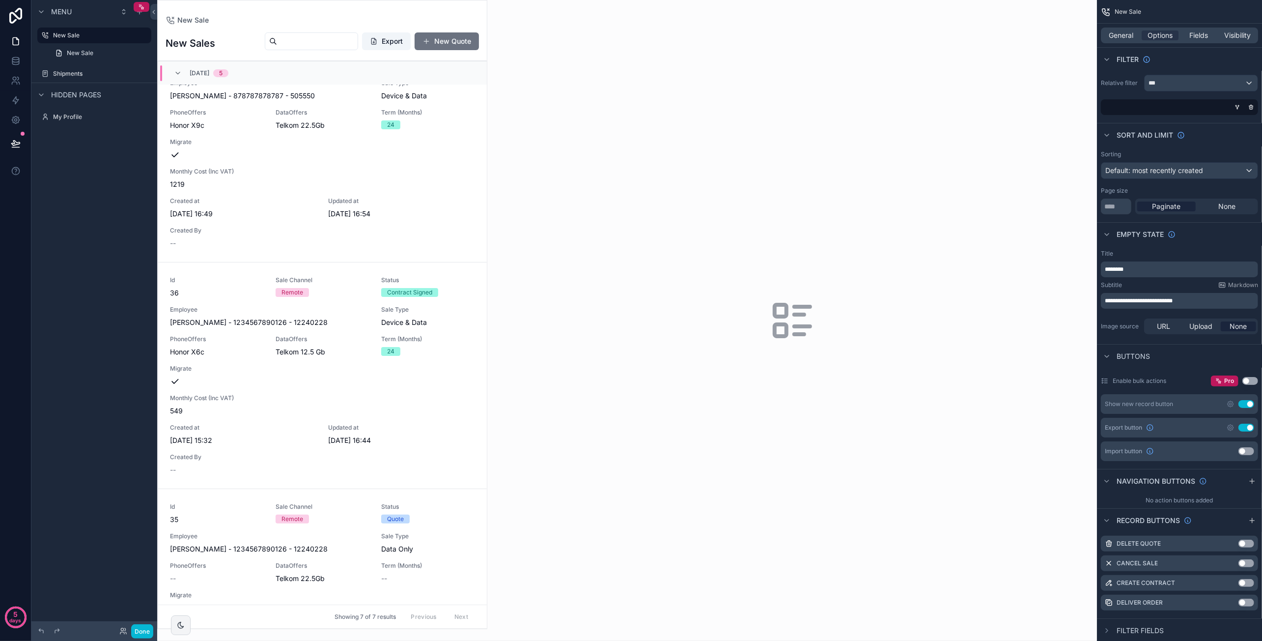
scroll to position [344, 0]
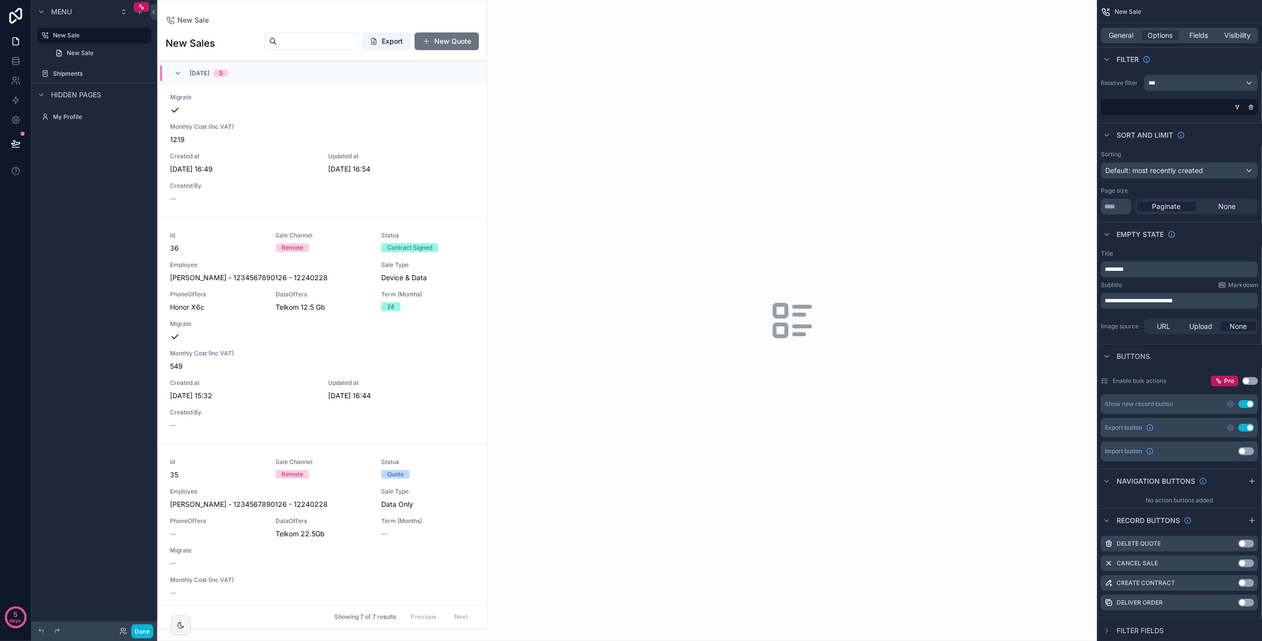
click at [428, 319] on div "scrollable content" at bounding box center [322, 314] width 329 height 628
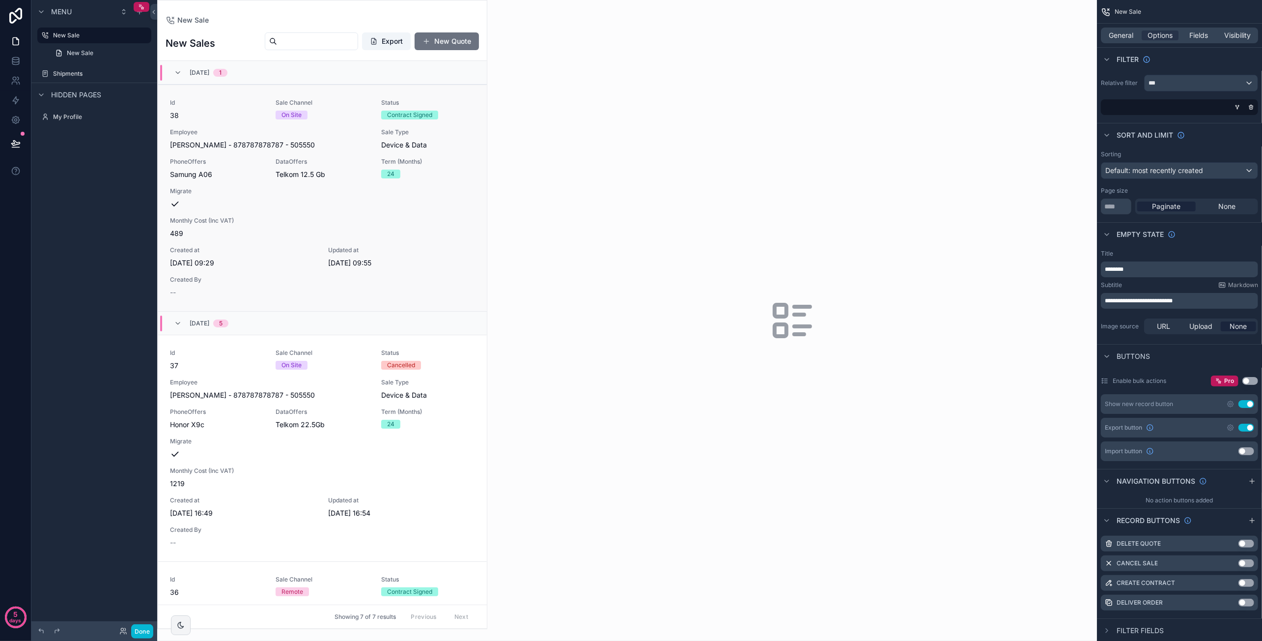
click at [462, 186] on div "Id 38 Sale Channel On Site Status [DEMOGRAPHIC_DATA] Signed Employee Dawie - va…" at bounding box center [322, 198] width 305 height 198
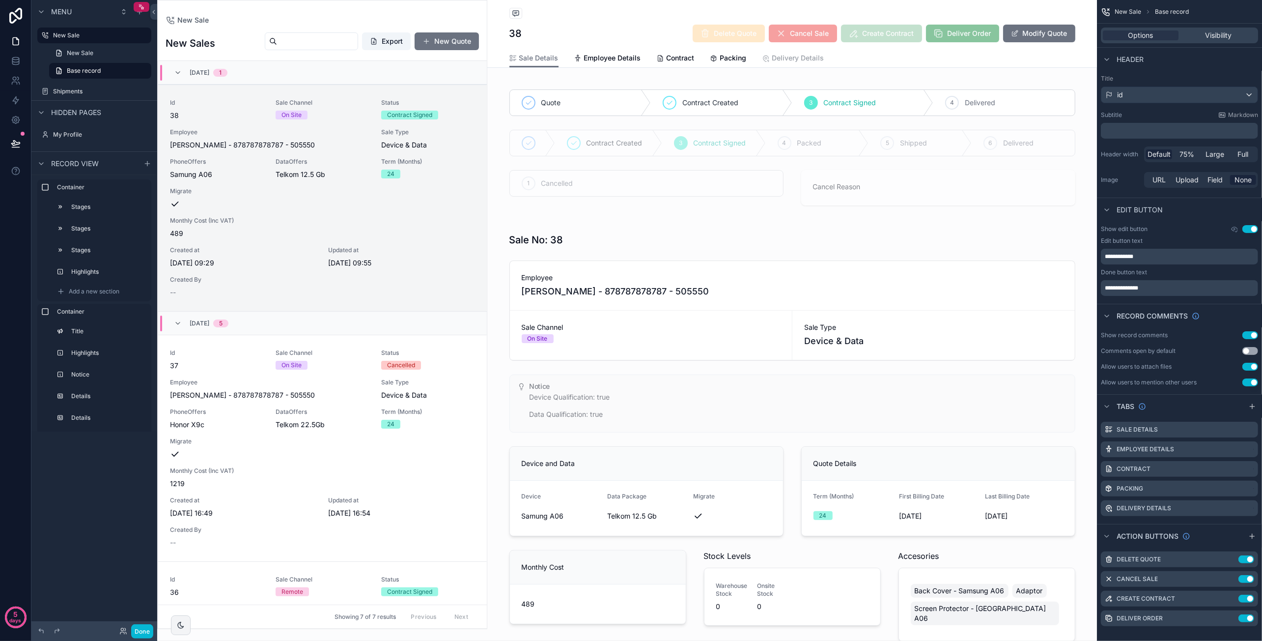
click at [812, 57] on span "Delivery Details" at bounding box center [798, 58] width 52 height 10
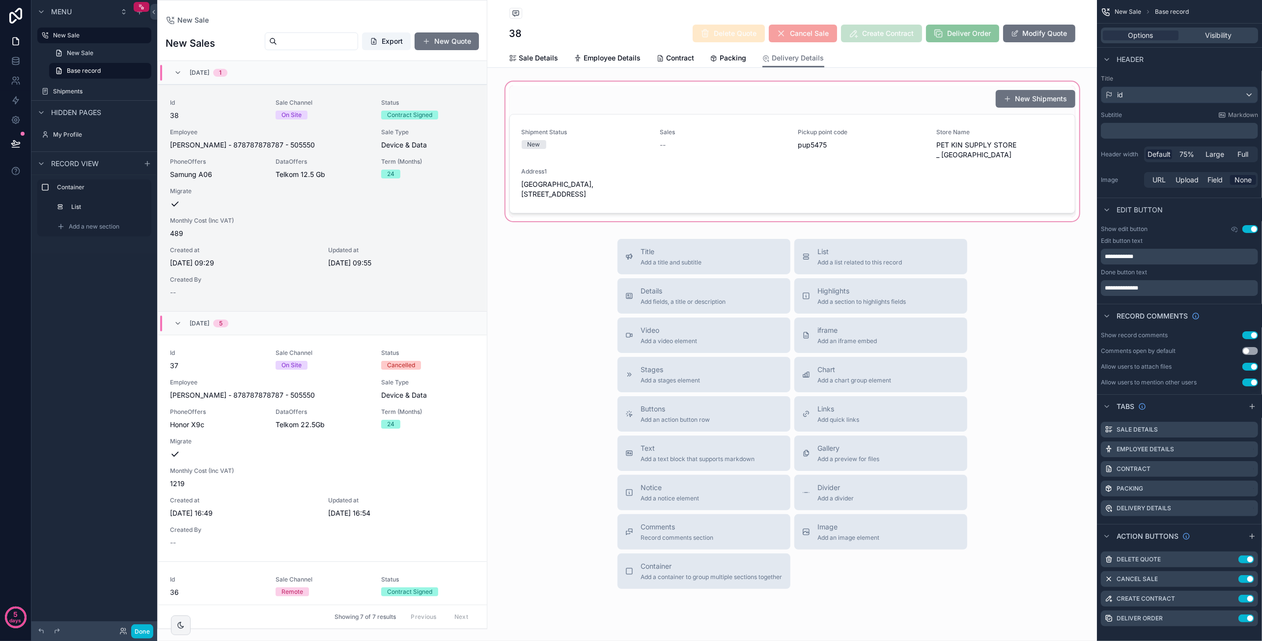
click at [868, 120] on div "scrollable content" at bounding box center [792, 151] width 610 height 143
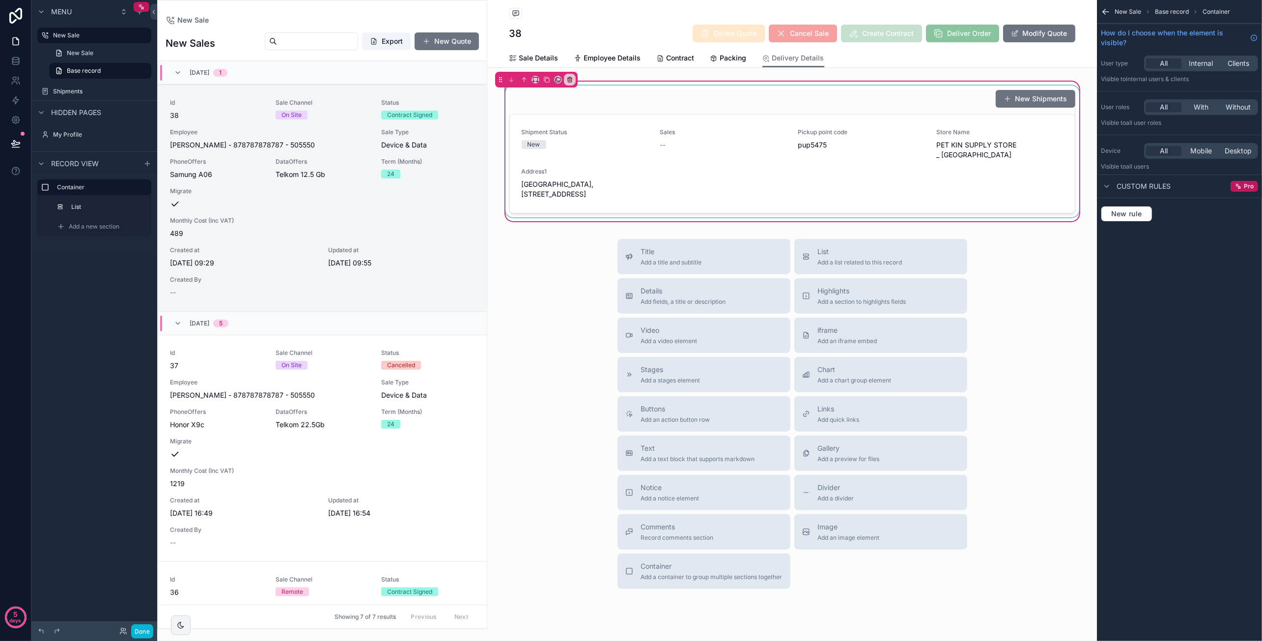
click at [898, 156] on div "scrollable content" at bounding box center [793, 151] width 578 height 132
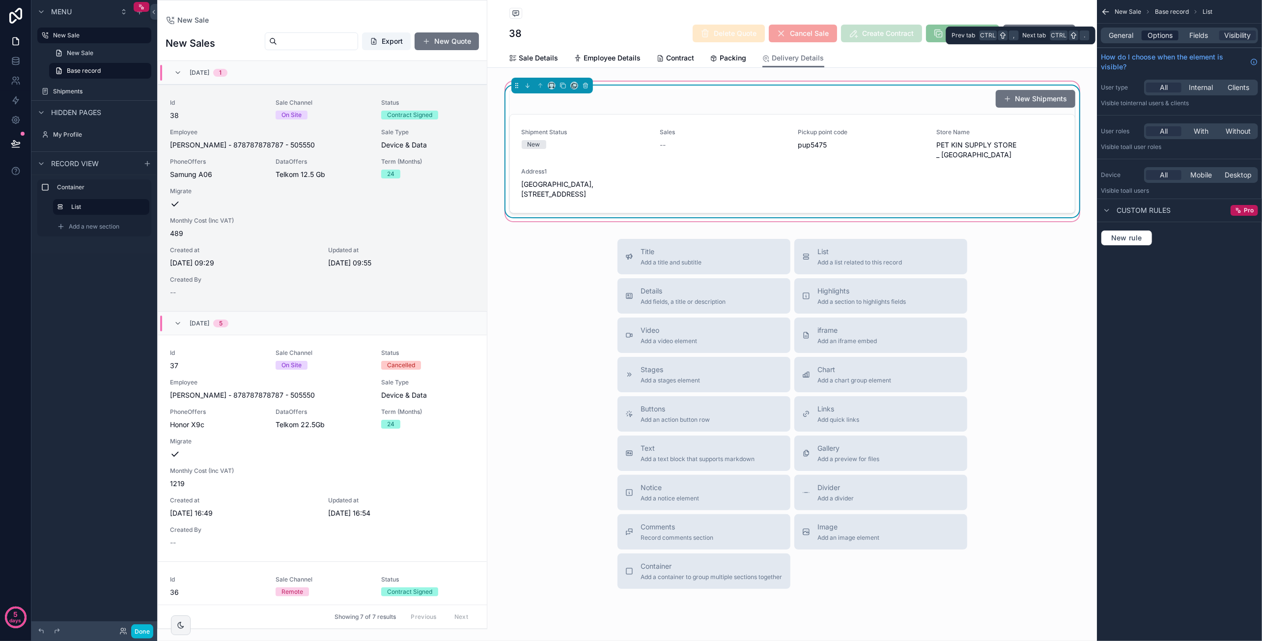
click at [1165, 39] on span "Options" at bounding box center [1159, 35] width 25 height 10
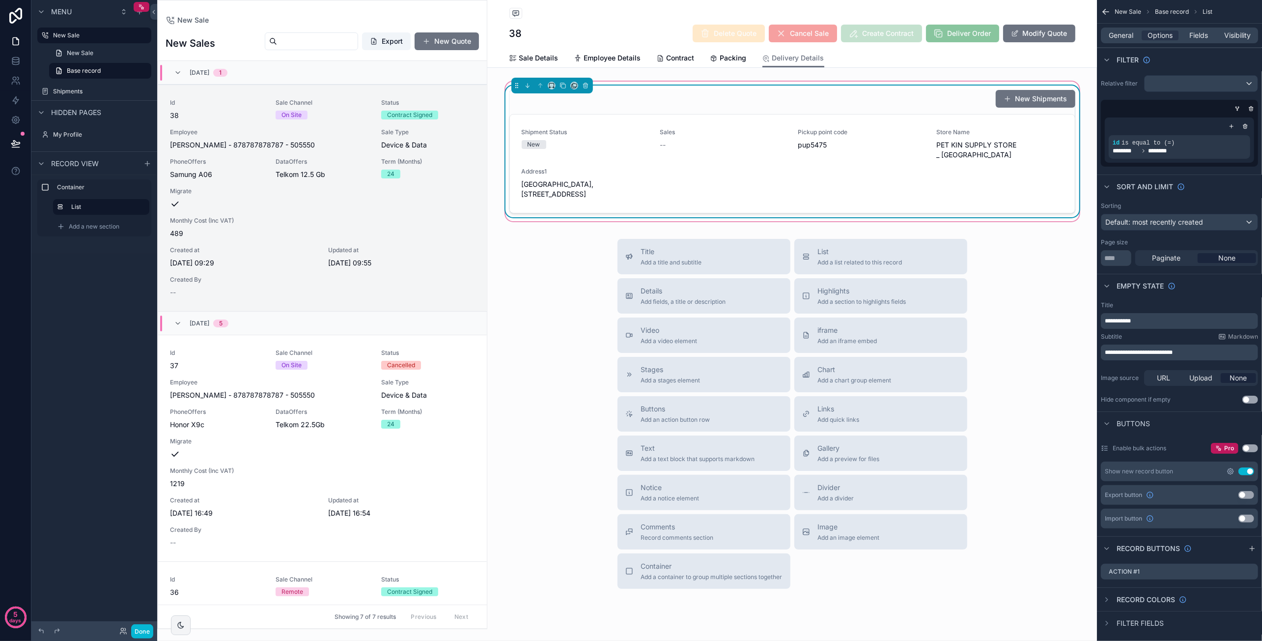
click at [1230, 471] on icon "scrollable content" at bounding box center [1231, 471] width 2 height 2
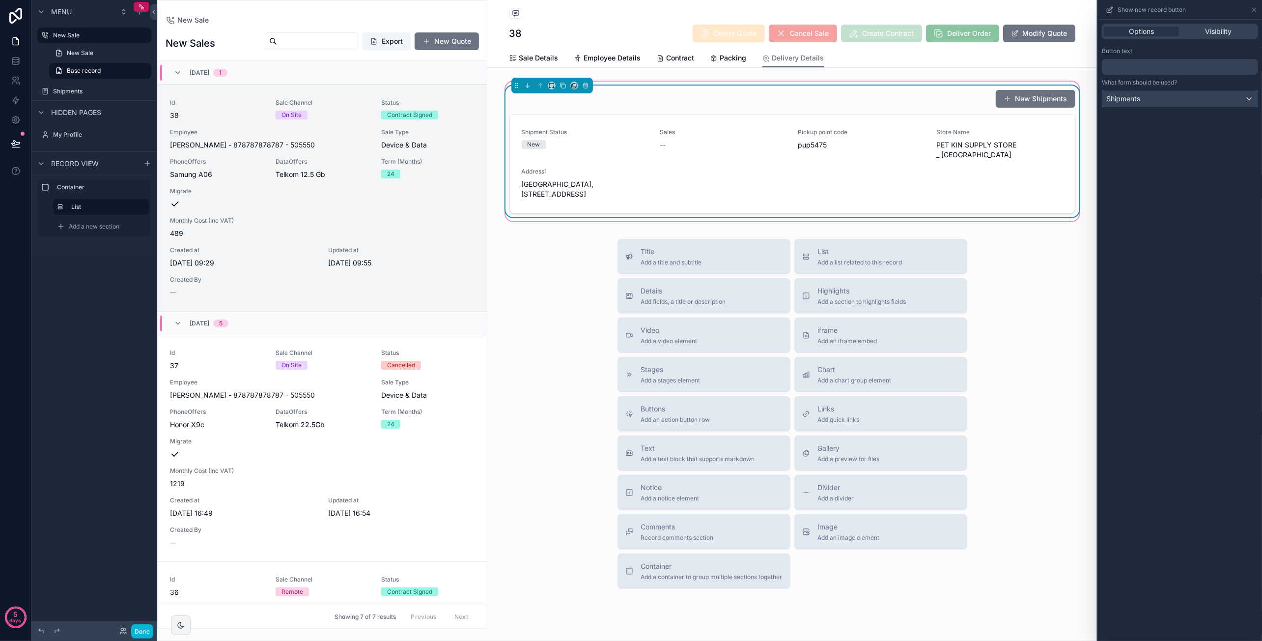
click at [1192, 96] on div "Shipments" at bounding box center [1179, 99] width 155 height 16
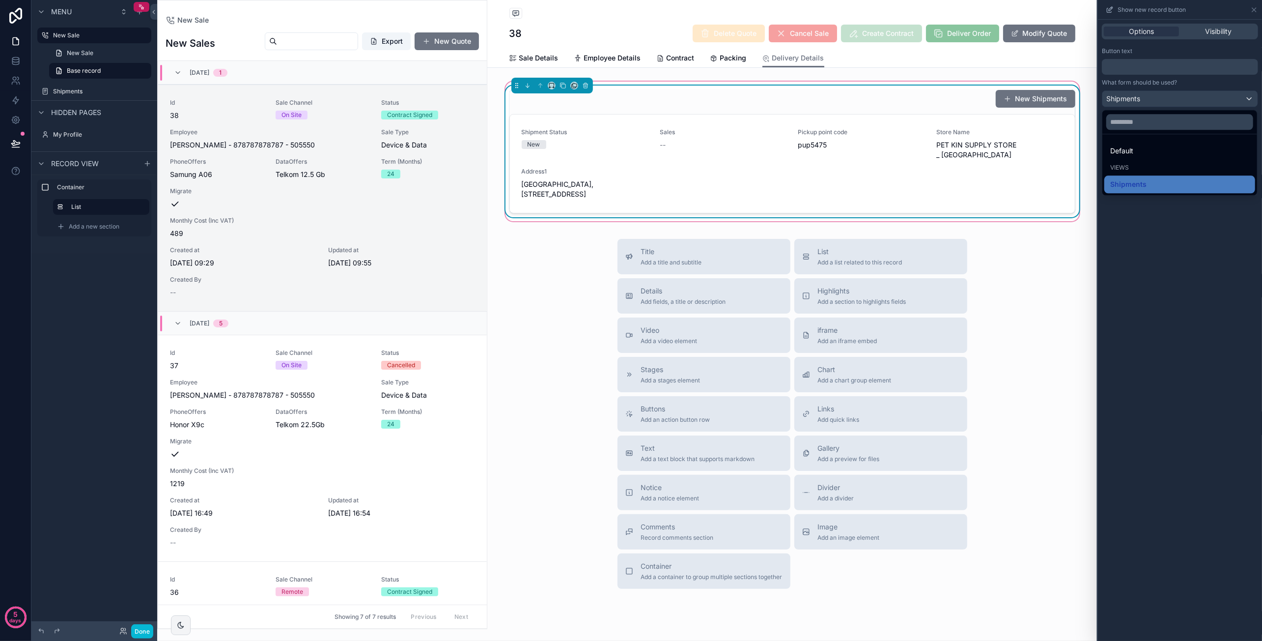
click at [1214, 32] on div at bounding box center [1180, 320] width 164 height 641
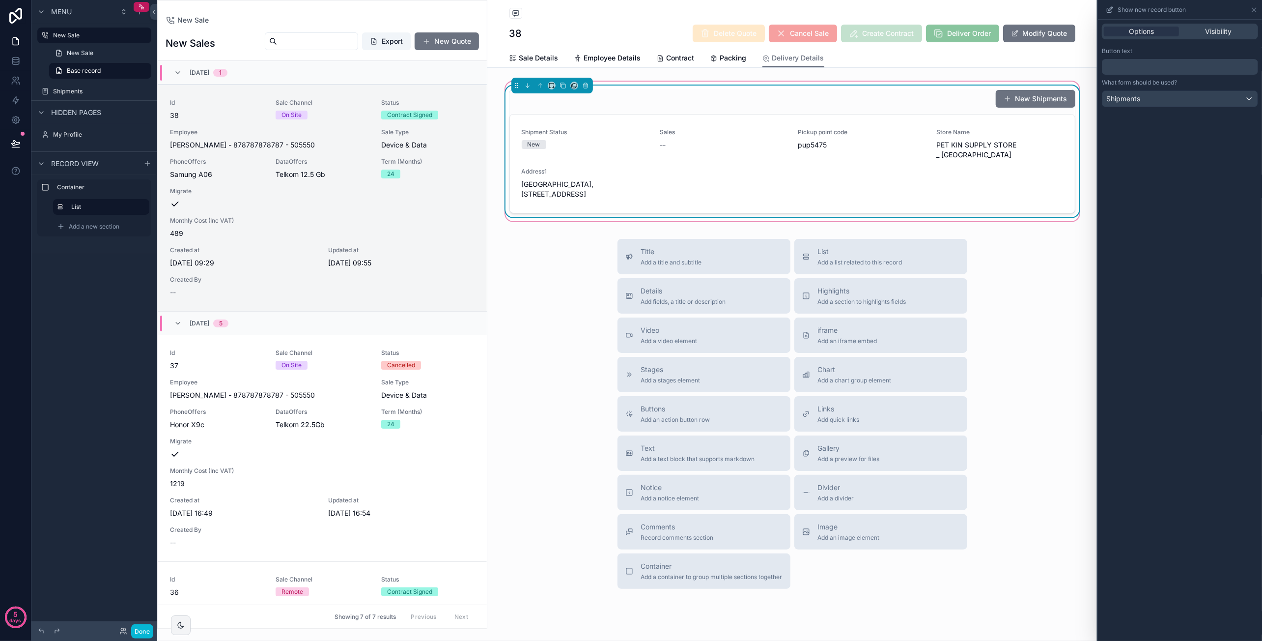
click at [1214, 32] on span "Visibility" at bounding box center [1218, 32] width 27 height 10
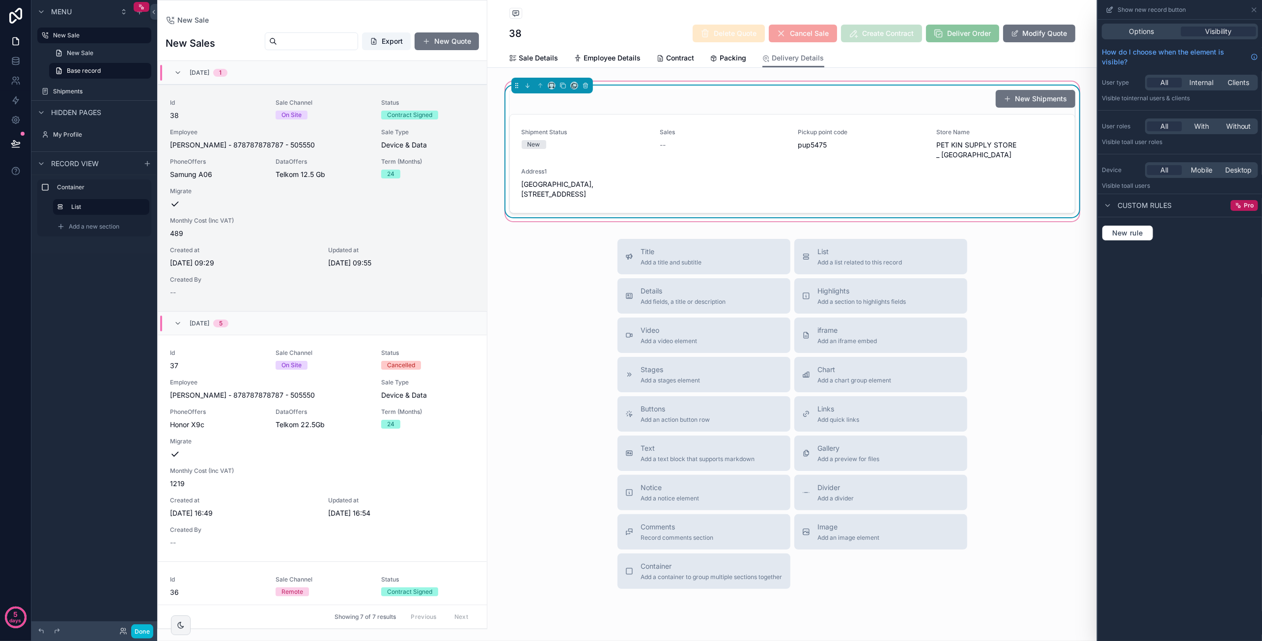
click at [1115, 203] on div "Custom rules" at bounding box center [1137, 205] width 70 height 12
click at [1111, 206] on icon at bounding box center [1108, 205] width 8 height 8
click at [1120, 231] on span "New rule" at bounding box center [1127, 232] width 39 height 9
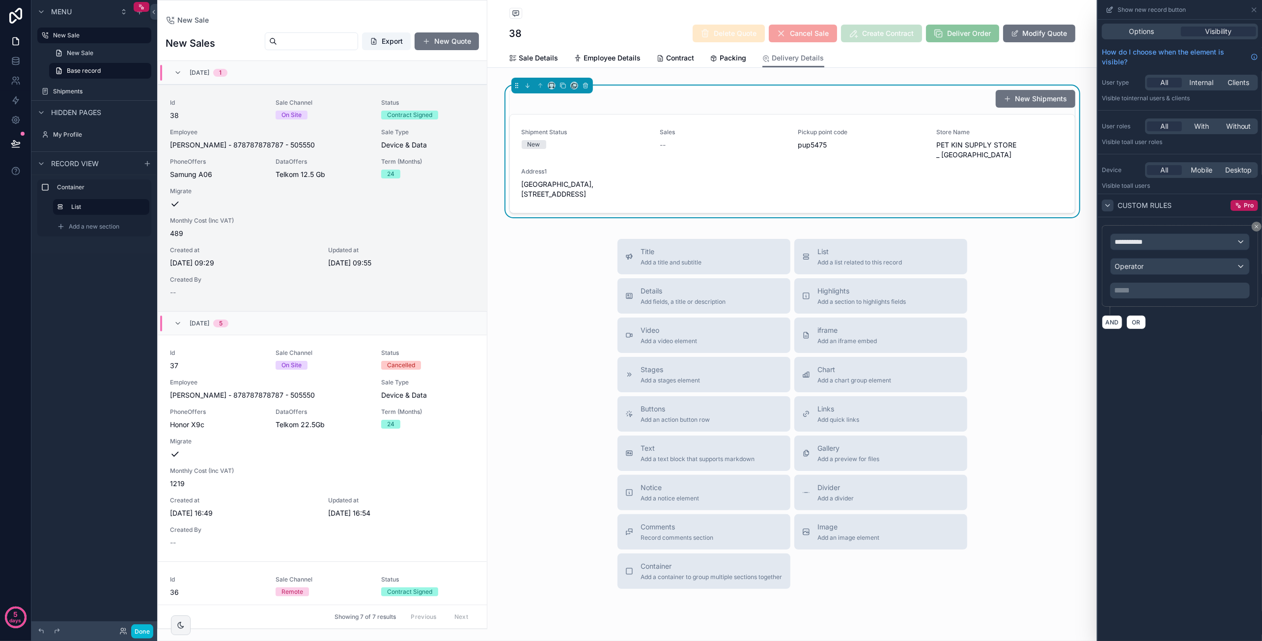
scroll to position [24, 0]
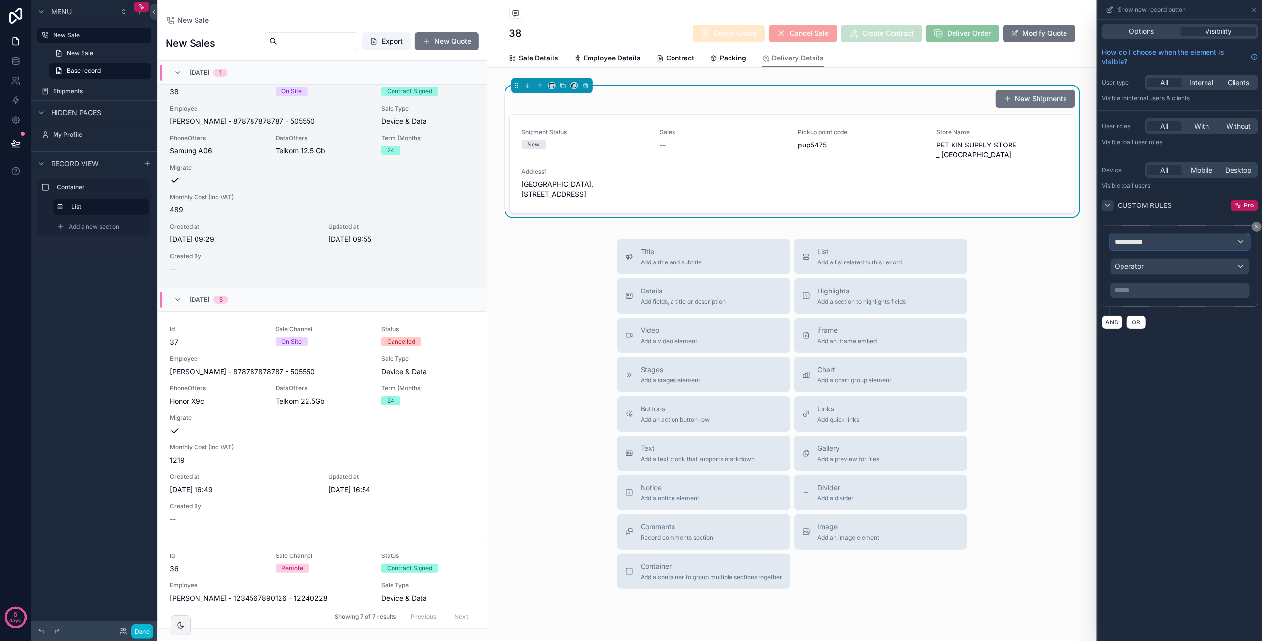
click at [1152, 239] on div "**********" at bounding box center [1180, 242] width 139 height 16
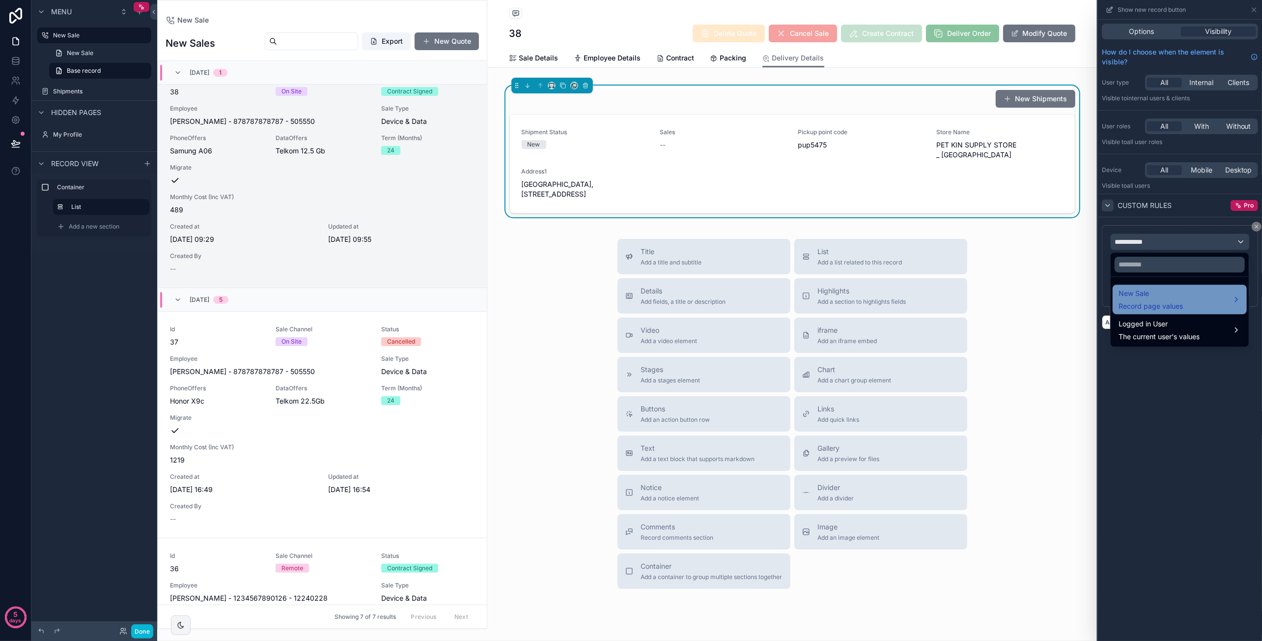
click at [1162, 298] on span "New Sale" at bounding box center [1151, 293] width 64 height 12
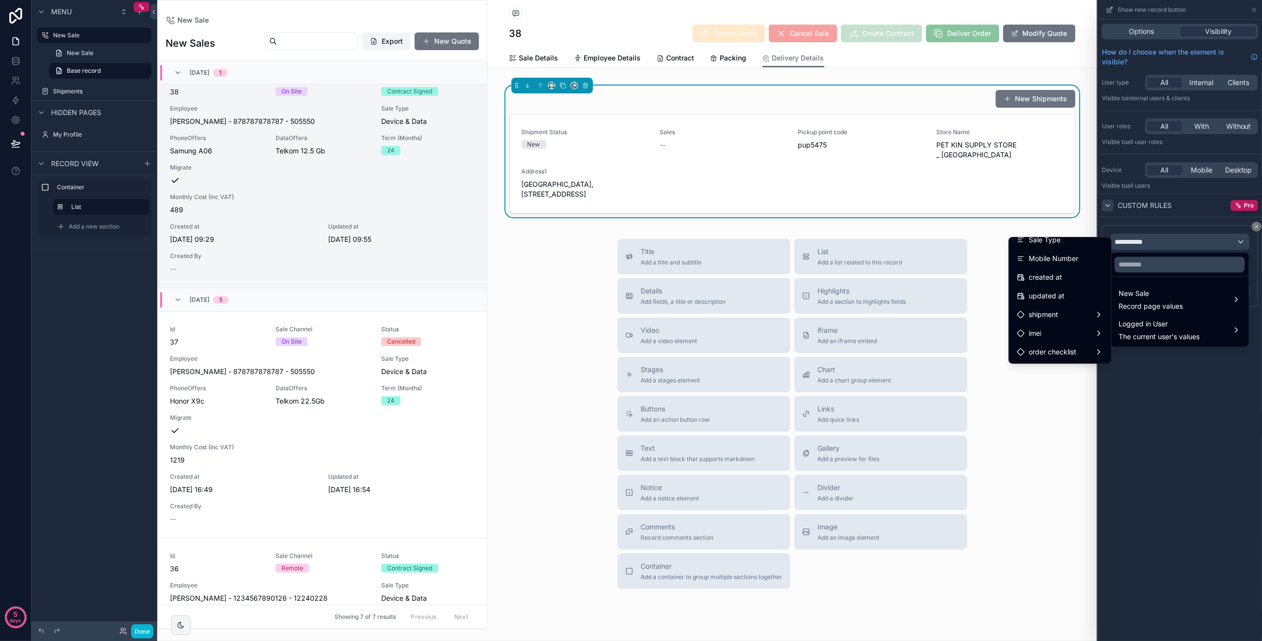
scroll to position [587, 0]
click at [1061, 294] on div "shipment" at bounding box center [1060, 296] width 86 height 12
click at [1147, 250] on div "id" at bounding box center [1146, 245] width 70 height 12
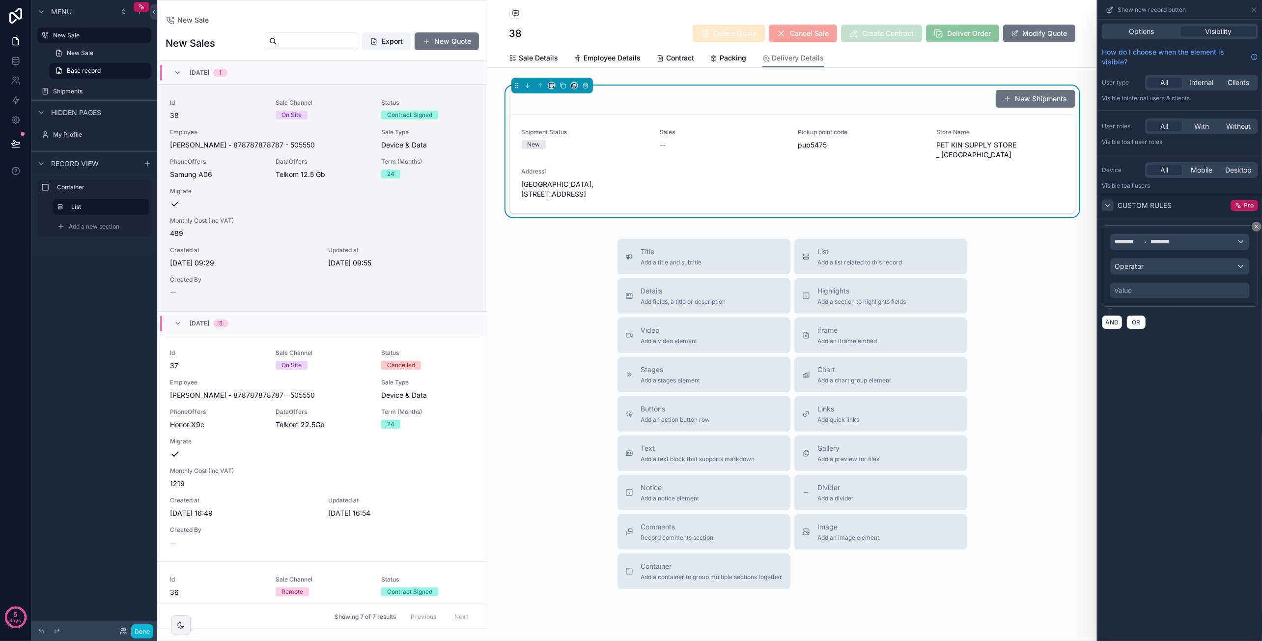
scroll to position [24, 0]
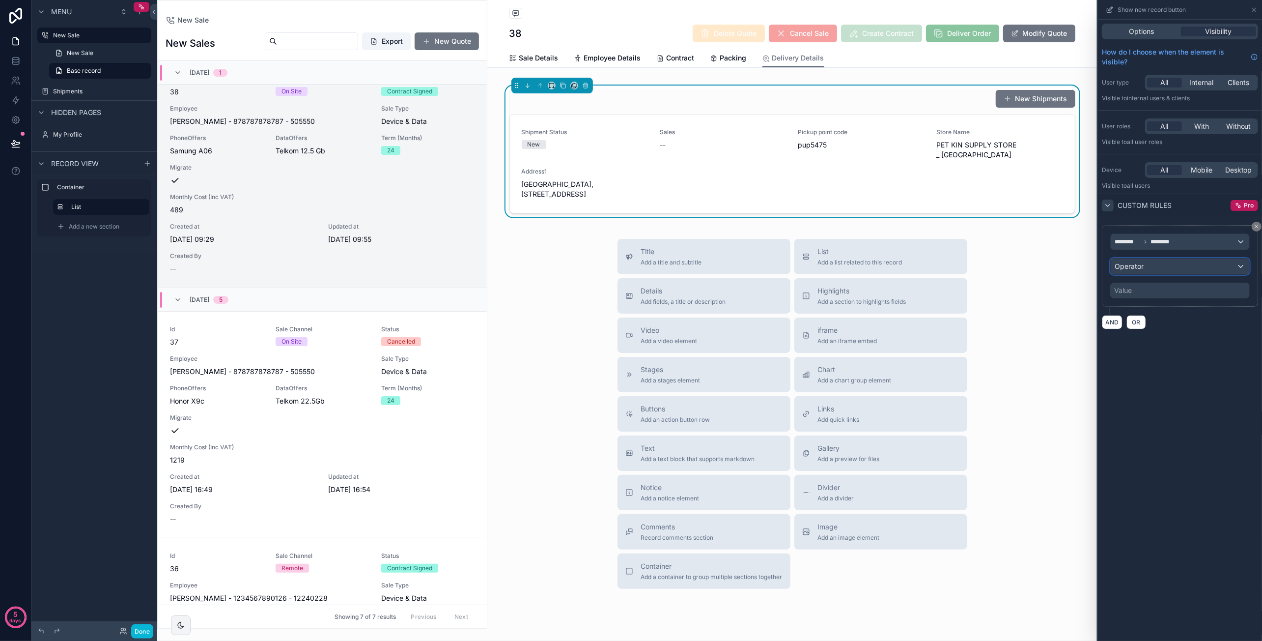
click at [1178, 264] on div "Operator" at bounding box center [1180, 266] width 139 height 16
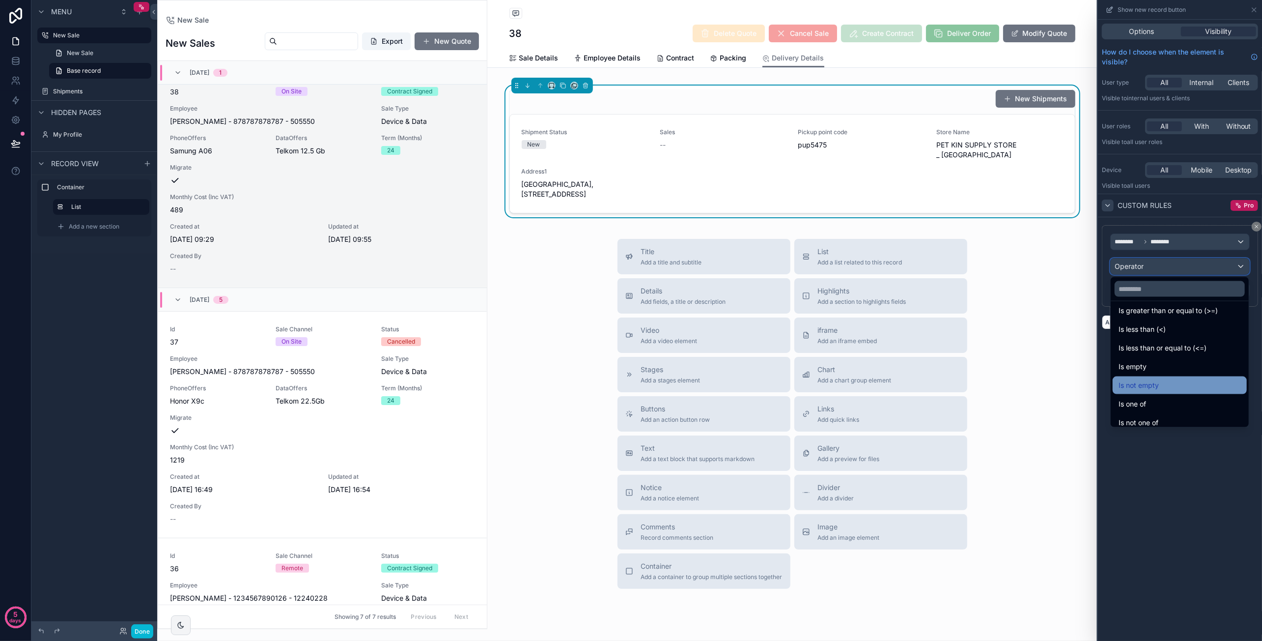
scroll to position [70, 0]
click at [1184, 374] on div "Is not empty" at bounding box center [1180, 379] width 122 height 12
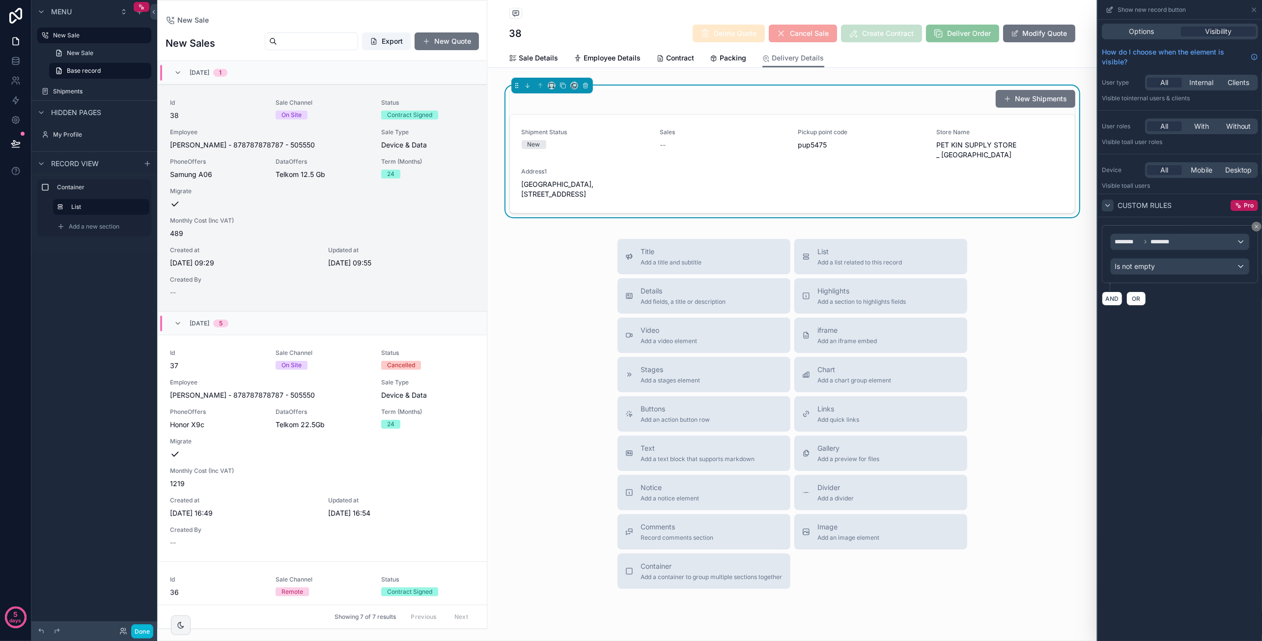
scroll to position [24, 0]
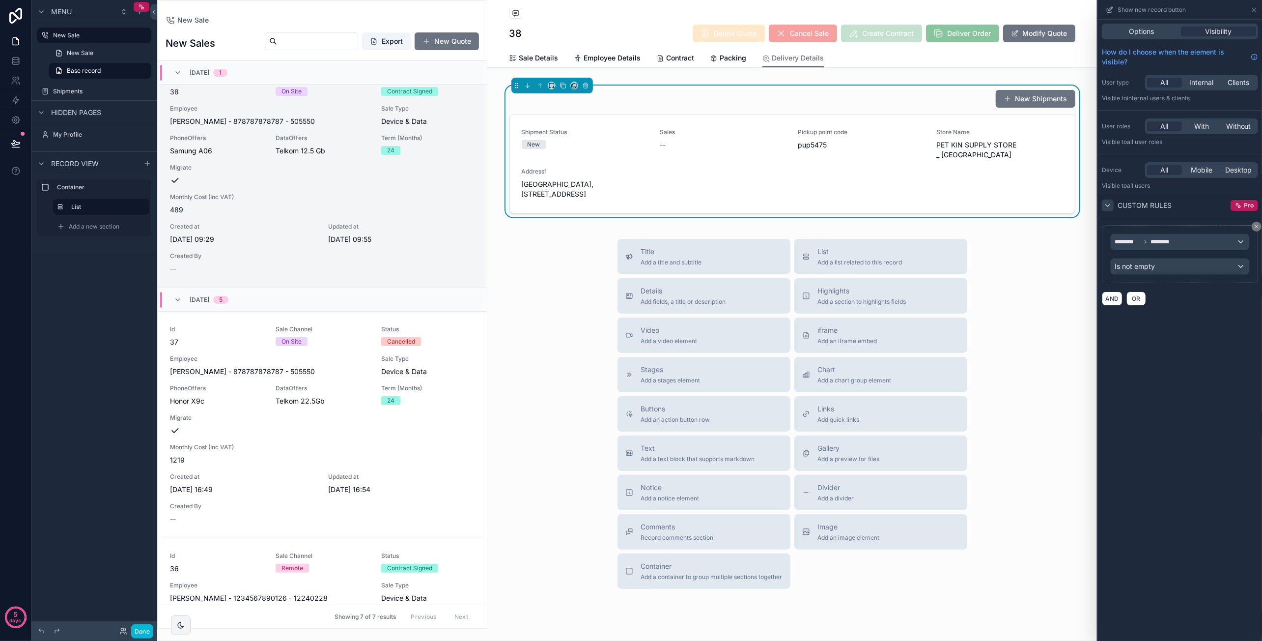
click at [1200, 329] on div "Options Visibility How do I choose when the element is visible? User type All I…" at bounding box center [1180, 330] width 164 height 621
click at [1256, 12] on icon at bounding box center [1254, 10] width 8 height 8
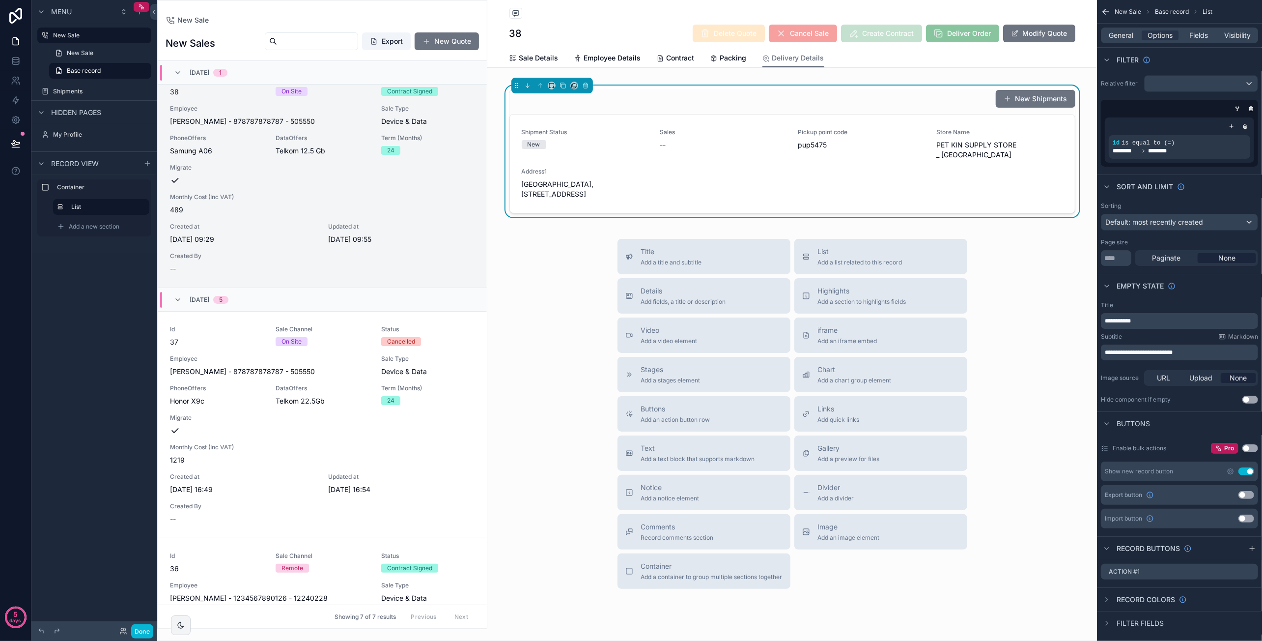
click at [1243, 469] on button "Use setting" at bounding box center [1246, 471] width 16 height 8
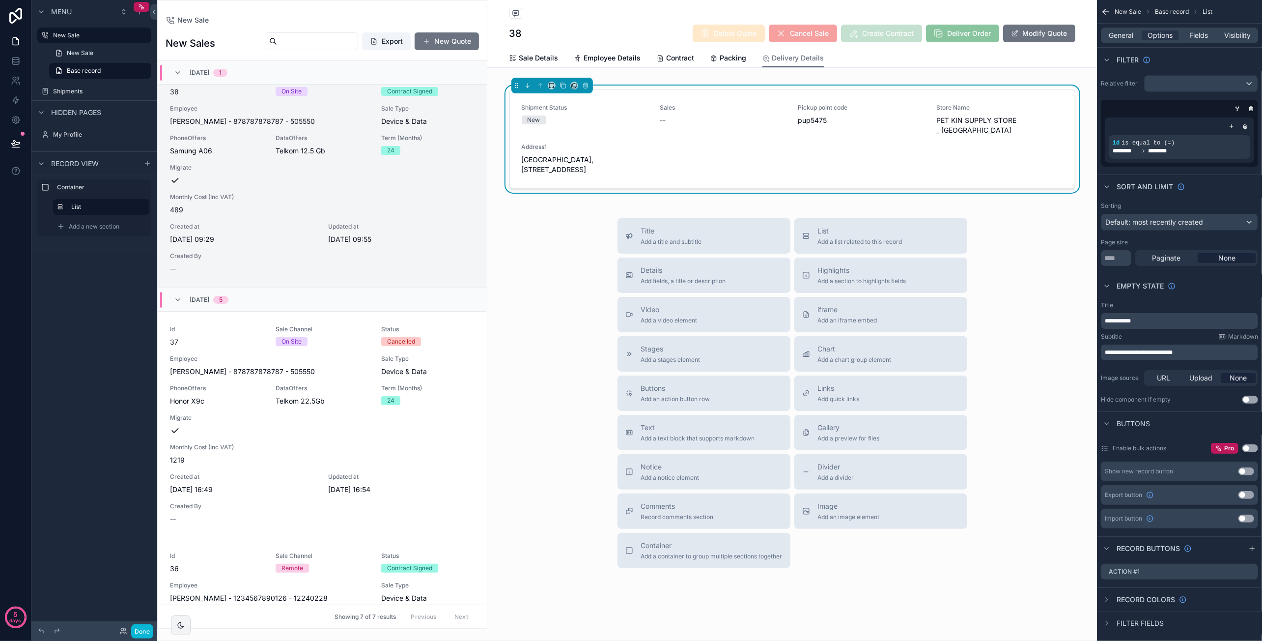
click at [1244, 468] on button "Use setting" at bounding box center [1246, 471] width 16 height 8
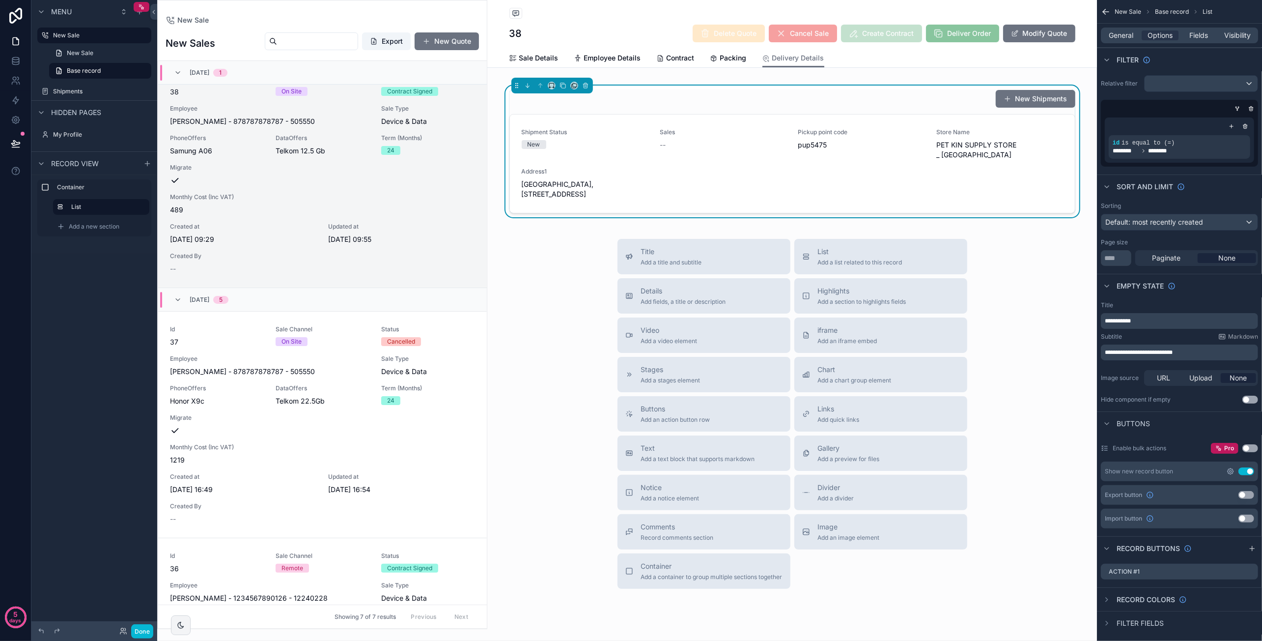
click at [1231, 470] on icon "scrollable content" at bounding box center [1231, 471] width 2 height 2
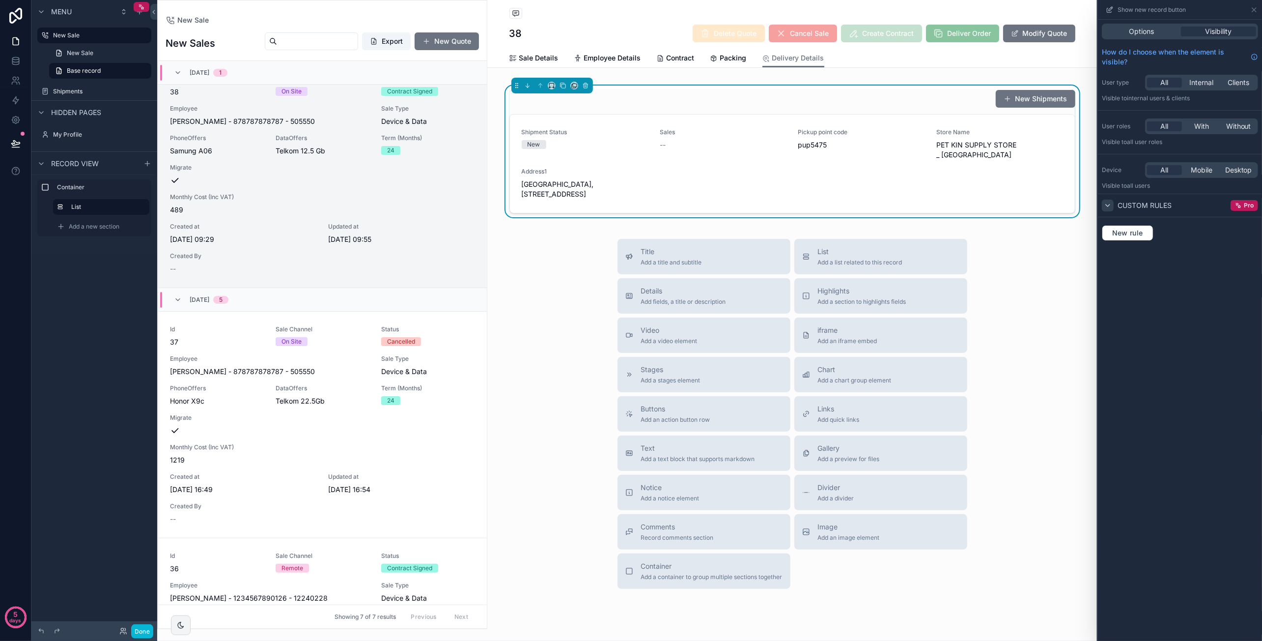
click at [1105, 207] on icon at bounding box center [1108, 205] width 8 height 8
click at [1141, 236] on button "New rule" at bounding box center [1128, 233] width 52 height 16
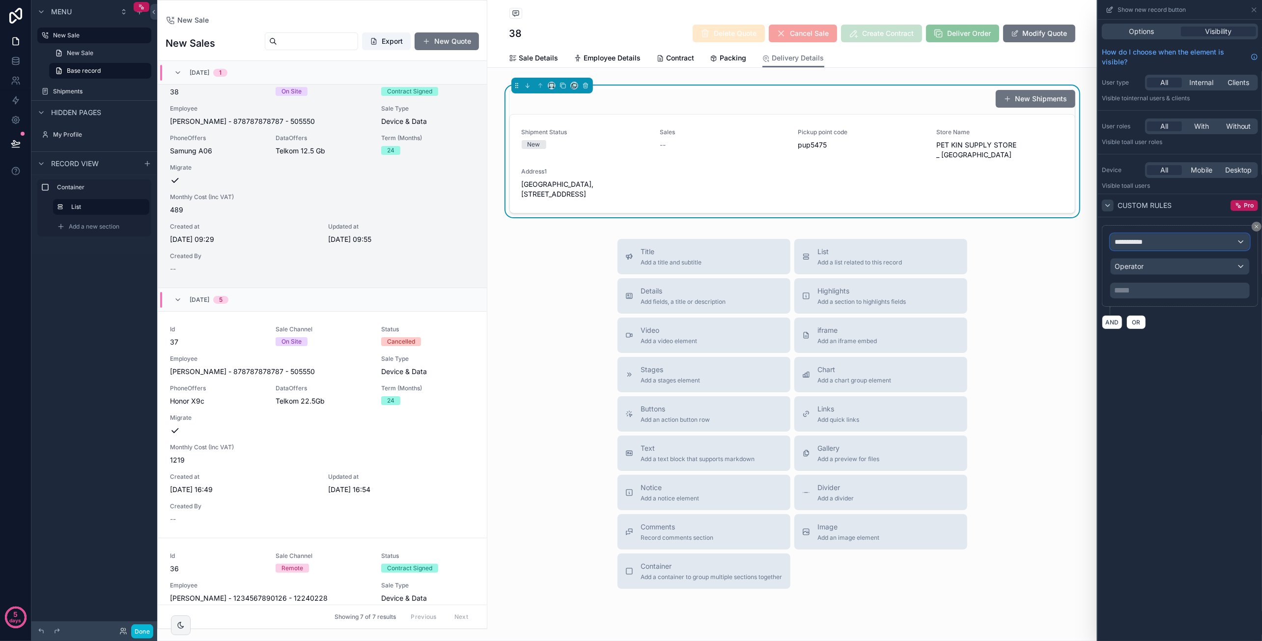
click at [1167, 244] on div "**********" at bounding box center [1180, 242] width 139 height 16
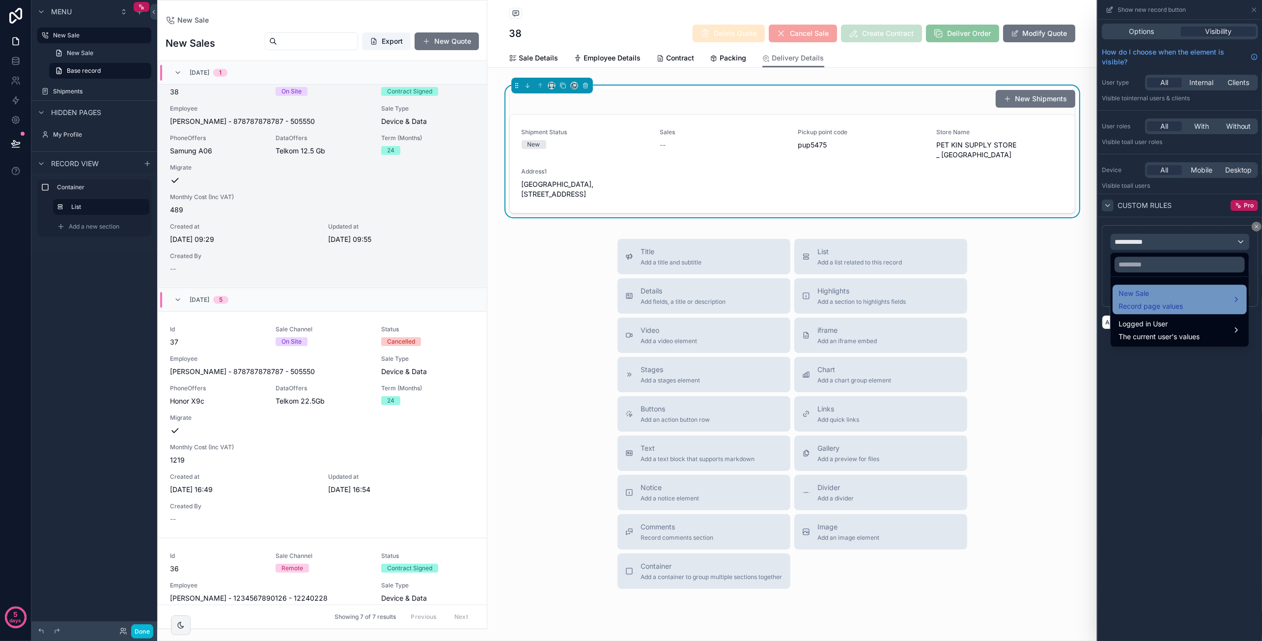
click at [1164, 291] on span "New Sale" at bounding box center [1151, 293] width 64 height 12
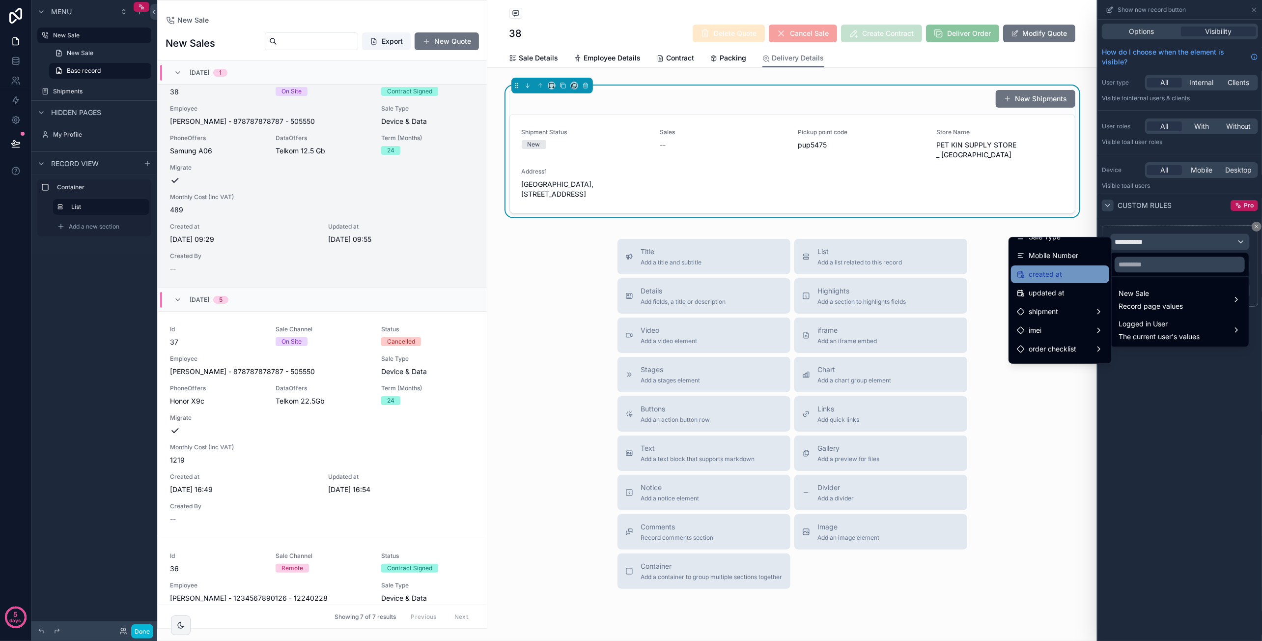
scroll to position [587, 0]
click at [1072, 293] on div "shipment" at bounding box center [1060, 296] width 86 height 12
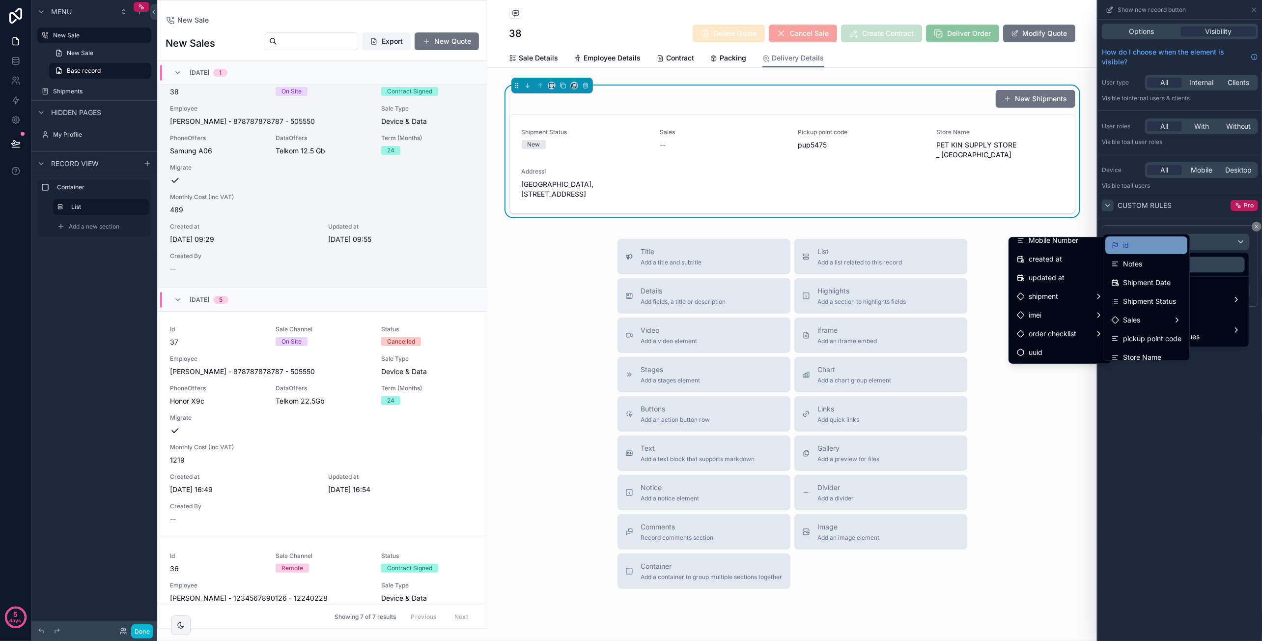
click at [1148, 248] on div "id" at bounding box center [1146, 245] width 70 height 12
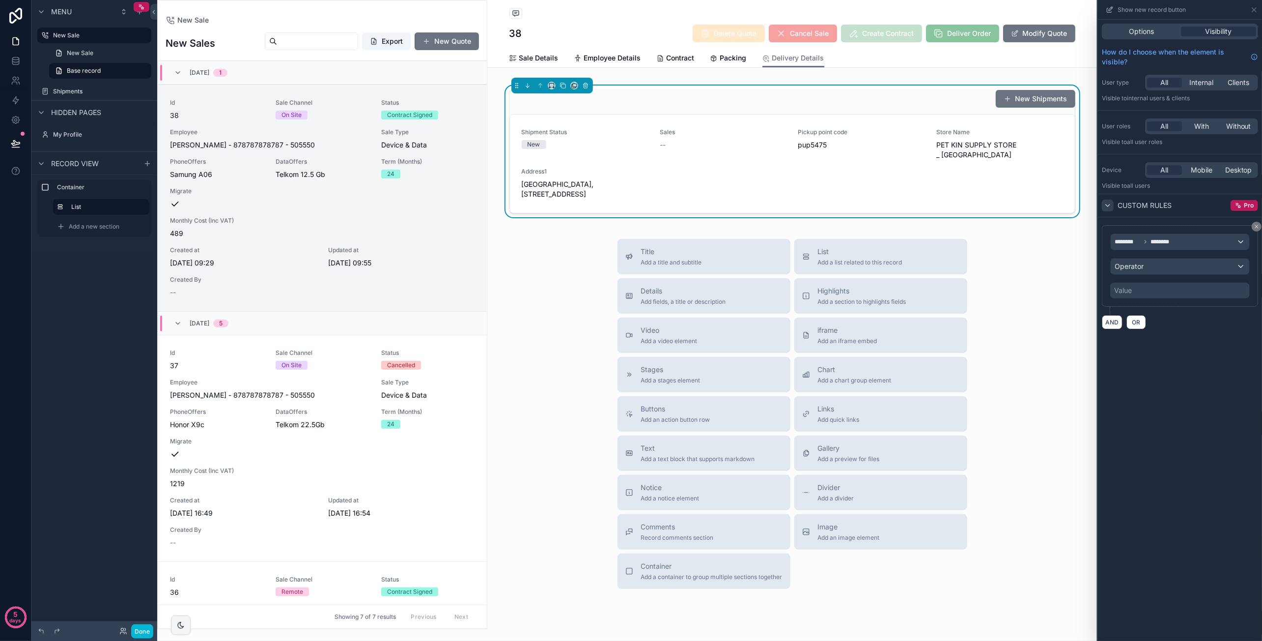
scroll to position [24, 0]
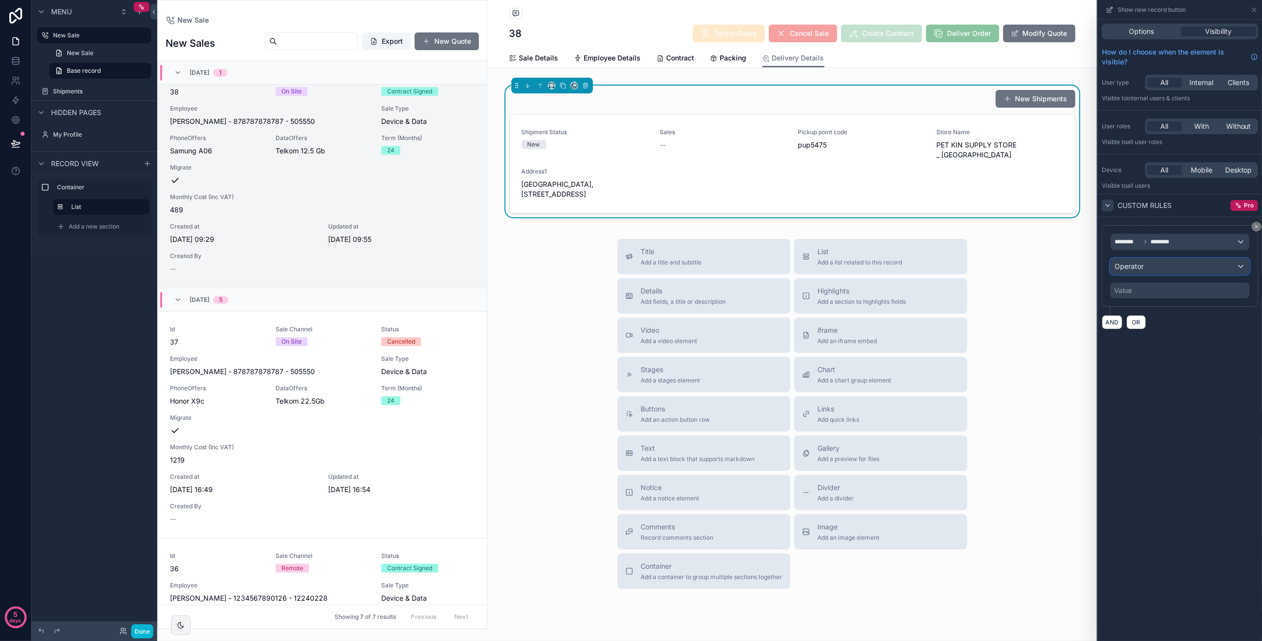
click at [1165, 269] on div "Operator" at bounding box center [1180, 266] width 139 height 16
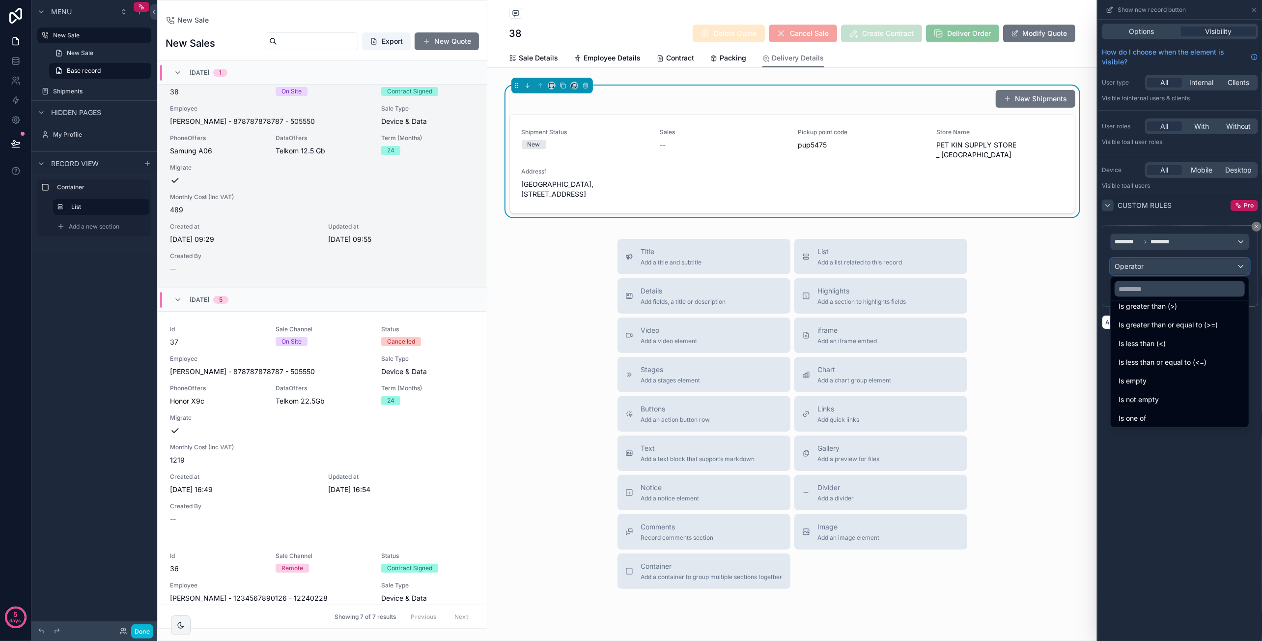
scroll to position [70, 0]
click at [1167, 355] on div "Is empty" at bounding box center [1180, 360] width 122 height 12
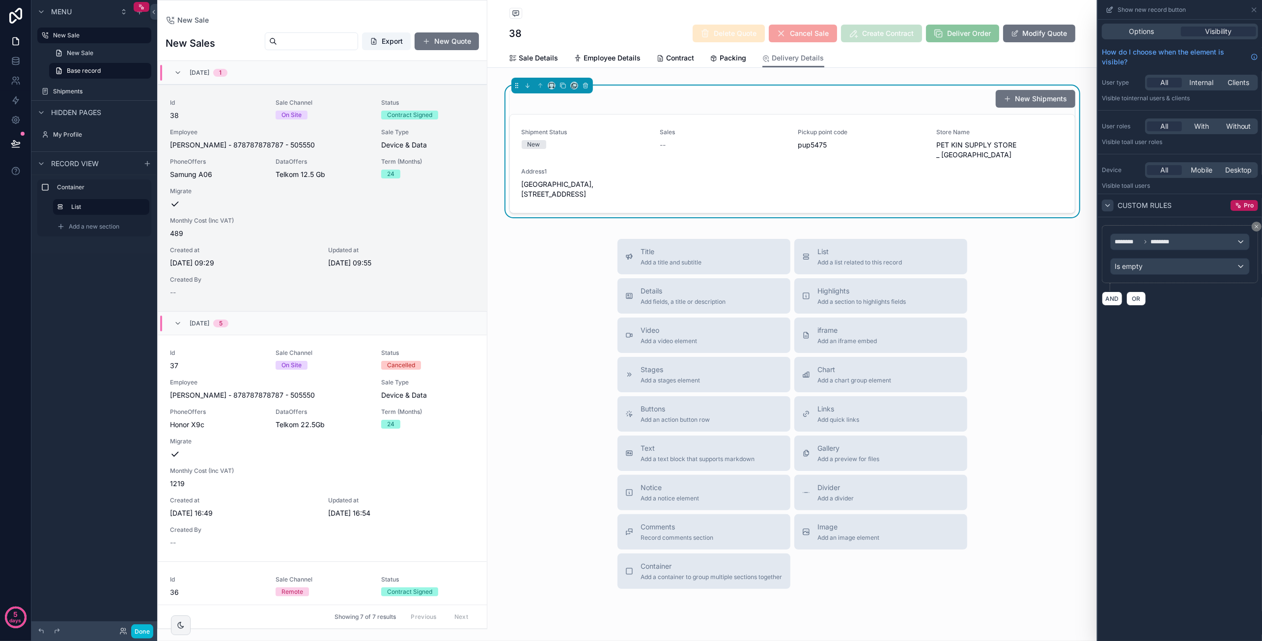
scroll to position [24, 0]
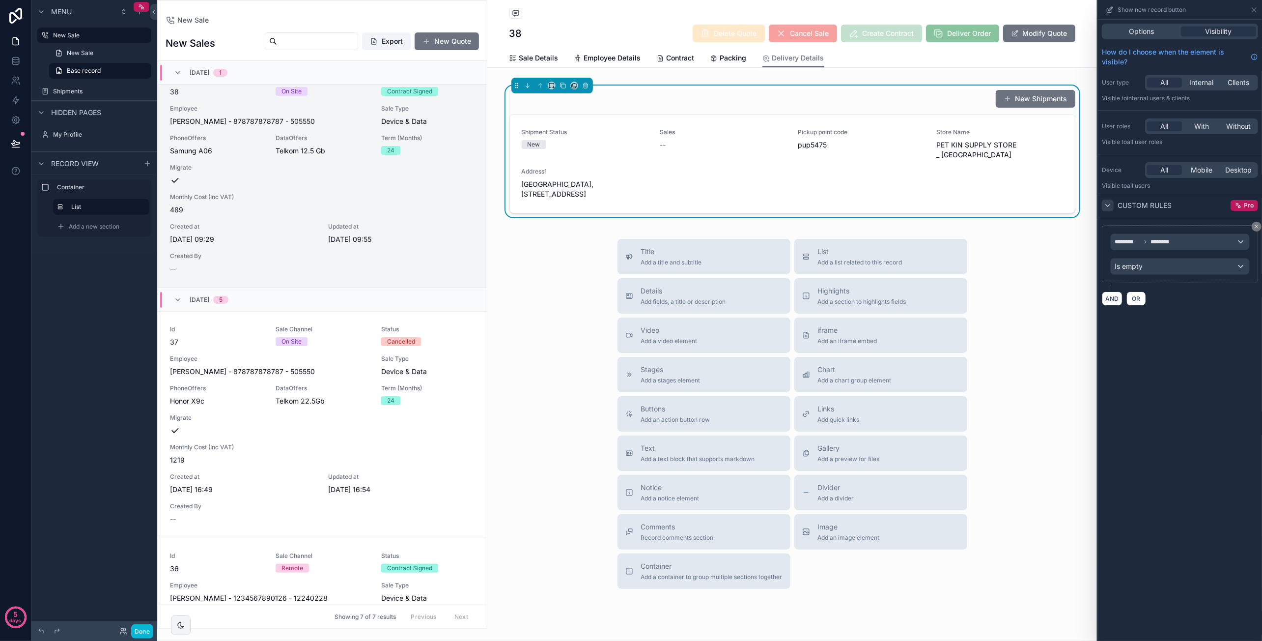
click at [1183, 336] on div "Options Visibility How do I choose when the element is visible? User type All I…" at bounding box center [1180, 330] width 164 height 621
click at [1182, 242] on div "******** ********" at bounding box center [1180, 242] width 139 height 16
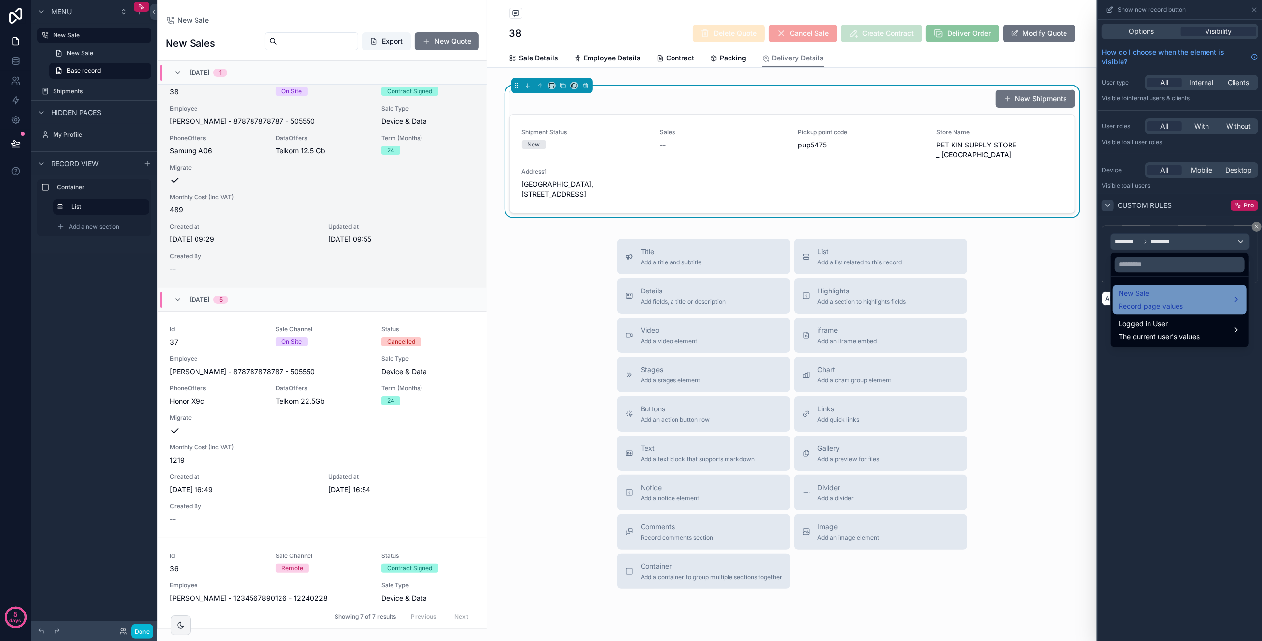
click at [1167, 293] on span "New Sale" at bounding box center [1151, 293] width 64 height 12
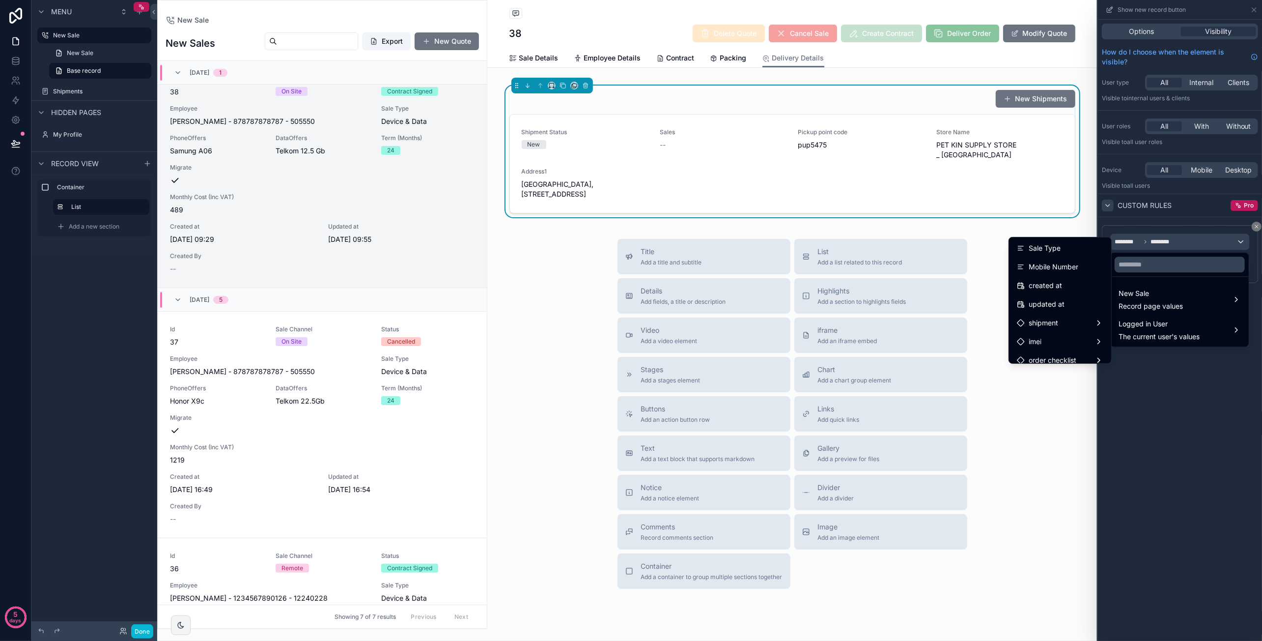
scroll to position [587, 0]
click at [1067, 292] on div "shipment" at bounding box center [1060, 296] width 86 height 12
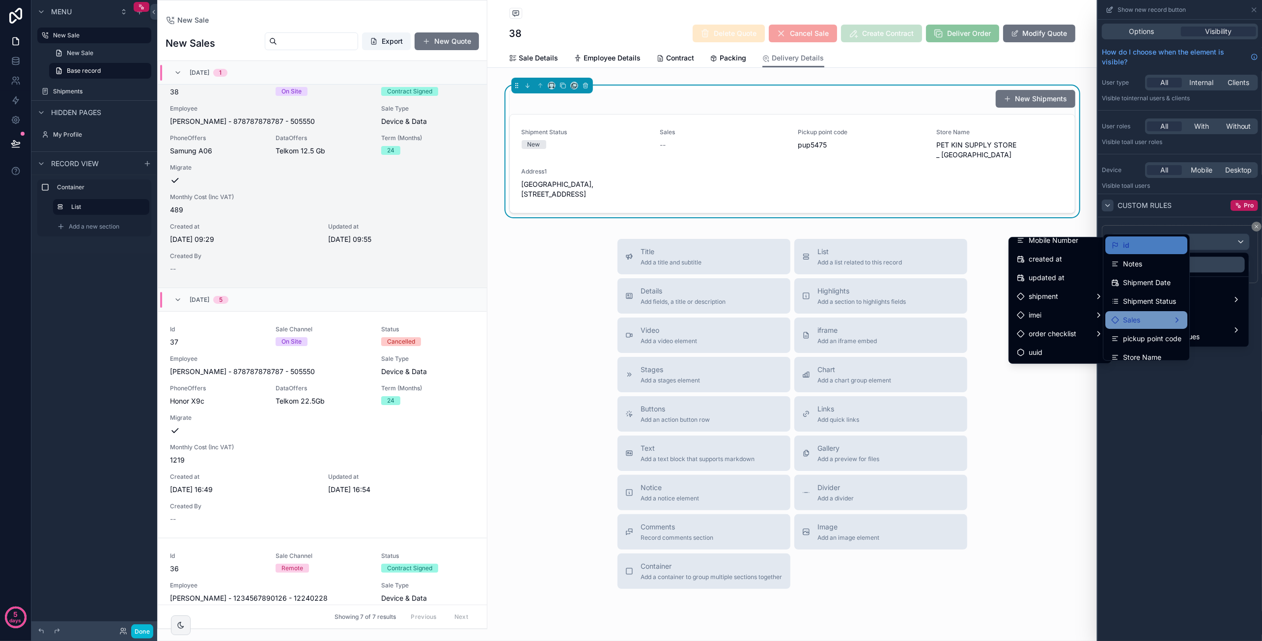
click at [1153, 315] on div "Sales" at bounding box center [1146, 320] width 70 height 12
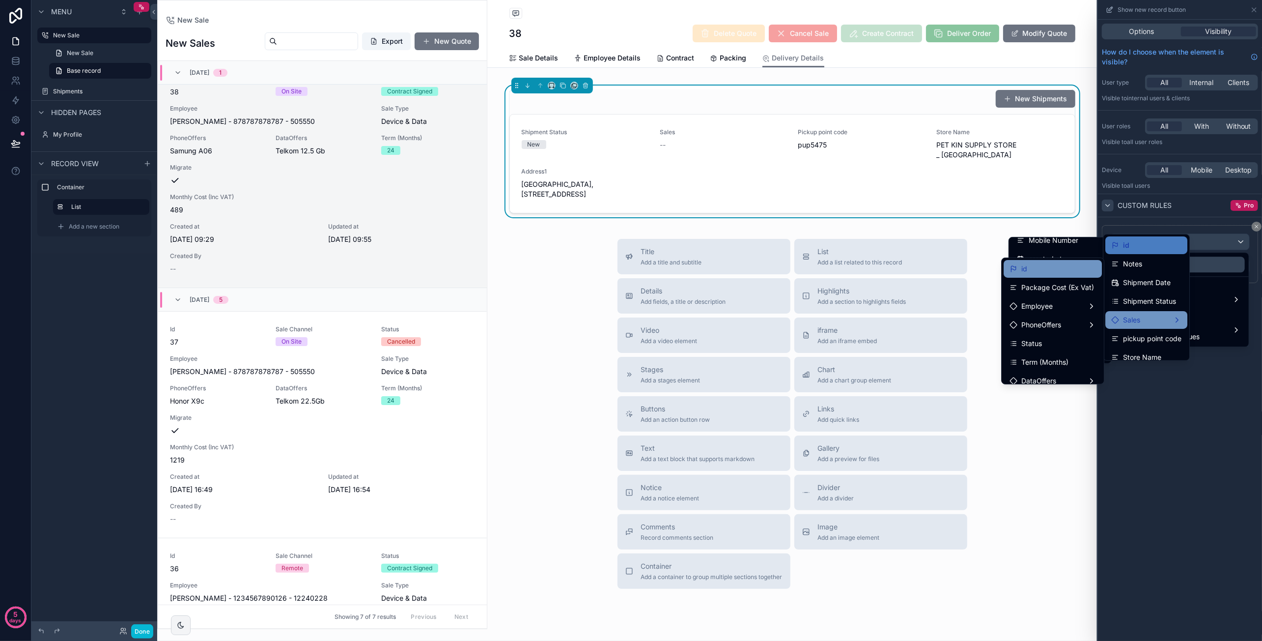
click at [1067, 267] on div "id" at bounding box center [1052, 269] width 86 height 12
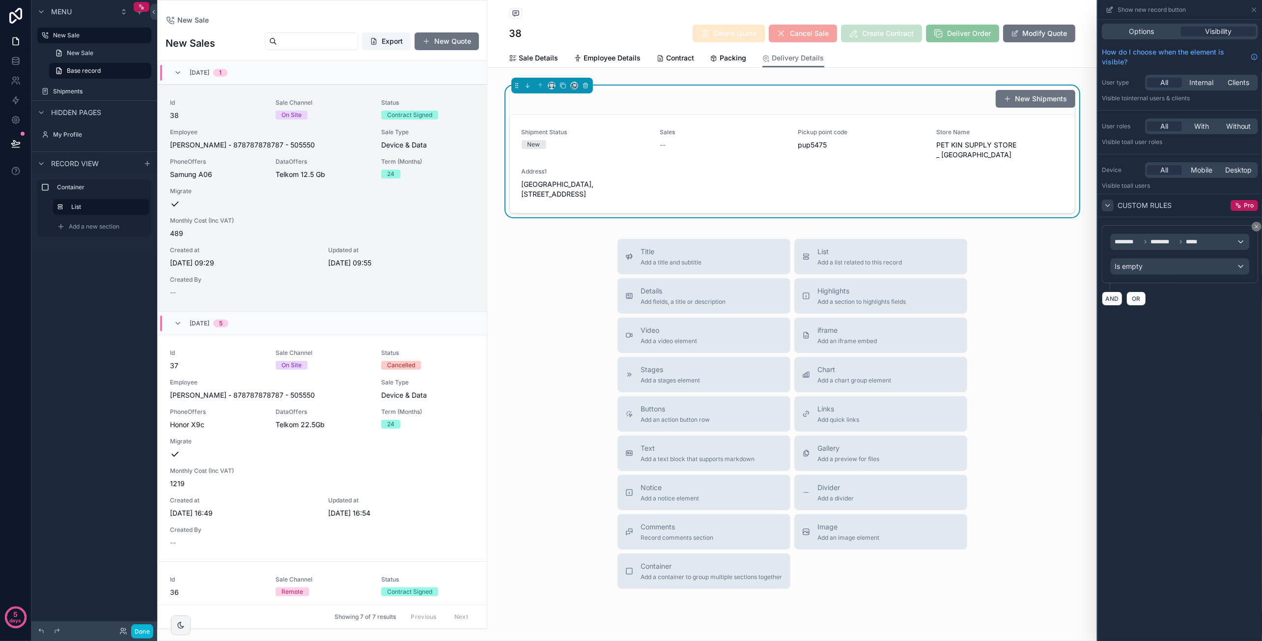
scroll to position [24, 0]
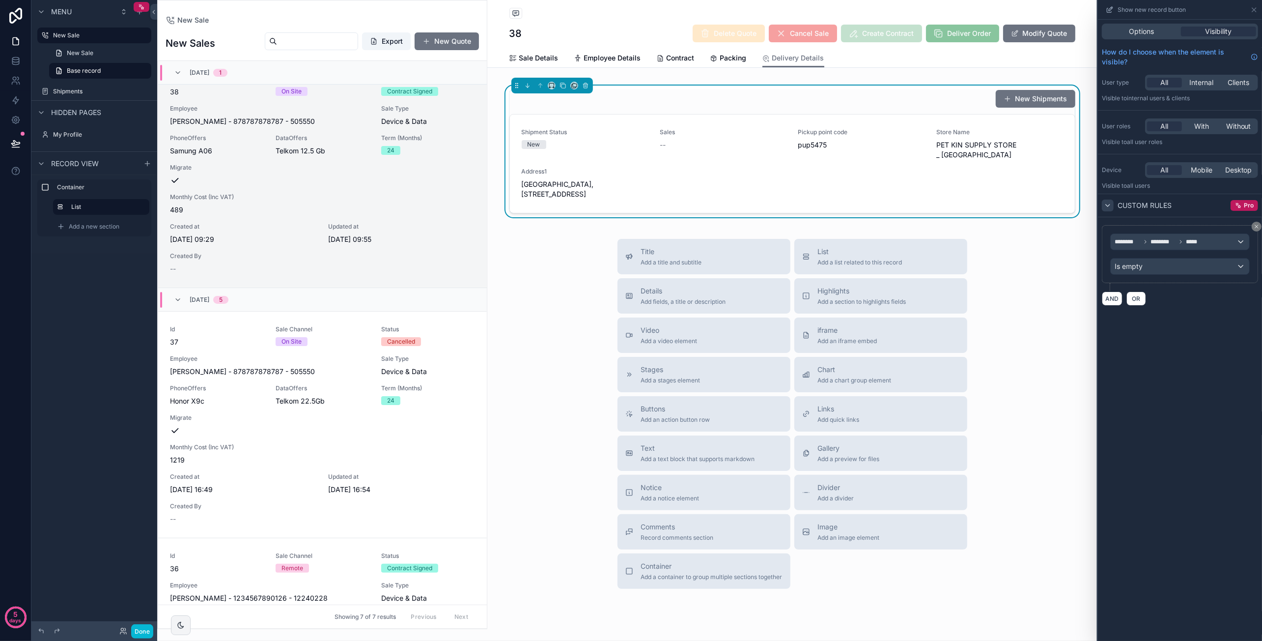
click at [1175, 316] on div "Options Visibility How do I choose when the element is visible? User type All I…" at bounding box center [1180, 330] width 164 height 621
click at [1252, 11] on icon at bounding box center [1254, 10] width 8 height 8
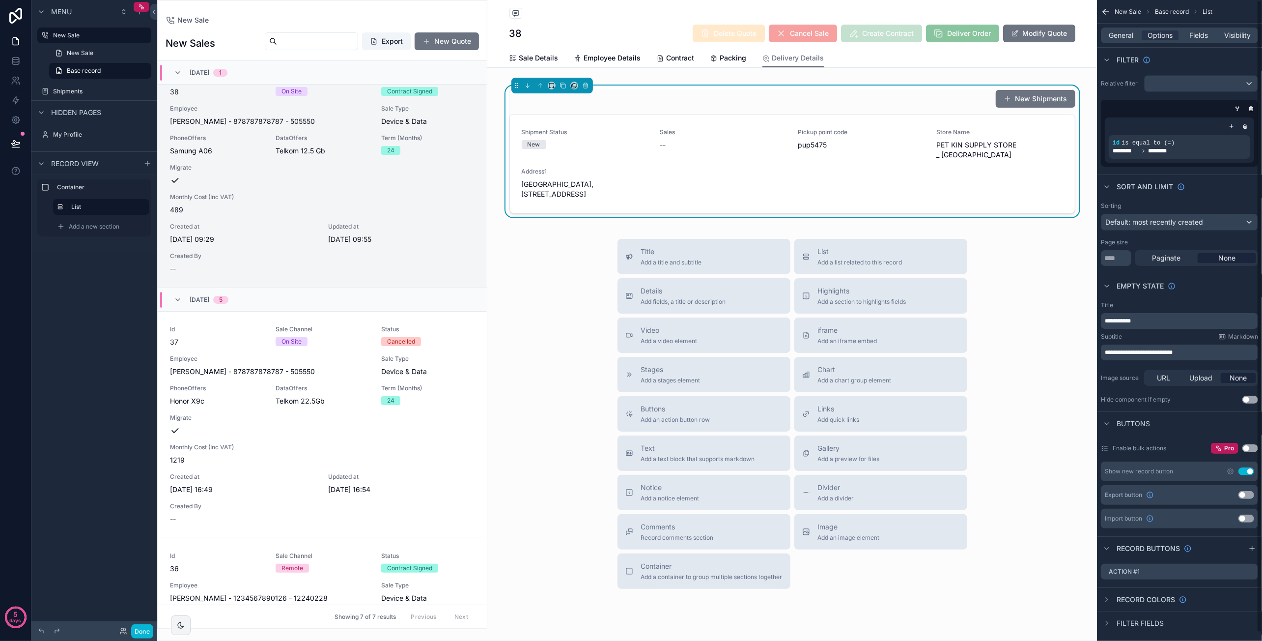
click at [1061, 304] on div "Title Add a title and subtitle List Add a list related to this record Details A…" at bounding box center [792, 414] width 610 height 350
click at [140, 627] on button "Done" at bounding box center [142, 631] width 22 height 14
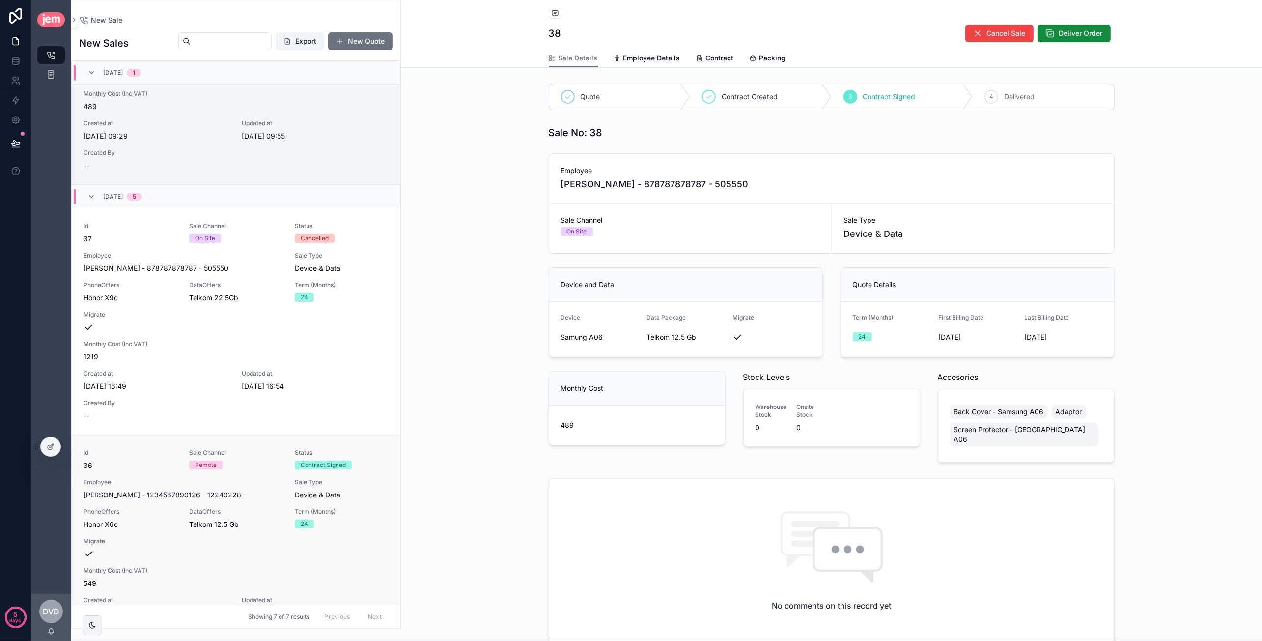
scroll to position [220, 0]
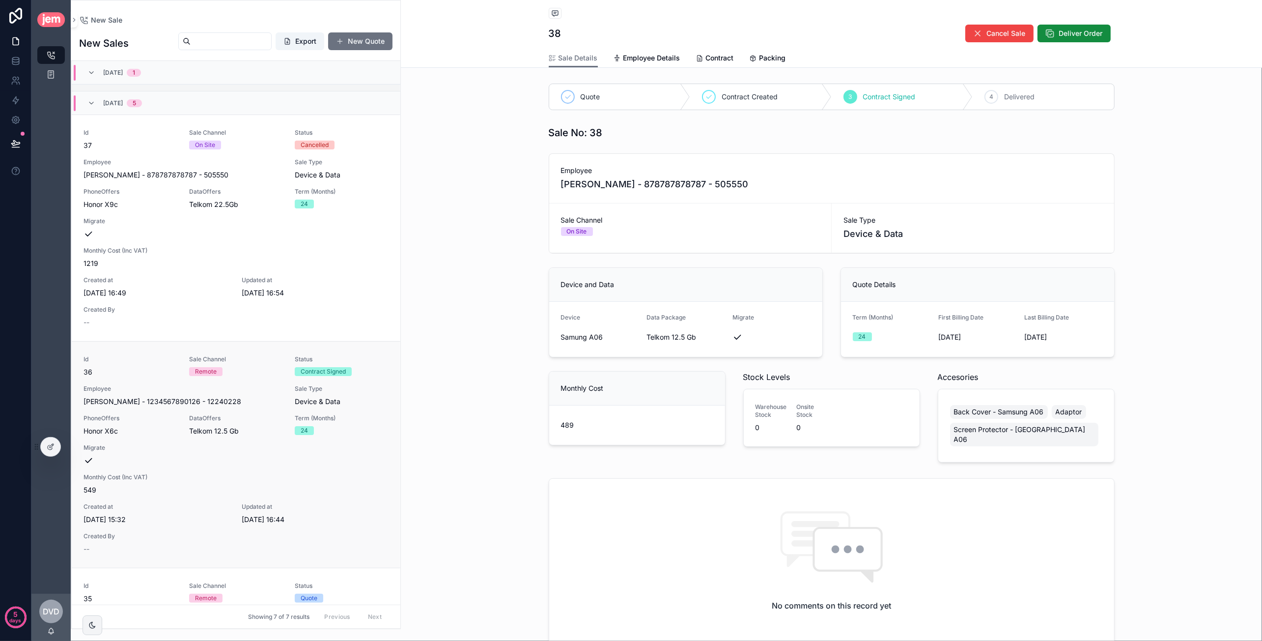
click at [280, 446] on div "Id 36 Sale Channel Remote Status Contract Signed Employee Caroline - van der Me…" at bounding box center [236, 454] width 305 height 198
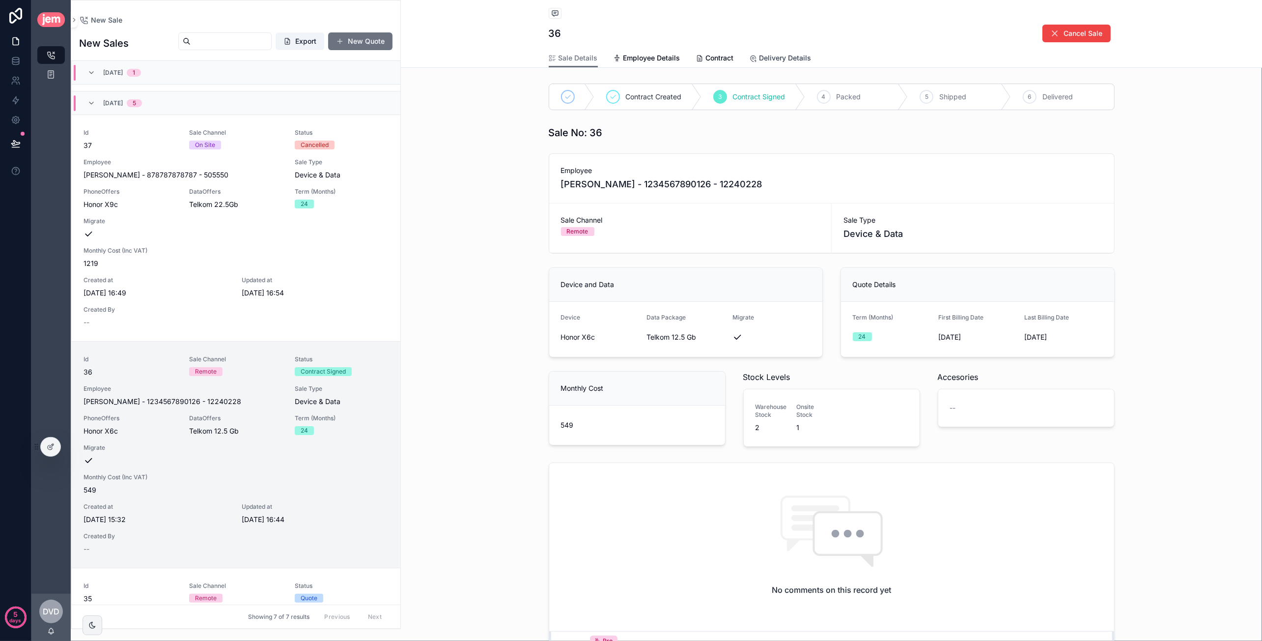
click at [794, 60] on span "Delivery Details" at bounding box center [785, 58] width 52 height 10
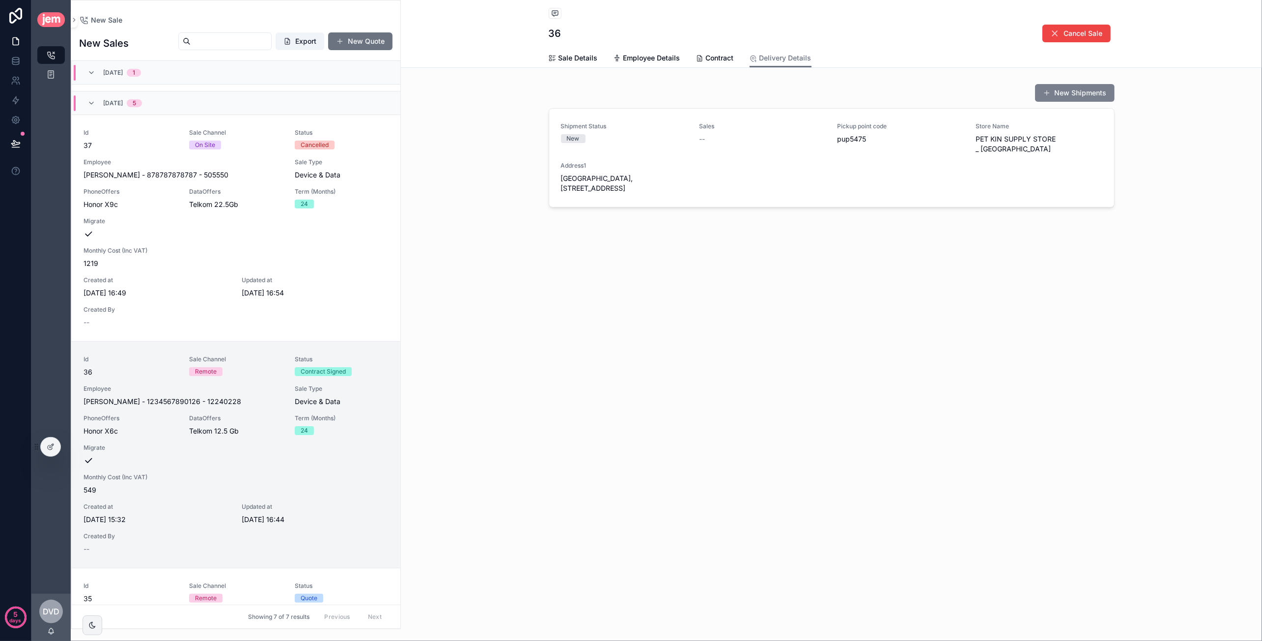
click at [1075, 98] on button "New Shipments" at bounding box center [1075, 93] width 80 height 18
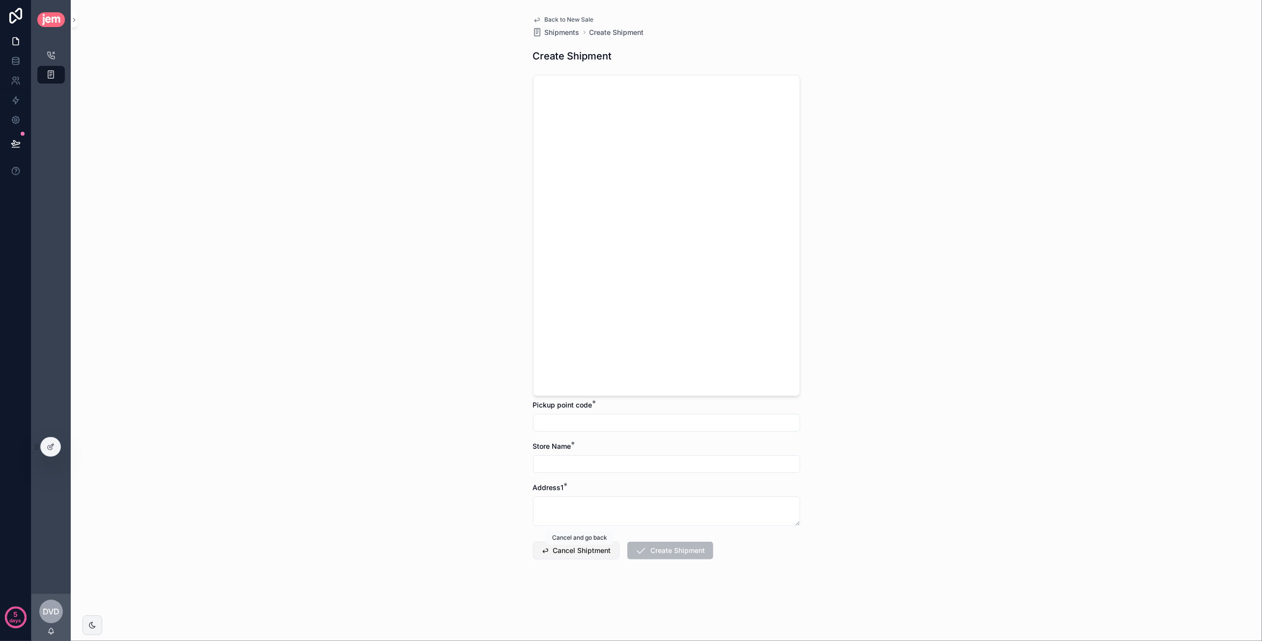
click at [577, 548] on button "Cancel Shiptment" at bounding box center [576, 550] width 86 height 18
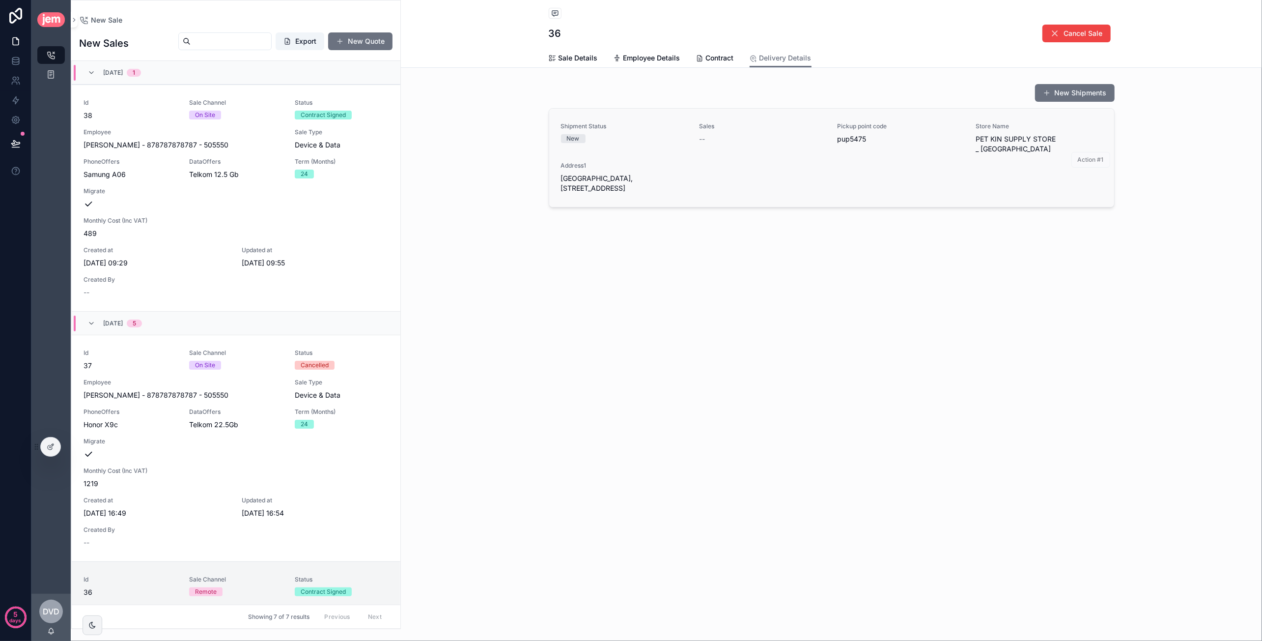
scroll to position [500, 0]
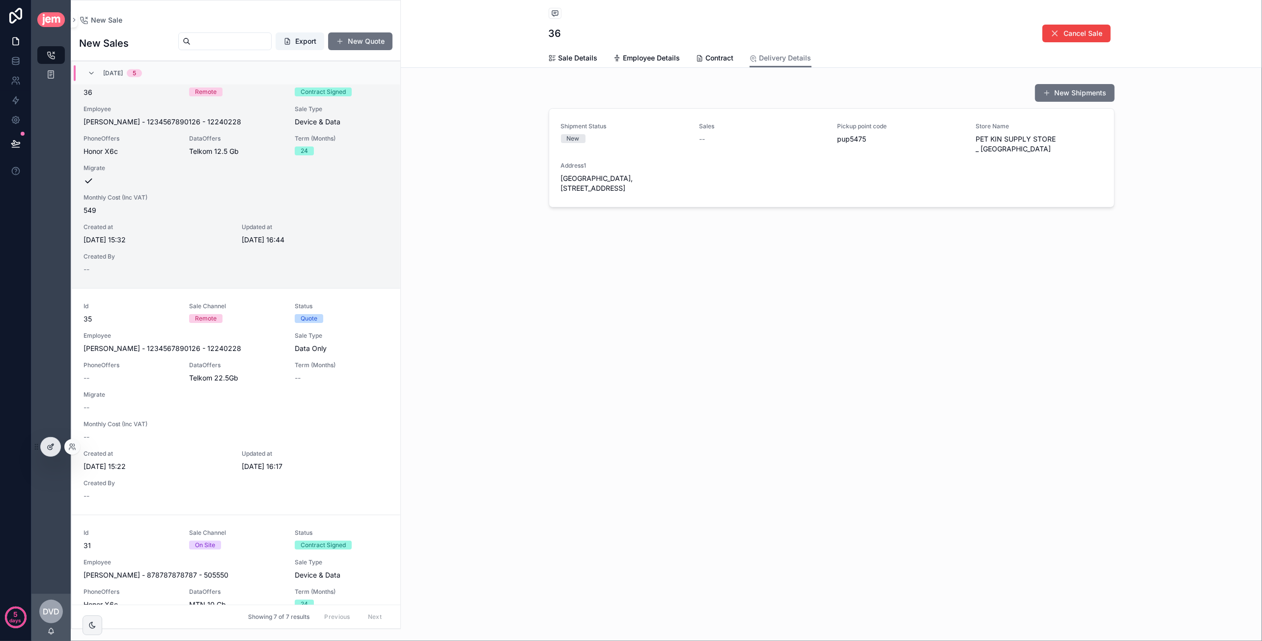
click at [53, 454] on div at bounding box center [51, 446] width 20 height 19
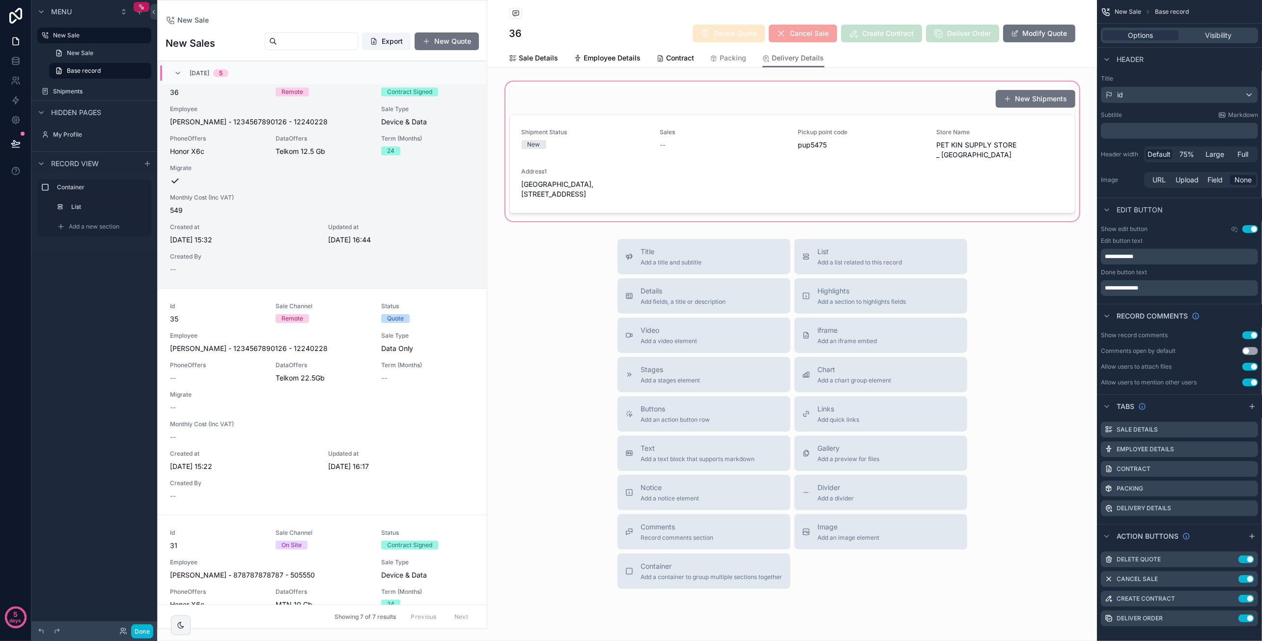
click at [863, 143] on div "scrollable content" at bounding box center [792, 151] width 610 height 143
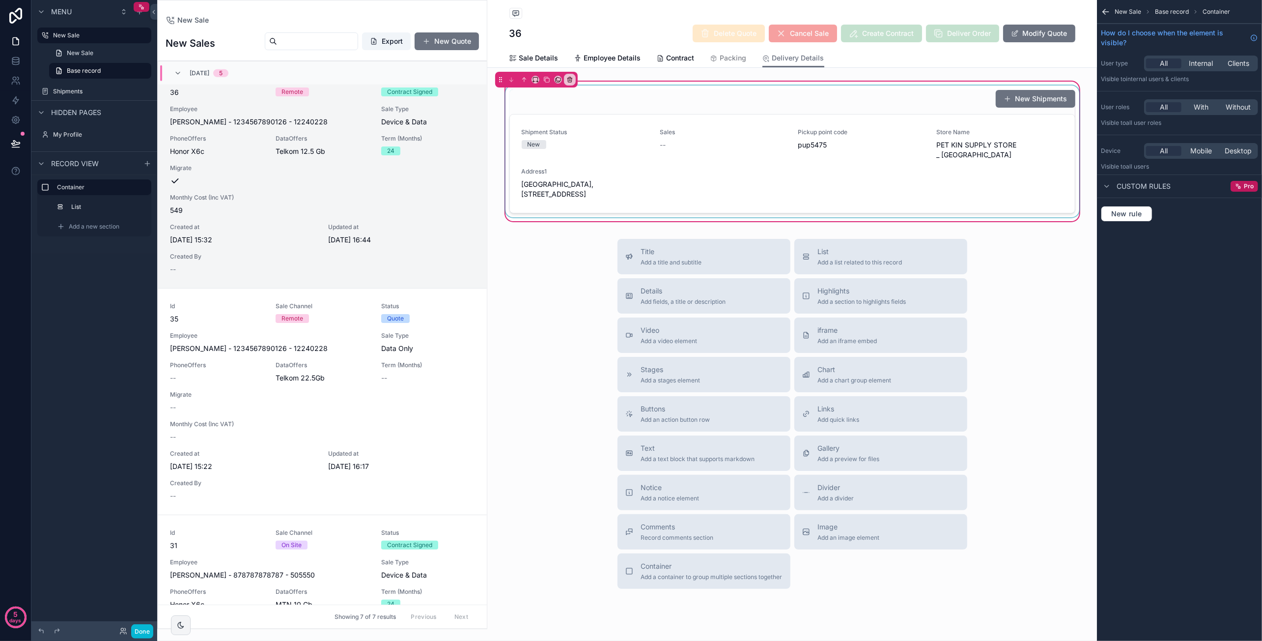
click at [903, 162] on div "scrollable content" at bounding box center [793, 151] width 578 height 132
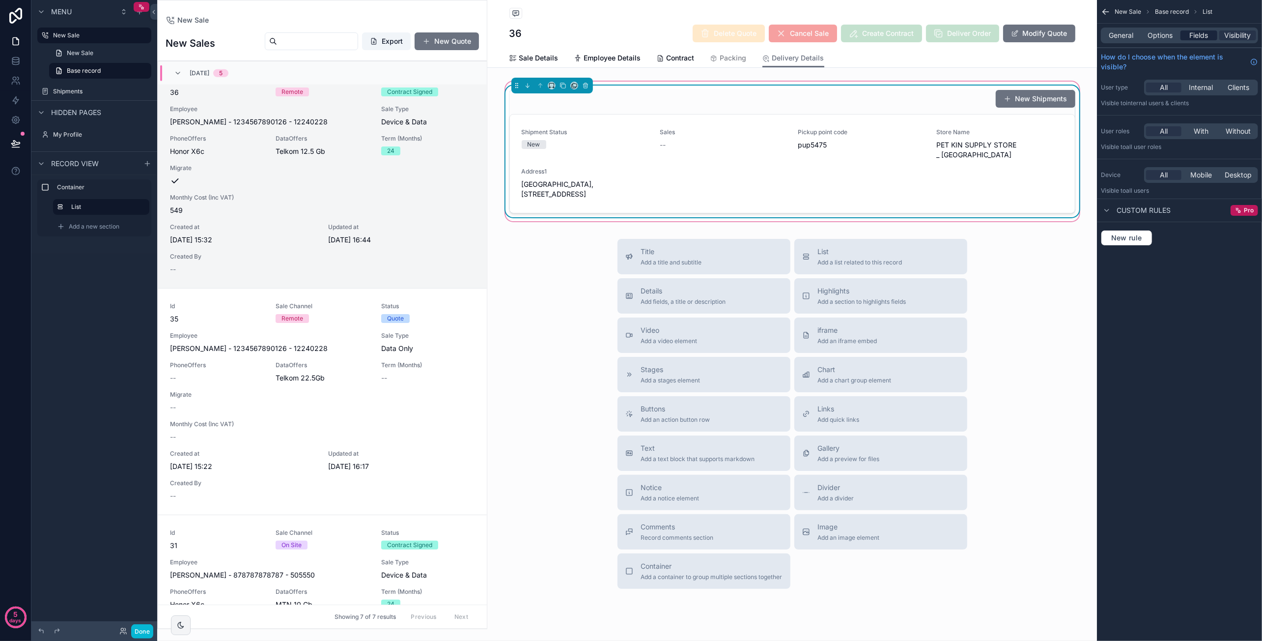
click at [1207, 39] on span "Fields" at bounding box center [1199, 35] width 19 height 10
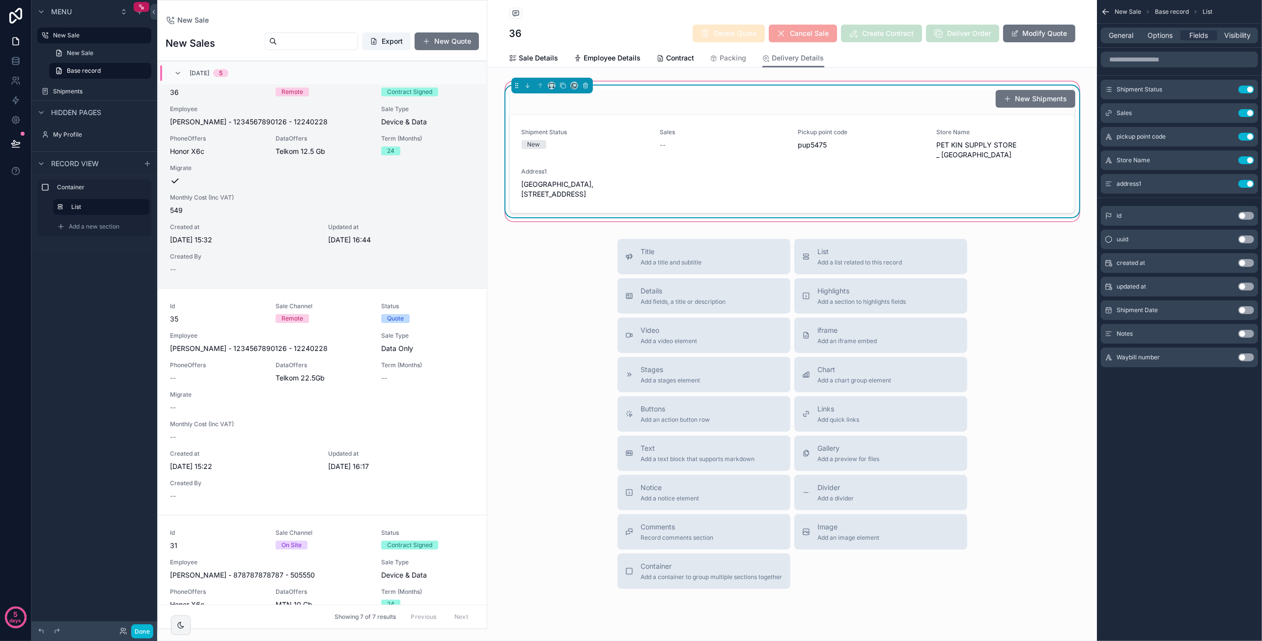
click at [1244, 214] on button "Use setting" at bounding box center [1246, 216] width 16 height 8
click at [1156, 38] on span "Options" at bounding box center [1159, 35] width 25 height 10
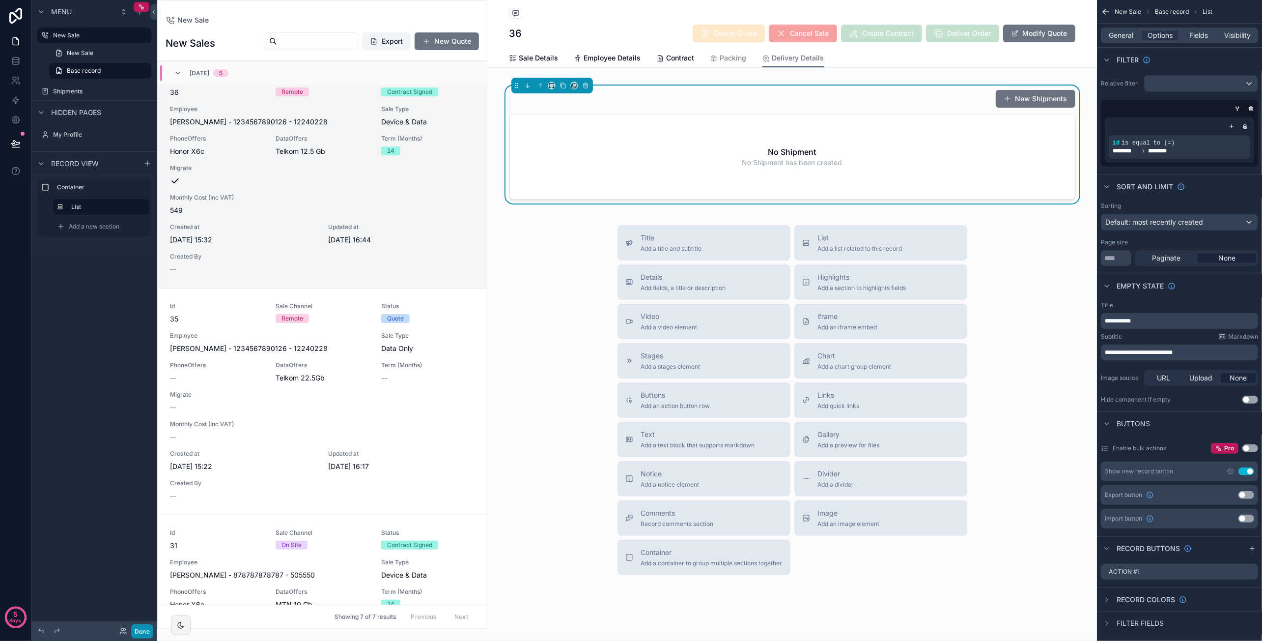
click at [147, 631] on button "Done" at bounding box center [142, 631] width 22 height 14
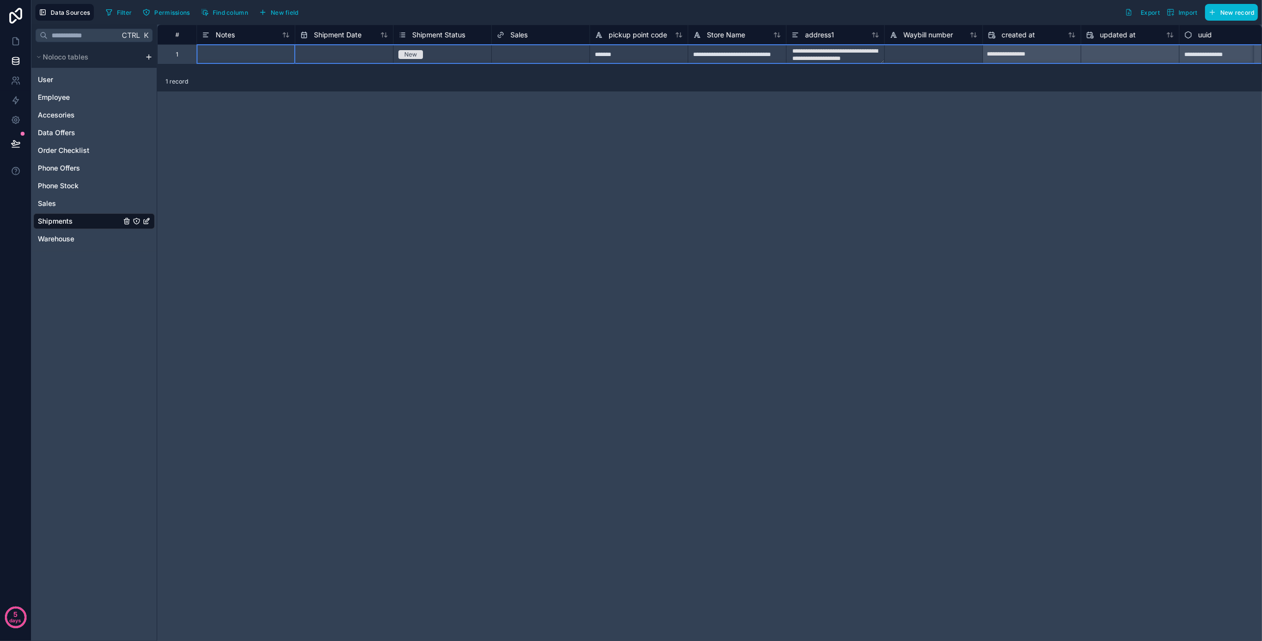
click at [178, 58] on div "1" at bounding box center [176, 54] width 39 height 20
click at [202, 98] on div "Delete row" at bounding box center [203, 98] width 50 height 11
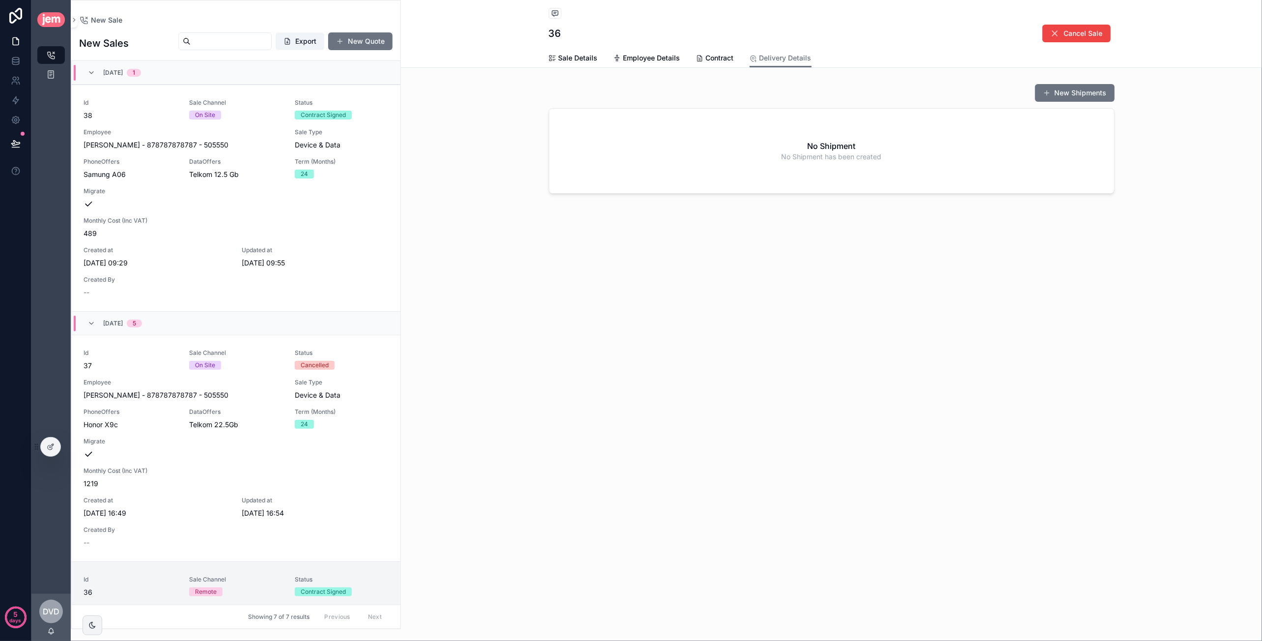
scroll to position [500, 0]
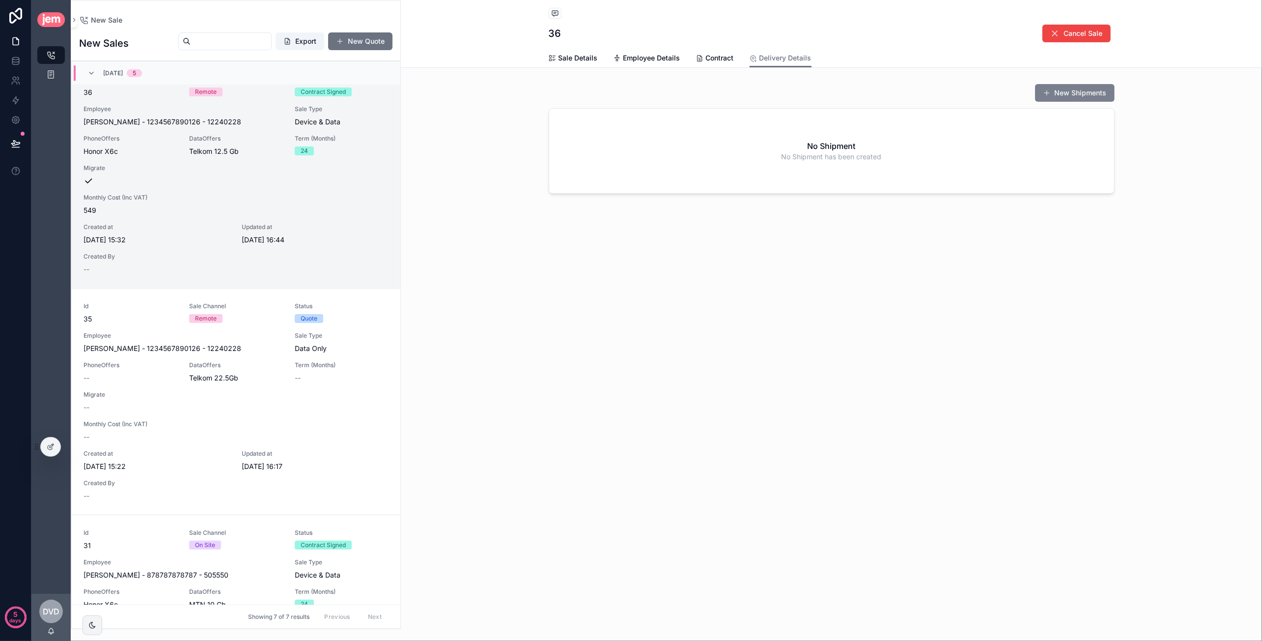
click at [1072, 91] on button "New Shipments" at bounding box center [1075, 93] width 80 height 18
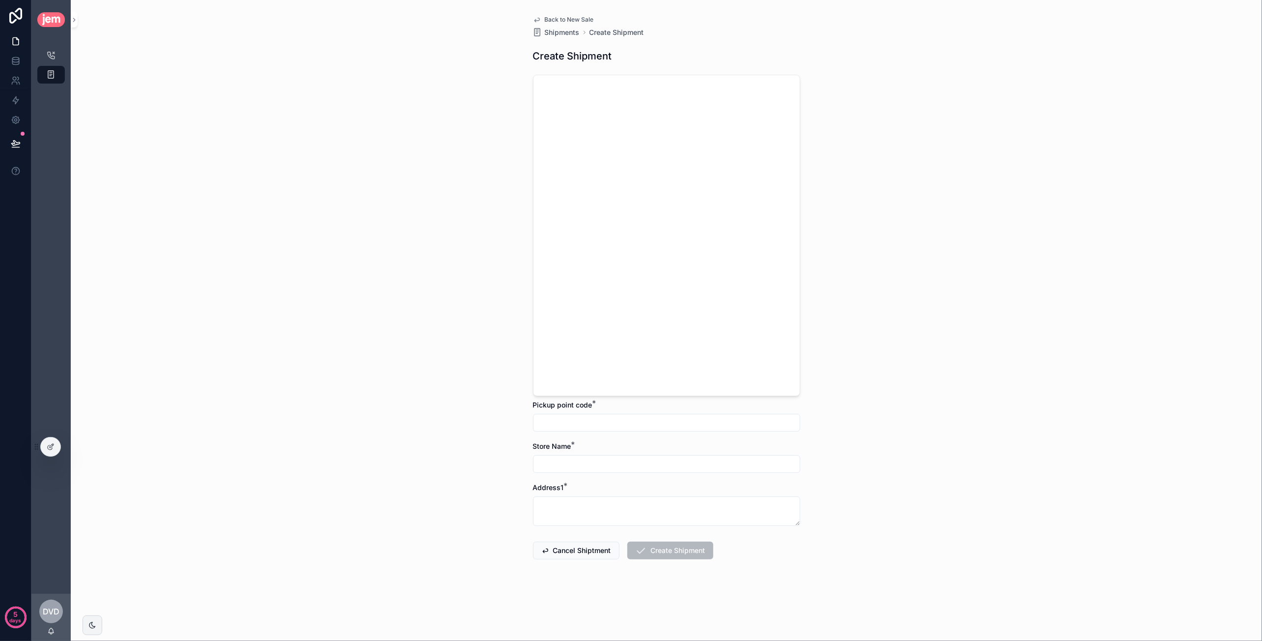
click at [596, 423] on input "scrollable content" at bounding box center [666, 423] width 266 height 14
type input "****"
click at [601, 458] on input "scrollable content" at bounding box center [666, 464] width 266 height 14
type input "****"
click at [587, 504] on textarea "scrollable content" at bounding box center [666, 510] width 267 height 29
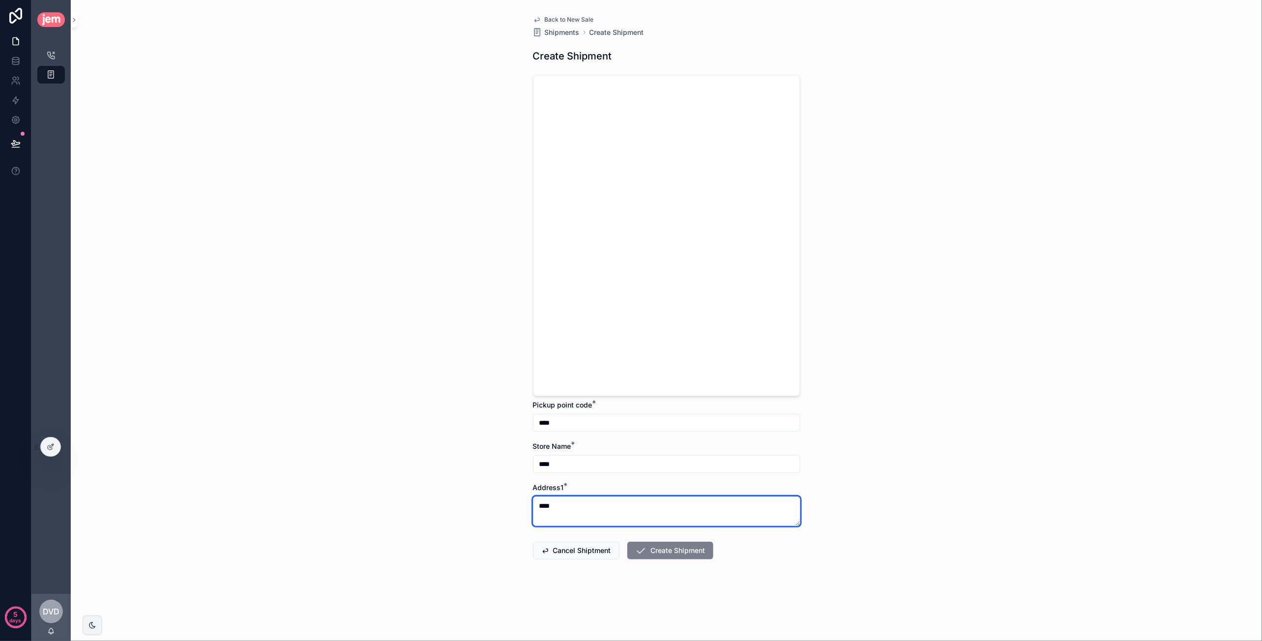
type textarea "****"
click at [679, 555] on button "Create Shipment" at bounding box center [670, 550] width 86 height 18
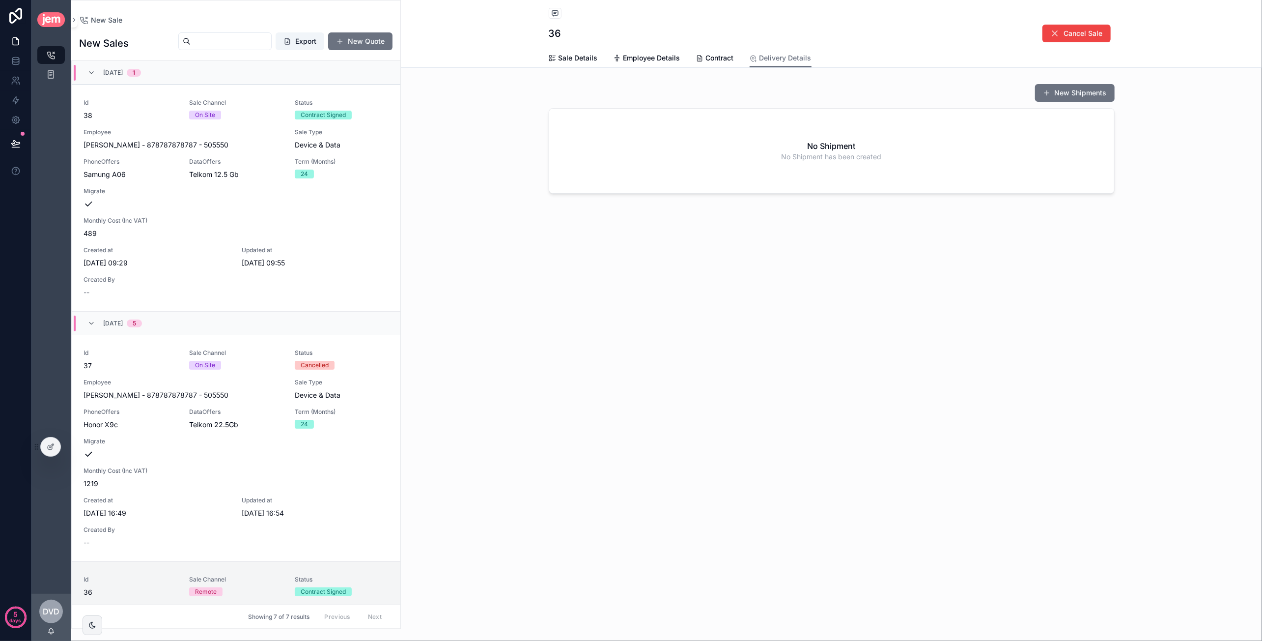
scroll to position [500, 0]
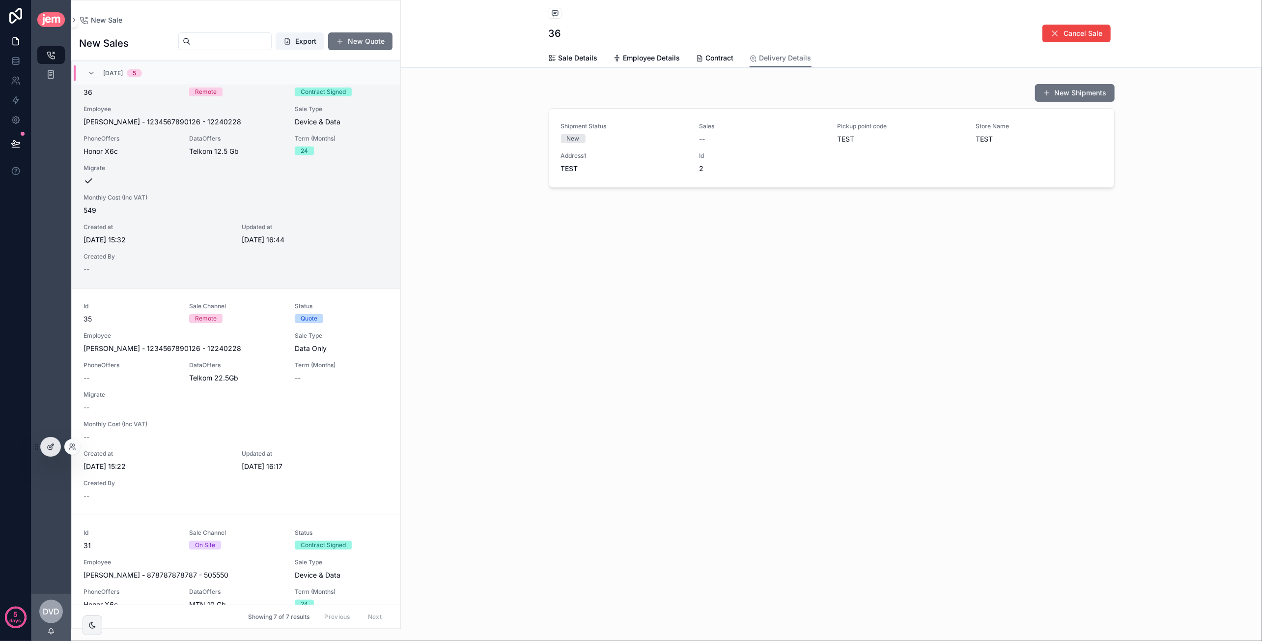
click at [54, 454] on div at bounding box center [51, 446] width 20 height 19
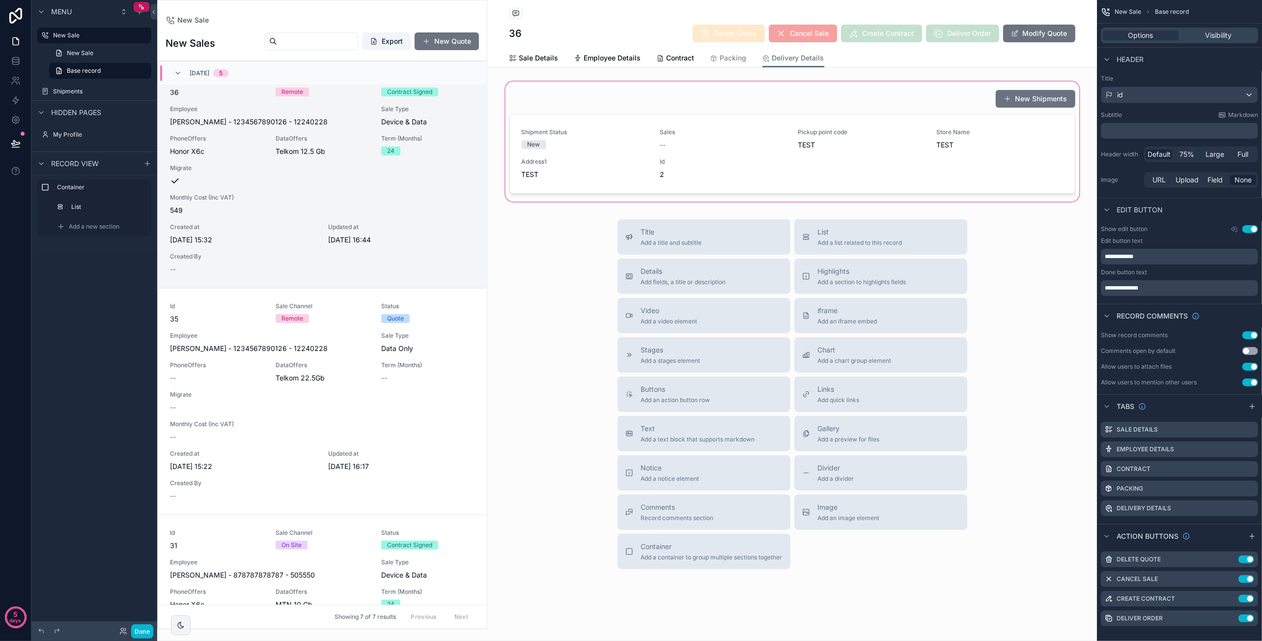
click at [951, 151] on div "scrollable content" at bounding box center [792, 142] width 610 height 124
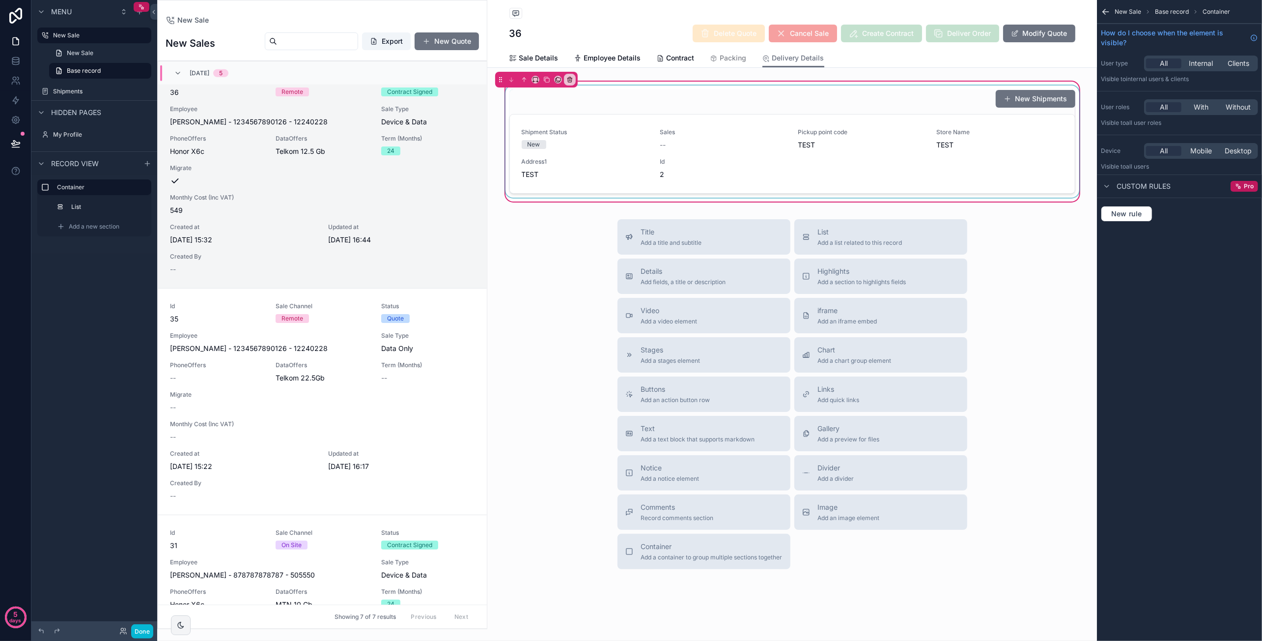
click at [1020, 101] on div "scrollable content" at bounding box center [793, 141] width 578 height 112
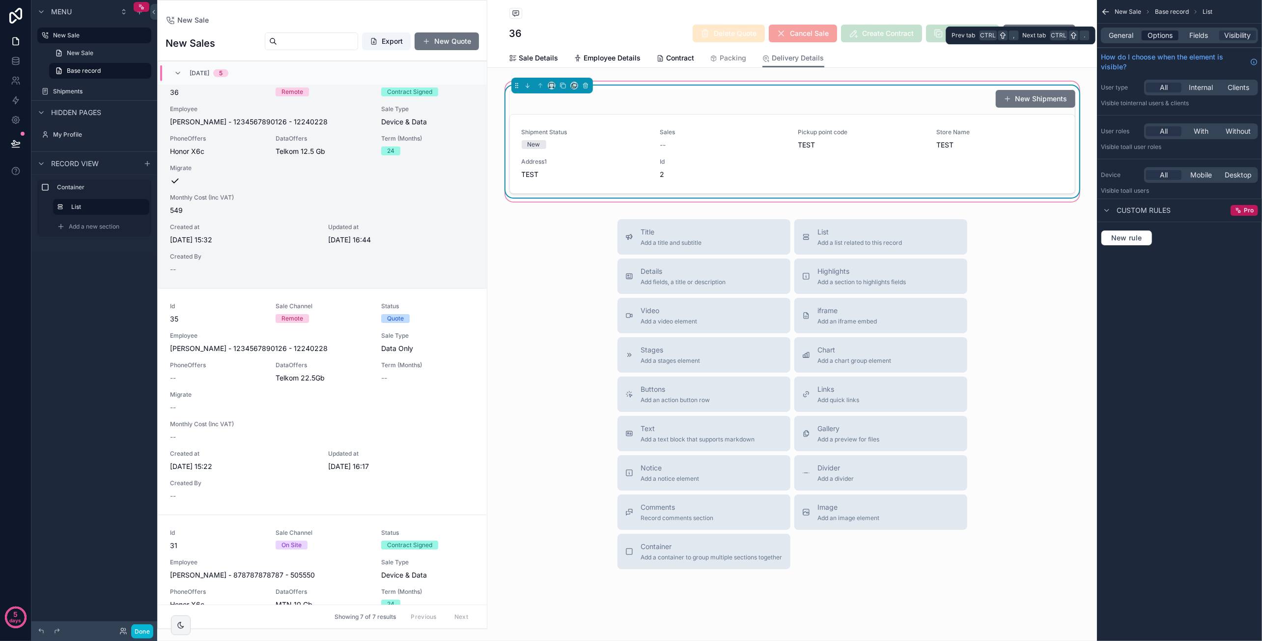
click at [1163, 39] on span "Options" at bounding box center [1159, 35] width 25 height 10
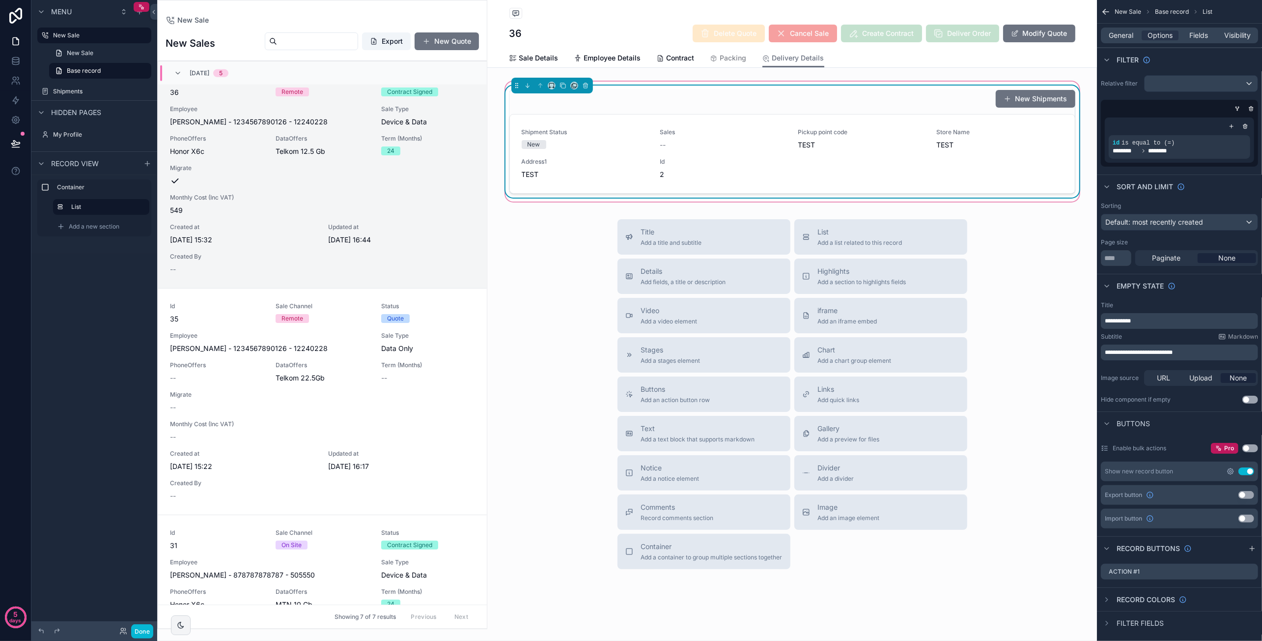
click at [1231, 472] on icon "scrollable content" at bounding box center [1231, 471] width 8 height 8
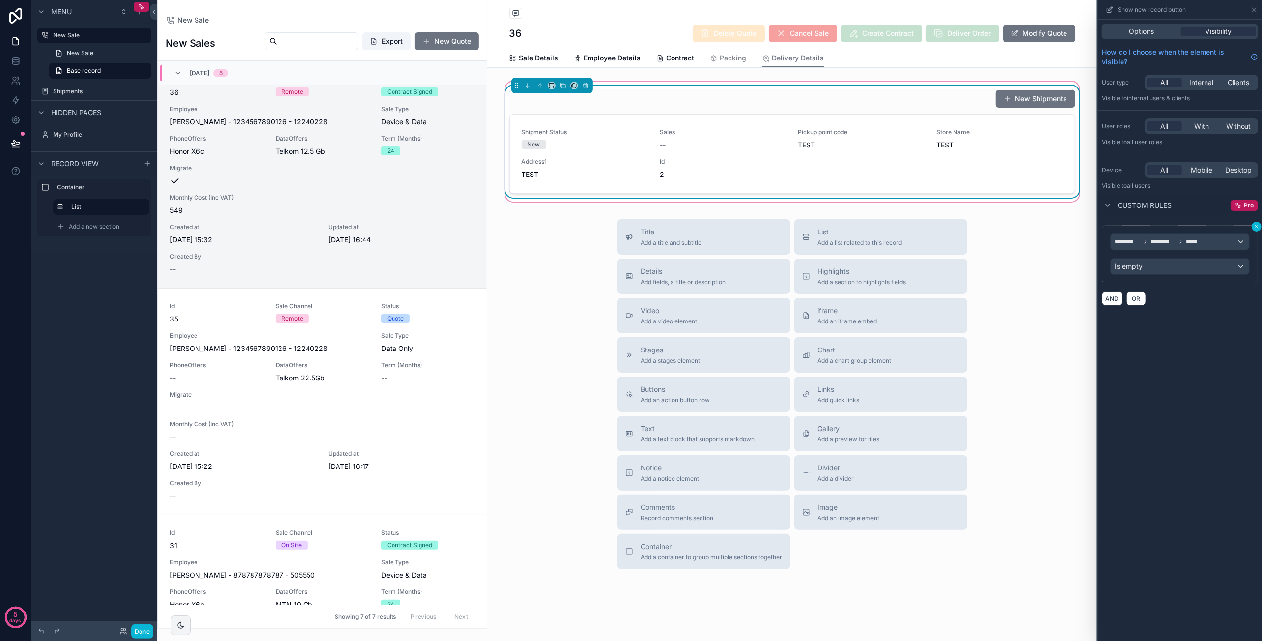
click at [1255, 227] on icon at bounding box center [1257, 227] width 6 height 6
click at [1251, 11] on icon at bounding box center [1254, 10] width 8 height 8
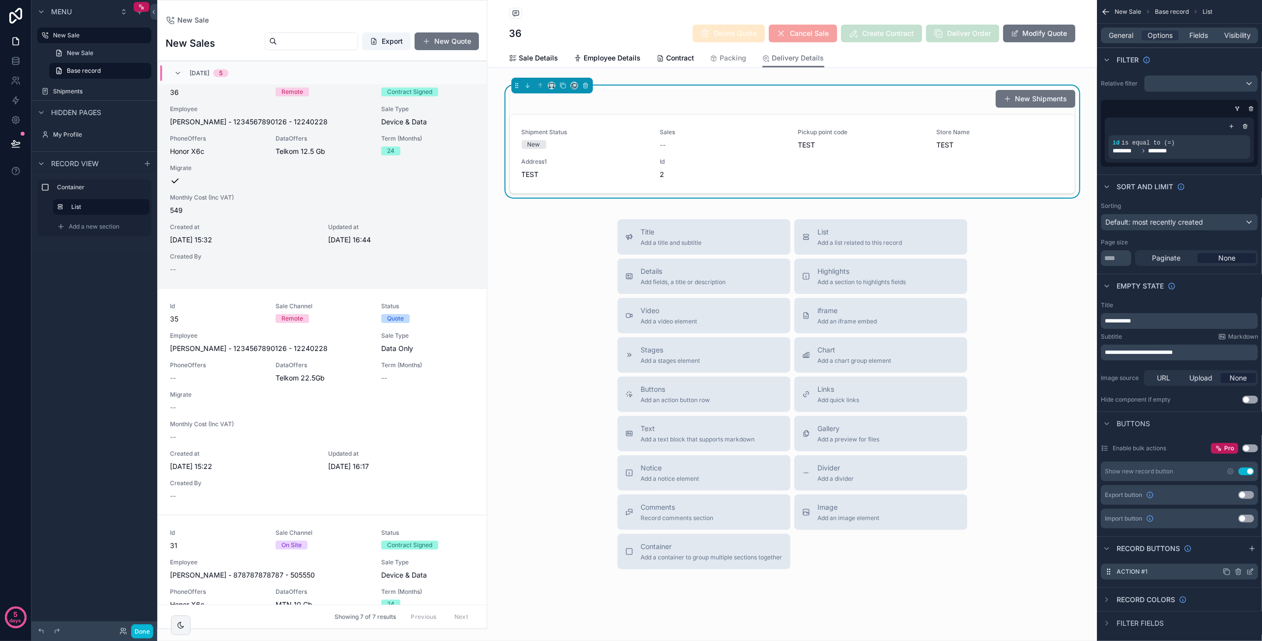
click at [1238, 572] on icon "scrollable content" at bounding box center [1238, 571] width 8 height 8
click at [1235, 557] on icon at bounding box center [1234, 555] width 4 height 4
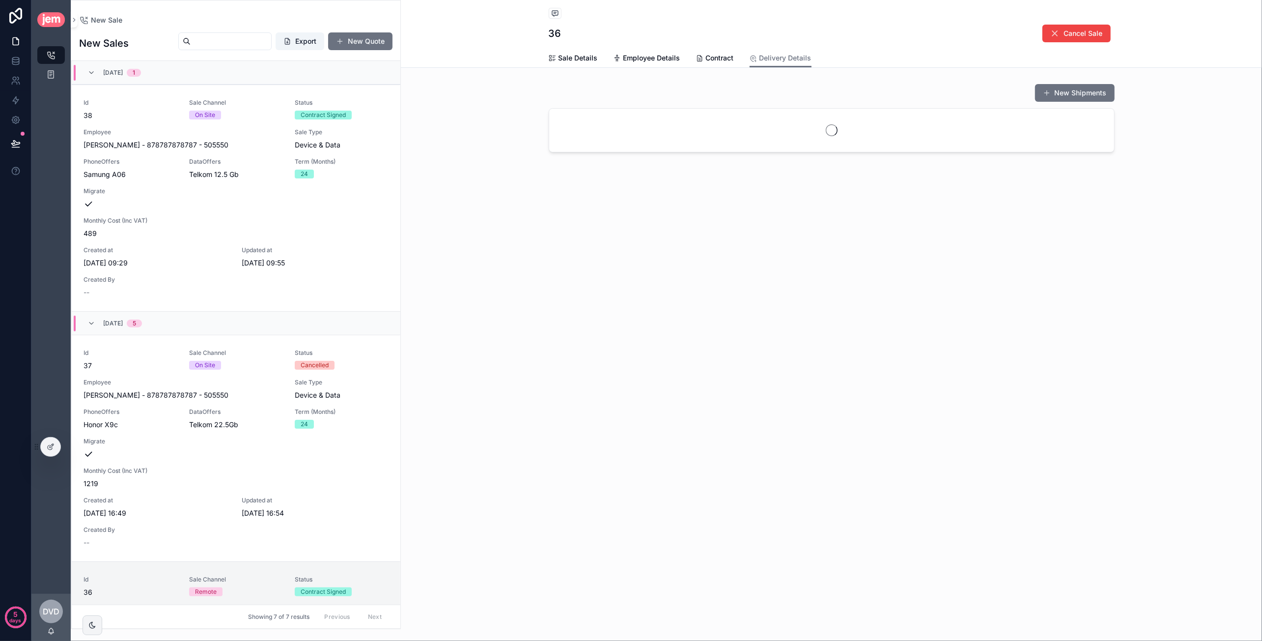
scroll to position [500, 0]
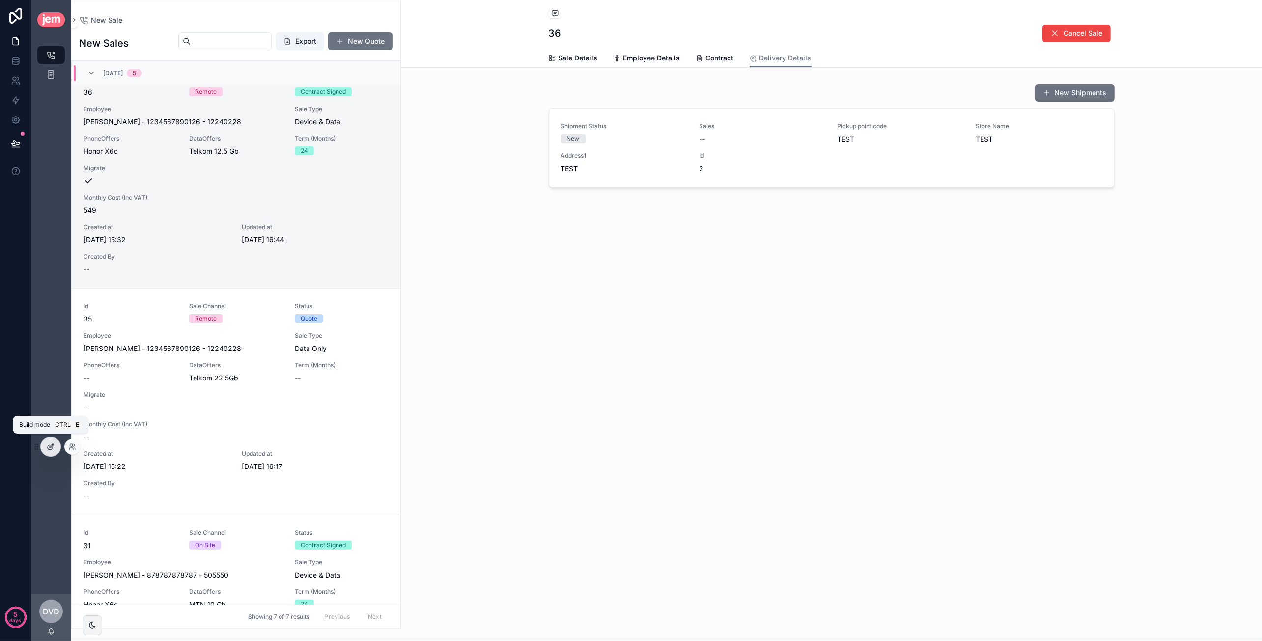
click at [53, 442] on div at bounding box center [51, 446] width 20 height 19
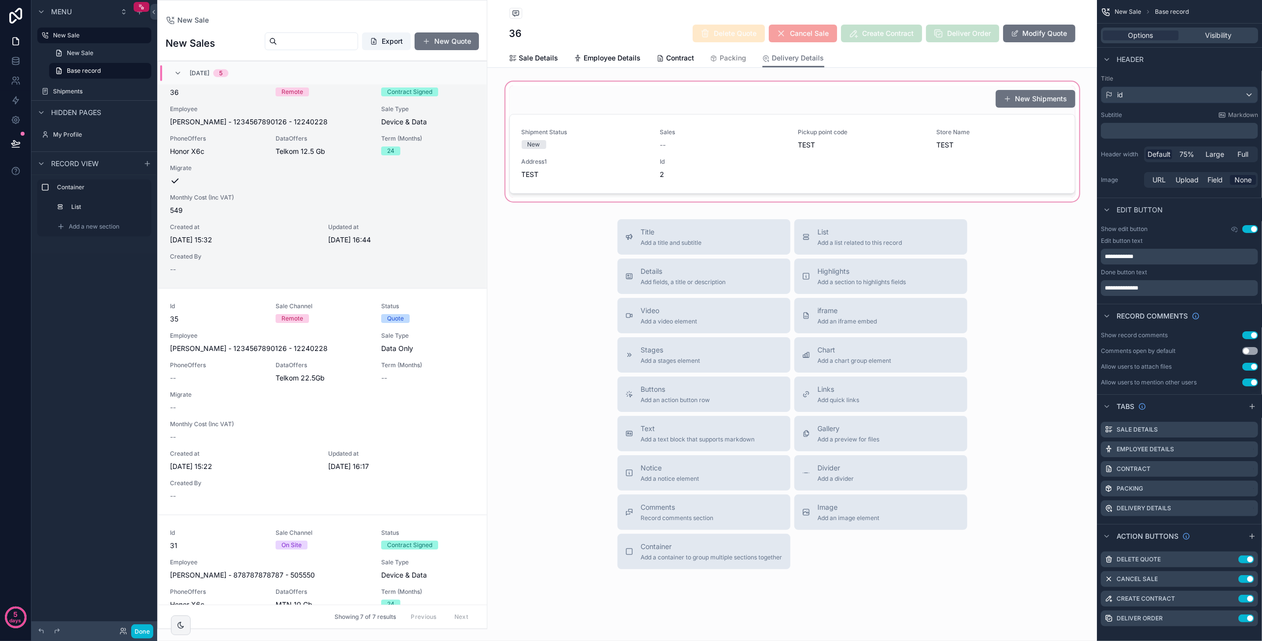
click at [1018, 103] on div "scrollable content" at bounding box center [792, 142] width 610 height 124
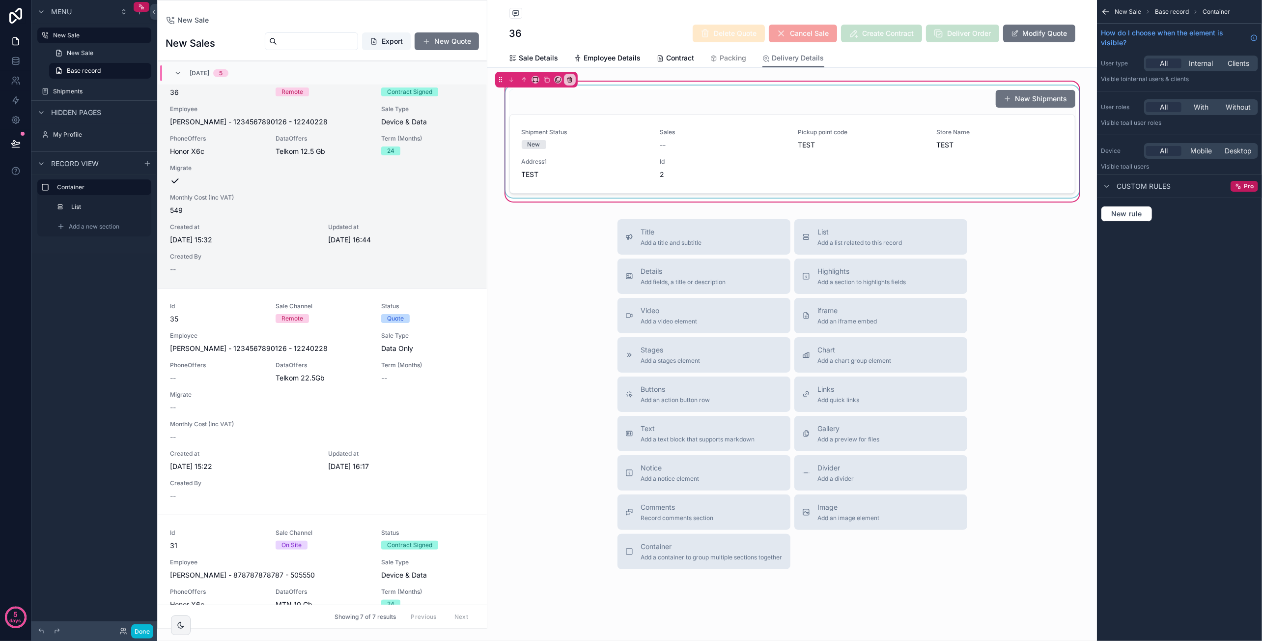
click at [1021, 98] on div "scrollable content" at bounding box center [793, 141] width 578 height 112
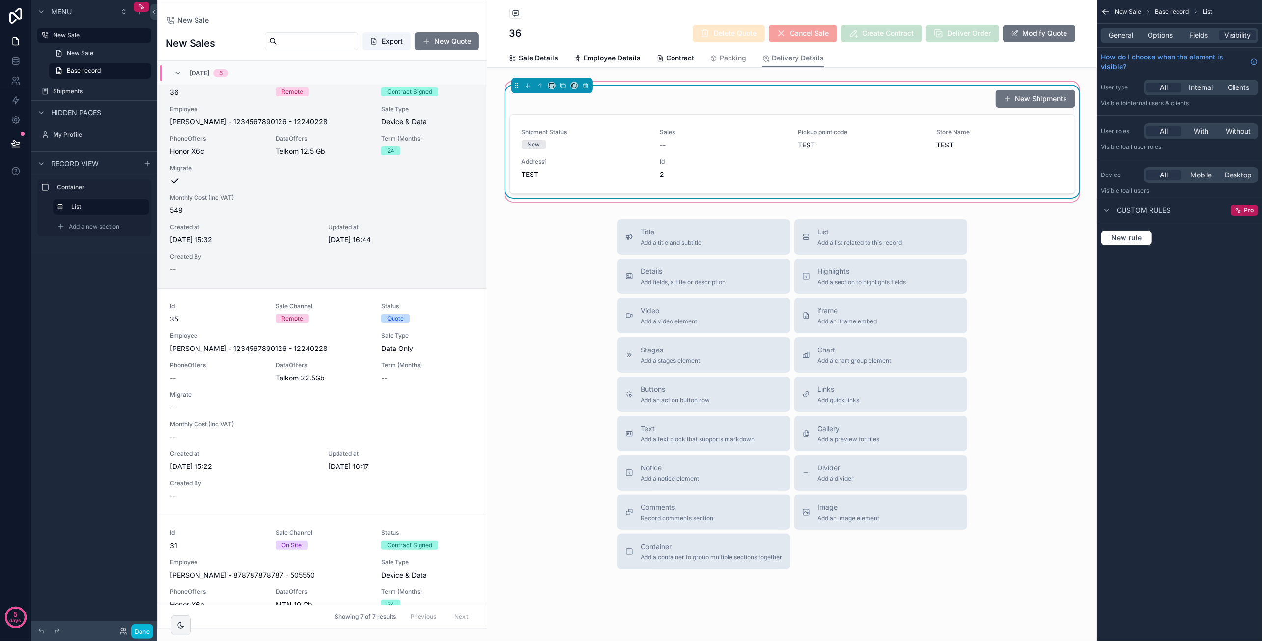
click at [1021, 98] on button "New Shipments" at bounding box center [1036, 99] width 80 height 18
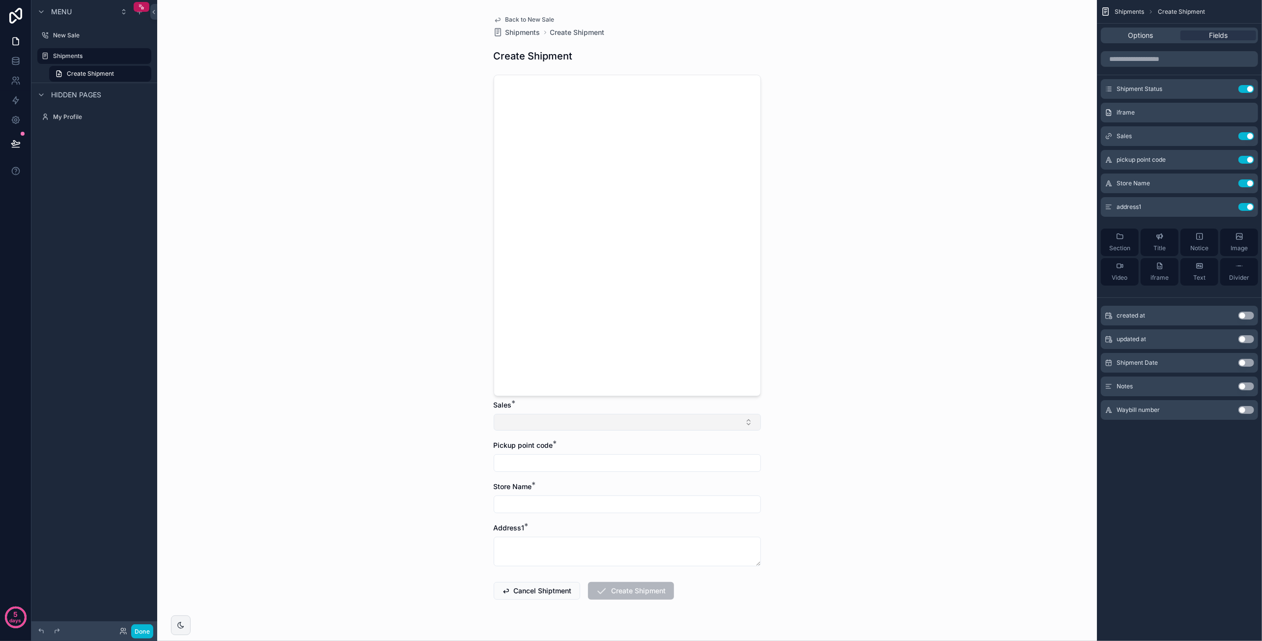
click at [684, 416] on button "Select Button" at bounding box center [627, 422] width 267 height 17
click at [873, 379] on div "Back to New Sale Shipments Create Shipment Create Shipment Sales * Pickup point…" at bounding box center [627, 320] width 940 height 641
click at [536, 597] on button "Cancel Shiptment" at bounding box center [537, 591] width 86 height 18
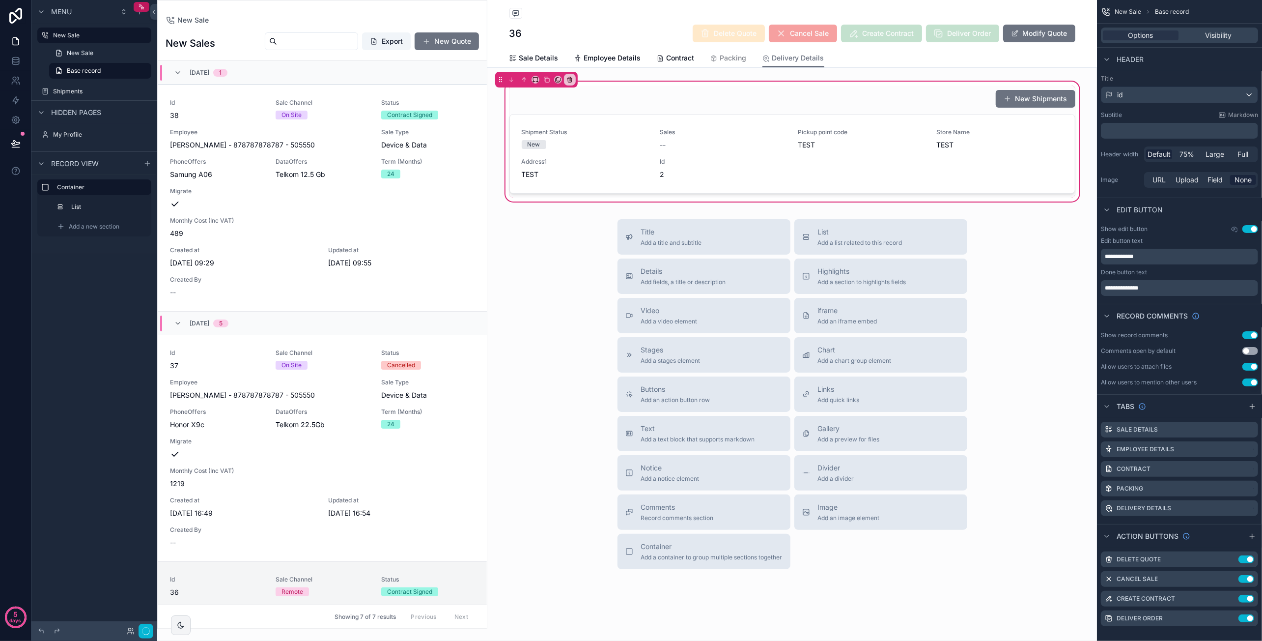
scroll to position [500, 0]
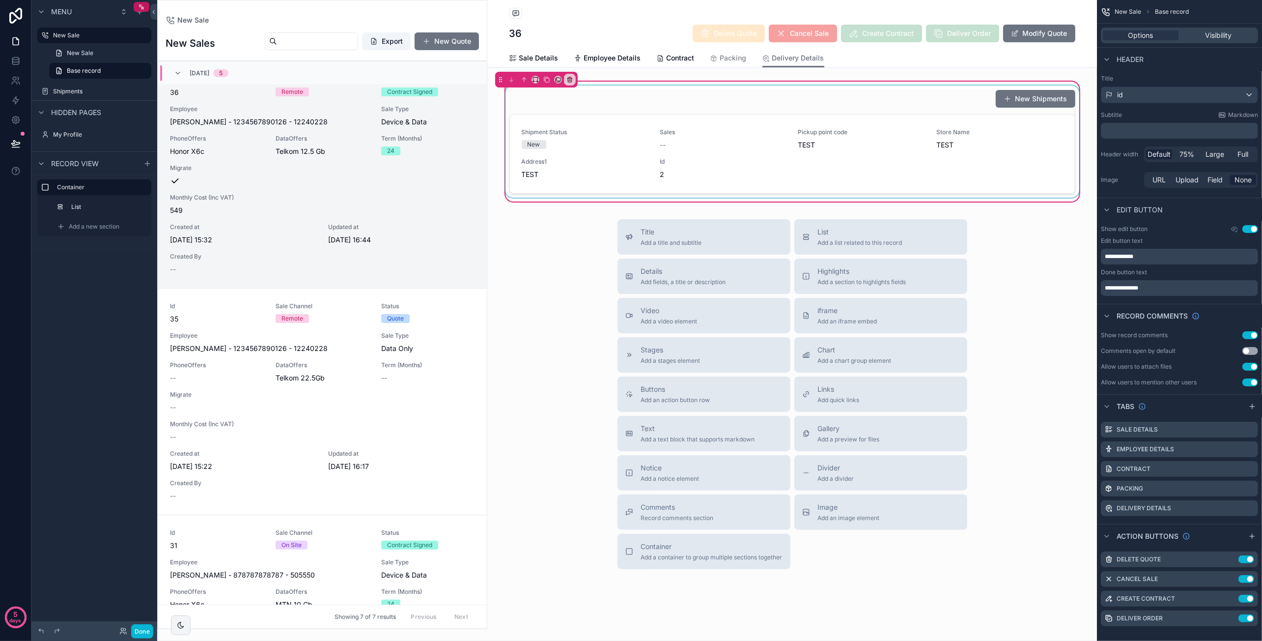
click at [973, 107] on div "scrollable content" at bounding box center [793, 141] width 578 height 112
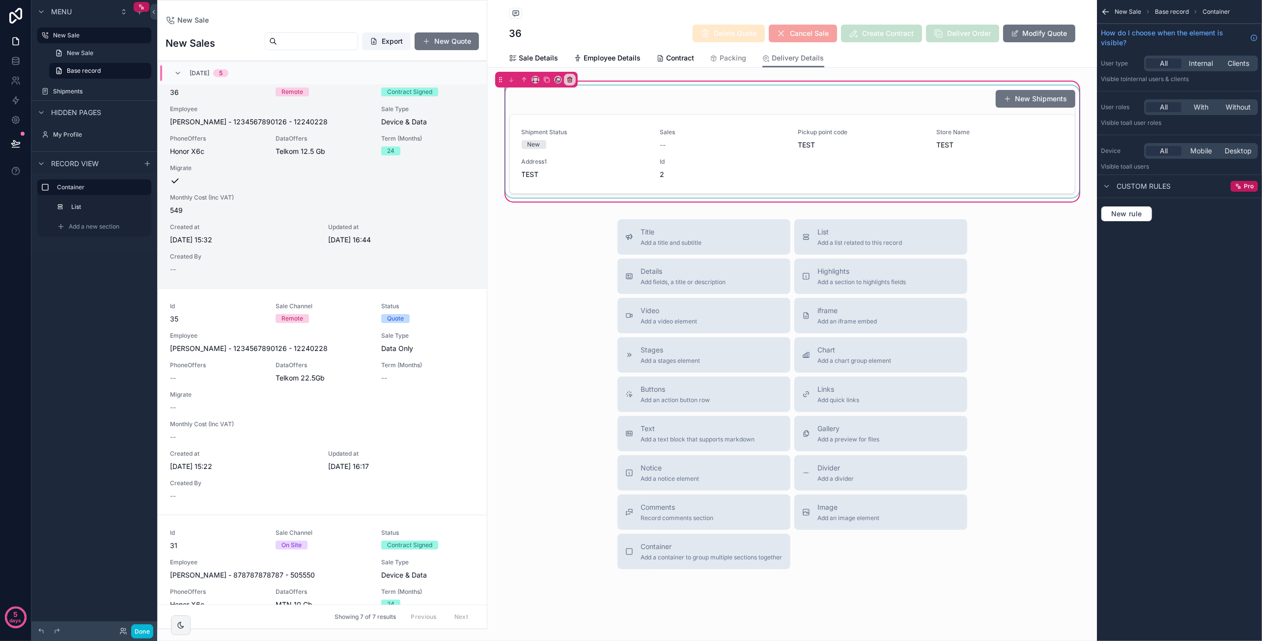
click at [881, 106] on div "scrollable content" at bounding box center [793, 141] width 578 height 112
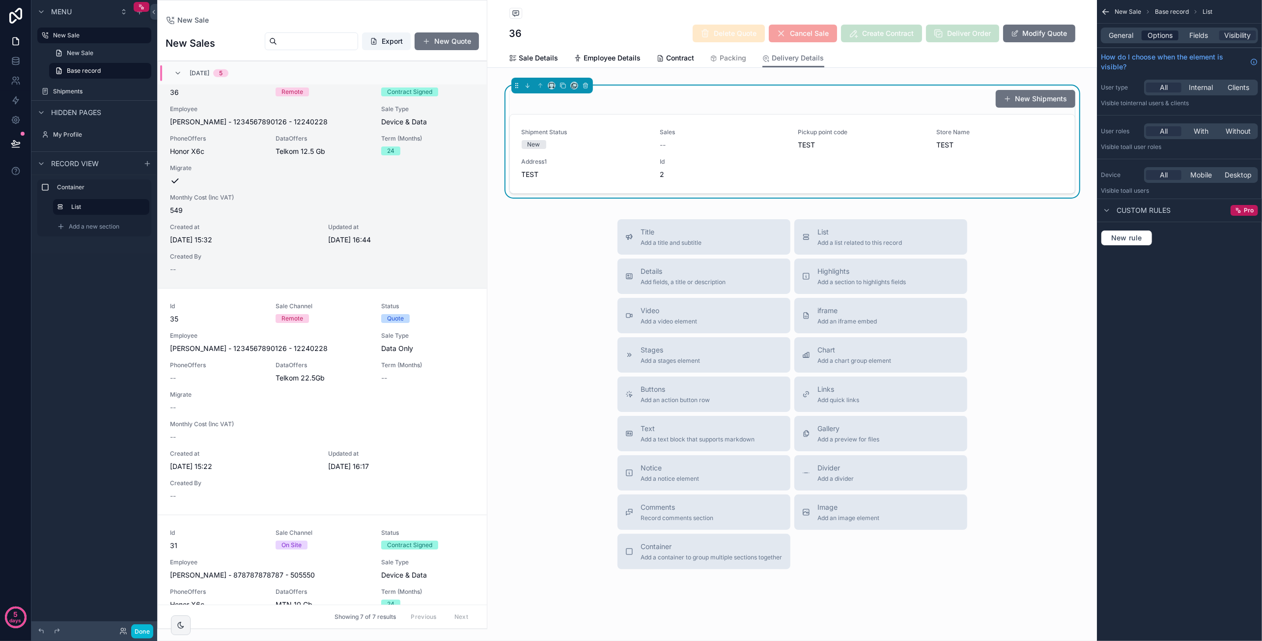
click at [1150, 34] on span "Options" at bounding box center [1159, 35] width 25 height 10
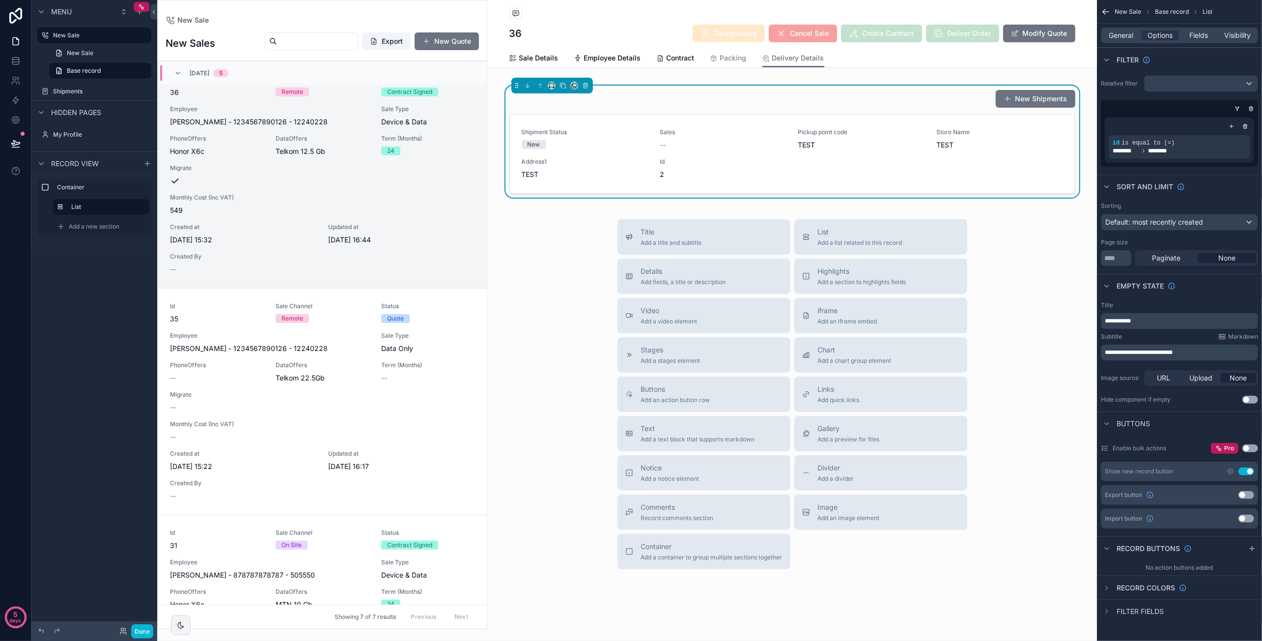
click at [1245, 467] on button "Use setting" at bounding box center [1246, 471] width 16 height 8
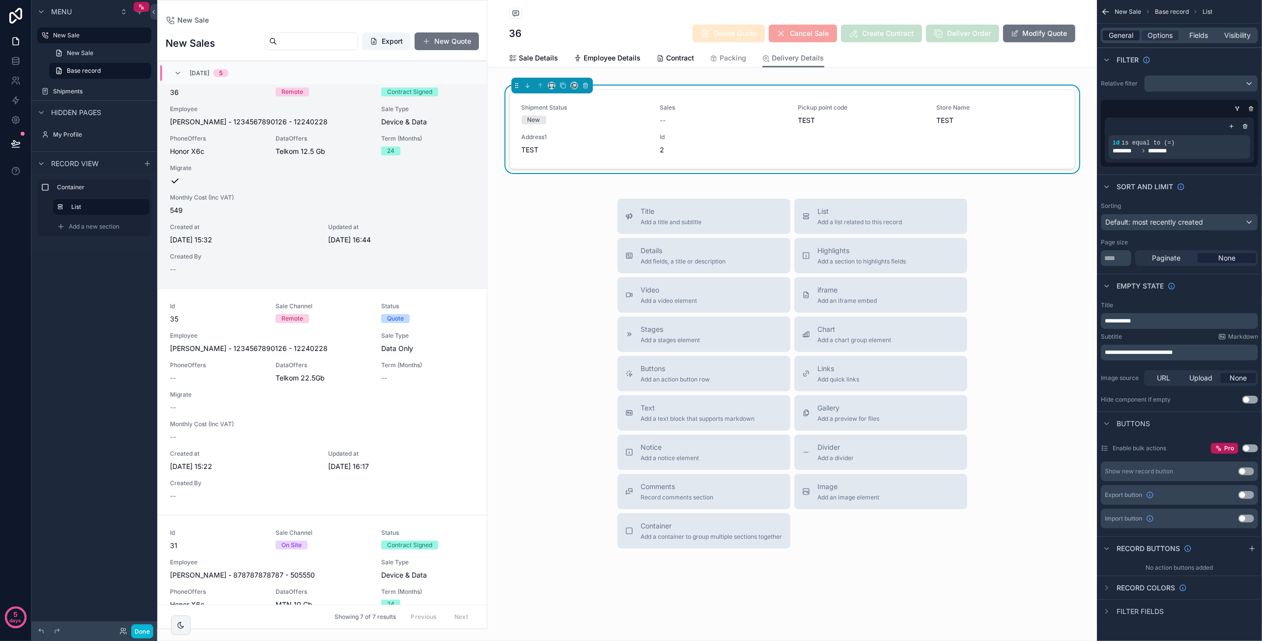
click at [1126, 39] on span "General" at bounding box center [1121, 35] width 25 height 10
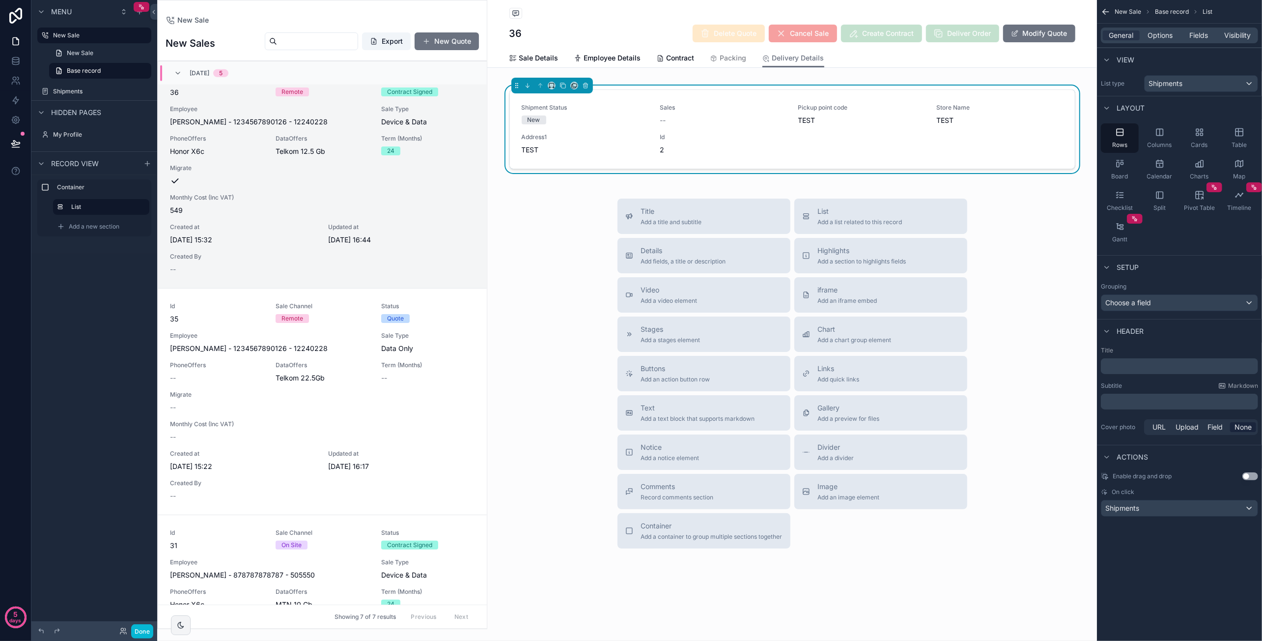
click at [1060, 242] on div "Title Add a title and subtitle List Add a list related to this record Details A…" at bounding box center [792, 373] width 610 height 350
click at [150, 164] on icon "scrollable content" at bounding box center [147, 164] width 8 height 8
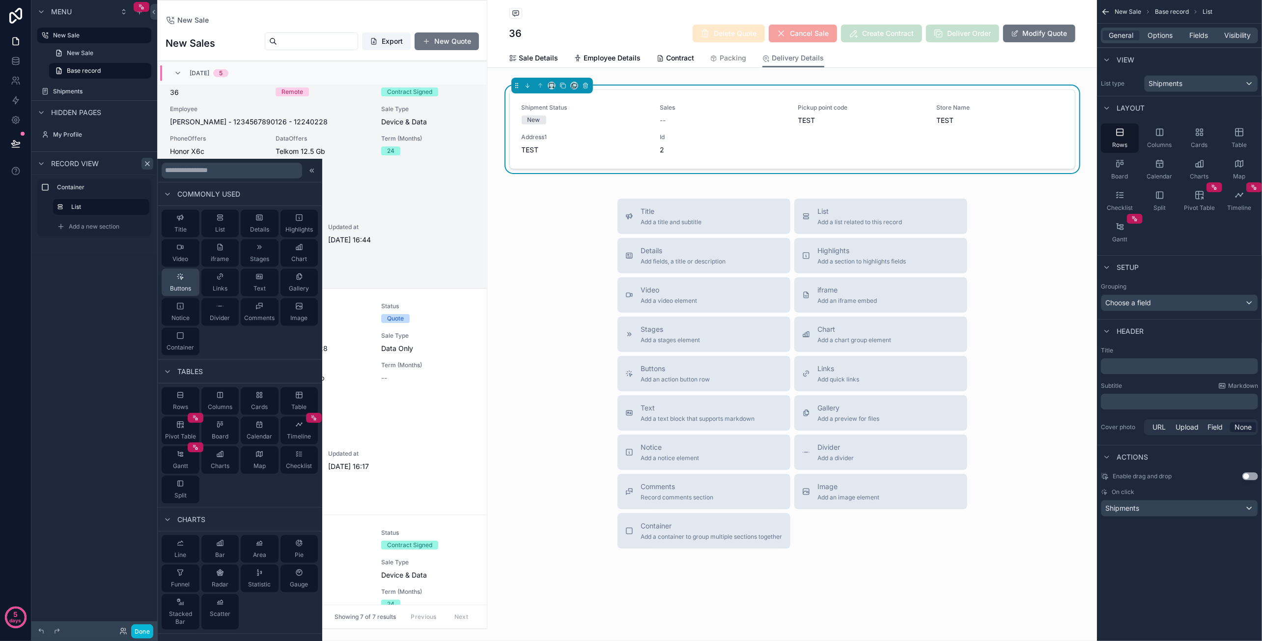
click at [182, 276] on icon at bounding box center [180, 277] width 8 height 8
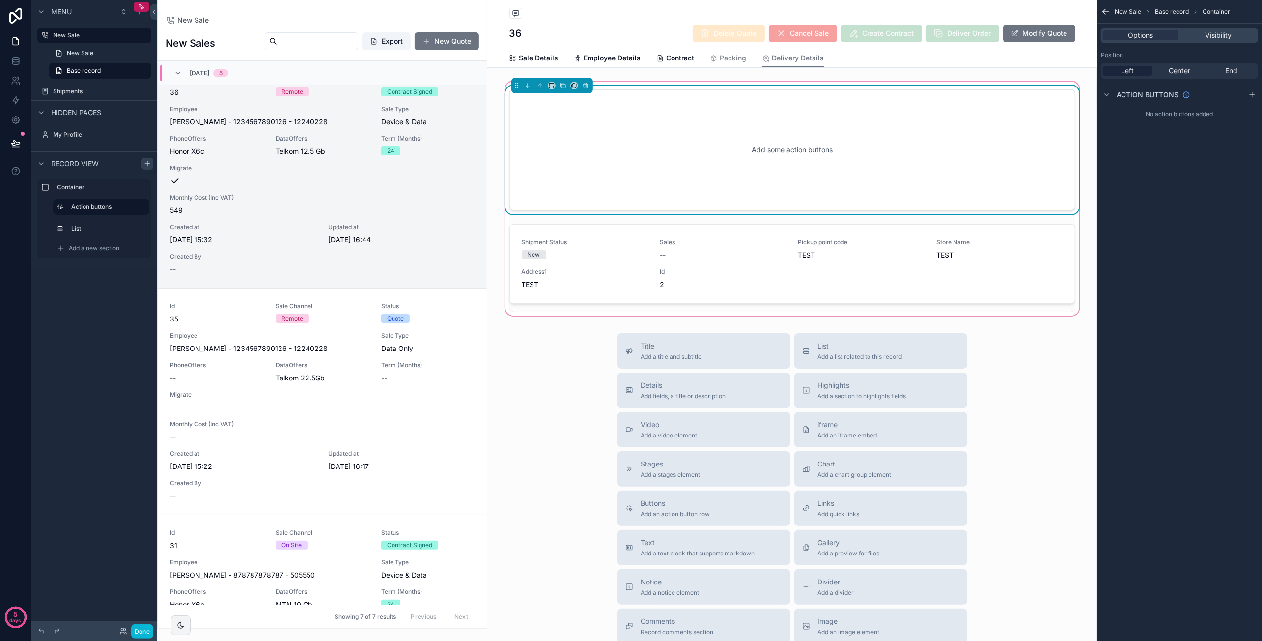
click at [740, 154] on div "Add some action buttons" at bounding box center [792, 150] width 533 height 88
drag, startPoint x: 1249, startPoint y: 93, endPoint x: 1218, endPoint y: 107, distance: 33.9
click at [1249, 93] on icon "scrollable content" at bounding box center [1252, 95] width 8 height 8
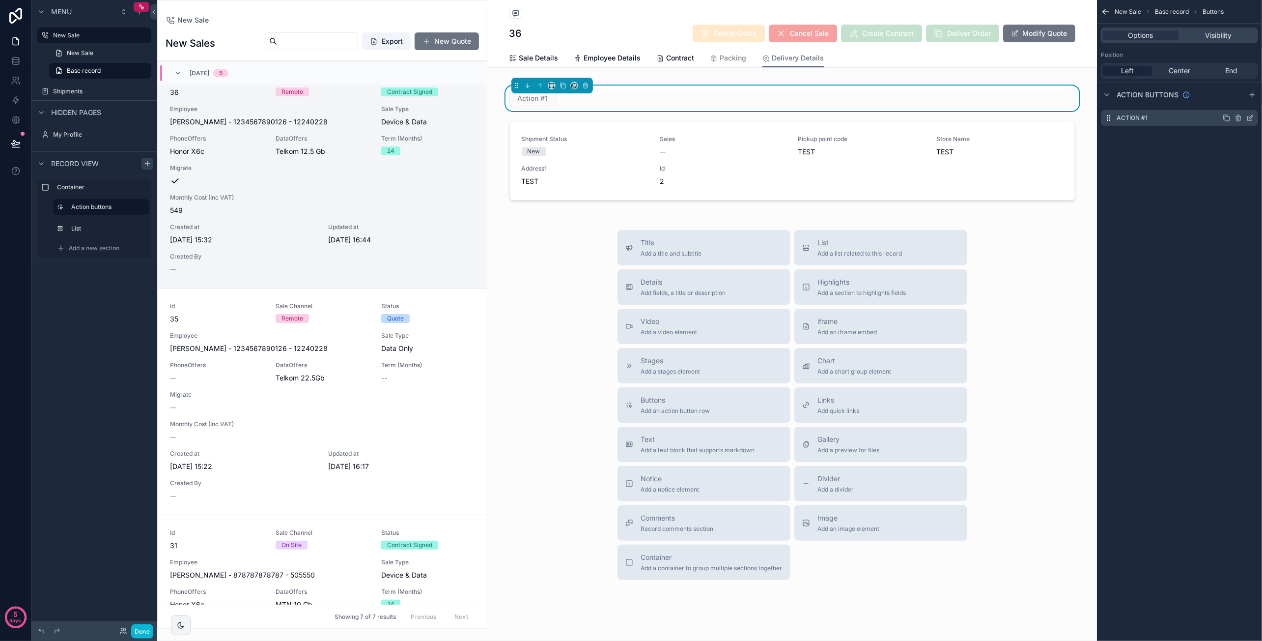
click at [1147, 115] on label "Action #1" at bounding box center [1132, 118] width 31 height 8
click at [1250, 116] on icon "scrollable content" at bounding box center [1250, 118] width 8 height 8
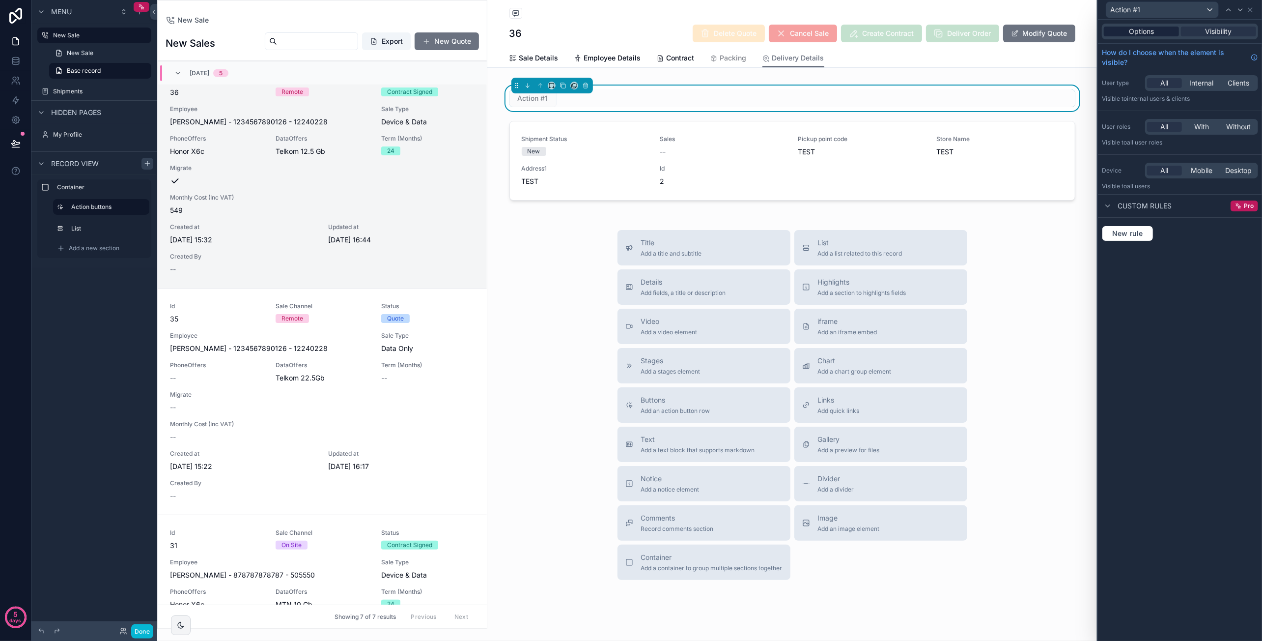
click at [1153, 35] on span "Options" at bounding box center [1141, 32] width 25 height 10
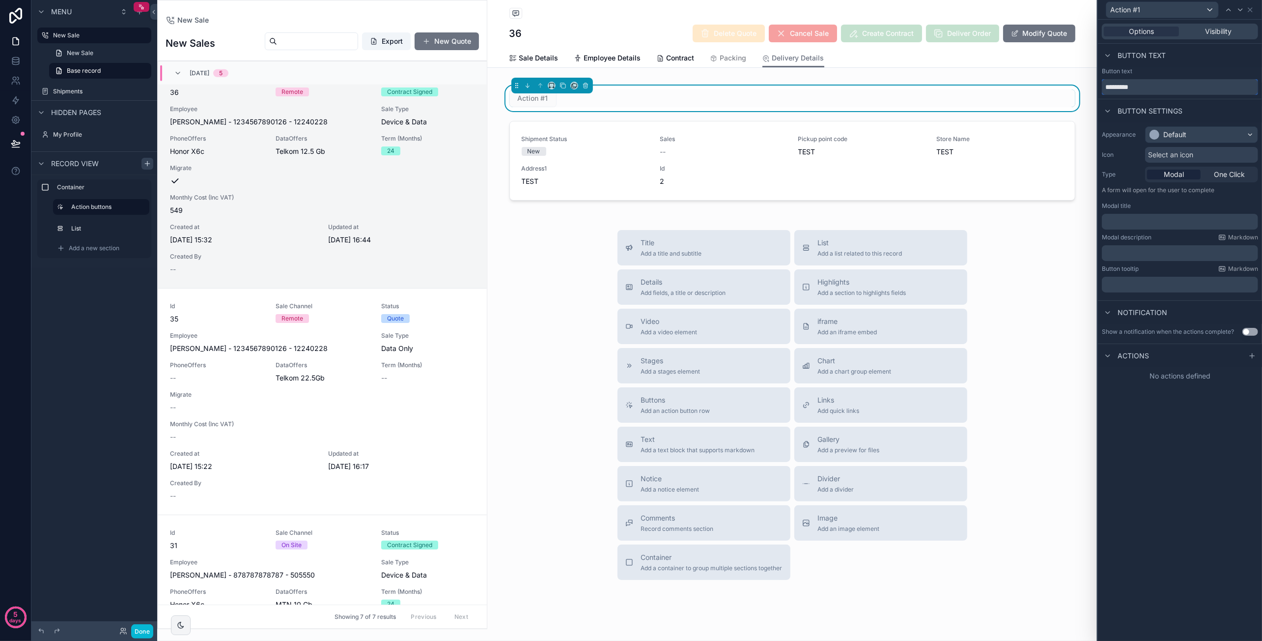
click at [1144, 88] on input "*********" at bounding box center [1180, 87] width 156 height 16
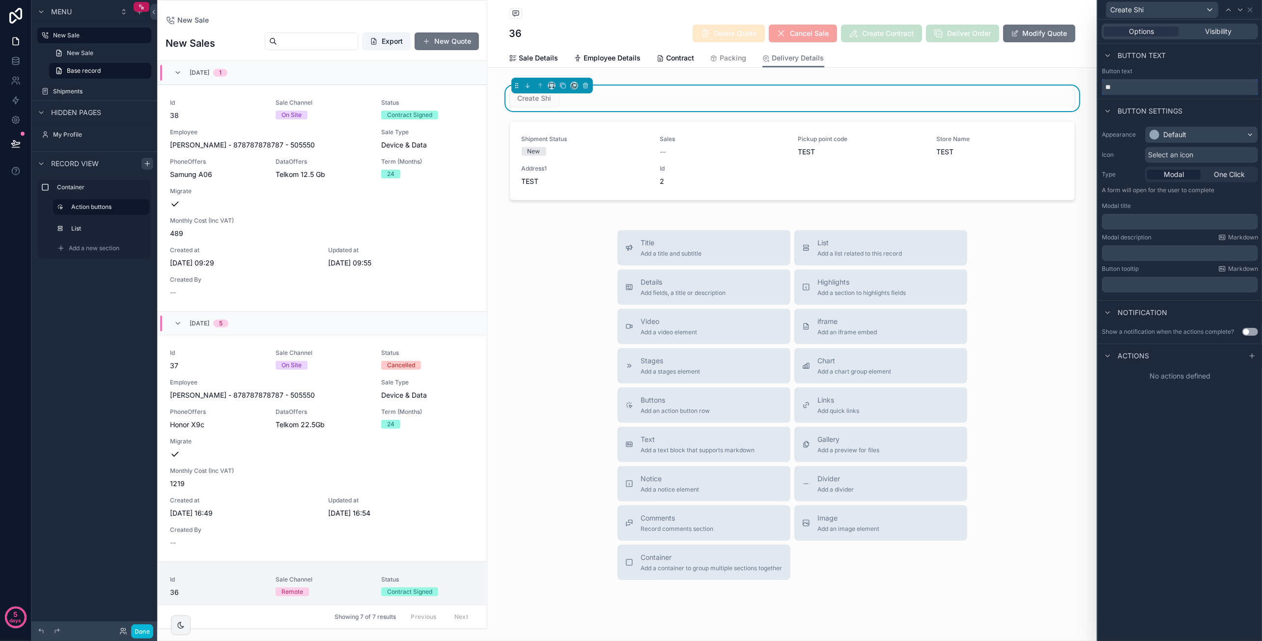
type input "*"
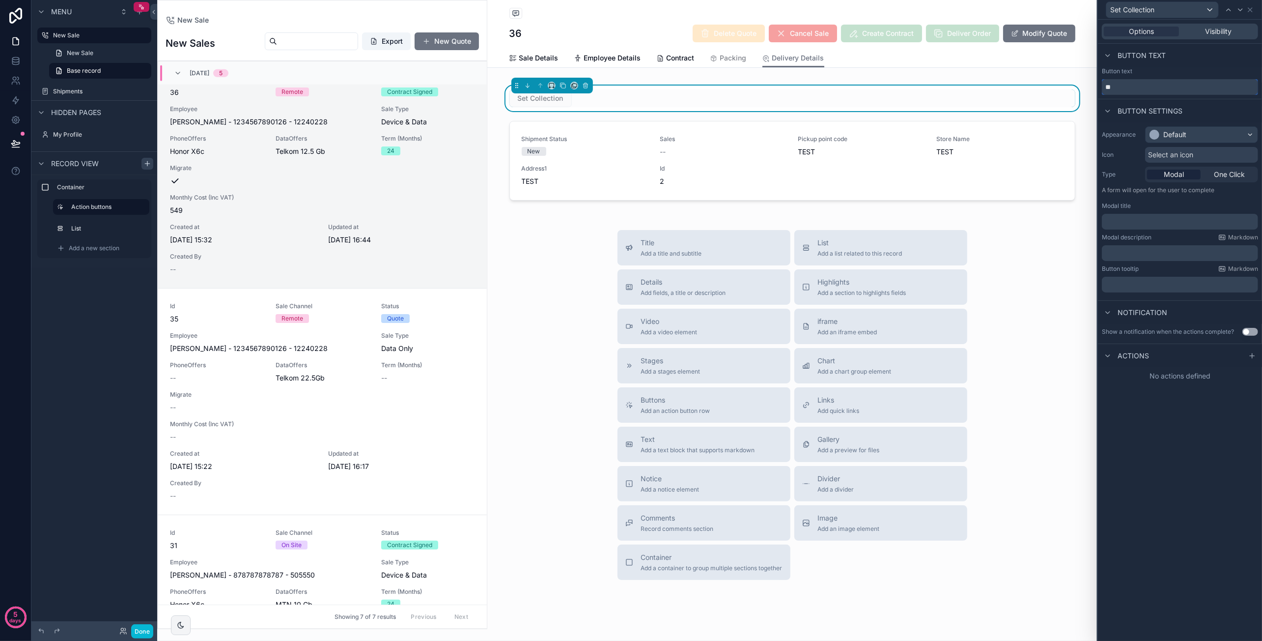
type input "*"
type input "**********"
click at [1175, 131] on div "Default" at bounding box center [1174, 135] width 23 height 10
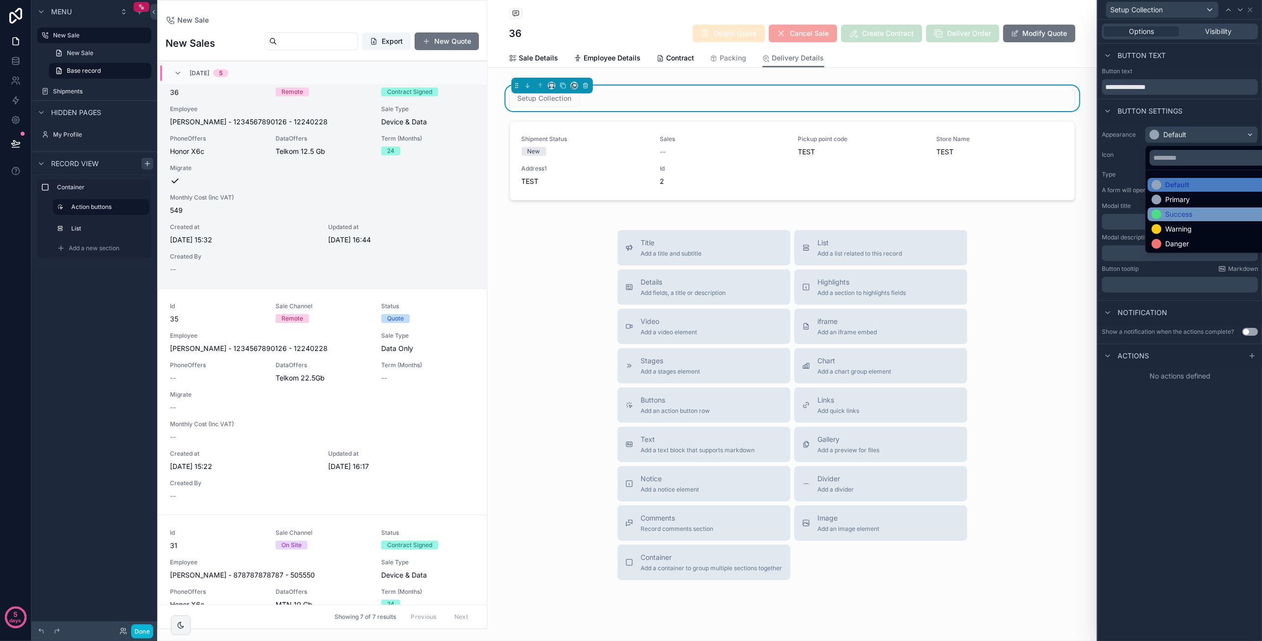
click at [1201, 213] on div "Success" at bounding box center [1212, 214] width 123 height 10
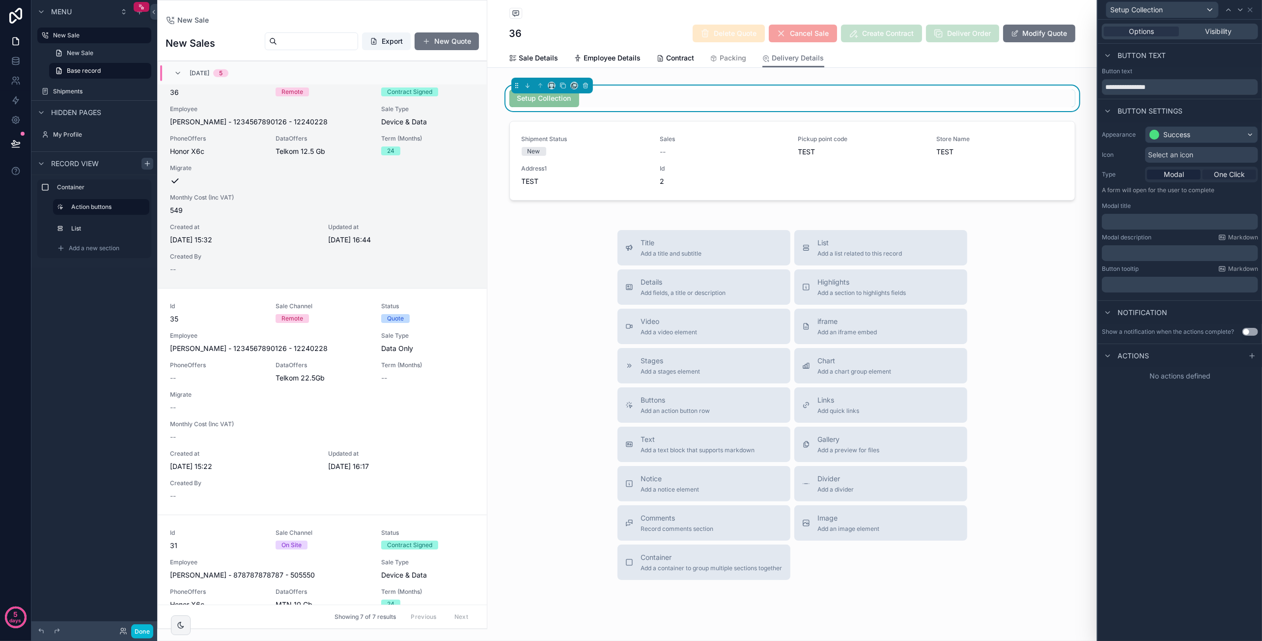
click at [1233, 173] on span "One Click" at bounding box center [1229, 174] width 31 height 10
click at [1250, 288] on icon at bounding box center [1252, 289] width 8 height 8
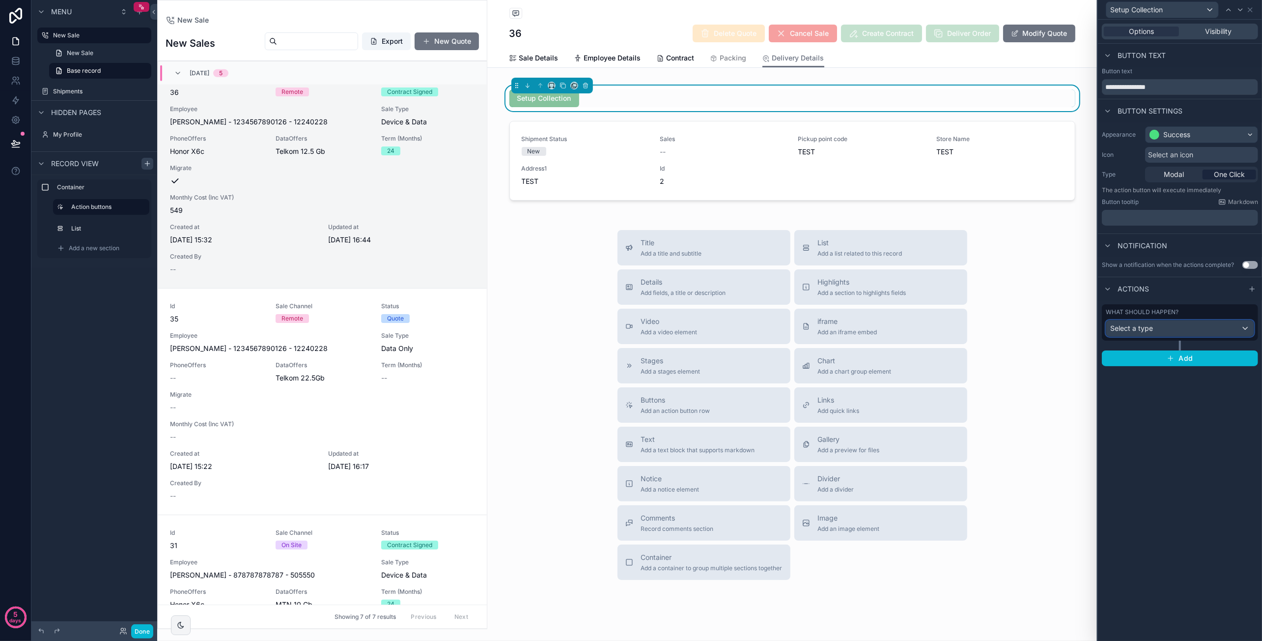
click at [1202, 325] on div "Select a type" at bounding box center [1179, 328] width 147 height 16
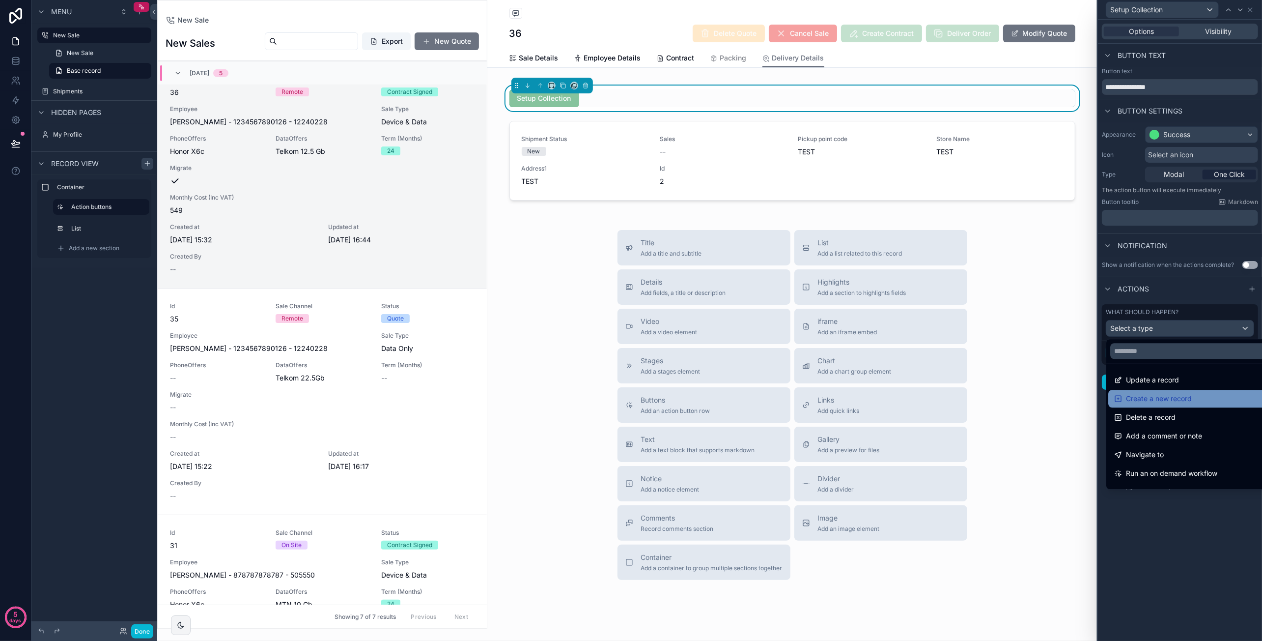
click at [1199, 396] on div "Create a new record" at bounding box center [1191, 398] width 155 height 12
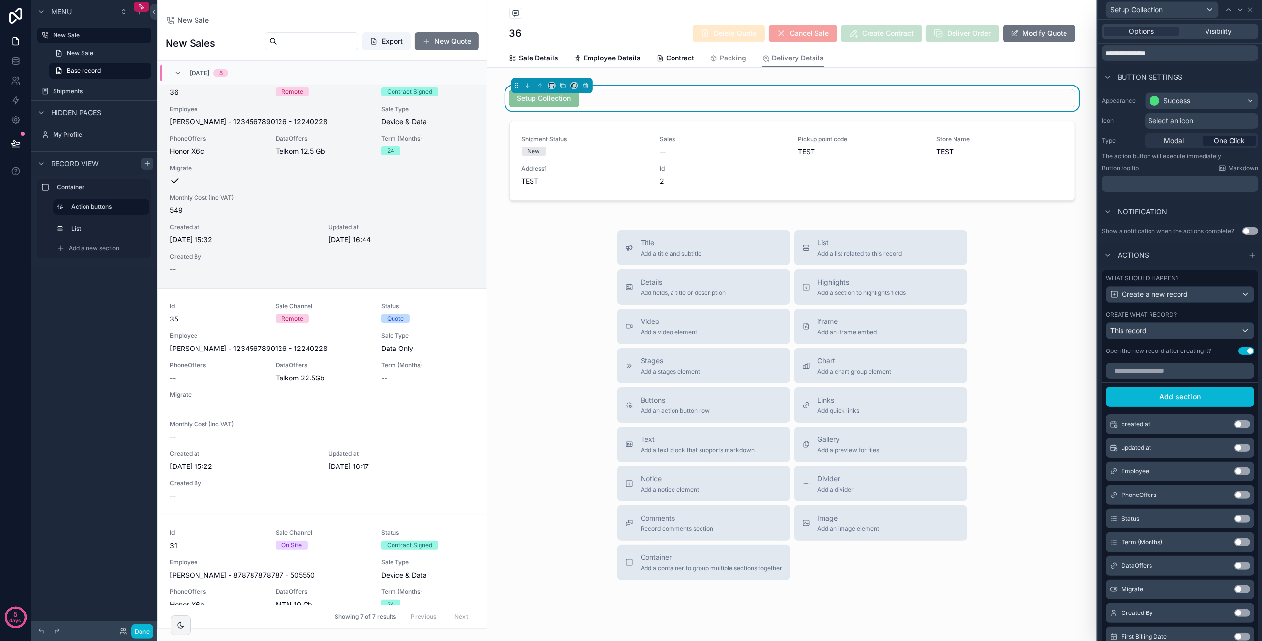
scroll to position [49, 0]
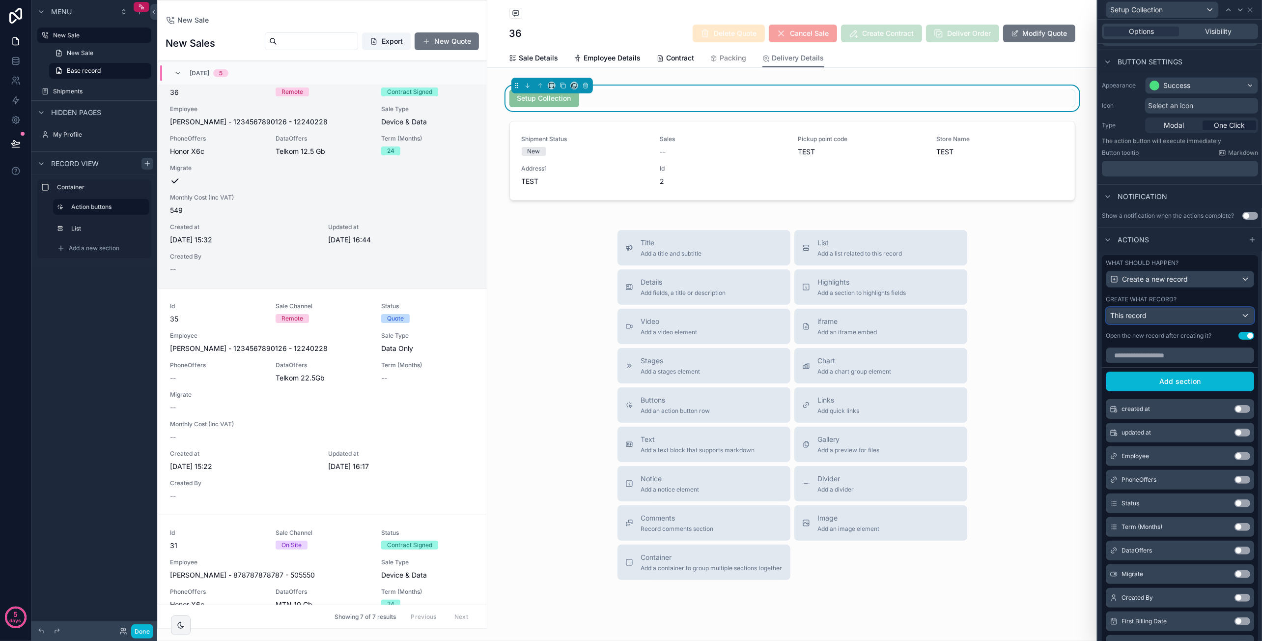
click at [1199, 321] on div "This record" at bounding box center [1179, 316] width 147 height 16
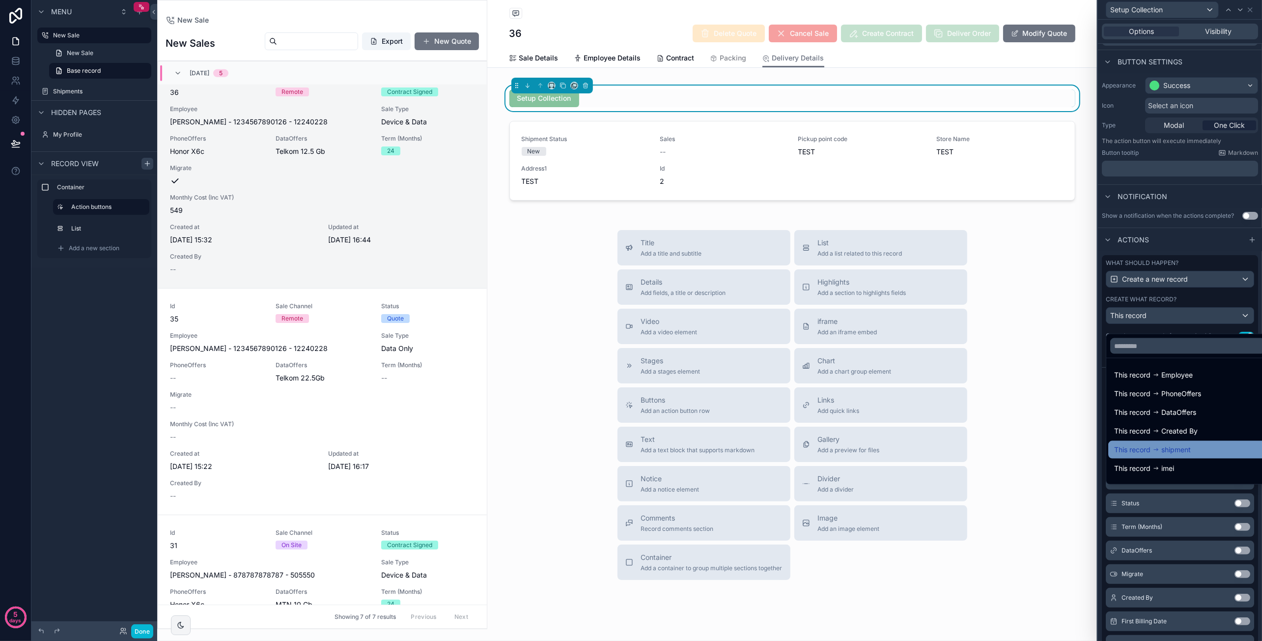
click at [1175, 444] on span "shipment" at bounding box center [1175, 450] width 29 height 12
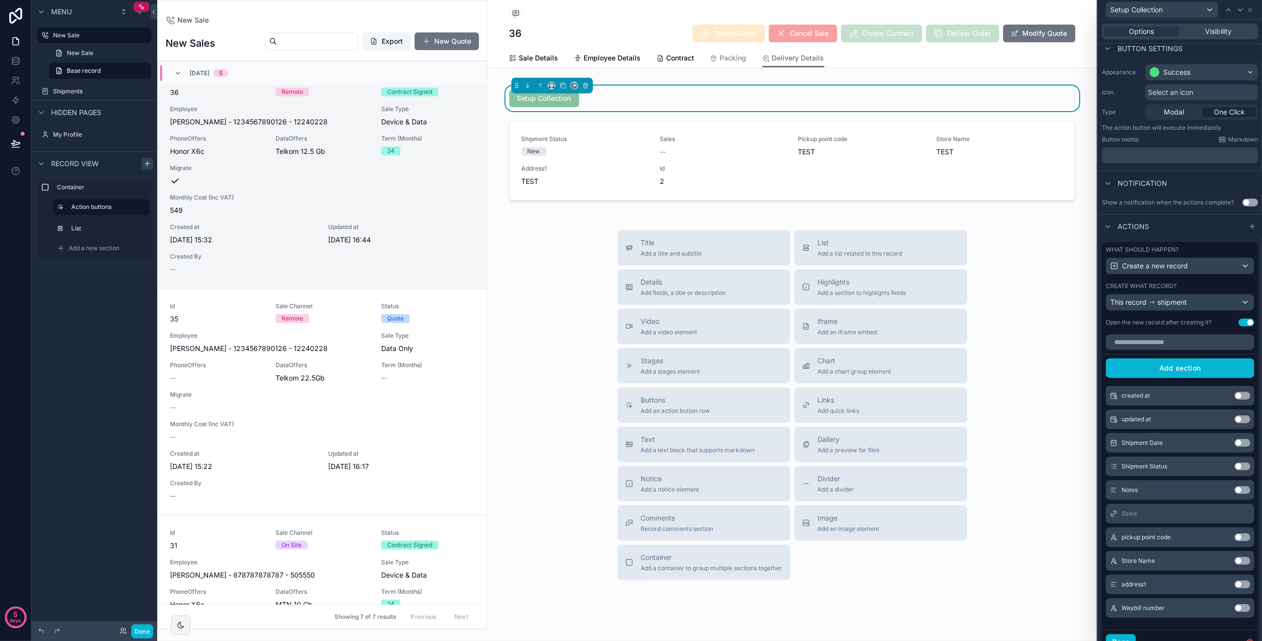
scroll to position [12, 0]
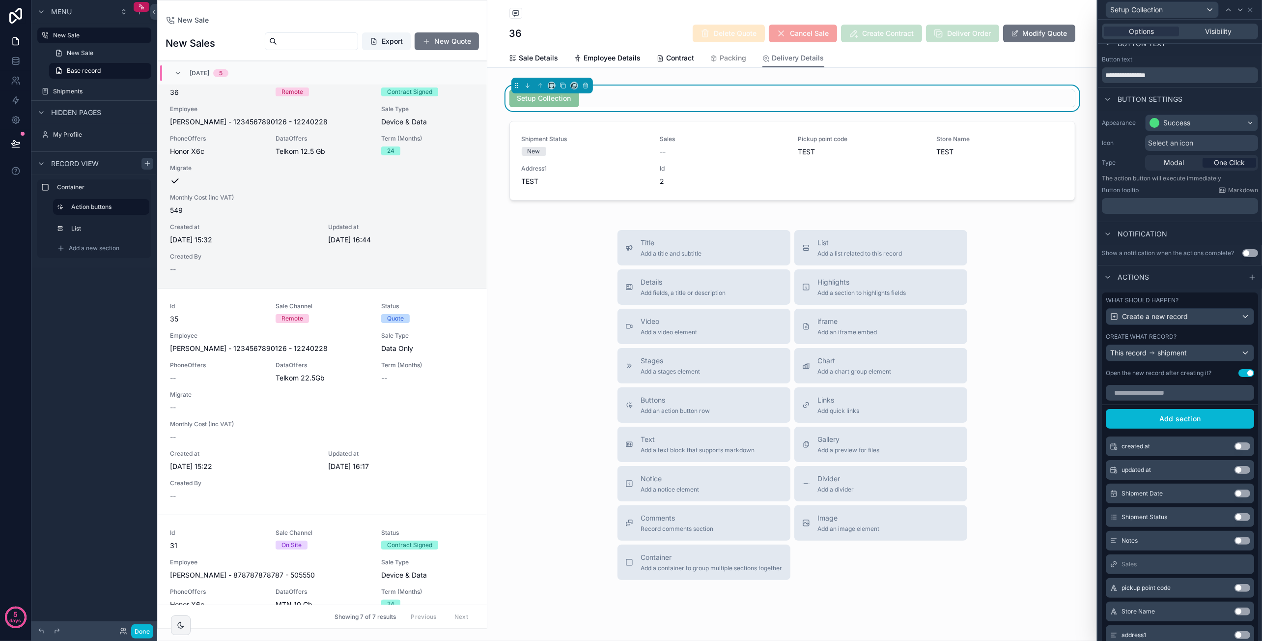
click at [1231, 340] on div "Create what record?" at bounding box center [1180, 337] width 148 height 8
click at [873, 179] on div "scrollable content" at bounding box center [793, 162] width 578 height 91
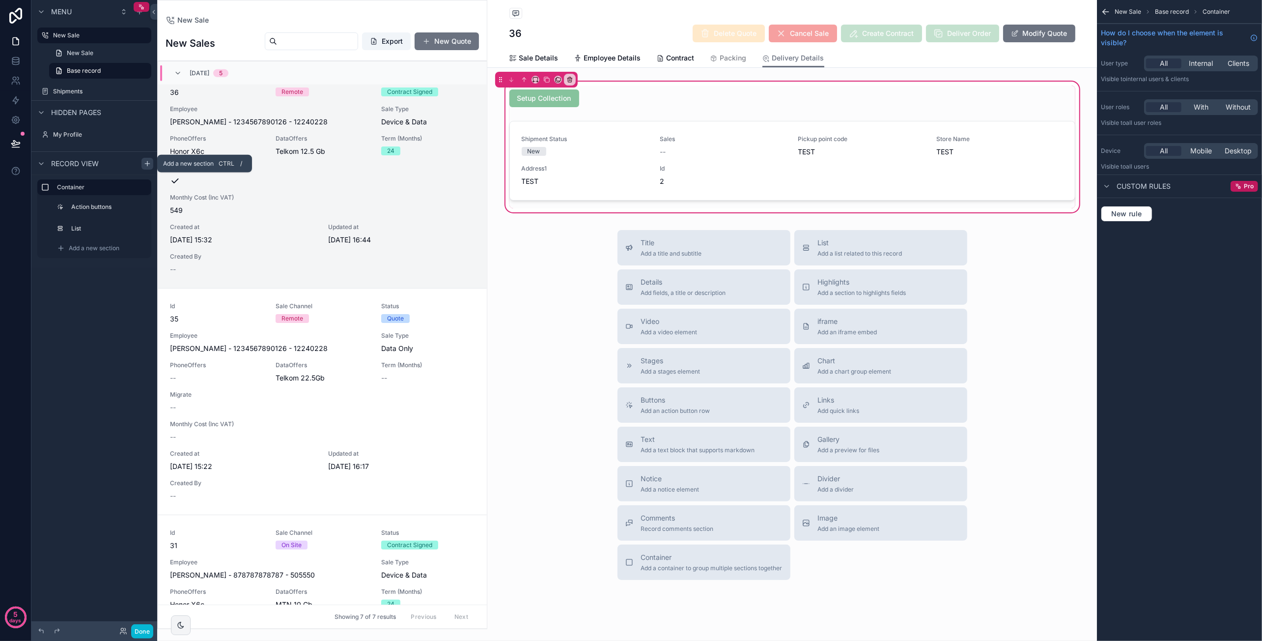
click at [147, 166] on icon "scrollable content" at bounding box center [147, 164] width 8 height 8
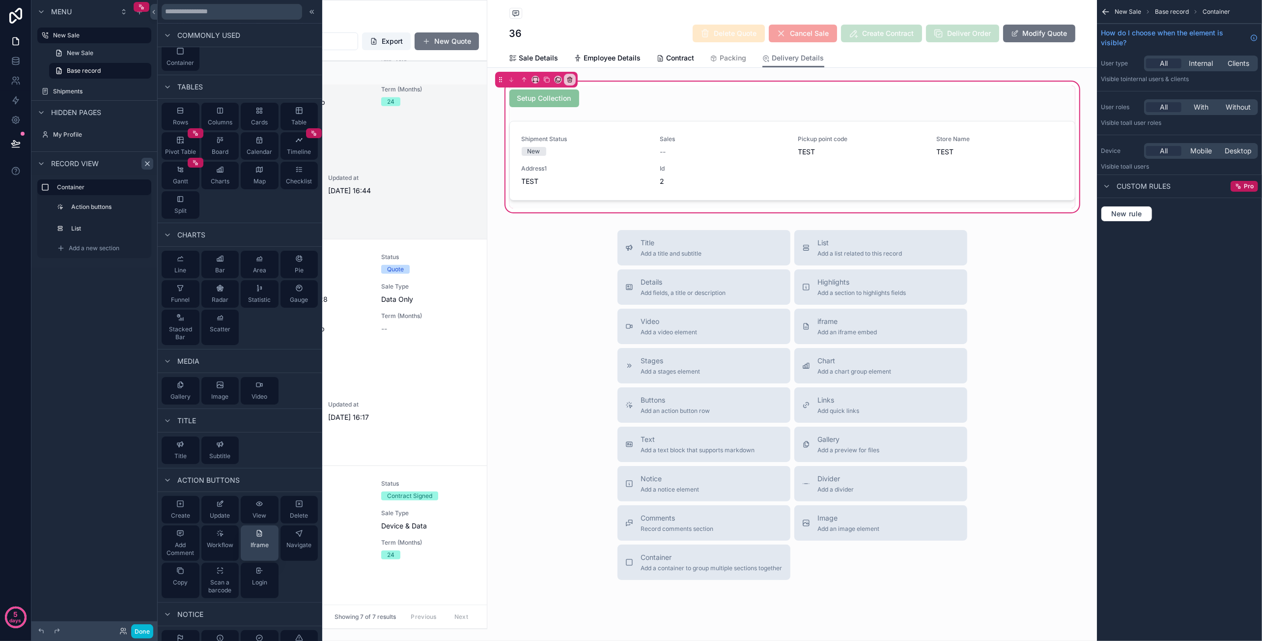
scroll to position [0, 0]
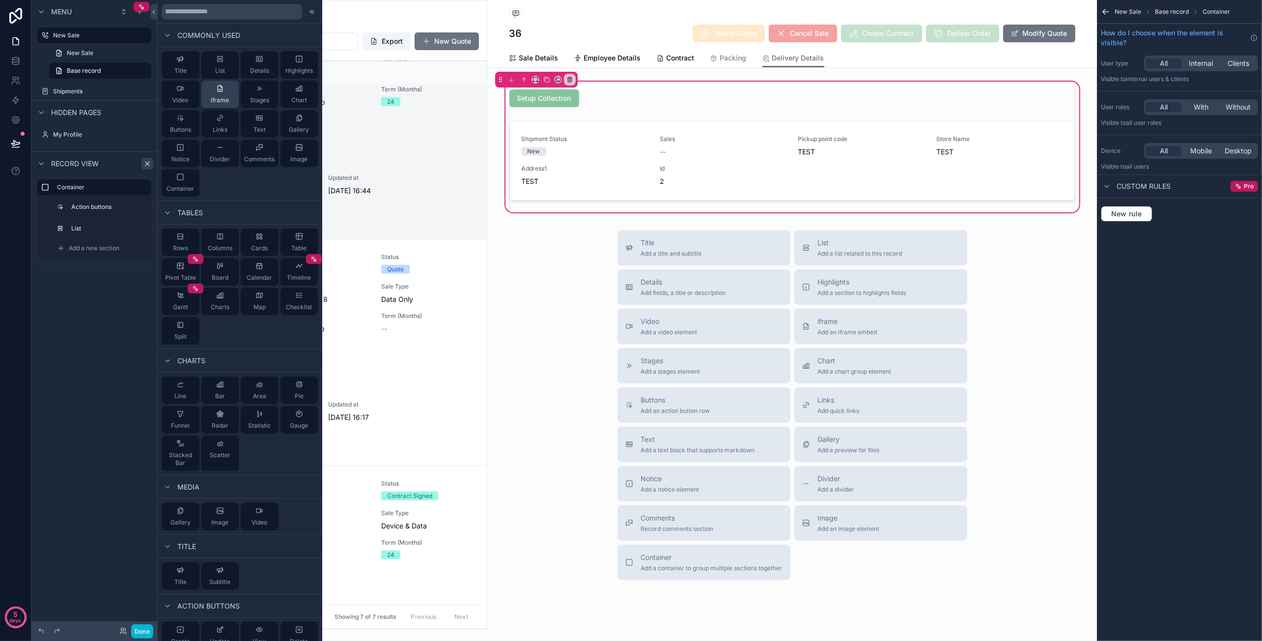
click at [212, 99] on span "iframe" at bounding box center [220, 100] width 18 height 8
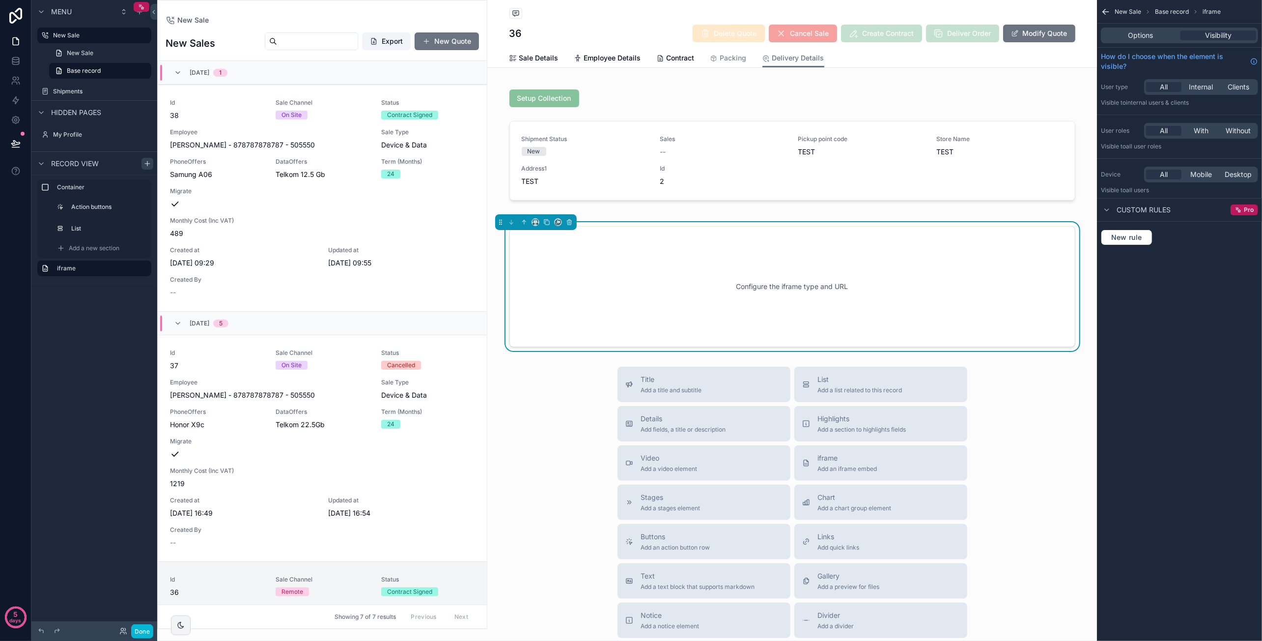
scroll to position [500, 0]
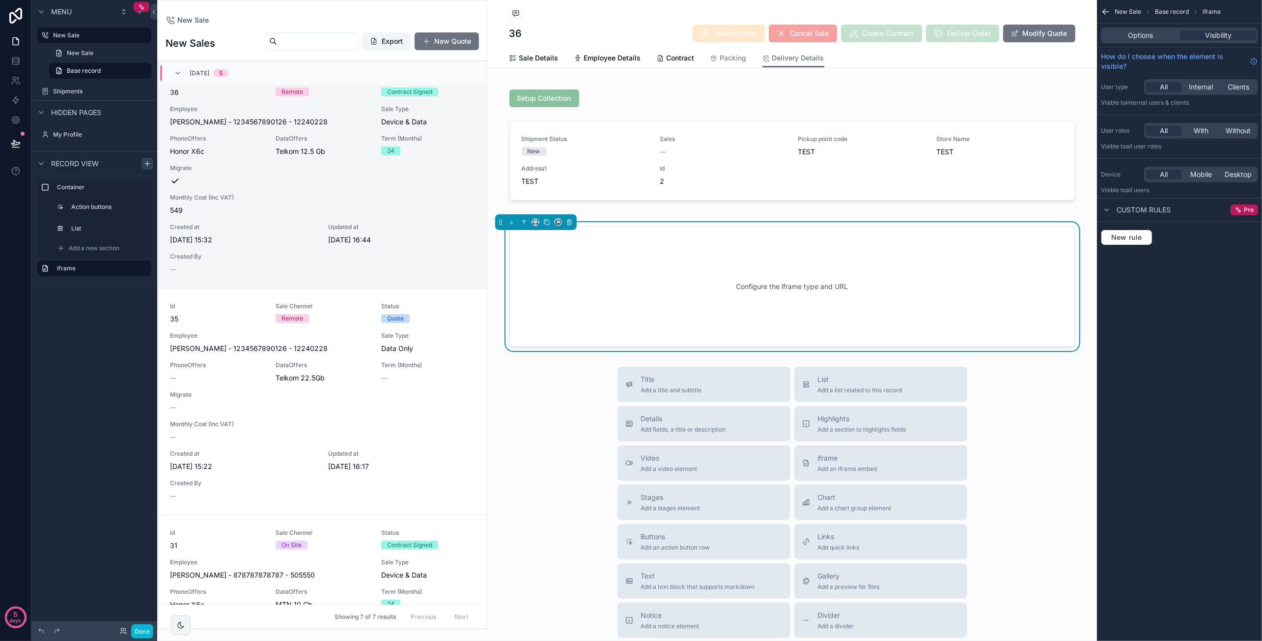
click at [1149, 41] on div "Options Visibility" at bounding box center [1179, 36] width 157 height 16
click at [1149, 36] on span "Options" at bounding box center [1140, 35] width 25 height 10
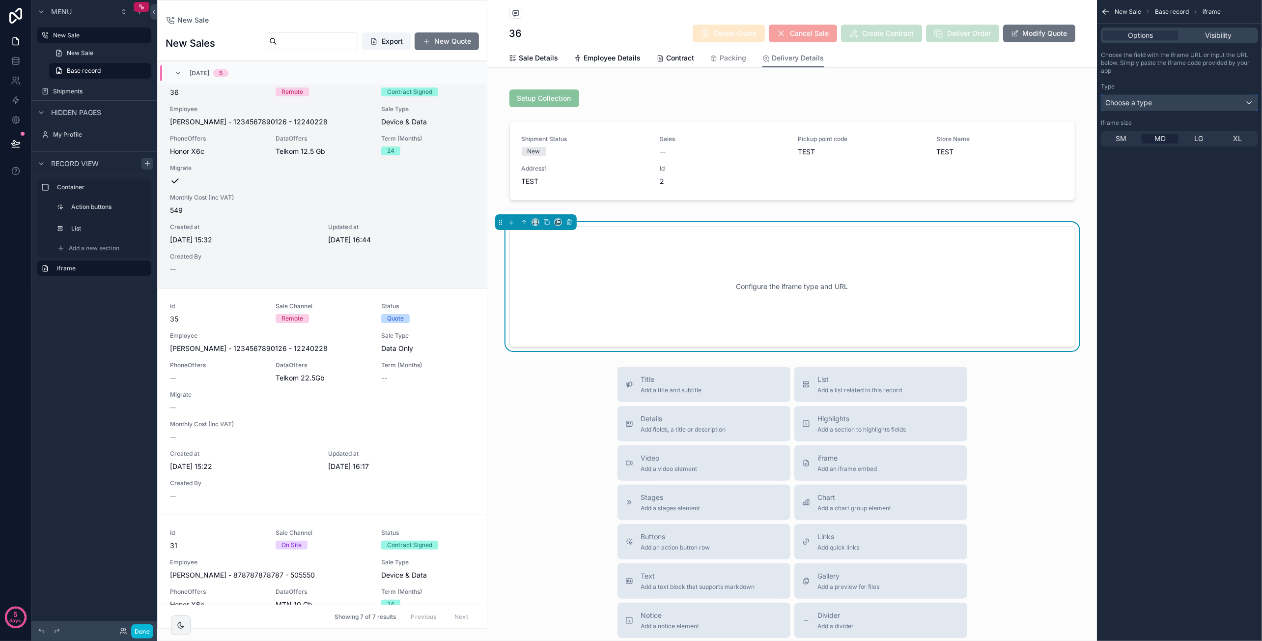
click at [1149, 100] on span "Choose a type" at bounding box center [1128, 102] width 47 height 8
click at [1161, 155] on div "Data field" at bounding box center [1191, 155] width 164 height 12
click at [1150, 142] on span "Choose a field" at bounding box center [1128, 139] width 46 height 8
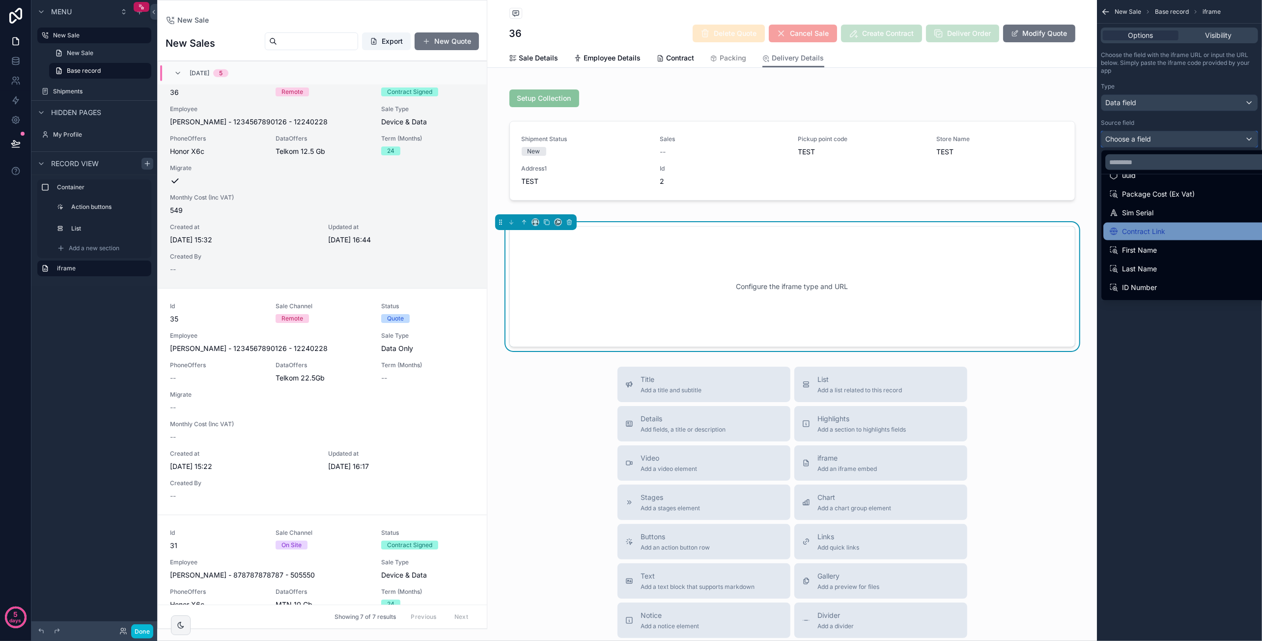
scroll to position [0, 0]
click at [1166, 138] on div "scrollable content" at bounding box center [631, 320] width 1262 height 641
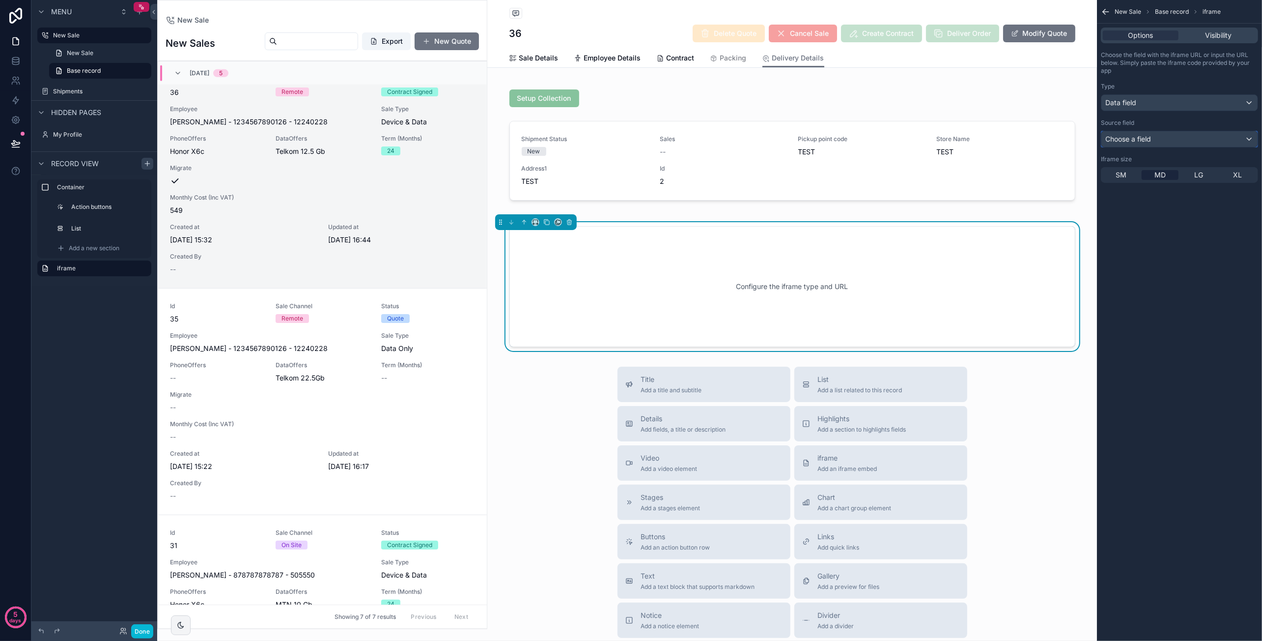
click at [1166, 138] on div "Choose a field" at bounding box center [1179, 139] width 156 height 16
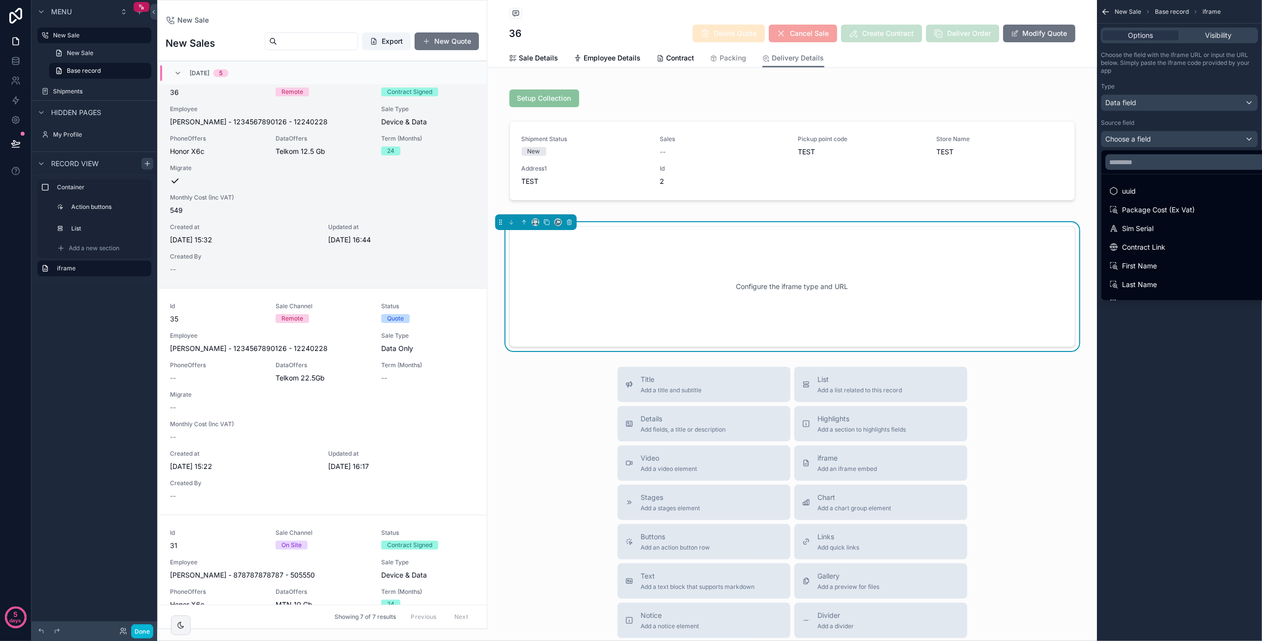
click at [1177, 135] on div "scrollable content" at bounding box center [631, 320] width 1262 height 641
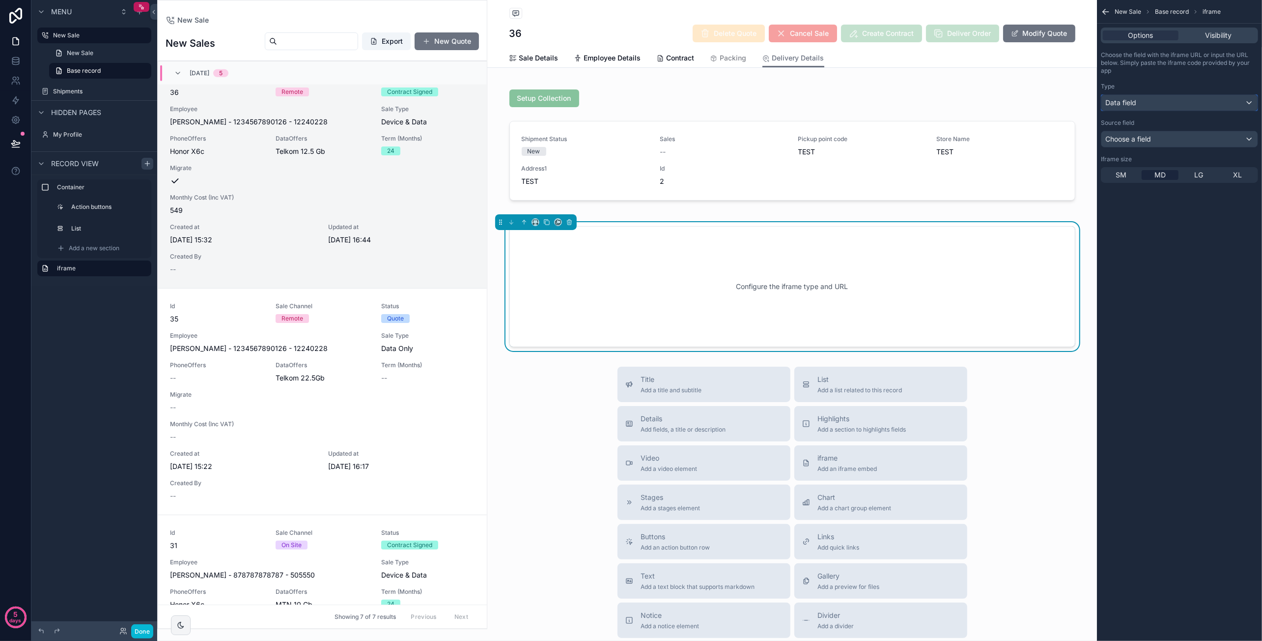
click at [1176, 102] on div "Data field" at bounding box center [1179, 103] width 156 height 16
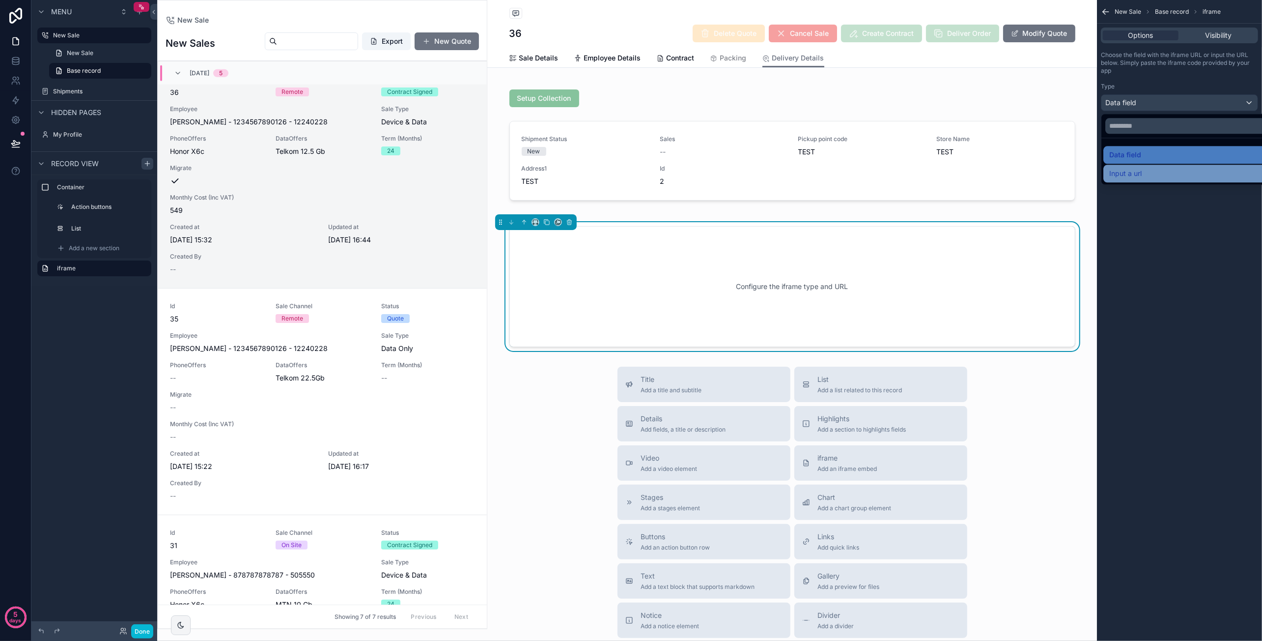
click at [1155, 173] on div "Input a url" at bounding box center [1191, 174] width 164 height 12
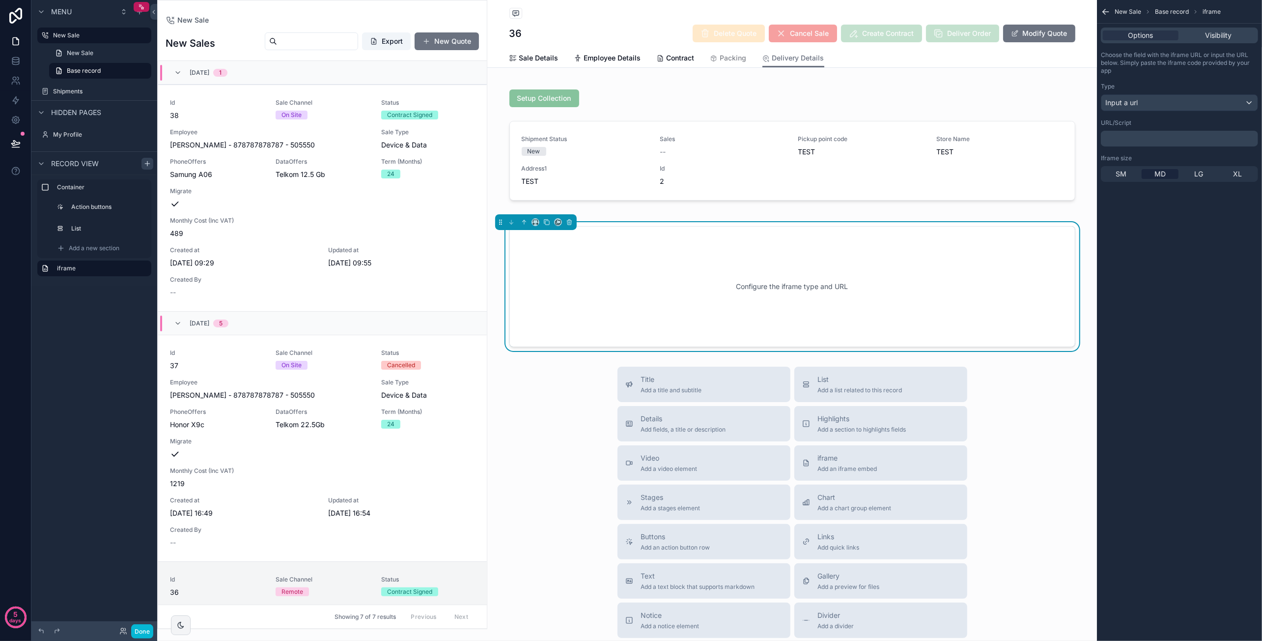
scroll to position [500, 0]
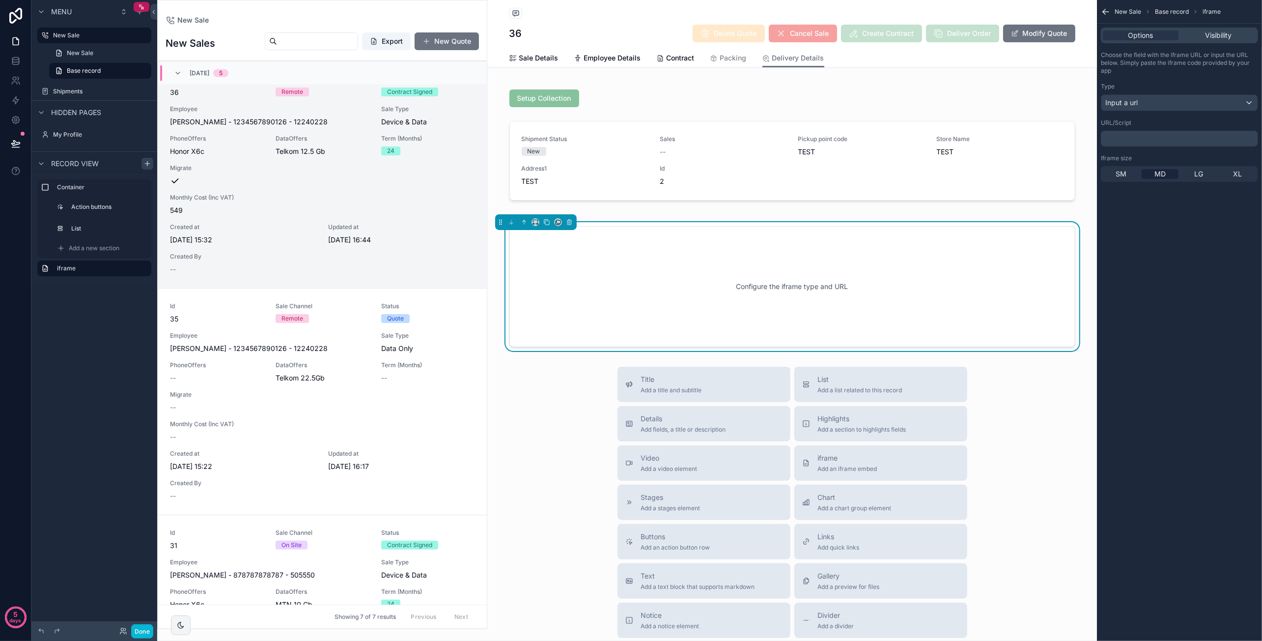
click at [1166, 137] on p "﻿" at bounding box center [1180, 139] width 151 height 8
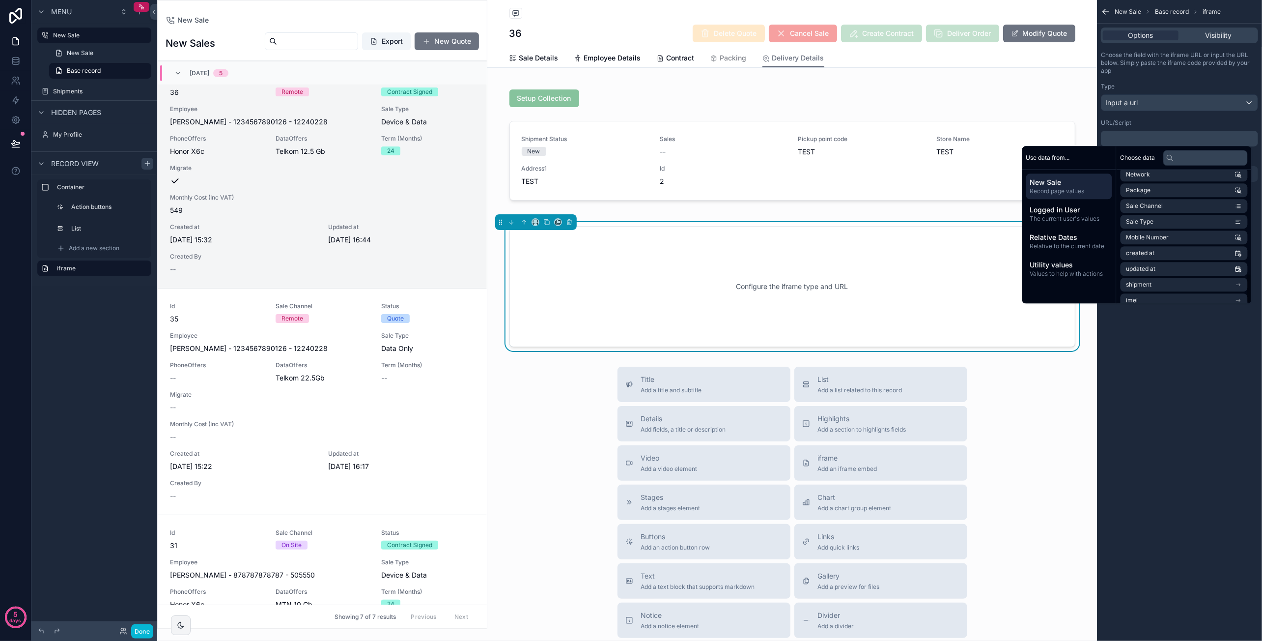
scroll to position [371, 0]
click at [1155, 124] on div "URL/Script" at bounding box center [1179, 123] width 157 height 8
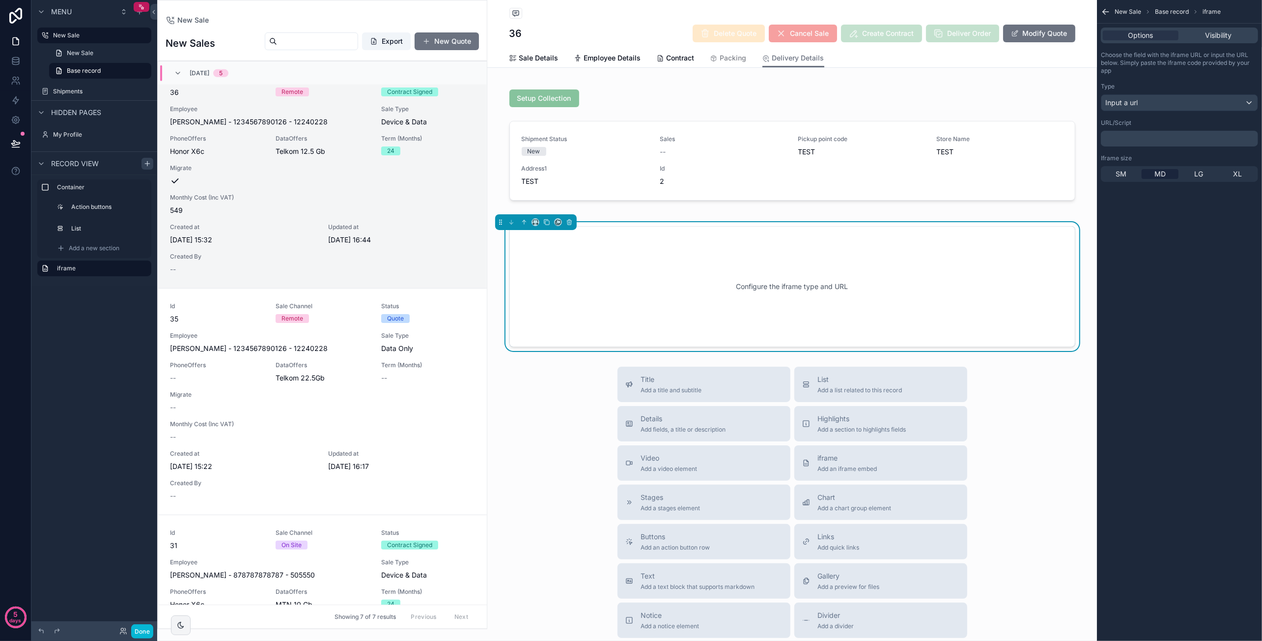
click at [1159, 139] on p "﻿" at bounding box center [1180, 139] width 151 height 8
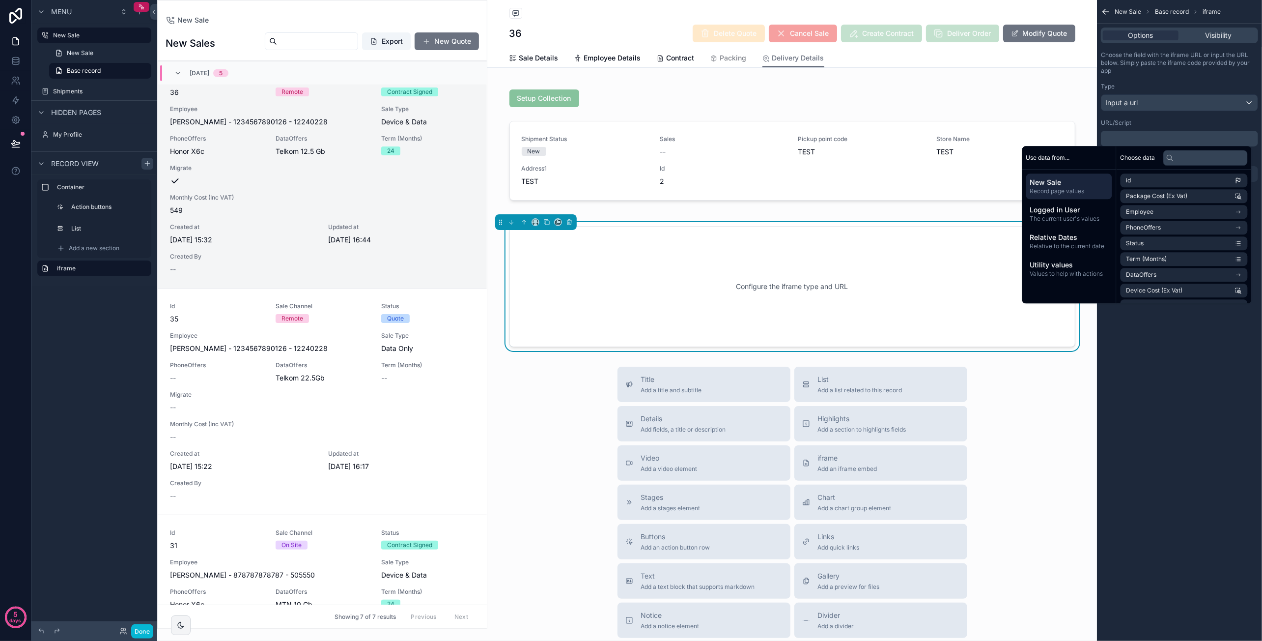
click at [1168, 122] on div "URL/Script" at bounding box center [1179, 123] width 157 height 8
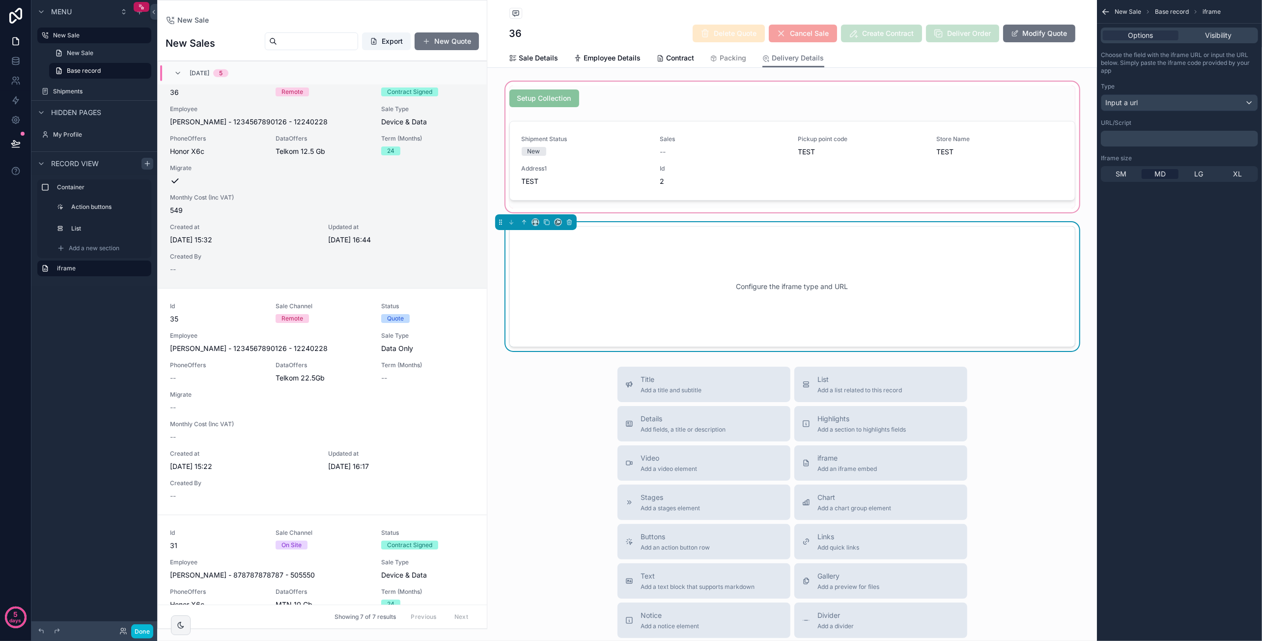
click at [750, 159] on div "scrollable content" at bounding box center [792, 147] width 610 height 135
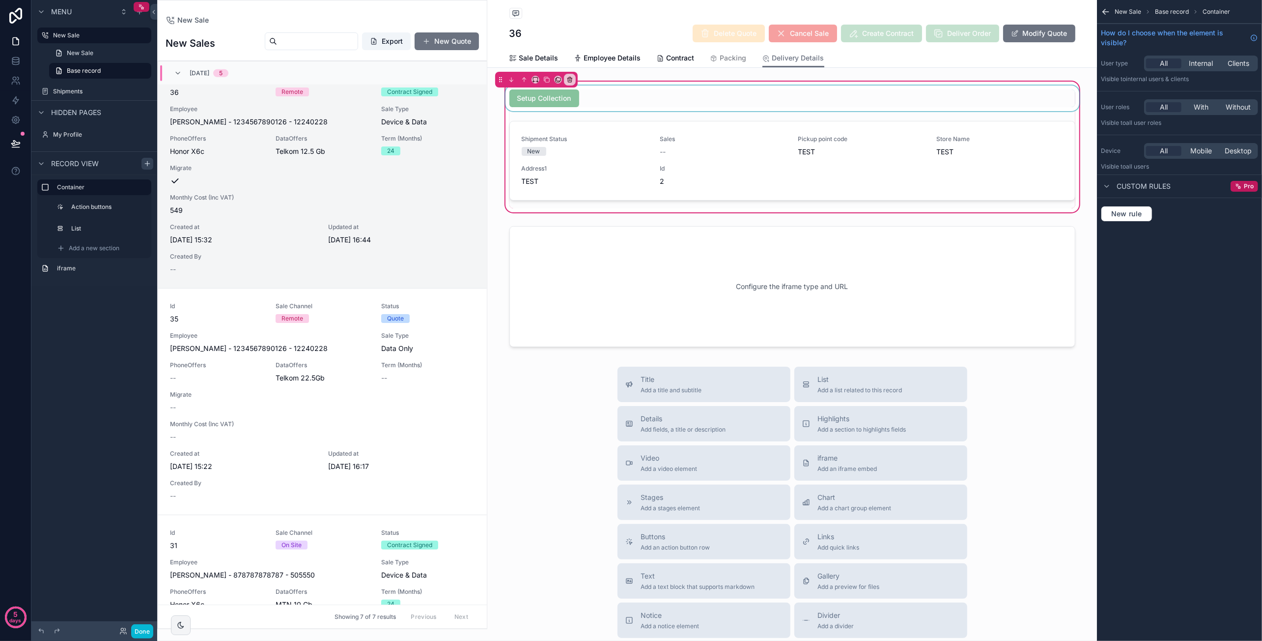
click at [548, 96] on div "scrollable content" at bounding box center [793, 98] width 578 height 26
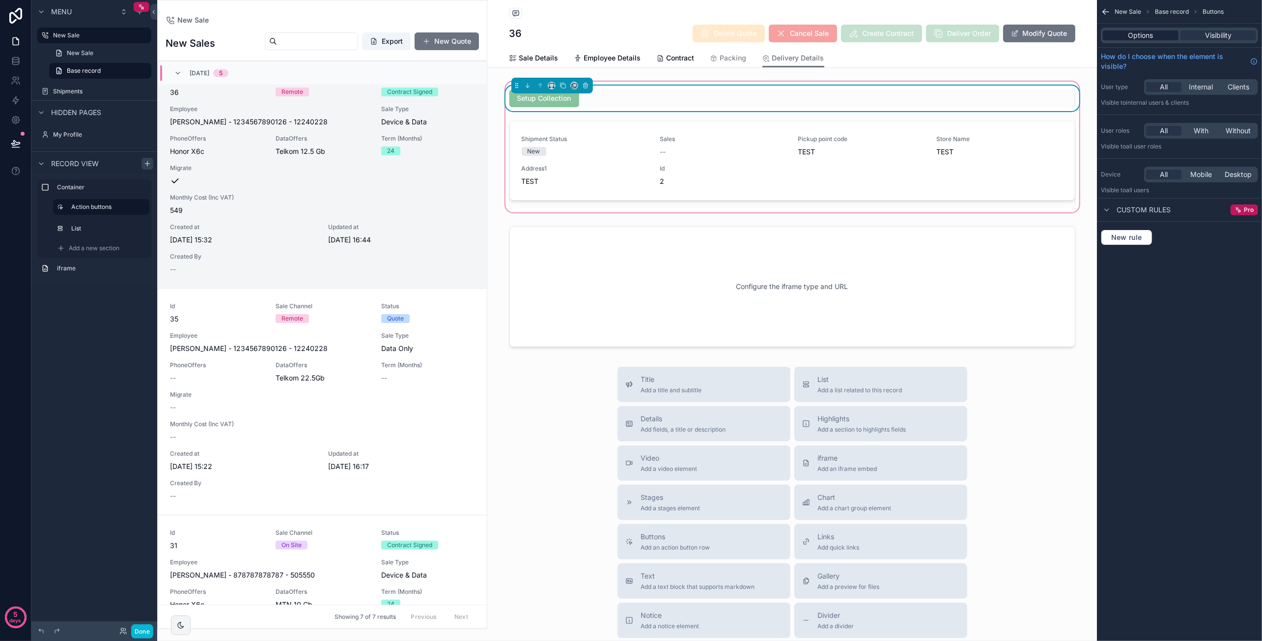
click at [1144, 35] on span "Options" at bounding box center [1140, 35] width 25 height 10
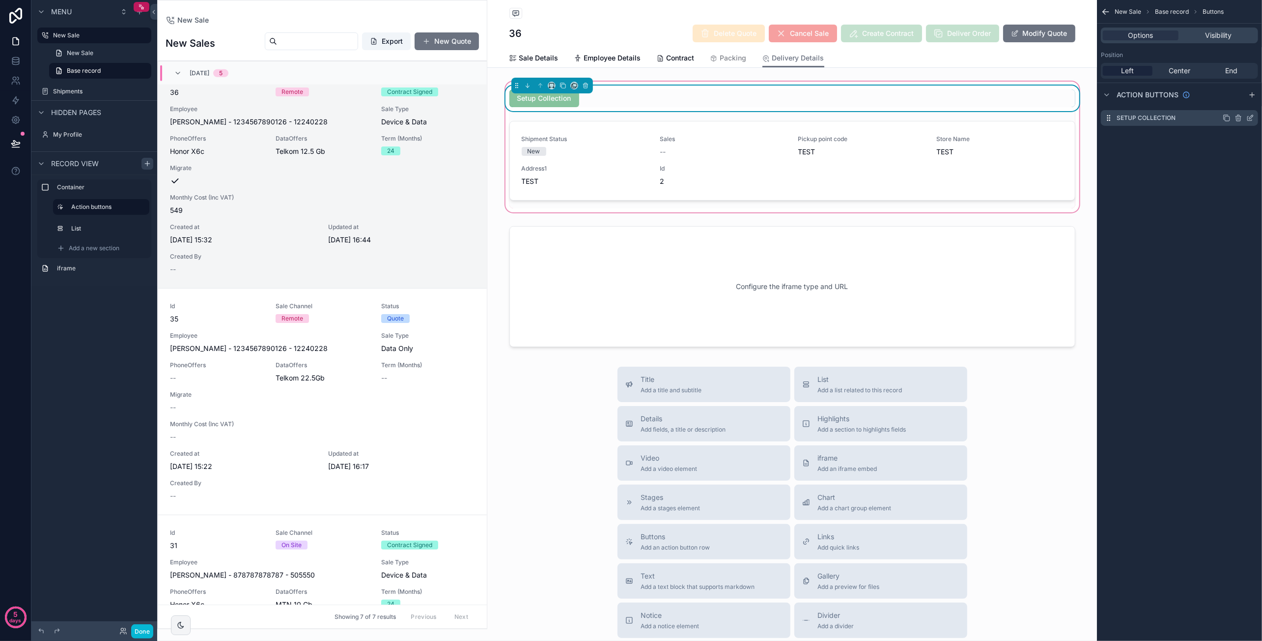
click at [1249, 118] on icon "scrollable content" at bounding box center [1250, 118] width 8 height 8
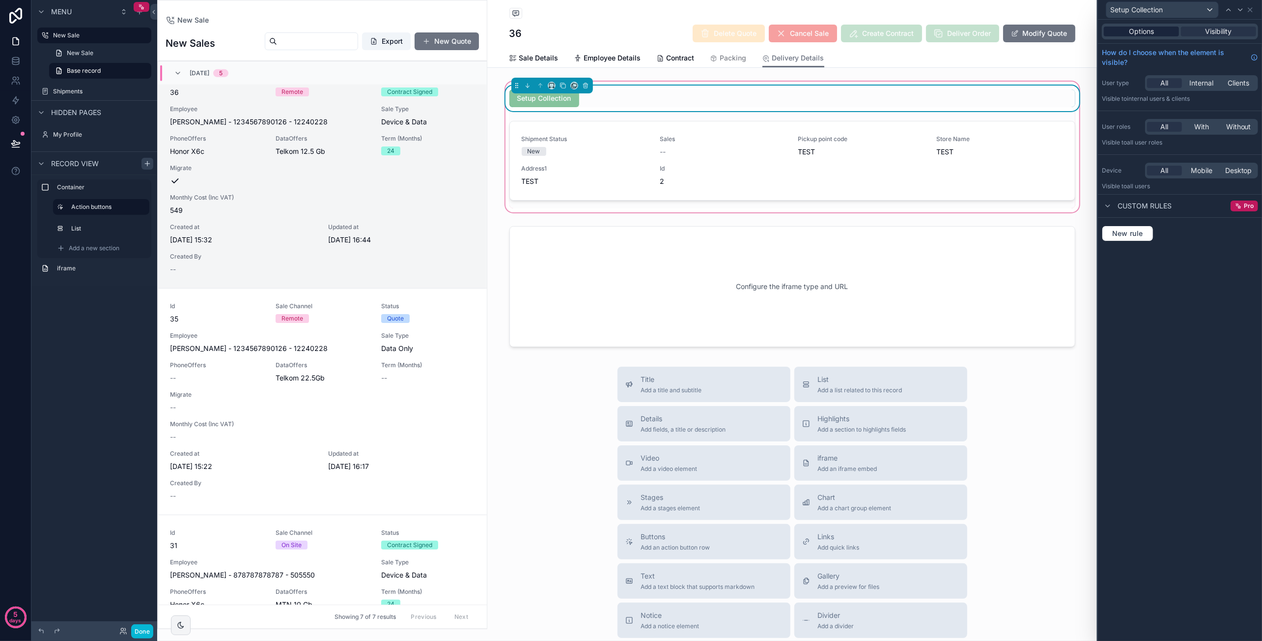
click at [1150, 28] on span "Options" at bounding box center [1141, 32] width 25 height 10
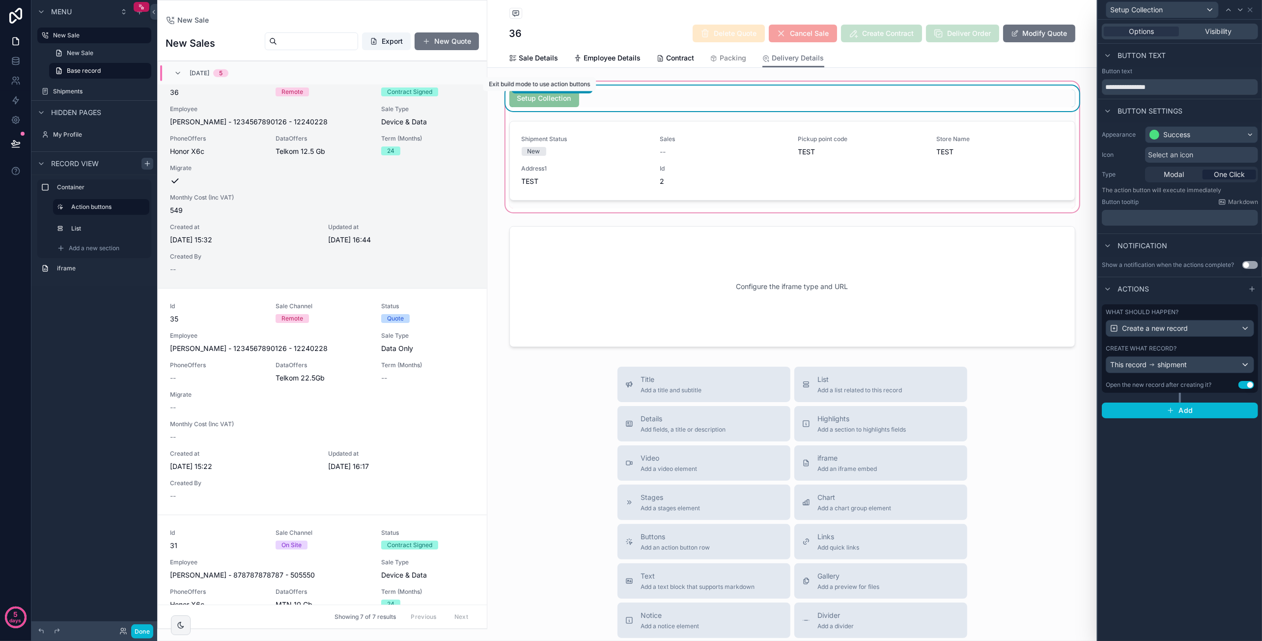
click at [538, 97] on span "Setup Collection" at bounding box center [544, 98] width 70 height 10
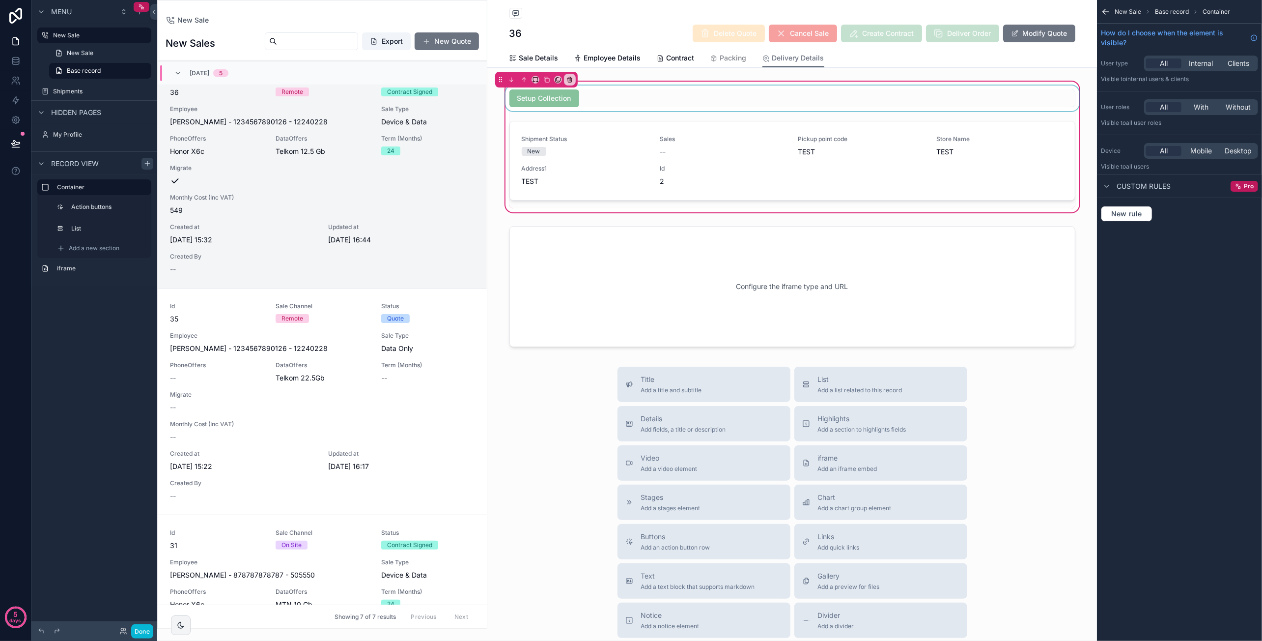
click at [554, 100] on div "scrollable content" at bounding box center [793, 98] width 578 height 26
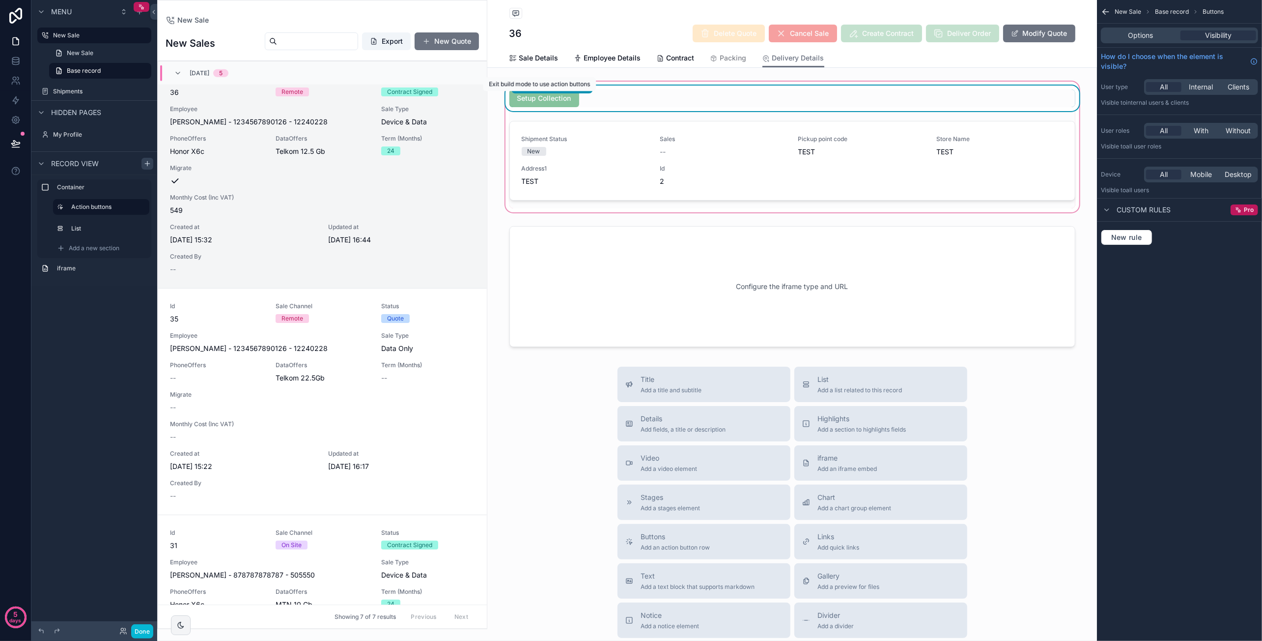
click at [563, 99] on span "Setup Collection" at bounding box center [544, 98] width 70 height 10
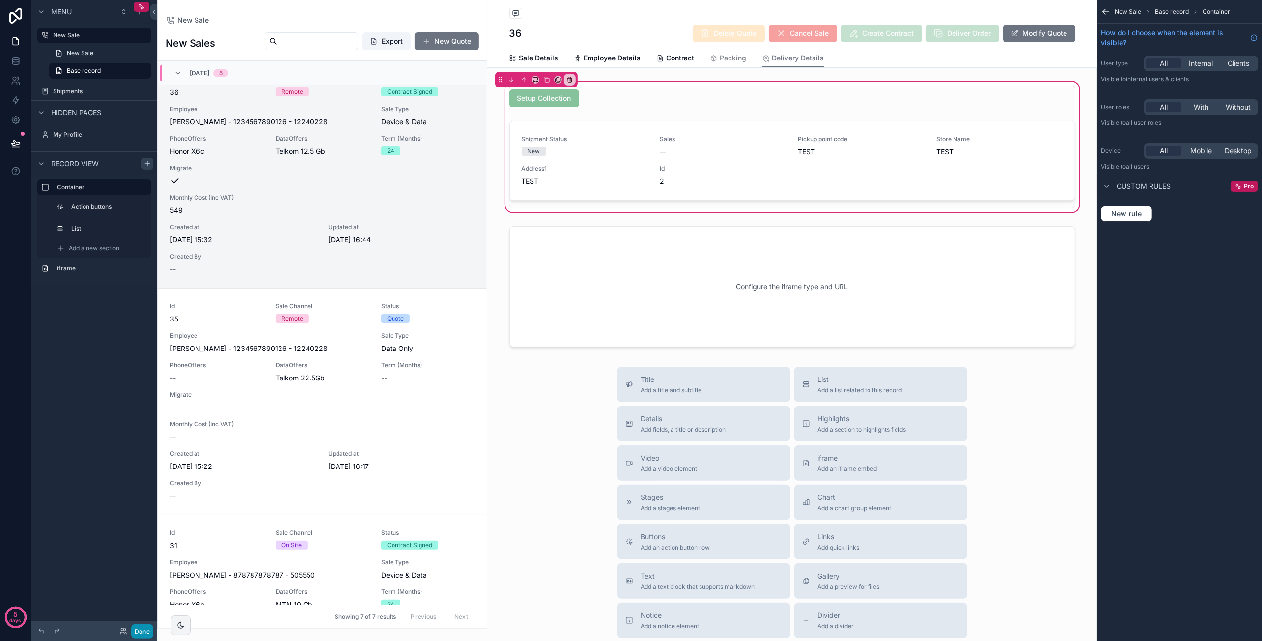
click at [139, 634] on button "Done" at bounding box center [142, 631] width 22 height 14
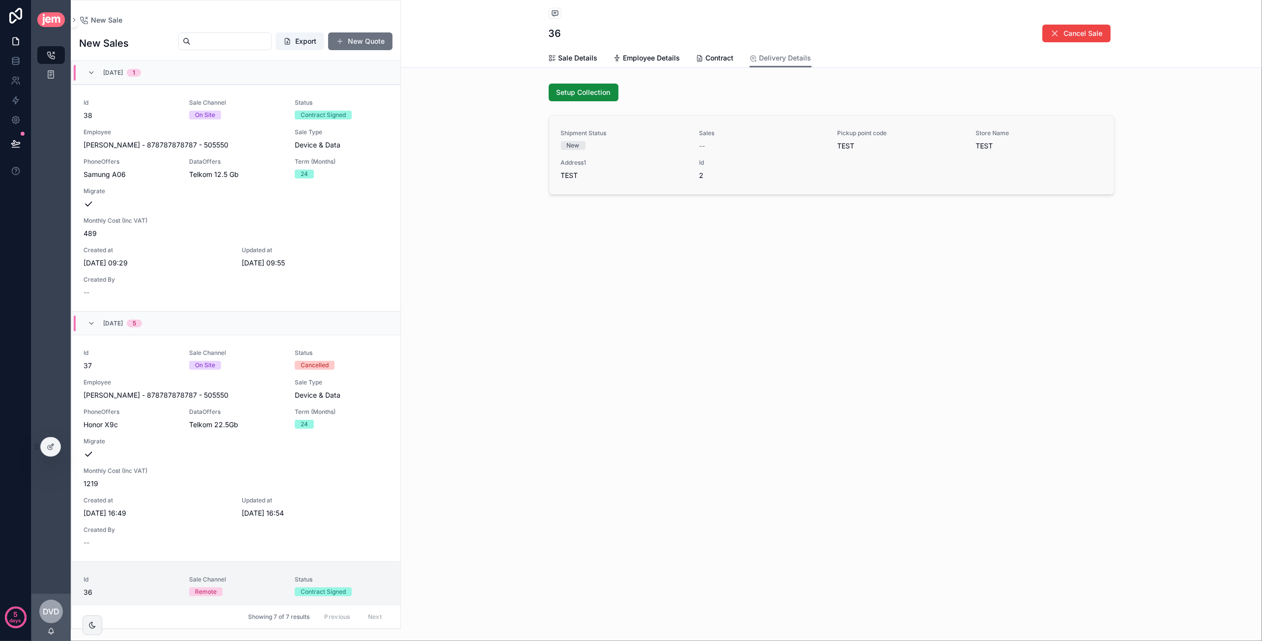
scroll to position [500, 0]
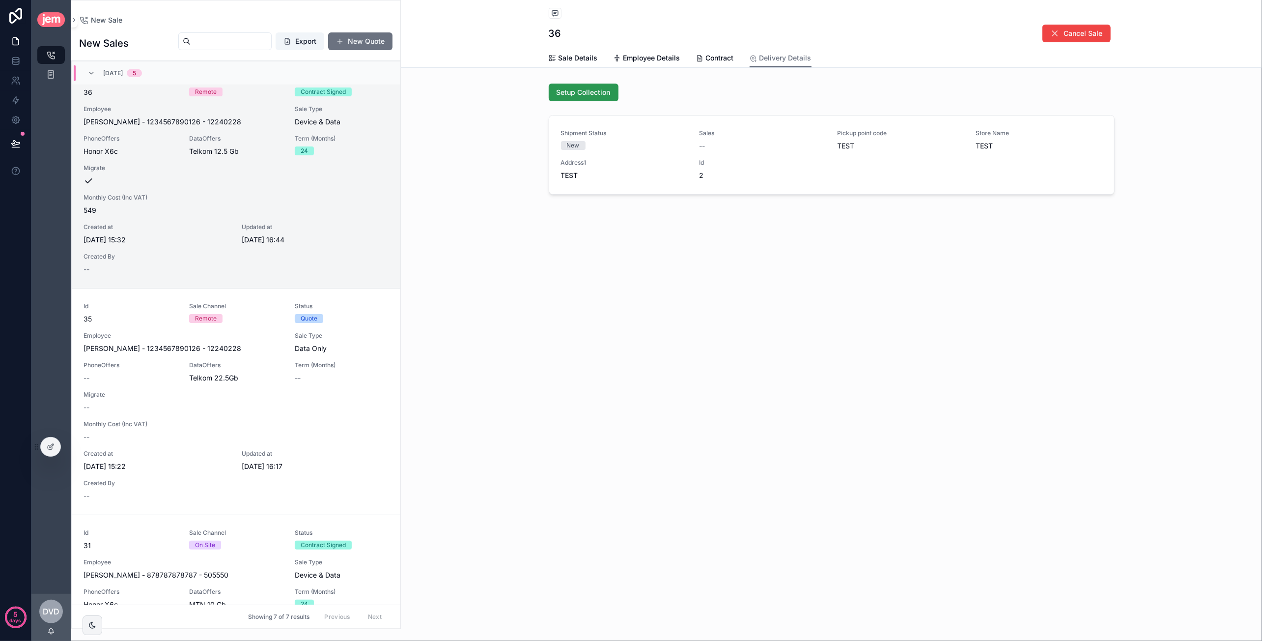
click at [598, 92] on span "Setup Collection" at bounding box center [584, 92] width 54 height 10
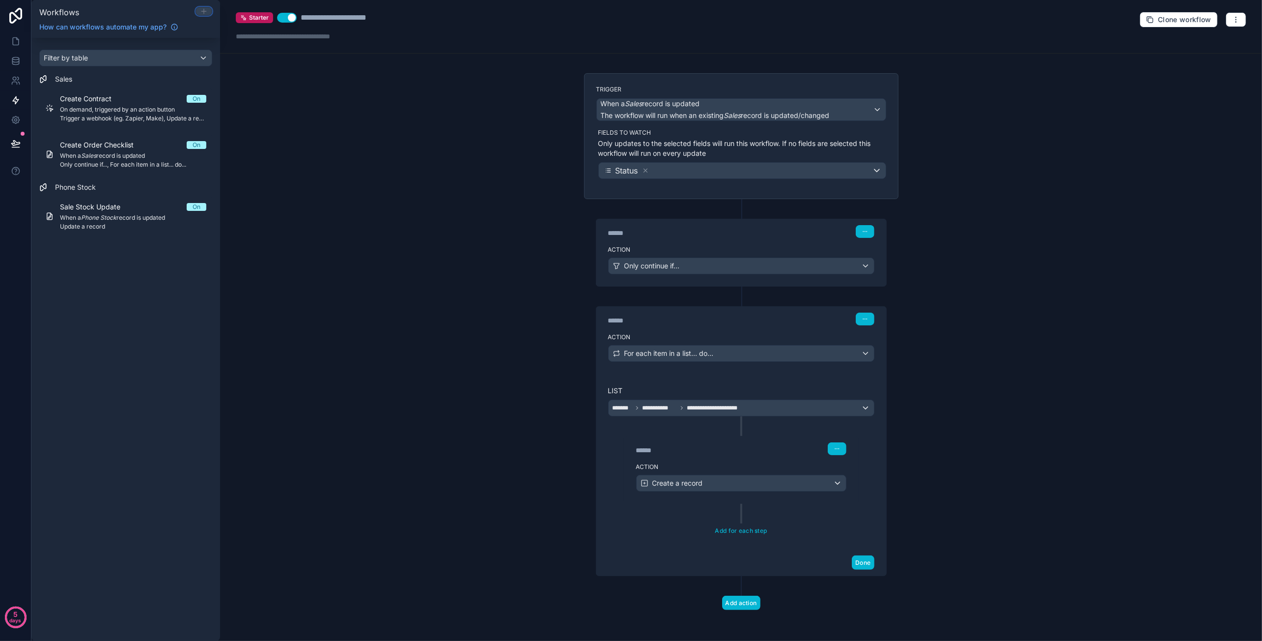
click at [205, 12] on icon at bounding box center [204, 11] width 8 height 8
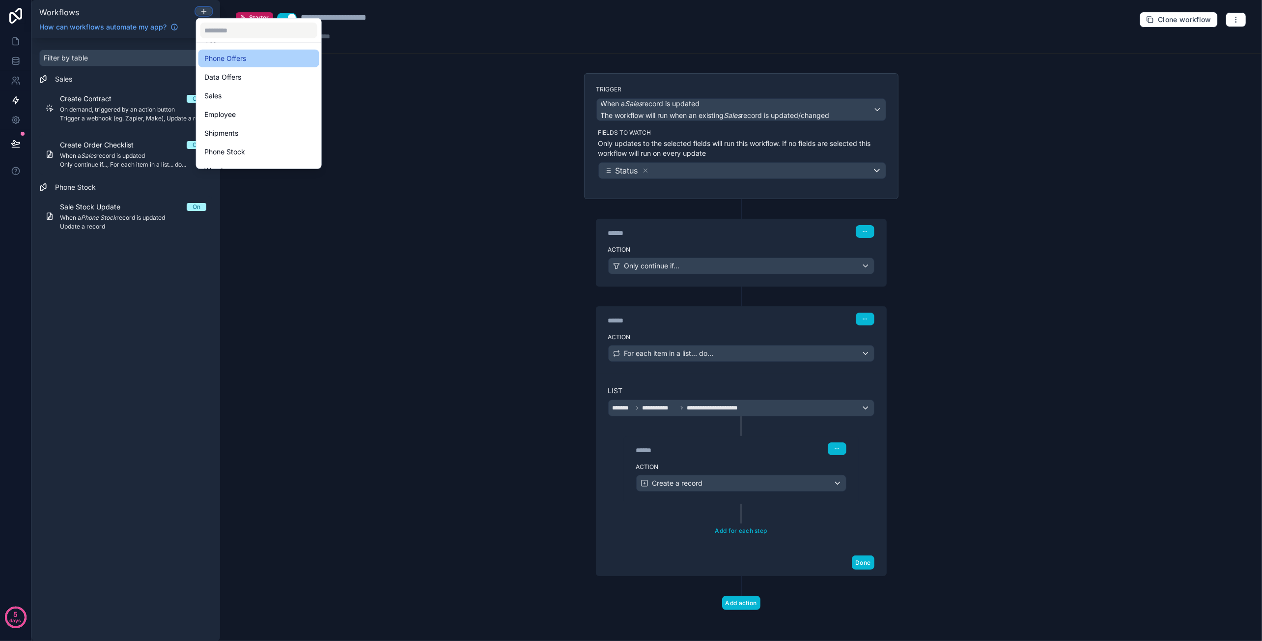
scroll to position [84, 0]
click at [258, 88] on div "Shipments" at bounding box center [258, 83] width 121 height 18
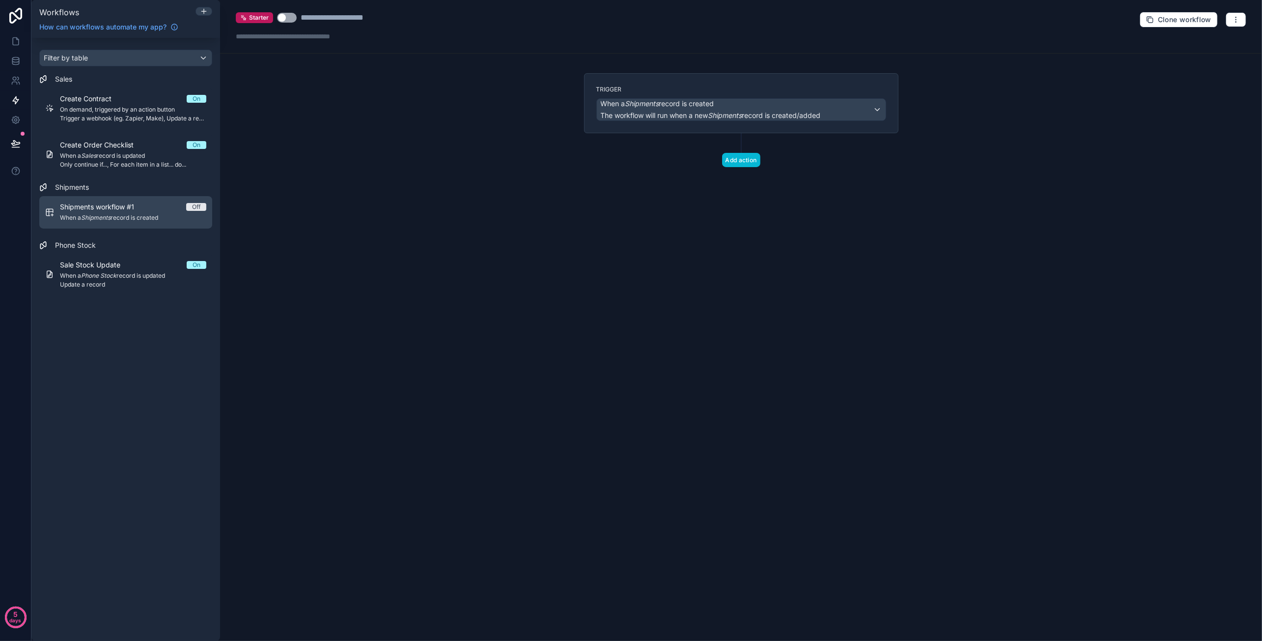
click at [70, 203] on span "Shipments workflow #1" at bounding box center [103, 207] width 86 height 10
click at [744, 99] on span "When a Shipments record is created" at bounding box center [711, 104] width 220 height 10
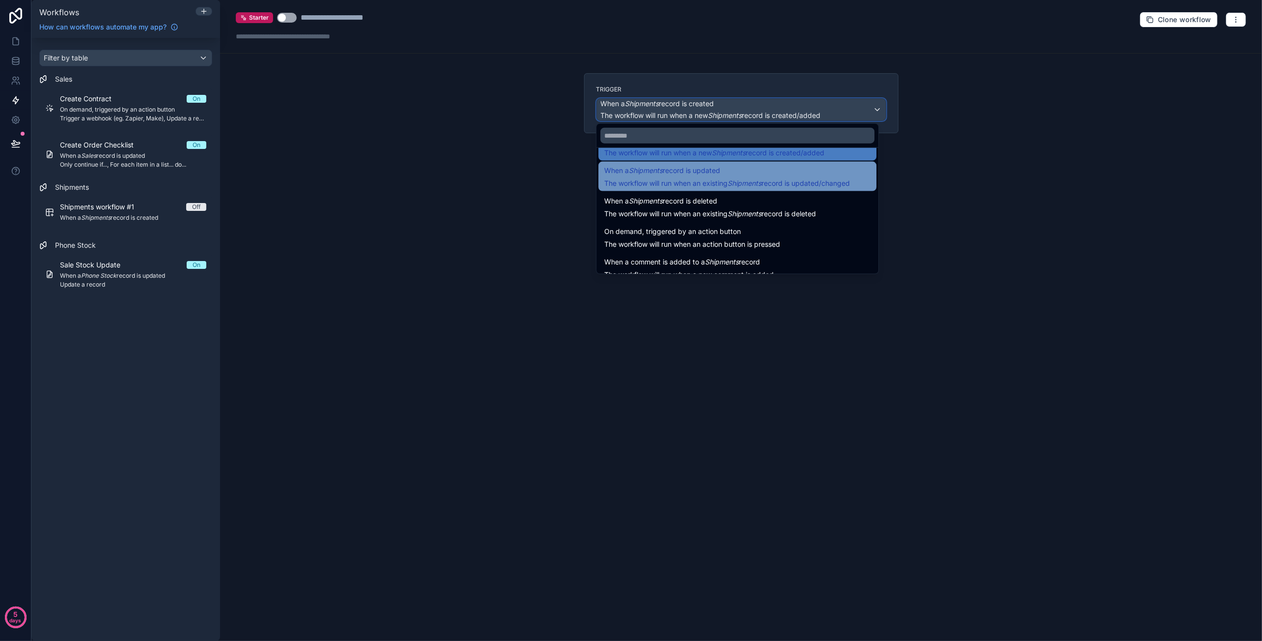
scroll to position [35, 0]
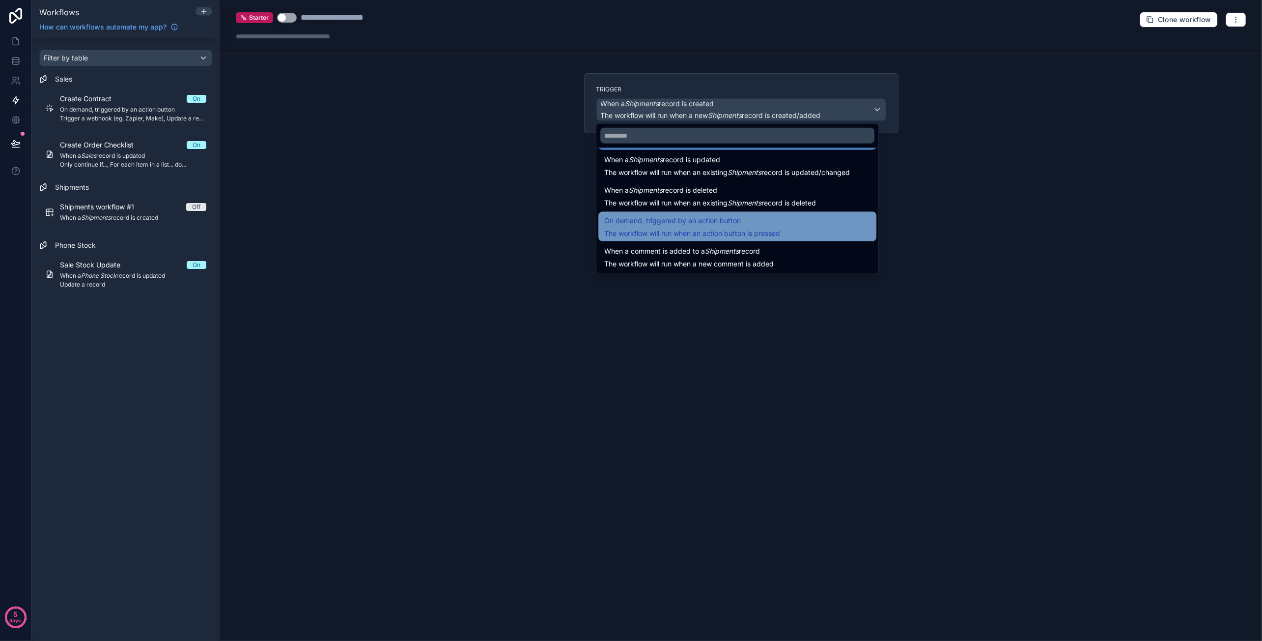
click at [740, 215] on span "On demand, triggered by an action button" at bounding box center [692, 221] width 176 height 12
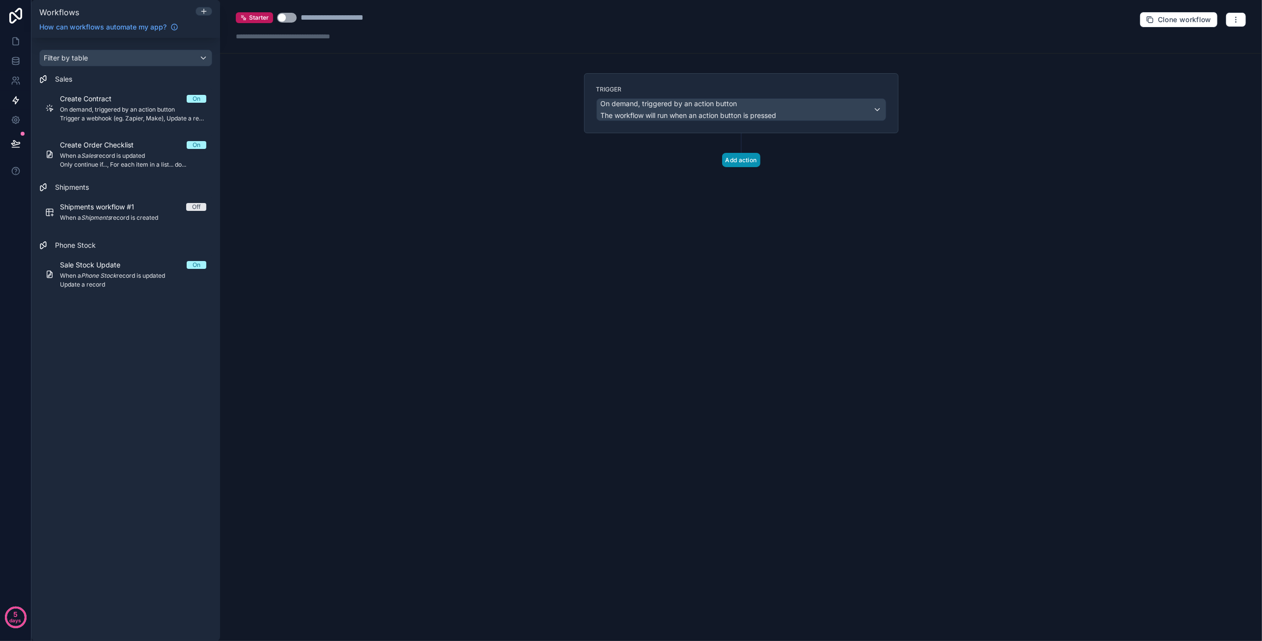
click at [743, 166] on button "Add action" at bounding box center [741, 160] width 38 height 14
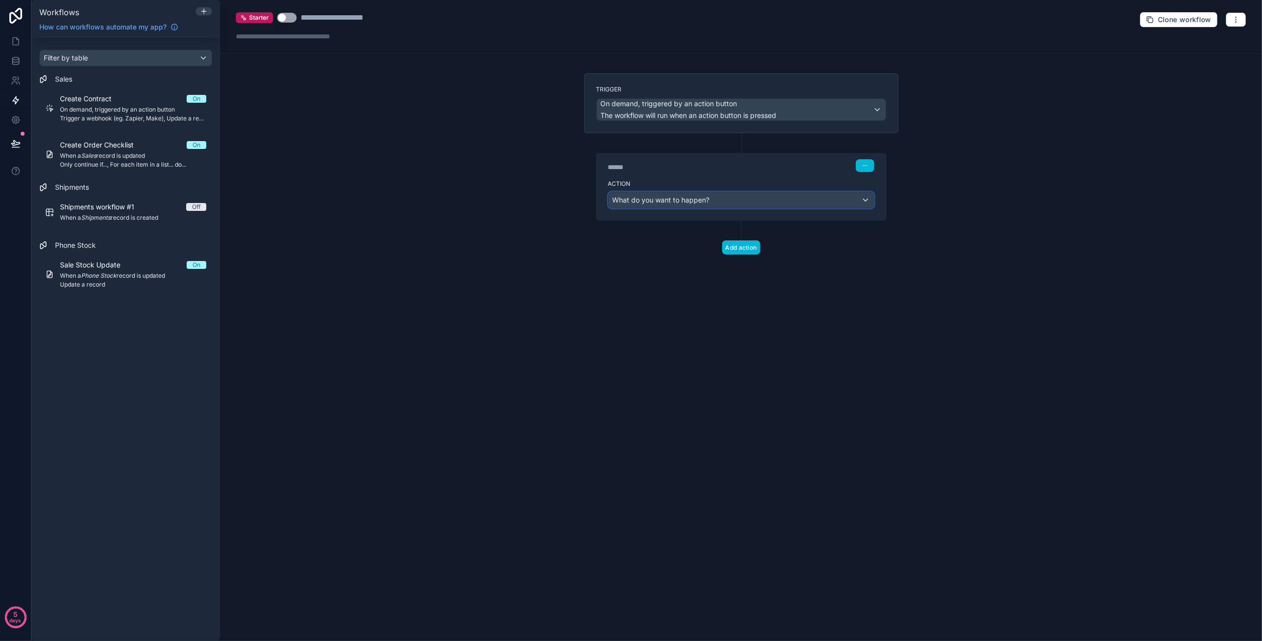
click at [699, 196] on span "What do you want to happen?" at bounding box center [661, 200] width 97 height 8
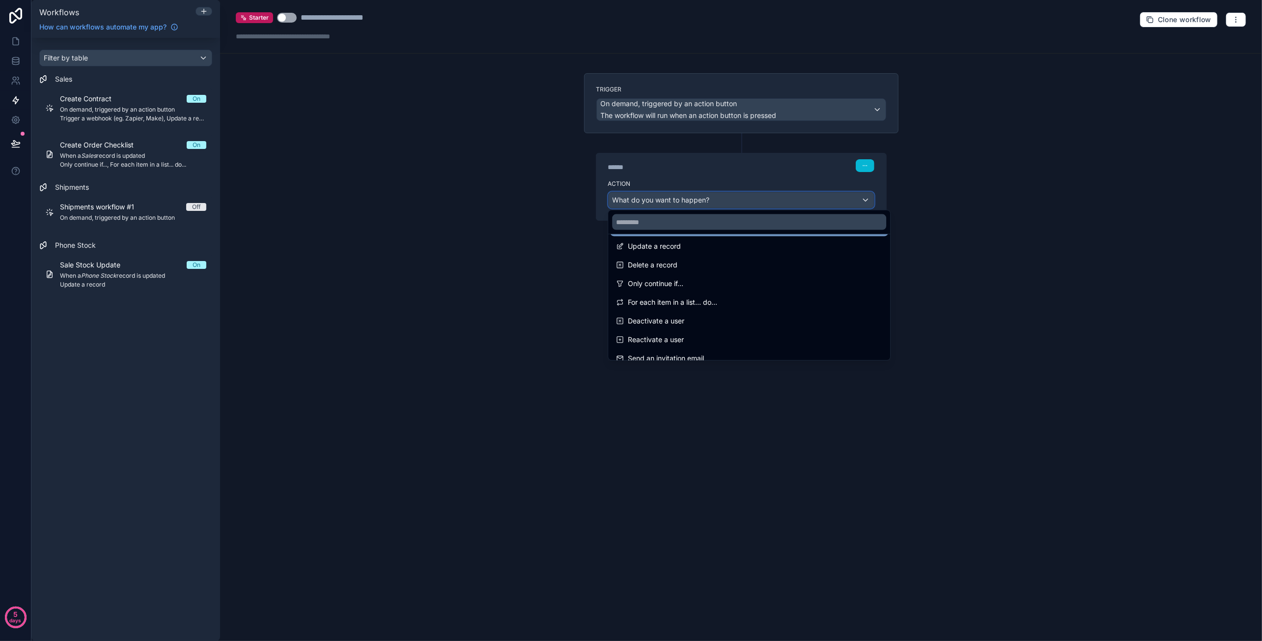
scroll to position [49, 0]
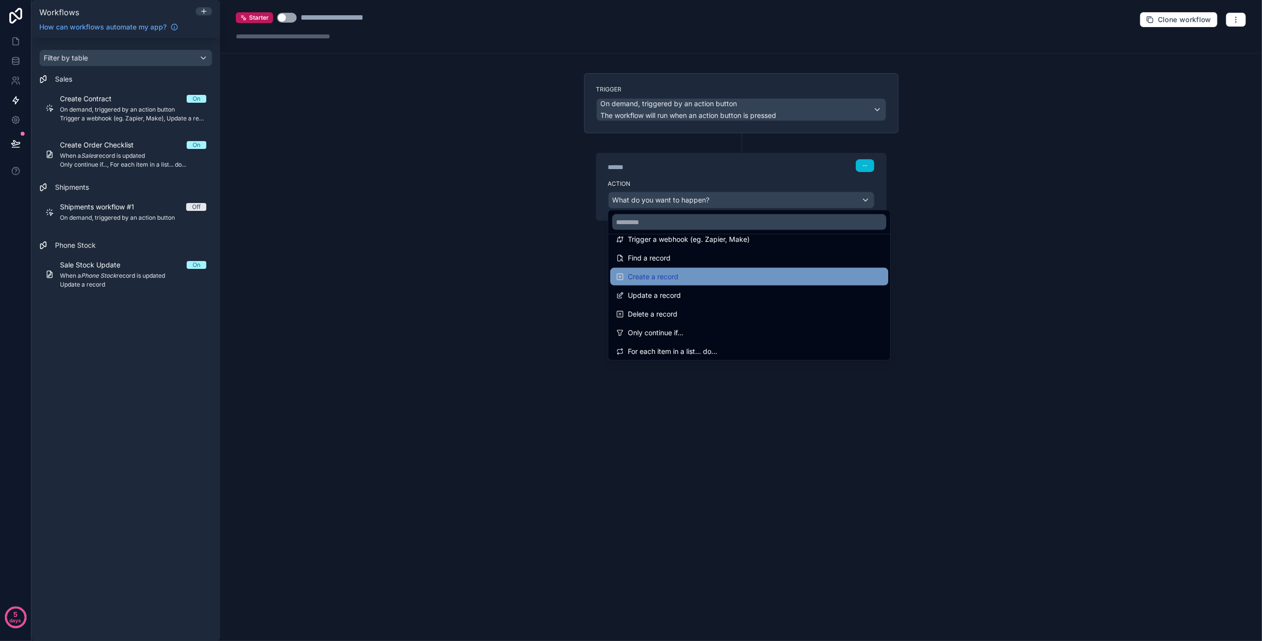
click at [706, 275] on div "Create a record" at bounding box center [749, 277] width 266 height 12
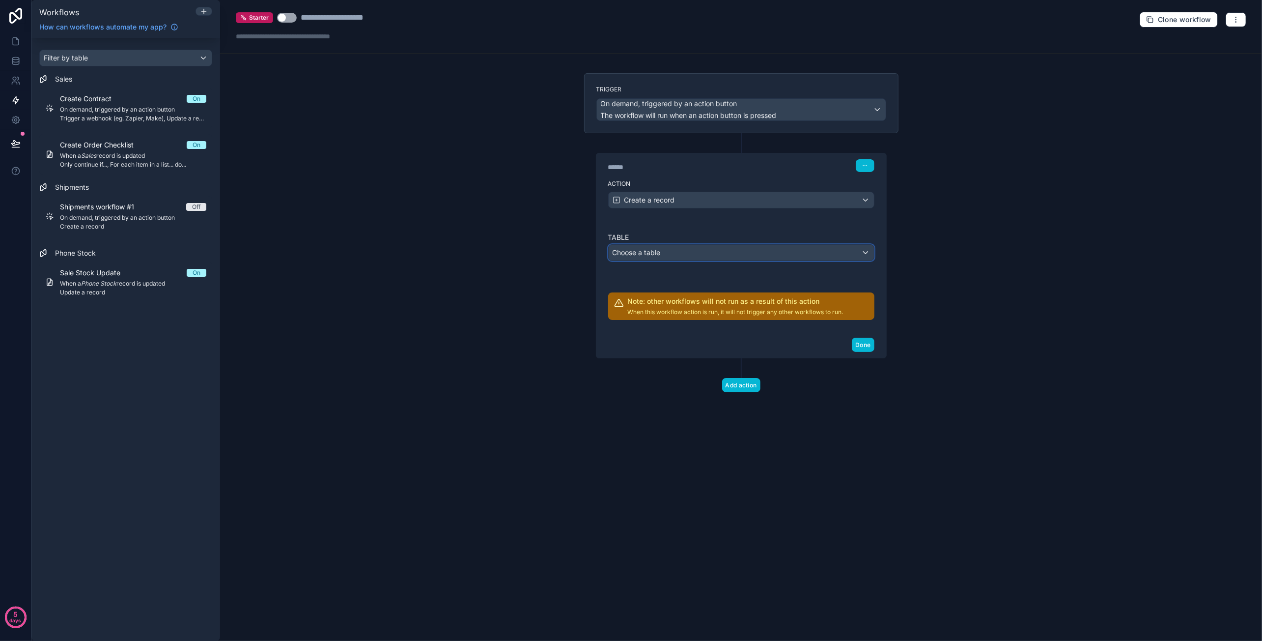
click at [708, 252] on div "Choose a table" at bounding box center [741, 253] width 265 height 16
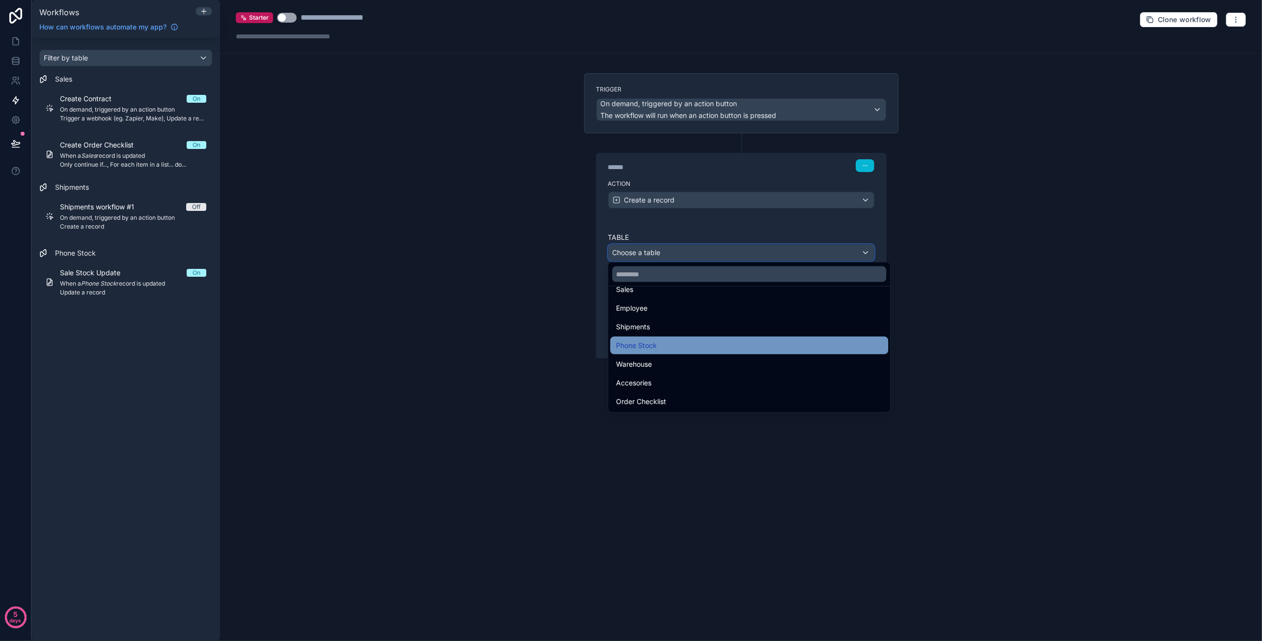
scroll to position [35, 0]
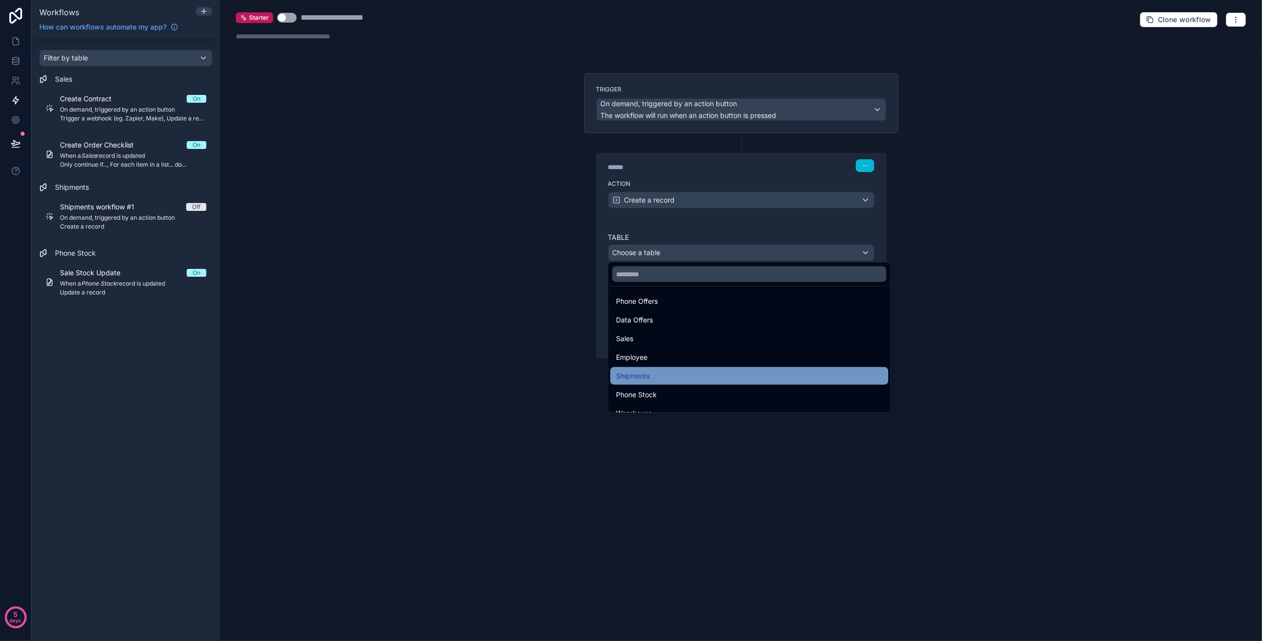
click at [661, 367] on div "Shipments" at bounding box center [749, 376] width 278 height 18
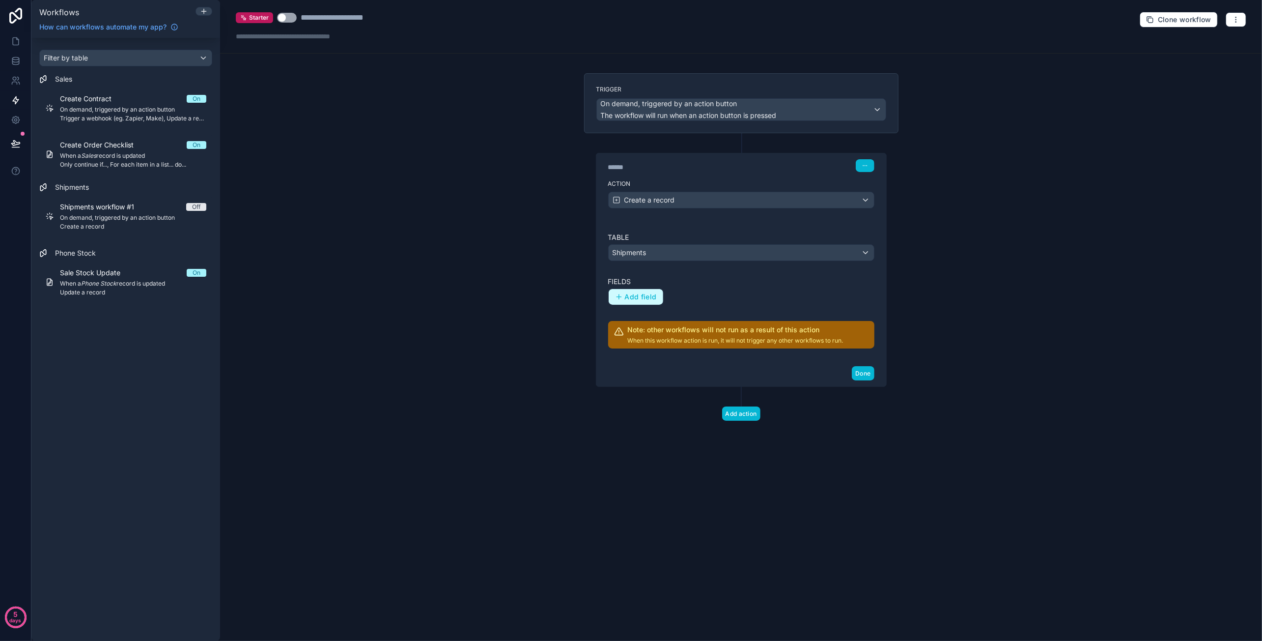
click at [652, 295] on span "Add field" at bounding box center [641, 296] width 32 height 9
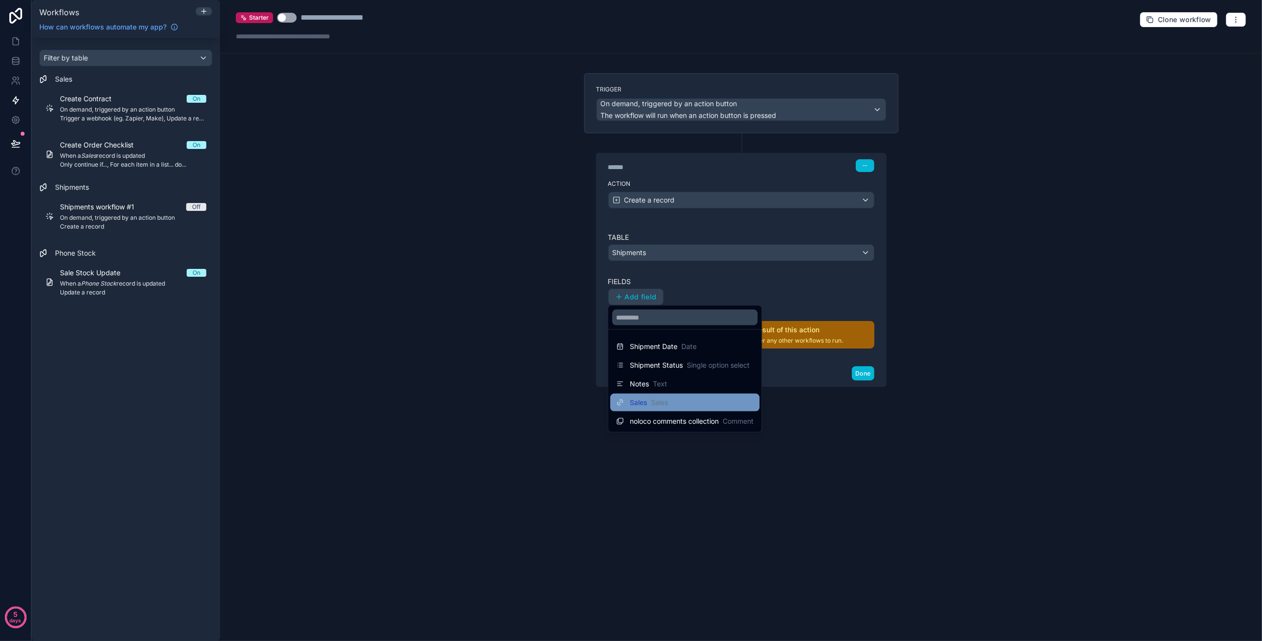
click at [680, 397] on div "Sales Sales" at bounding box center [685, 402] width 138 height 12
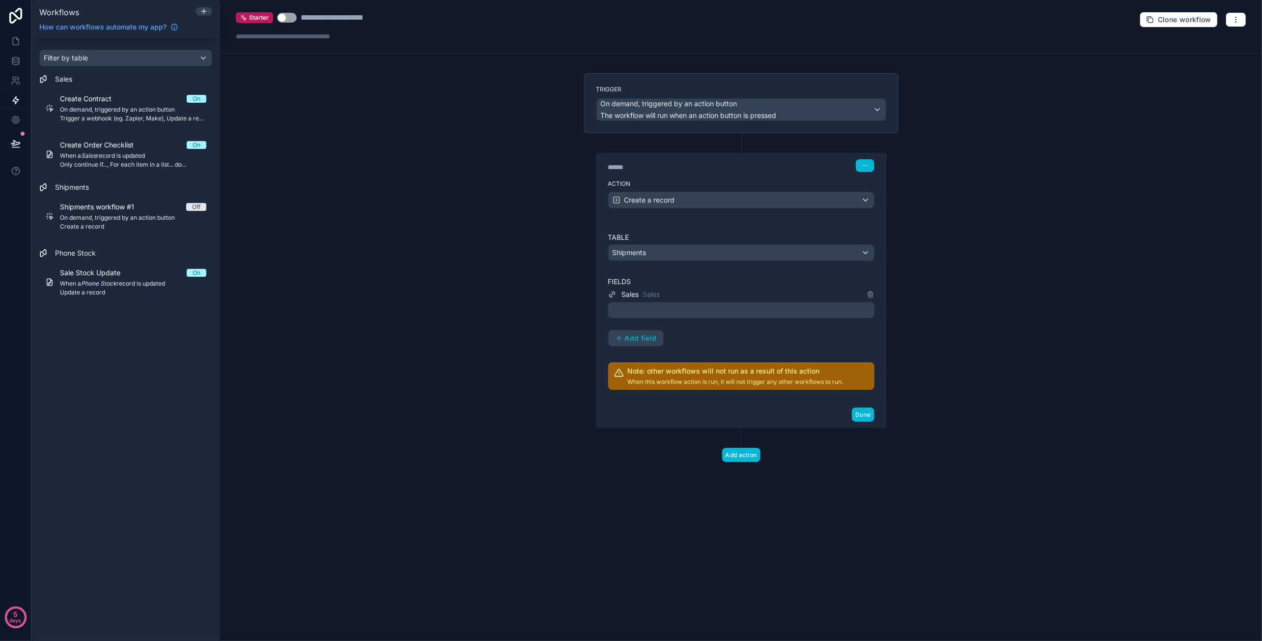
click at [672, 308] on div at bounding box center [741, 310] width 266 height 16
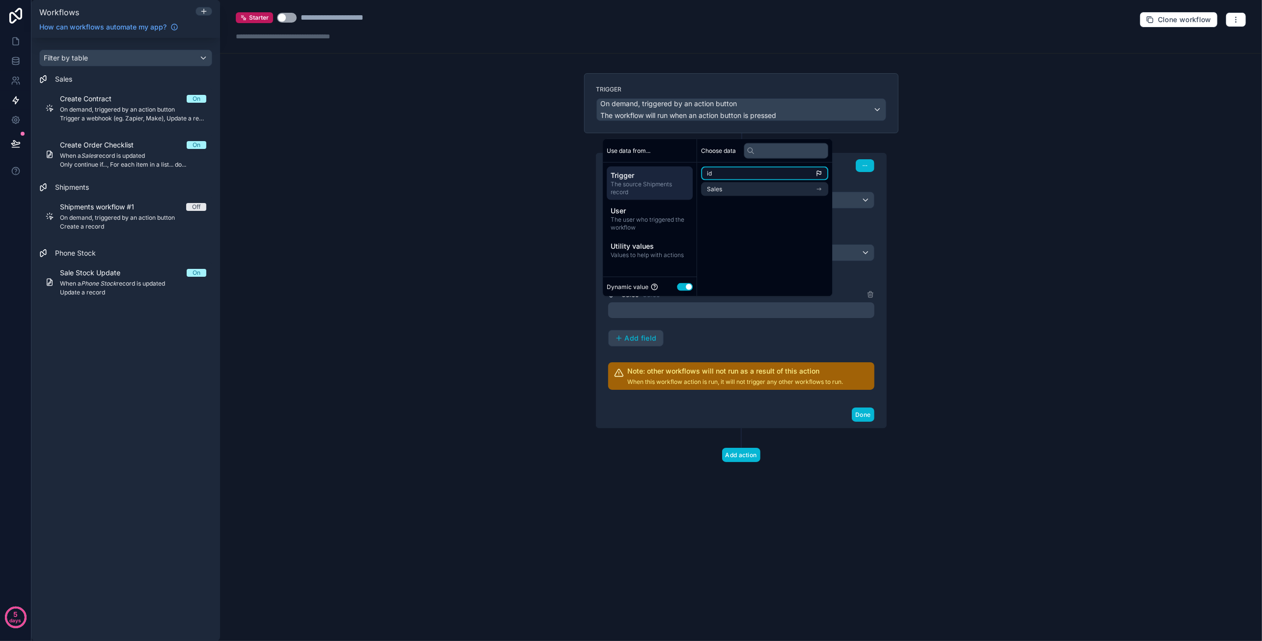
click at [763, 172] on li "id" at bounding box center [764, 174] width 127 height 14
click at [780, 175] on li "id" at bounding box center [764, 174] width 127 height 14
click at [811, 174] on li "id" at bounding box center [764, 174] width 127 height 14
click at [790, 190] on li "Sales" at bounding box center [764, 189] width 127 height 14
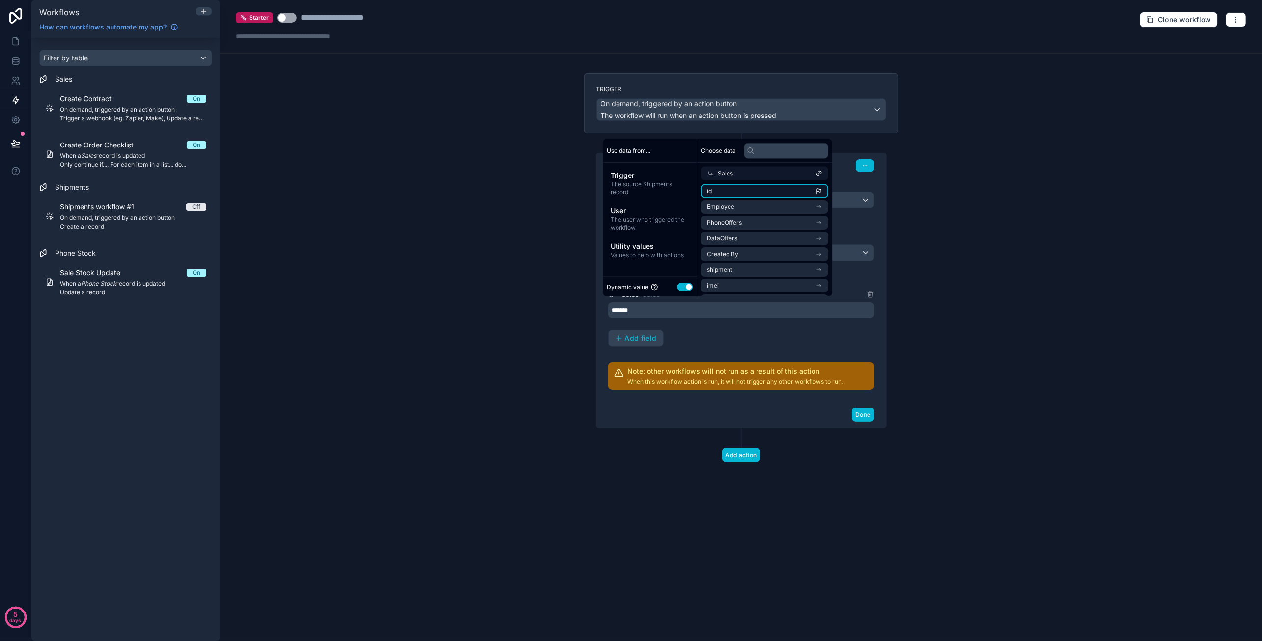
click at [763, 192] on li "id" at bounding box center [764, 191] width 127 height 14
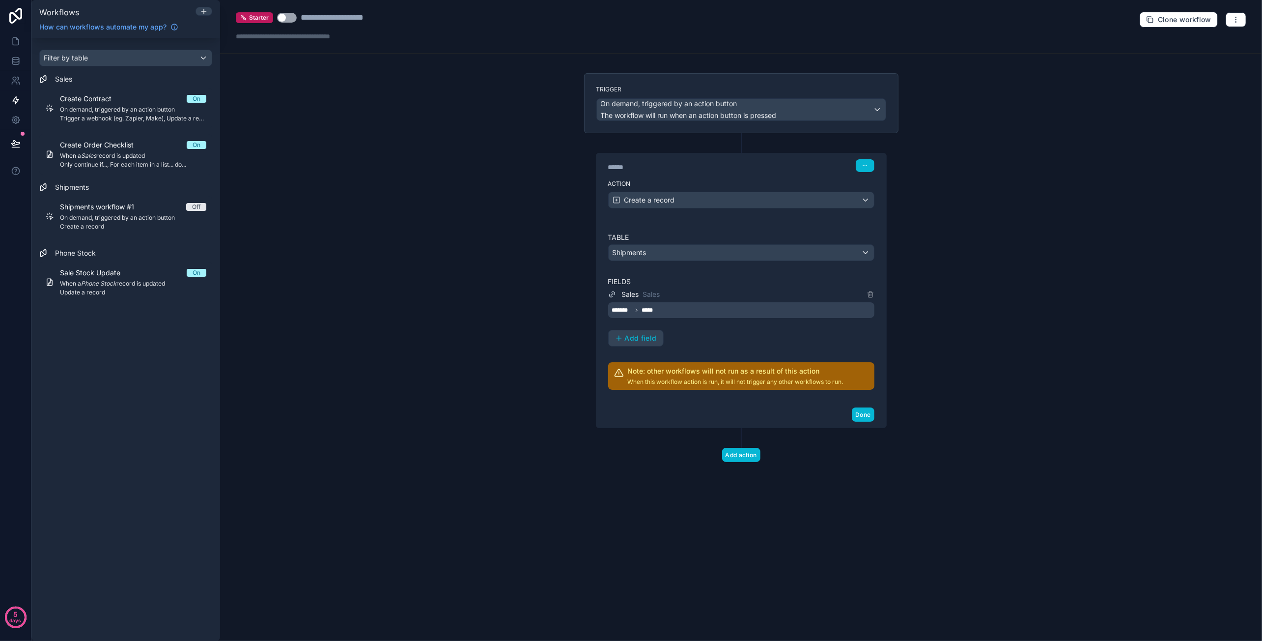
click at [927, 319] on div "**********" at bounding box center [741, 320] width 1042 height 641
click at [718, 342] on div "Sales Sales ******* ***** Add field" at bounding box center [741, 317] width 266 height 58
click at [862, 411] on button "Done" at bounding box center [863, 414] width 22 height 14
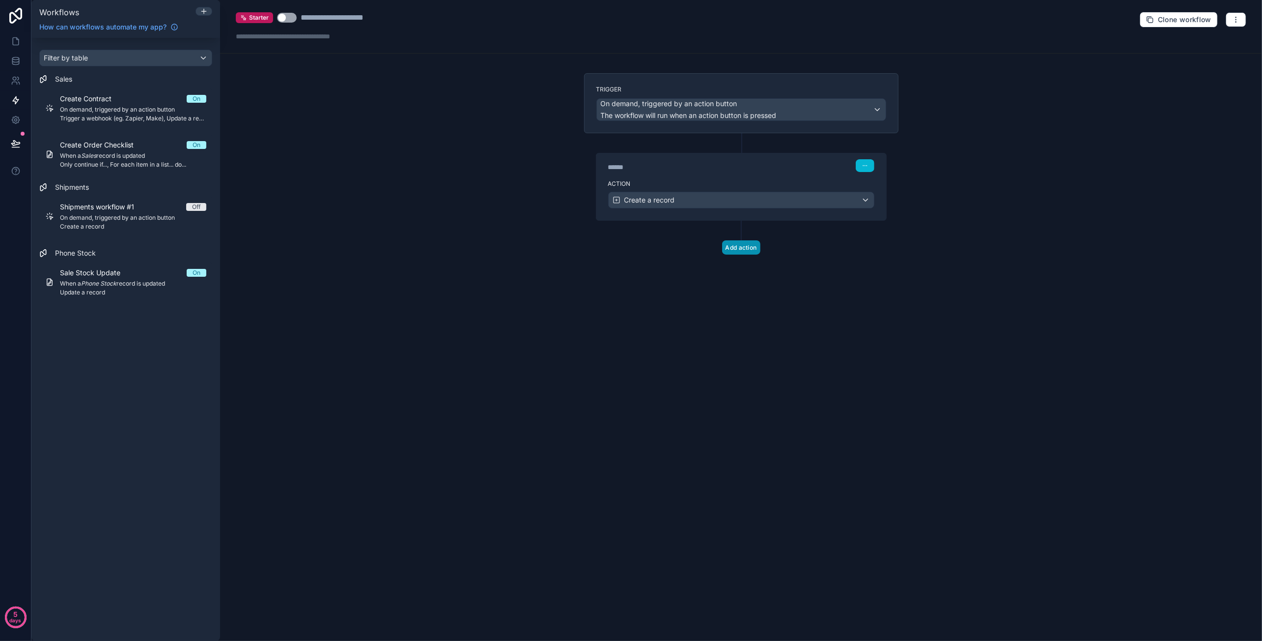
click at [750, 243] on button "Add action" at bounding box center [741, 247] width 38 height 14
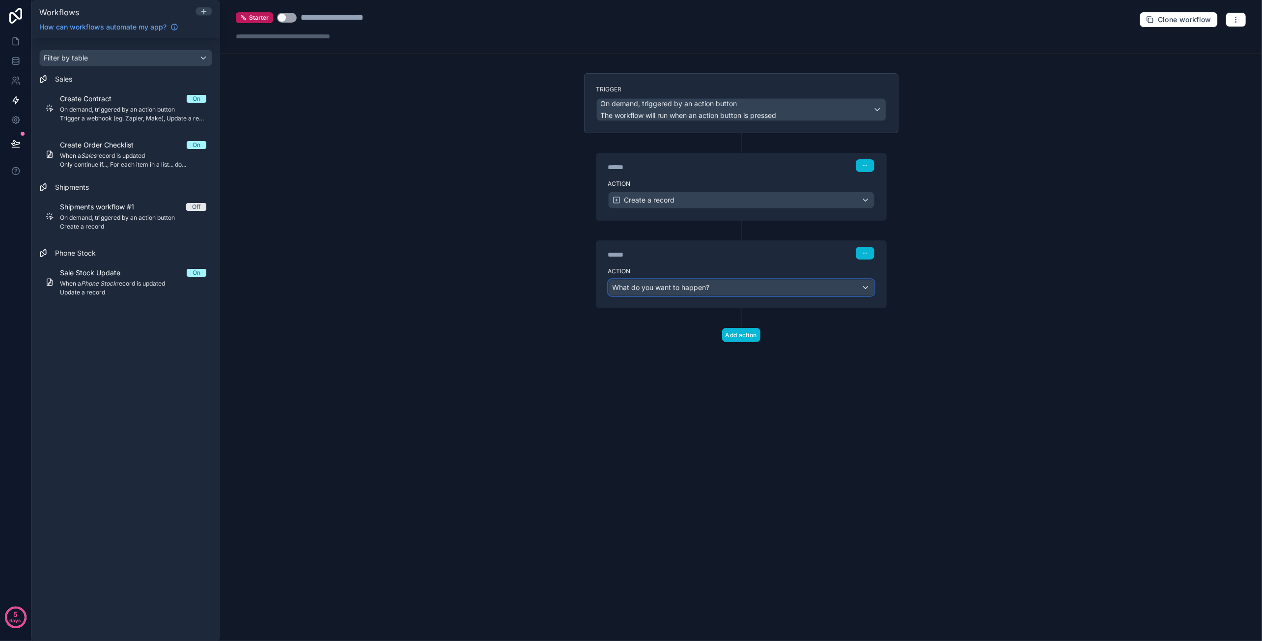
click at [757, 287] on div "What do you want to happen?" at bounding box center [741, 288] width 265 height 16
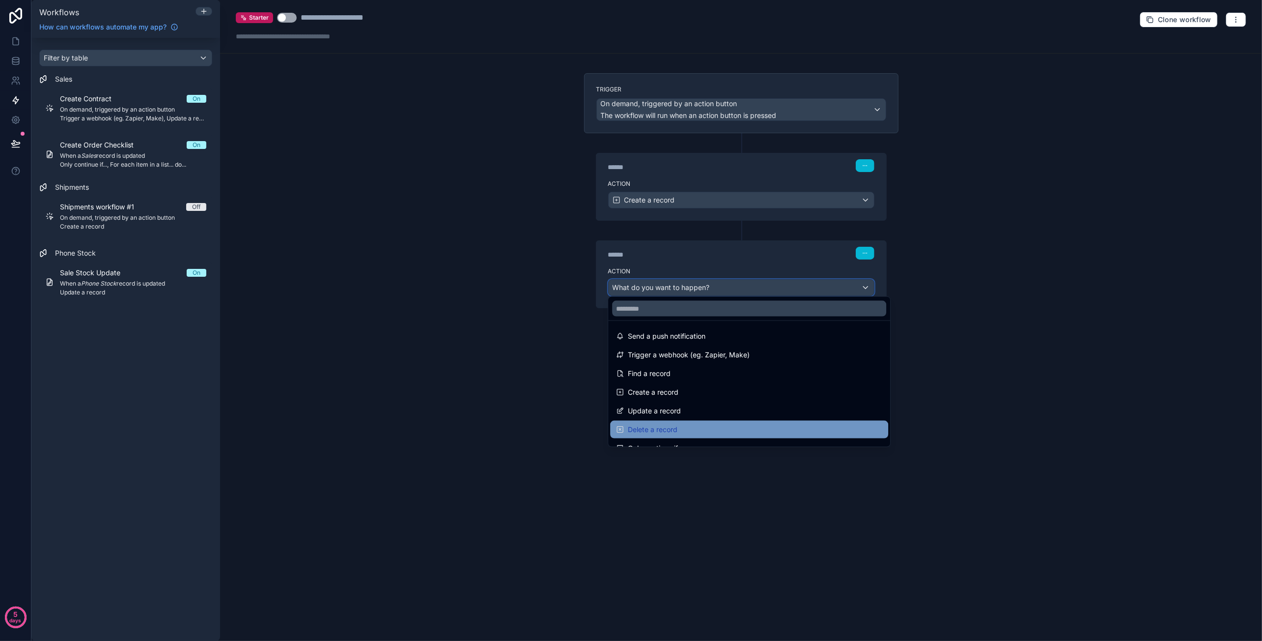
scroll to position [49, 0]
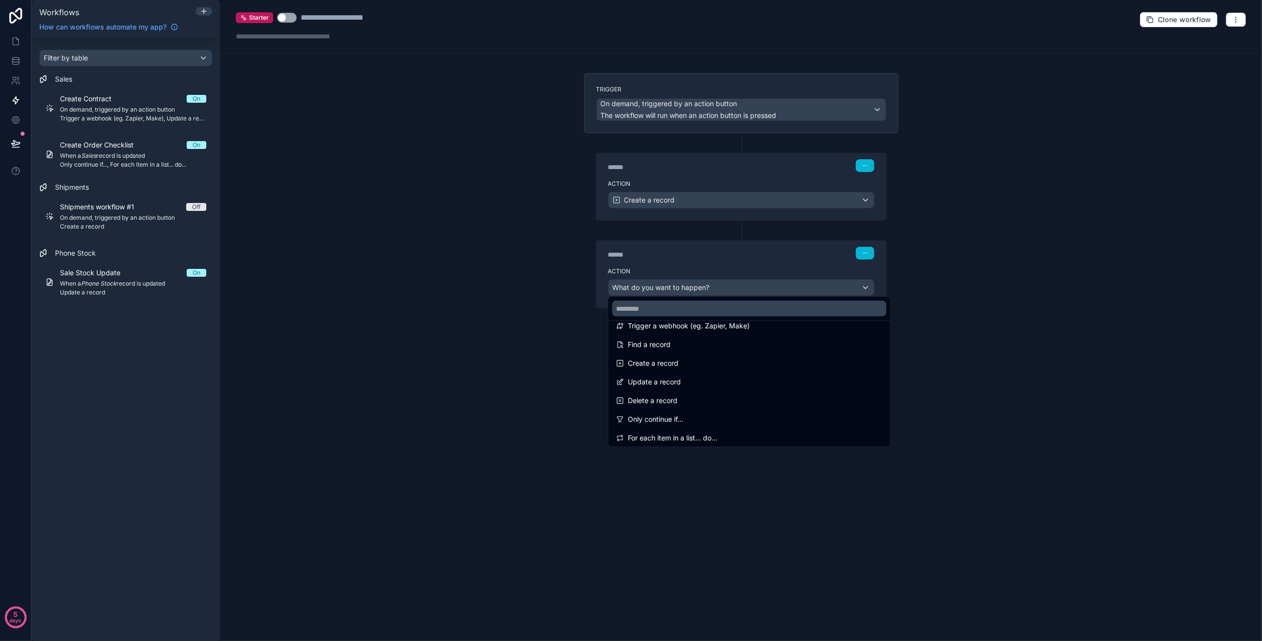
click at [1021, 365] on div at bounding box center [631, 320] width 1262 height 641
